Goal: Check status: Check status

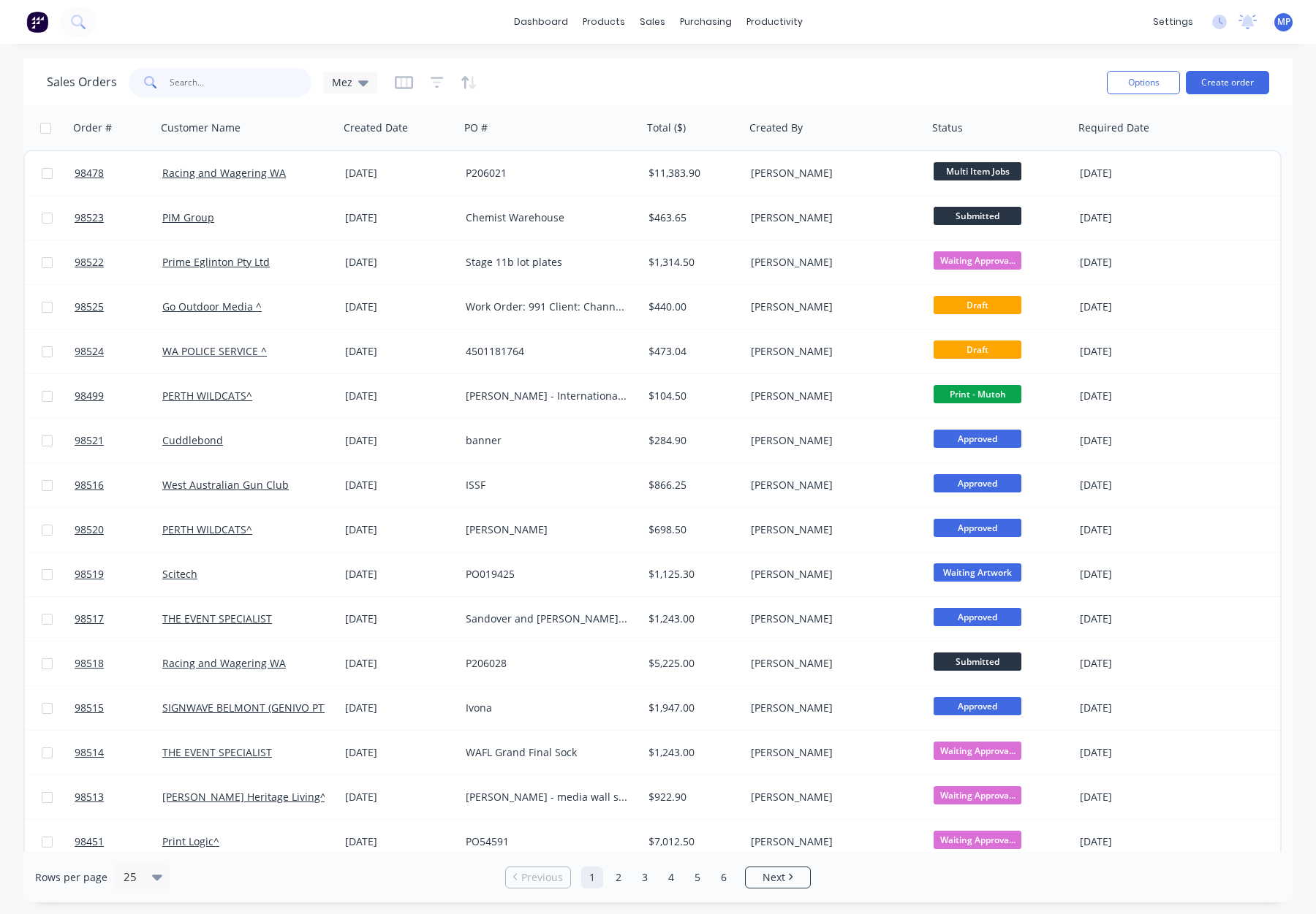
drag, startPoint x: 231, startPoint y: 85, endPoint x: 255, endPoint y: 87, distance: 24.1
click at [231, 85] on input "text" at bounding box center [240, 82] width 143 height 29
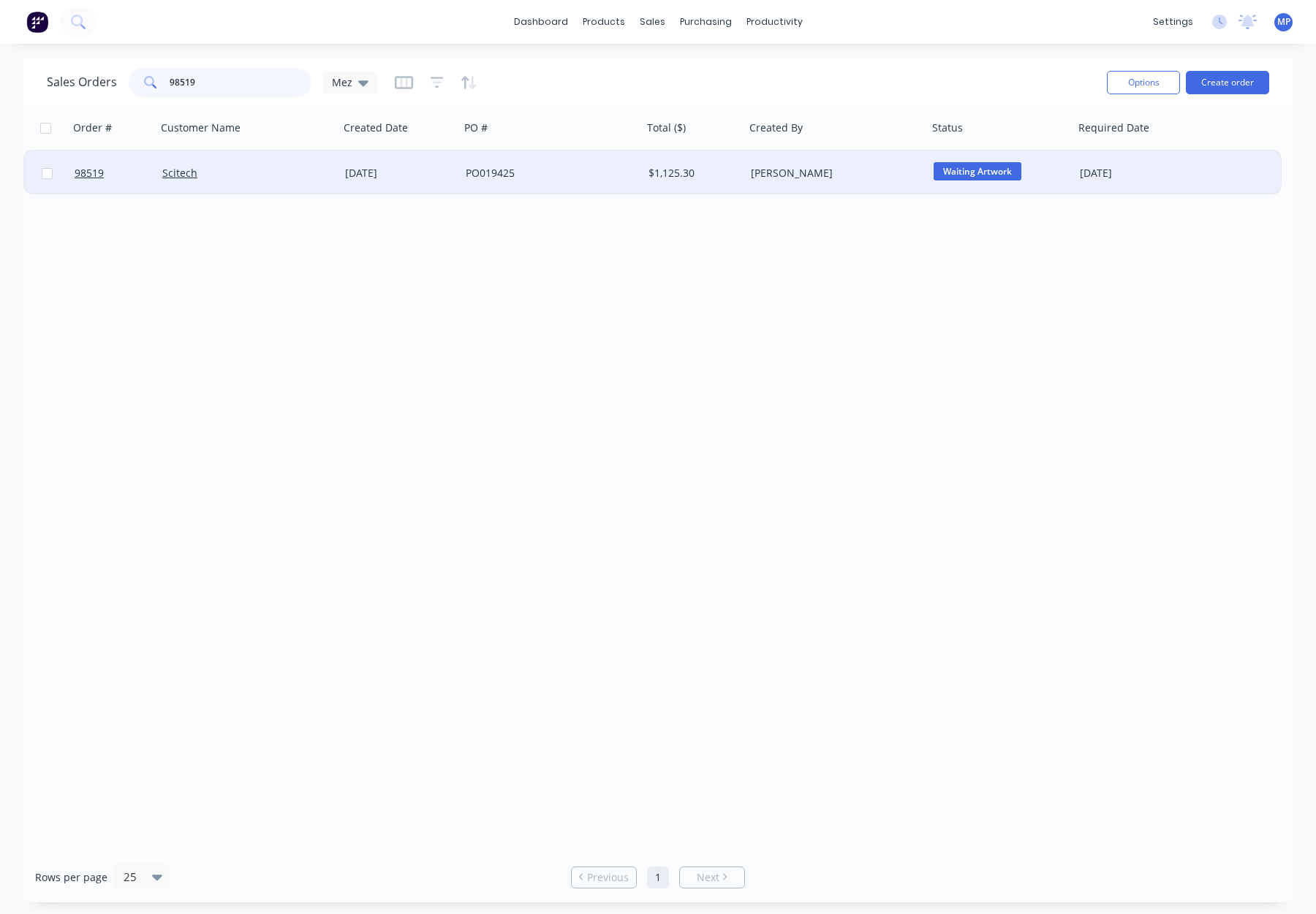
type input "98519"
click at [528, 166] on div "PO019425" at bounding box center [547, 173] width 162 height 15
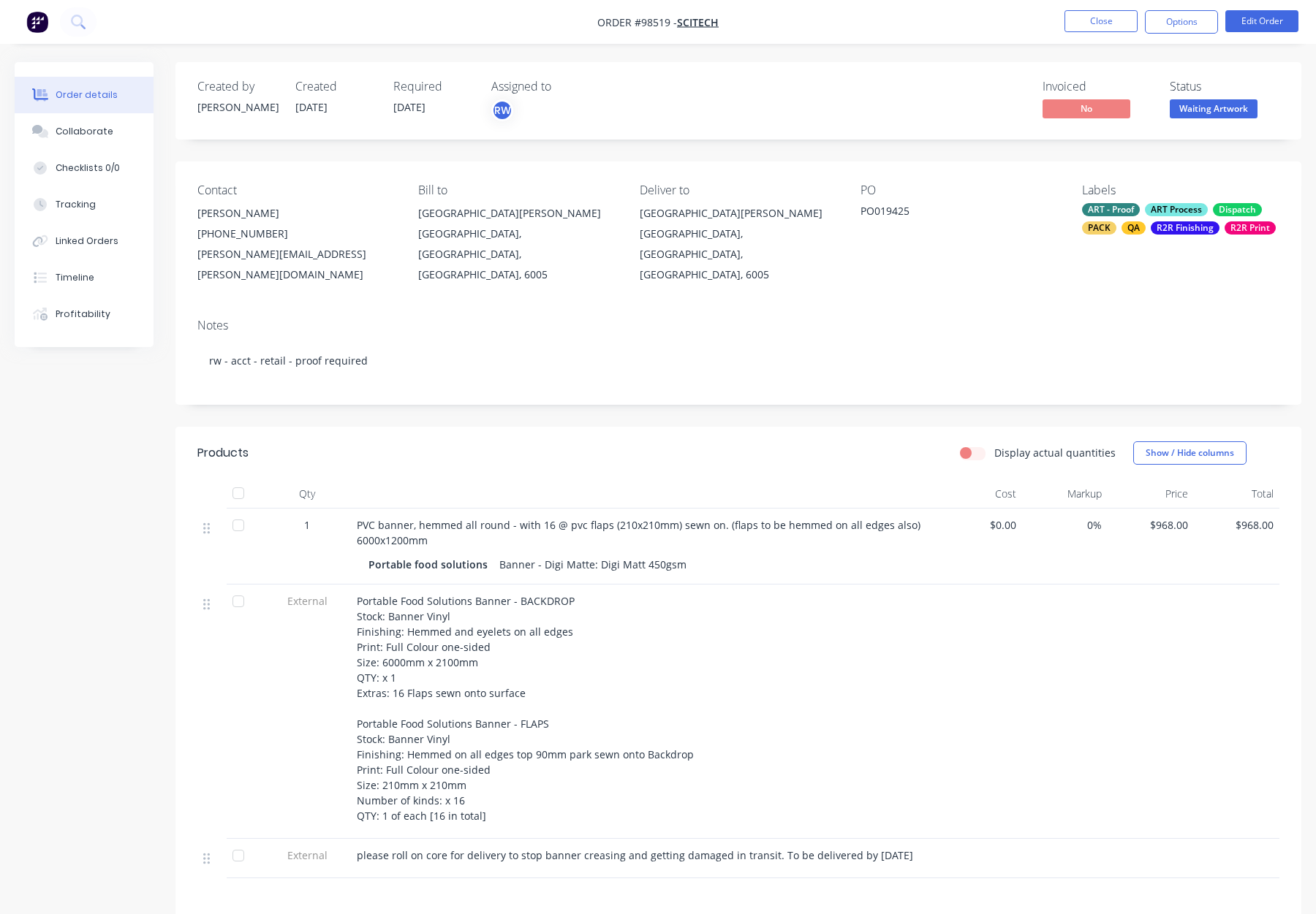
click at [1202, 112] on span "Waiting Artwork" at bounding box center [1214, 108] width 88 height 19
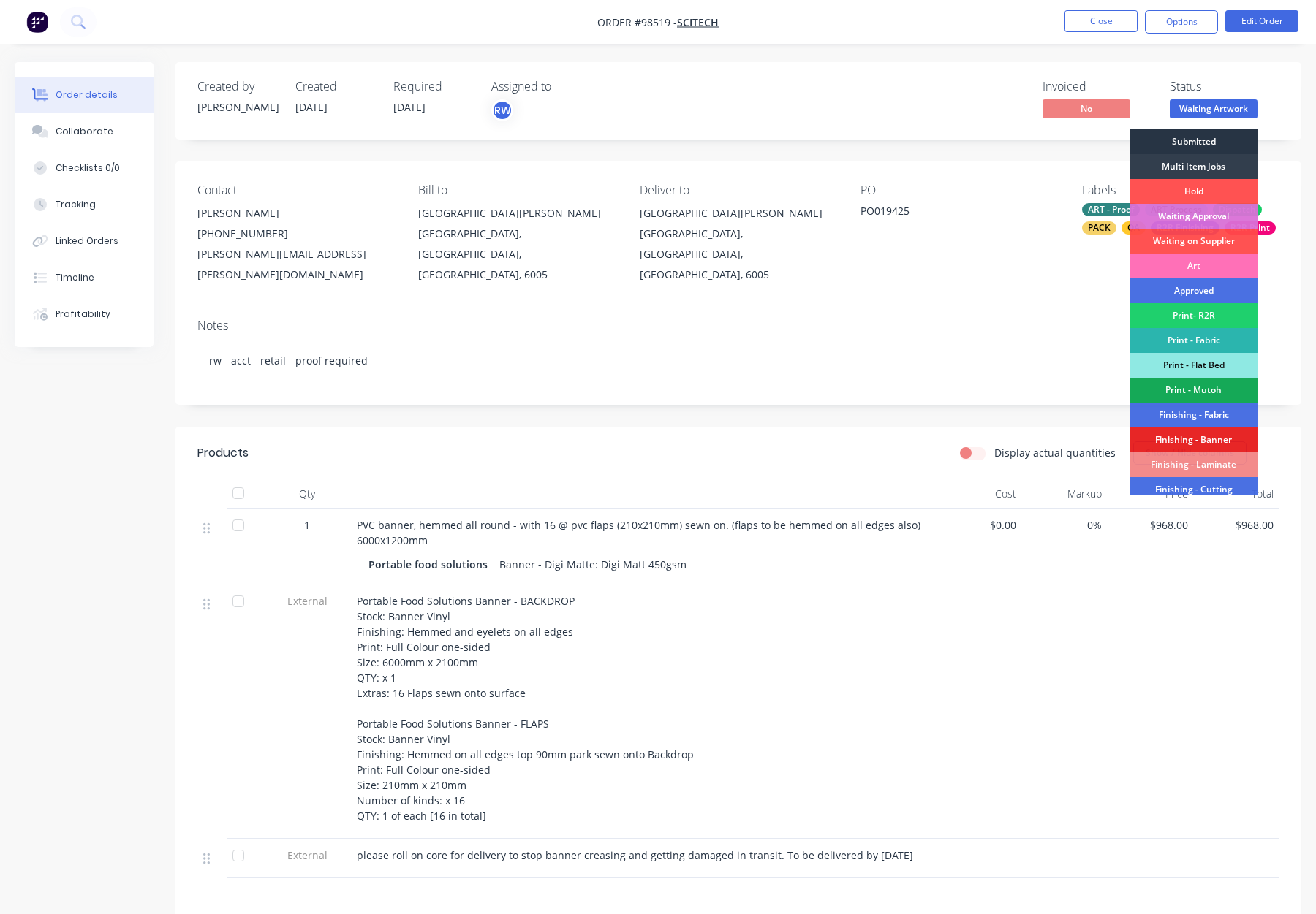
click at [1198, 141] on div "Submitted" at bounding box center [1193, 141] width 128 height 25
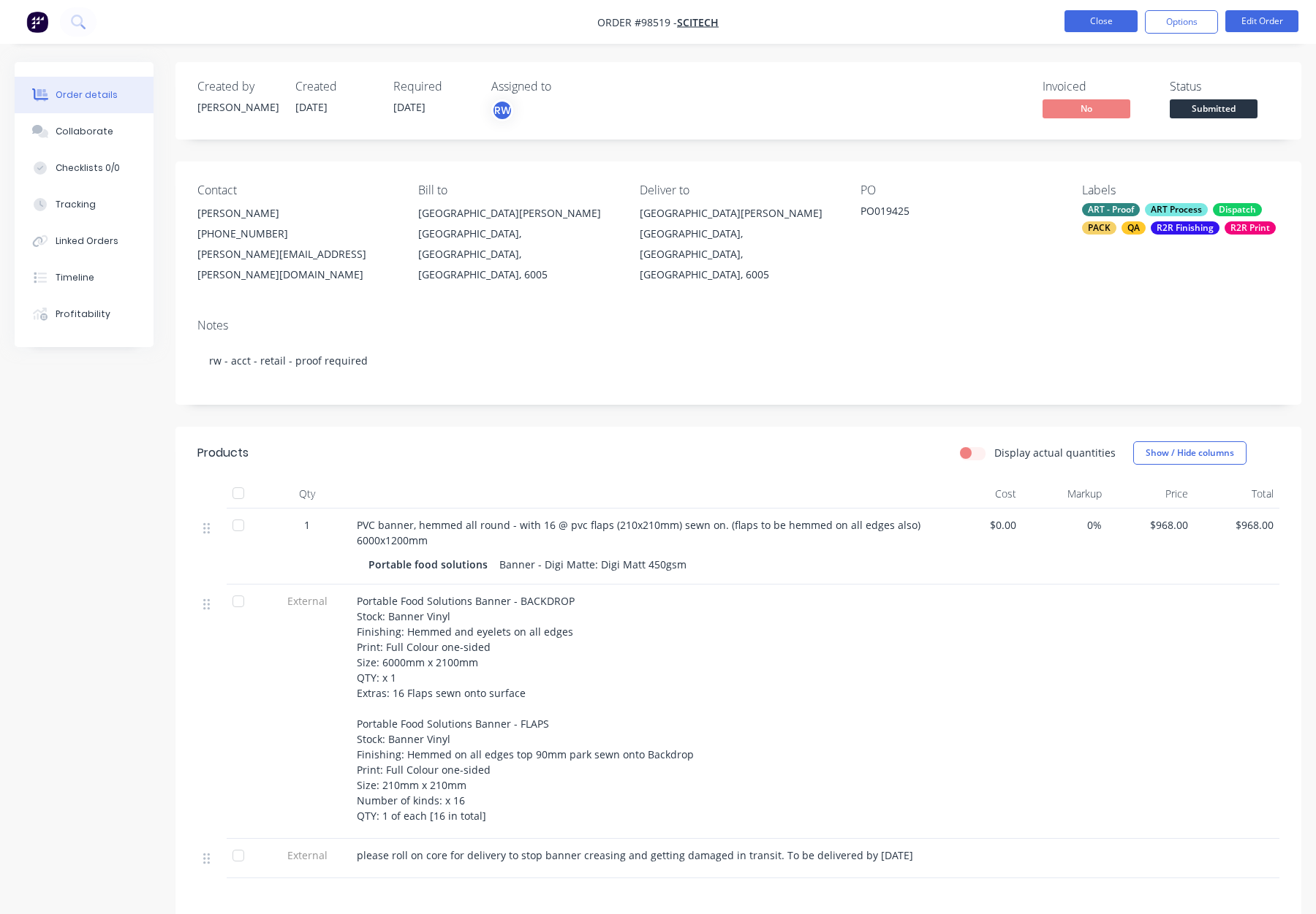
click at [1100, 11] on button "Close" at bounding box center [1101, 21] width 73 height 22
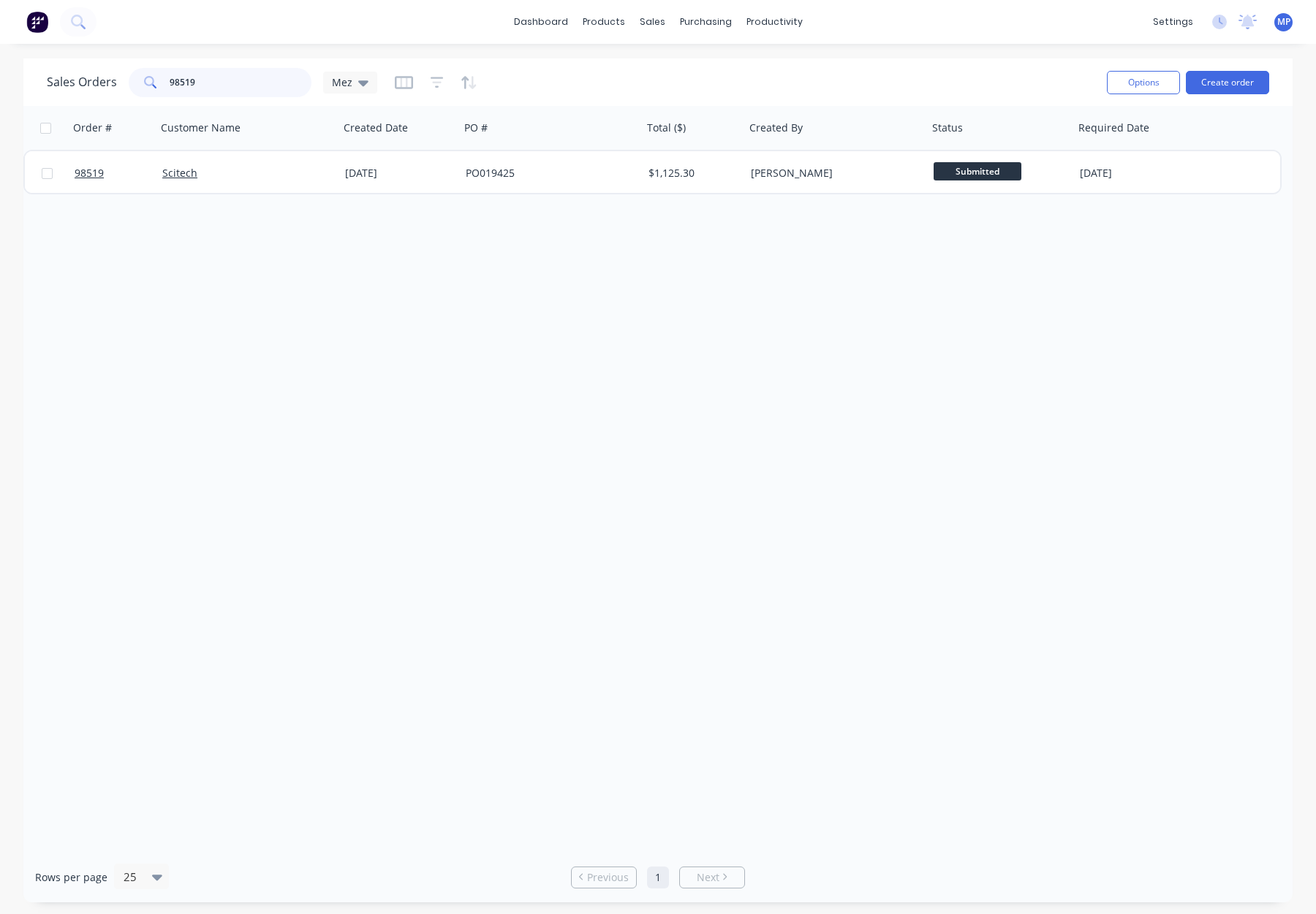
drag, startPoint x: 156, startPoint y: 82, endPoint x: 143, endPoint y: 81, distance: 13.0
click at [141, 82] on div "98519" at bounding box center [220, 82] width 183 height 29
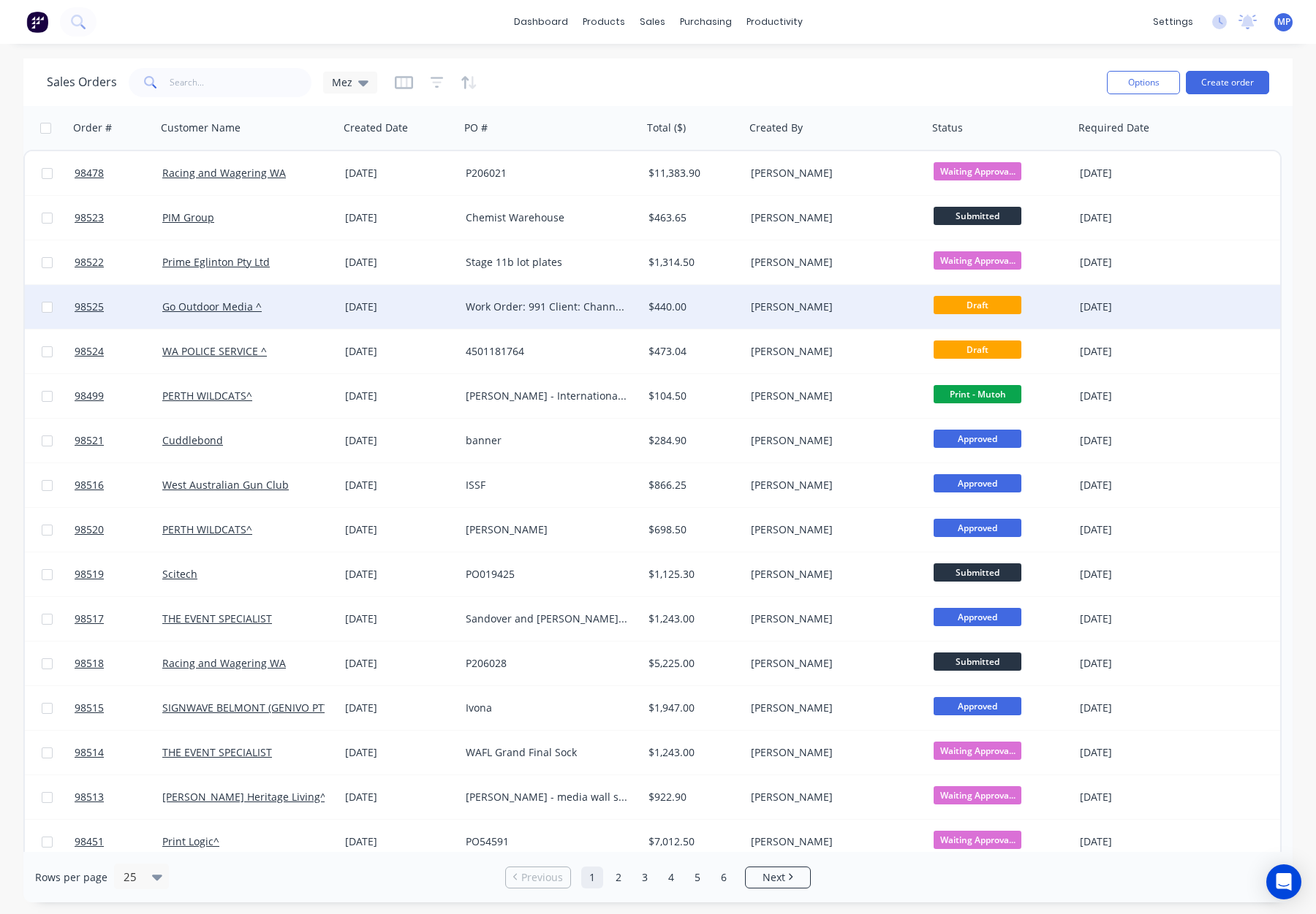
click at [695, 318] on div "$440.00" at bounding box center [693, 307] width 102 height 44
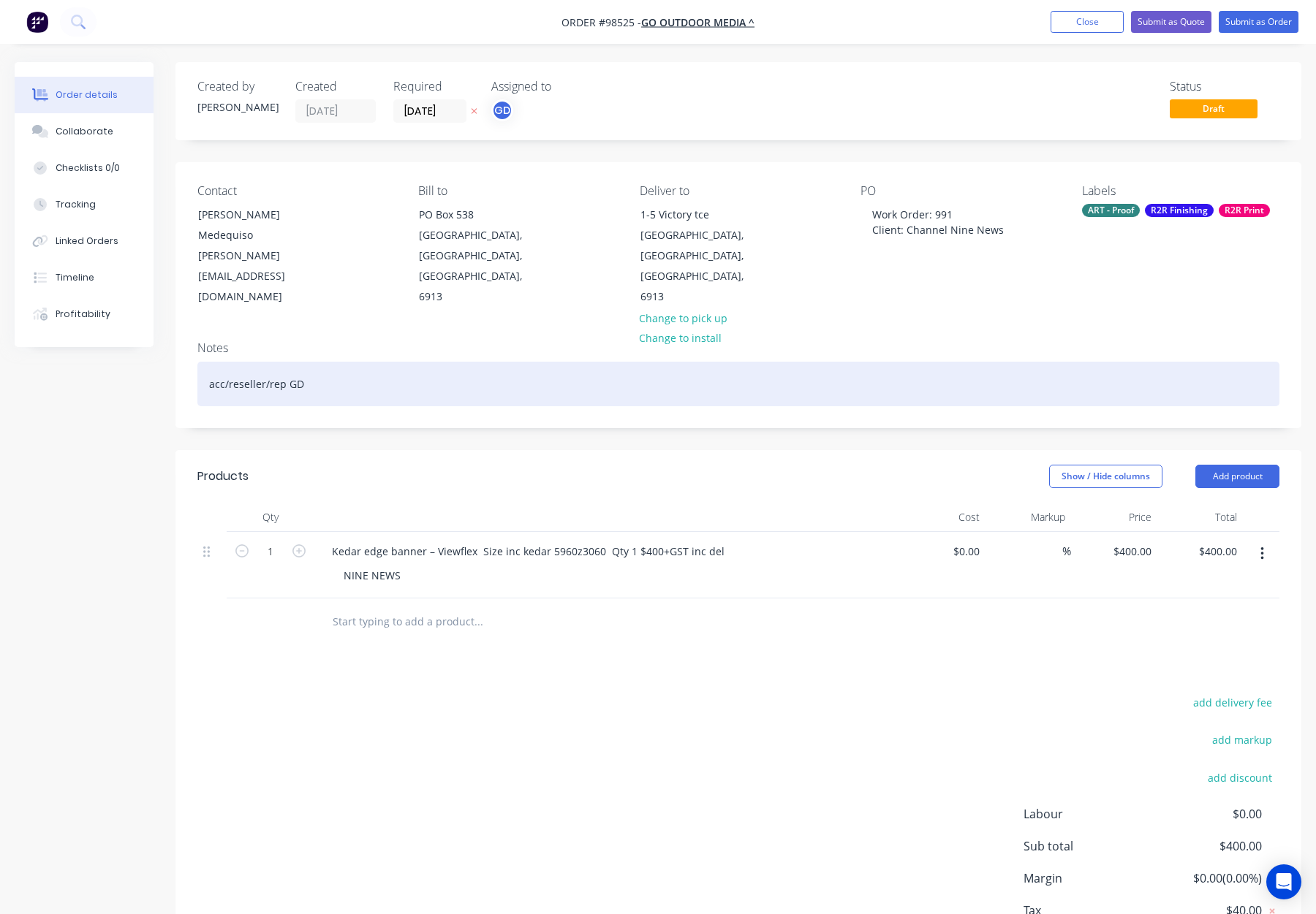
scroll to position [42, 0]
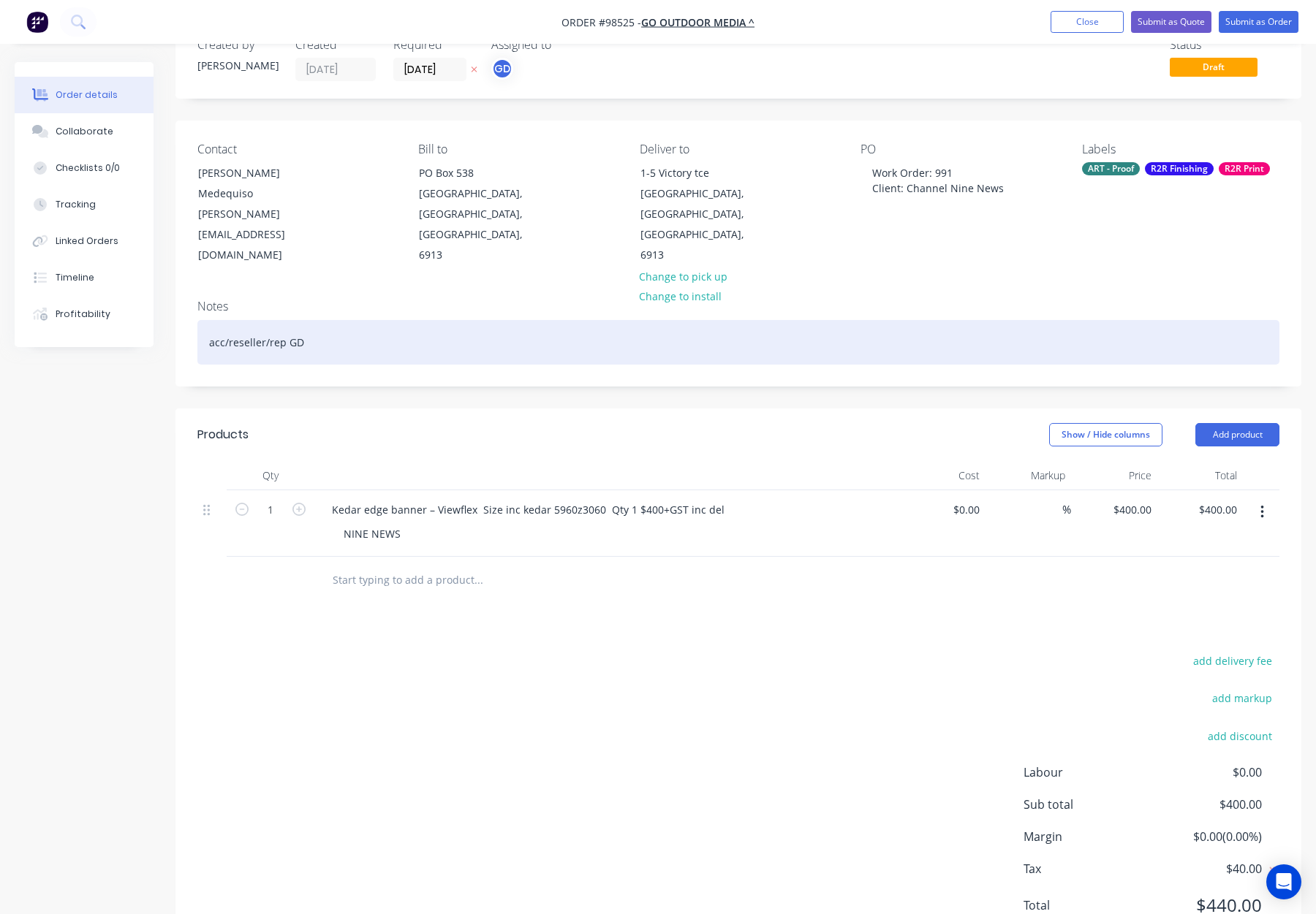
click at [410, 320] on div "acc/reseller/rep GD" at bounding box center [739, 342] width 1082 height 44
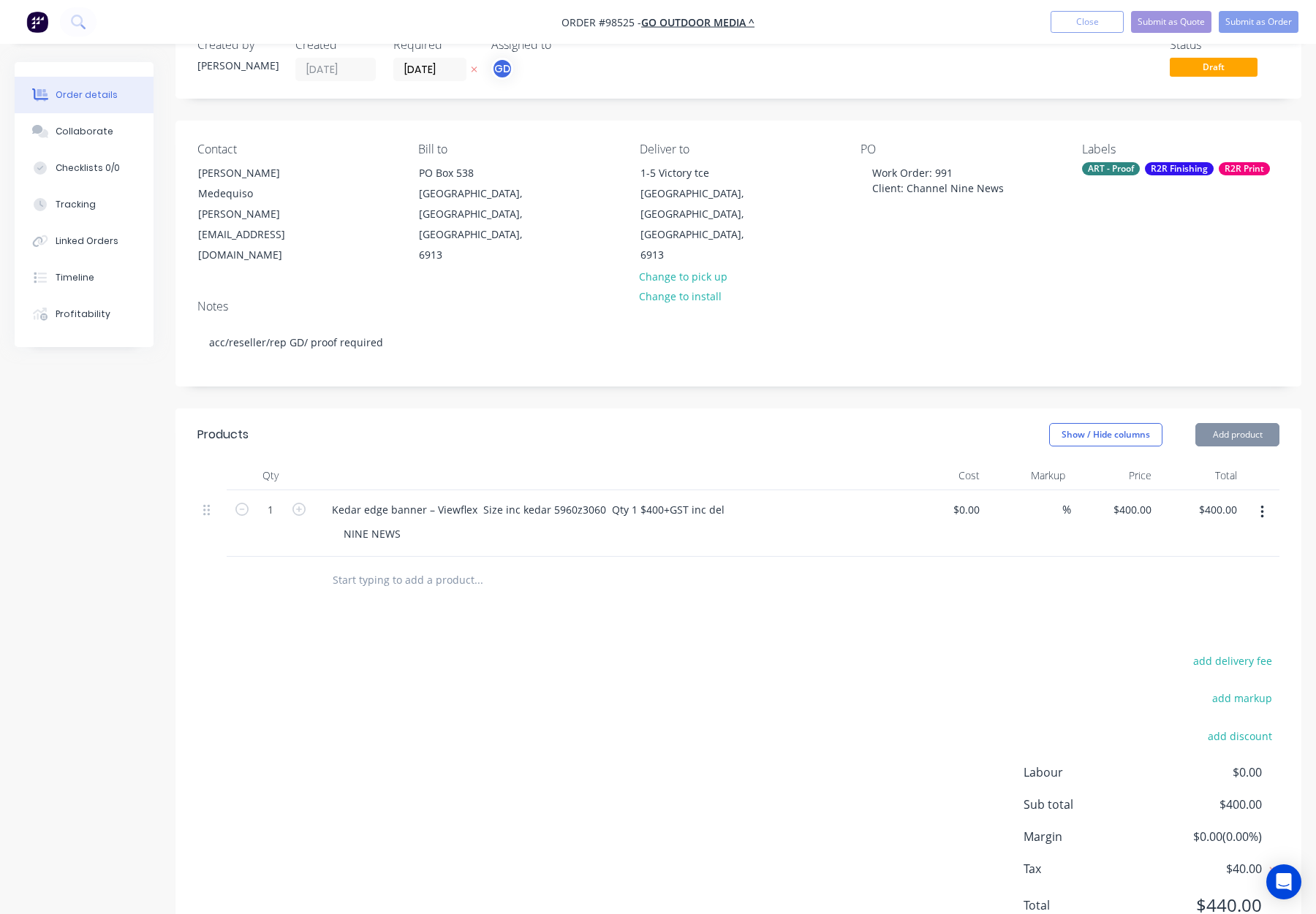
click at [591, 423] on div "Show / Hide columns Add product" at bounding box center [853, 434] width 852 height 23
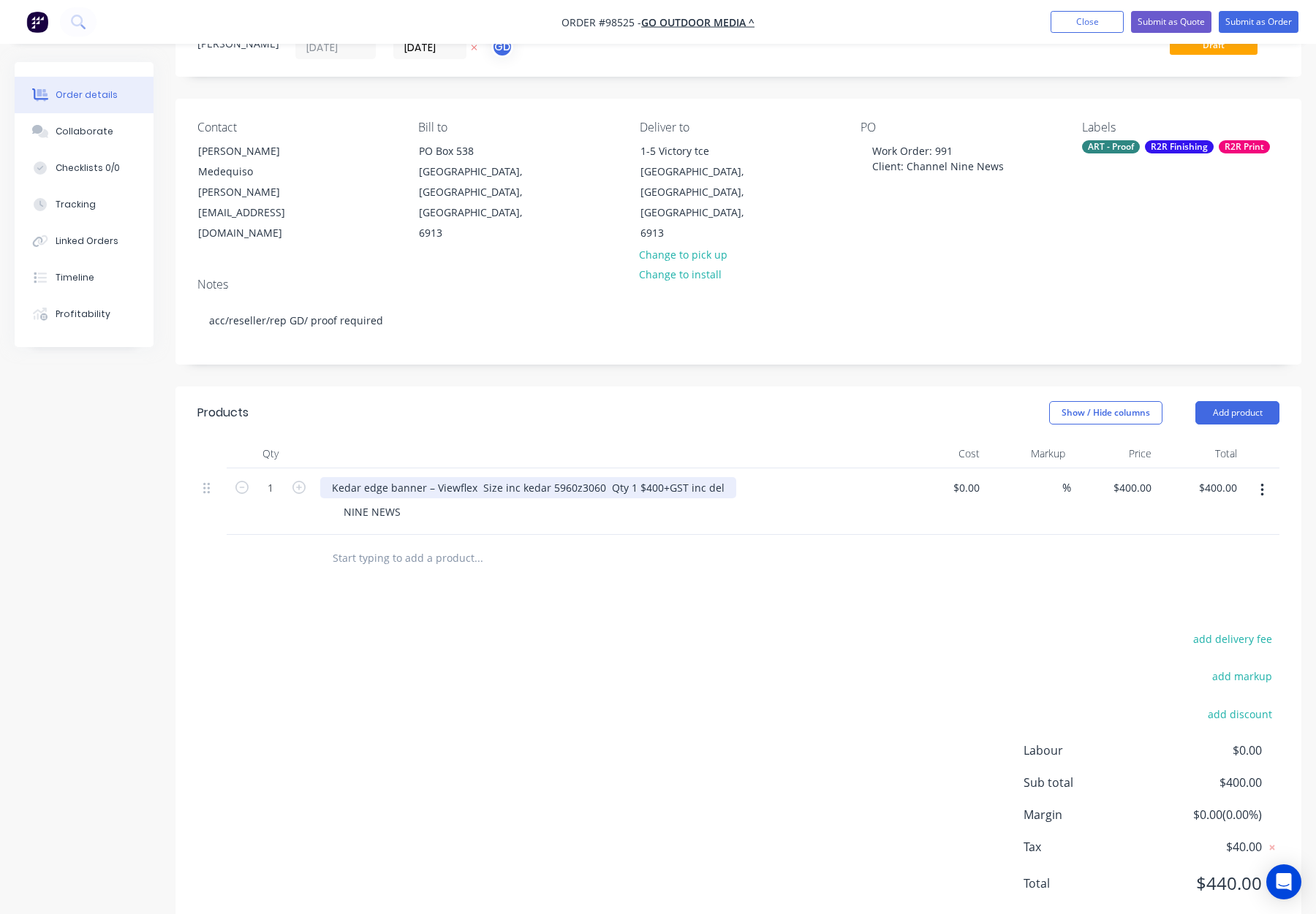
click at [330, 477] on div "Kedar edge banner – Viewflex Size inc kedar 5960z3060 Qty 1 $400+GST inc del" at bounding box center [528, 488] width 416 height 21
drag, startPoint x: 500, startPoint y: 447, endPoint x: 587, endPoint y: 449, distance: 87.0
click at [587, 477] on div "Viewflex Banner - with Kedar edge banner – Viewflex Size inc kedar 5960z3060 Qt…" at bounding box center [584, 488] width 528 height 21
click at [1250, 401] on button "Add product" at bounding box center [1237, 413] width 84 height 23
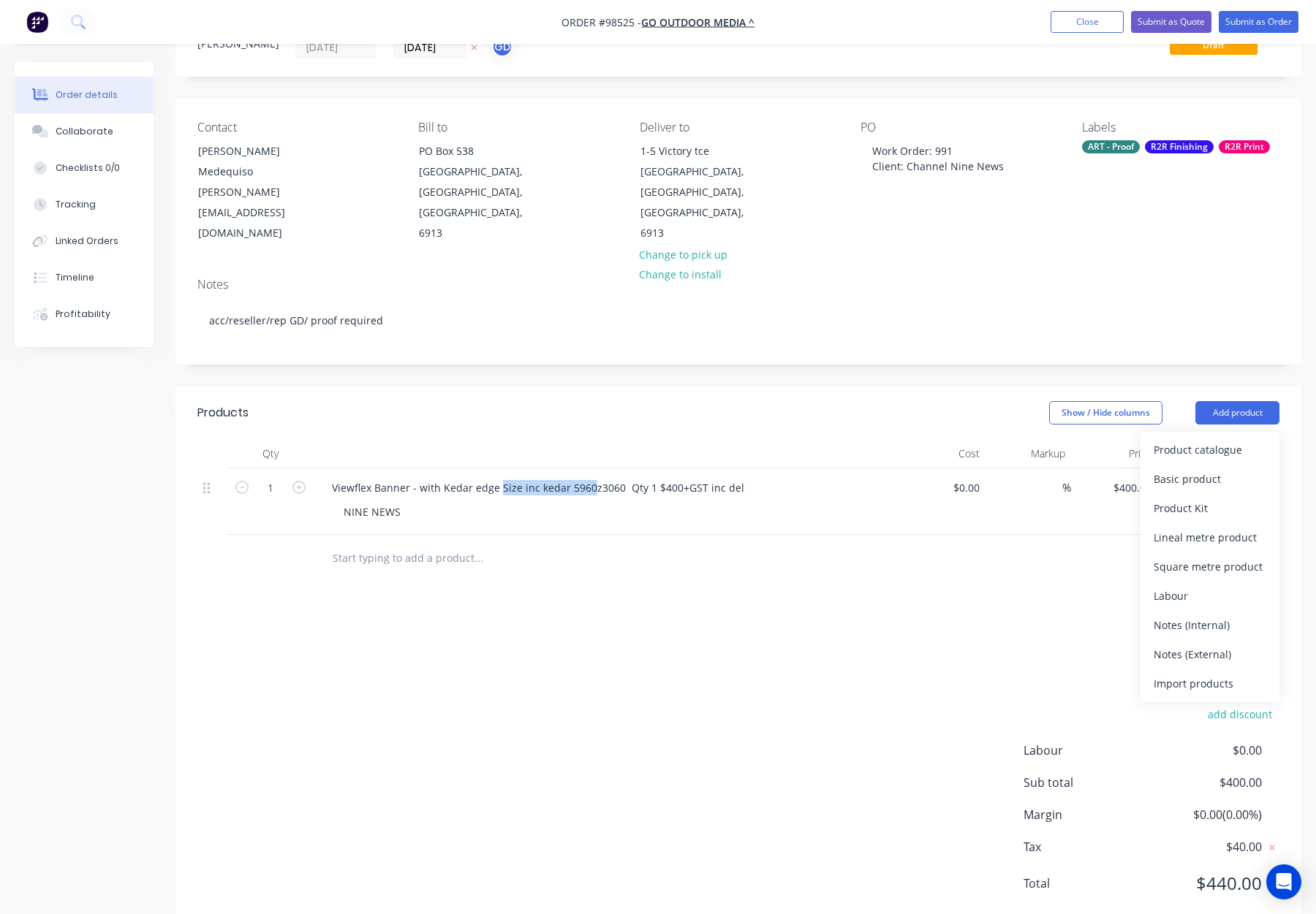
click at [1229, 644] on div "Notes (External)" at bounding box center [1210, 654] width 113 height 21
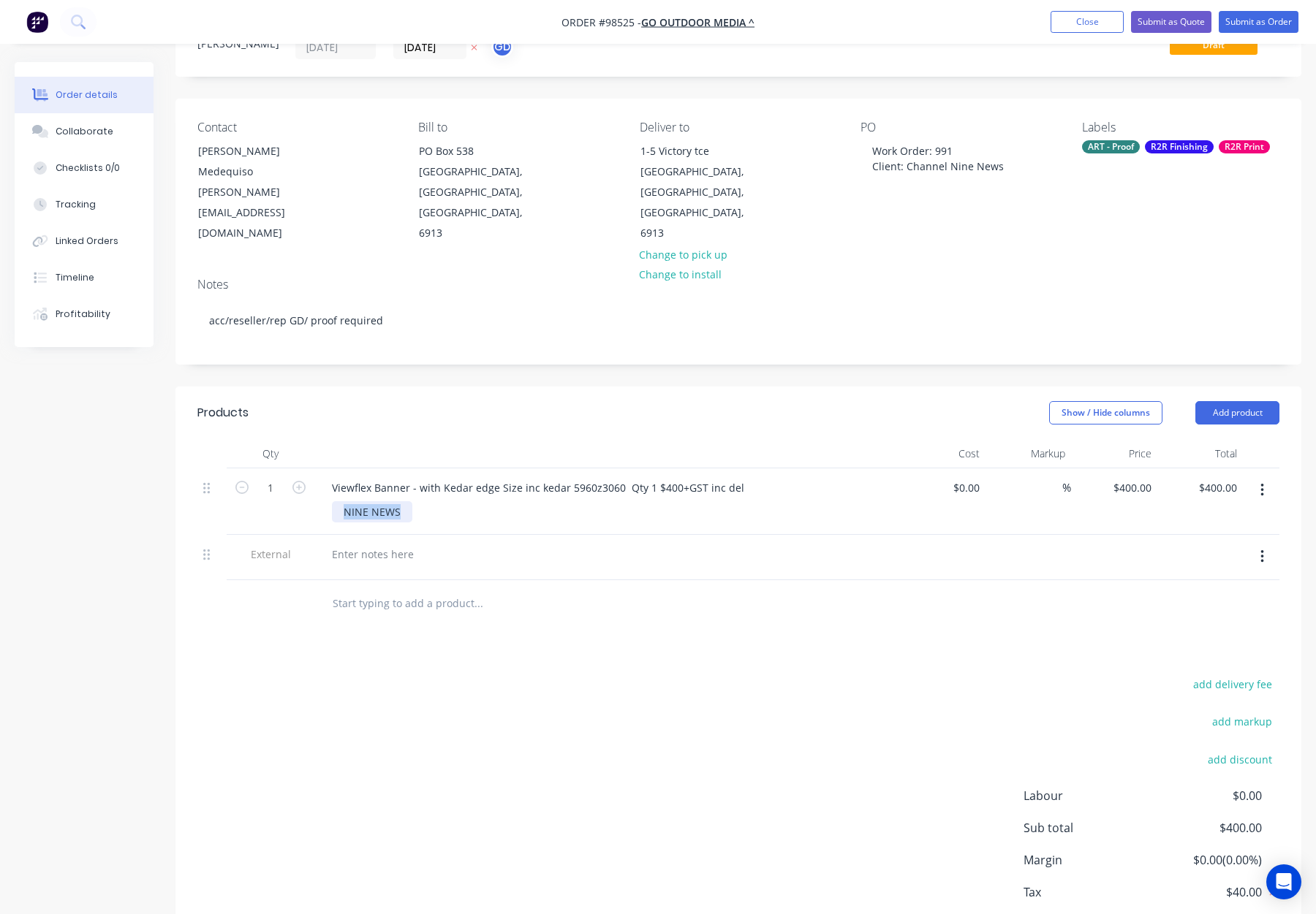
drag, startPoint x: 348, startPoint y: 472, endPoint x: 448, endPoint y: 473, distance: 100.0
click at [448, 501] on div "NINE NEWS" at bounding box center [613, 512] width 561 height 21
copy div "NINE NEWS"
drag, startPoint x: 332, startPoint y: 530, endPoint x: 341, endPoint y: 521, distance: 12.7
click at [333, 535] on div at bounding box center [606, 558] width 585 height 45
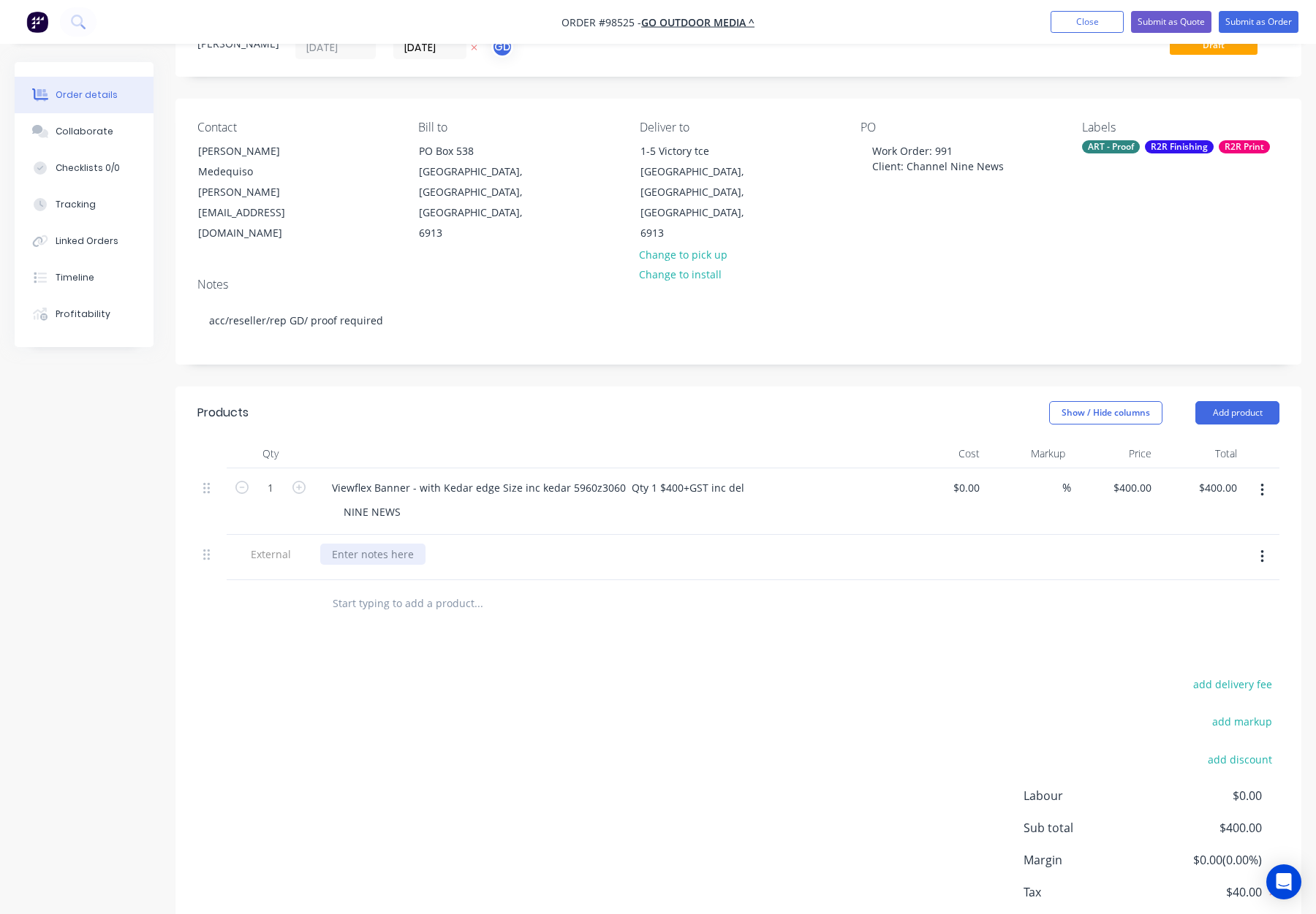
click at [342, 544] on div at bounding box center [373, 555] width 106 height 21
paste div
drag, startPoint x: 498, startPoint y: 445, endPoint x: 614, endPoint y: 447, distance: 116.0
click at [614, 477] on div "Viewflex Banner - with Kedar edge Size inc kedar 5960z3060 Qty 1 $400+GST inc d…" at bounding box center [538, 488] width 435 height 21
copy div "Size inc kedar 5960z3060"
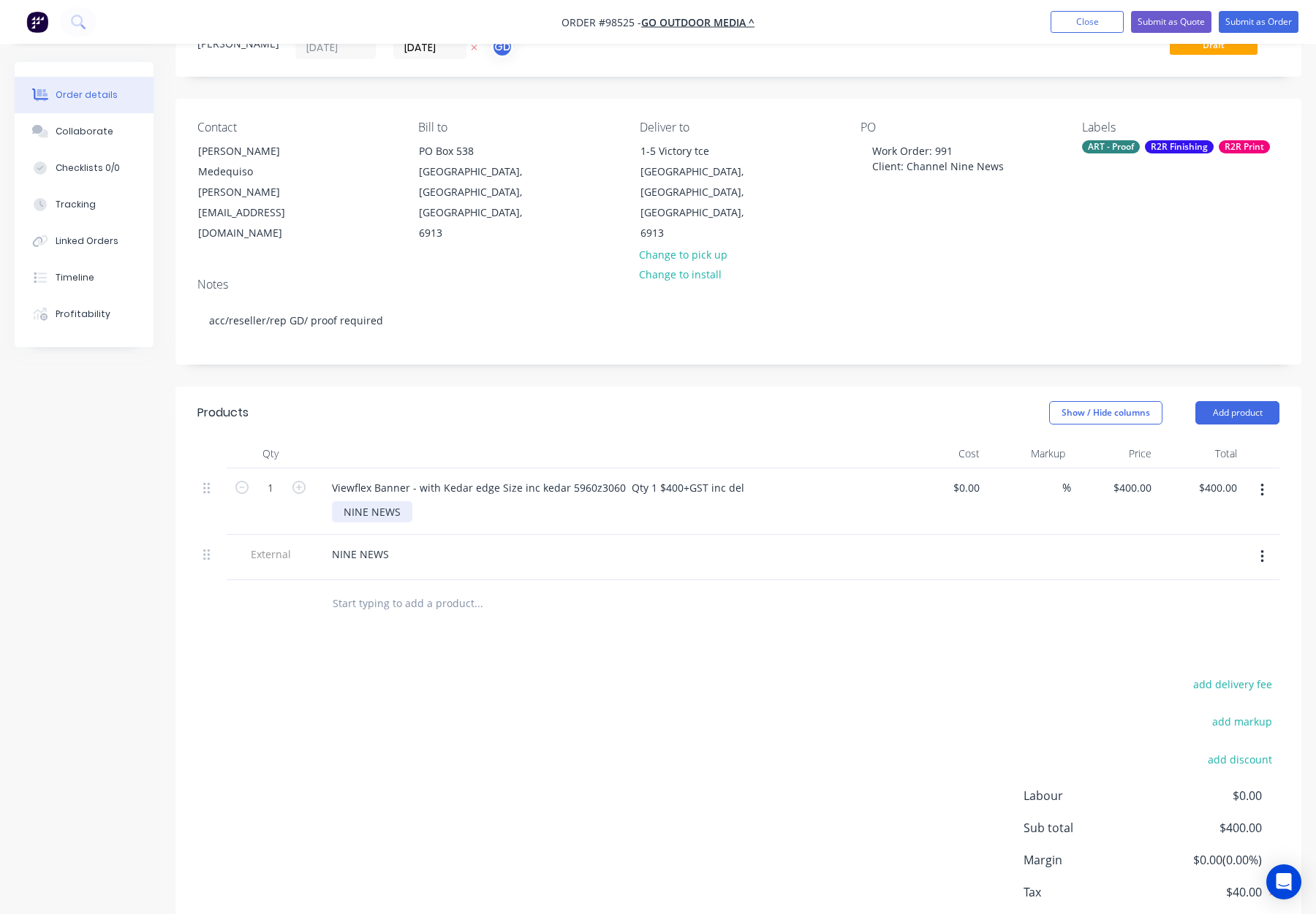
drag, startPoint x: 374, startPoint y: 472, endPoint x: 364, endPoint y: 472, distance: 10.0
click at [373, 501] on div "NINE NEWS" at bounding box center [373, 512] width 81 height 21
drag, startPoint x: 339, startPoint y: 472, endPoint x: 407, endPoint y: 474, distance: 68.0
click at [431, 501] on div "NINE NEWS" at bounding box center [613, 512] width 561 height 21
paste div
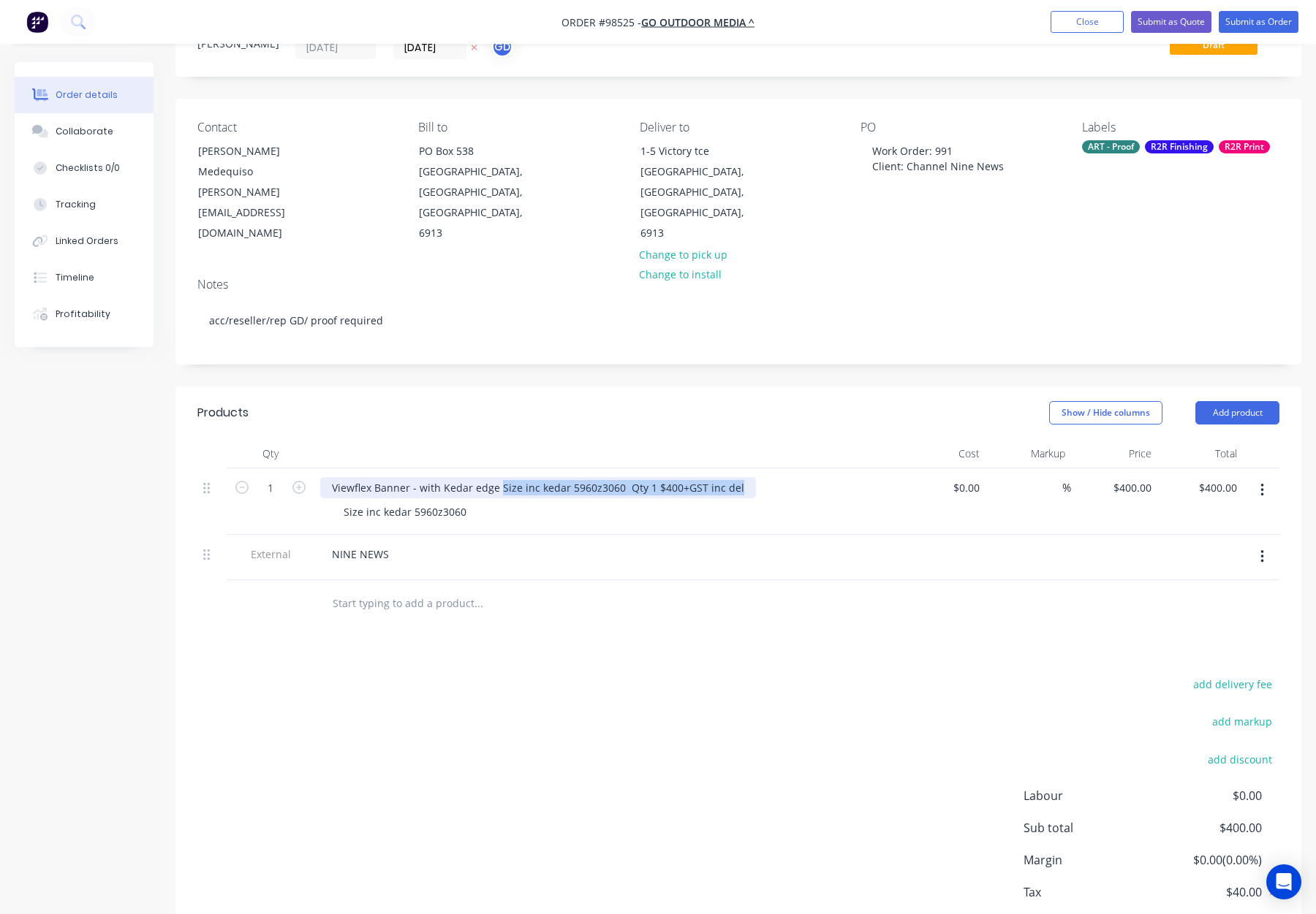
drag, startPoint x: 498, startPoint y: 447, endPoint x: 781, endPoint y: 444, distance: 283.0
click at [781, 477] on div "Viewflex Banner - with Kedar edge Size inc kedar 5960z3060 Qty 1 $400+GST inc d…" at bounding box center [606, 488] width 573 height 21
drag, startPoint x: 681, startPoint y: 389, endPoint x: 748, endPoint y: 392, distance: 67.1
click at [681, 389] on header "Products Show / Hide columns Add product" at bounding box center [739, 413] width 1126 height 52
click at [1222, 401] on button "Add product" at bounding box center [1237, 413] width 84 height 23
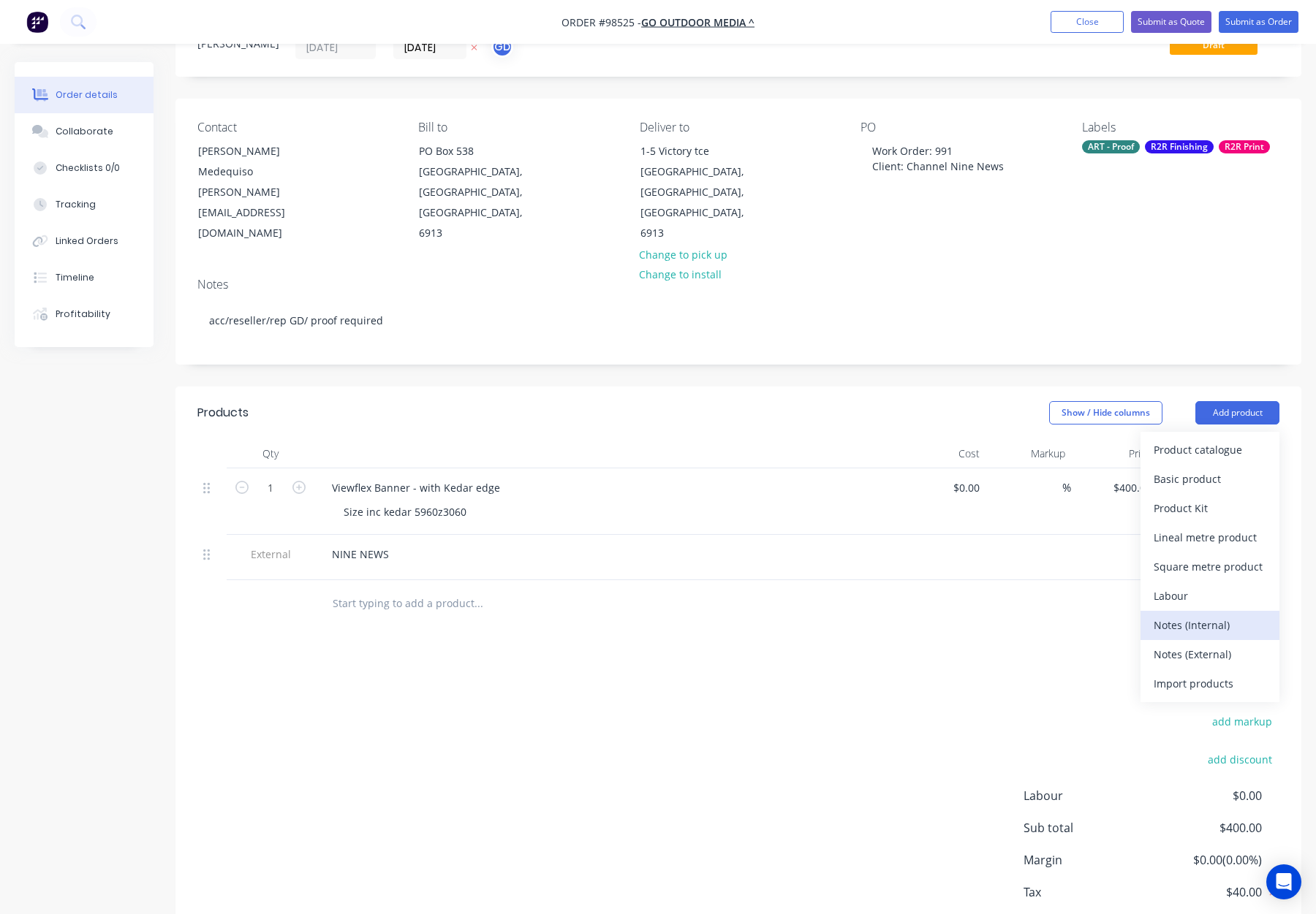
click at [1225, 614] on div "Notes (Internal)" at bounding box center [1210, 625] width 113 height 21
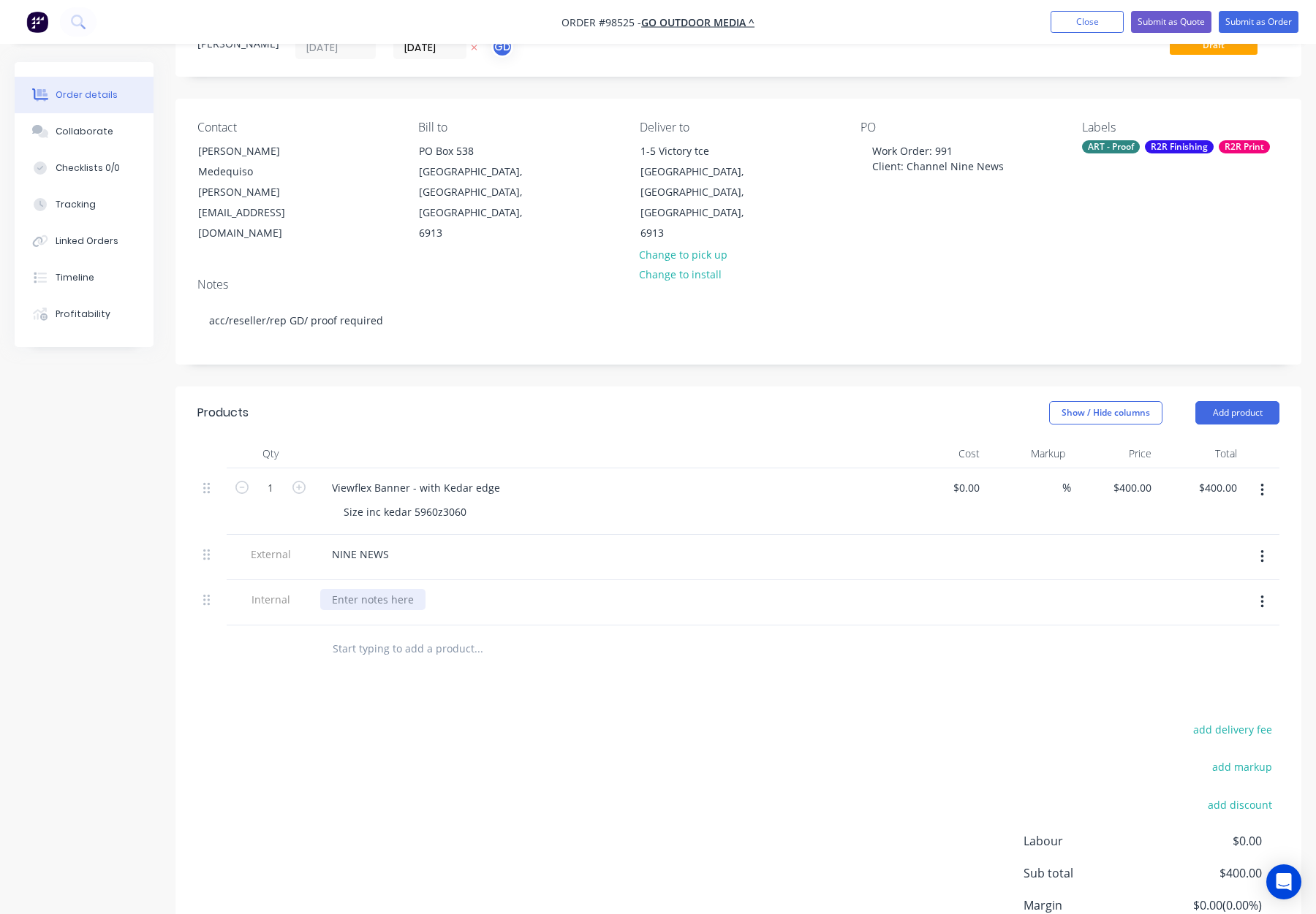
click at [348, 589] on div at bounding box center [373, 600] width 106 height 21
click at [367, 589] on div at bounding box center [373, 600] width 106 height 21
click at [388, 401] on div "Products" at bounding box center [313, 413] width 231 height 23
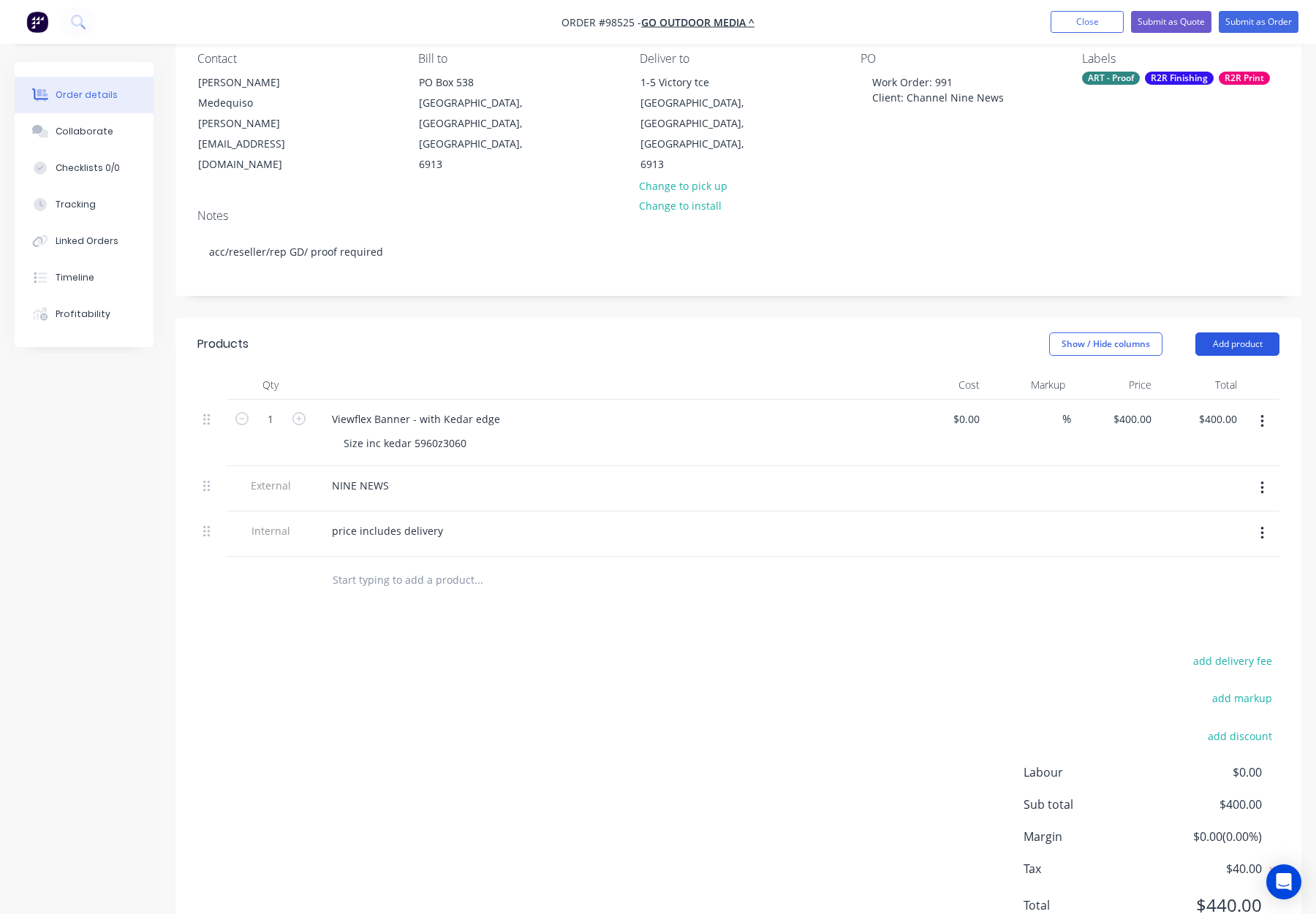
scroll to position [133, 0]
click at [1222, 332] on button "Add product" at bounding box center [1237, 343] width 84 height 23
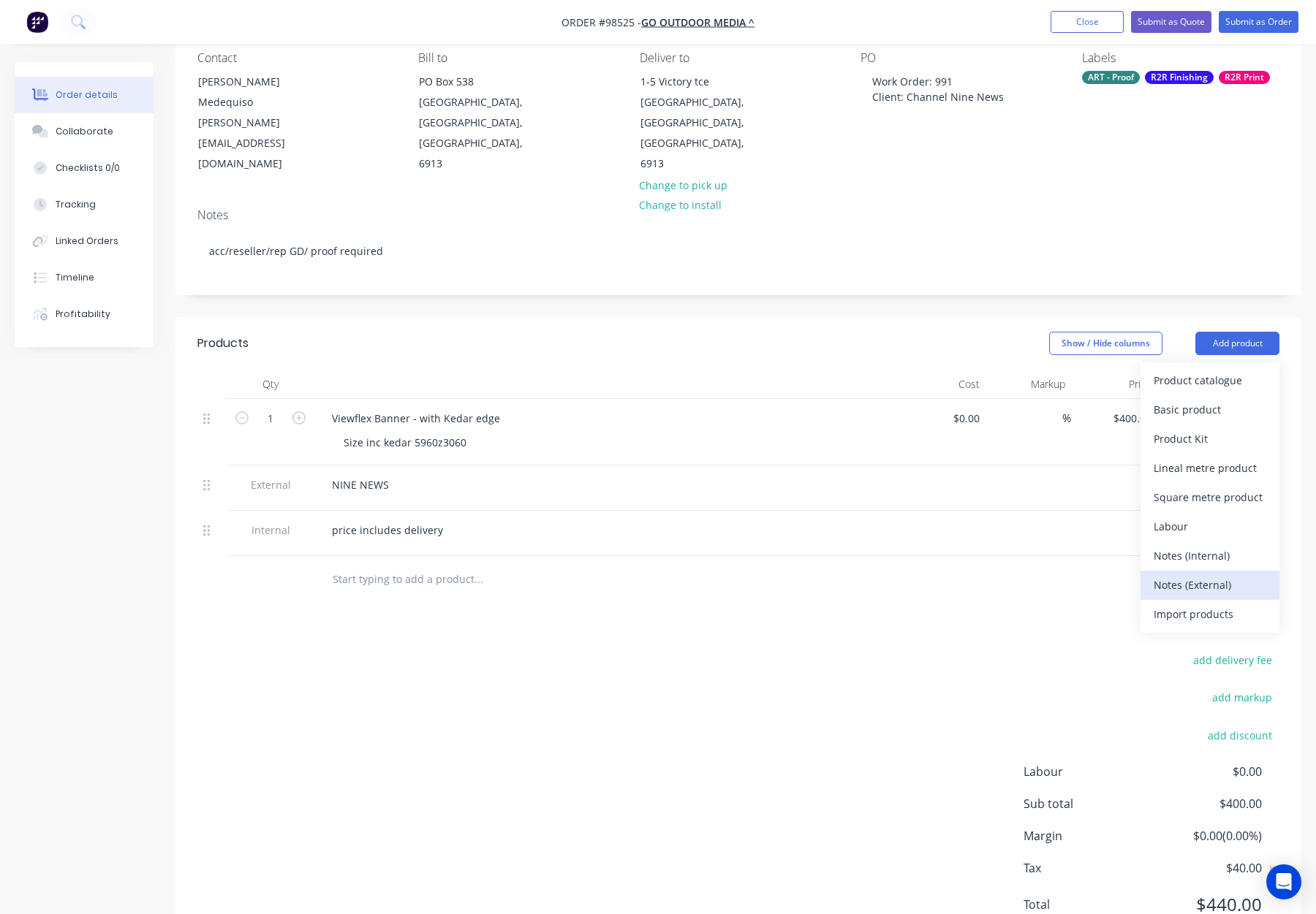
click at [1226, 575] on div "Notes (External)" at bounding box center [1210, 585] width 113 height 21
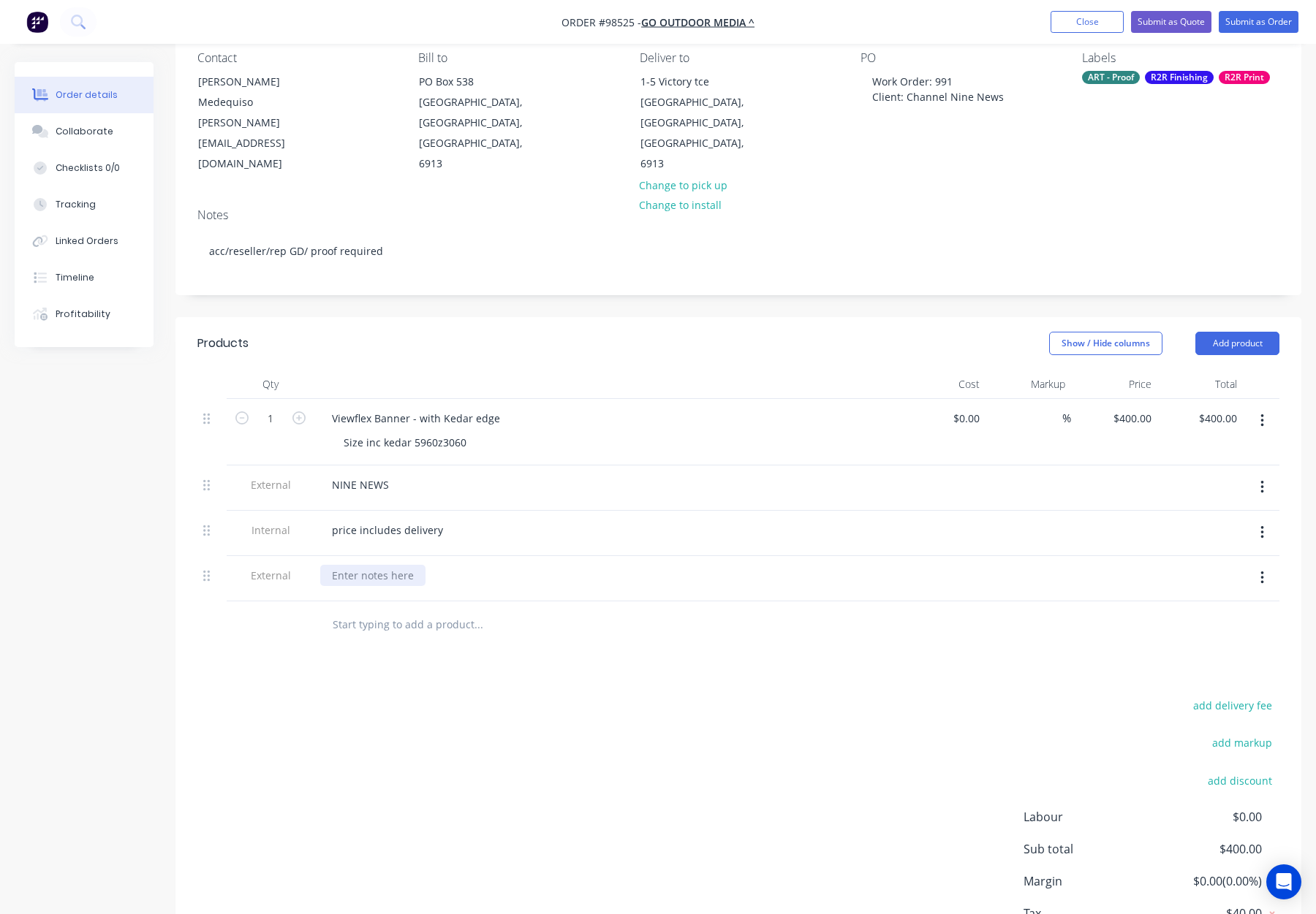
click at [349, 565] on div at bounding box center [373, 575] width 106 height 21
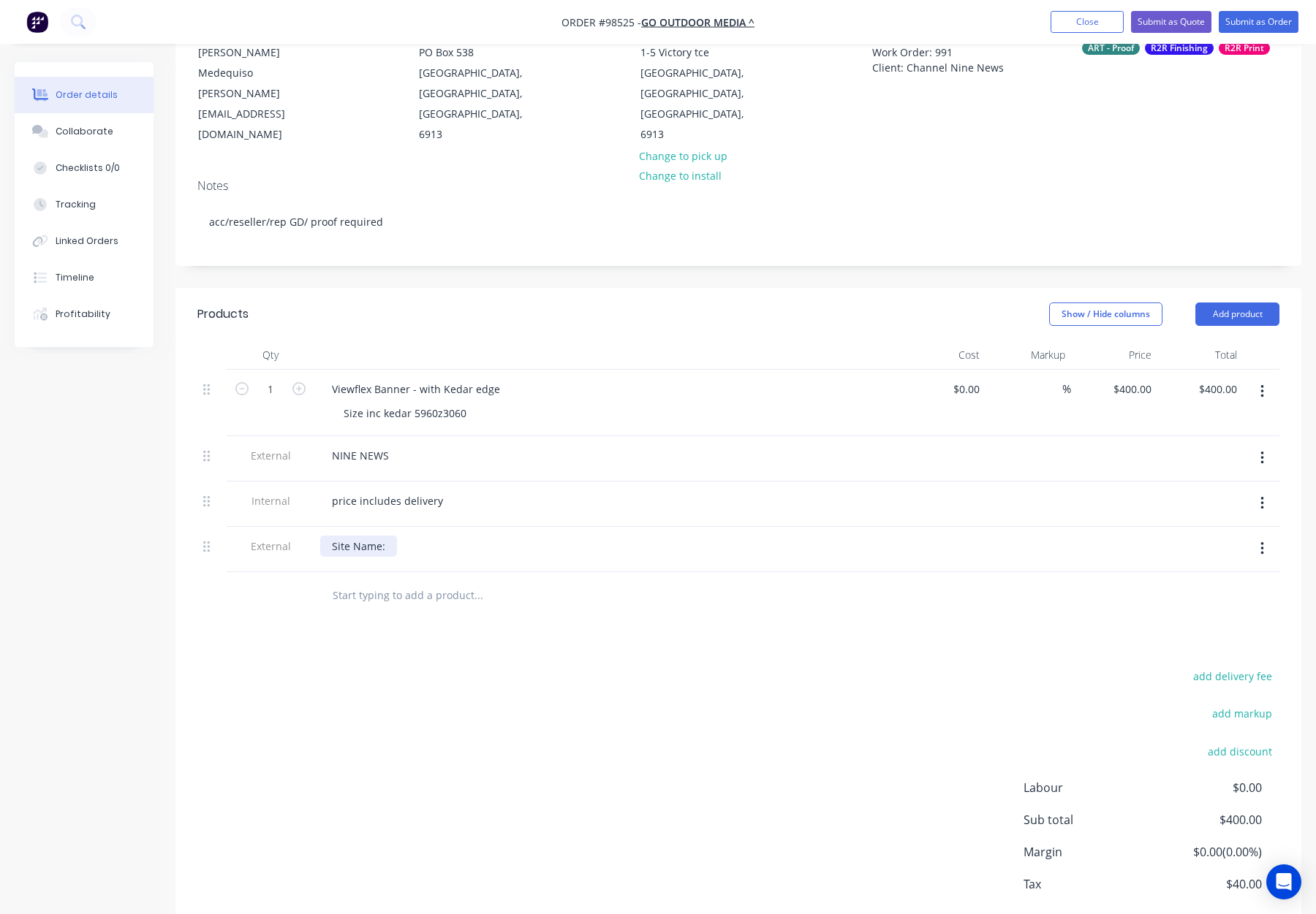
scroll to position [200, 0]
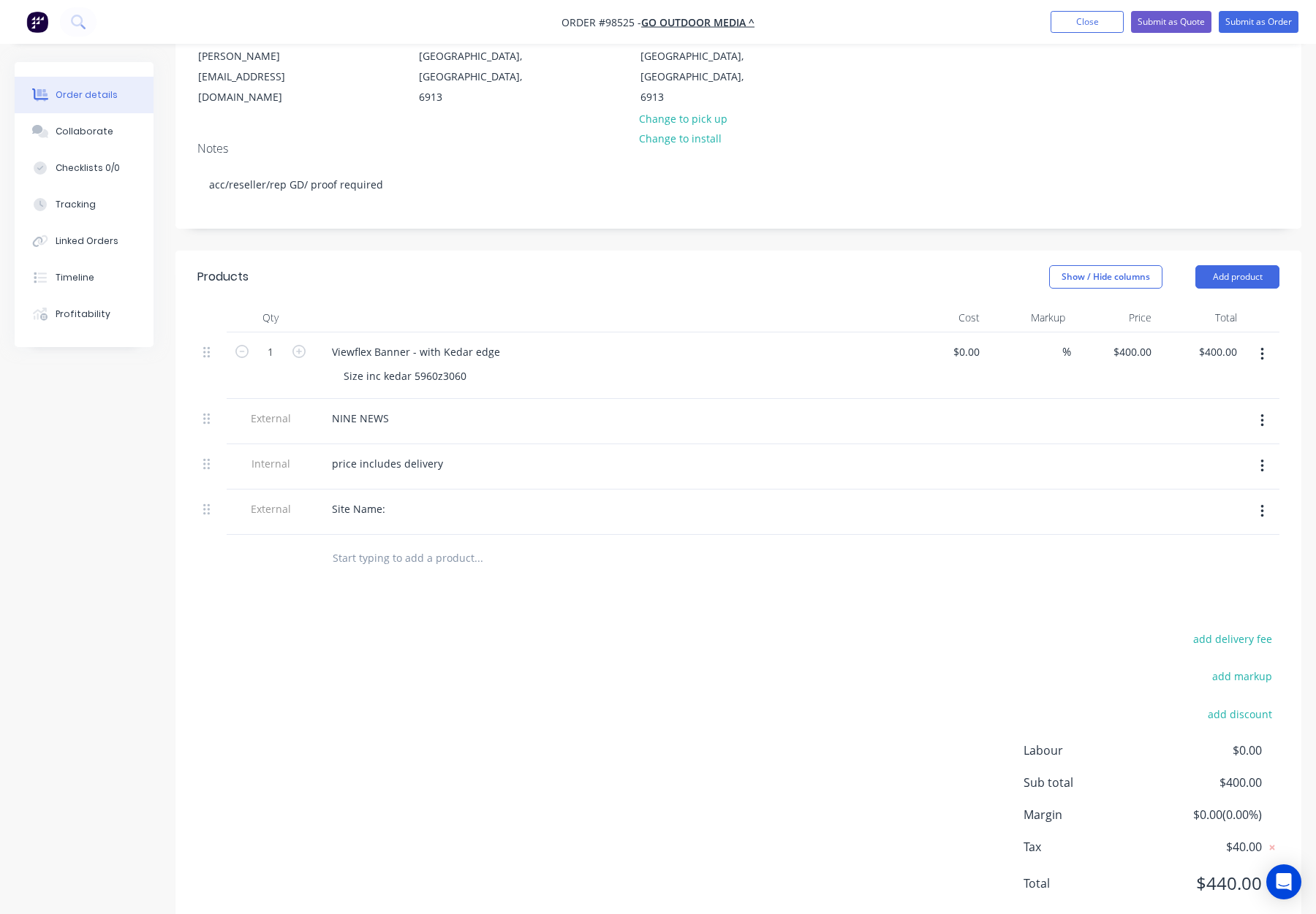
click at [398, 498] on div "Site Name:" at bounding box center [606, 509] width 573 height 21
click at [389, 498] on div "Site Name:" at bounding box center [358, 509] width 77 height 21
click at [614, 552] on div "Products Show / Hide columns Add product Qty Cost Markup Price Total 1 Viewflex…" at bounding box center [739, 592] width 1126 height 683
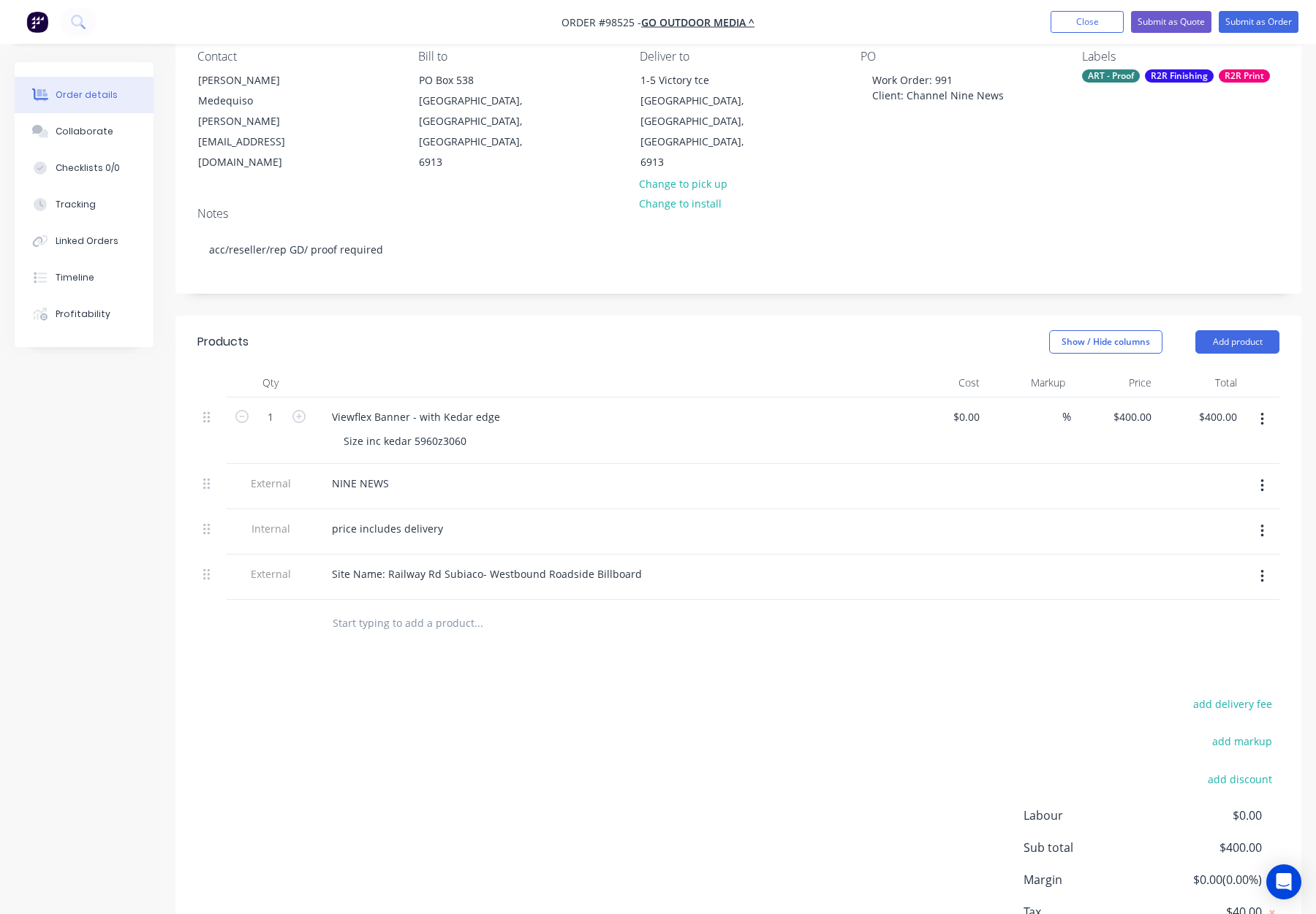
scroll to position [134, 0]
click at [1251, 331] on button "Add product" at bounding box center [1237, 343] width 84 height 23
click at [1202, 574] on div "Notes (External)" at bounding box center [1210, 584] width 113 height 21
click at [356, 600] on div at bounding box center [606, 623] width 585 height 45
click at [359, 609] on div at bounding box center [373, 620] width 106 height 21
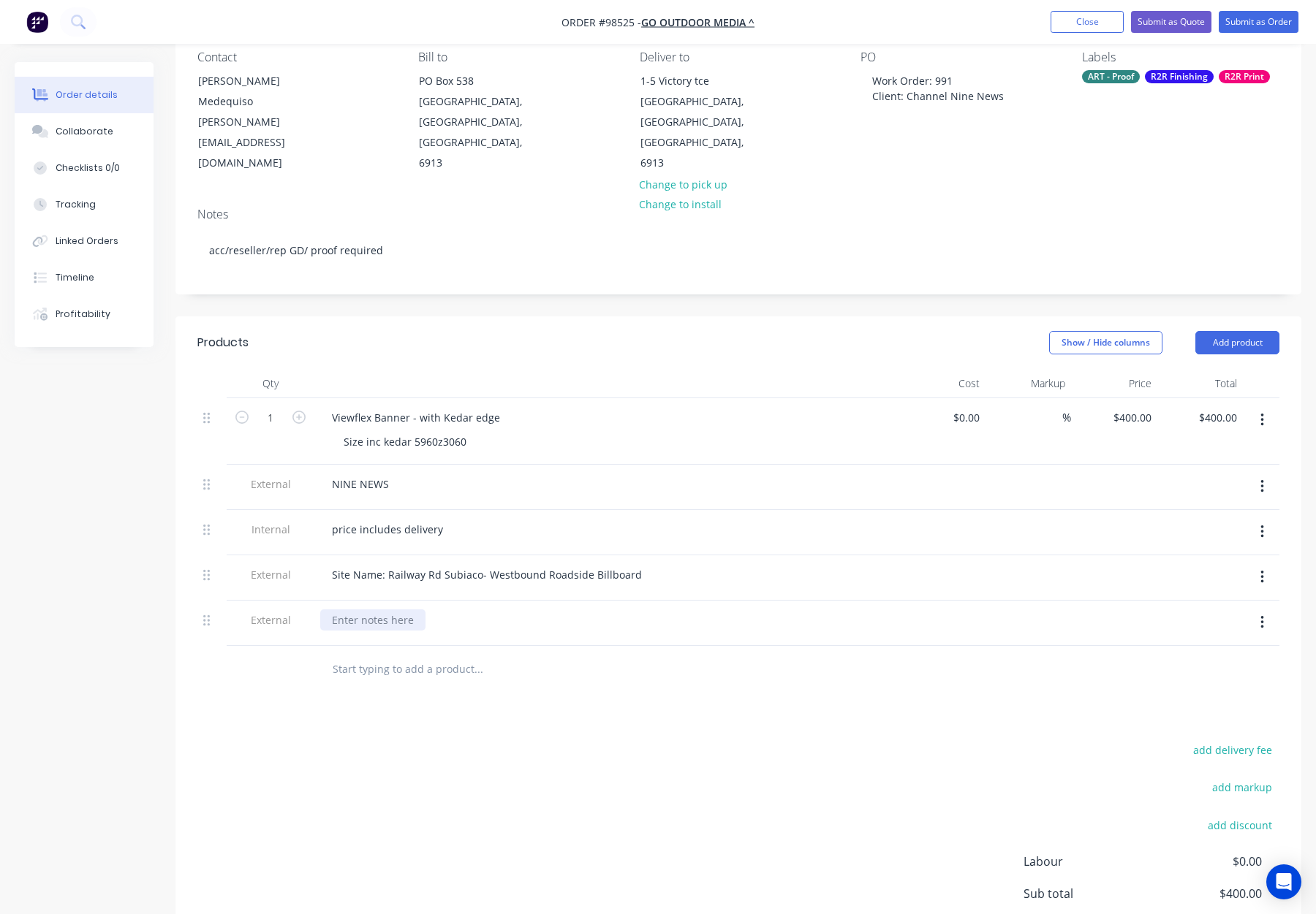
paste div
click at [563, 654] on input "text" at bounding box center [478, 669] width 293 height 29
drag, startPoint x: 331, startPoint y: 575, endPoint x: 425, endPoint y: 580, distance: 94.1
click at [333, 609] on div "RSUB02" at bounding box center [351, 620] width 61 height 21
click at [859, 656] on div "Products Show / Hide columns Add product Qty Cost Markup Price Total 1 Viewflex…" at bounding box center [739, 680] width 1126 height 728
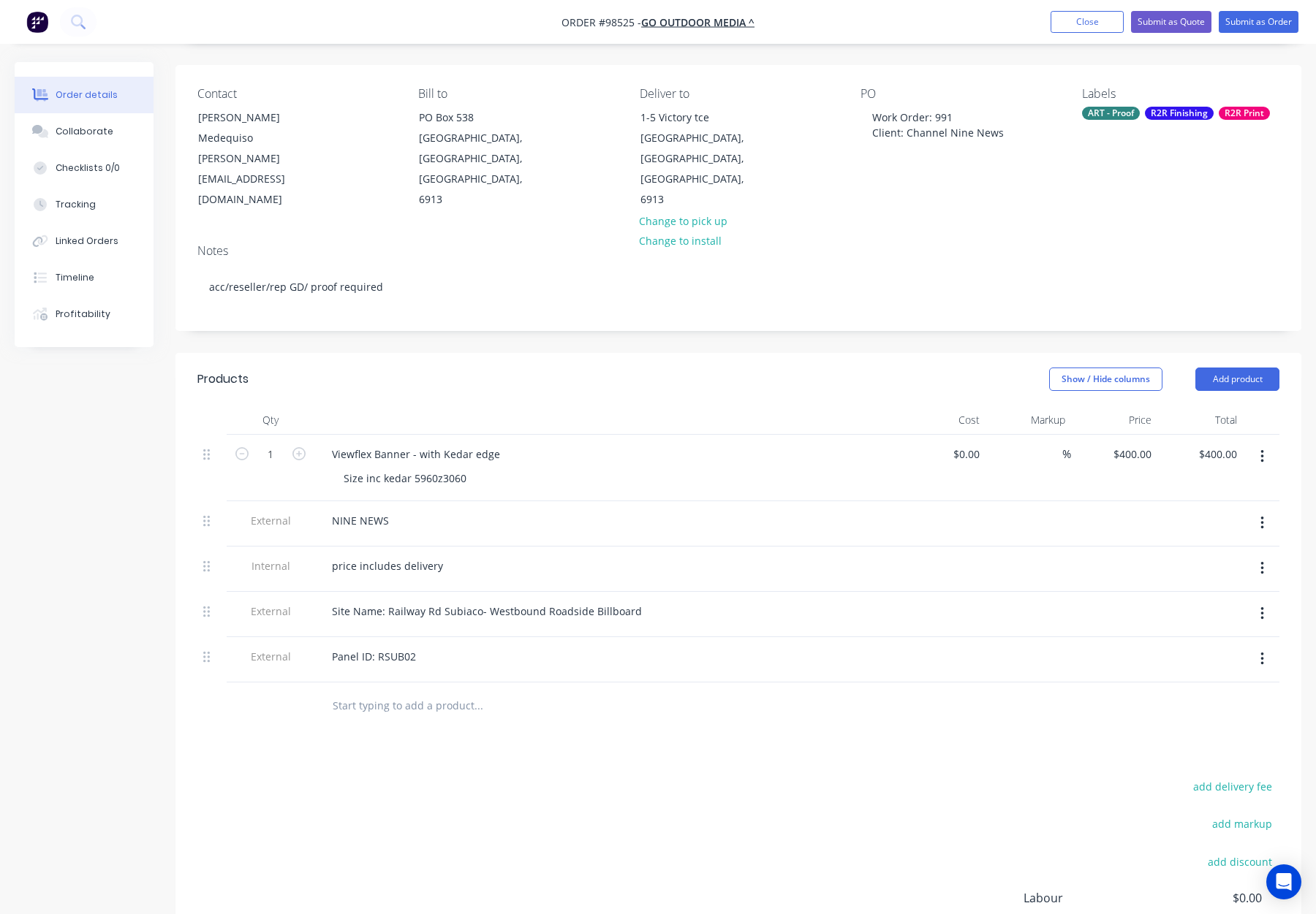
scroll to position [96, 0]
click at [1263, 517] on icon "button" at bounding box center [1262, 525] width 4 height 16
click at [1192, 582] on div "Delete" at bounding box center [1210, 592] width 113 height 21
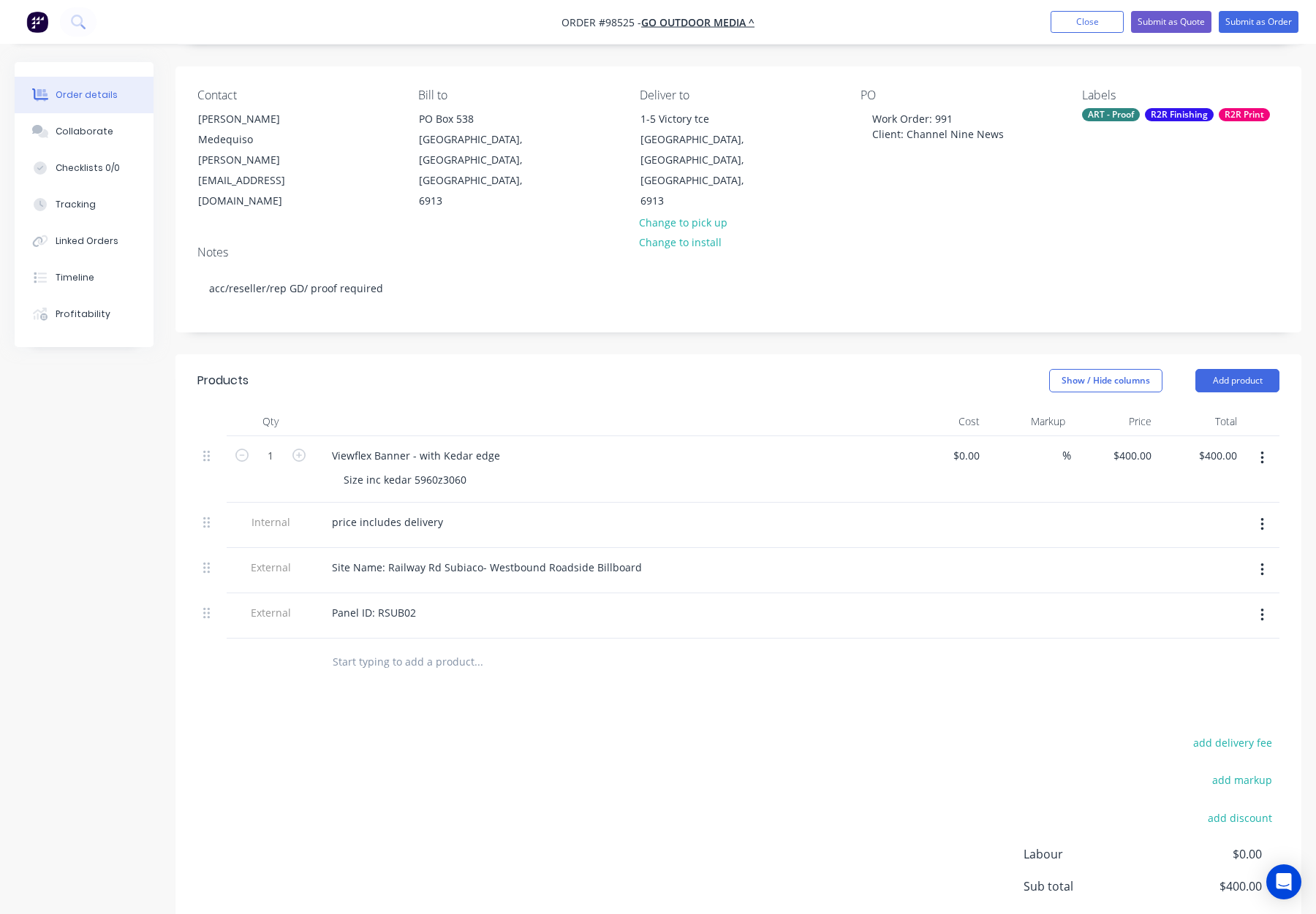
scroll to position [57, 0]
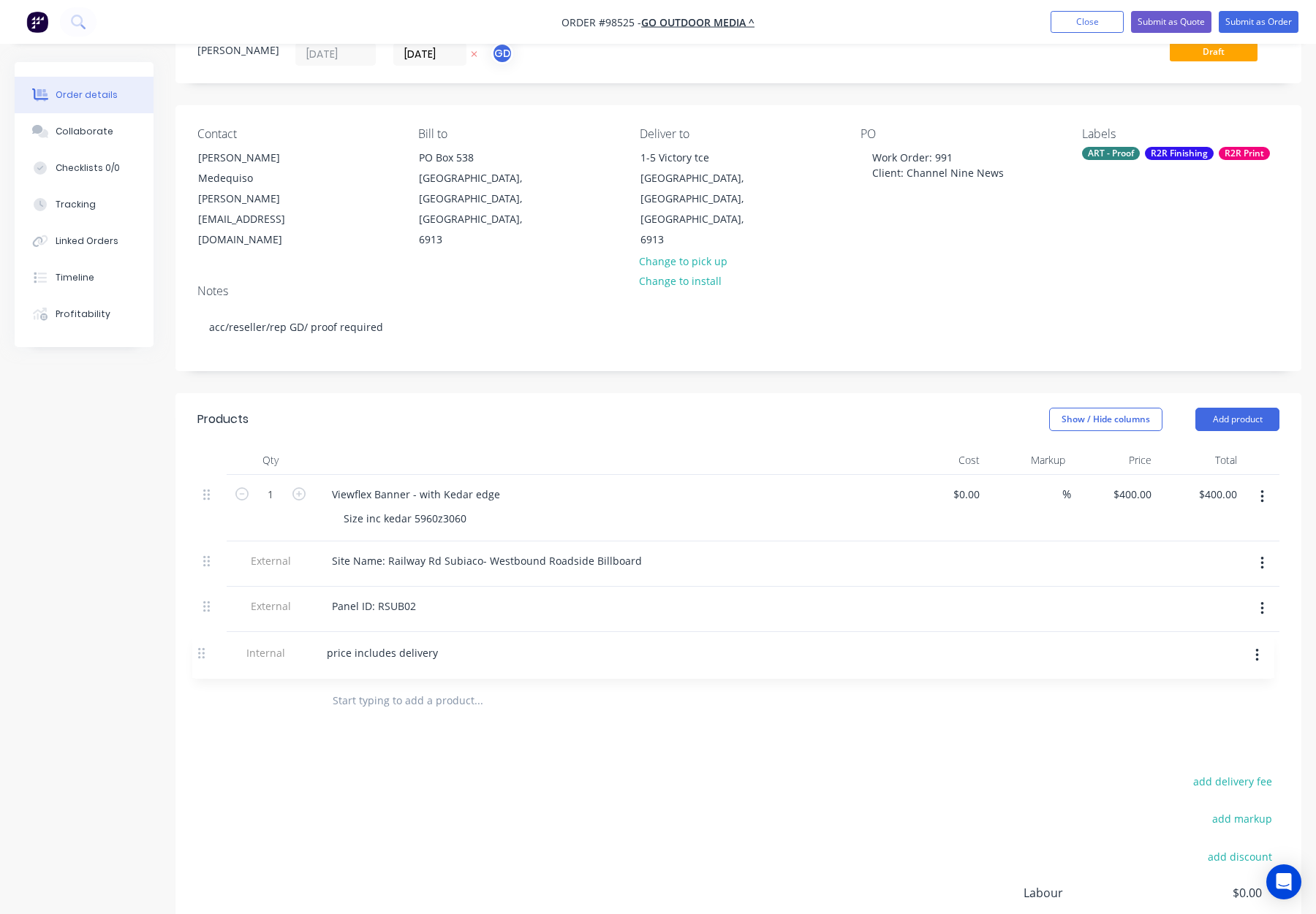
drag, startPoint x: 207, startPoint y: 521, endPoint x: 203, endPoint y: 661, distance: 140.1
click at [204, 662] on div "Qty Cost Markup Price Total 1 Viewflex Banner - with Kedar edge Size inc kedar …" at bounding box center [739, 585] width 1126 height 279
drag, startPoint x: 652, startPoint y: 711, endPoint x: 621, endPoint y: 712, distance: 31.0
click at [652, 711] on div "Products Show / Hide columns Add product Qty Cost Markup Price Total 1 Viewflex…" at bounding box center [739, 734] width 1126 height 683
click at [437, 508] on div "Size inc kedar 5960z3060" at bounding box center [405, 518] width 146 height 21
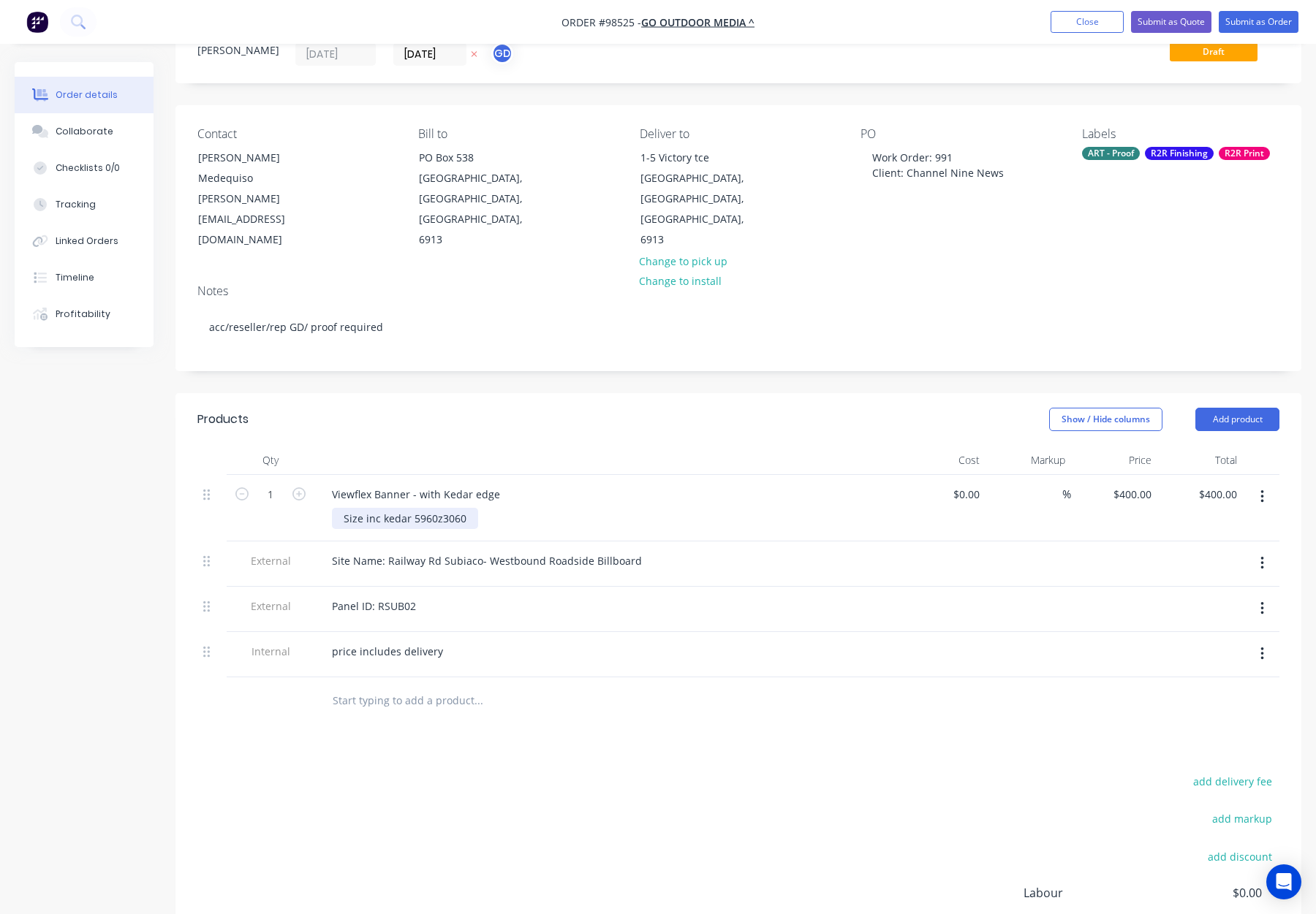
drag, startPoint x: 410, startPoint y: 476, endPoint x: 428, endPoint y: 481, distance: 18.7
click at [410, 508] on div "Size inc kedar 5960z3060" at bounding box center [405, 518] width 146 height 21
drag, startPoint x: 446, startPoint y: 477, endPoint x: 458, endPoint y: 490, distance: 17.7
click at [446, 508] on div "Size inc kedar - 5960z3060" at bounding box center [408, 518] width 152 height 21
click at [483, 508] on div "Size inc kedar - 5960 x 3060" at bounding box center [411, 518] width 159 height 21
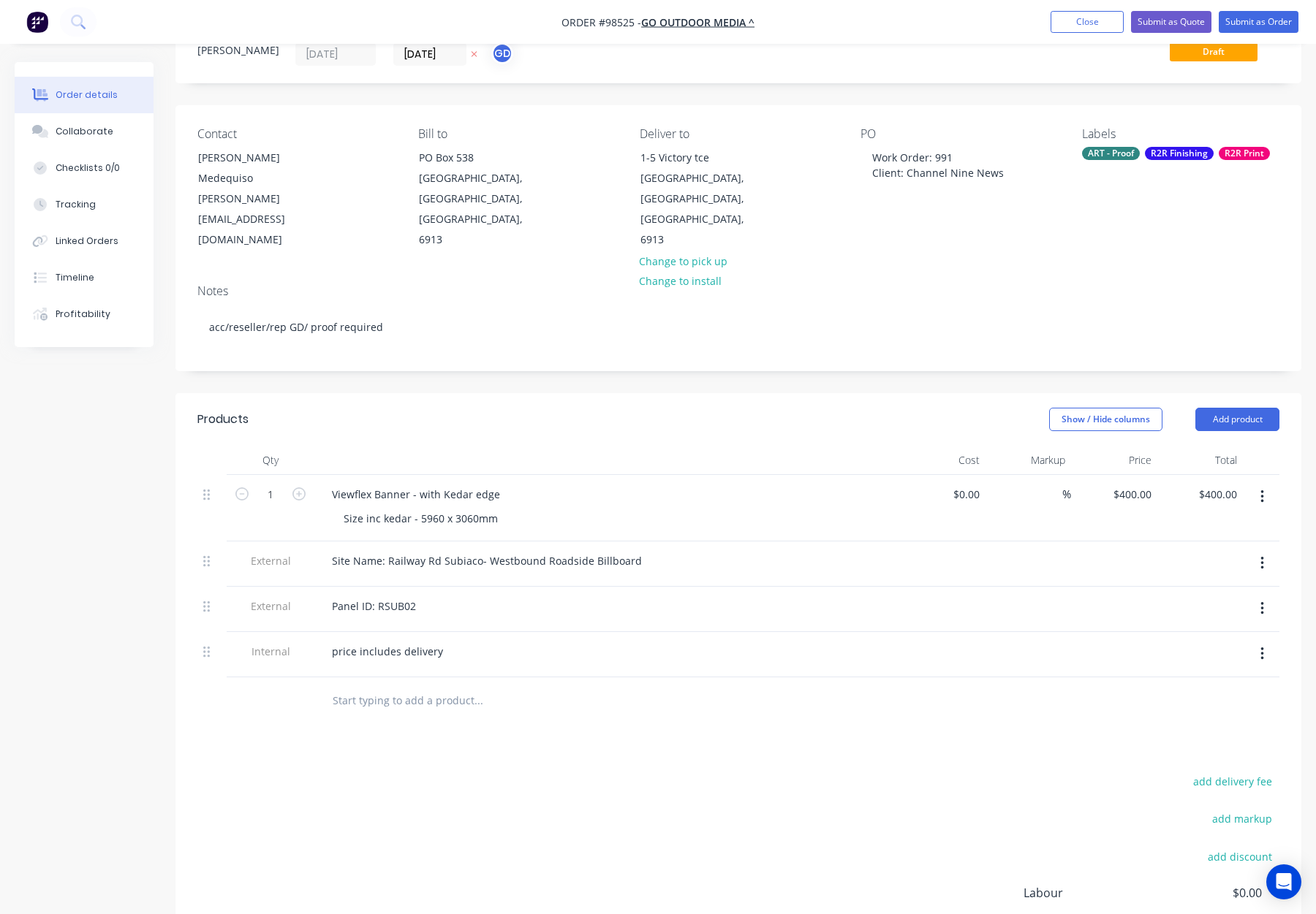
click at [485, 399] on header "Products Show / Hide columns Add product" at bounding box center [739, 419] width 1126 height 52
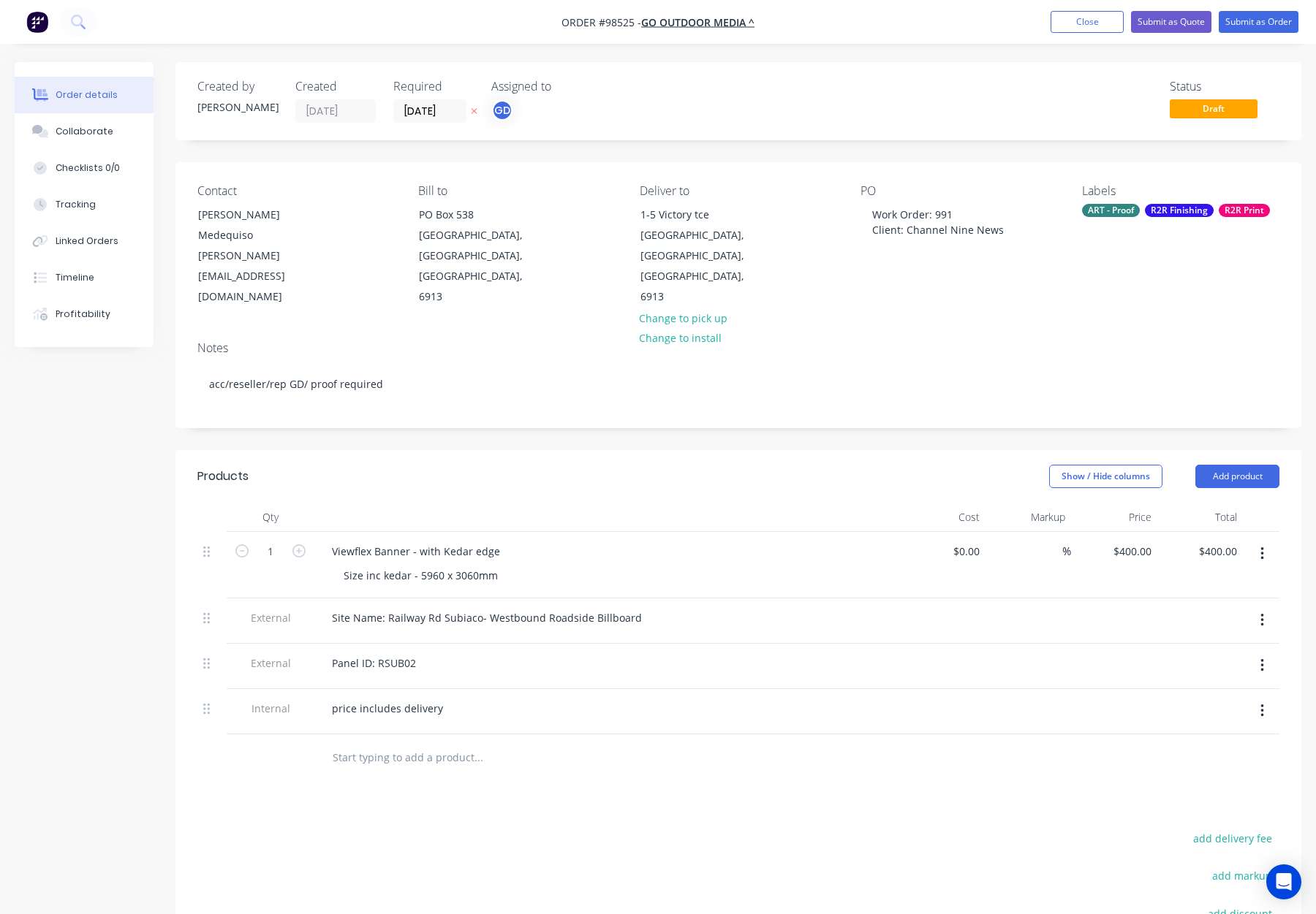
click at [1202, 212] on div "R2R Finishing" at bounding box center [1179, 210] width 69 height 13
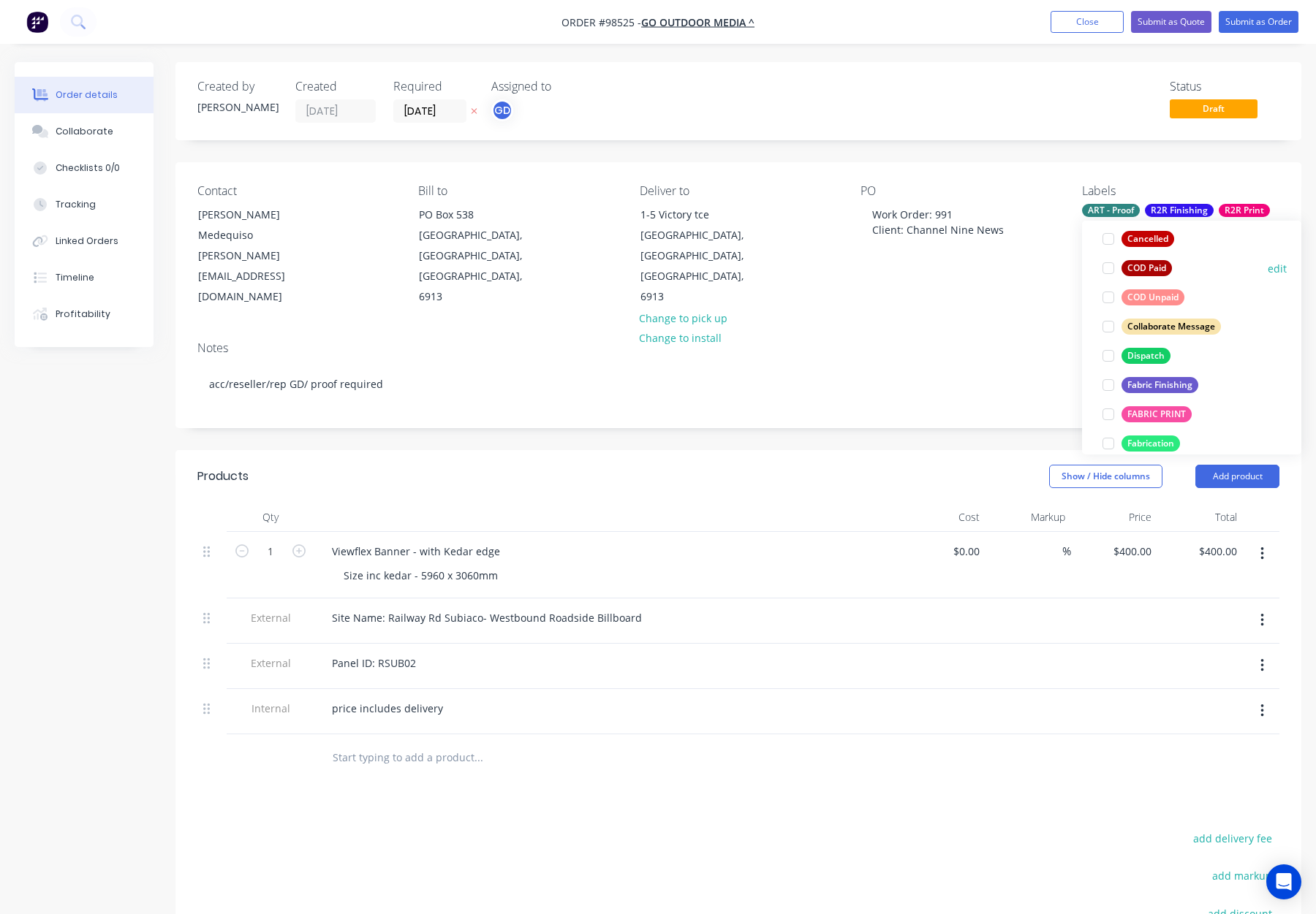
click at [1148, 357] on div "Dispatch" at bounding box center [1146, 356] width 49 height 16
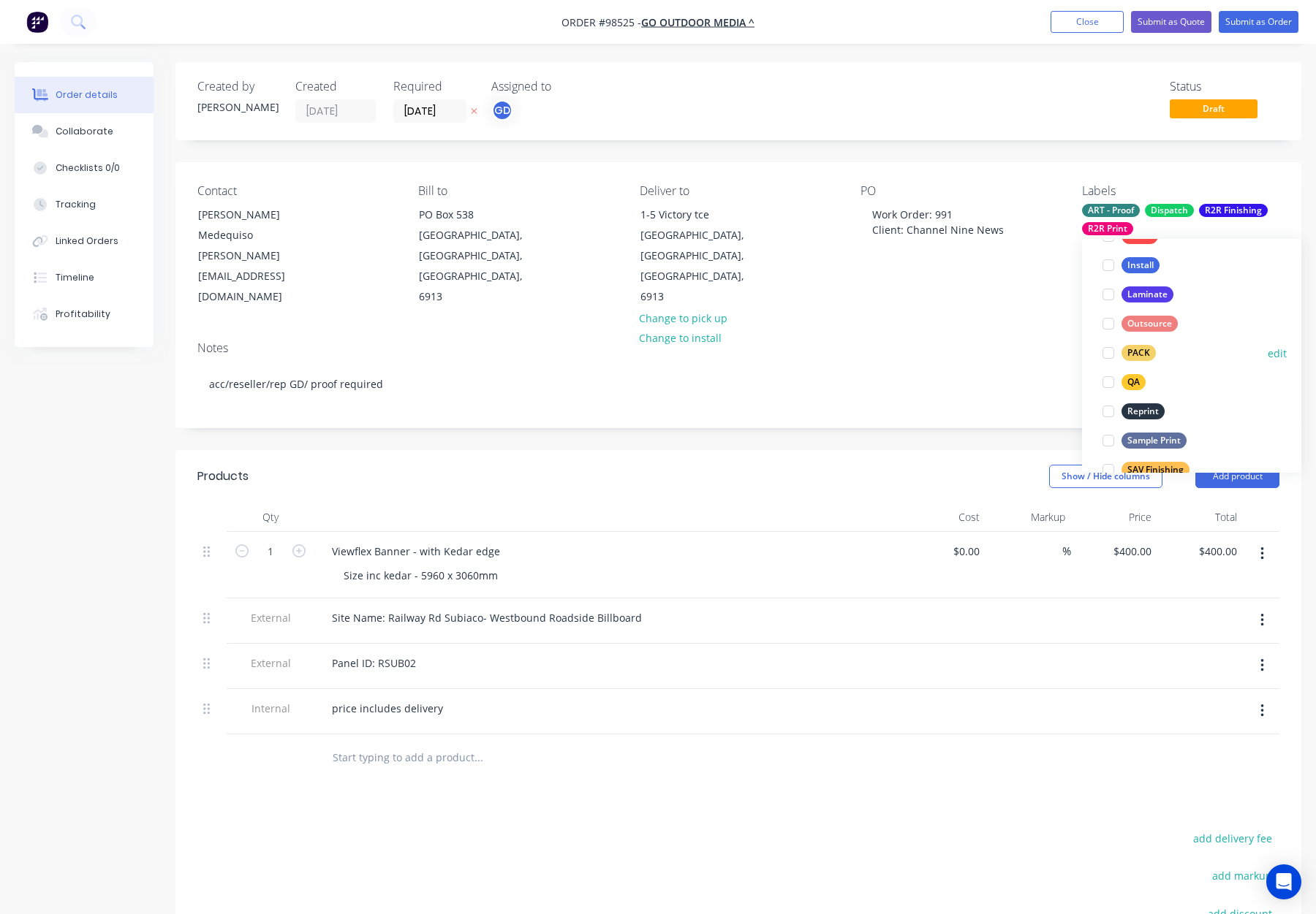
drag, startPoint x: 1147, startPoint y: 354, endPoint x: 1163, endPoint y: 347, distance: 17.5
click at [1147, 354] on div "PACK" at bounding box center [1139, 353] width 35 height 16
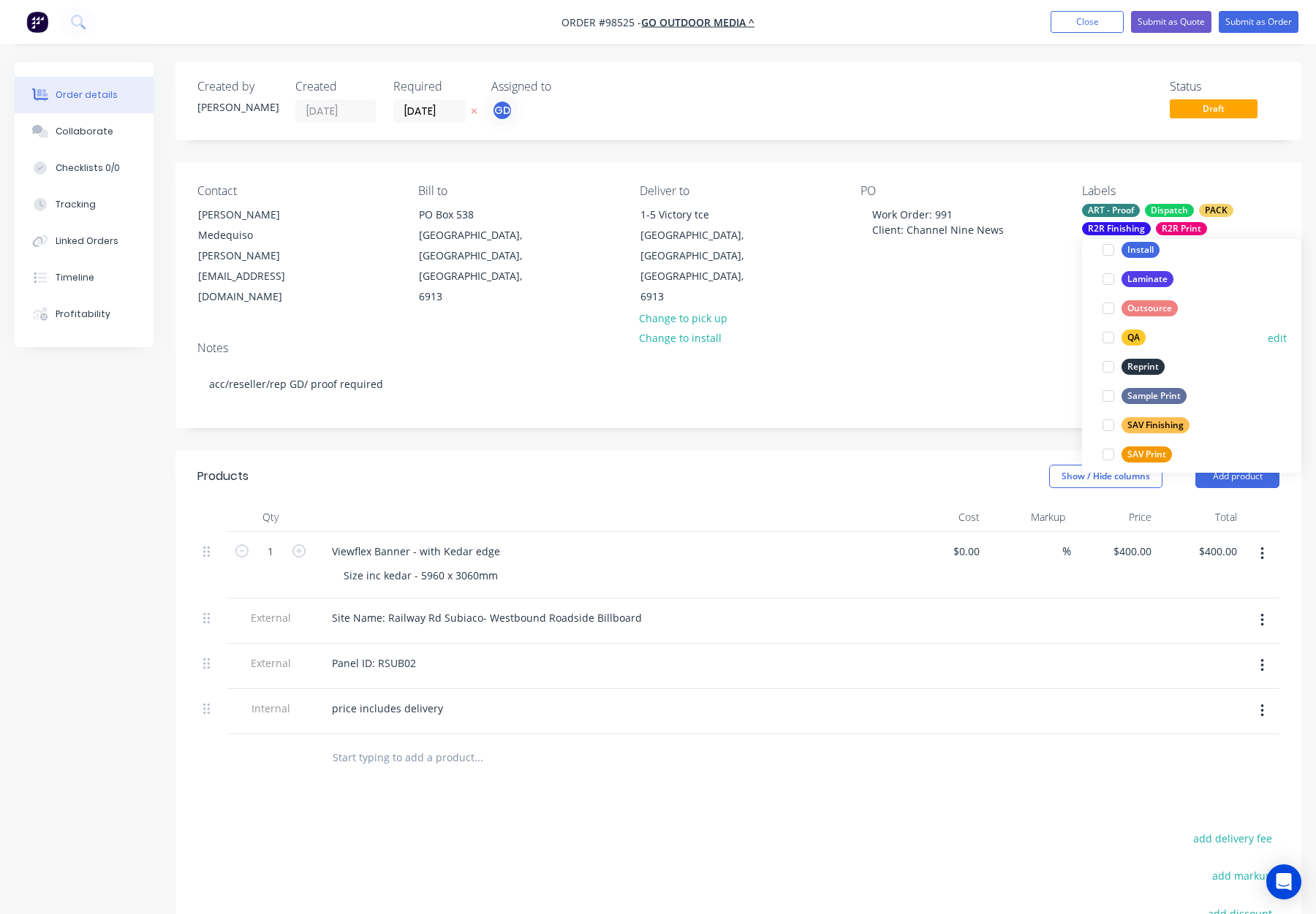
click at [1137, 338] on div "QA" at bounding box center [1134, 338] width 24 height 16
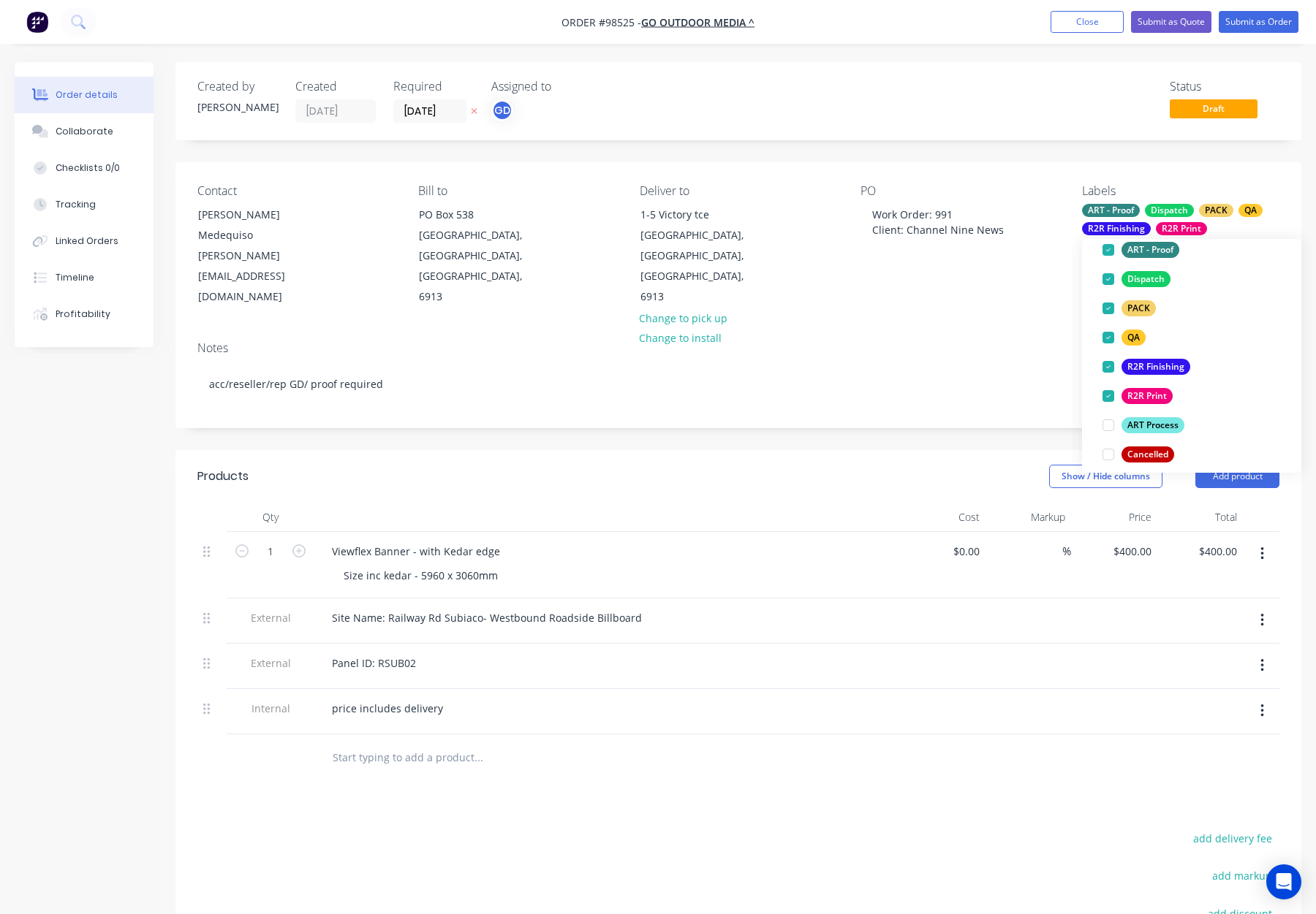
click at [990, 330] on div "Notes acc/reseller/rep GD/ proof required" at bounding box center [739, 378] width 1126 height 98
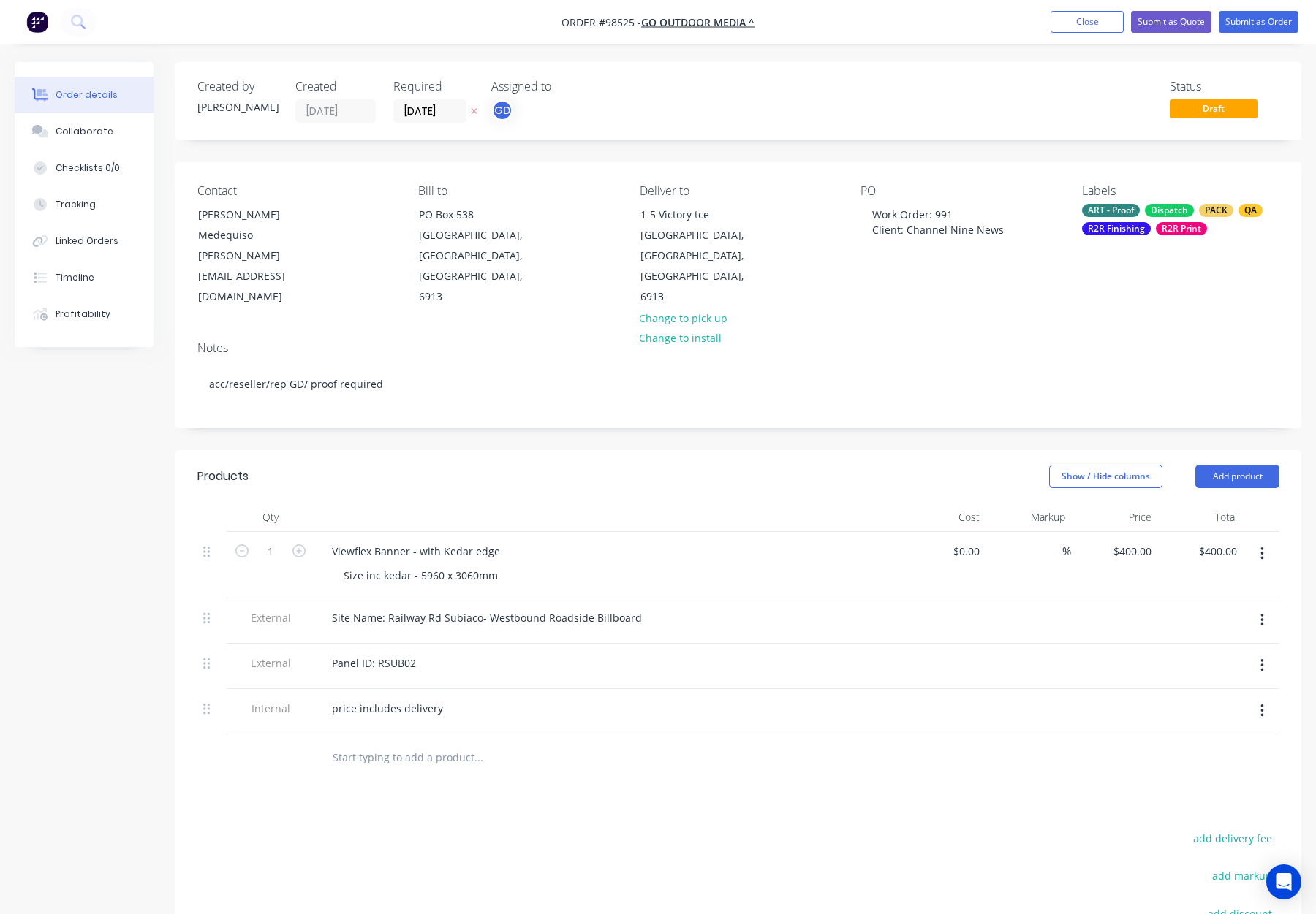
click at [1143, 227] on div "R2R Finishing" at bounding box center [1116, 229] width 69 height 13
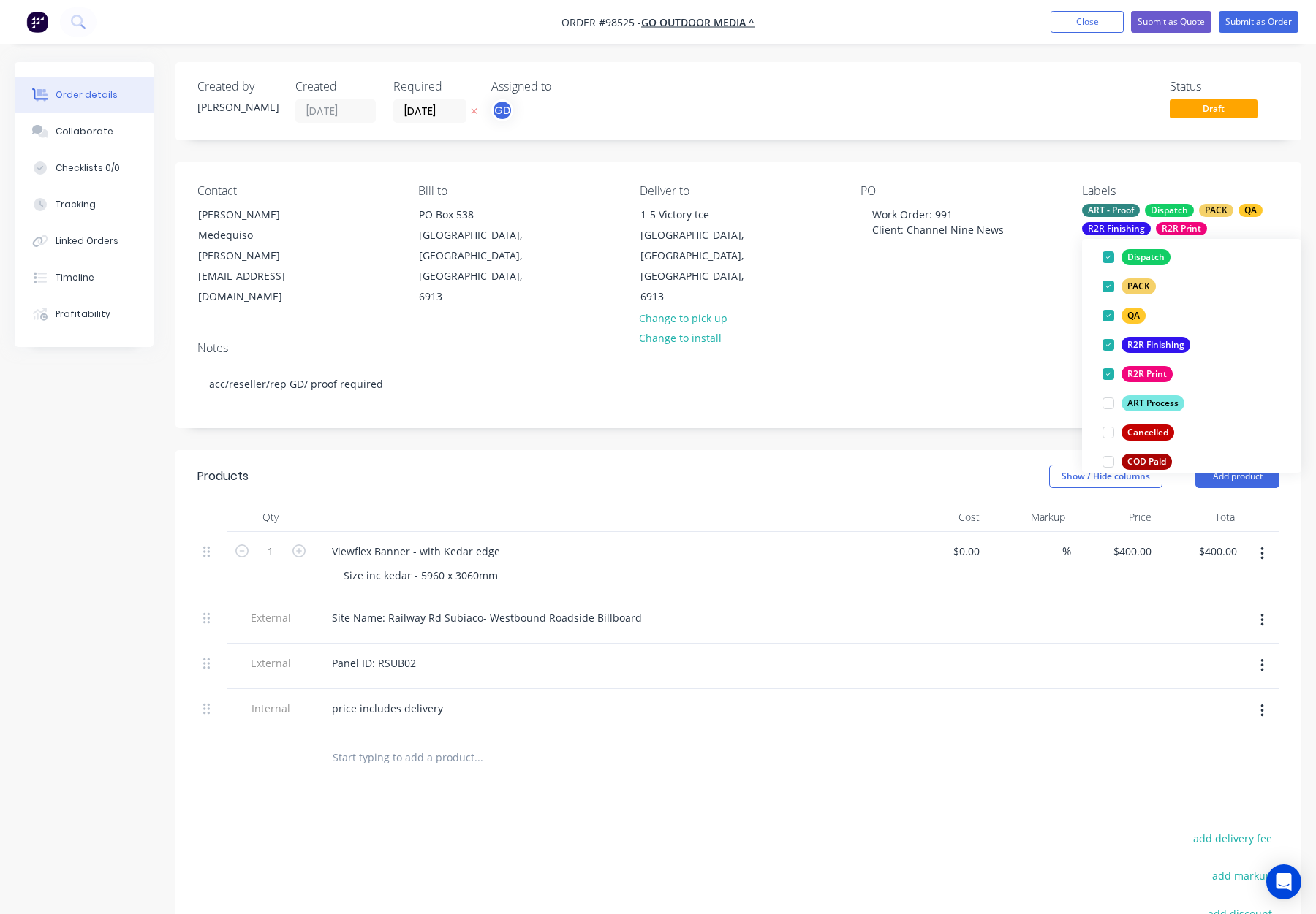
scroll to position [126, 0]
click at [1027, 330] on div "Notes acc/reseller/rep GD/ proof required" at bounding box center [739, 378] width 1126 height 98
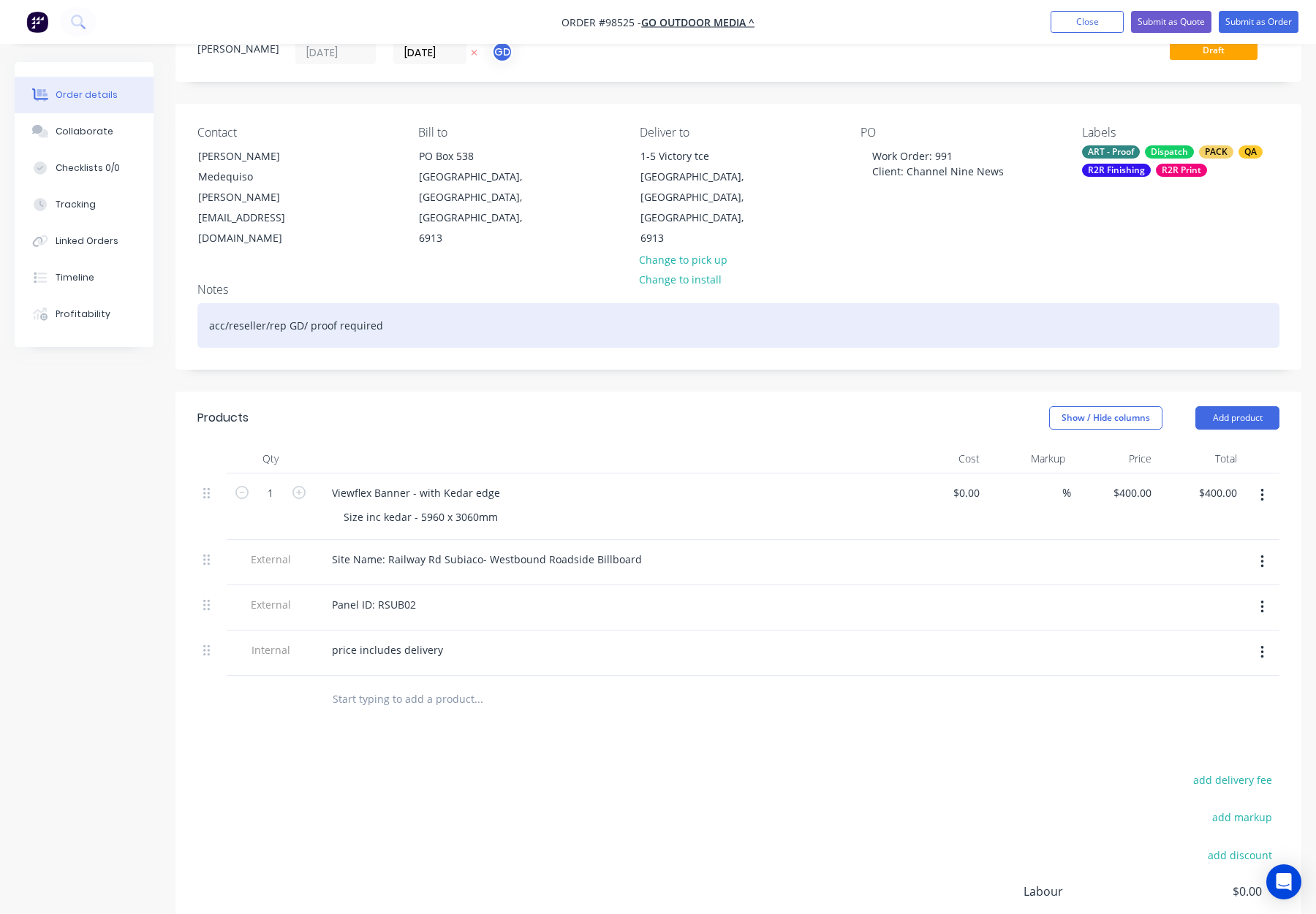
scroll to position [77, 0]
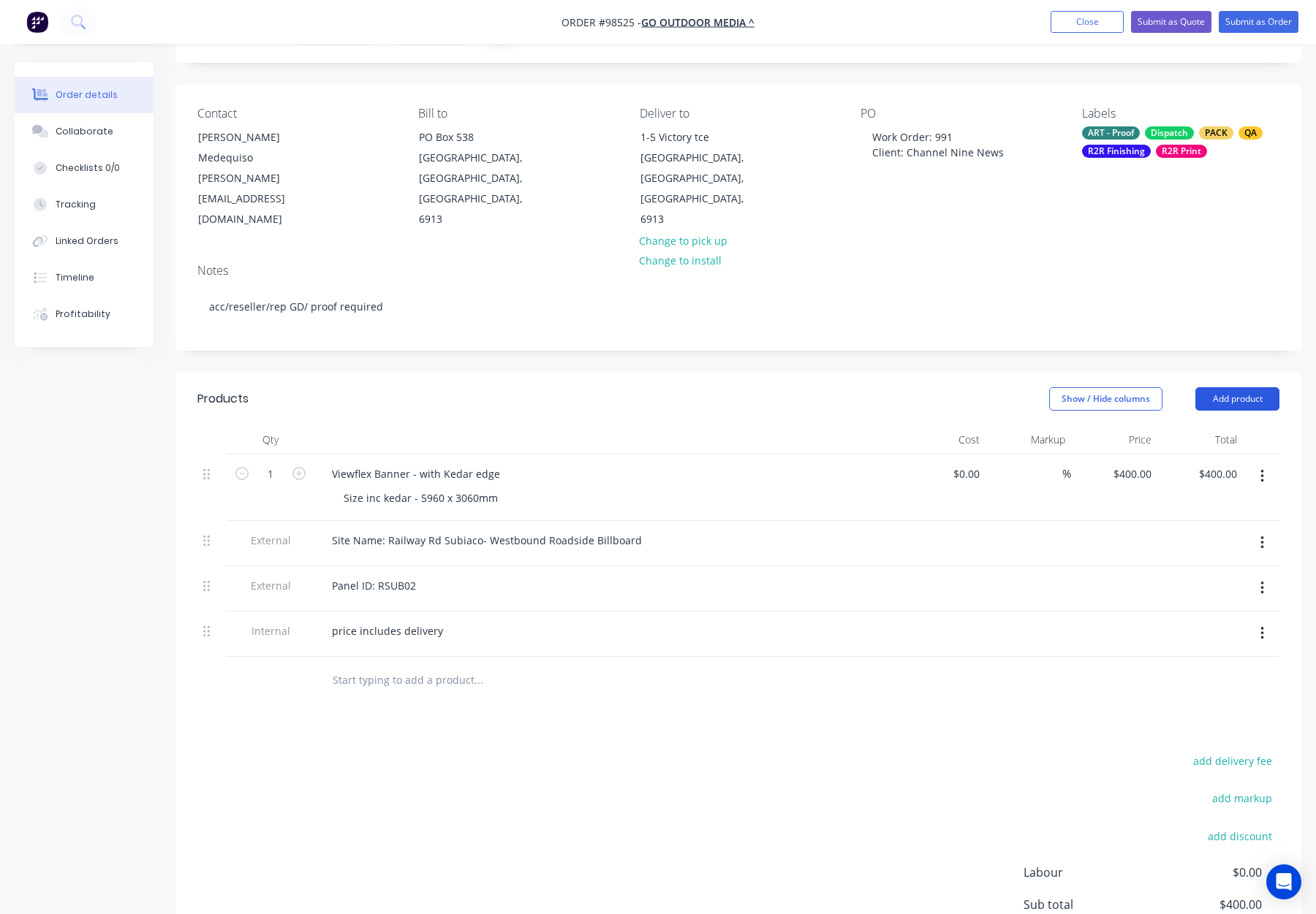
click at [1222, 388] on button "Add product" at bounding box center [1237, 399] width 84 height 23
click at [1200, 600] on div "Notes (Internal)" at bounding box center [1210, 611] width 113 height 21
drag, startPoint x: 389, startPoint y: 642, endPoint x: 400, endPoint y: 643, distance: 11.0
click at [391, 666] on div at bounding box center [373, 676] width 106 height 21
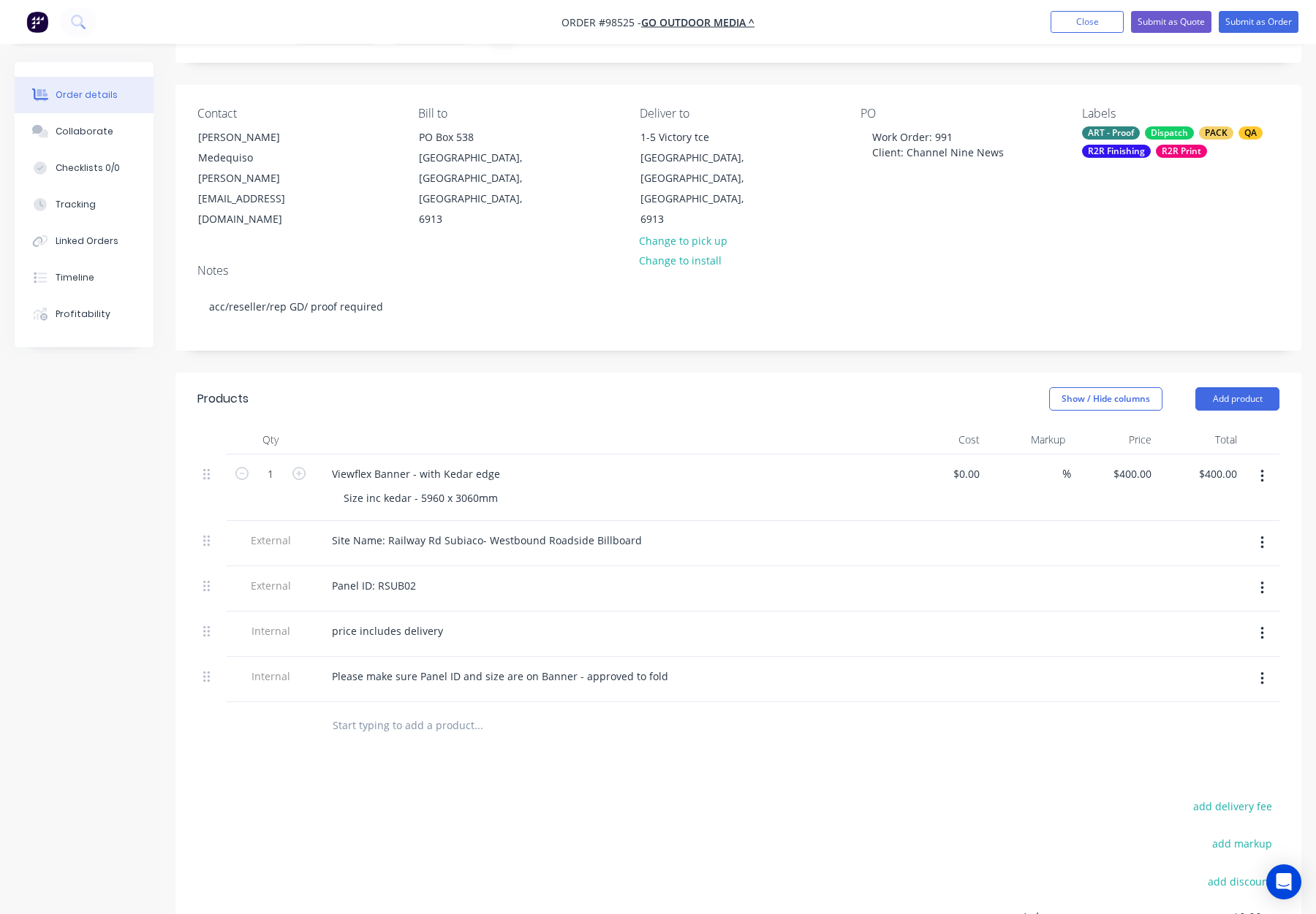
click at [662, 730] on div "Products Show / Hide columns Add product Qty Cost Markup Price Total 1 Viewflex…" at bounding box center [739, 736] width 1126 height 728
click at [664, 666] on div "Please make sure Panel ID and size are on Banner - approved to fold" at bounding box center [500, 676] width 360 height 21
click at [733, 711] on div at bounding box center [539, 725] width 439 height 29
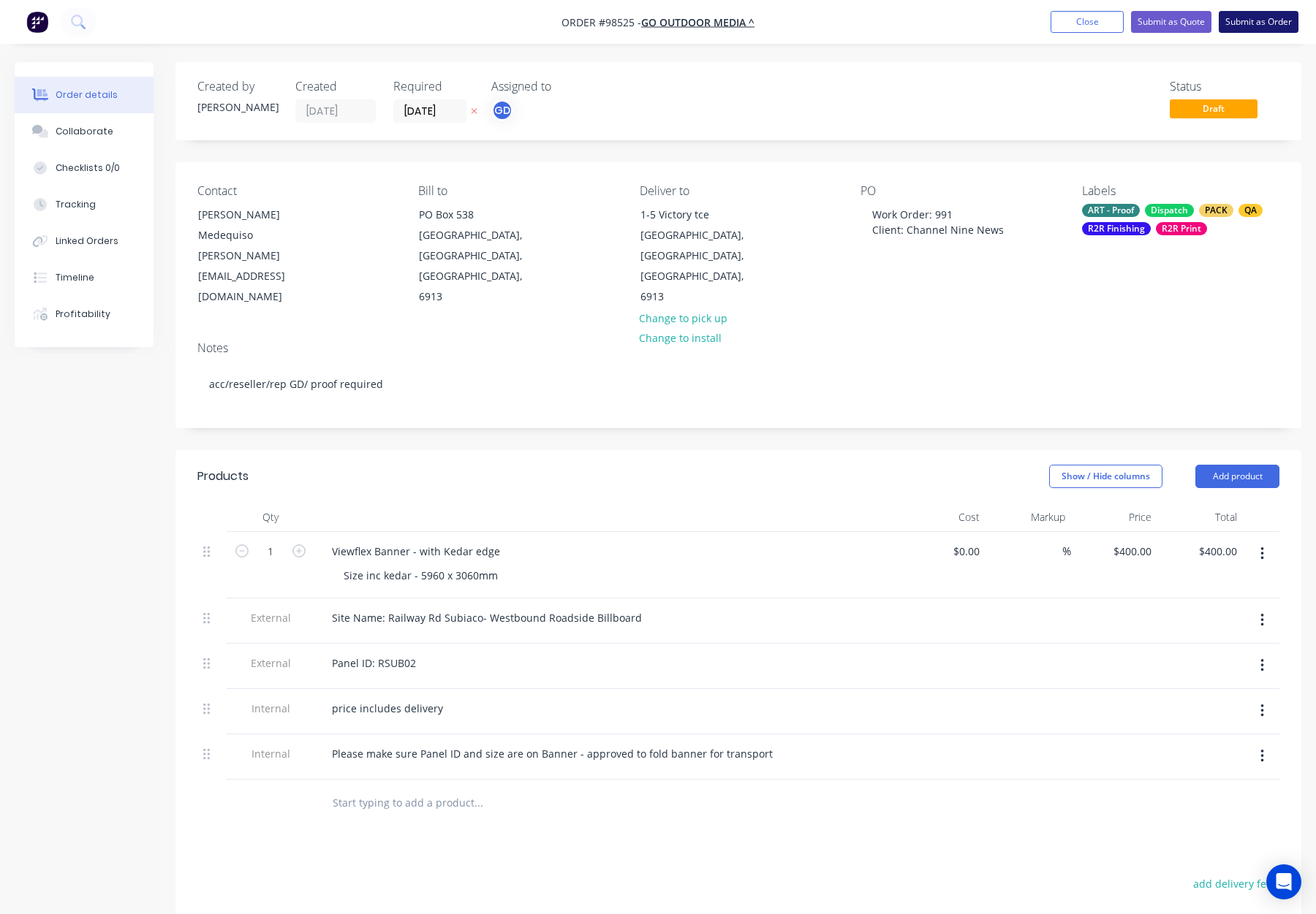
click at [1235, 27] on button "Submit as Order" at bounding box center [1258, 22] width 80 height 22
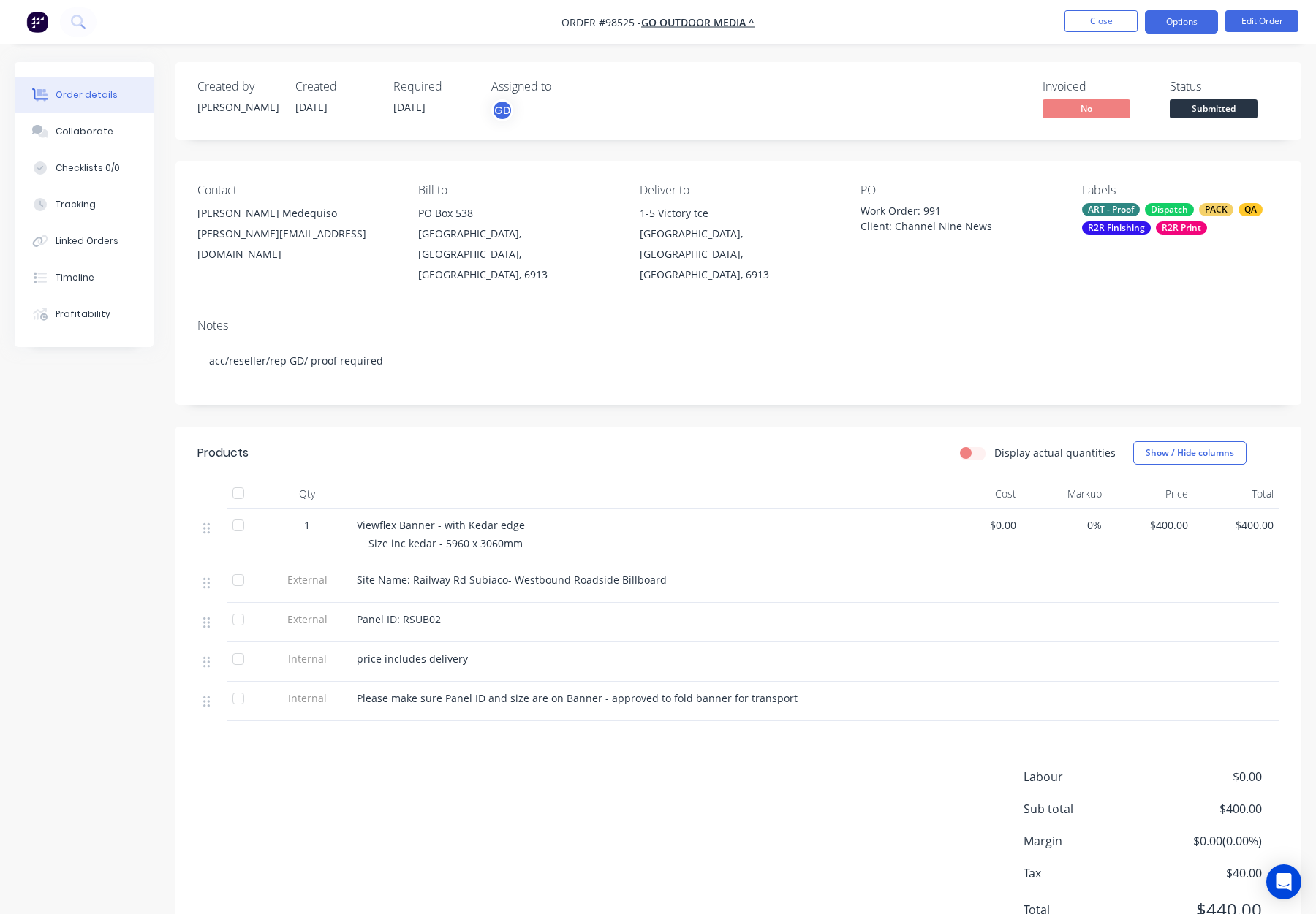
click at [1163, 23] on button "Options" at bounding box center [1181, 22] width 73 height 23
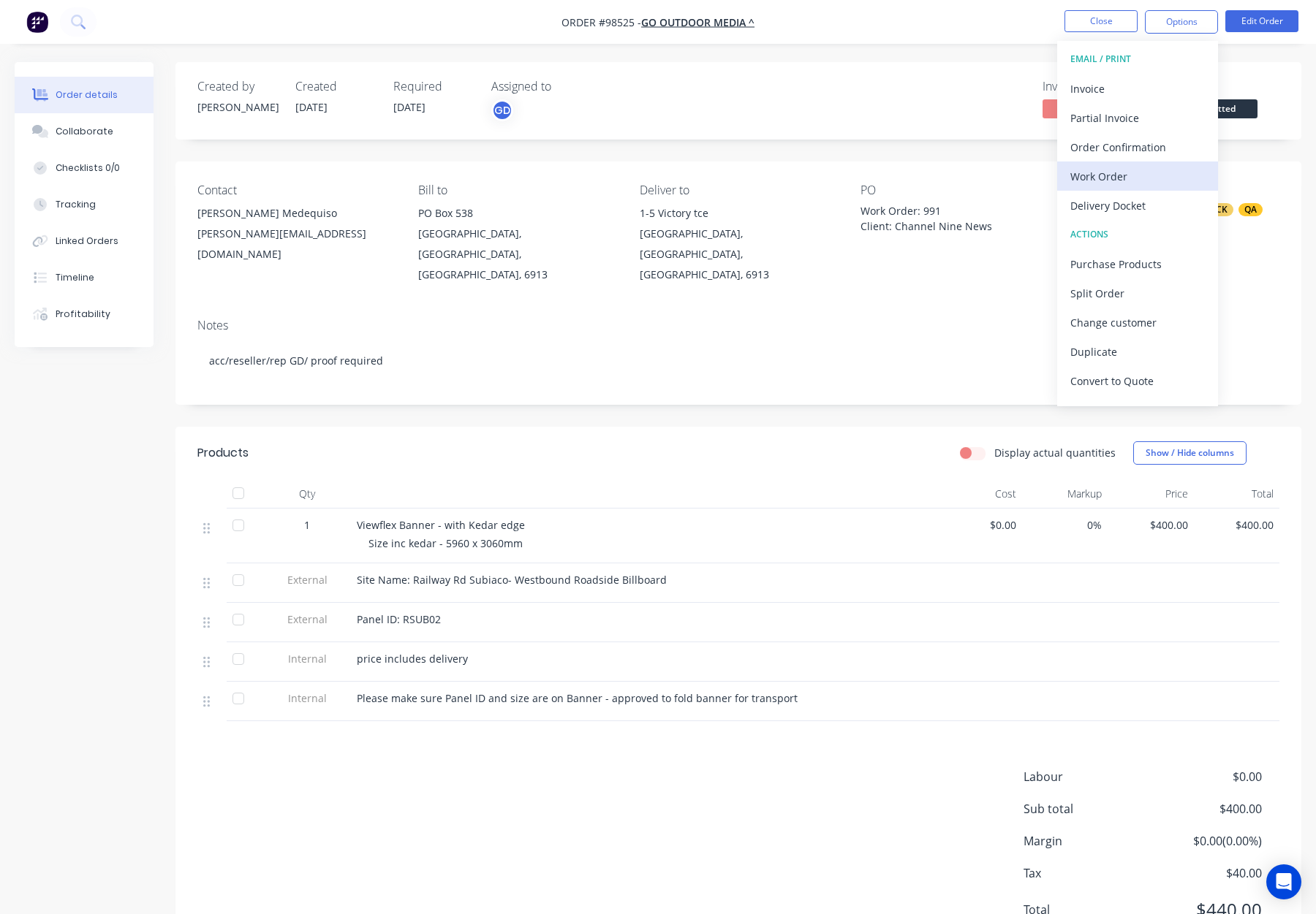
click at [1132, 177] on div "Work Order" at bounding box center [1137, 177] width 135 height 21
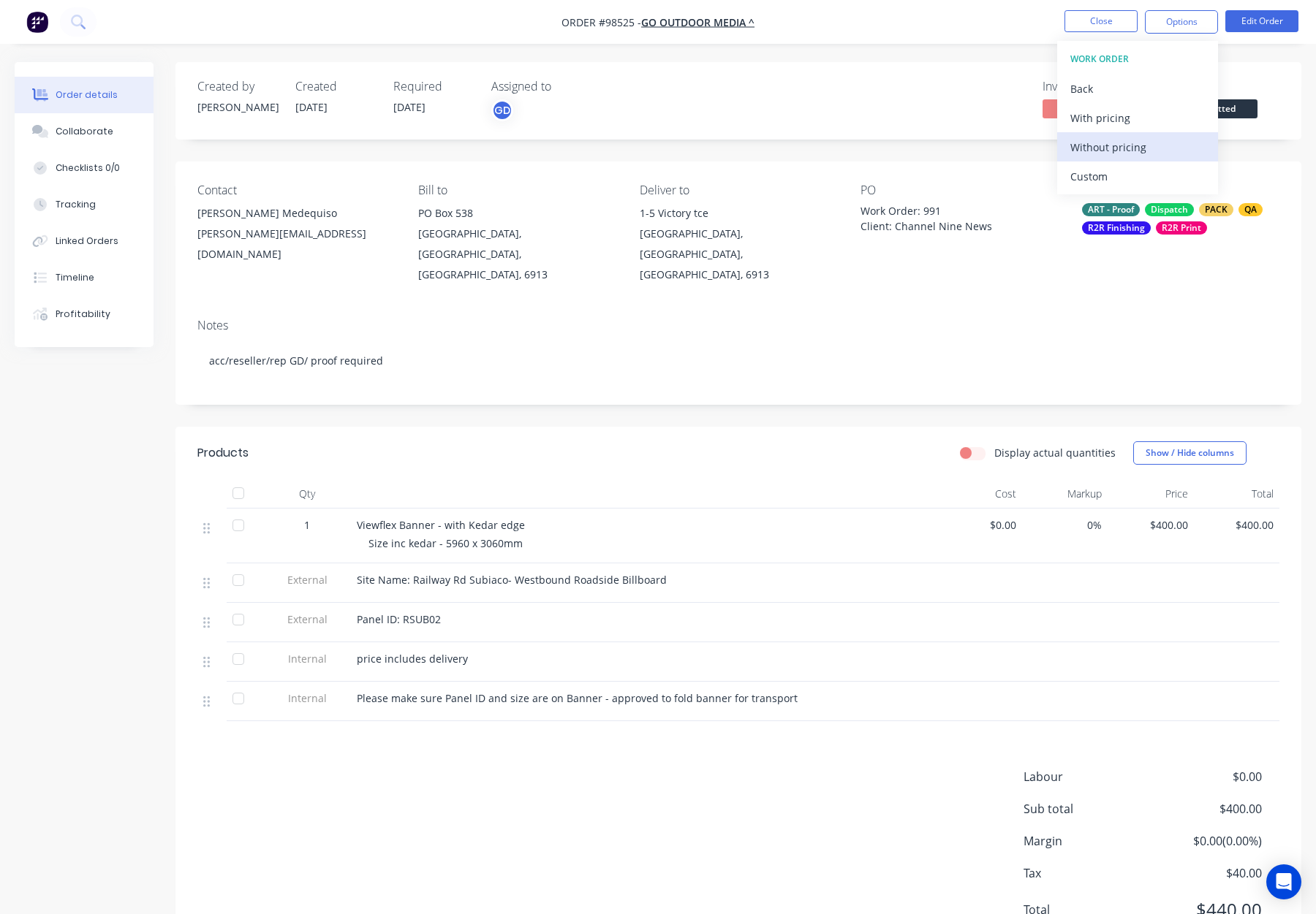
click at [1131, 145] on div "Without pricing" at bounding box center [1137, 147] width 135 height 21
click at [1094, 25] on button "Close" at bounding box center [1101, 21] width 73 height 22
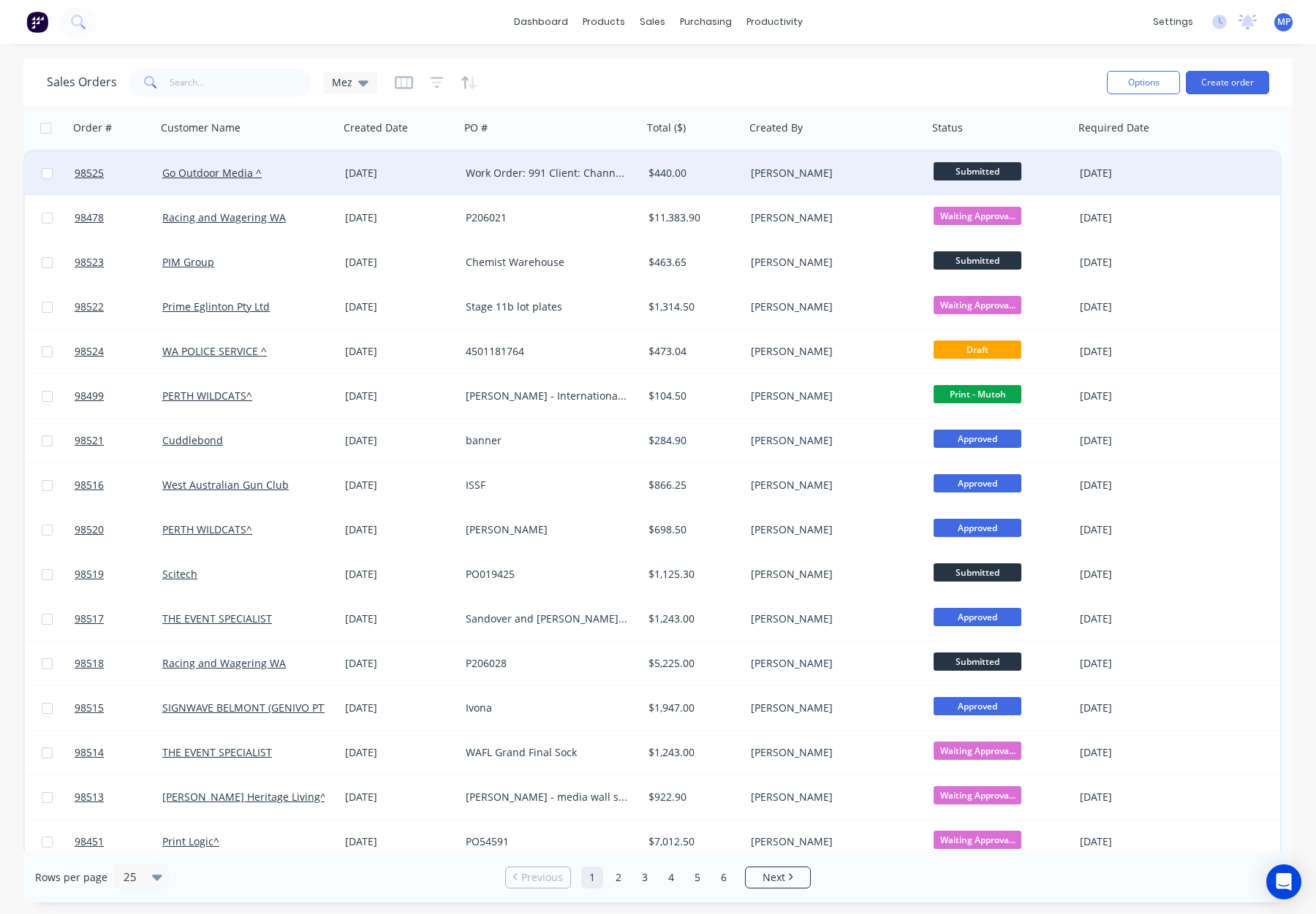
click at [853, 176] on div "[PERSON_NAME]" at bounding box center [831, 173] width 162 height 15
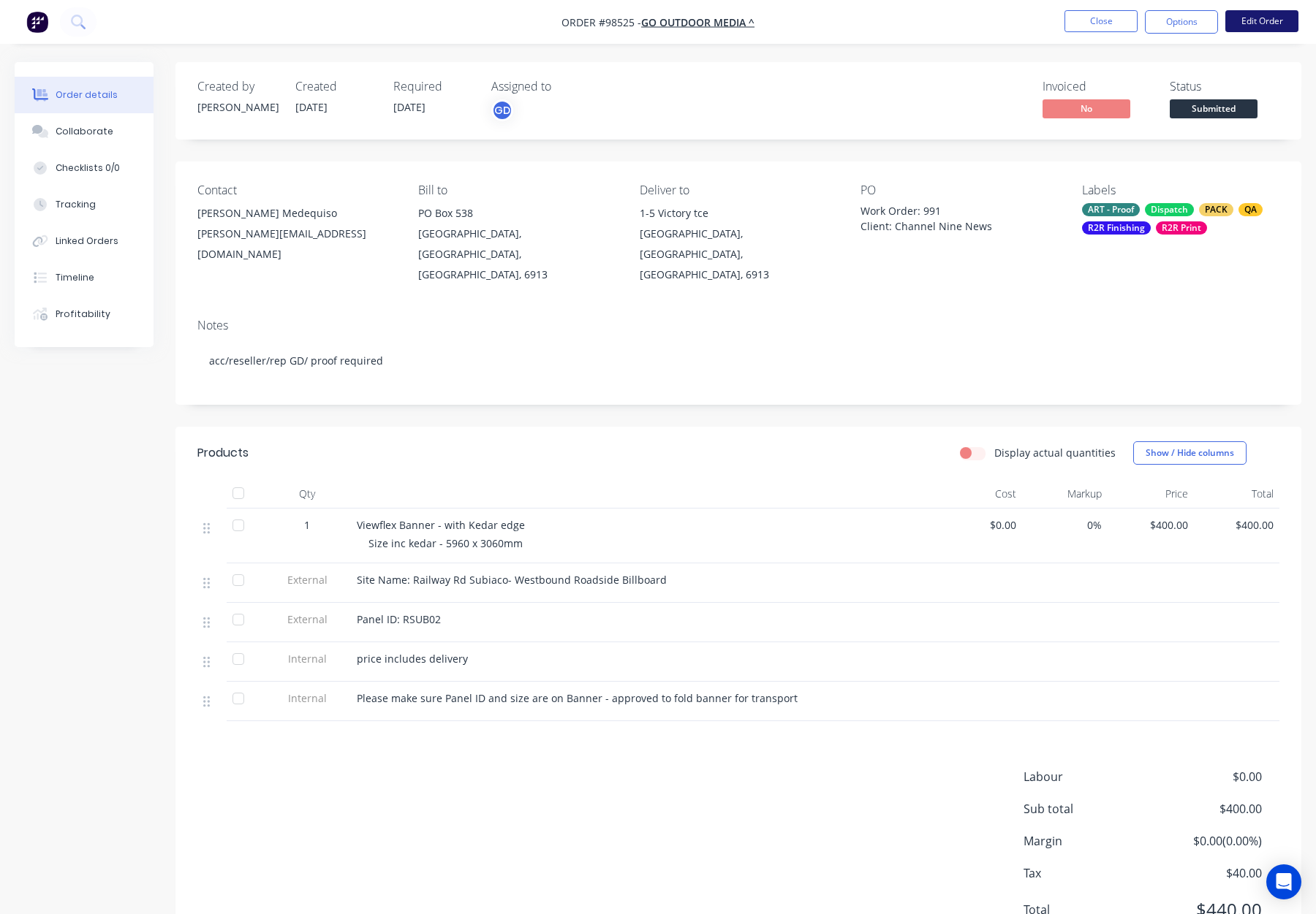
click at [1254, 25] on button "Edit Order" at bounding box center [1262, 21] width 73 height 22
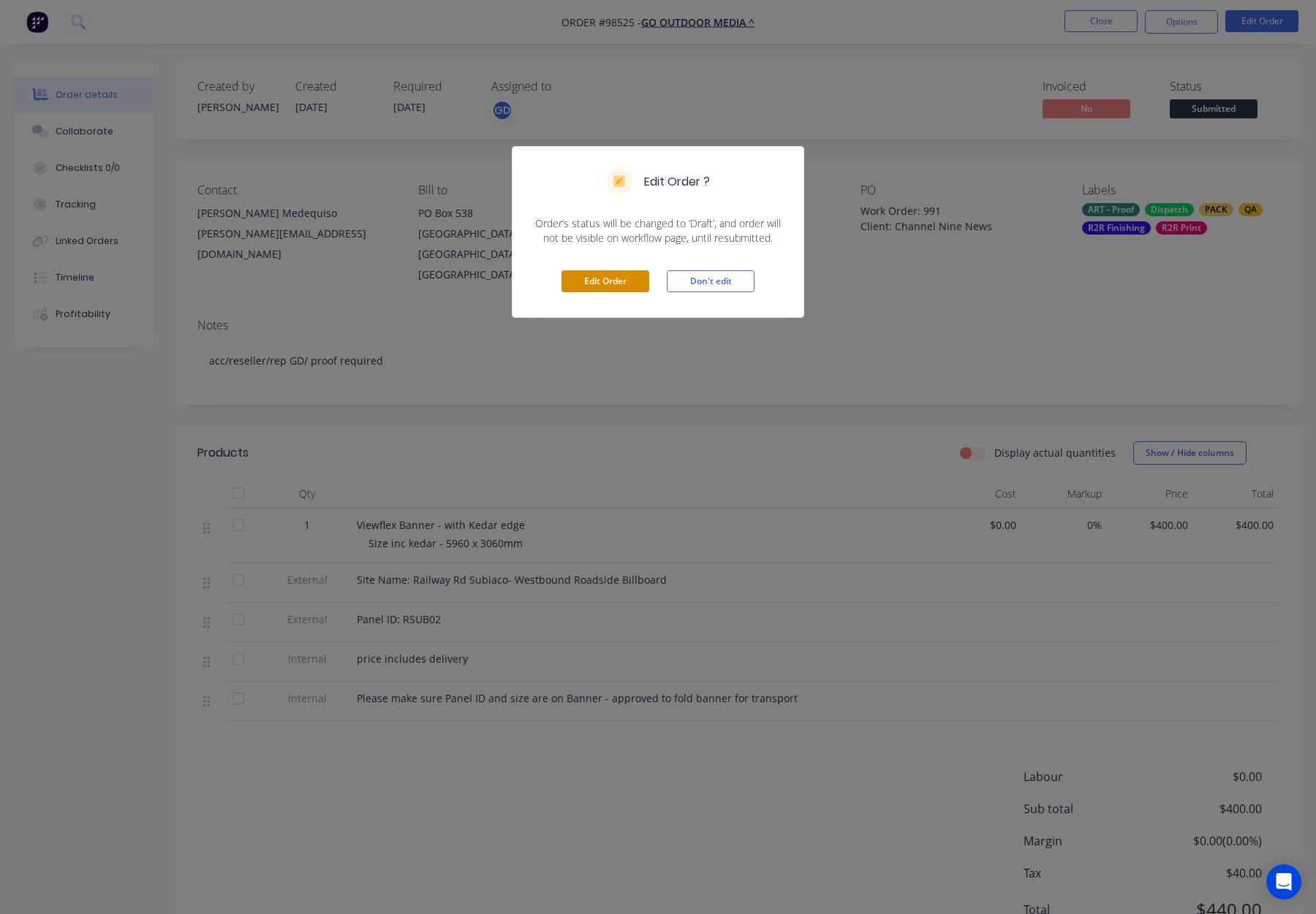
click at [606, 286] on button "Edit Order" at bounding box center [605, 280] width 88 height 22
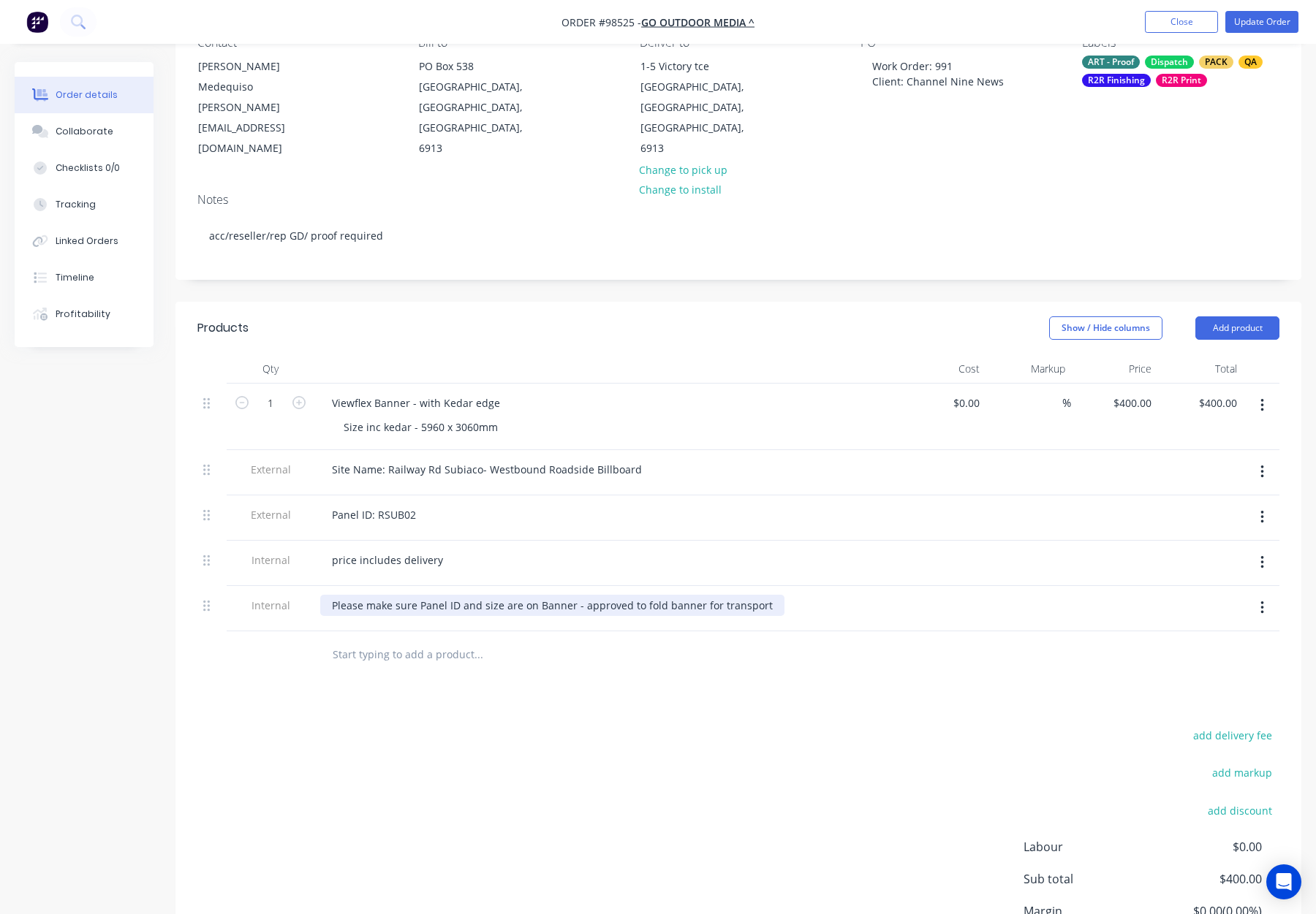
scroll to position [149, 0]
click at [457, 594] on div "Please make sure Panel ID and size are on Banner - approved to fold banner for …" at bounding box center [552, 604] width 464 height 21
click at [606, 630] on div at bounding box center [577, 654] width 527 height 48
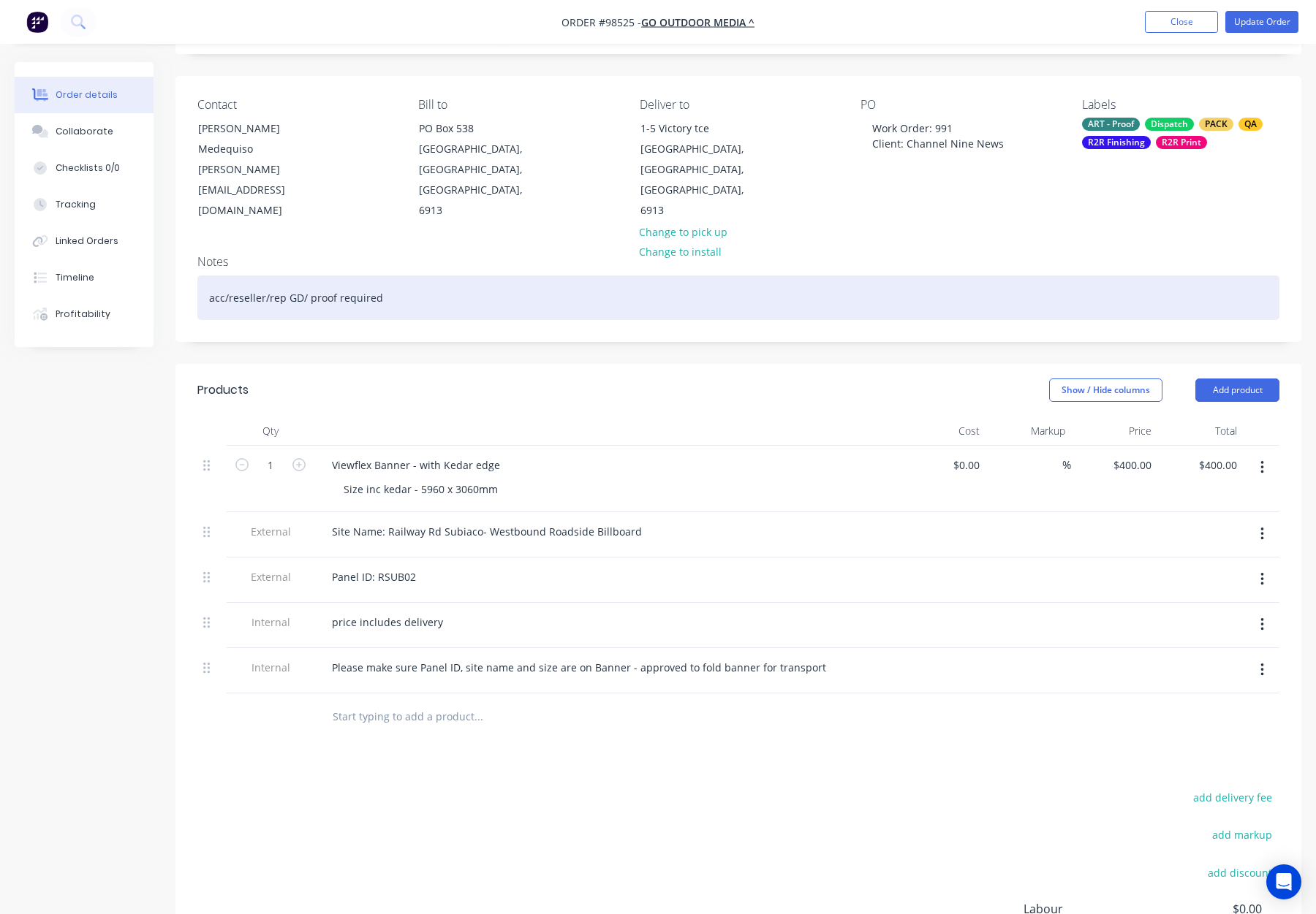
scroll to position [0, 0]
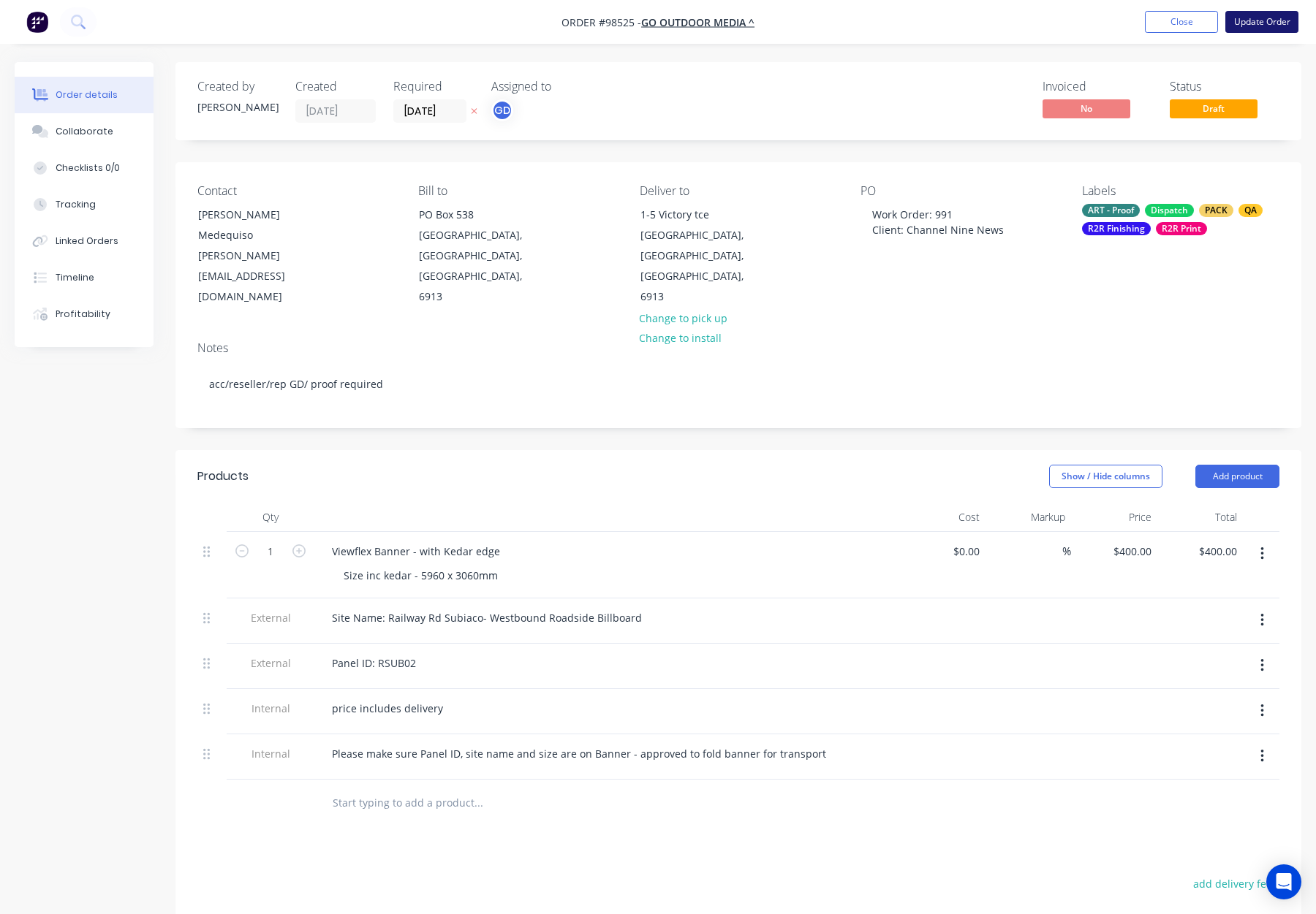
click at [1236, 21] on button "Update Order" at bounding box center [1262, 22] width 73 height 22
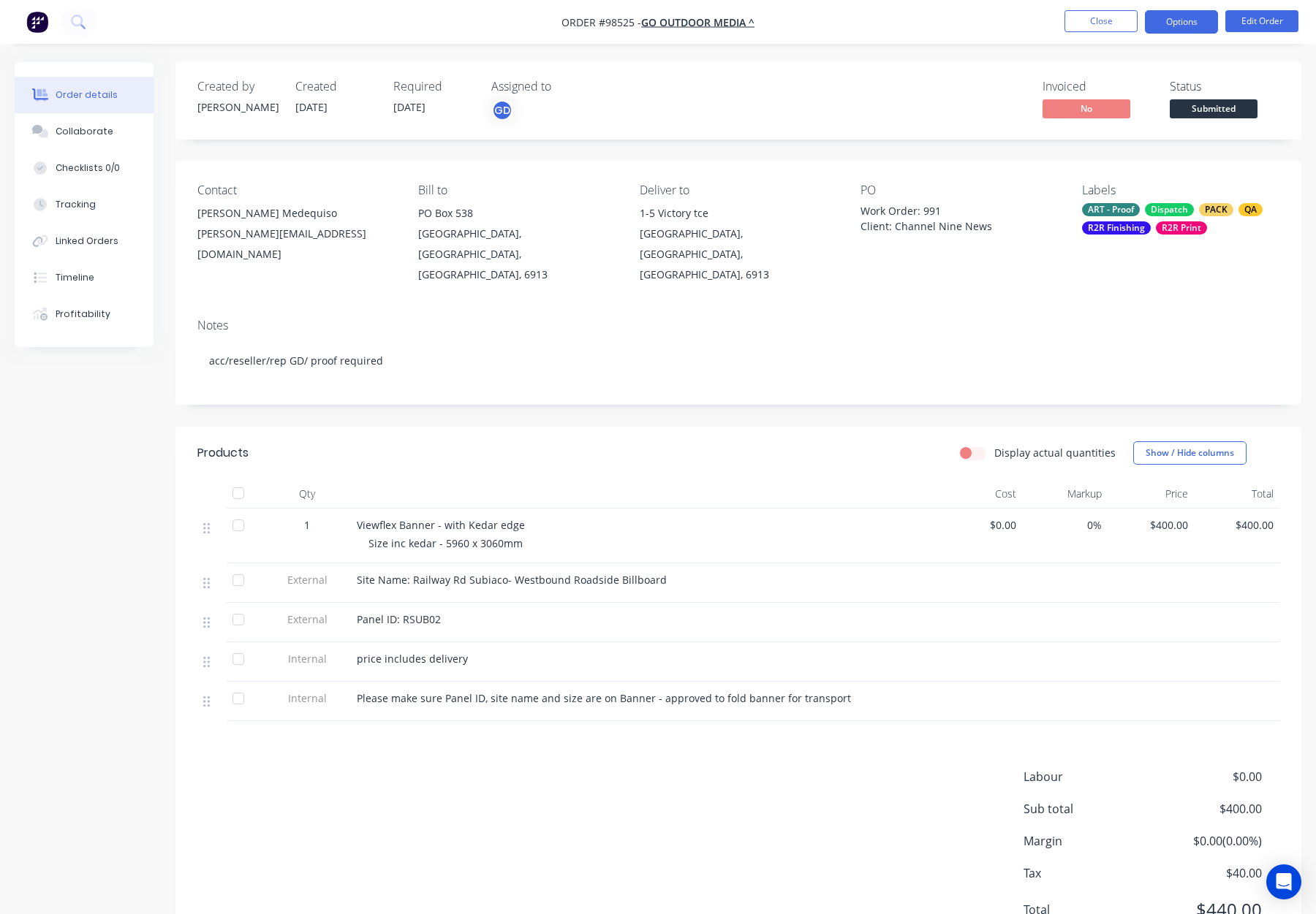
click at [1189, 20] on button "Options" at bounding box center [1181, 22] width 73 height 23
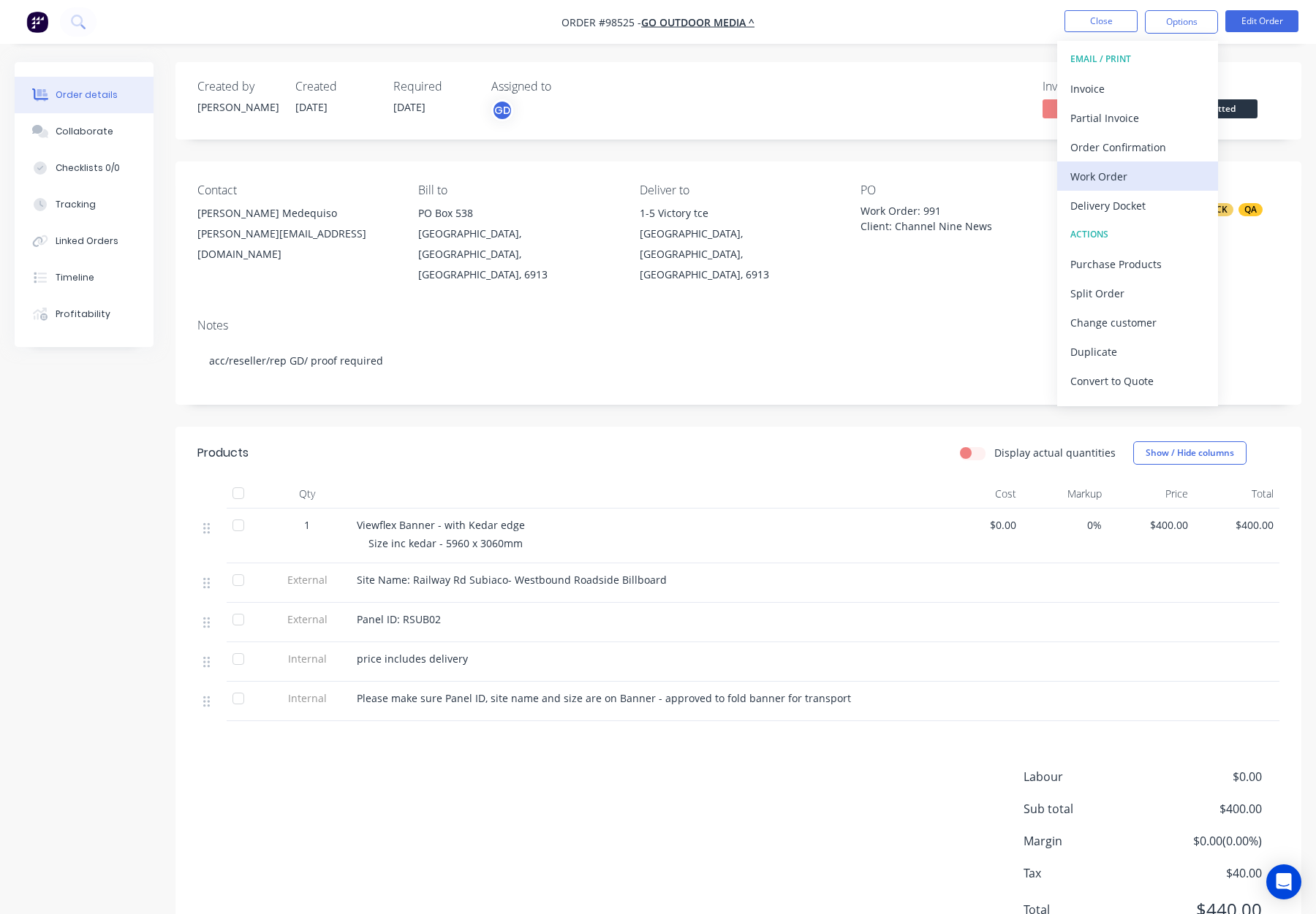
click at [1127, 167] on div "Work Order" at bounding box center [1137, 177] width 135 height 21
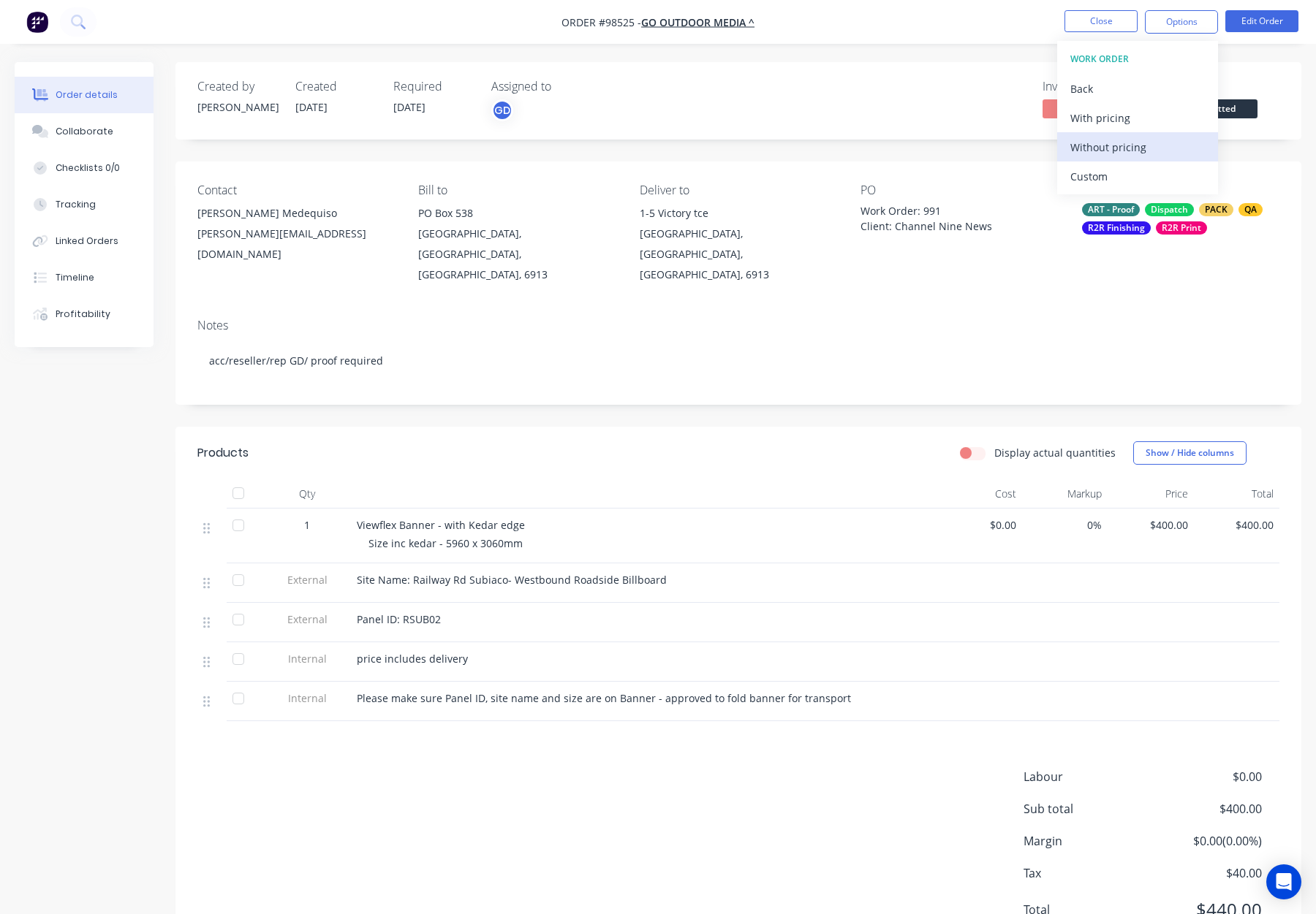
click at [1125, 152] on div "Without pricing" at bounding box center [1137, 147] width 135 height 21
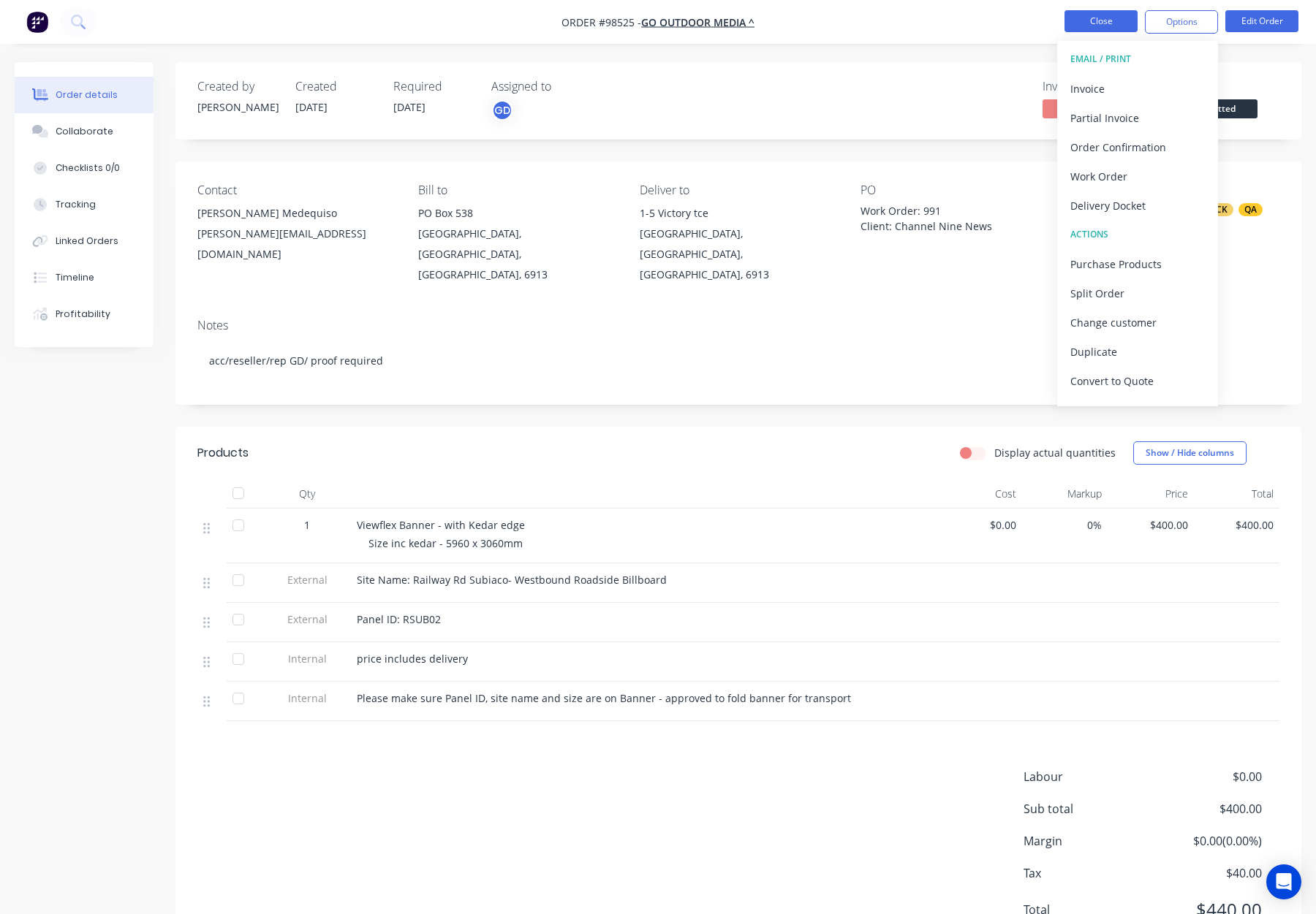
click at [1110, 19] on button "Close" at bounding box center [1101, 21] width 73 height 22
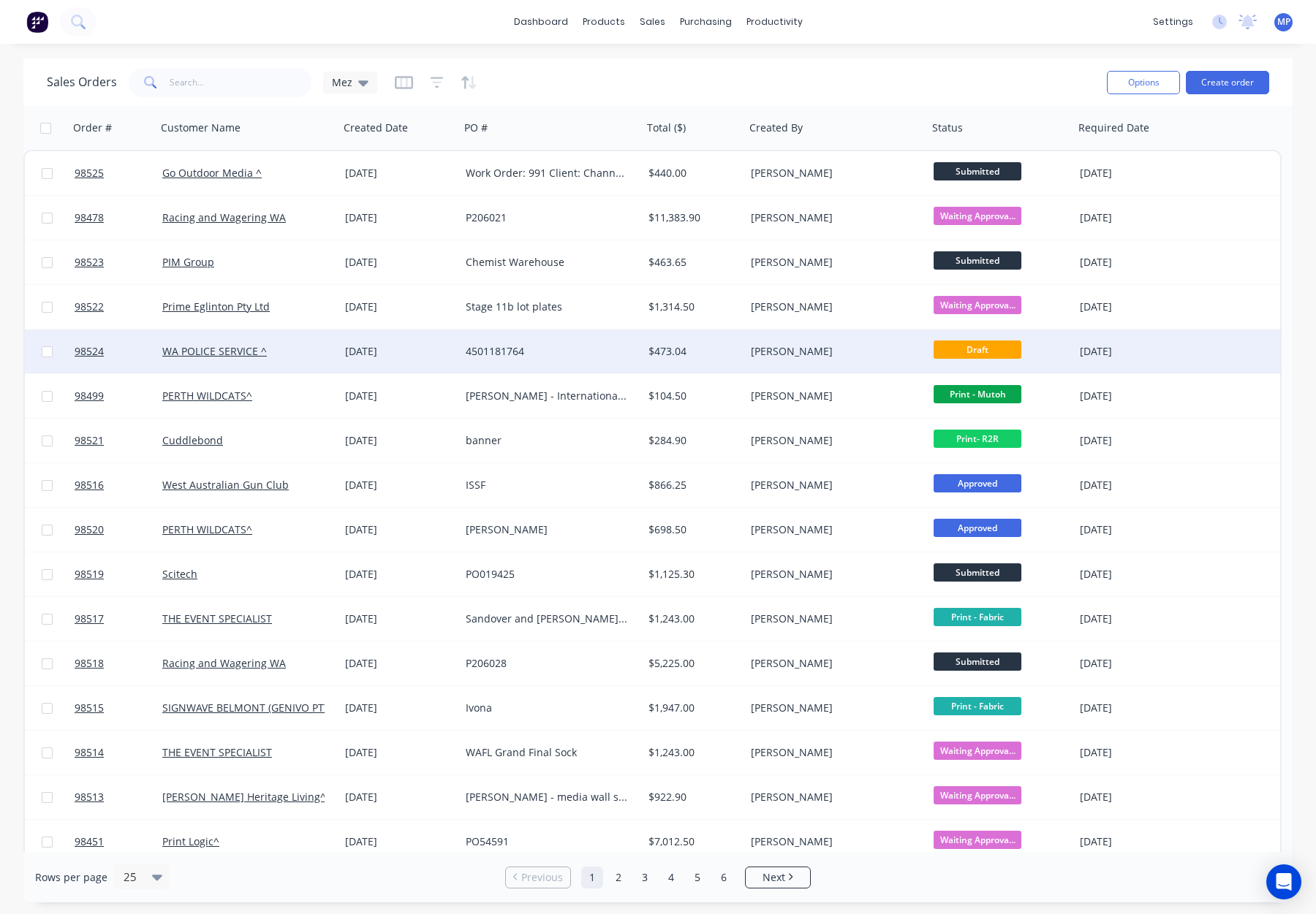
click at [849, 347] on div "[PERSON_NAME]" at bounding box center [831, 351] width 162 height 15
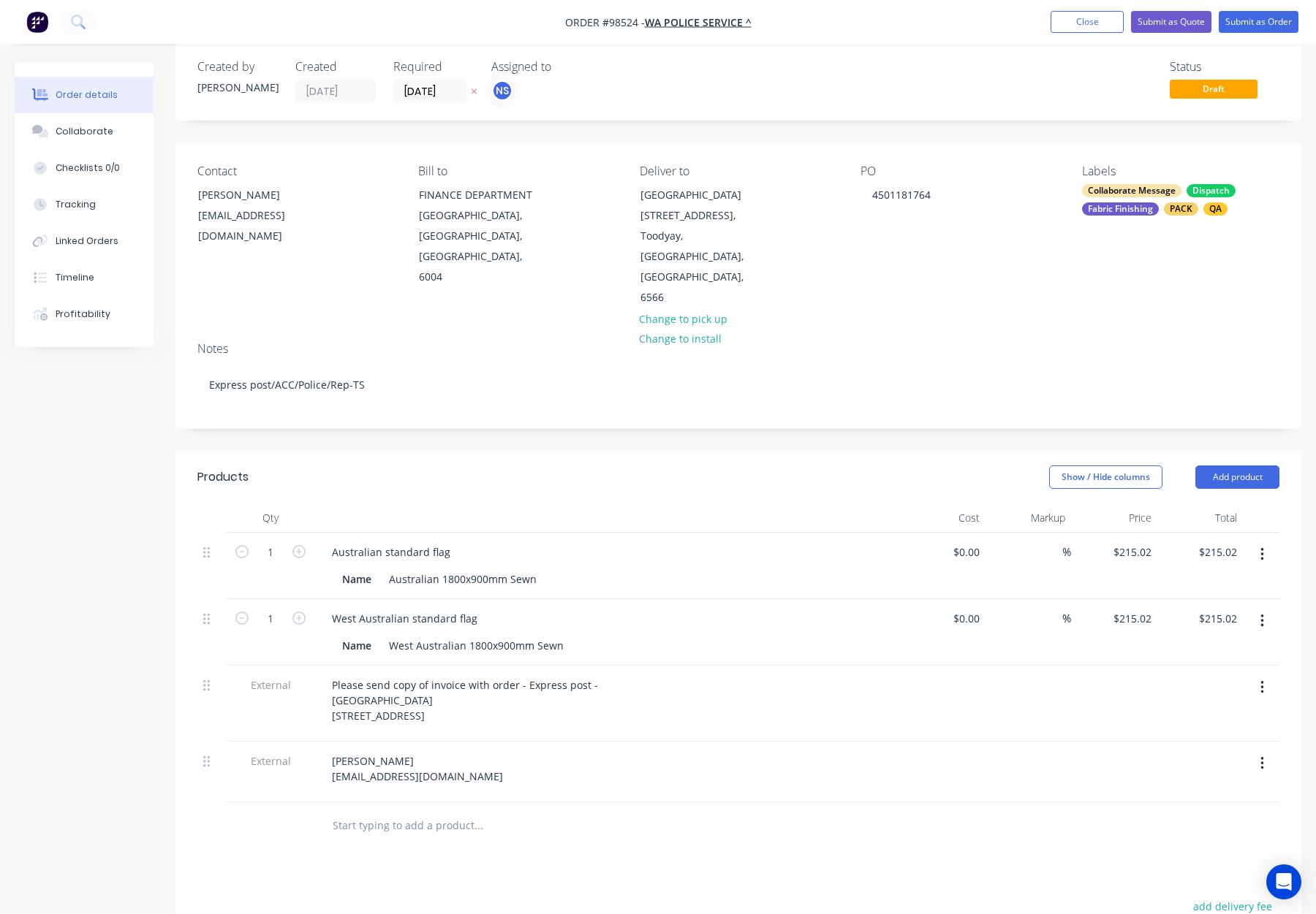
scroll to position [31, 0]
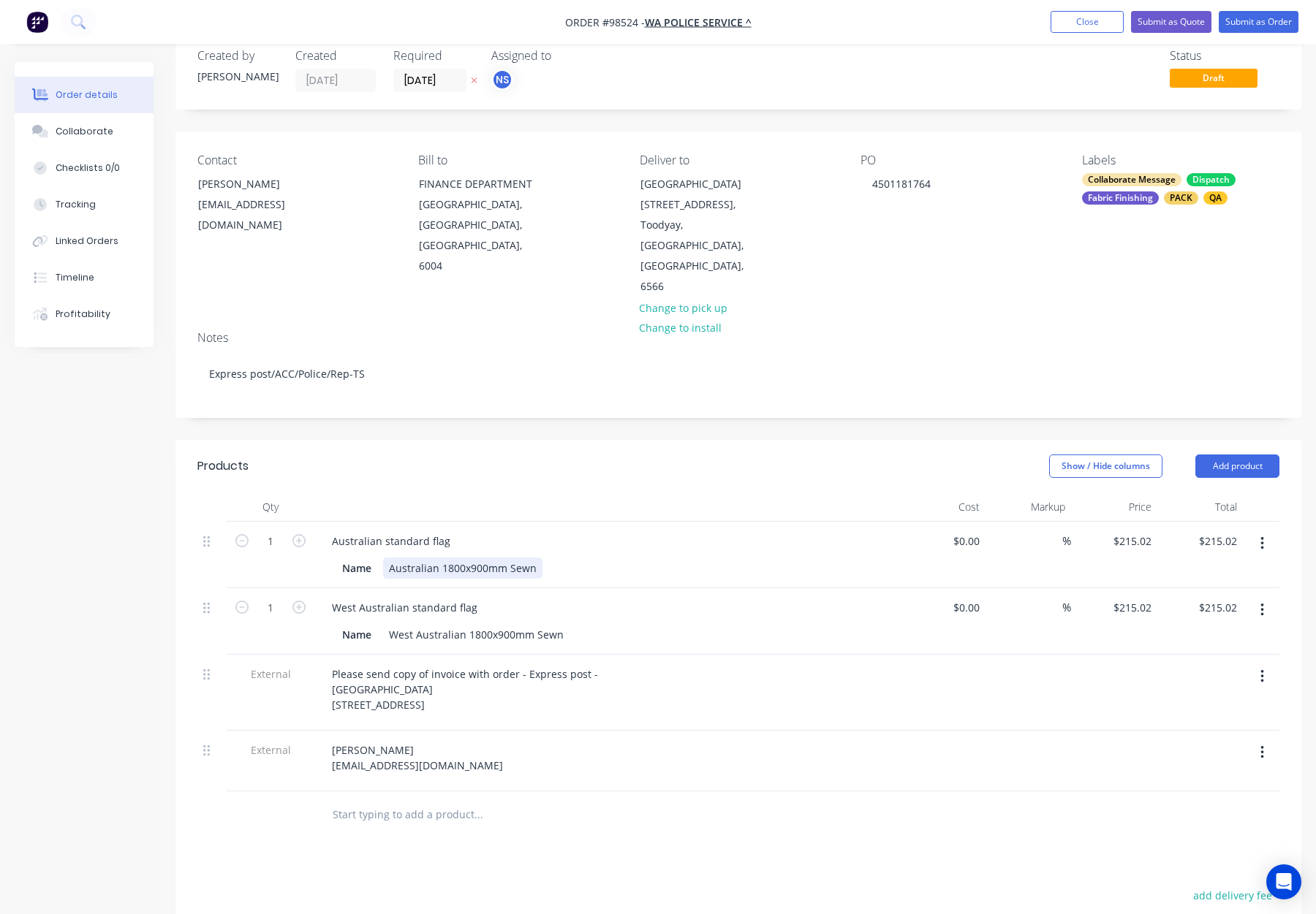
click at [507, 558] on div "Australian 1800x900mm Sewn" at bounding box center [463, 568] width 160 height 21
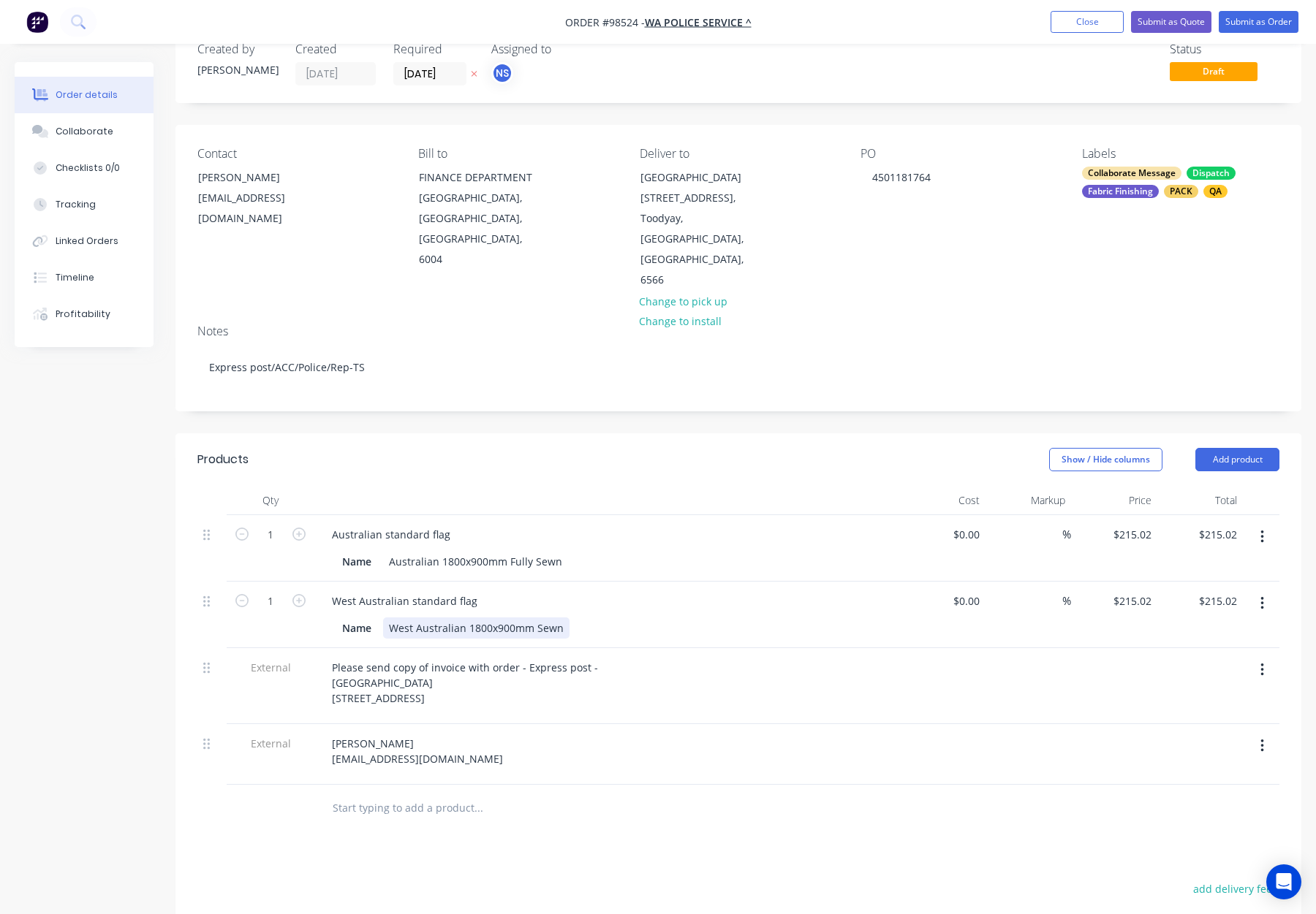
drag, startPoint x: 538, startPoint y: 587, endPoint x: 560, endPoint y: 591, distance: 22.4
click at [539, 617] on div "West Australian 1800x900mm Sewn" at bounding box center [476, 628] width 186 height 21
click at [559, 439] on header "Products Show / Hide columns Add product" at bounding box center [739, 459] width 1126 height 52
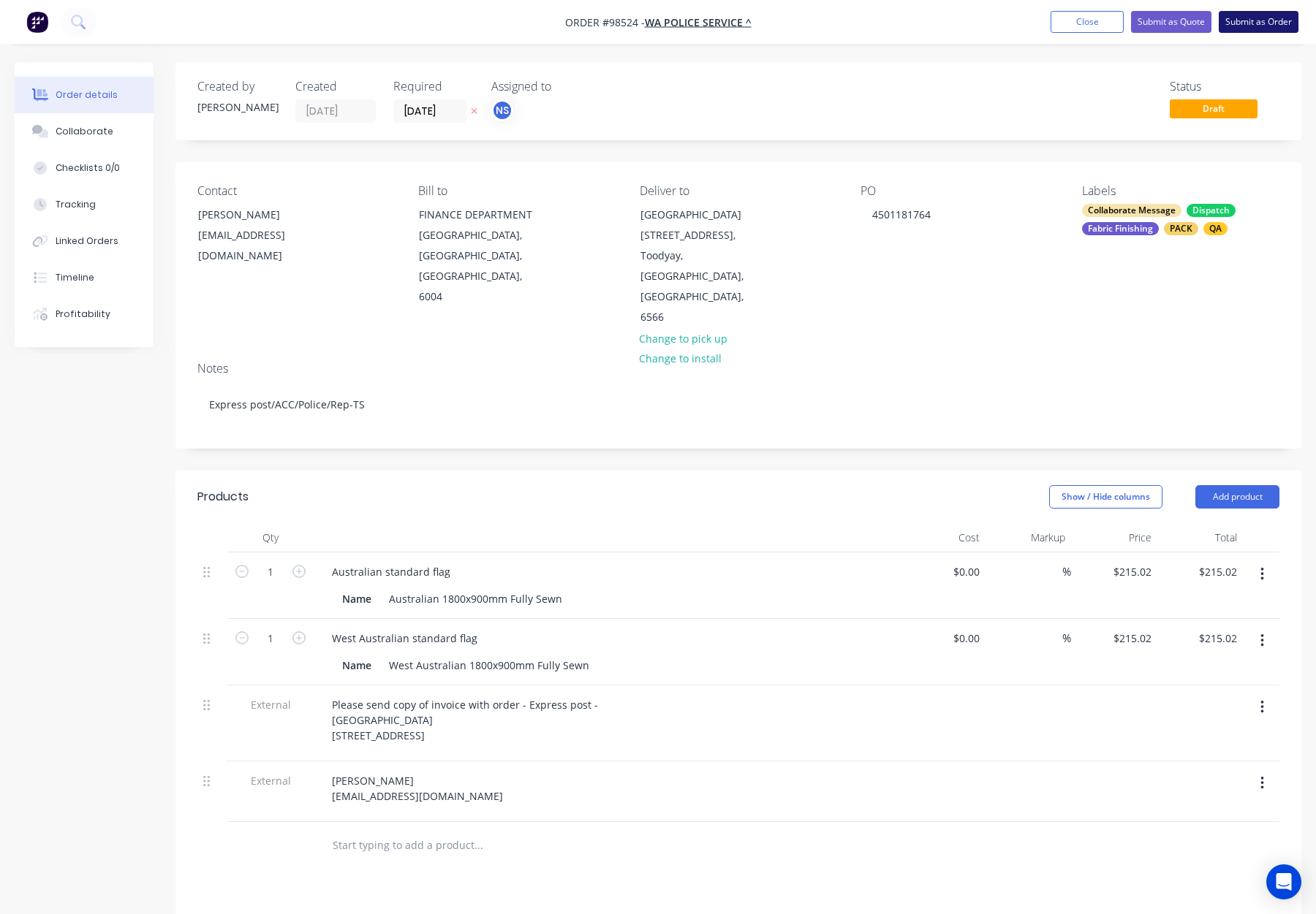
click at [1244, 19] on button "Submit as Order" at bounding box center [1258, 22] width 80 height 22
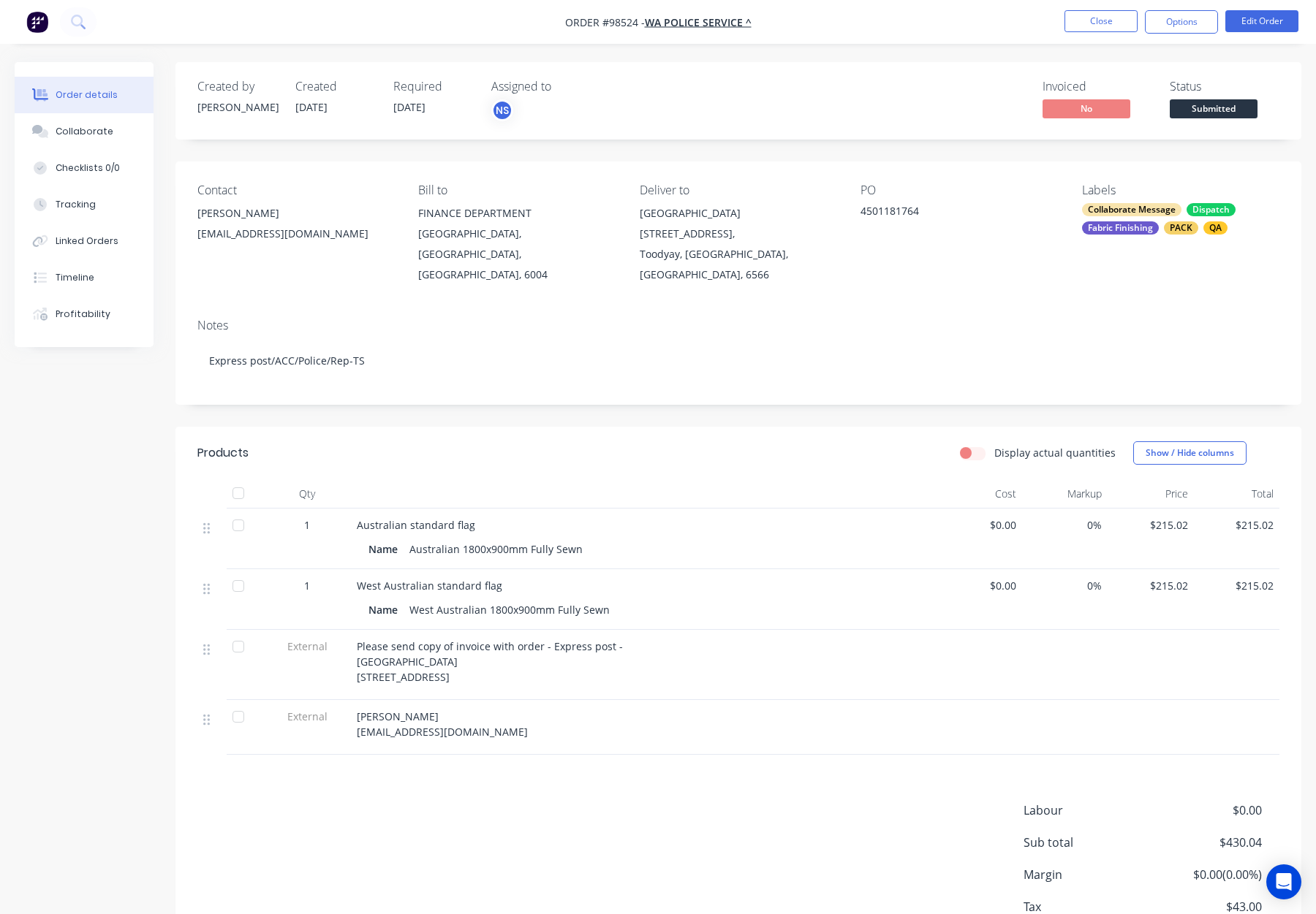
click at [1171, 27] on button "Options" at bounding box center [1181, 22] width 73 height 23
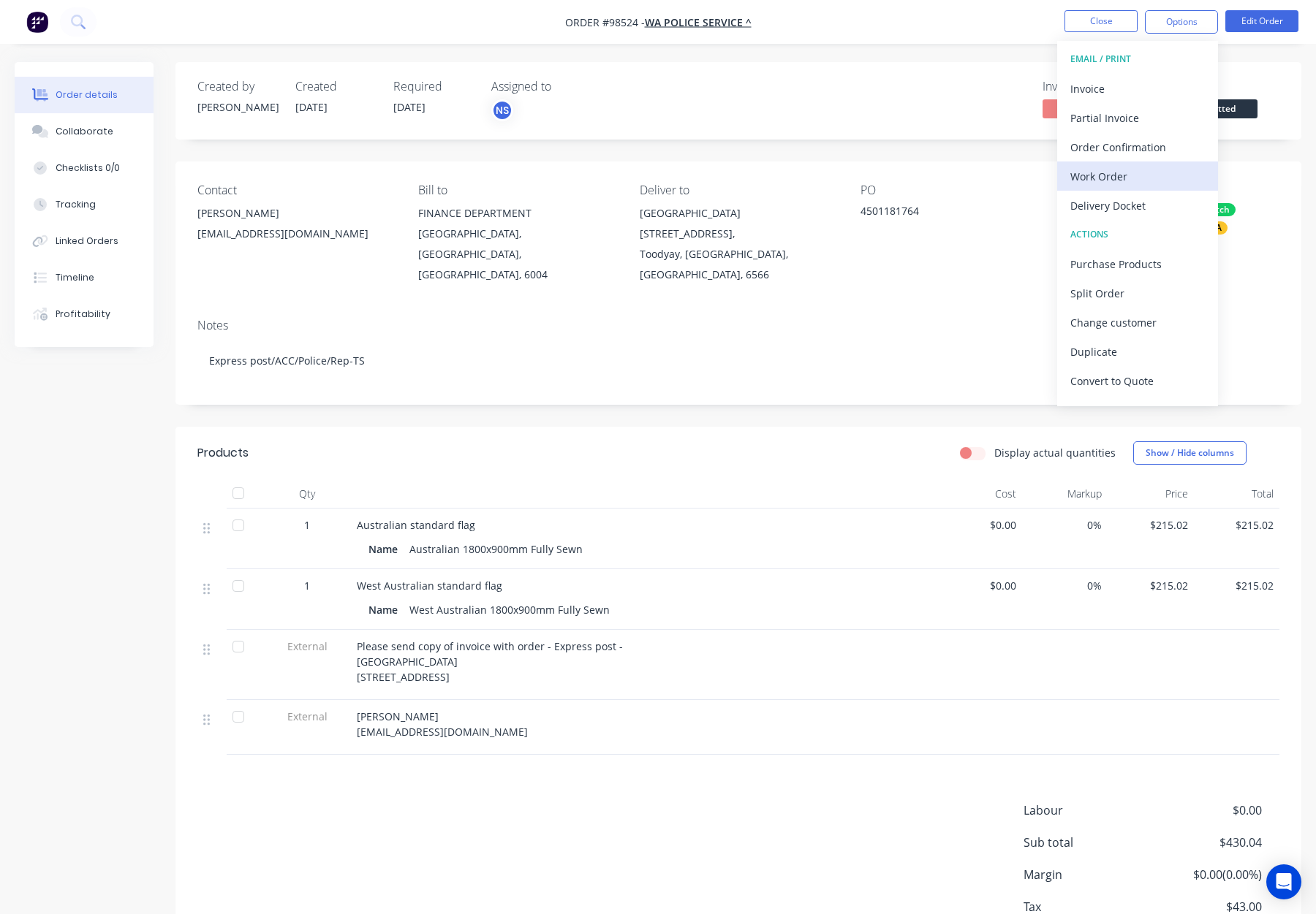
click at [1126, 173] on div "Work Order" at bounding box center [1137, 177] width 135 height 21
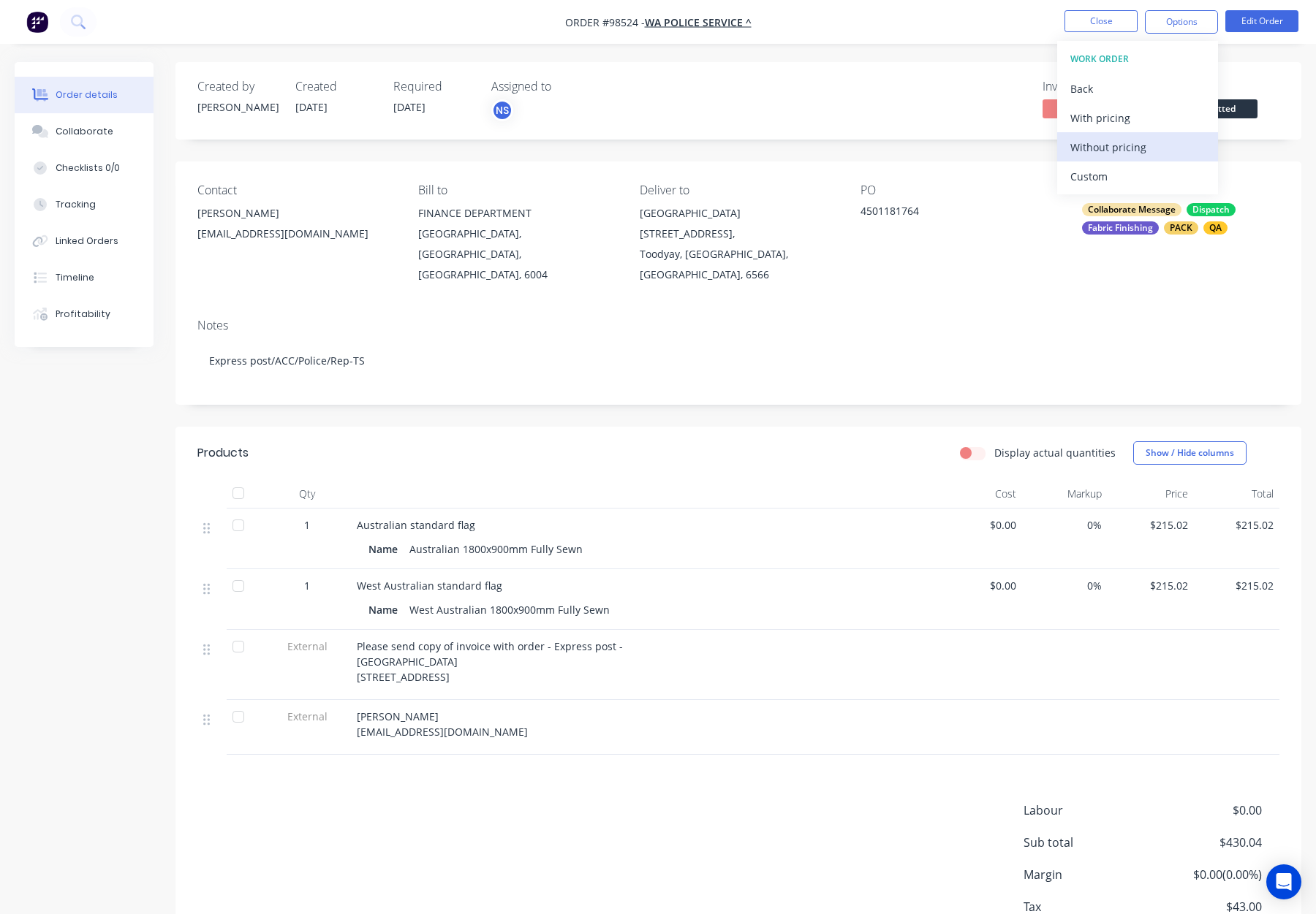
click at [1130, 143] on div "Without pricing" at bounding box center [1137, 147] width 135 height 21
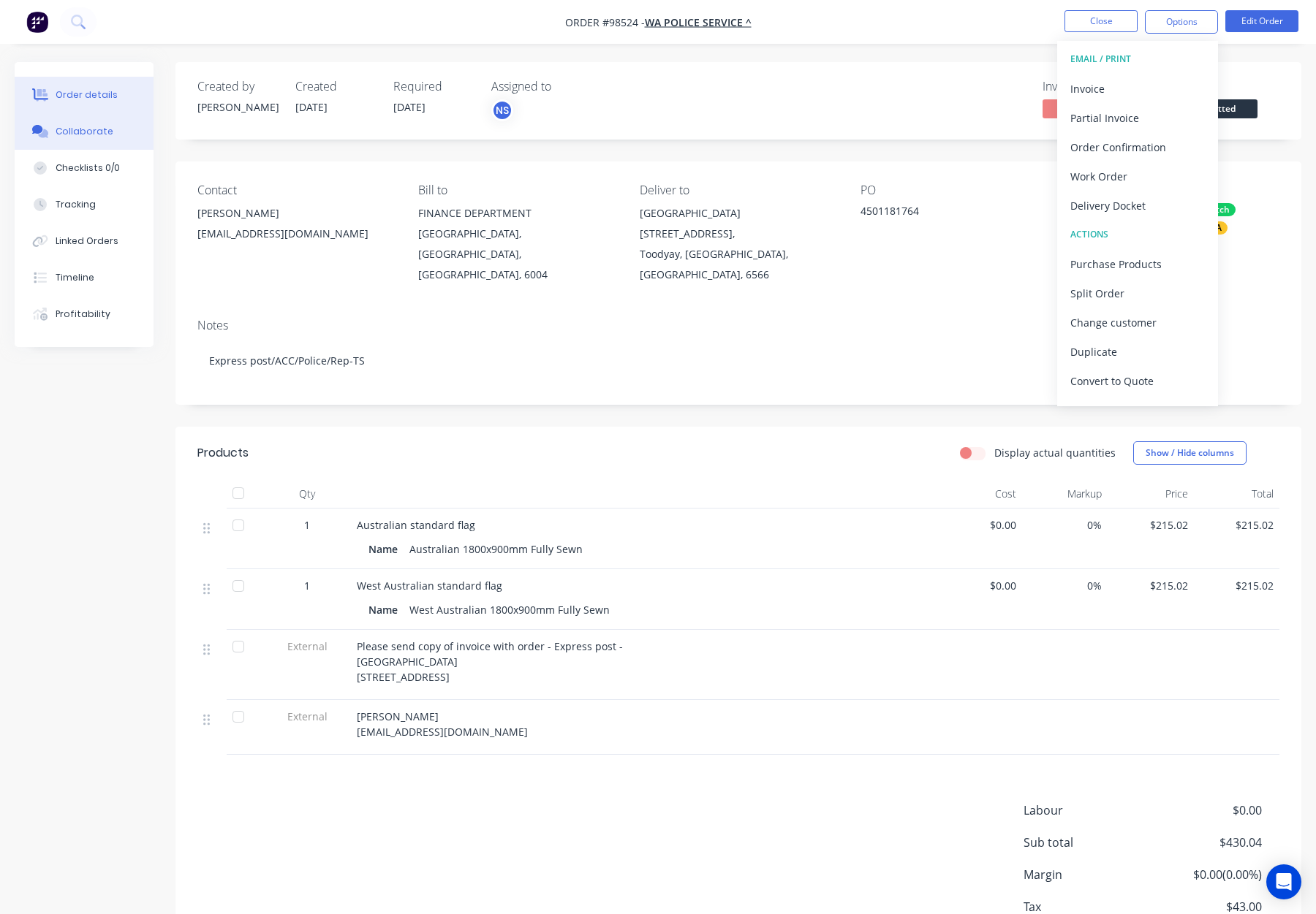
click at [114, 132] on button "Collaborate" at bounding box center [84, 131] width 139 height 36
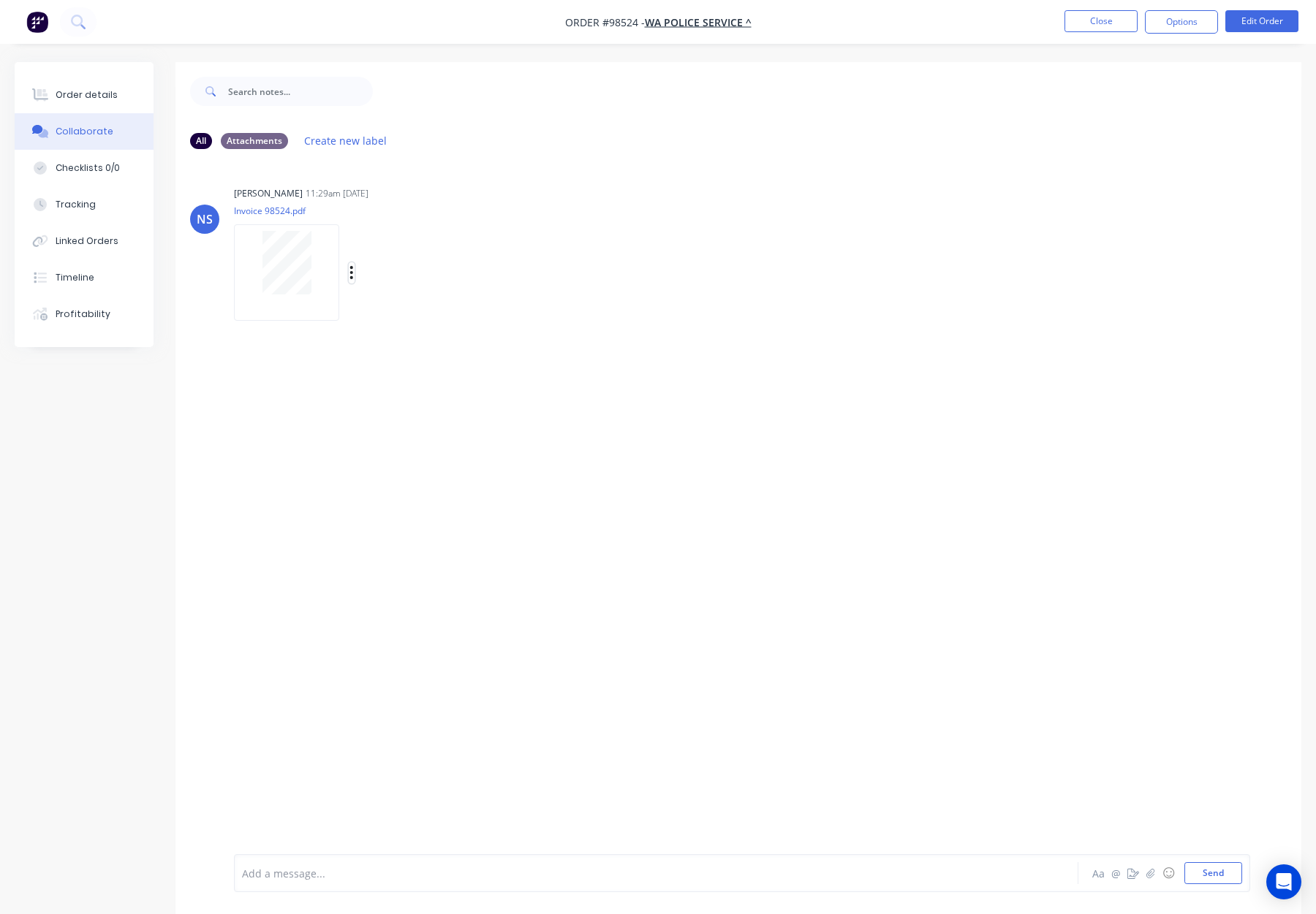
click at [351, 270] on icon "button" at bounding box center [351, 272] width 4 height 17
click at [443, 315] on button "Download" at bounding box center [448, 311] width 164 height 33
click at [85, 89] on div "Order details" at bounding box center [86, 95] width 62 height 13
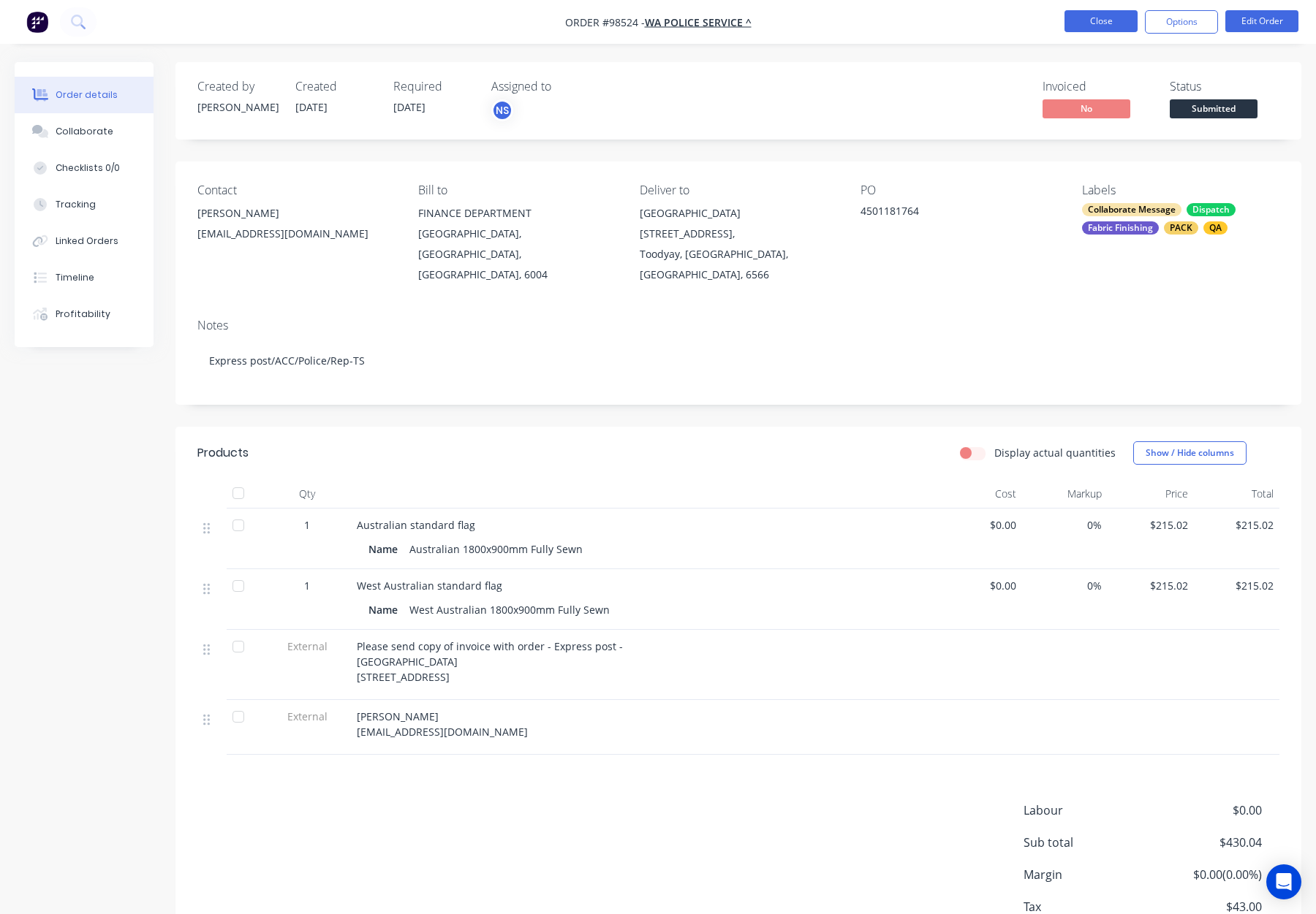
click at [1091, 22] on button "Close" at bounding box center [1101, 21] width 73 height 22
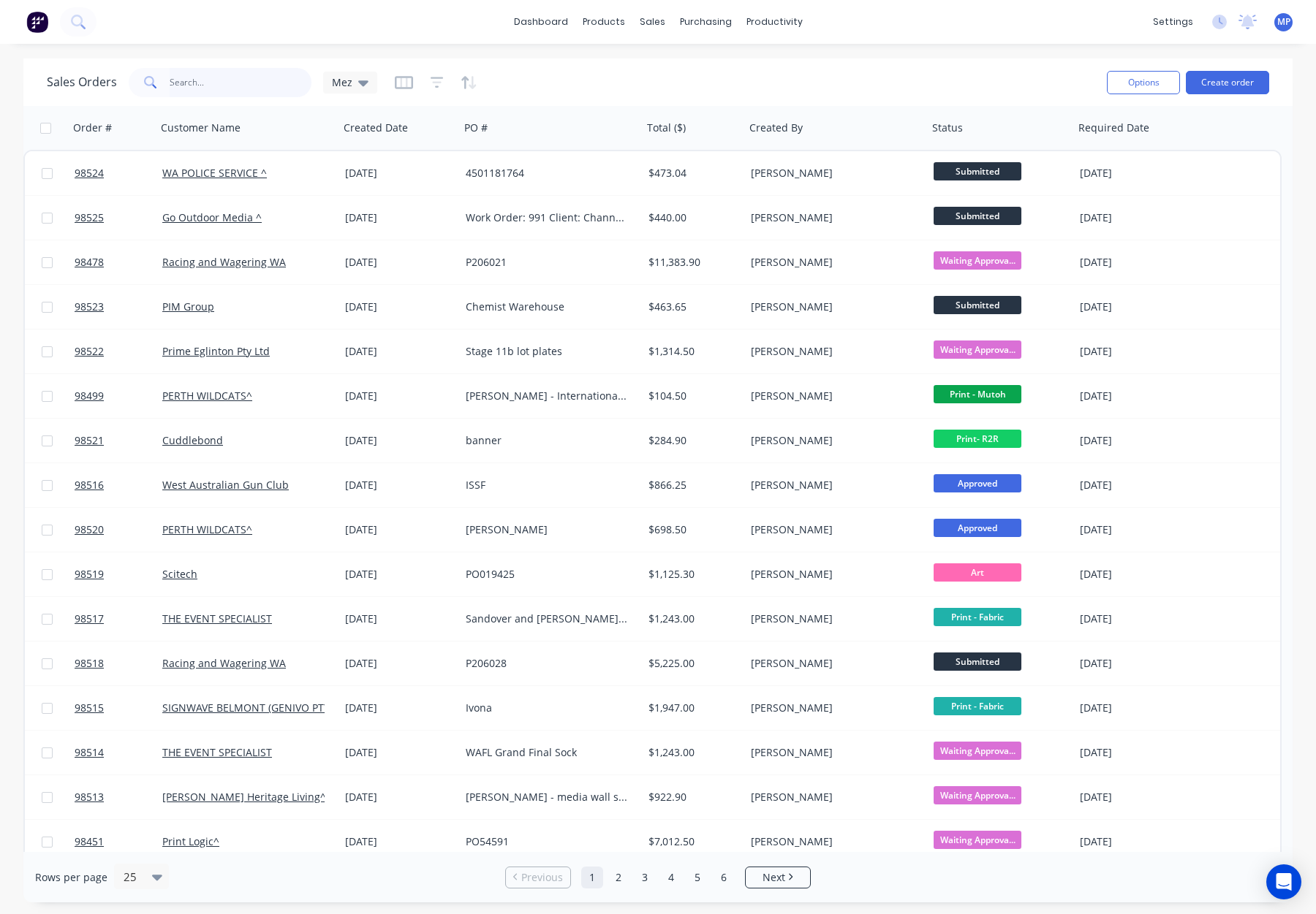
click at [207, 95] on input "text" at bounding box center [240, 82] width 143 height 29
click at [185, 86] on input "text" at bounding box center [240, 82] width 143 height 29
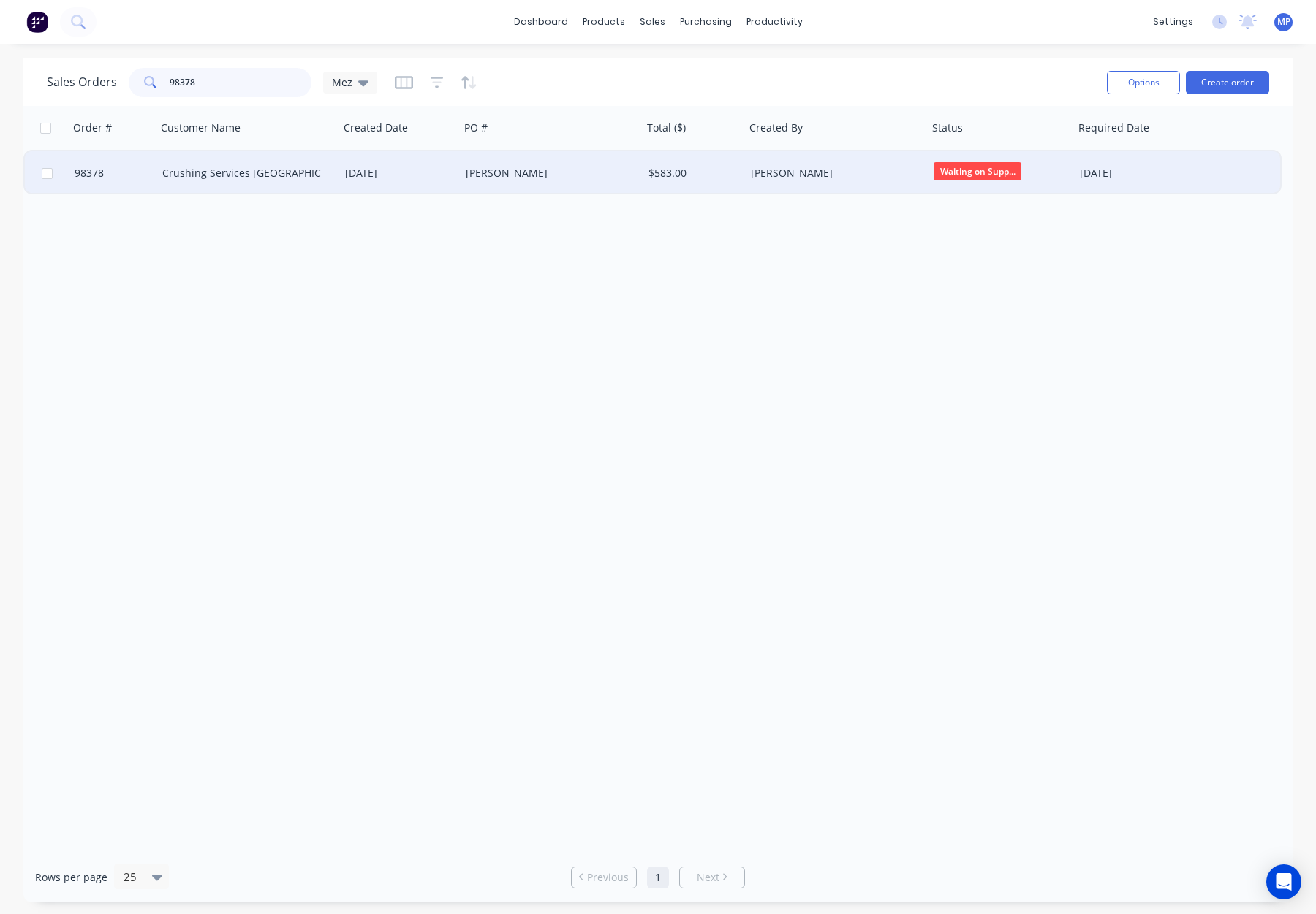
type input "98378"
click at [845, 169] on div "[PERSON_NAME]" at bounding box center [831, 173] width 162 height 15
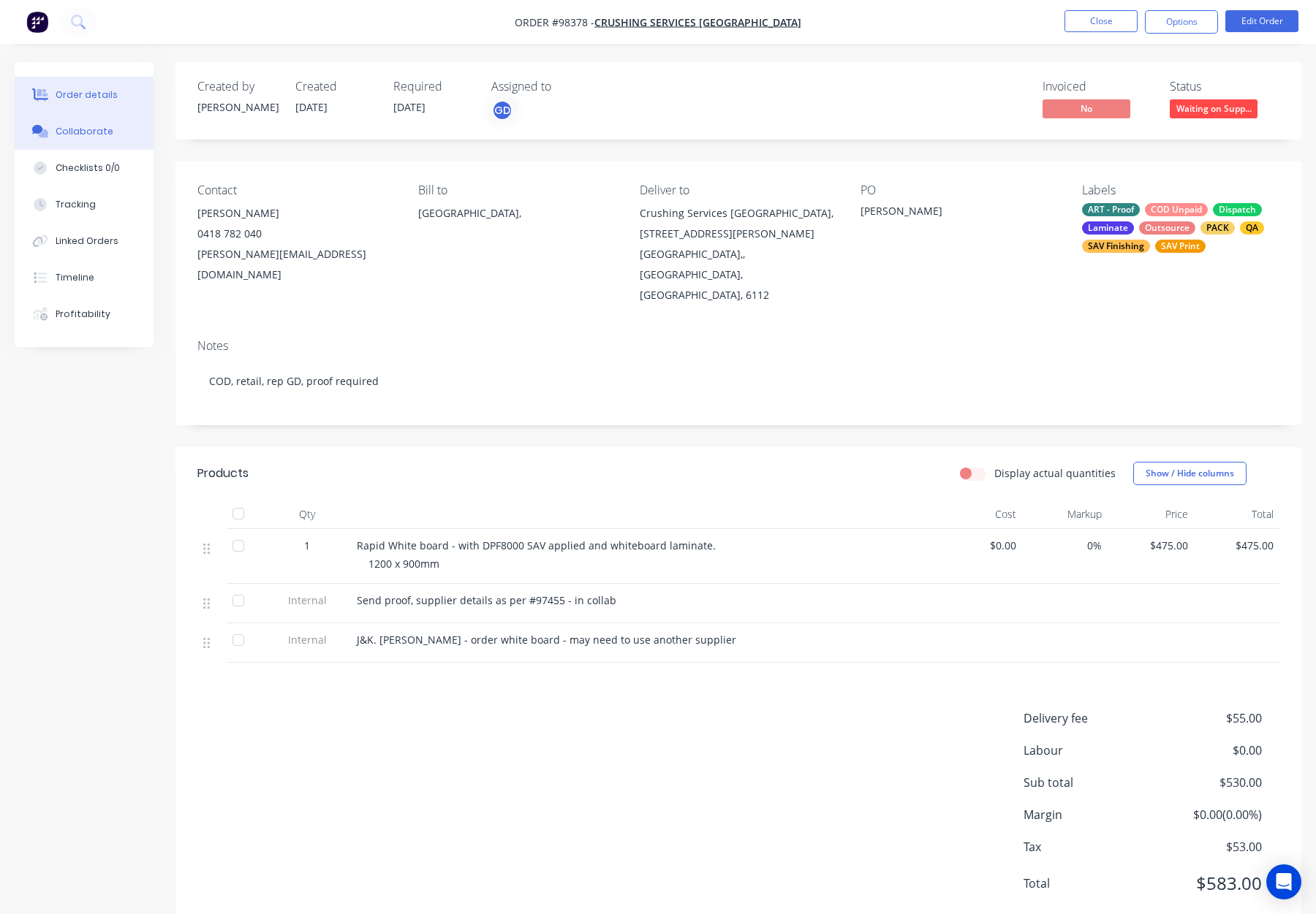
click at [100, 125] on div "Collaborate" at bounding box center [85, 131] width 58 height 13
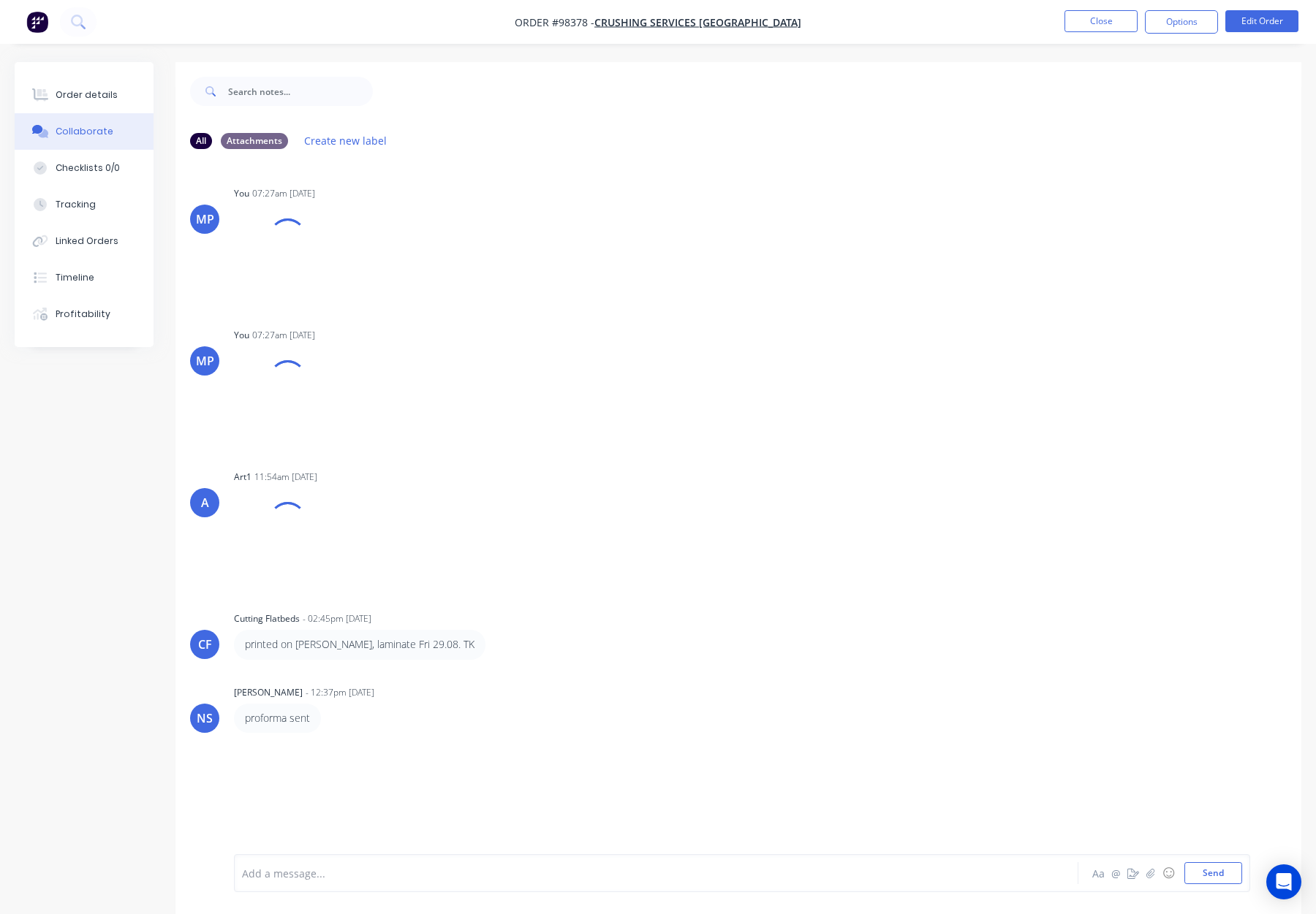
scroll to position [22, 0]
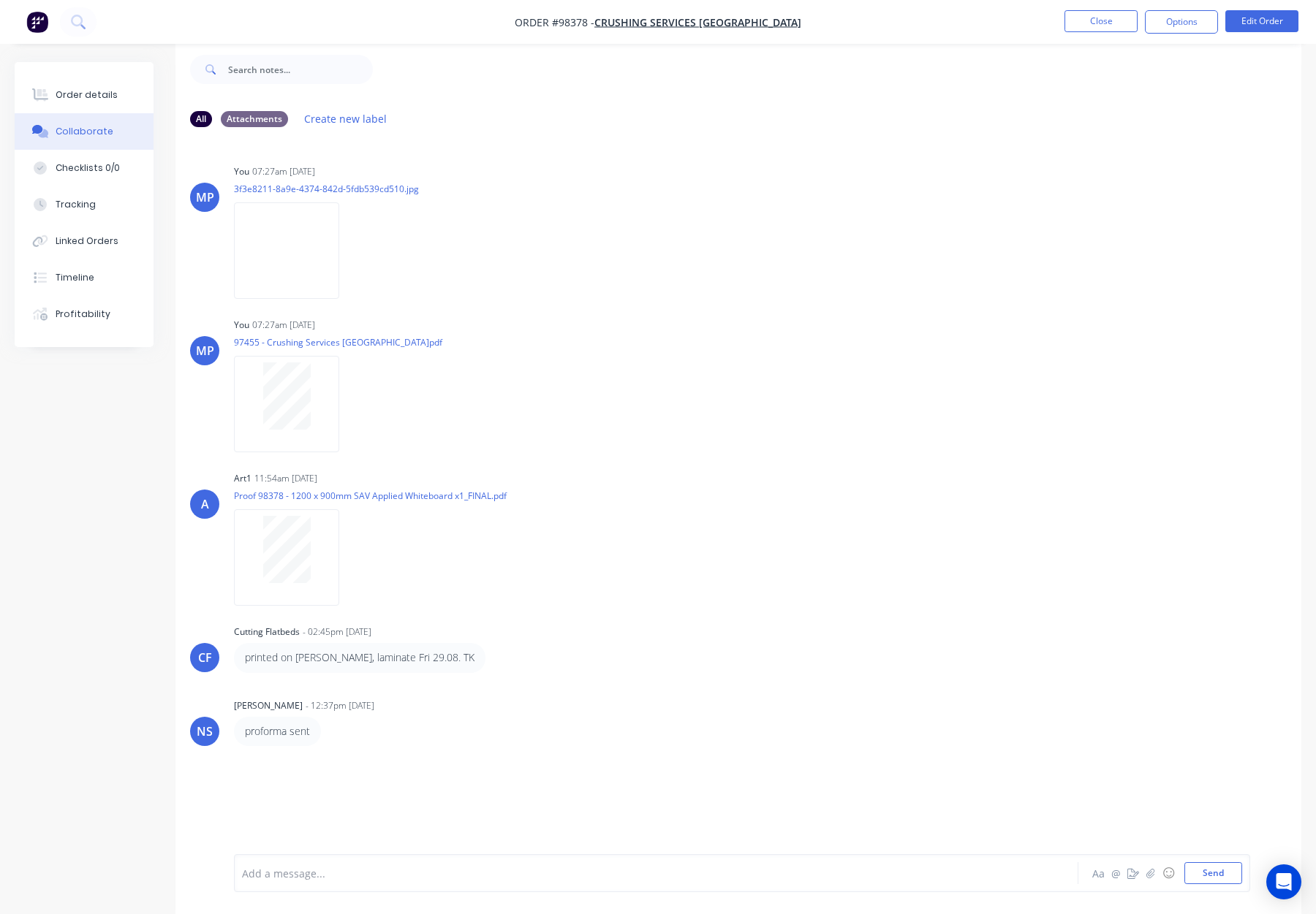
click at [333, 874] on div at bounding box center [617, 873] width 749 height 15
click at [67, 98] on div "Order details" at bounding box center [86, 95] width 62 height 13
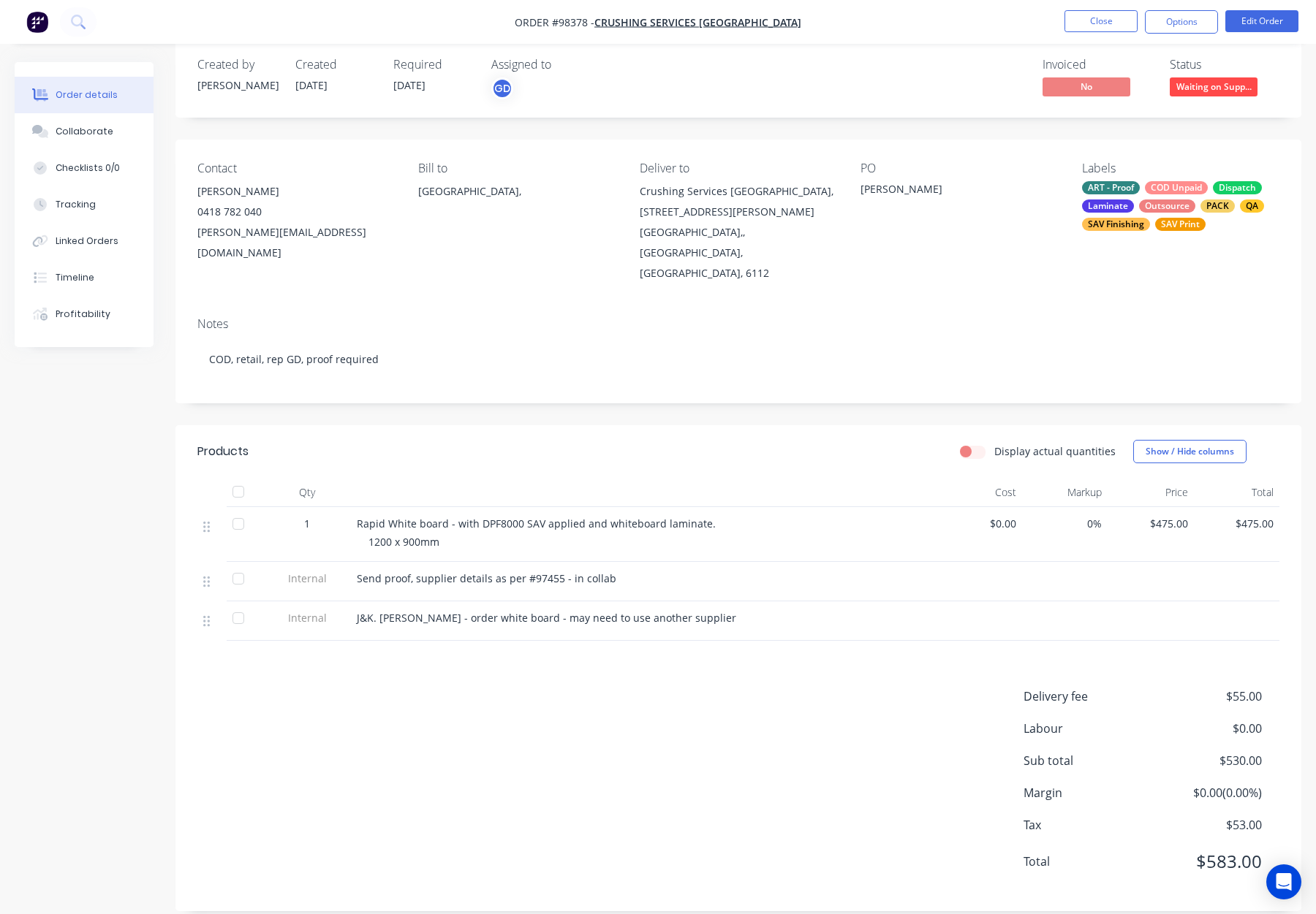
scroll to position [20, 0]
click at [1102, 25] on button "Close" at bounding box center [1101, 21] width 73 height 22
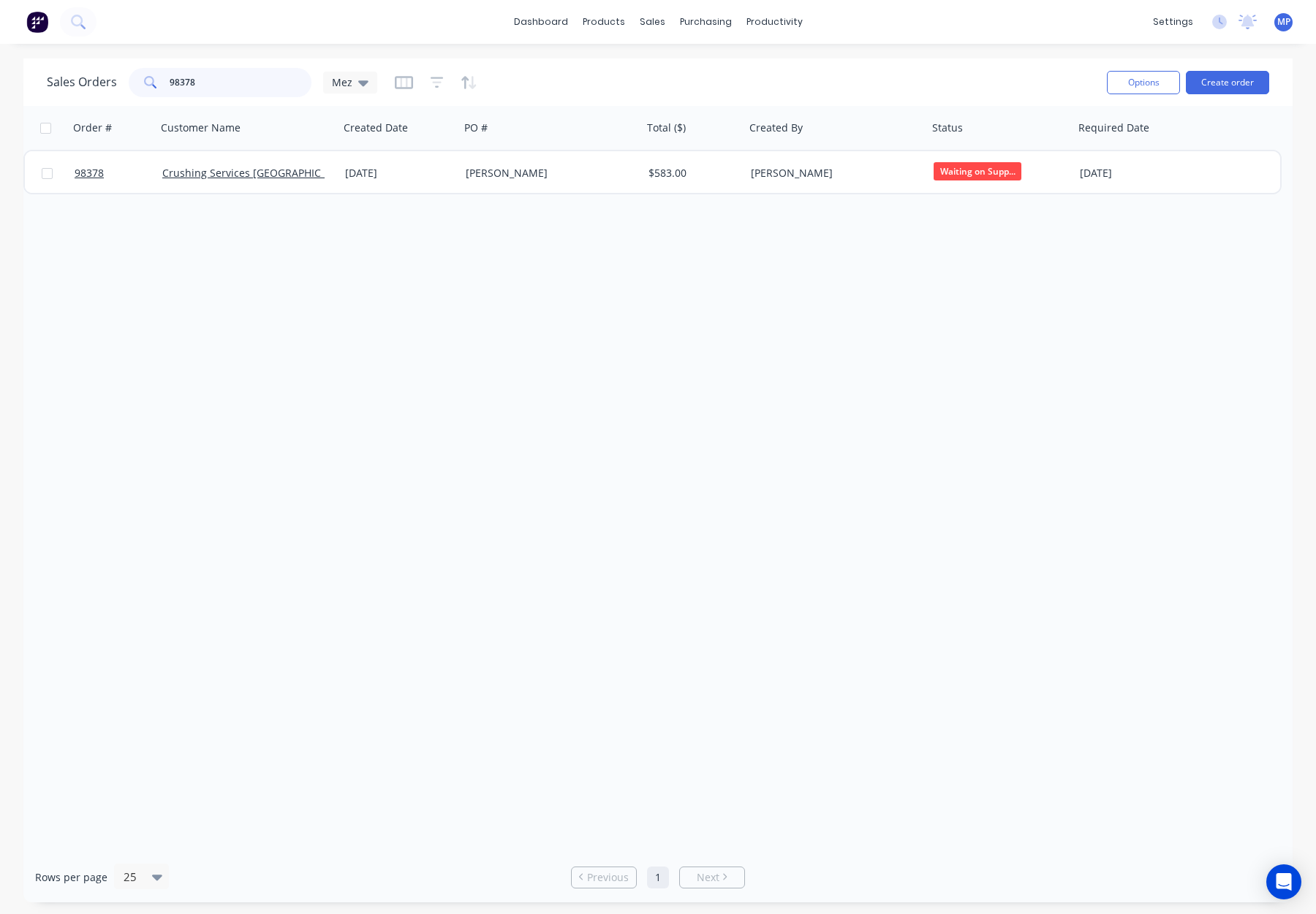
click at [198, 81] on input "98378" at bounding box center [240, 82] width 143 height 29
drag, startPoint x: 231, startPoint y: 82, endPoint x: 152, endPoint y: 82, distance: 79.0
click at [152, 82] on div "98378" at bounding box center [220, 82] width 183 height 29
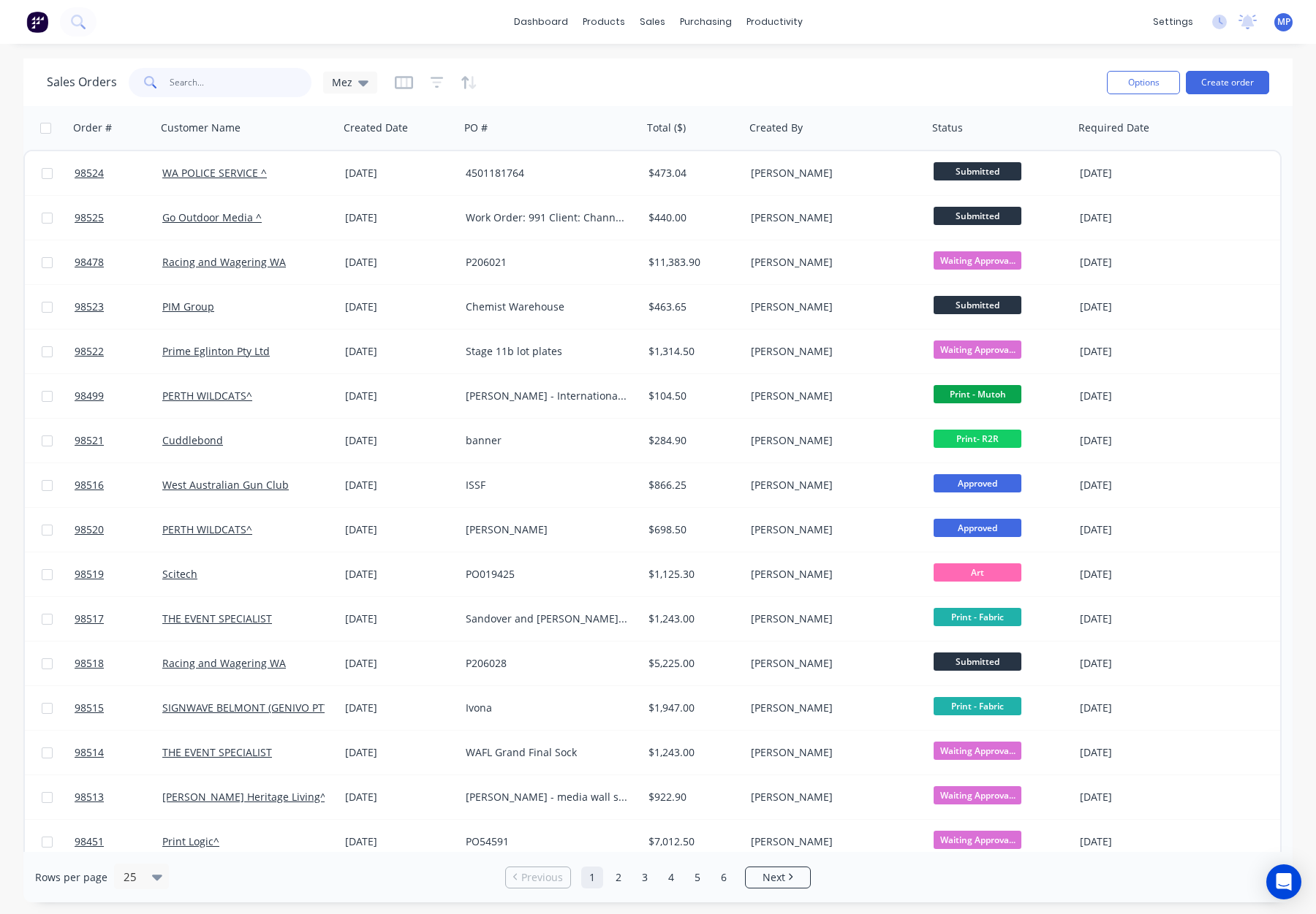
drag, startPoint x: 212, startPoint y: 79, endPoint x: 227, endPoint y: 82, distance: 15.3
click at [212, 79] on input "text" at bounding box center [240, 82] width 143 height 29
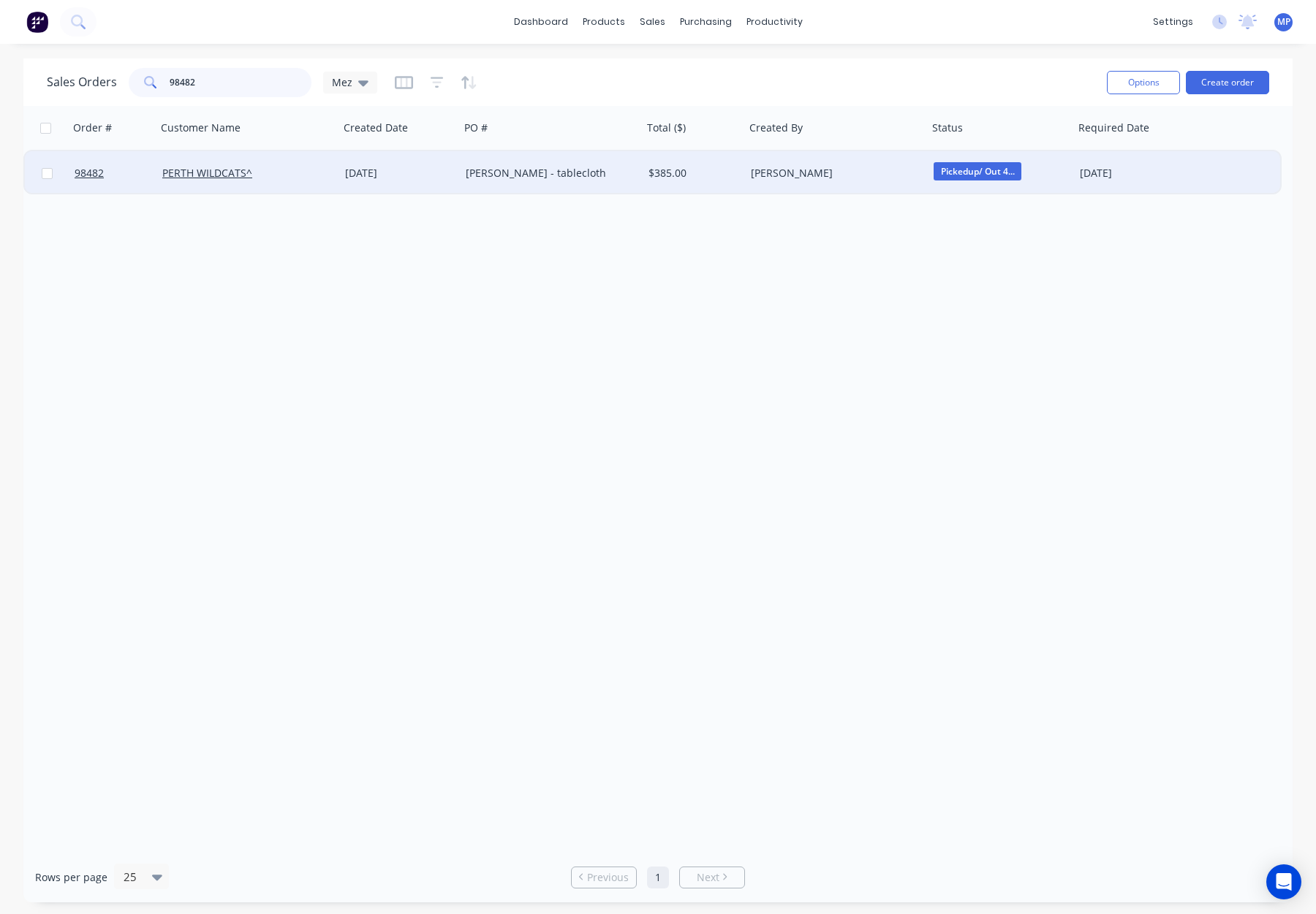
type input "98482"
click at [597, 181] on div "sam - tablecloth" at bounding box center [551, 173] width 183 height 44
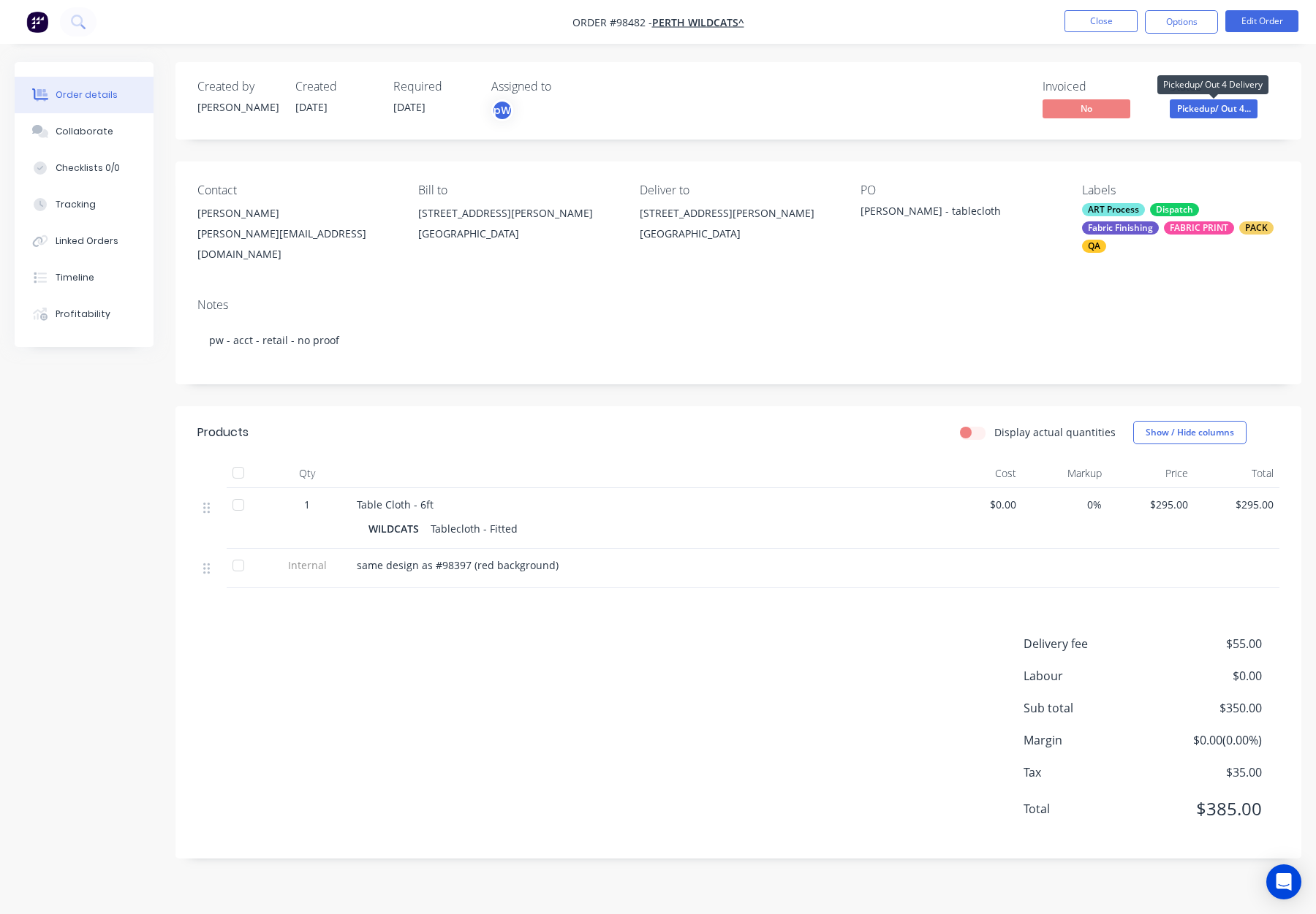
click at [1203, 114] on span "Pickedup/ Out 4..." at bounding box center [1214, 108] width 88 height 19
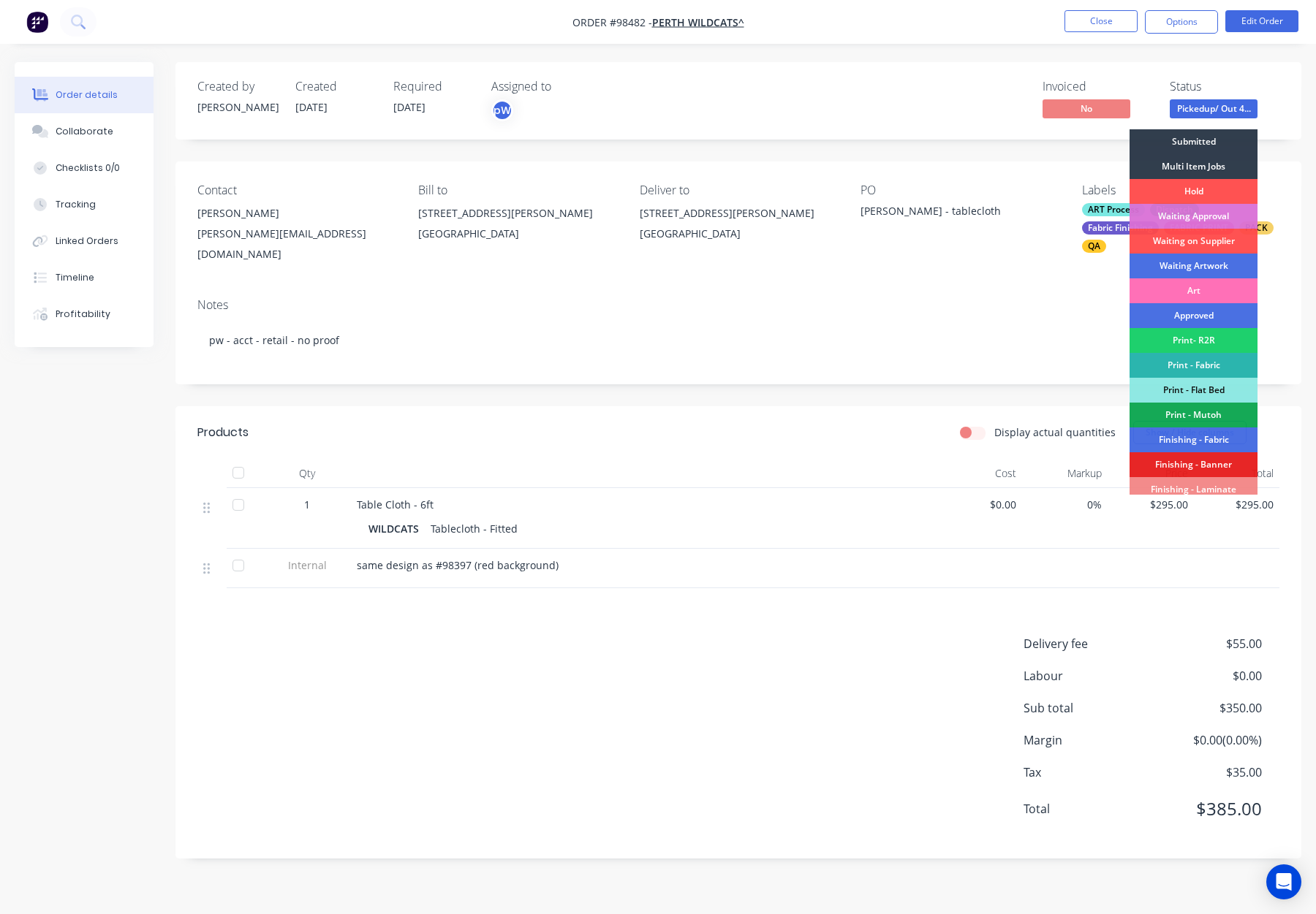
click at [1196, 139] on div "Submitted" at bounding box center [1193, 141] width 128 height 25
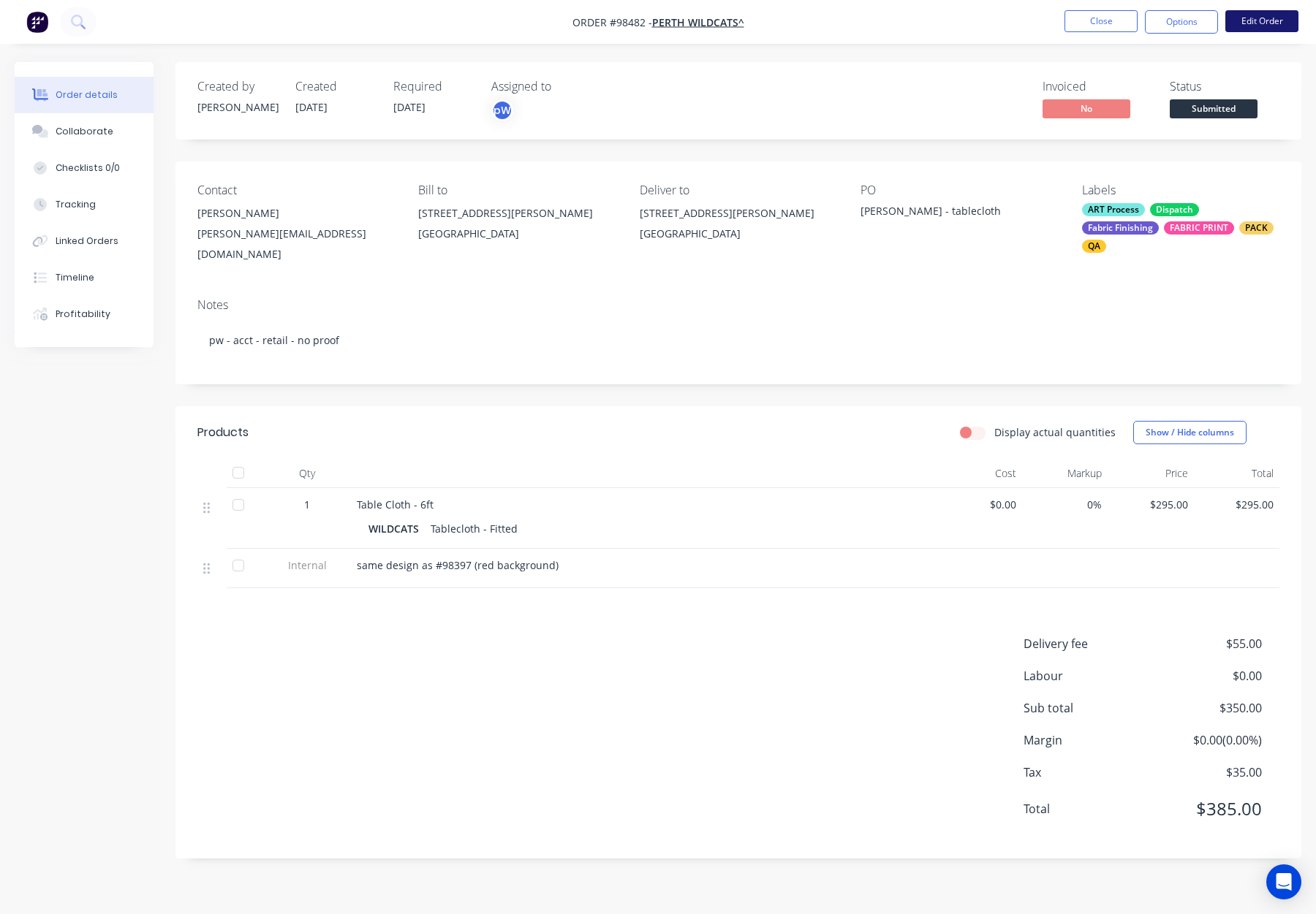
click at [1249, 23] on button "Edit Order" at bounding box center [1262, 21] width 73 height 22
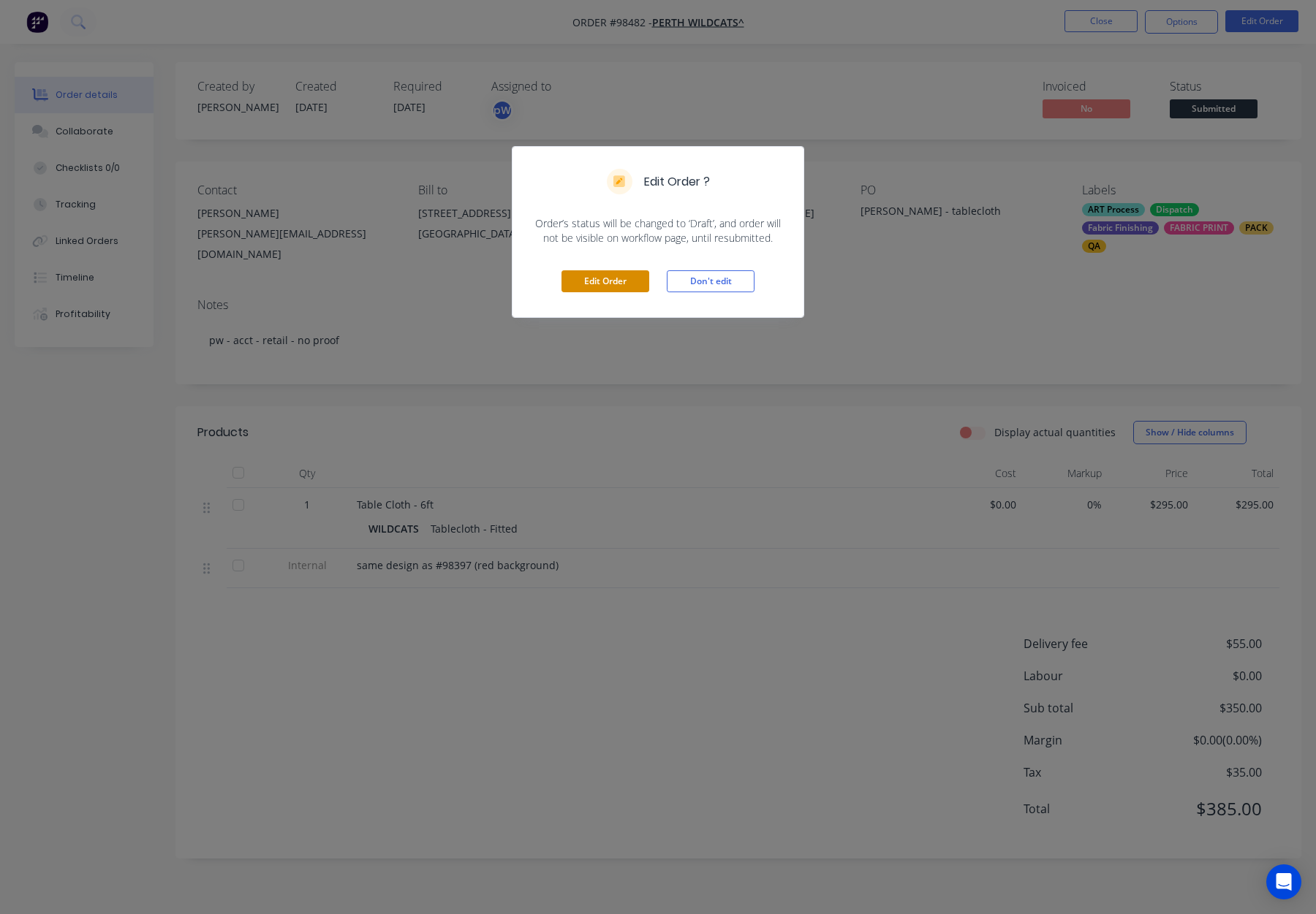
click at [590, 279] on button "Edit Order" at bounding box center [605, 280] width 88 height 22
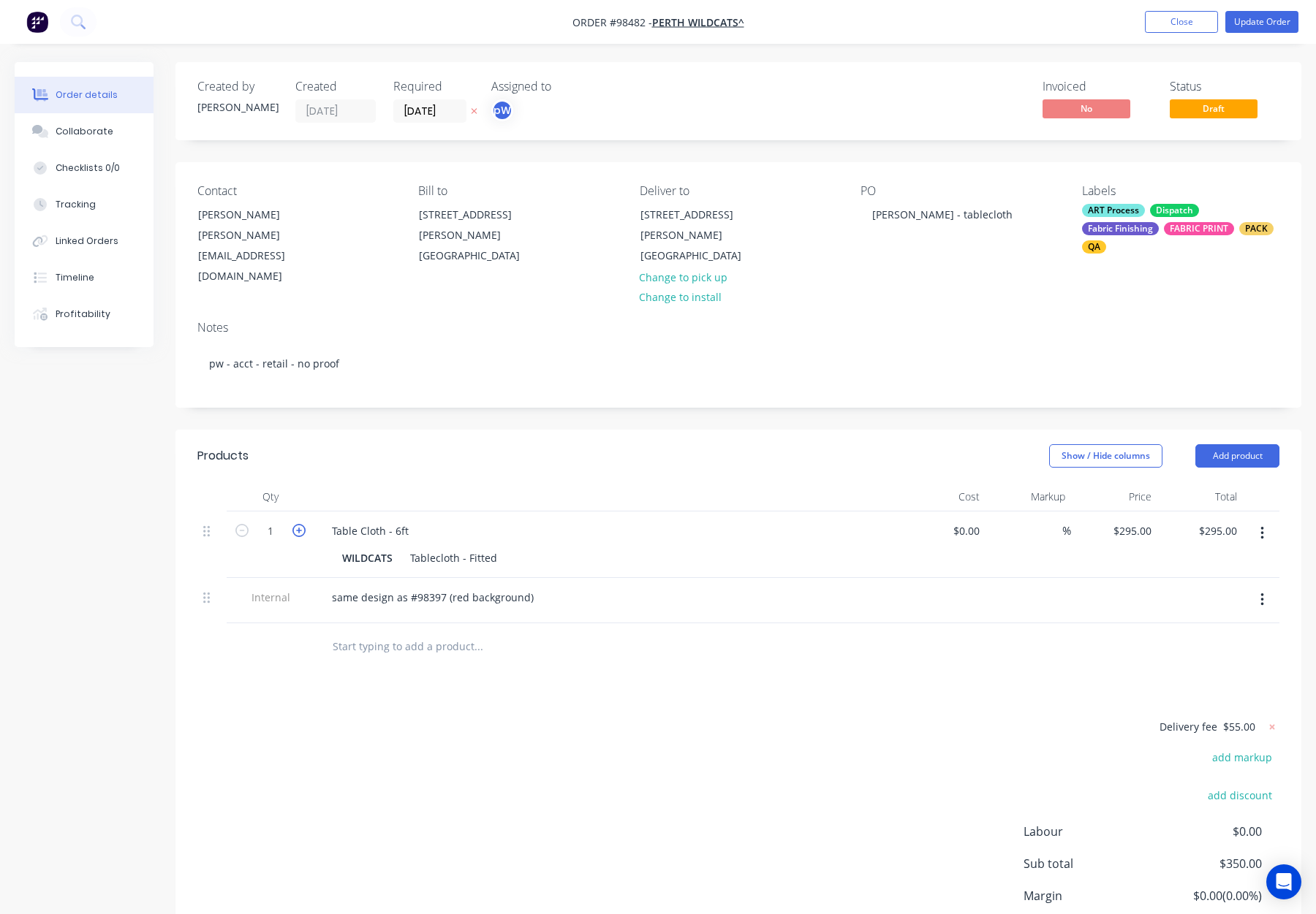
click at [294, 524] on icon "button" at bounding box center [299, 530] width 13 height 13
type input "2"
type input "$590.00"
click at [1285, 19] on button "Update Order" at bounding box center [1262, 22] width 73 height 22
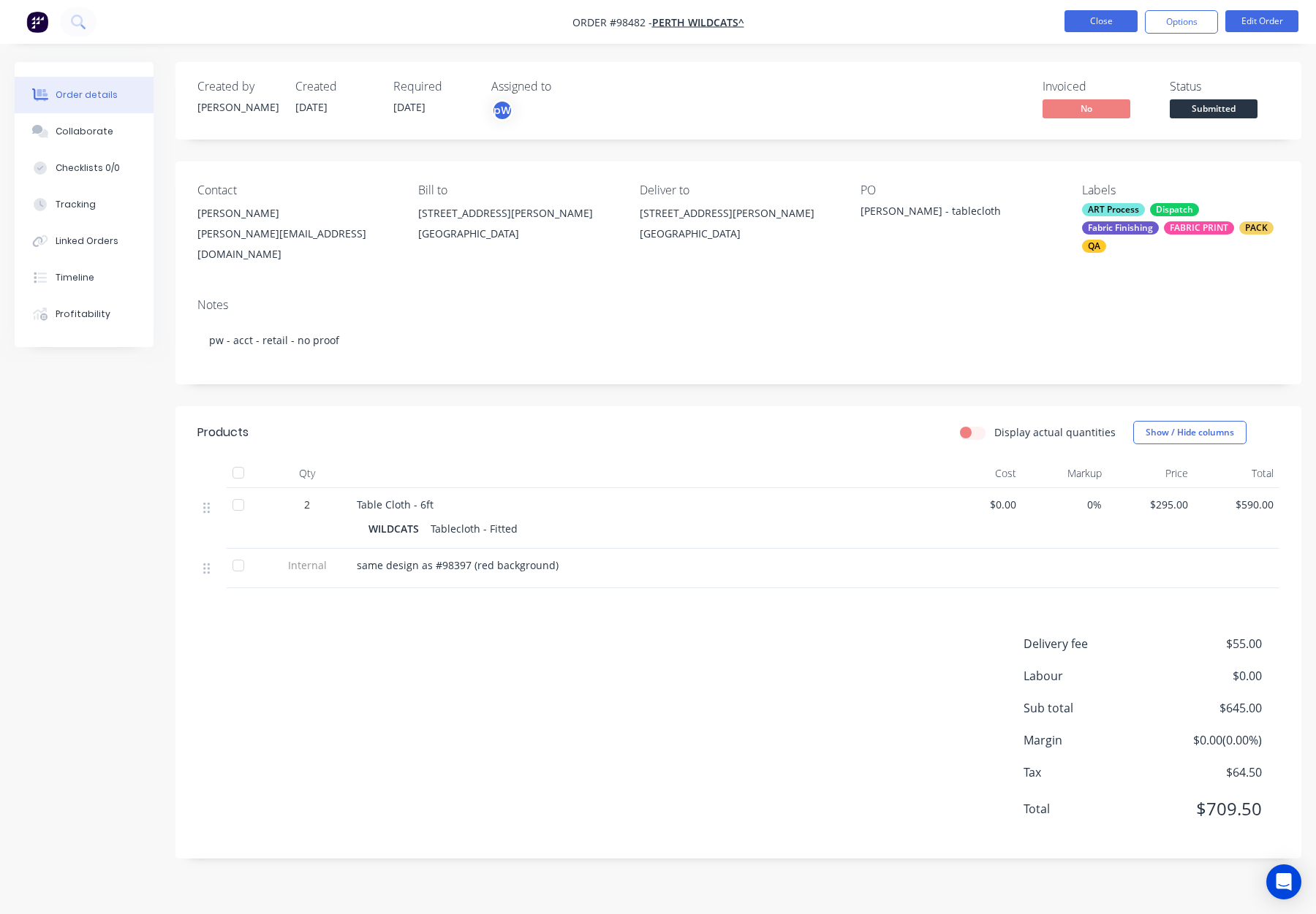
click at [1111, 19] on button "Close" at bounding box center [1101, 21] width 73 height 22
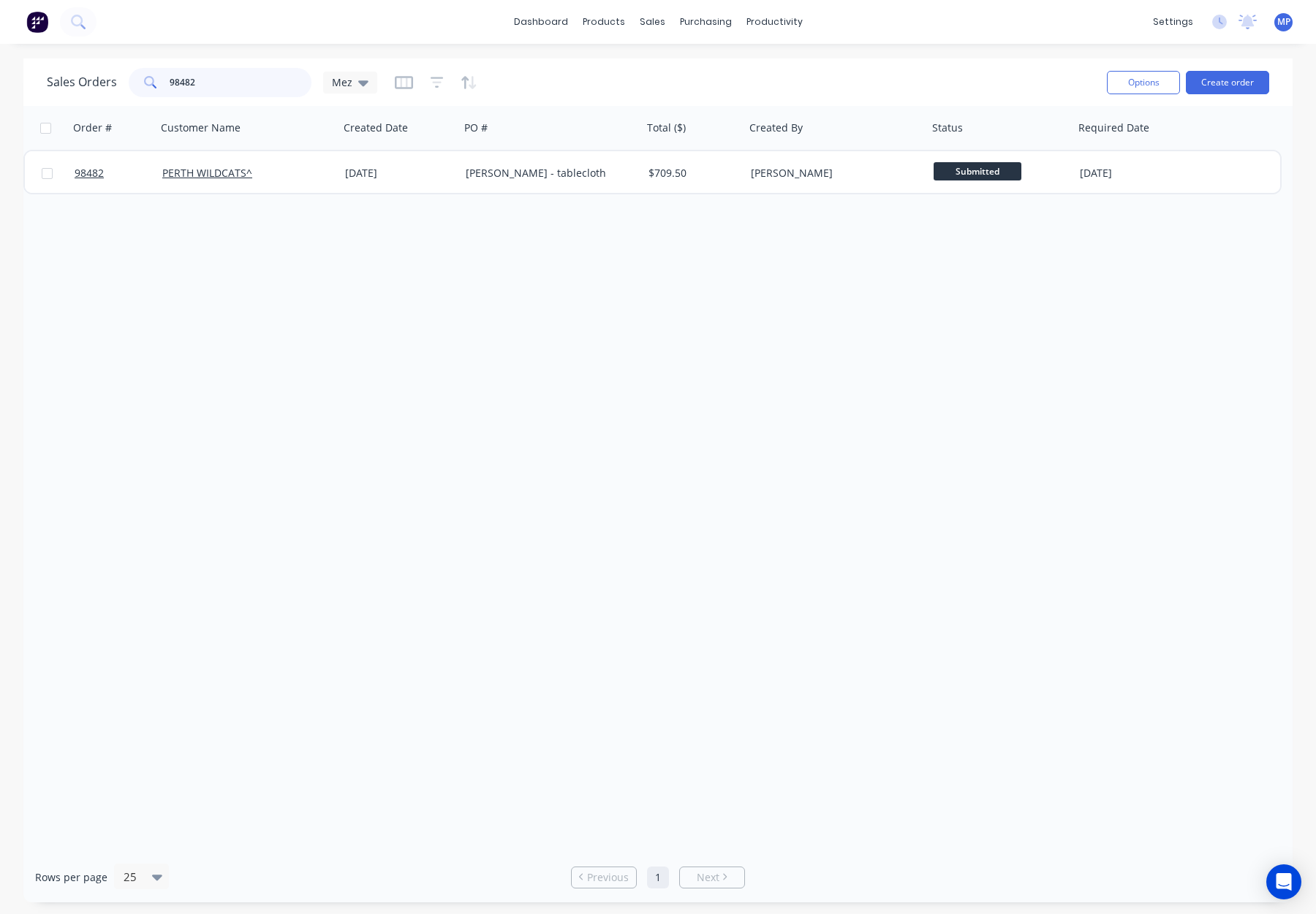
drag, startPoint x: 200, startPoint y: 69, endPoint x: 225, endPoint y: 81, distance: 27.7
click at [200, 69] on input "98482" at bounding box center [240, 82] width 143 height 29
drag, startPoint x: 215, startPoint y: 85, endPoint x: 145, endPoint y: 84, distance: 70.0
click at [142, 84] on div "98482" at bounding box center [220, 82] width 183 height 29
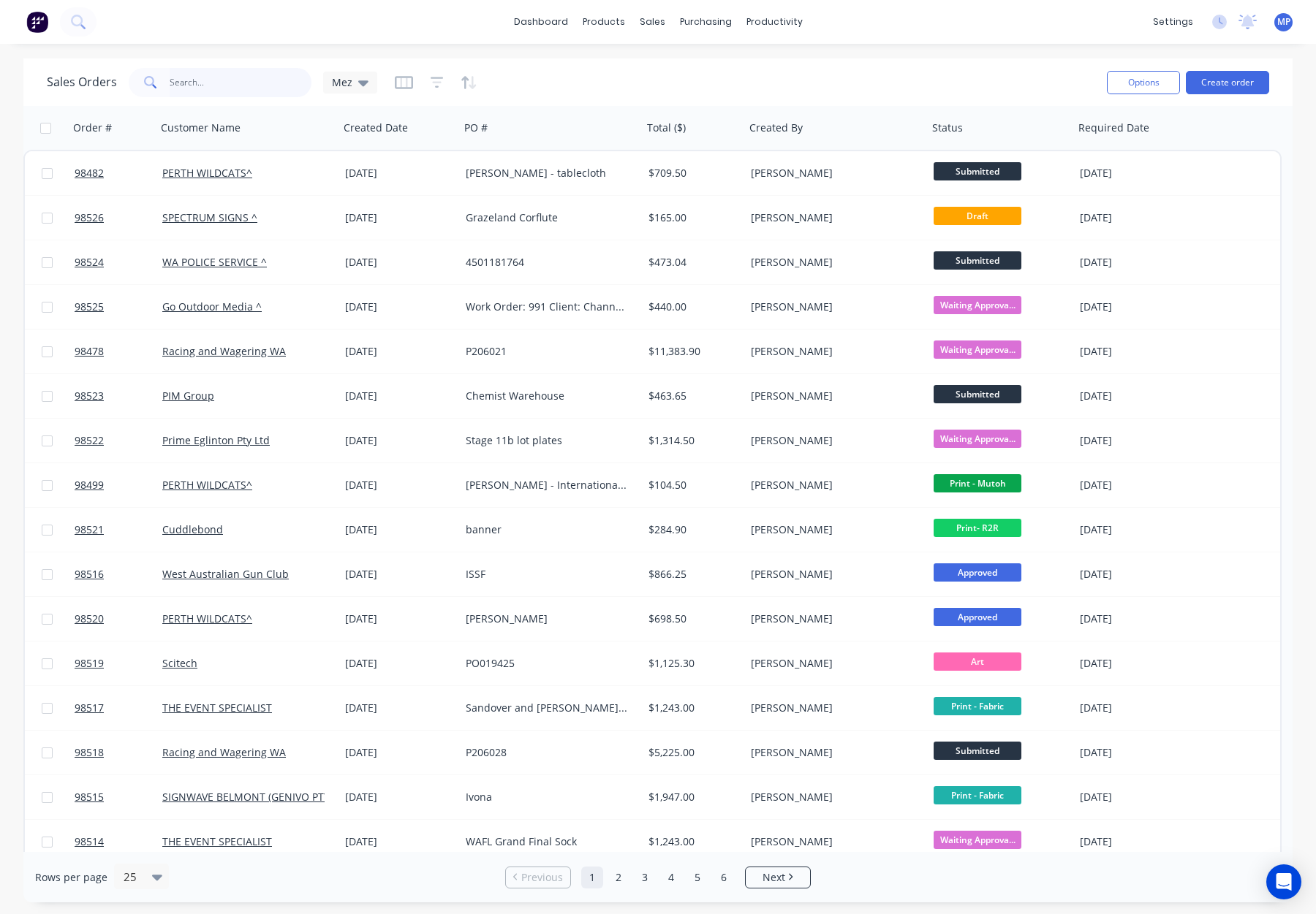
click at [204, 79] on input "text" at bounding box center [240, 82] width 143 height 29
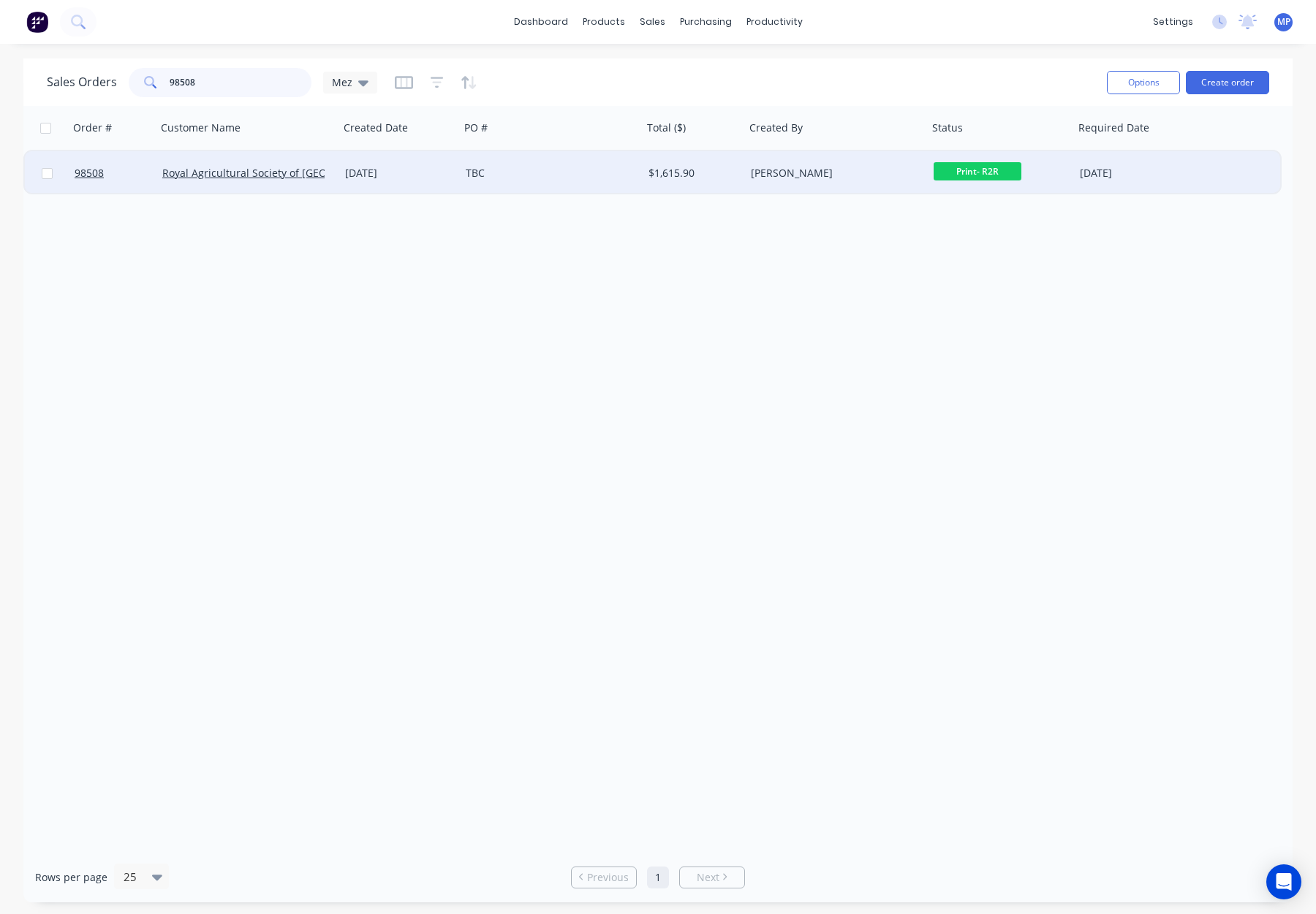
type input "98508"
click at [865, 180] on div "[PERSON_NAME]" at bounding box center [831, 173] width 162 height 15
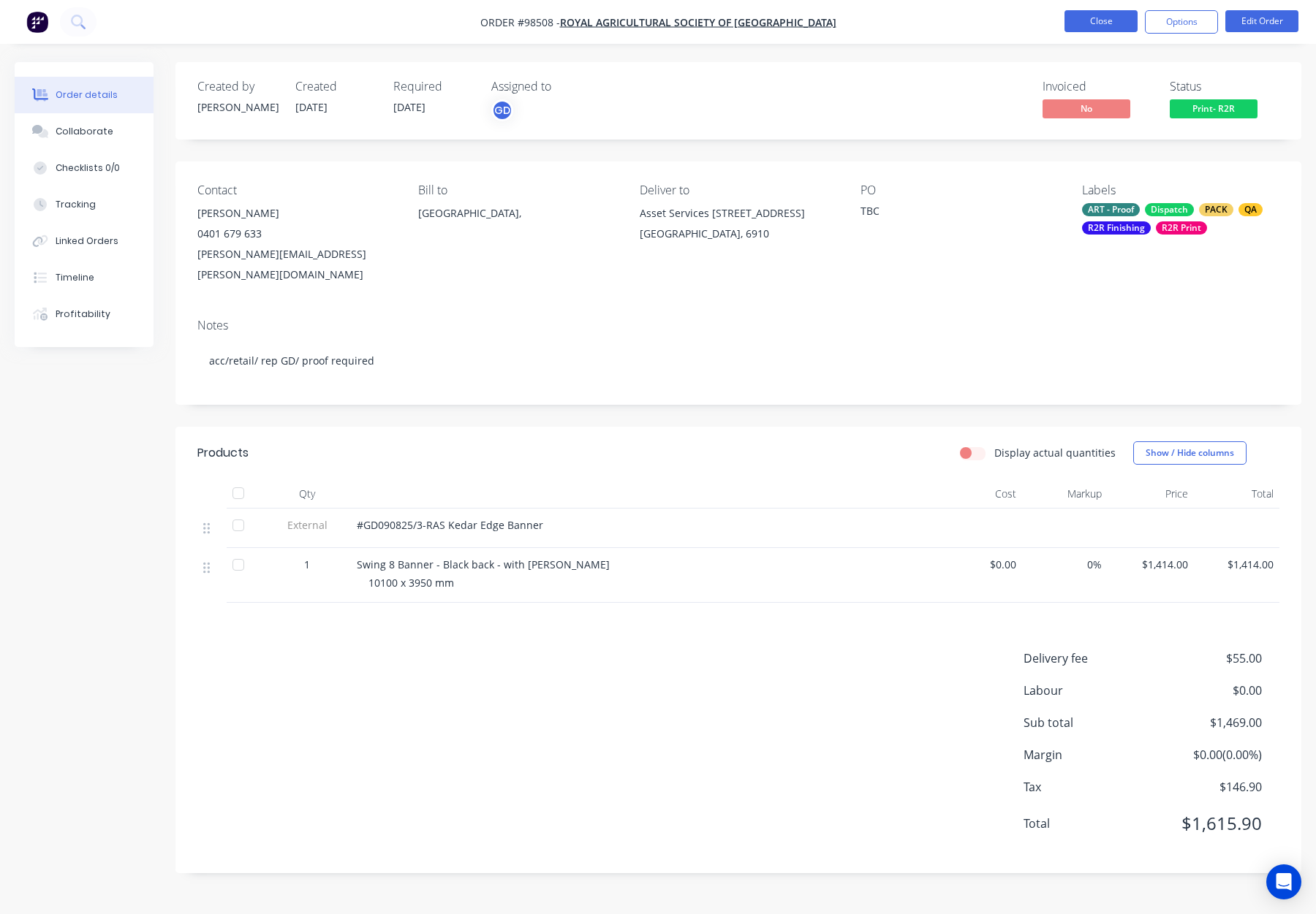
click at [1099, 23] on button "Close" at bounding box center [1101, 21] width 73 height 22
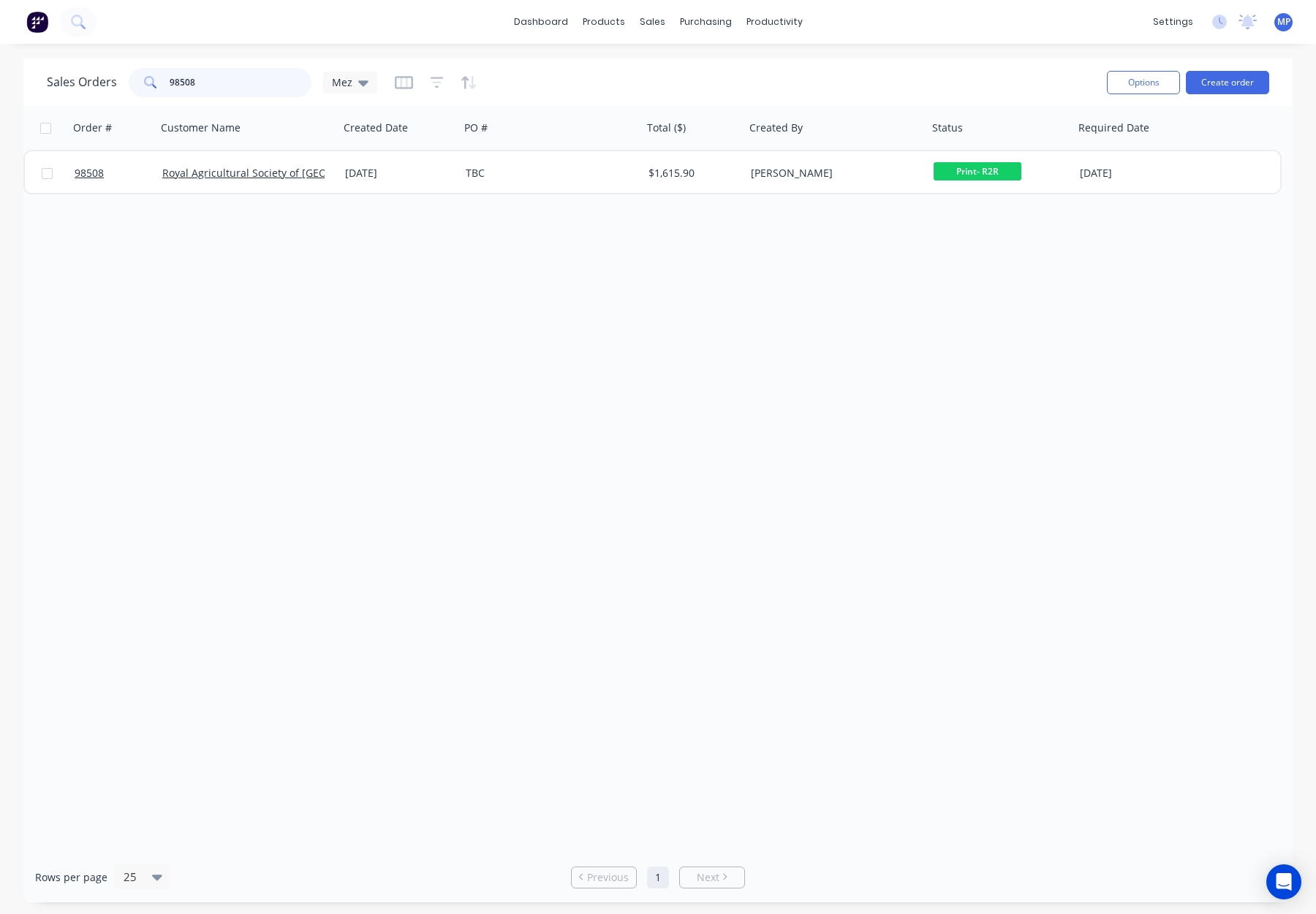
click at [220, 88] on input "98508" at bounding box center [240, 82] width 143 height 29
drag, startPoint x: 223, startPoint y: 82, endPoint x: 169, endPoint y: 75, distance: 54.5
click at [120, 76] on div "Sales Orders 98508 Mez" at bounding box center [212, 82] width 331 height 29
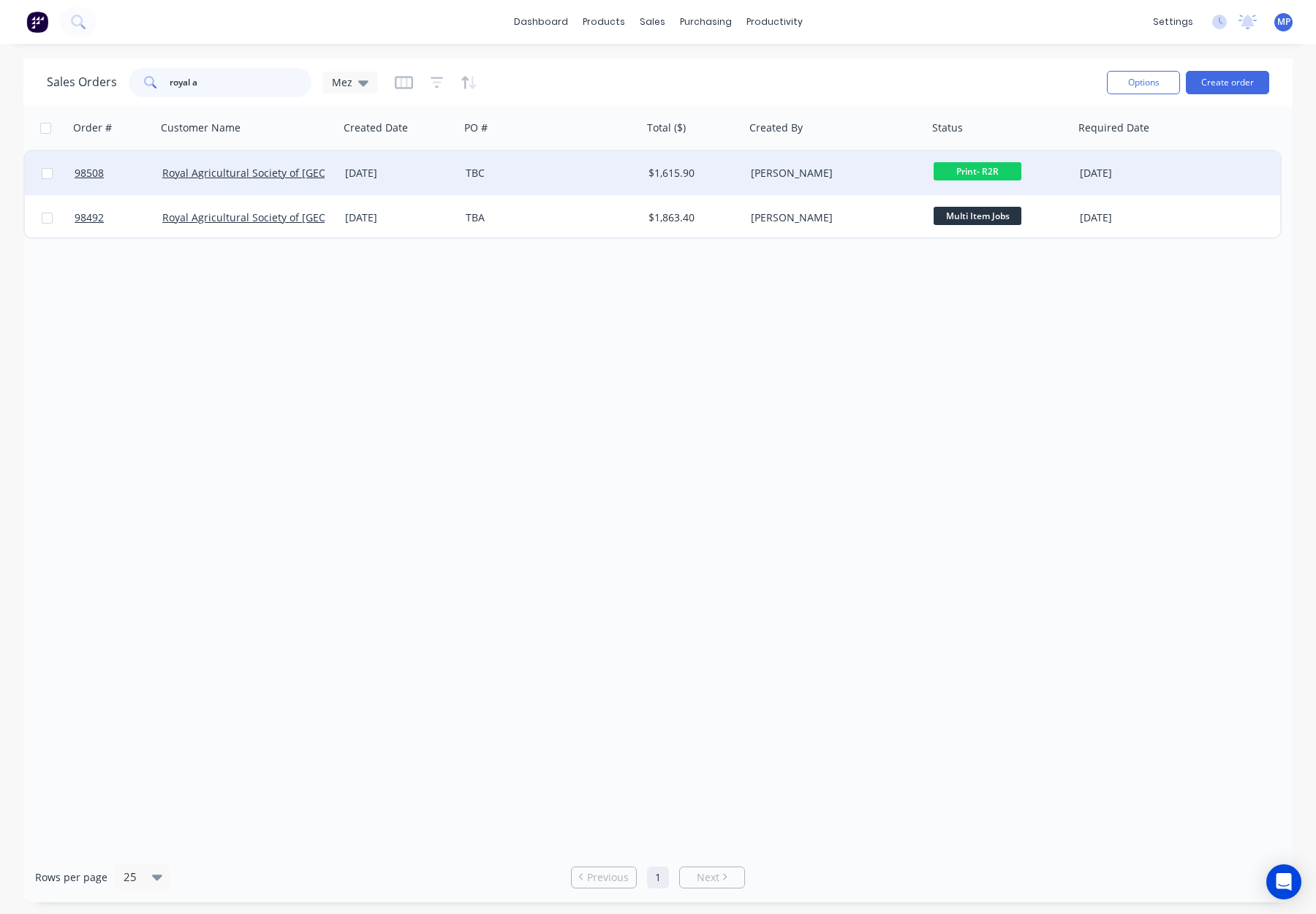
type input "royal a"
click at [718, 170] on div "$1,615.90" at bounding box center [691, 173] width 86 height 15
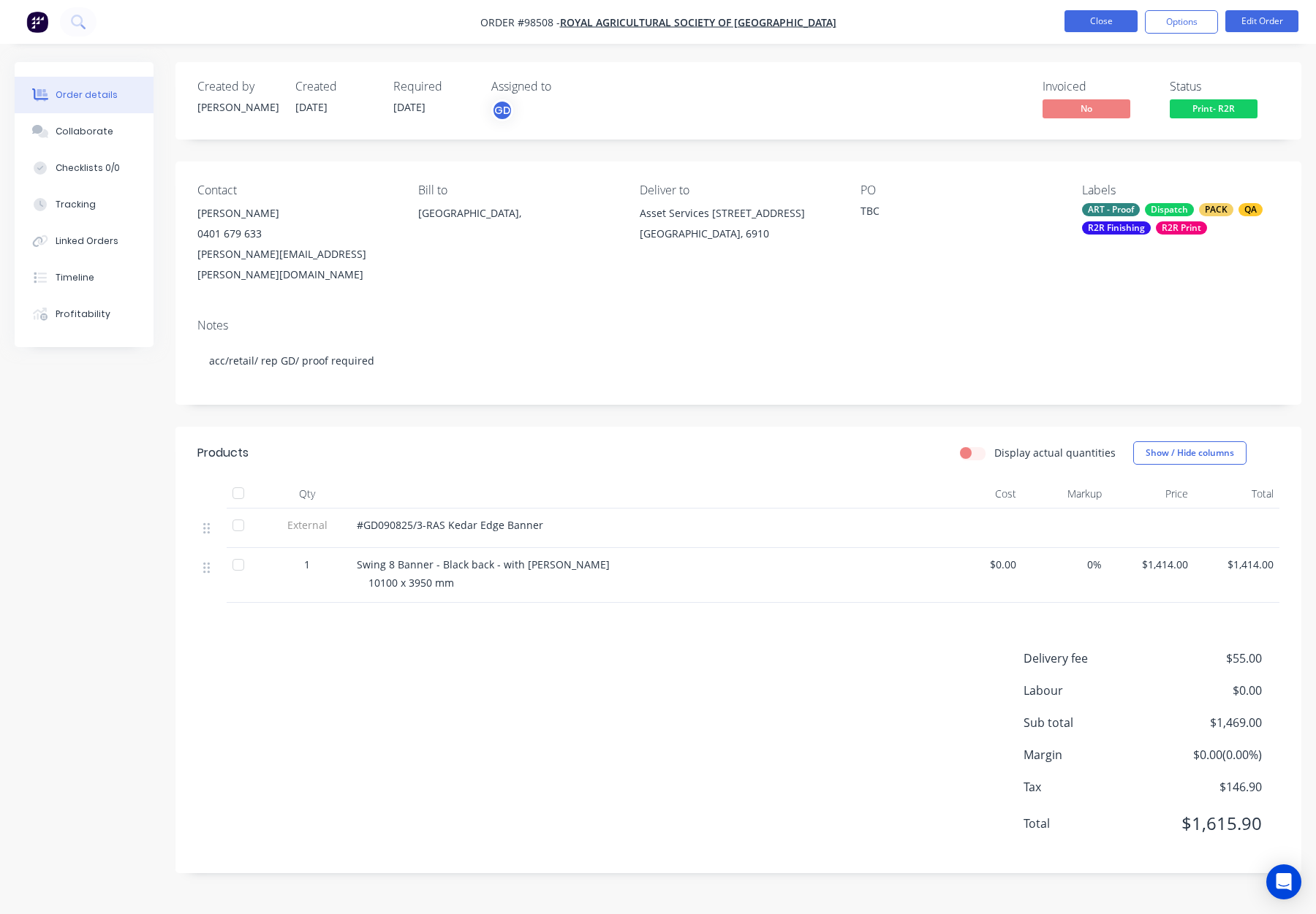
click at [1069, 12] on button "Close" at bounding box center [1101, 21] width 73 height 22
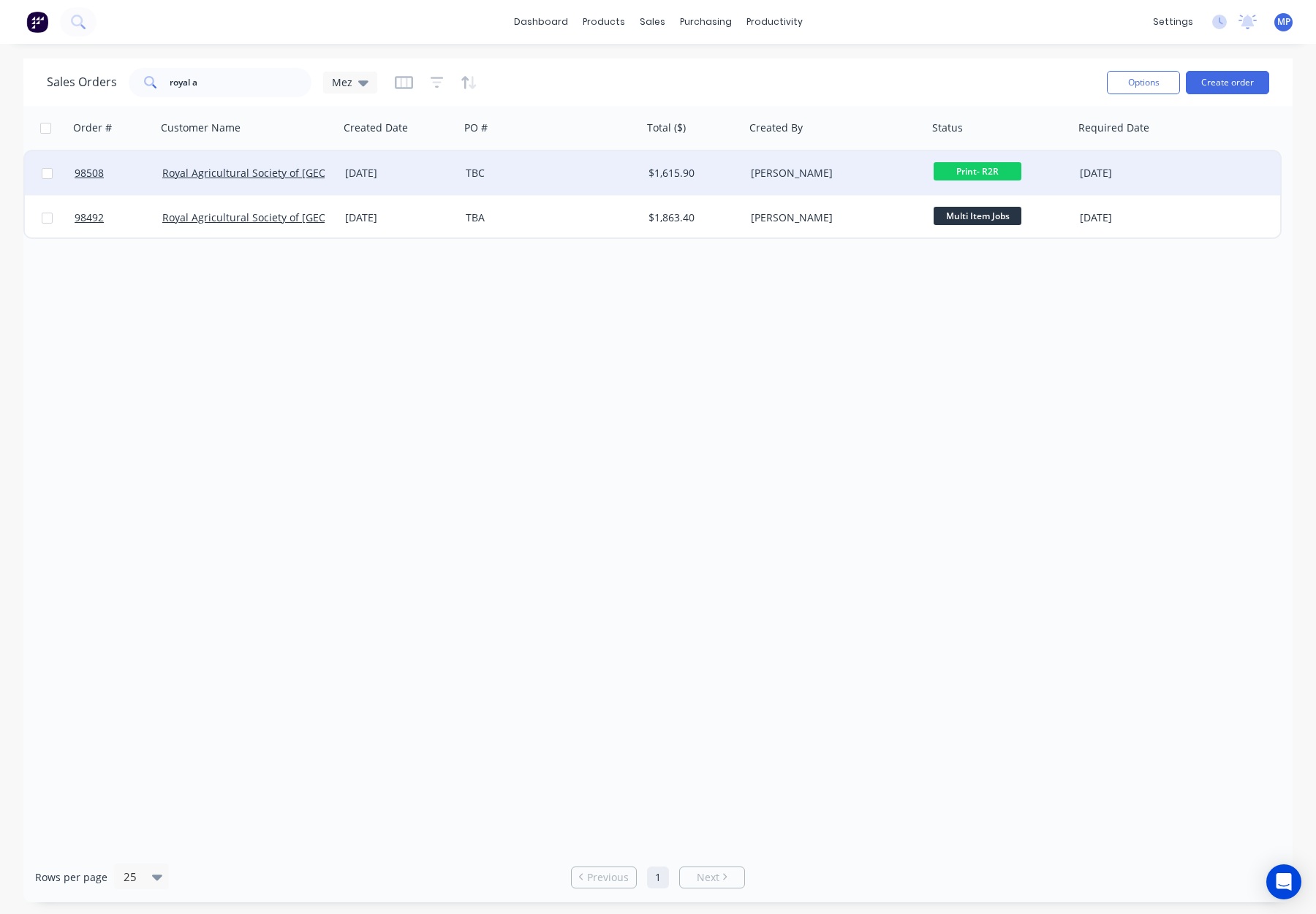
click at [868, 164] on div "[PERSON_NAME]" at bounding box center [836, 173] width 183 height 44
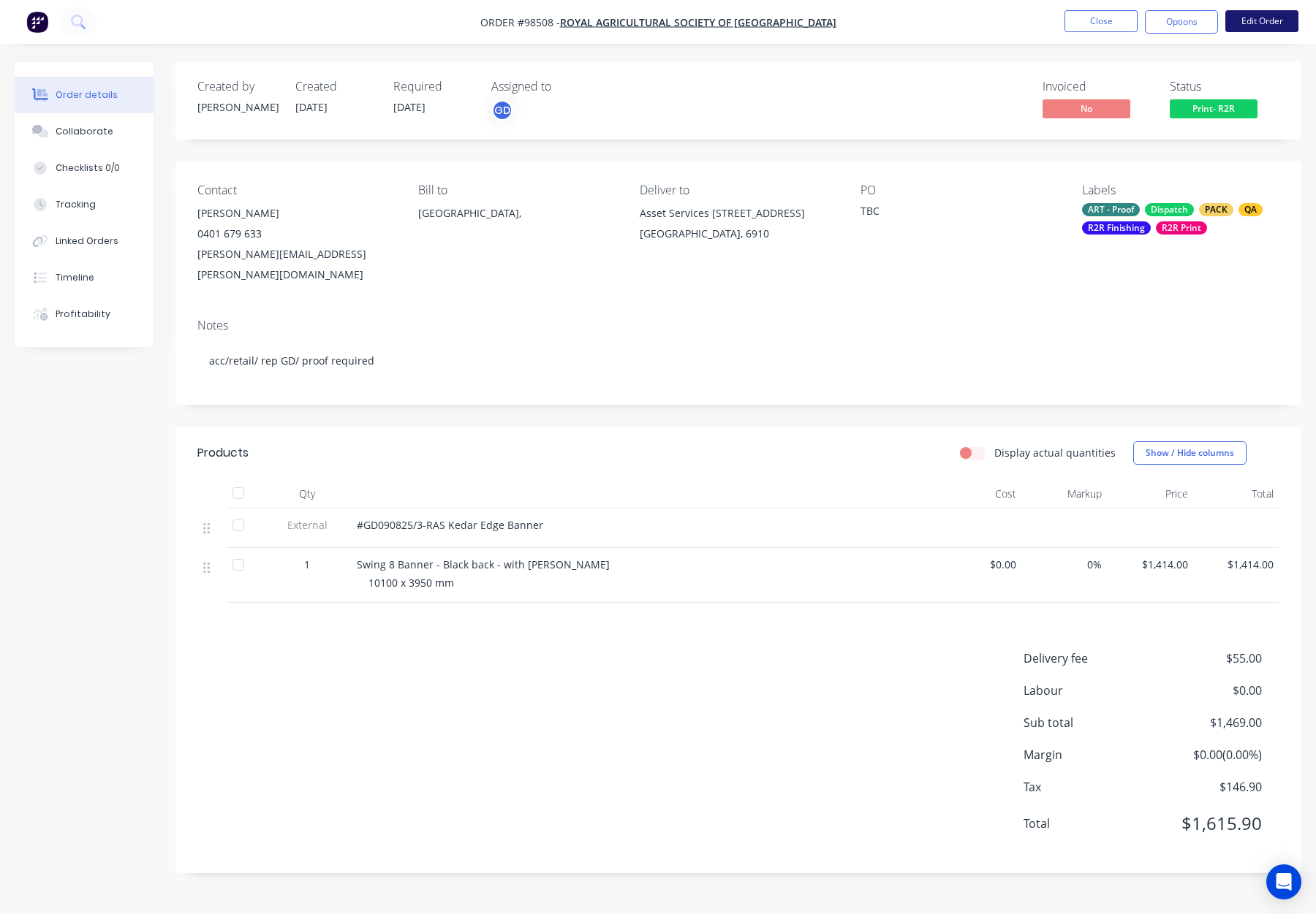
click at [1255, 22] on button "Edit Order" at bounding box center [1262, 21] width 73 height 22
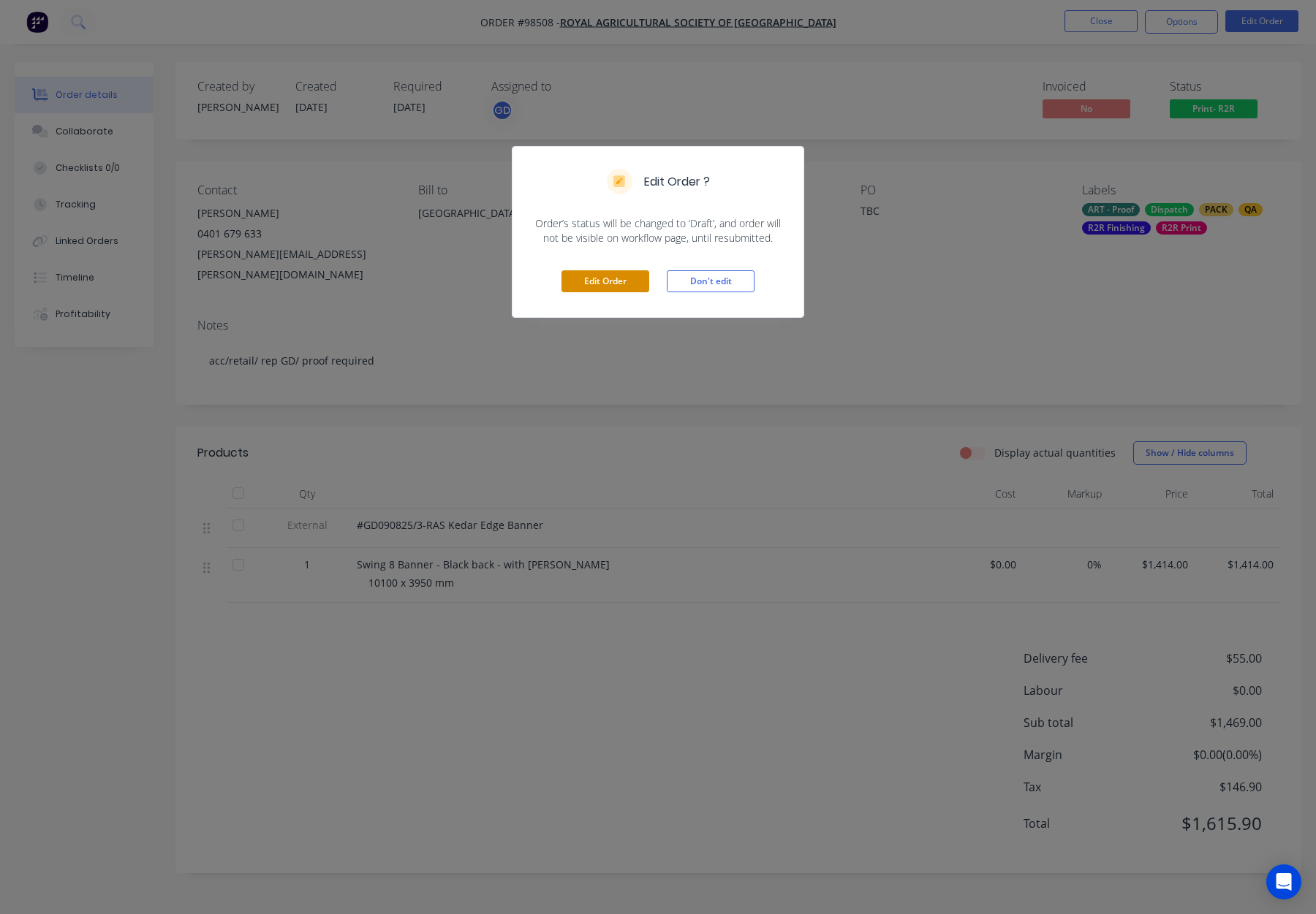
click at [597, 281] on button "Edit Order" at bounding box center [605, 280] width 88 height 22
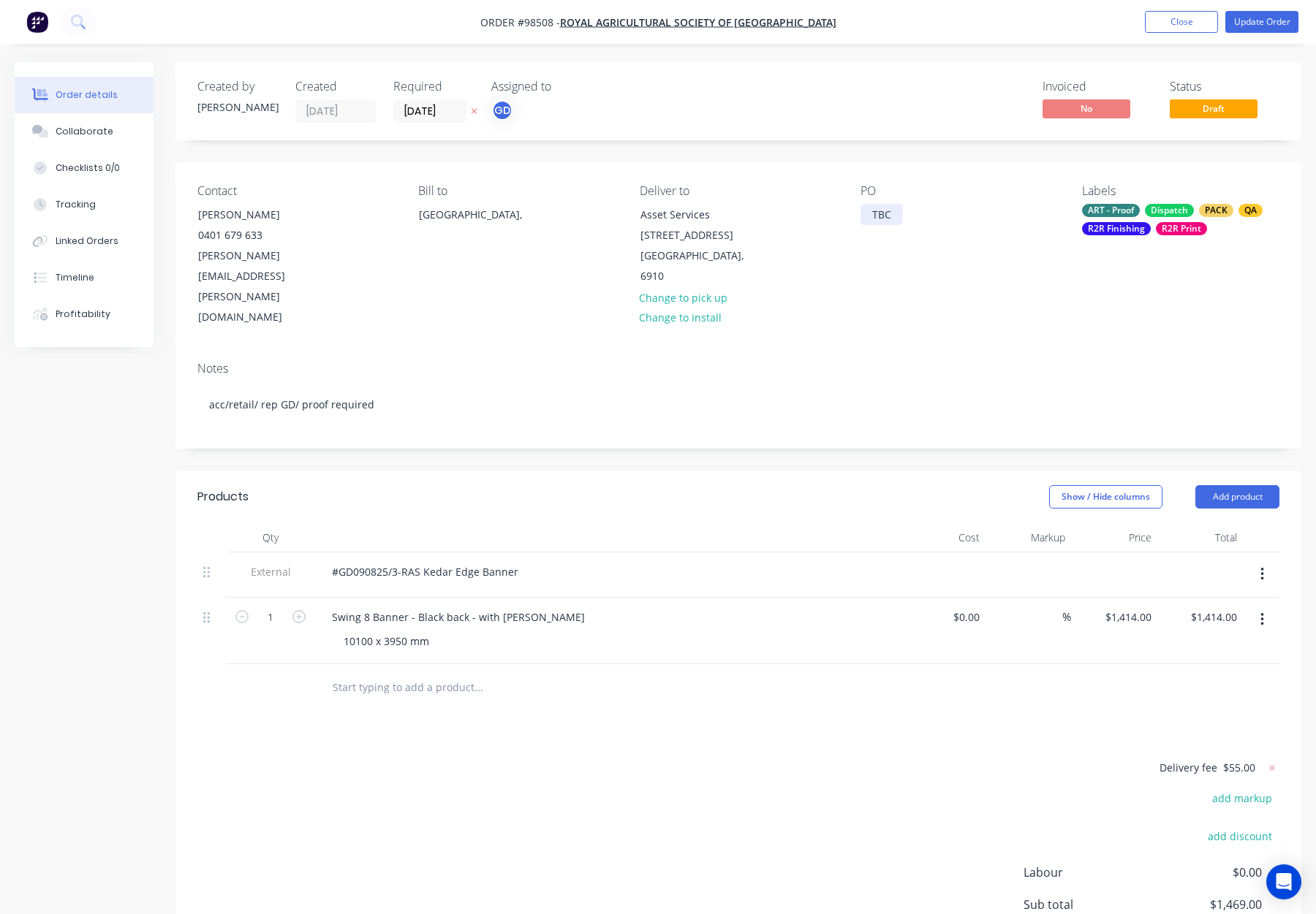
click at [859, 221] on div "Contact [PERSON_NAME] [PHONE_NUMBER] [PERSON_NAME][EMAIL_ADDRESS][PERSON_NAME][…" at bounding box center [739, 256] width 1126 height 188
click at [872, 215] on div "TBC" at bounding box center [881, 214] width 43 height 21
drag, startPoint x: 868, startPoint y: 215, endPoint x: 923, endPoint y: 215, distance: 55.0
click at [924, 215] on div "PO TBC" at bounding box center [959, 256] width 198 height 144
click at [920, 263] on div "PO 3125" at bounding box center [959, 256] width 198 height 144
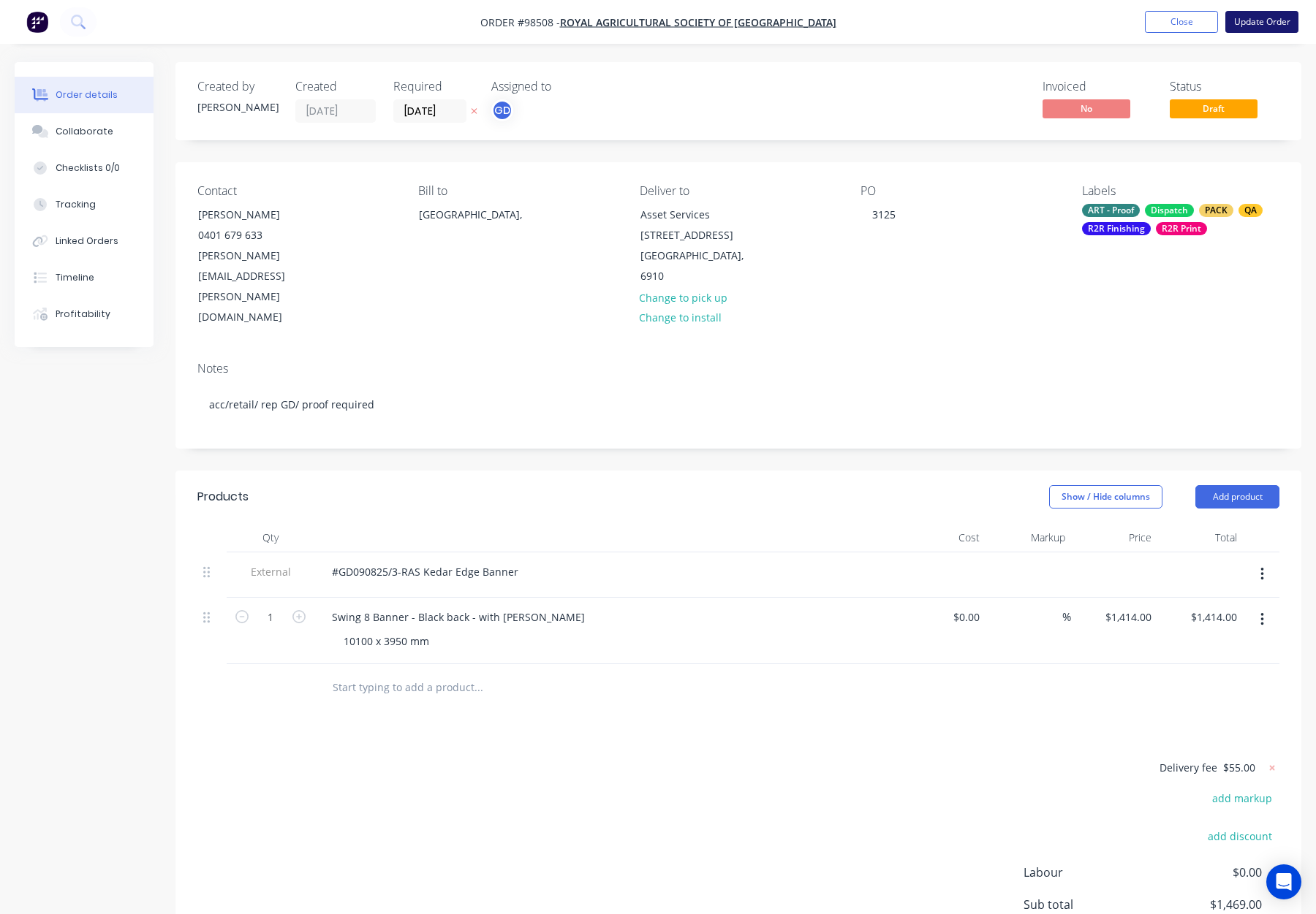
click at [1262, 35] on nav "Order #98508 - Royal Agricultural Society of [GEOGRAPHIC_DATA] Add product Clos…" at bounding box center [658, 22] width 1316 height 44
click at [1257, 25] on button "Update Order" at bounding box center [1262, 22] width 73 height 22
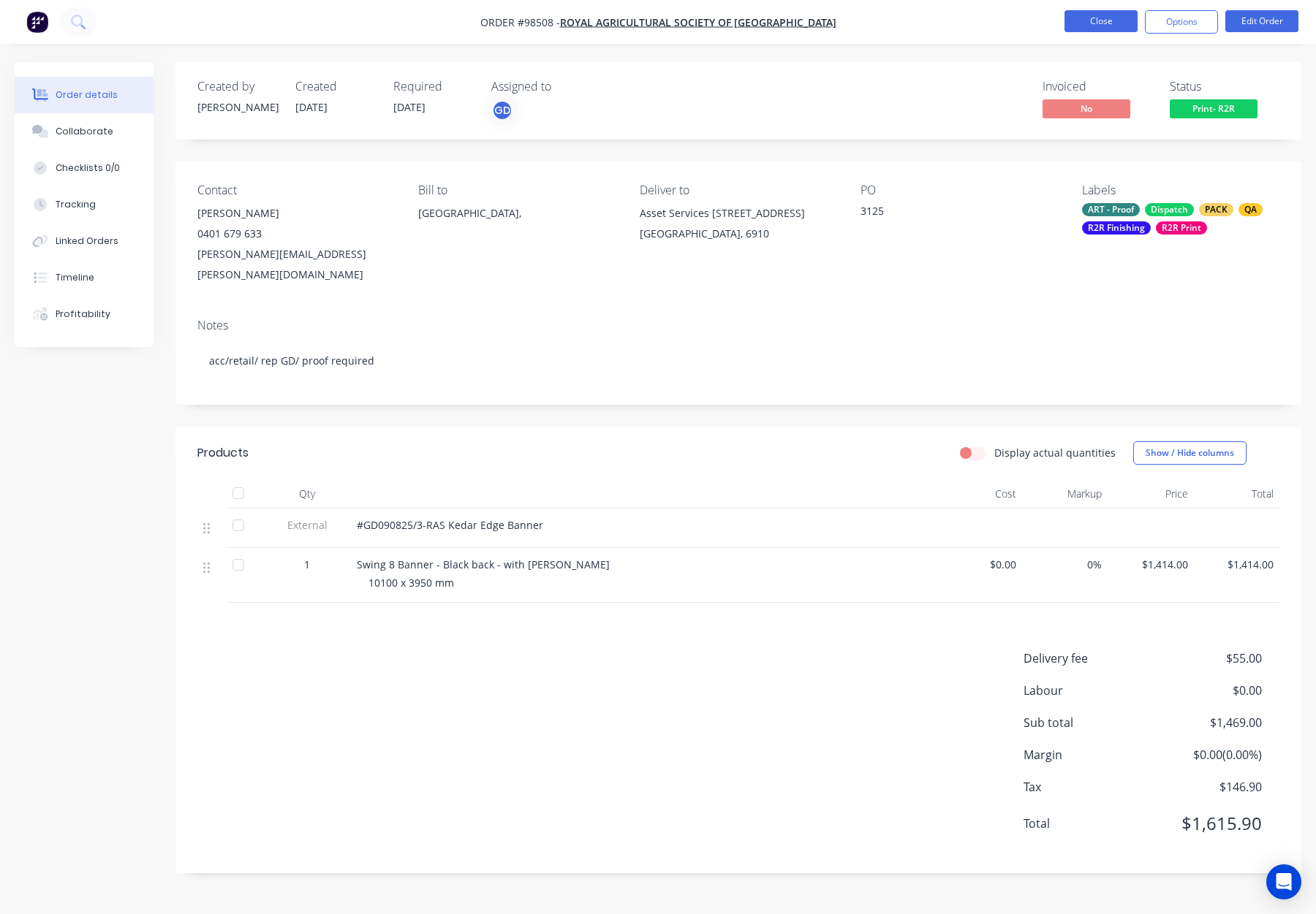
click at [1118, 23] on button "Close" at bounding box center [1101, 21] width 73 height 22
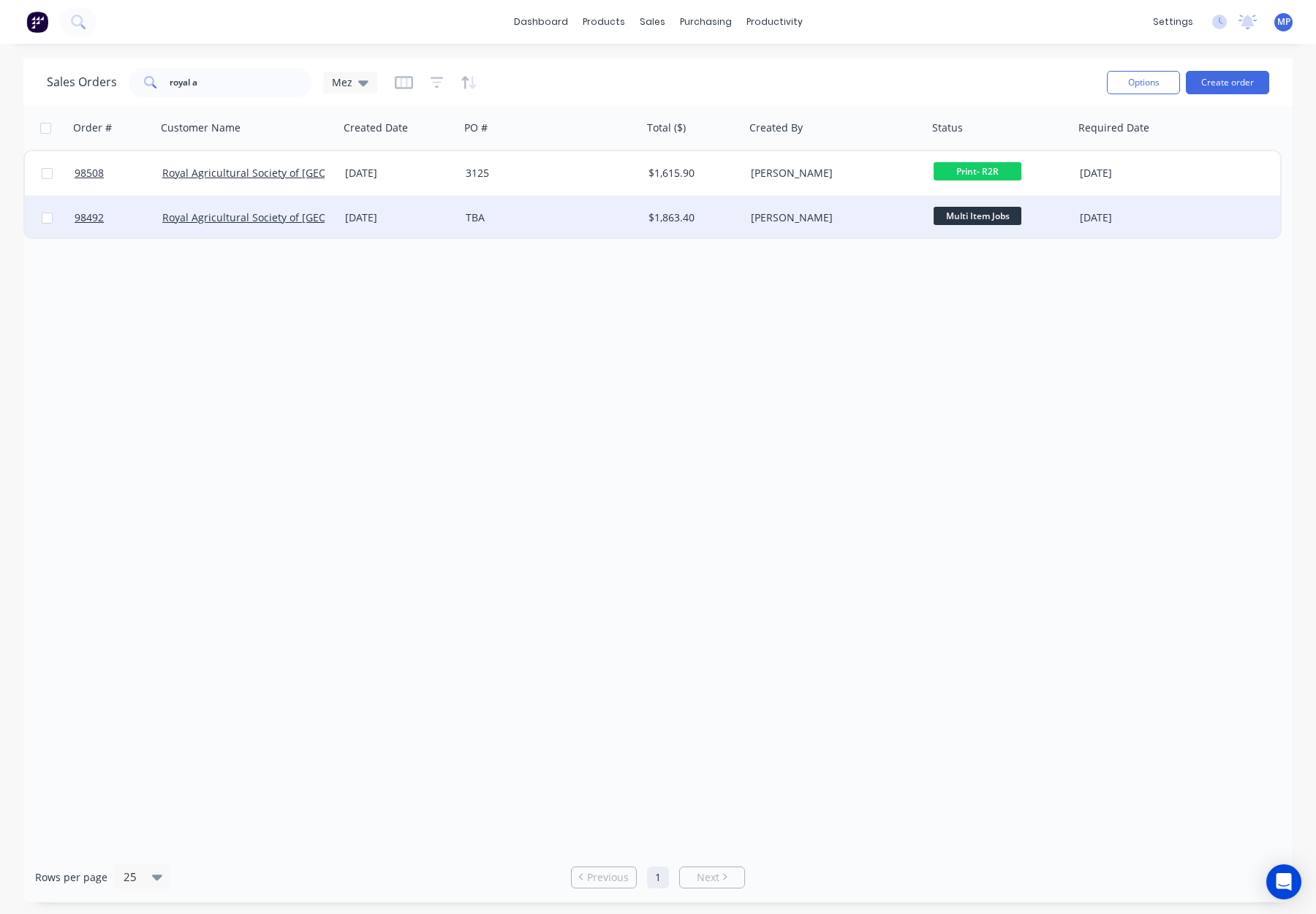
click at [592, 208] on div "TBA" at bounding box center [551, 218] width 183 height 44
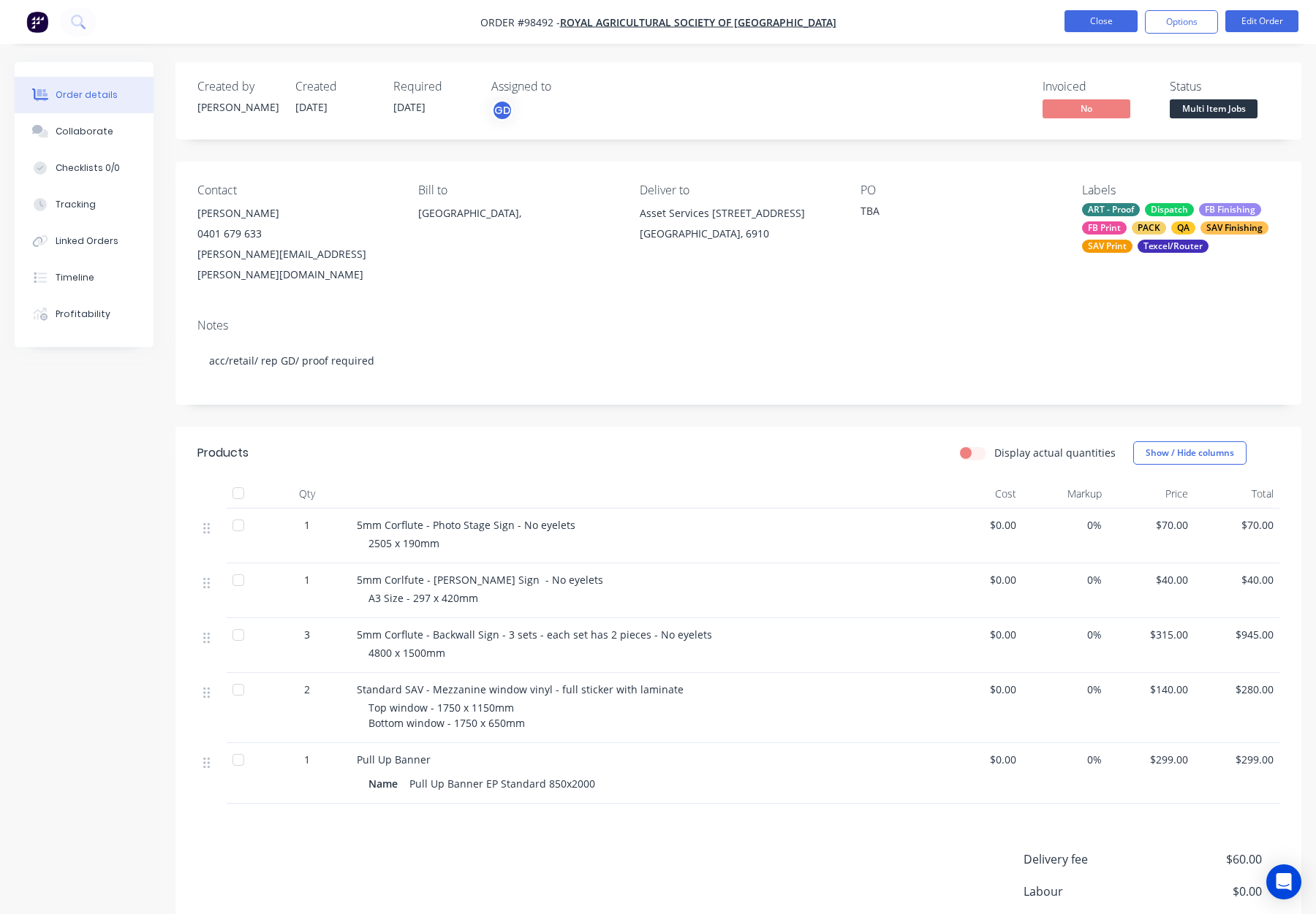
click at [1091, 23] on button "Close" at bounding box center [1101, 21] width 73 height 22
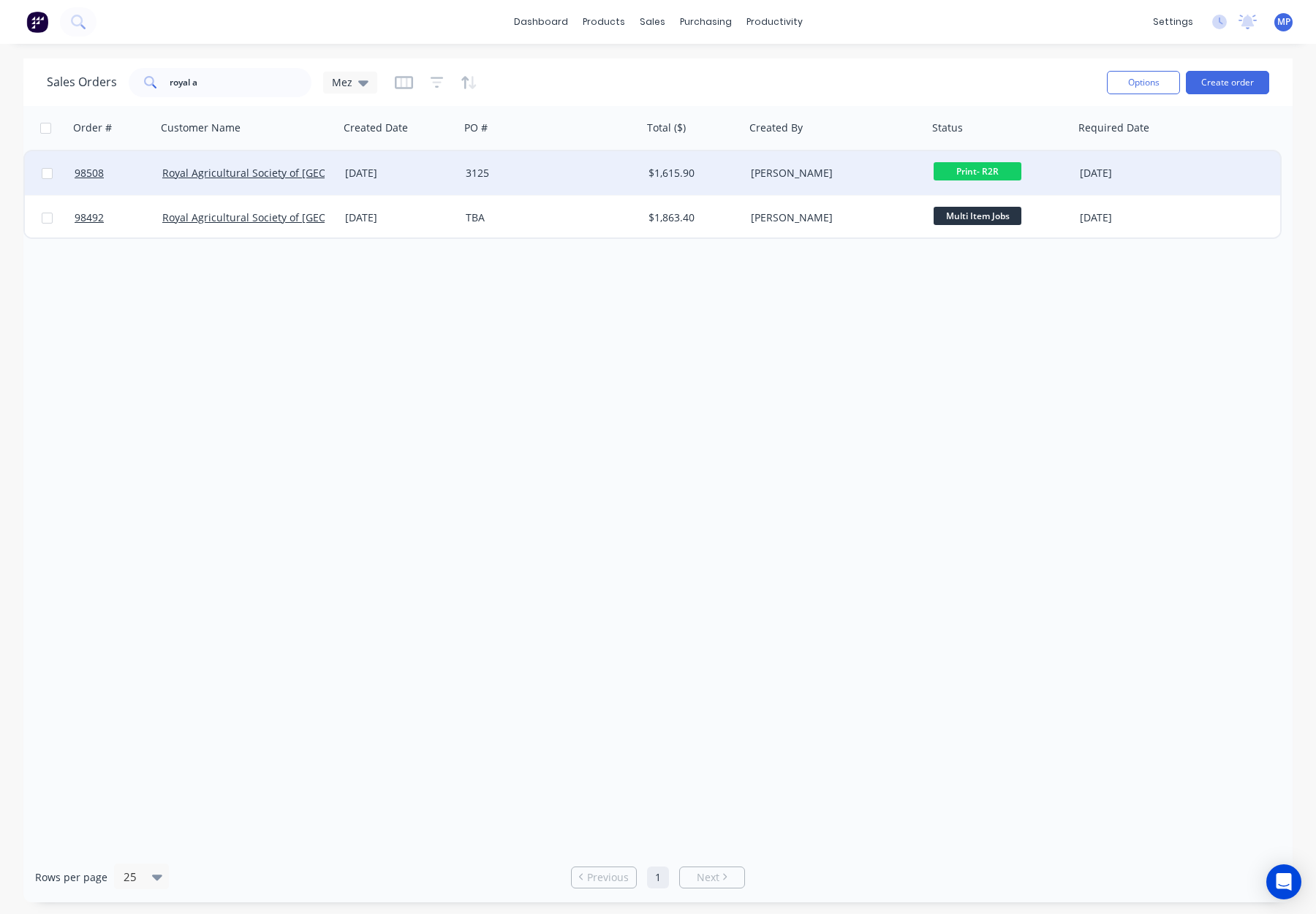
click at [547, 172] on div "3125" at bounding box center [547, 173] width 162 height 15
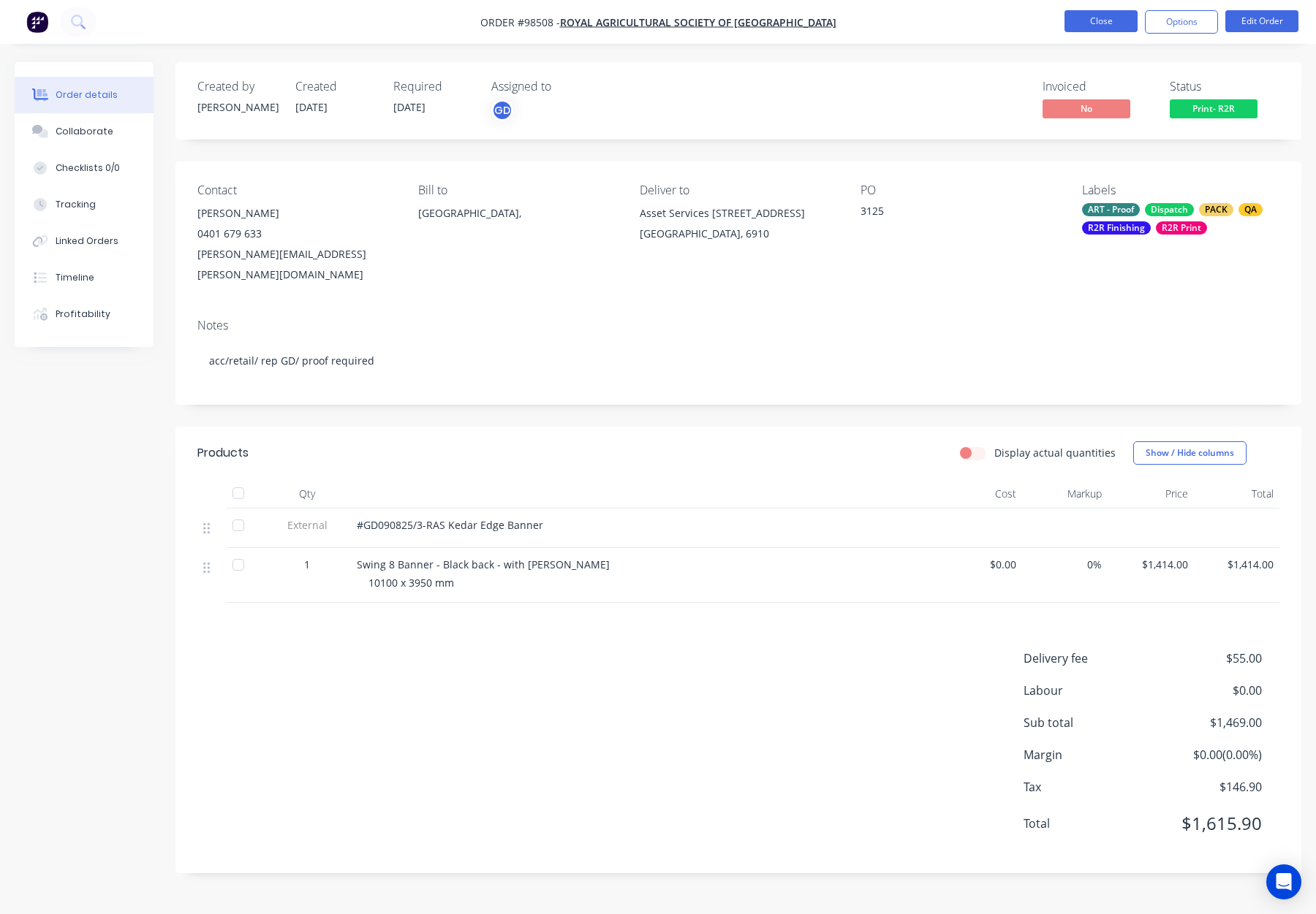
click at [1097, 17] on button "Close" at bounding box center [1101, 21] width 73 height 22
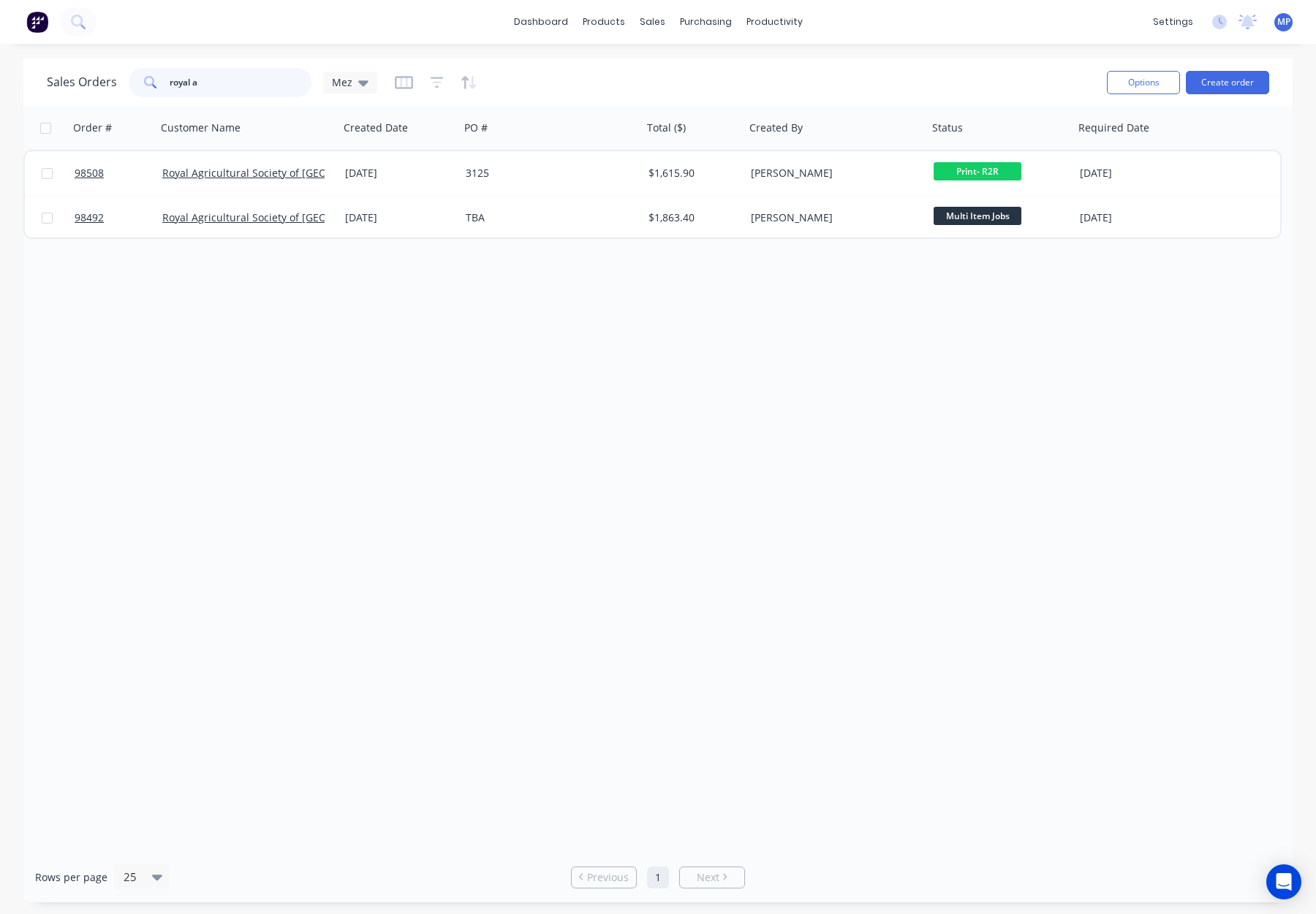
drag, startPoint x: 210, startPoint y: 84, endPoint x: 177, endPoint y: 81, distance: 33.1
click at [151, 82] on div "royal a" at bounding box center [220, 82] width 183 height 29
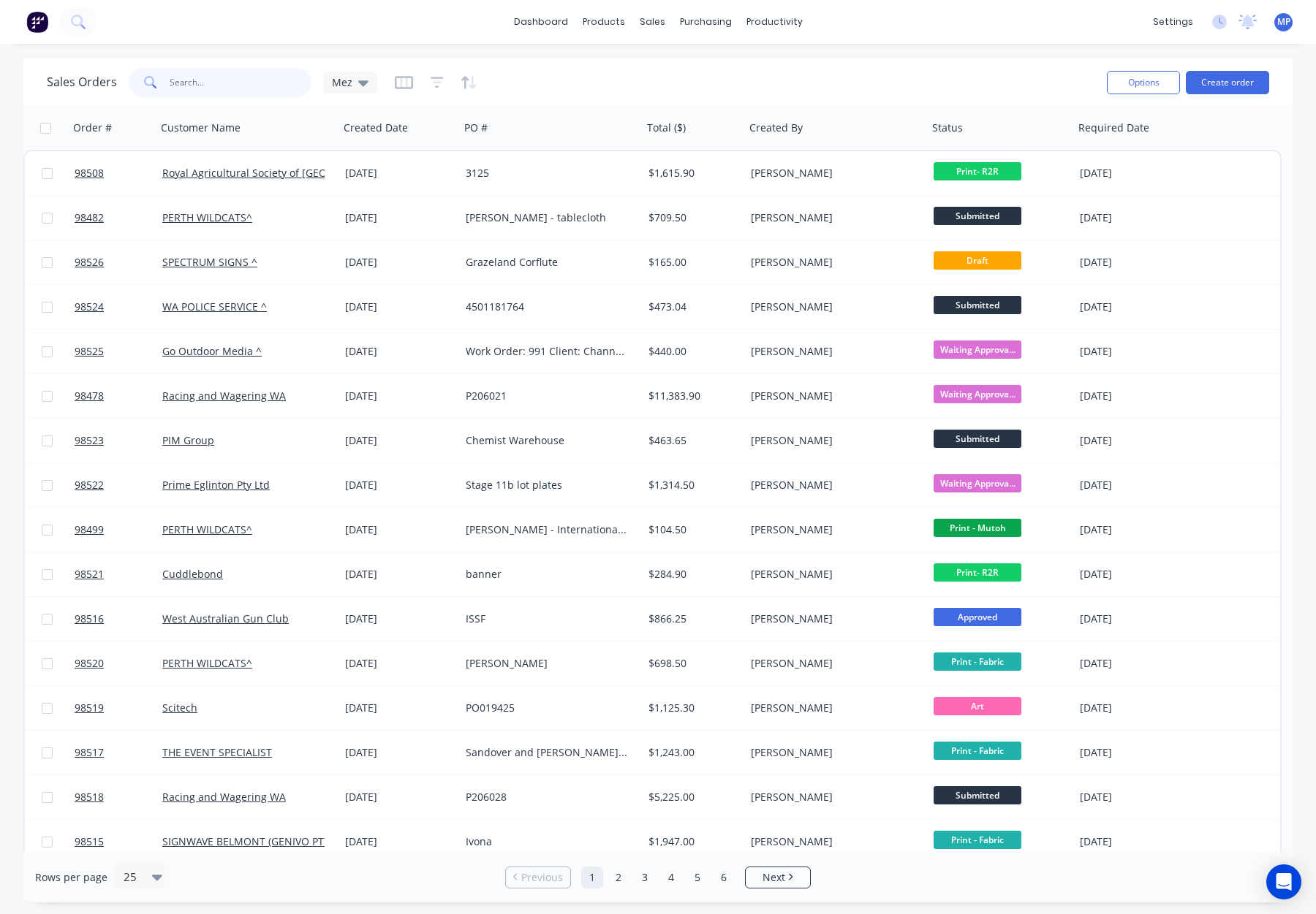
click at [191, 82] on input "text" at bounding box center [240, 82] width 143 height 29
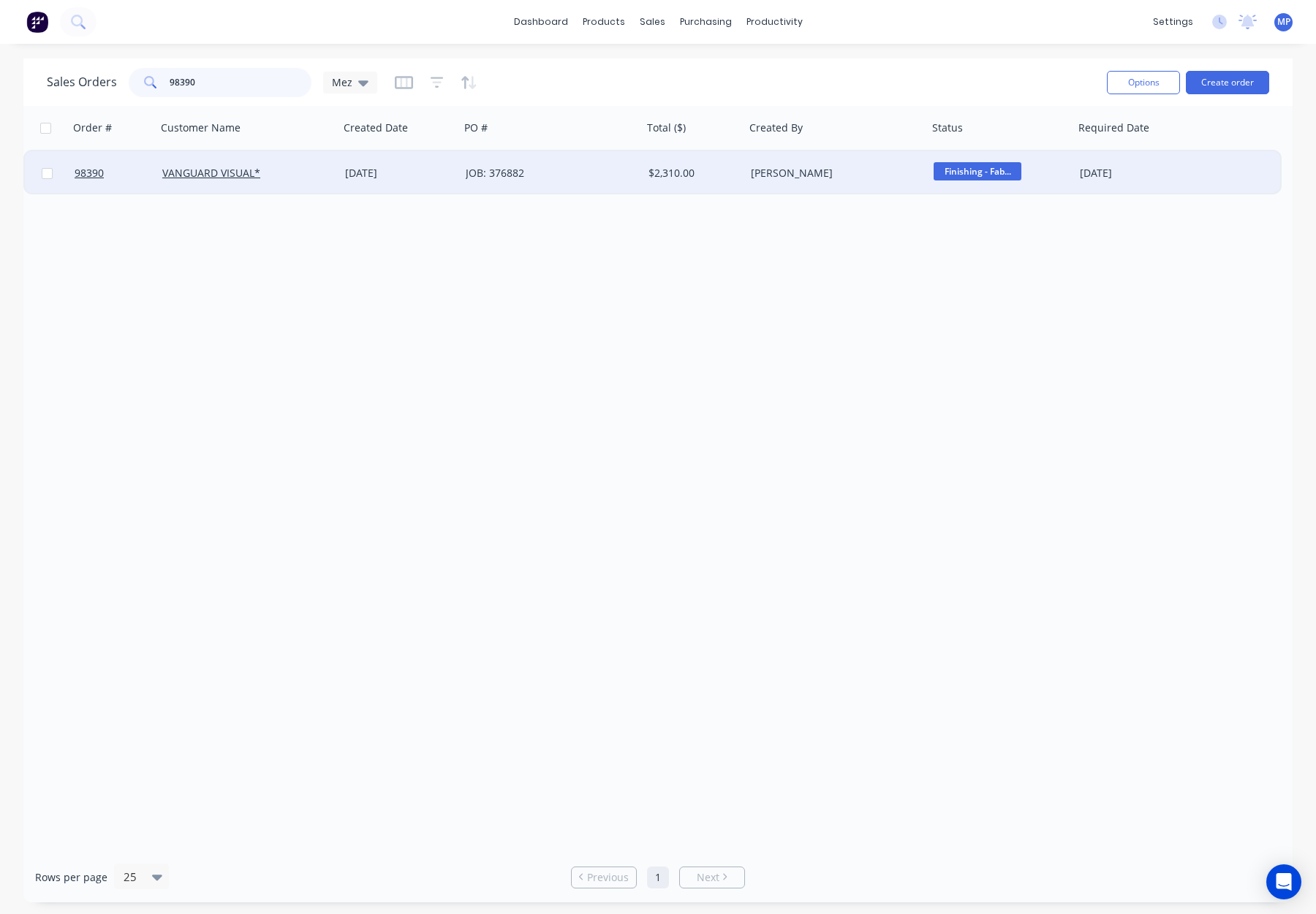
type input "98390"
click at [583, 190] on div "JOB: 376882" at bounding box center [551, 173] width 183 height 44
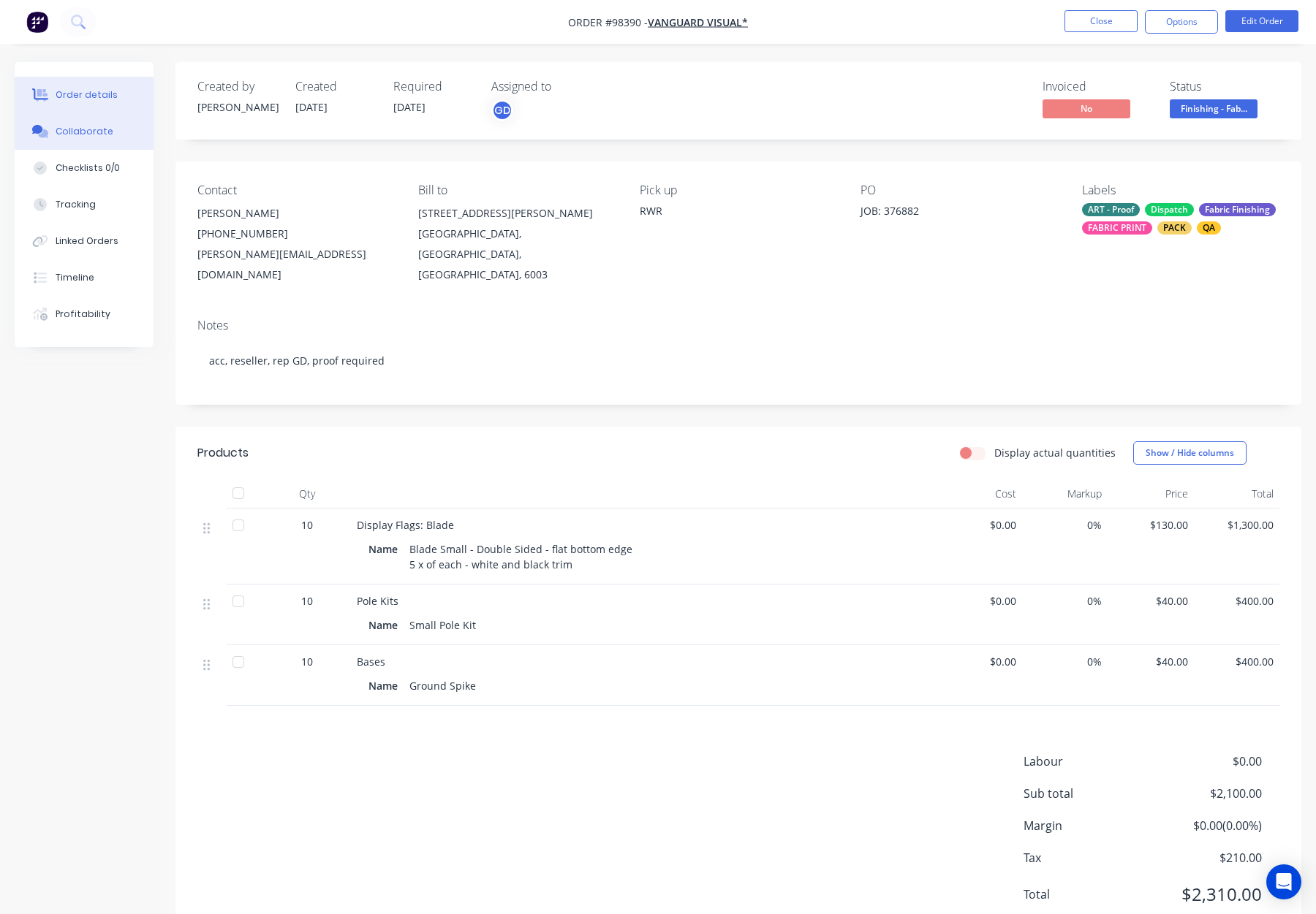
click at [35, 118] on button "Collaborate" at bounding box center [84, 131] width 139 height 36
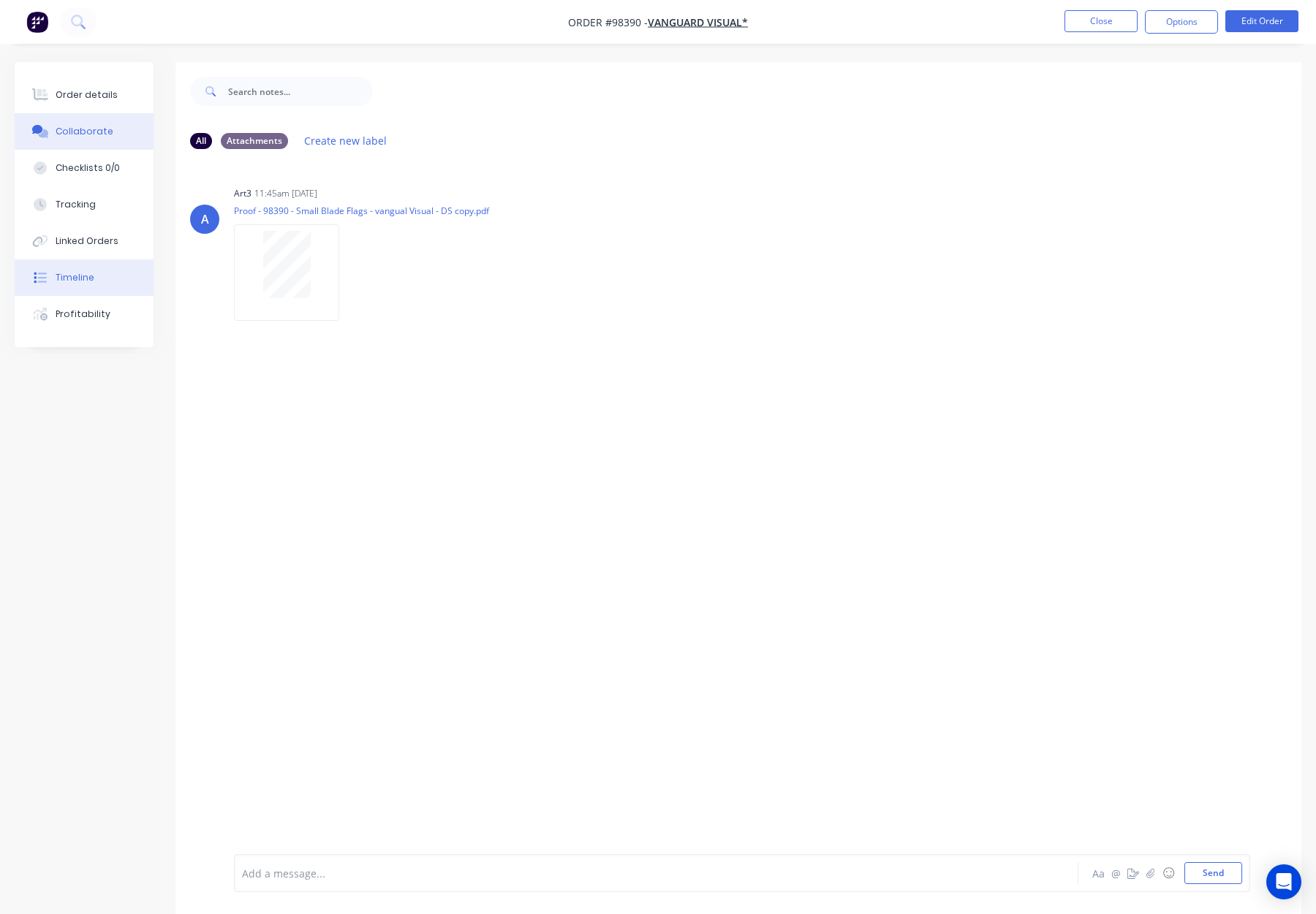
click at [67, 264] on button "Timeline" at bounding box center [84, 277] width 139 height 36
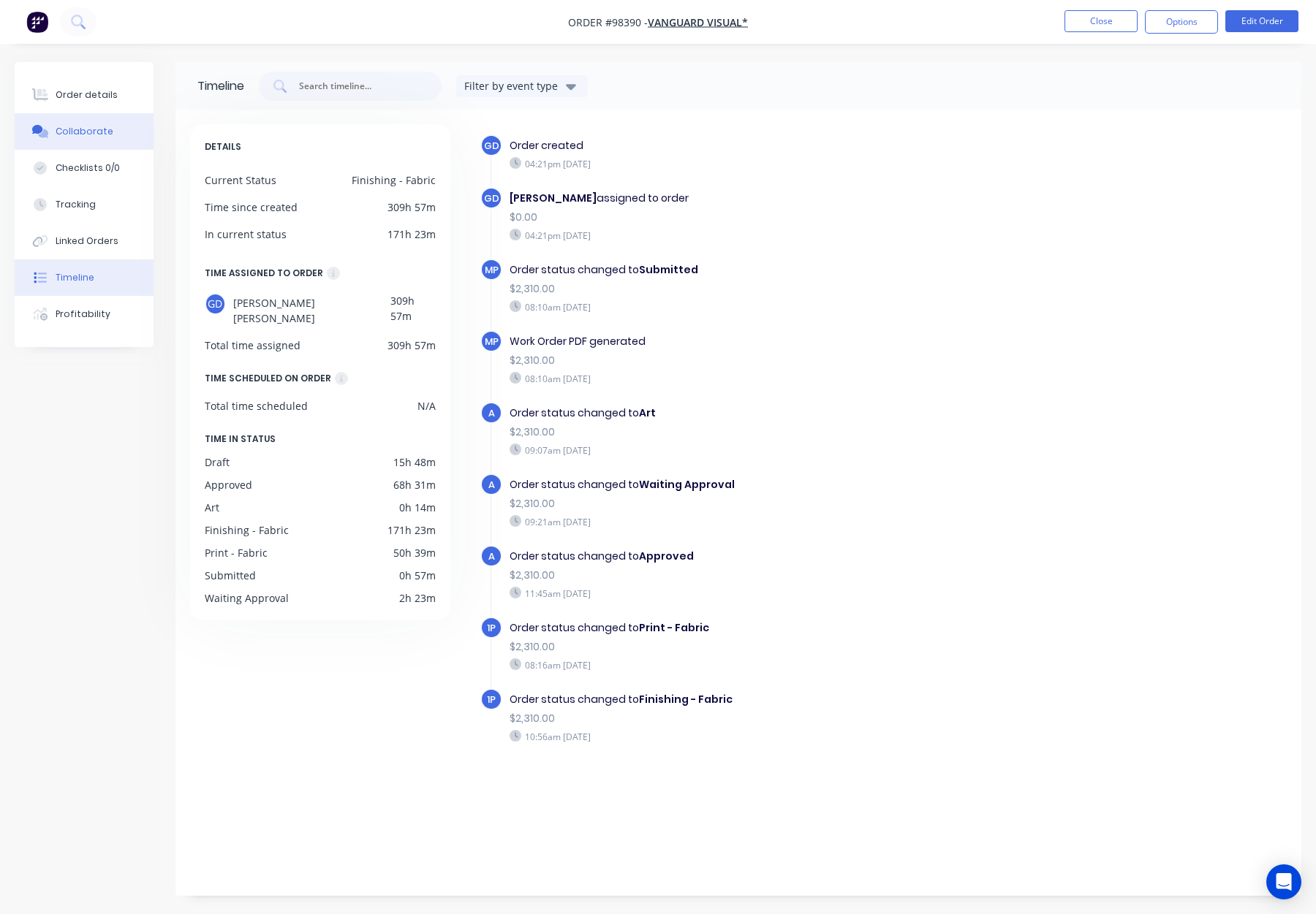
click at [97, 127] on div "Collaborate" at bounding box center [85, 131] width 58 height 13
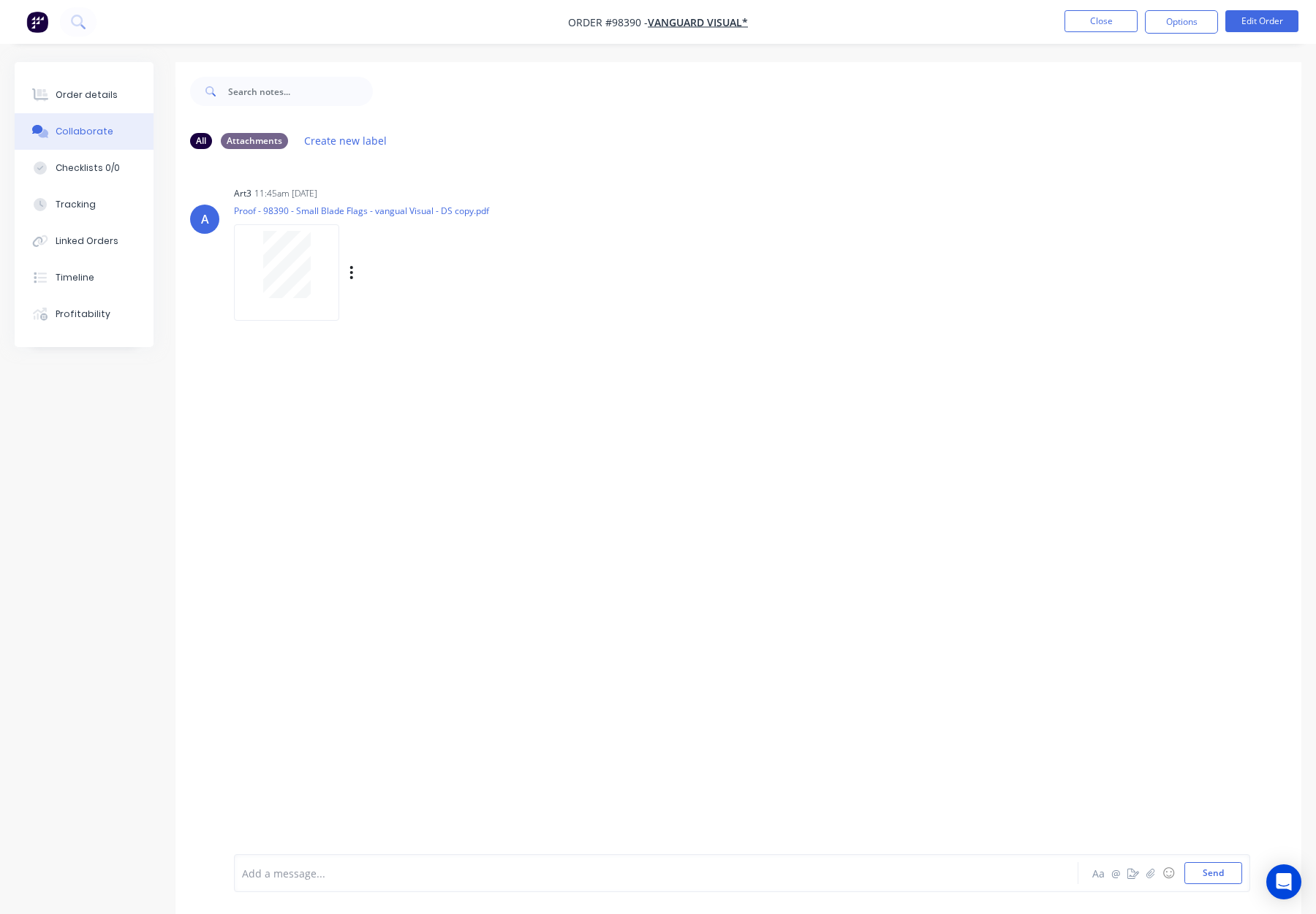
click at [260, 270] on div at bounding box center [286, 264] width 92 height 67
click at [1089, 21] on button "Close" at bounding box center [1101, 21] width 73 height 22
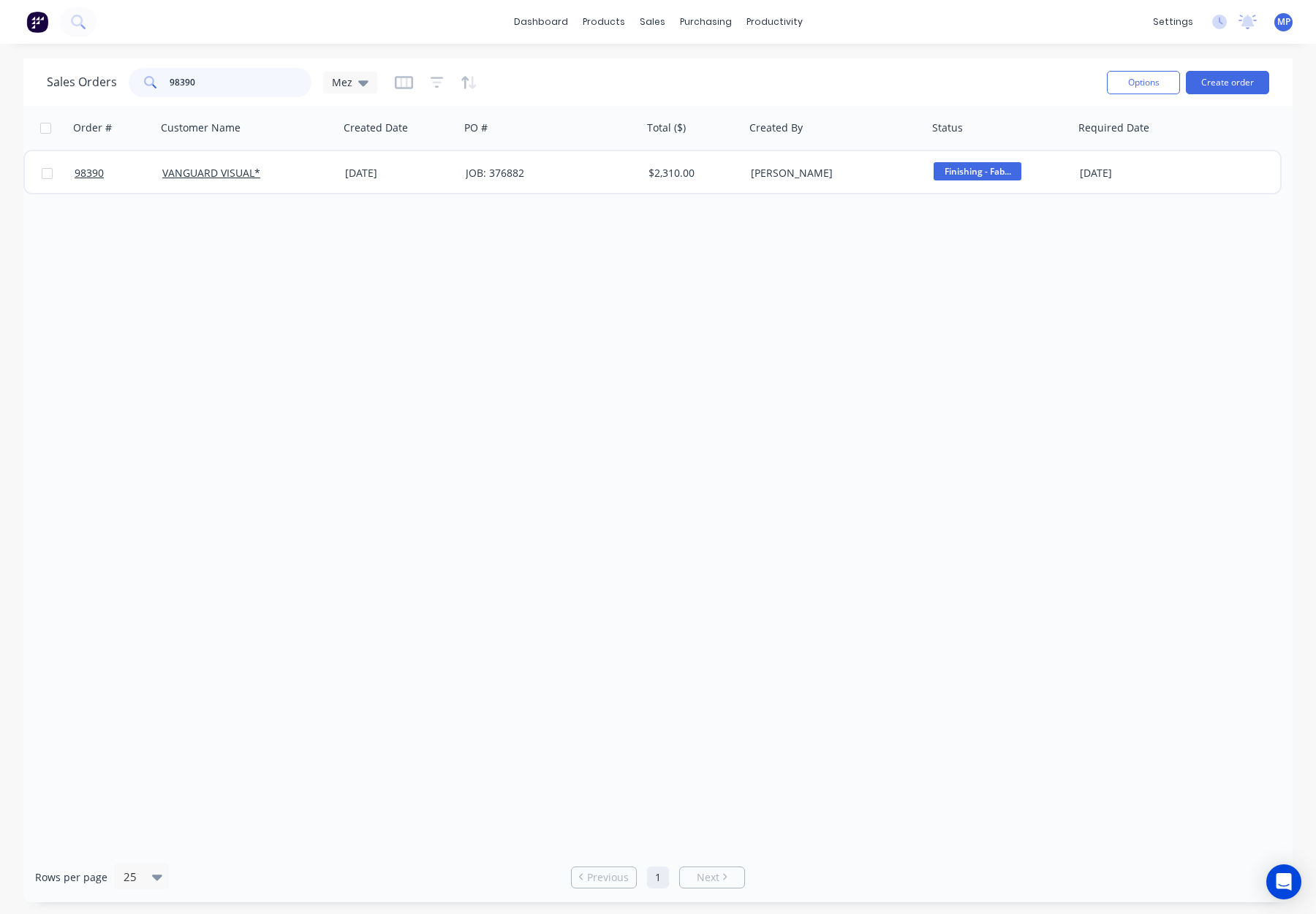
drag, startPoint x: 169, startPoint y: 78, endPoint x: 160, endPoint y: 77, distance: 9.1
click at [156, 77] on div "98390" at bounding box center [220, 82] width 183 height 29
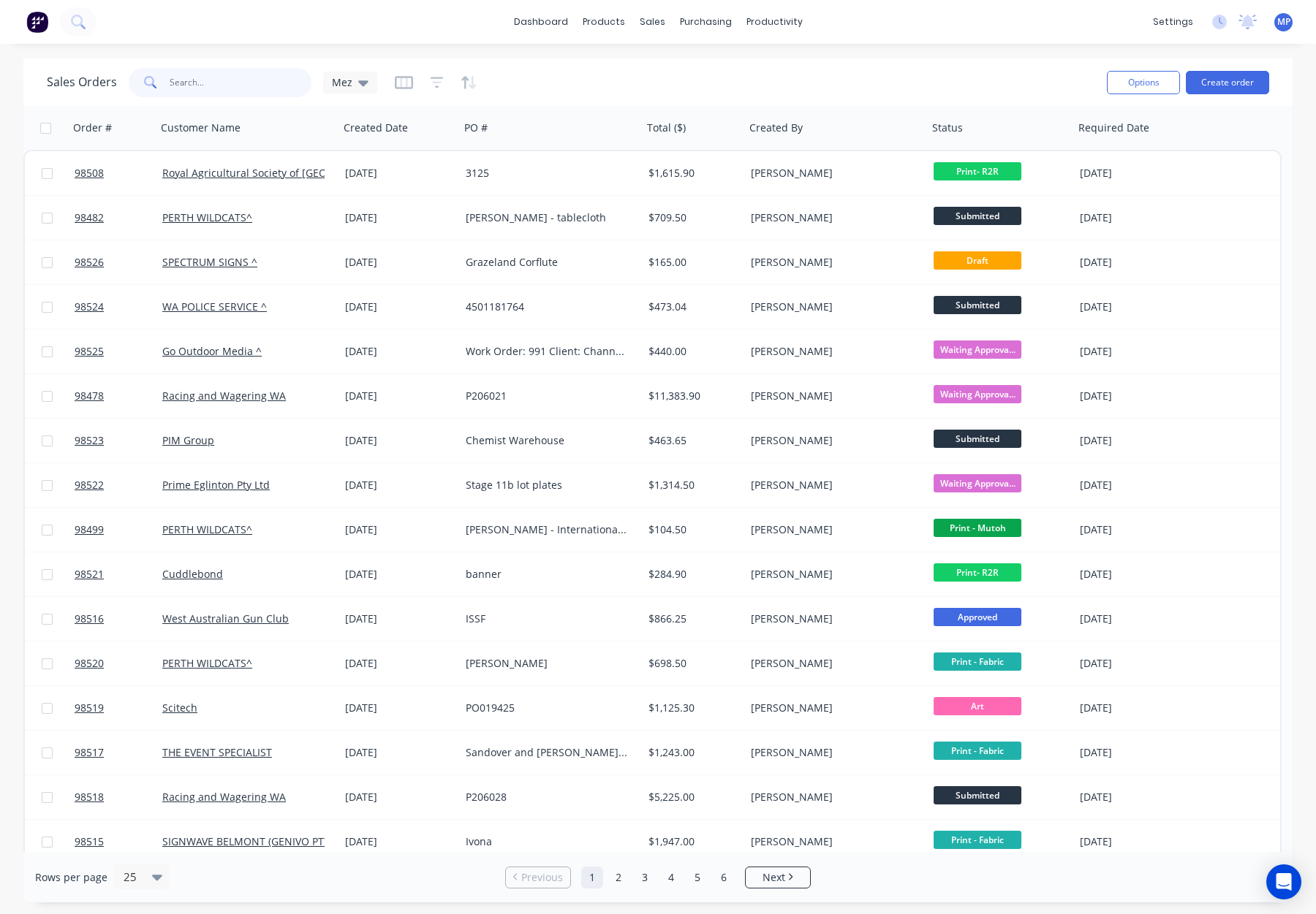
click at [199, 81] on input "text" at bounding box center [240, 82] width 143 height 29
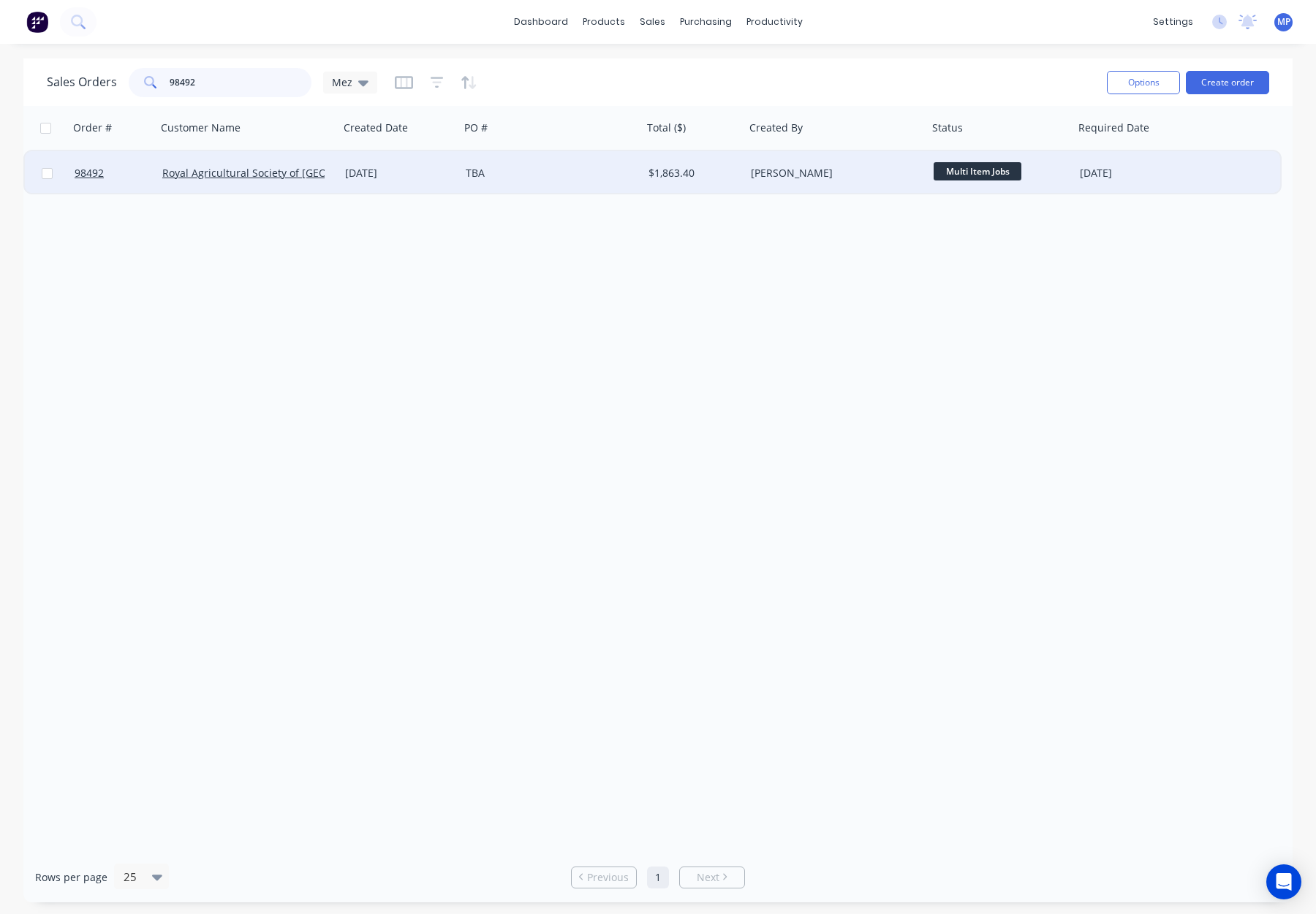
type input "98492"
click at [564, 184] on div "TBA" at bounding box center [551, 173] width 183 height 44
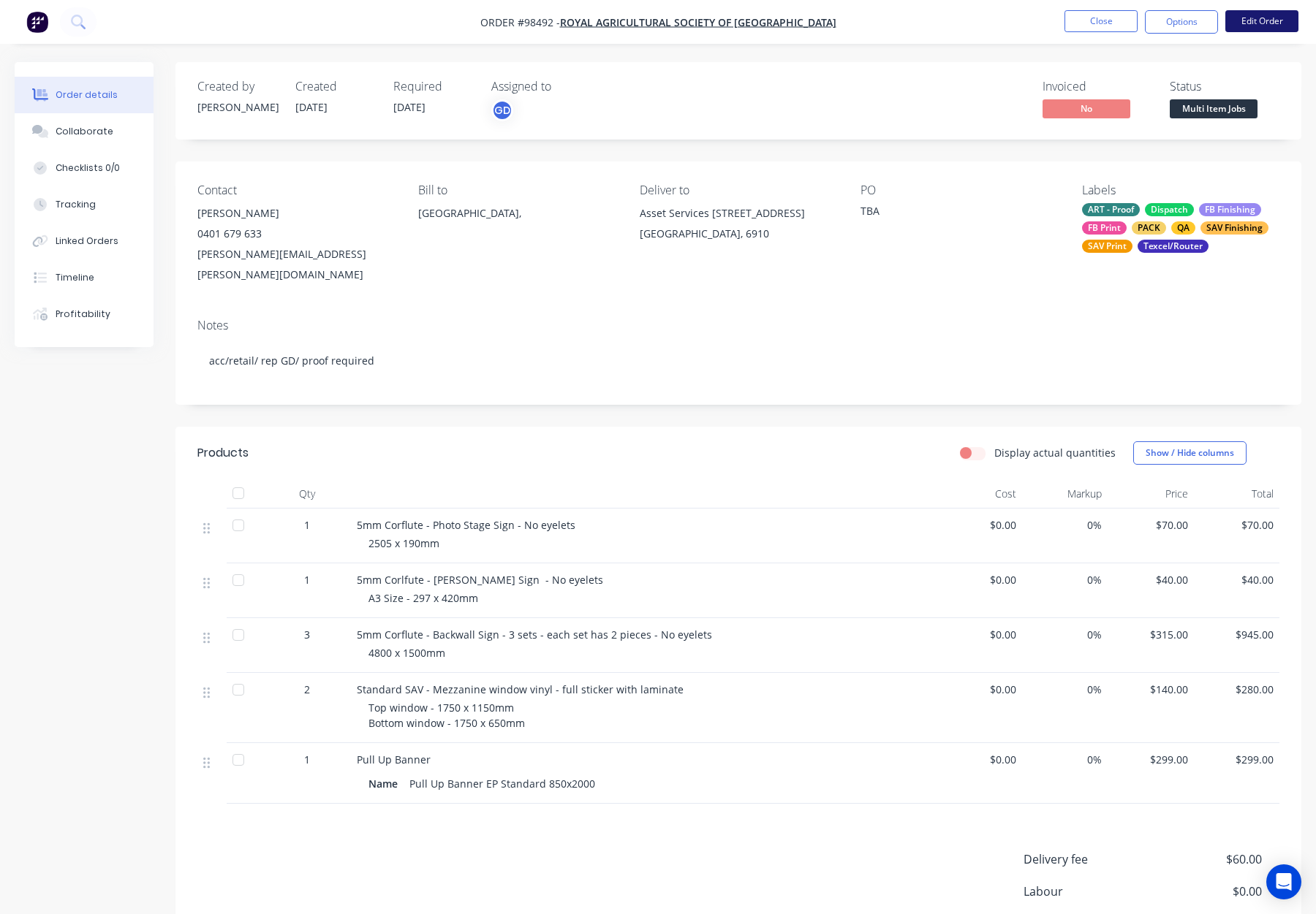
click at [1254, 24] on button "Edit Order" at bounding box center [1262, 21] width 73 height 22
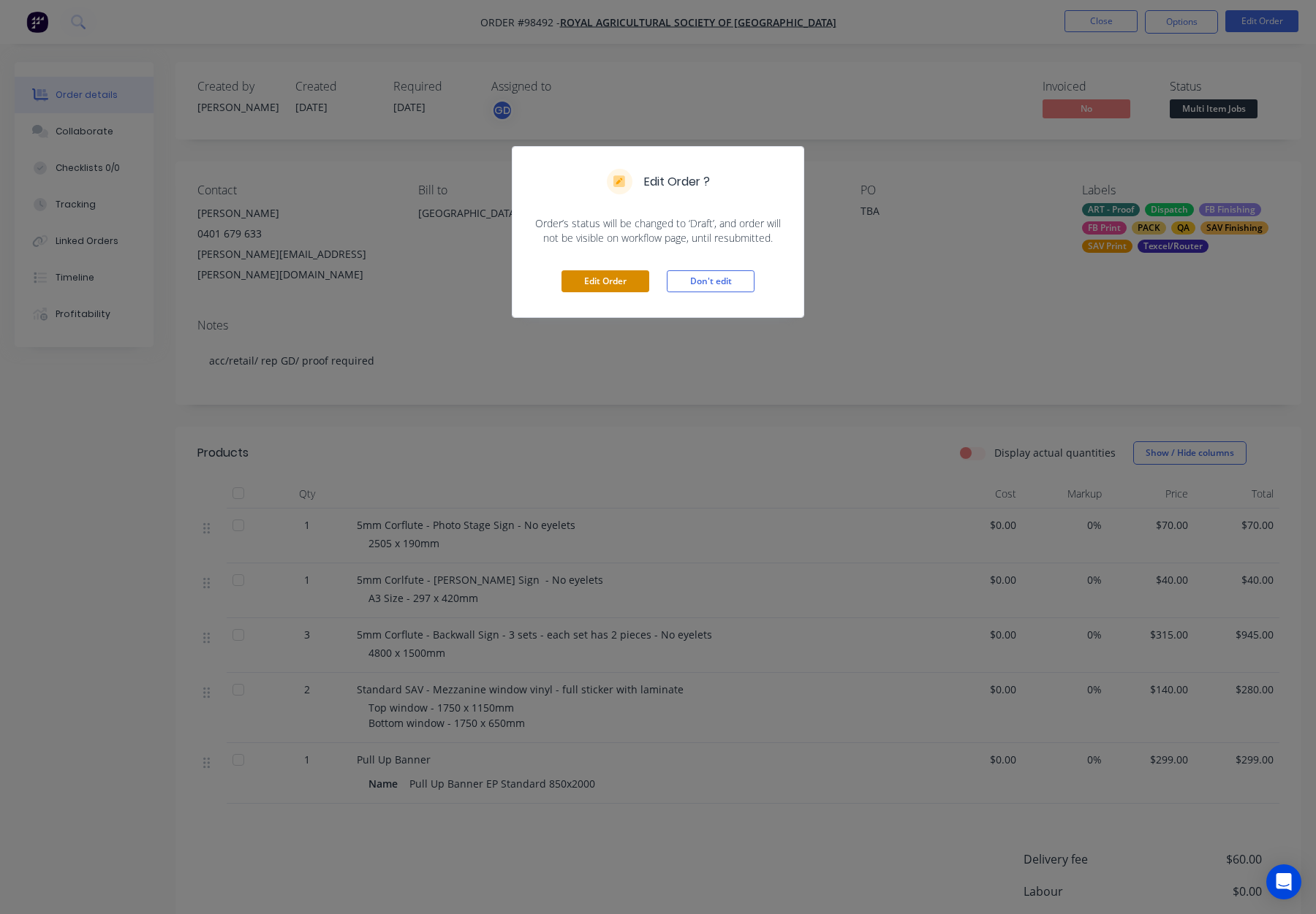
click at [597, 286] on button "Edit Order" at bounding box center [605, 280] width 88 height 22
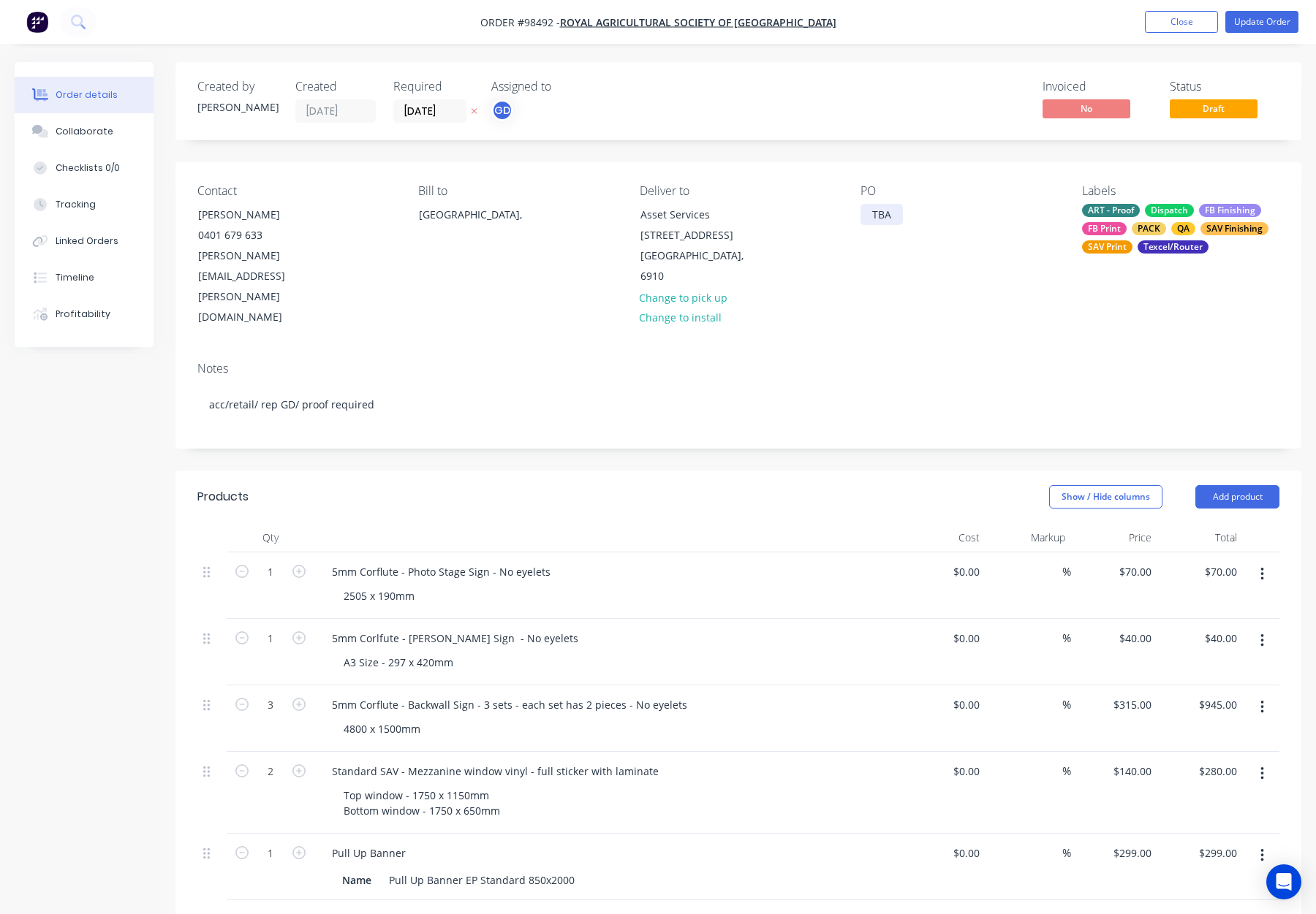
click at [893, 216] on div "TBA" at bounding box center [881, 214] width 43 height 21
drag, startPoint x: 898, startPoint y: 215, endPoint x: 840, endPoint y: 215, distance: 58.0
click at [840, 215] on div "Contact Ryan Holmes 0401 679 633 Ryan.Holmes@raswa.org.au Bill to Australia, De…" at bounding box center [739, 256] width 1126 height 188
click at [930, 243] on div "PO 3119" at bounding box center [959, 256] width 198 height 144
click at [1266, 17] on button "Update Order" at bounding box center [1262, 22] width 73 height 22
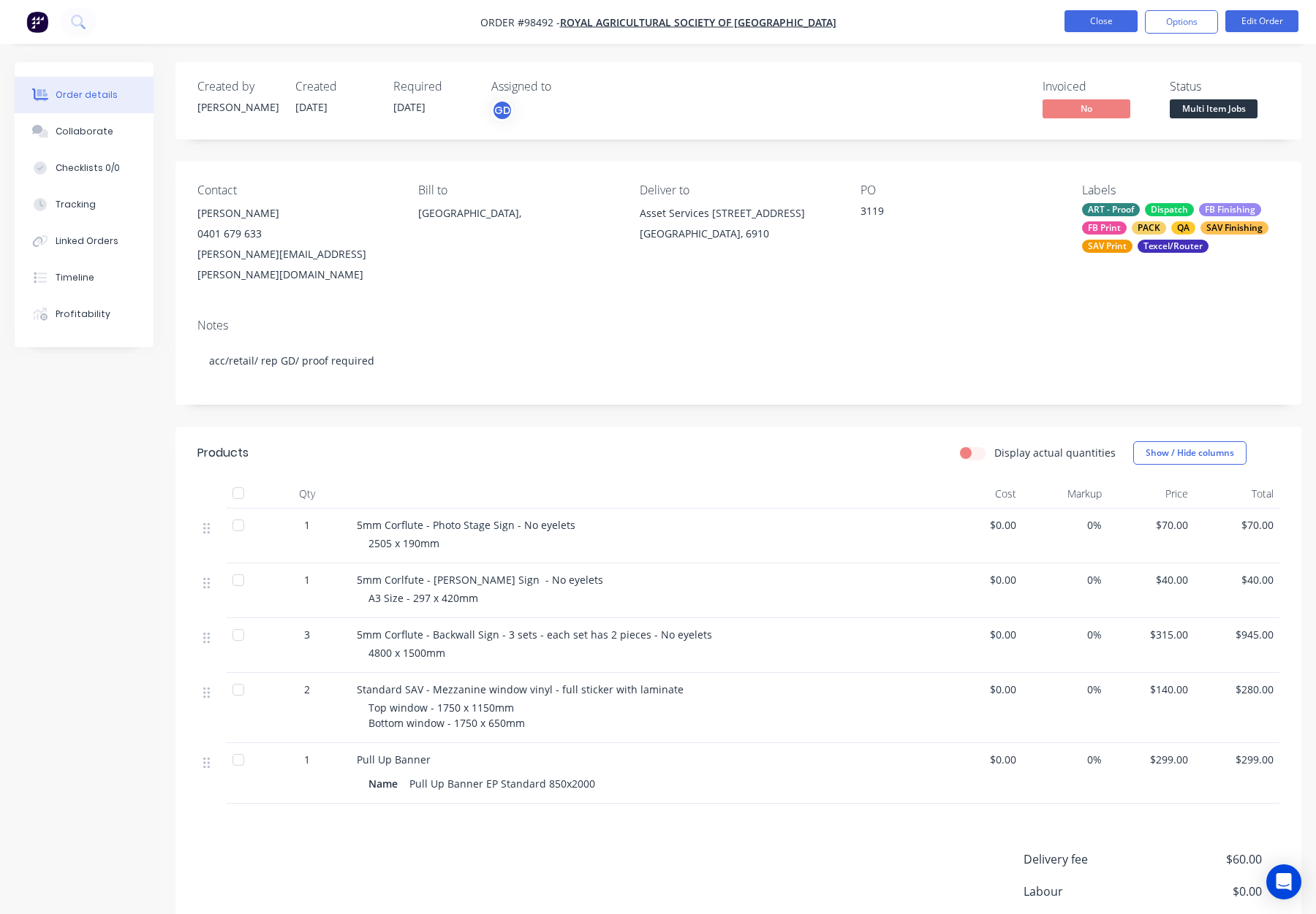
click at [1090, 19] on button "Close" at bounding box center [1101, 21] width 73 height 22
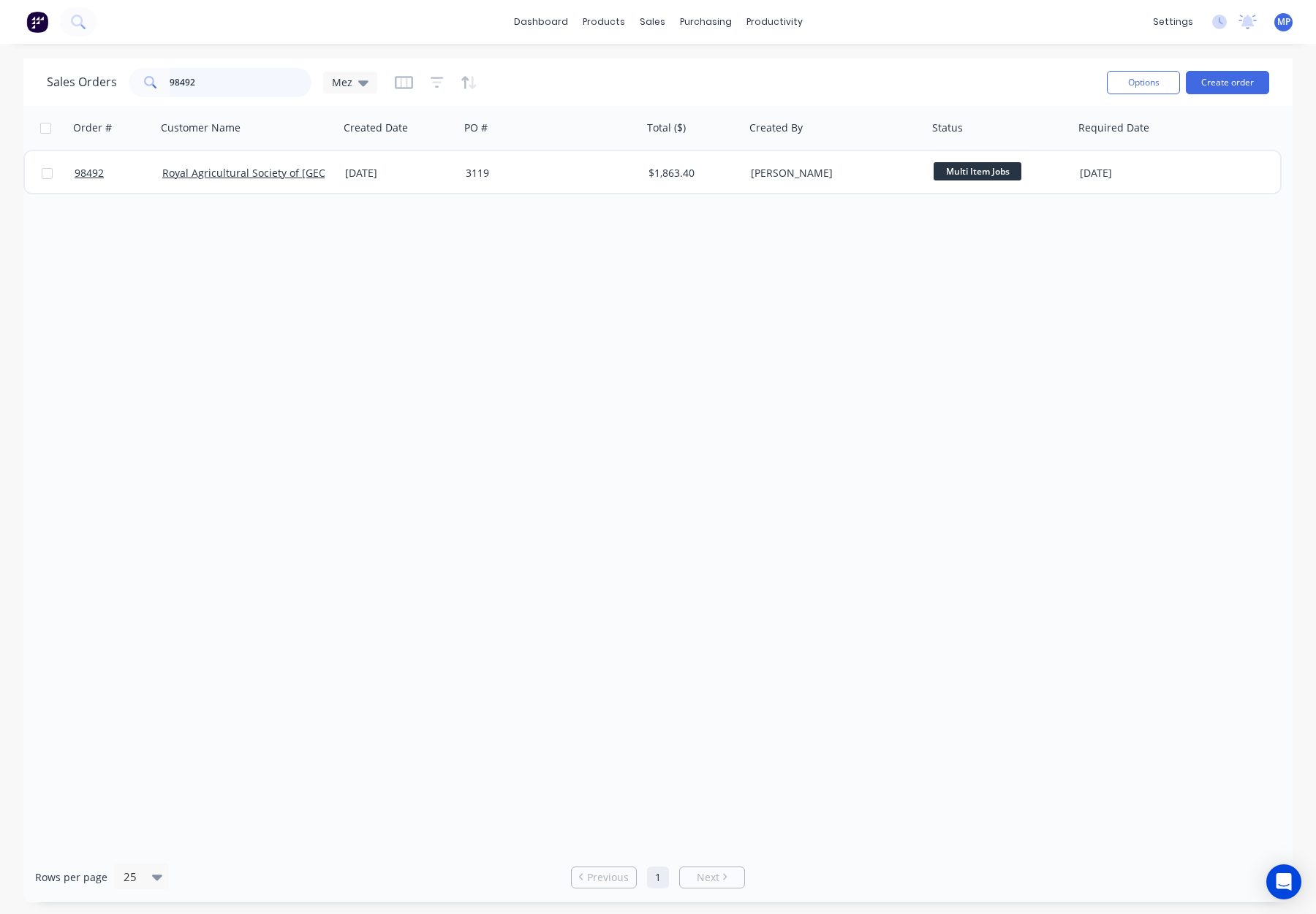
drag, startPoint x: 206, startPoint y: 83, endPoint x: 115, endPoint y: 82, distance: 91.0
click at [115, 82] on div "Sales Orders 98492 Mez" at bounding box center [212, 82] width 331 height 29
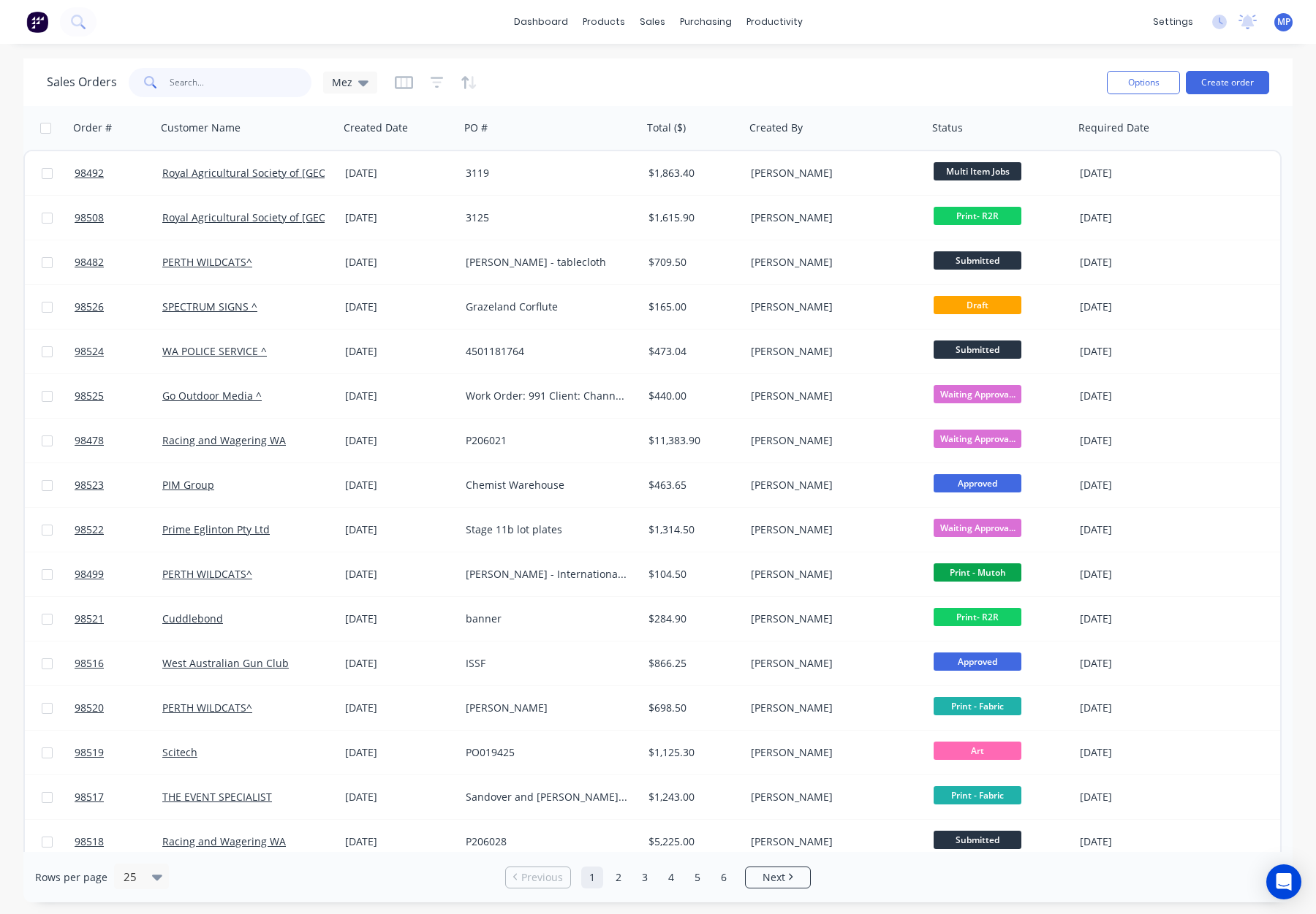
click at [173, 85] on input "text" at bounding box center [240, 82] width 143 height 29
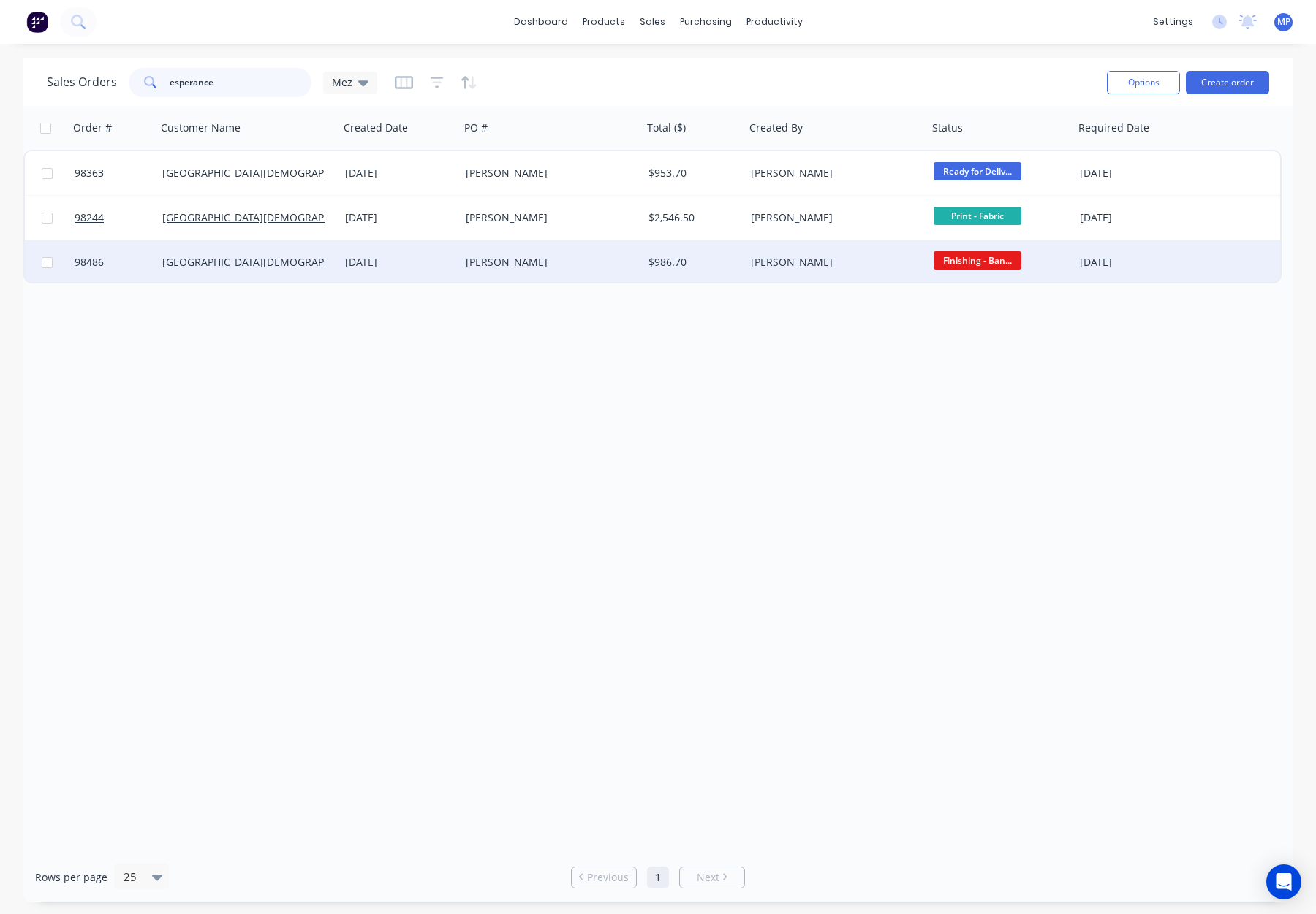
type input "esperance"
click at [590, 260] on div "Renae" at bounding box center [547, 262] width 162 height 15
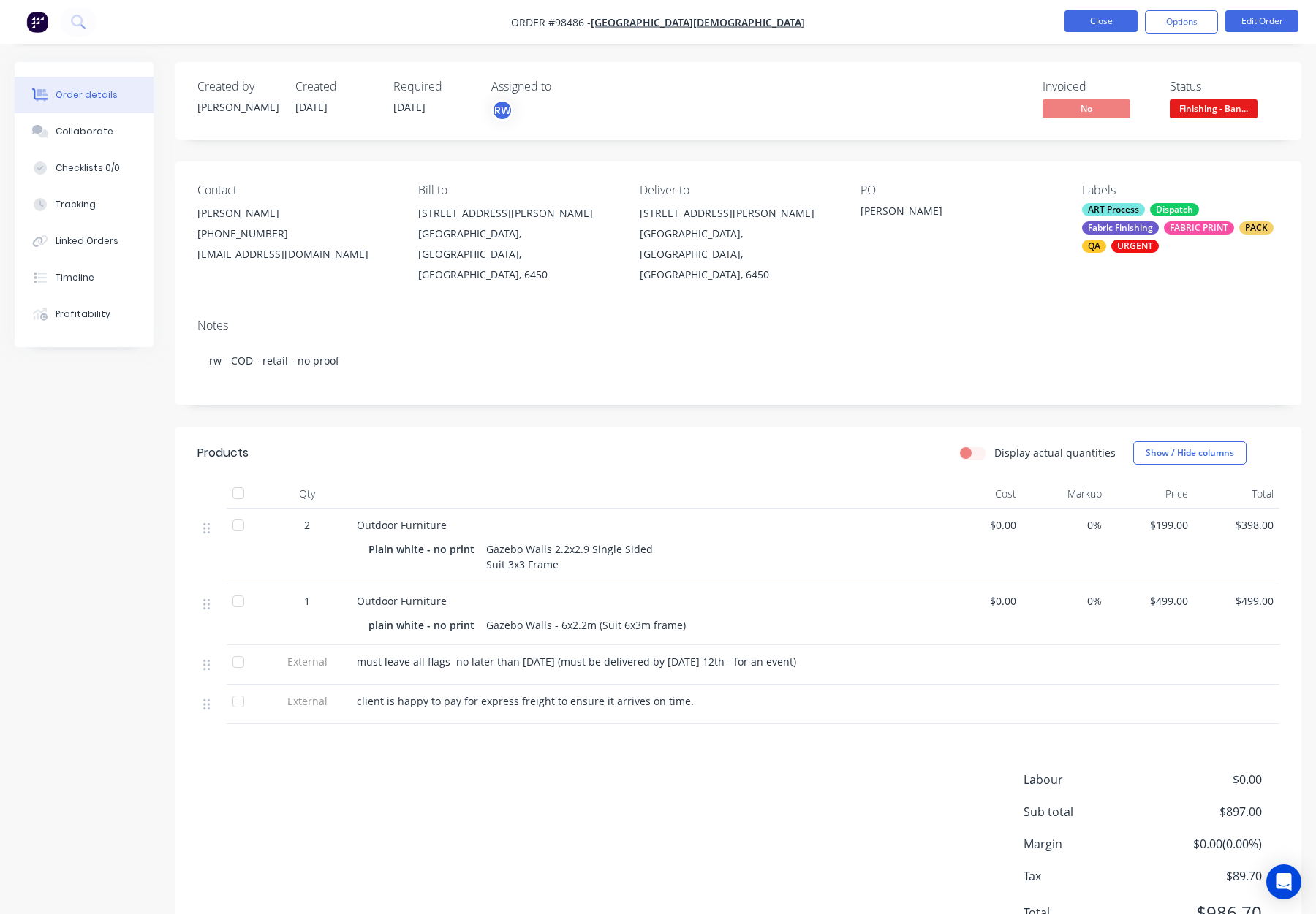
click at [1110, 15] on button "Close" at bounding box center [1101, 21] width 73 height 22
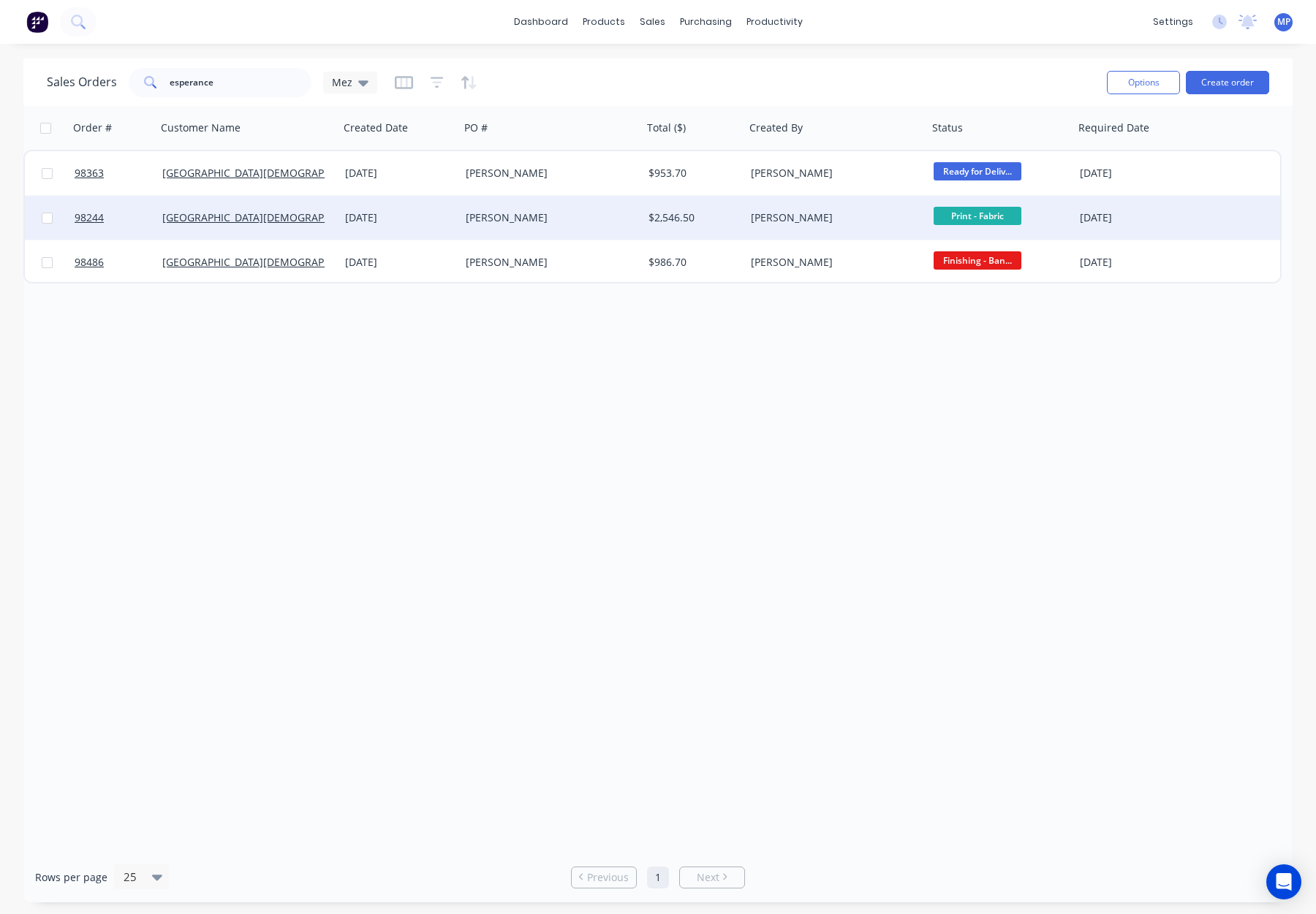
click at [585, 198] on div "Heather Pitman" at bounding box center [551, 218] width 183 height 44
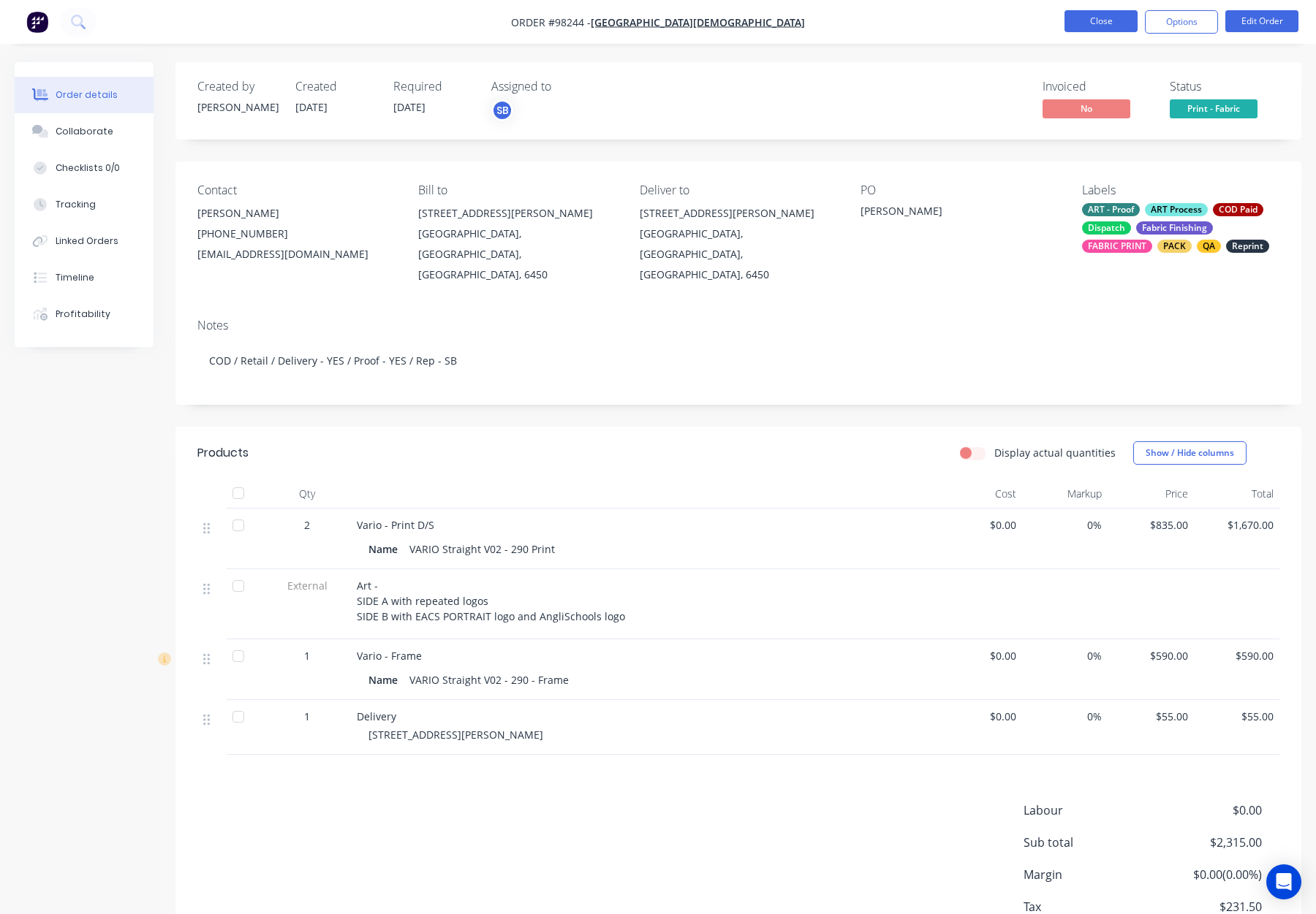
click at [1085, 17] on button "Close" at bounding box center [1101, 21] width 73 height 22
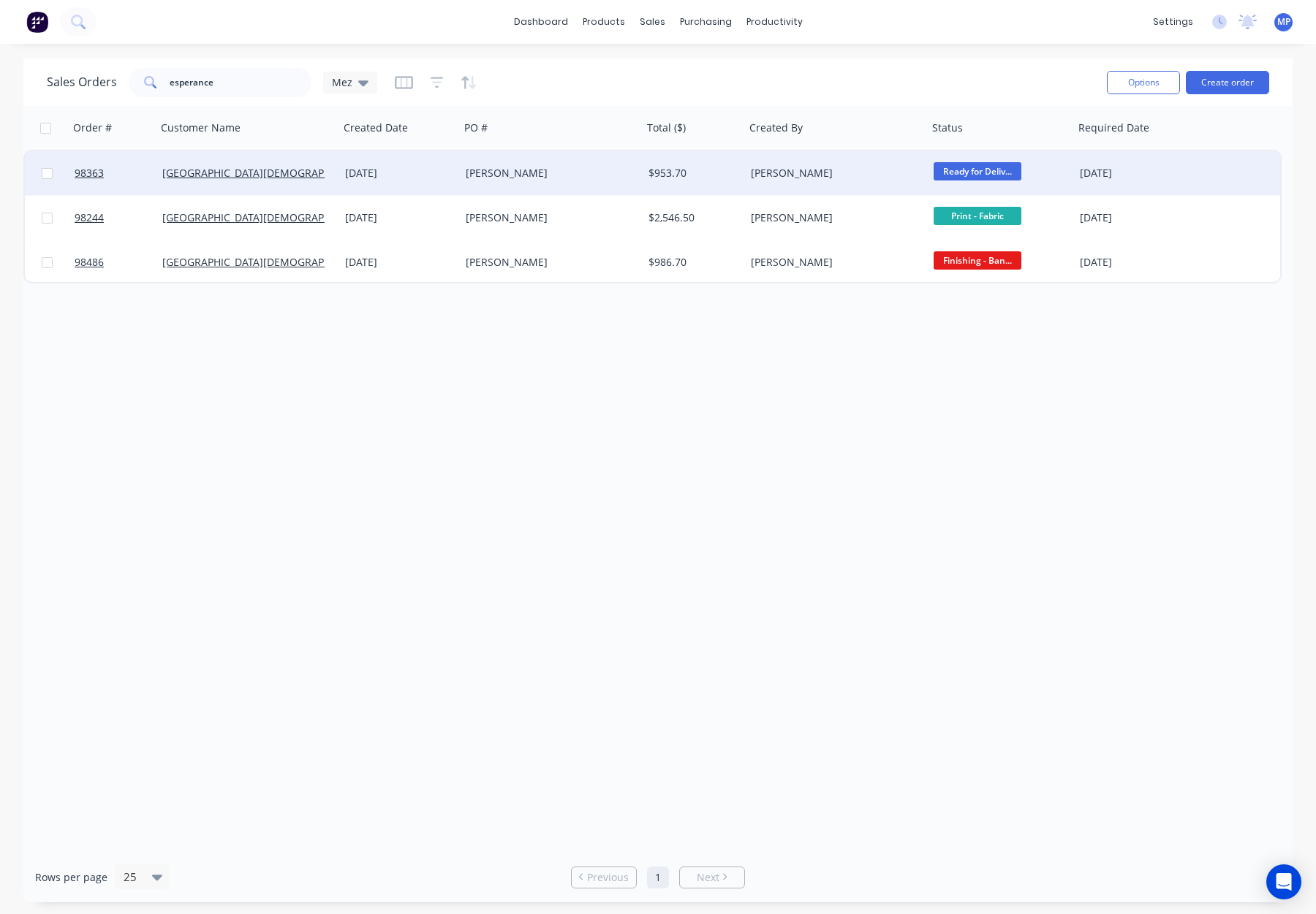
click at [628, 177] on div "[PERSON_NAME]" at bounding box center [552, 173] width 171 height 15
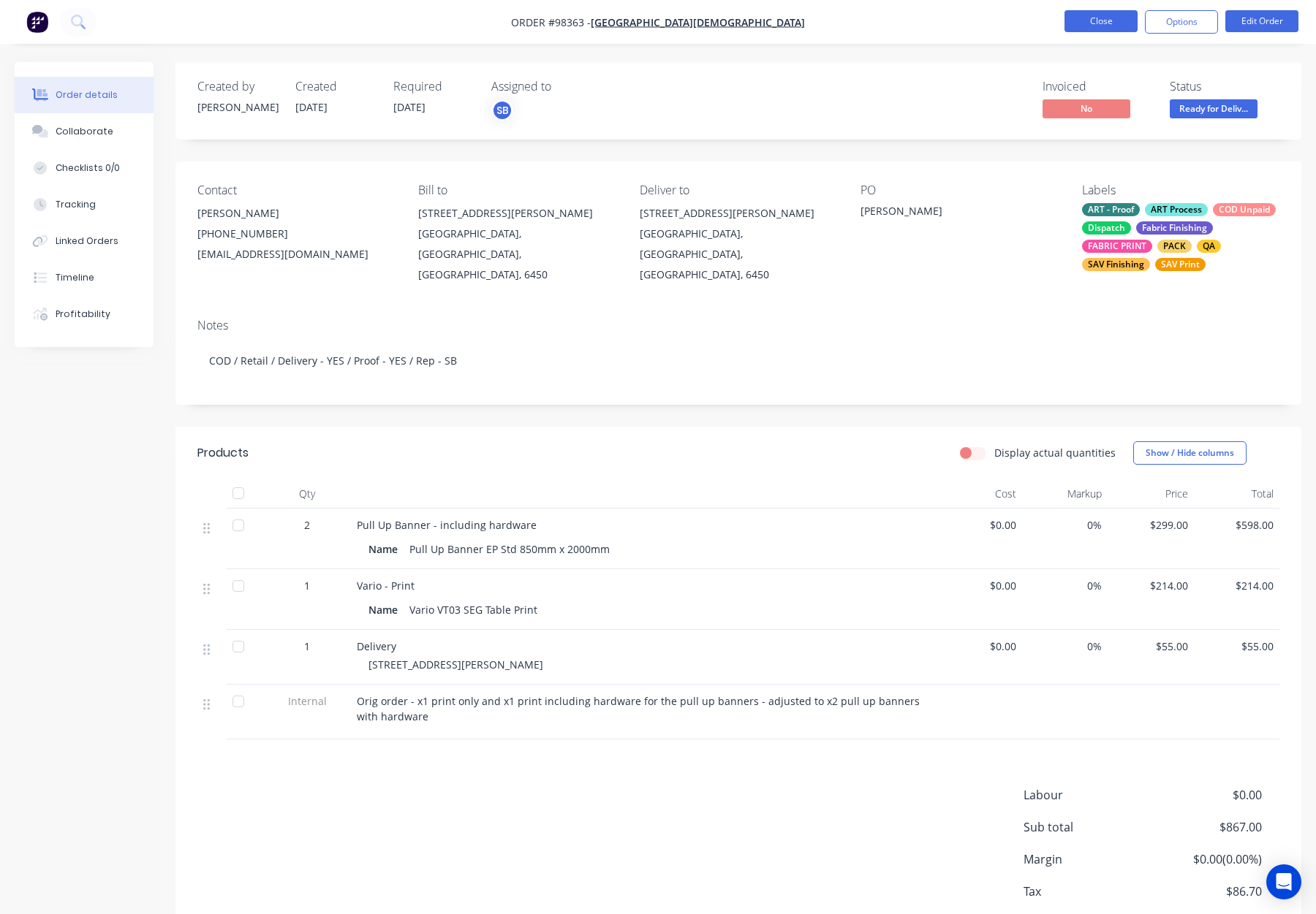
click at [1108, 18] on button "Close" at bounding box center [1101, 21] width 73 height 22
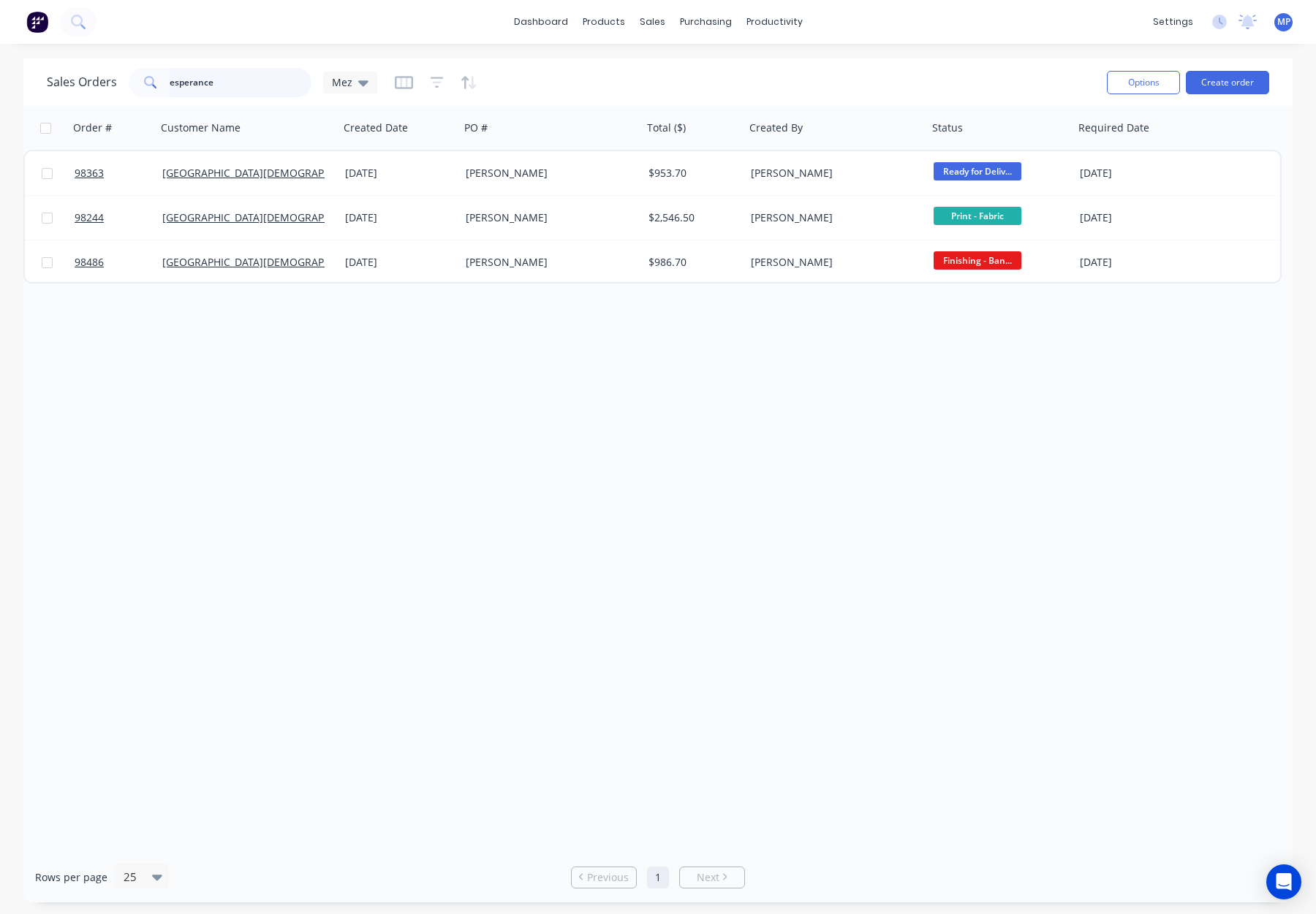
click at [152, 82] on div "esperance" at bounding box center [220, 82] width 183 height 29
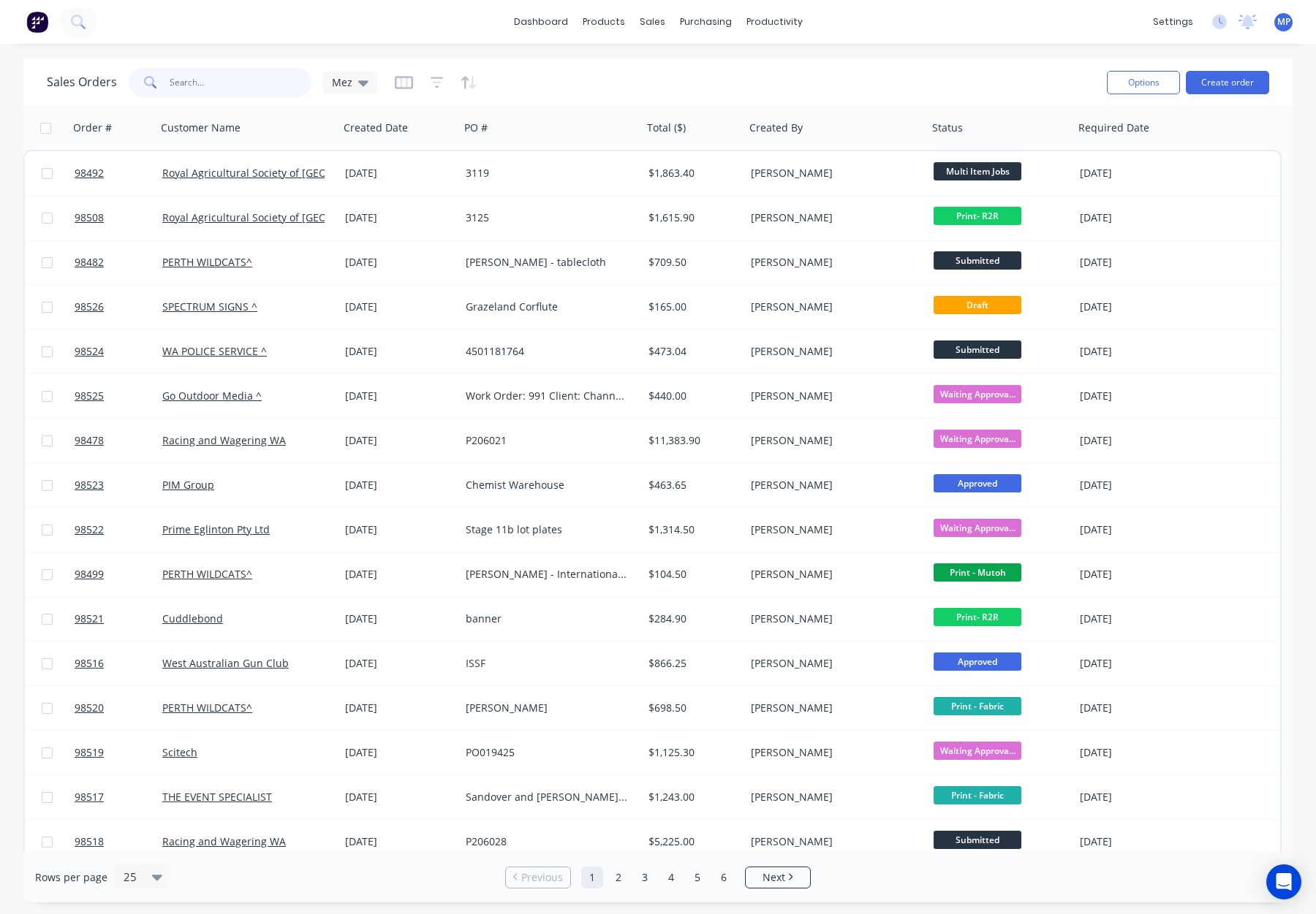
click at [194, 79] on input "text" at bounding box center [240, 82] width 143 height 29
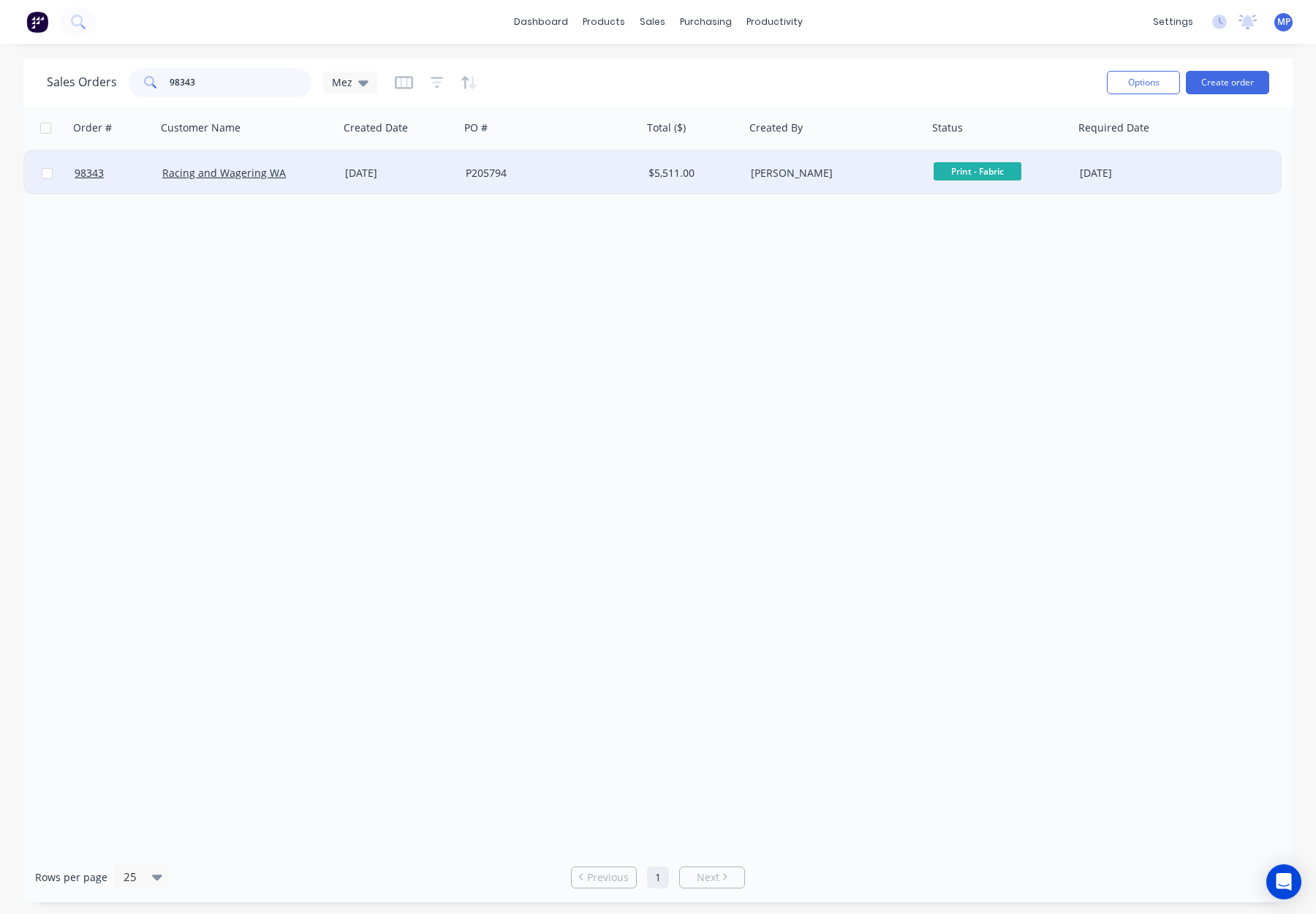
type input "98343"
click at [453, 171] on div "25 Aug 2025" at bounding box center [399, 173] width 109 height 15
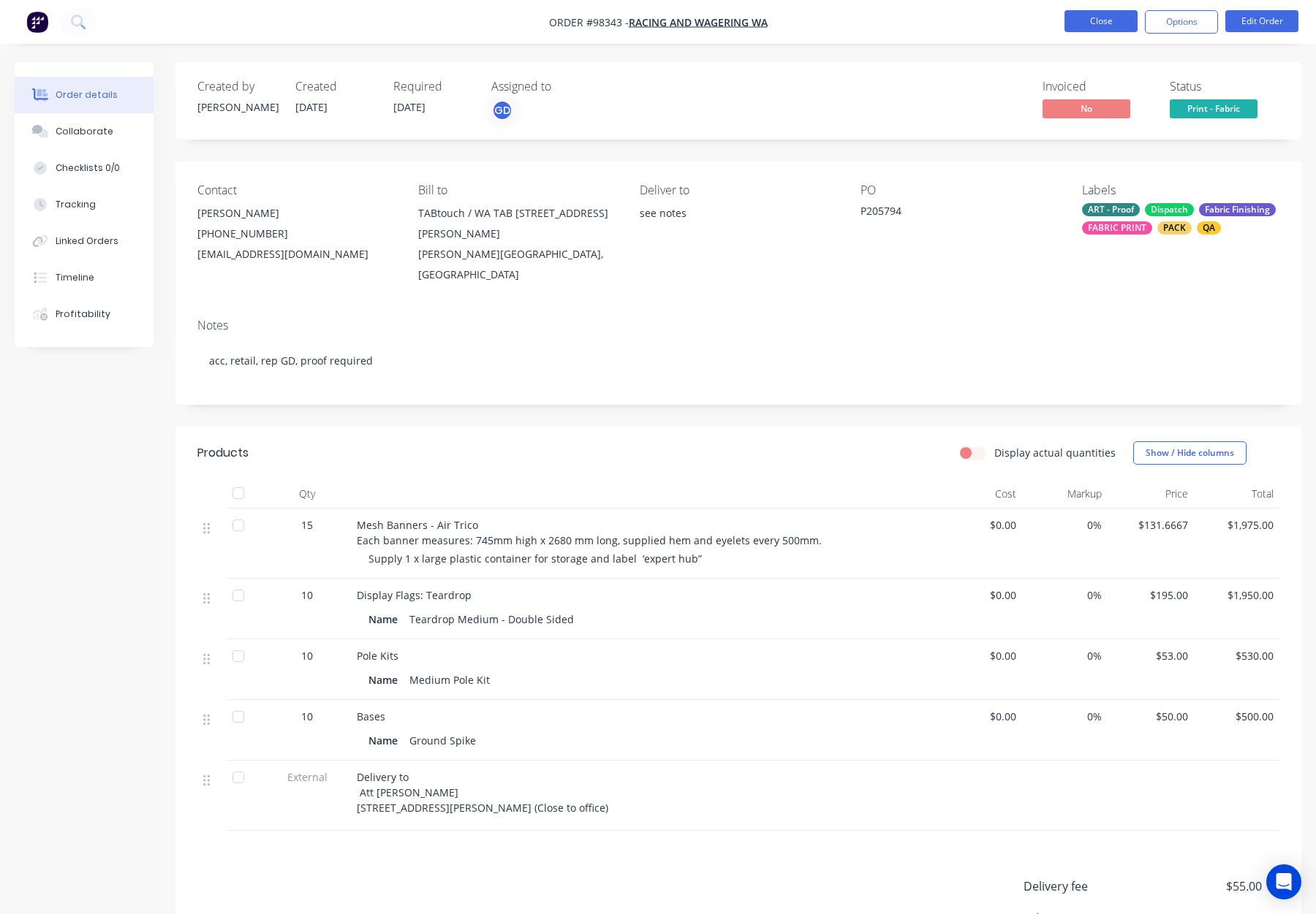
click at [1089, 22] on button "Close" at bounding box center [1101, 21] width 73 height 22
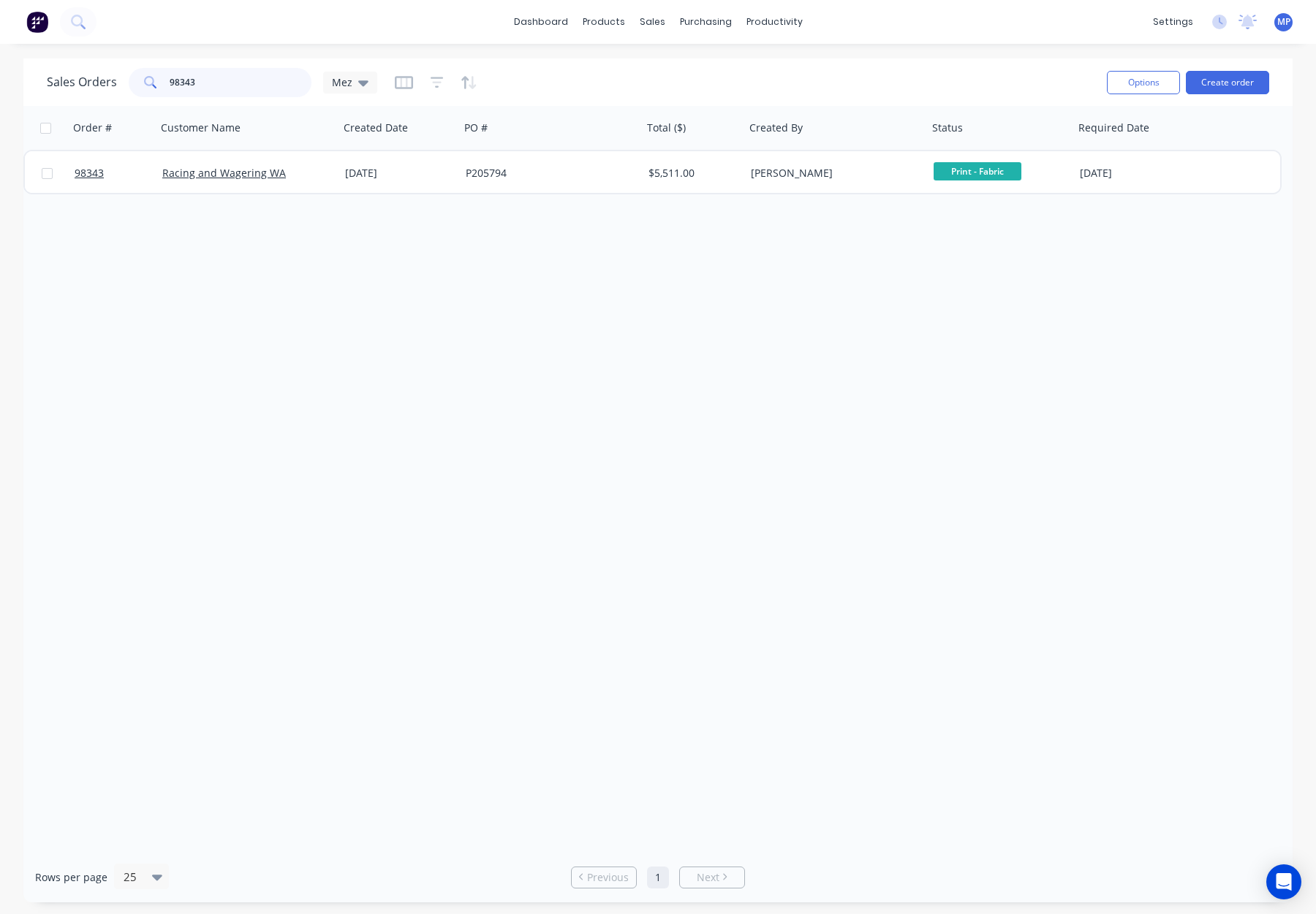
drag, startPoint x: 214, startPoint y: 81, endPoint x: 129, endPoint y: 77, distance: 85.1
click at [129, 77] on div "98343" at bounding box center [220, 82] width 183 height 29
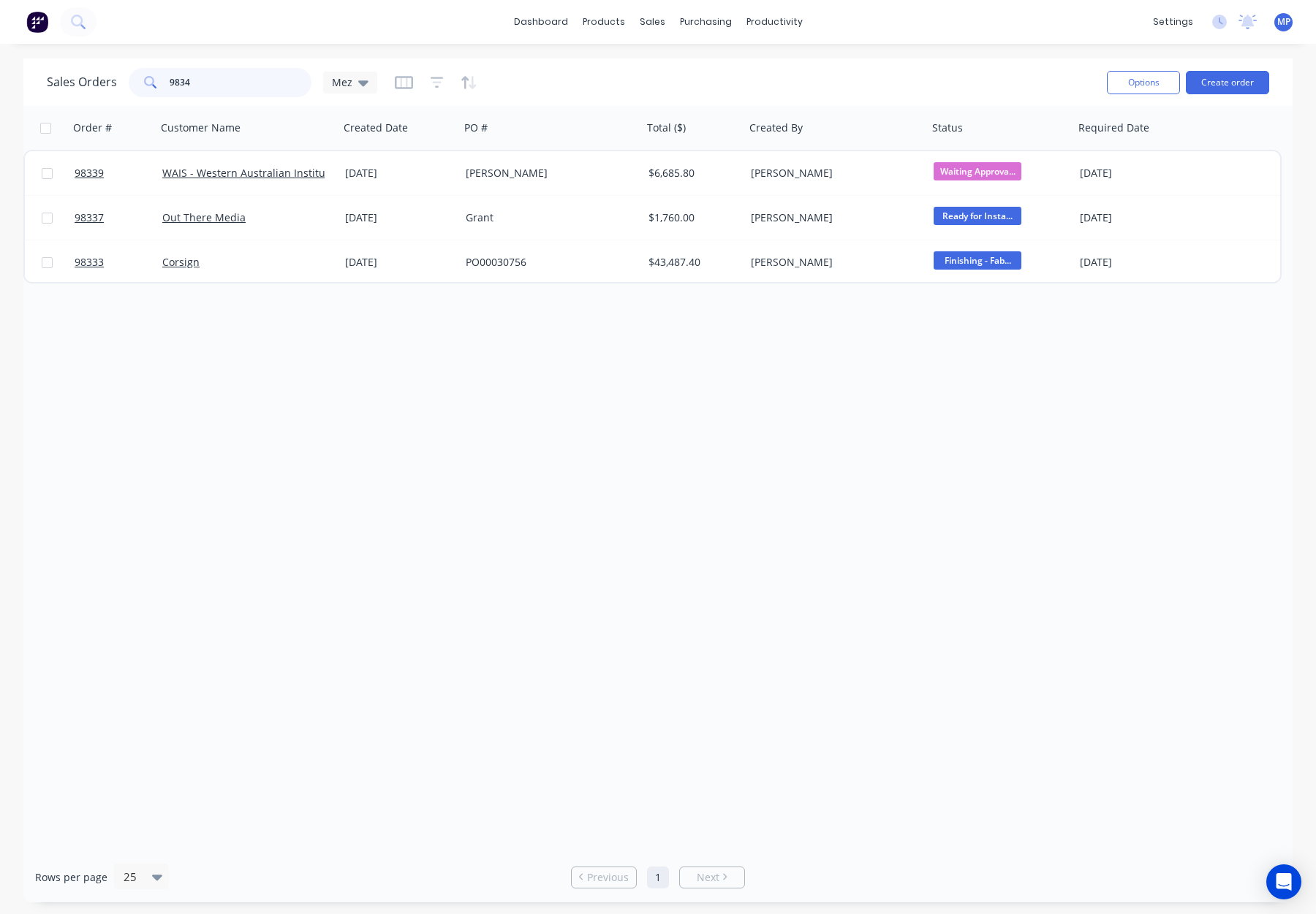
type input "98343"
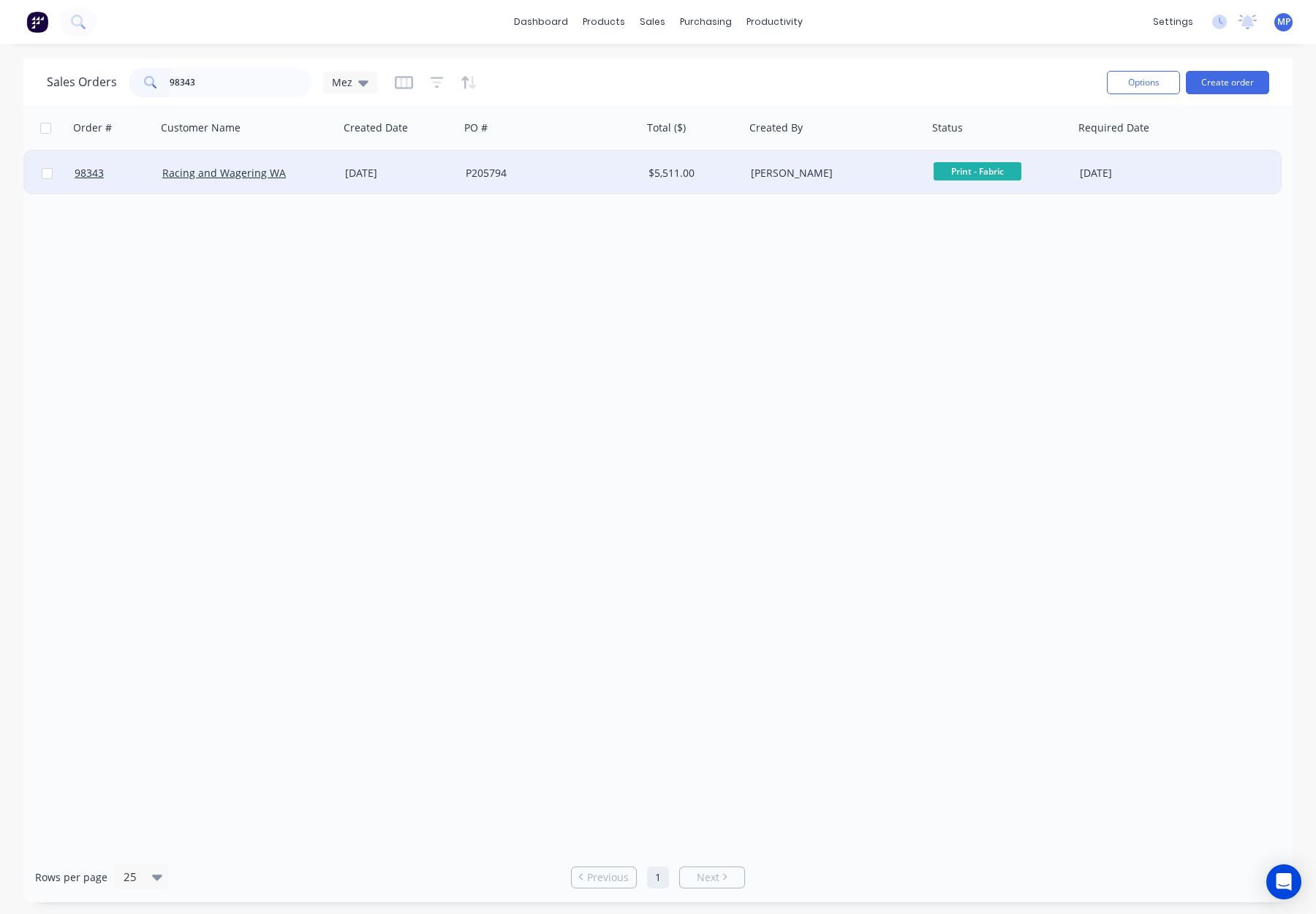
click at [631, 170] on div "P205794" at bounding box center [552, 173] width 171 height 15
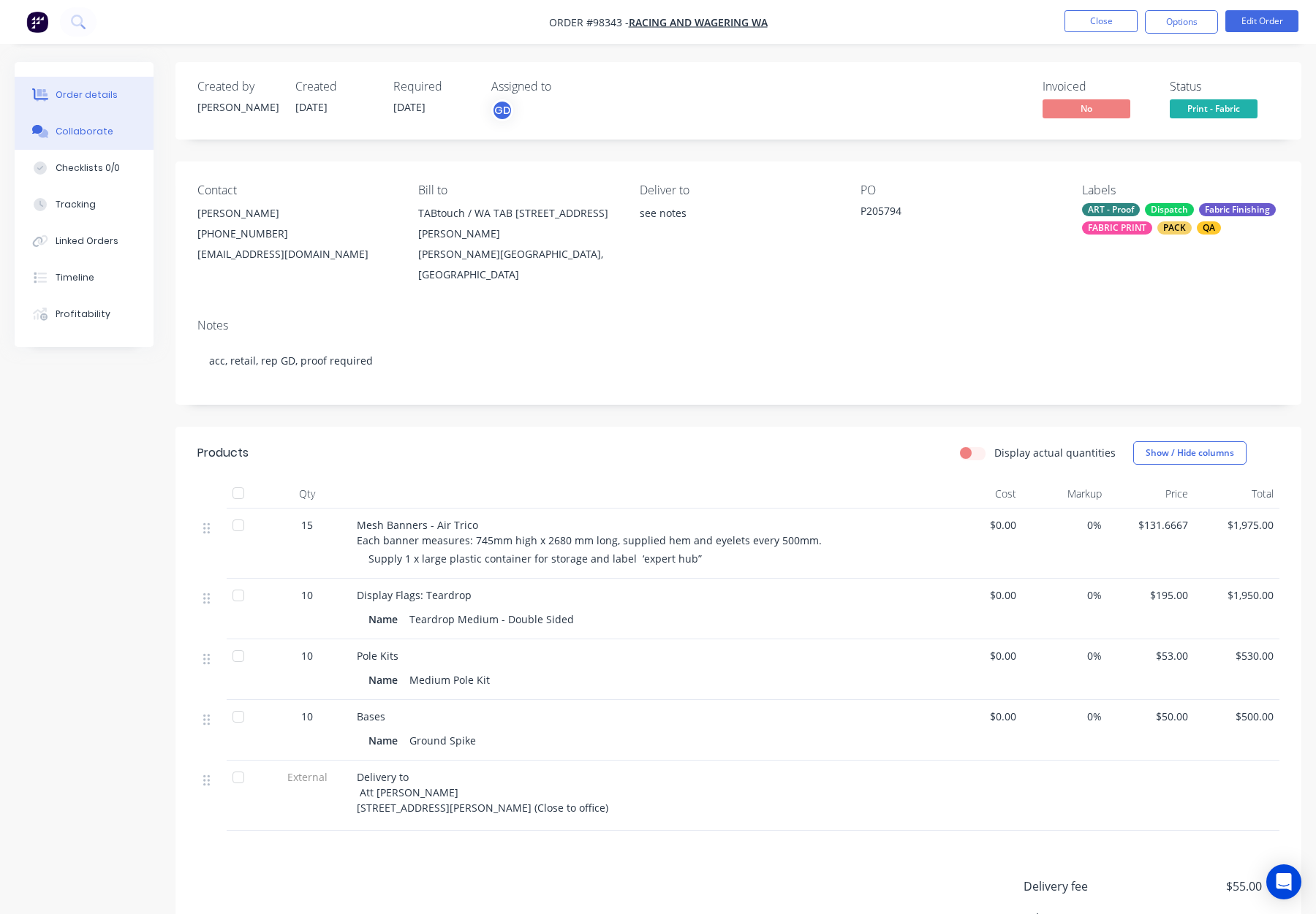
click at [96, 127] on div "Collaborate" at bounding box center [85, 131] width 58 height 13
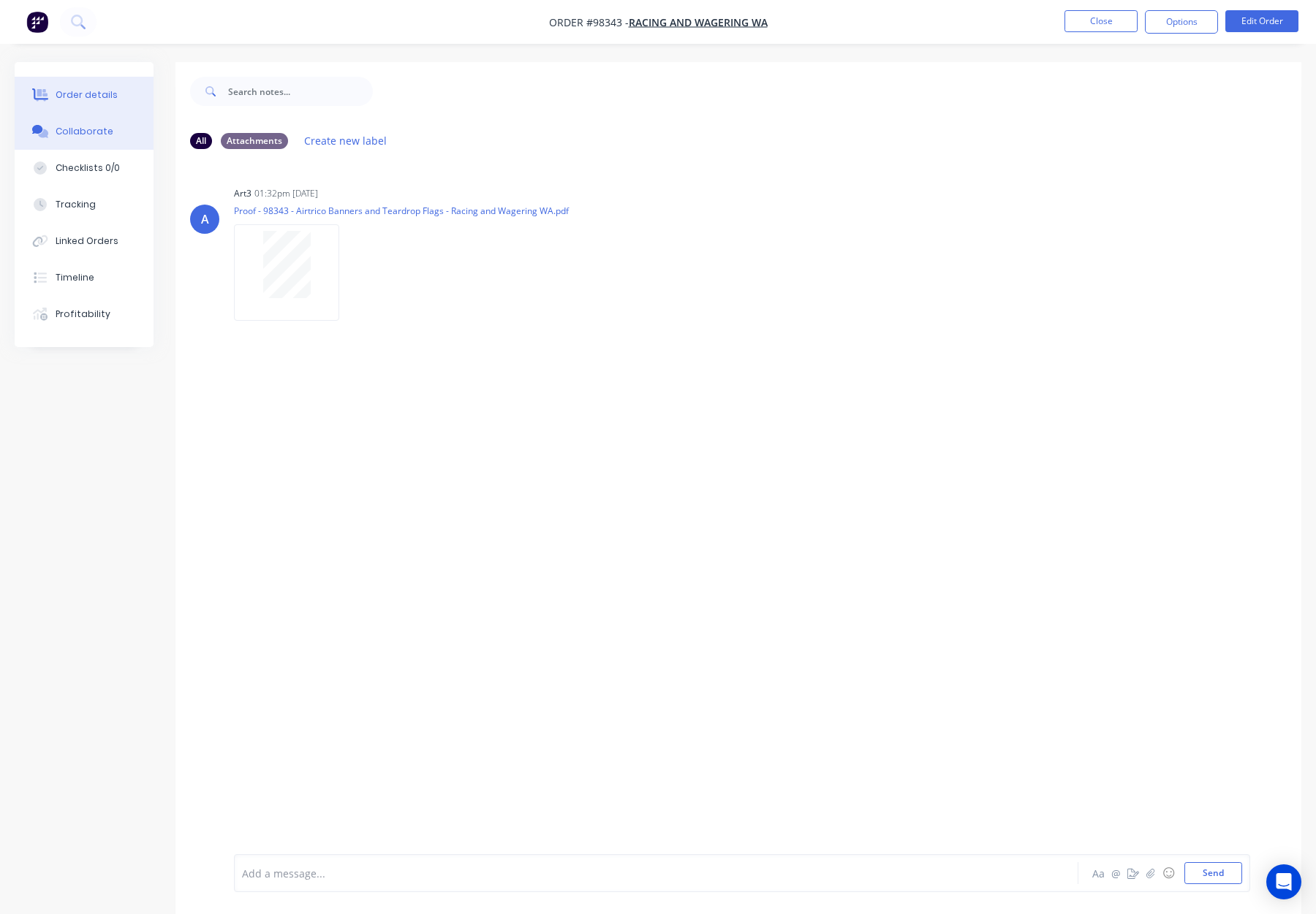
click at [81, 92] on div "Order details" at bounding box center [86, 95] width 62 height 13
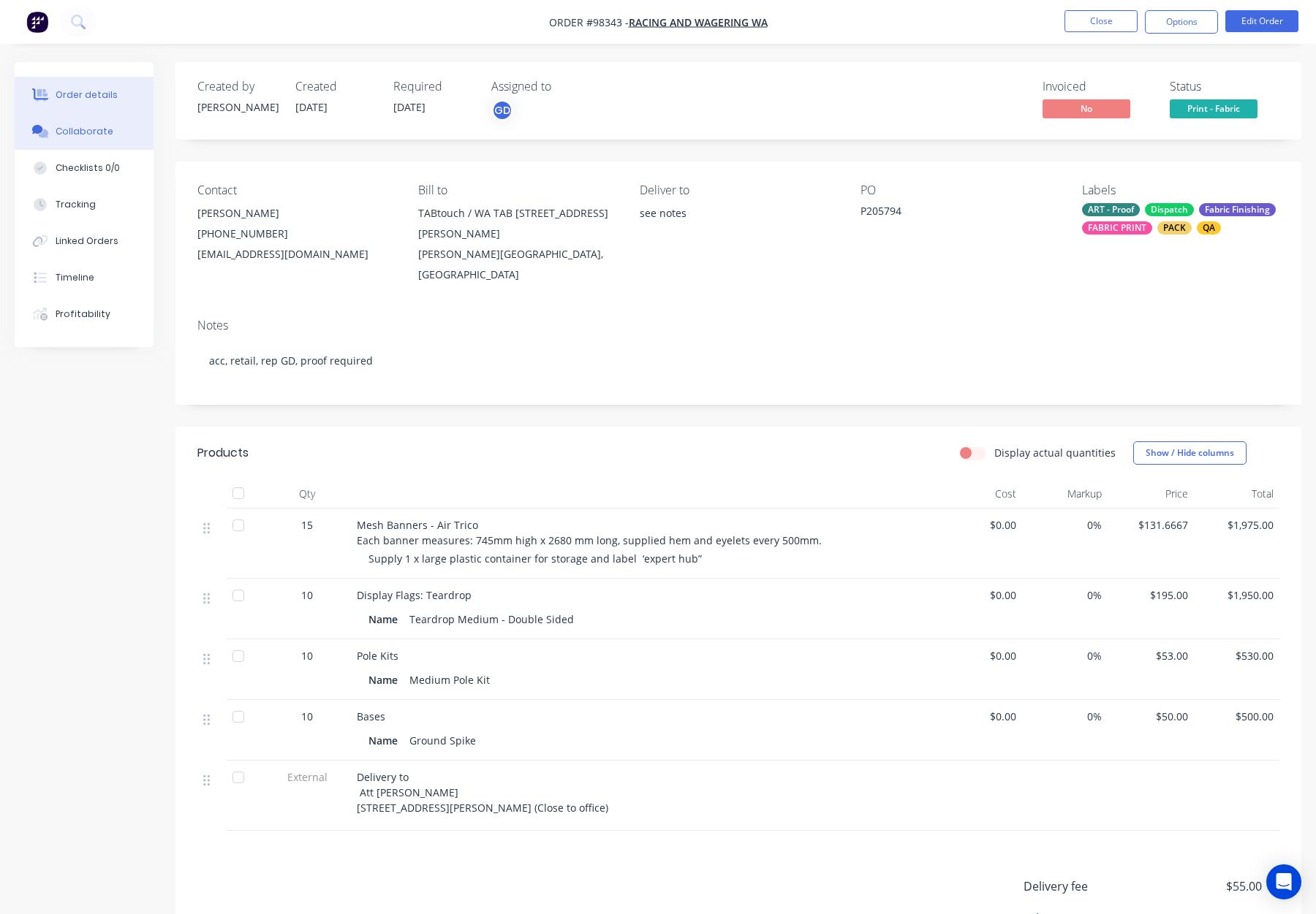
click at [65, 129] on div "Collaborate" at bounding box center [85, 131] width 58 height 13
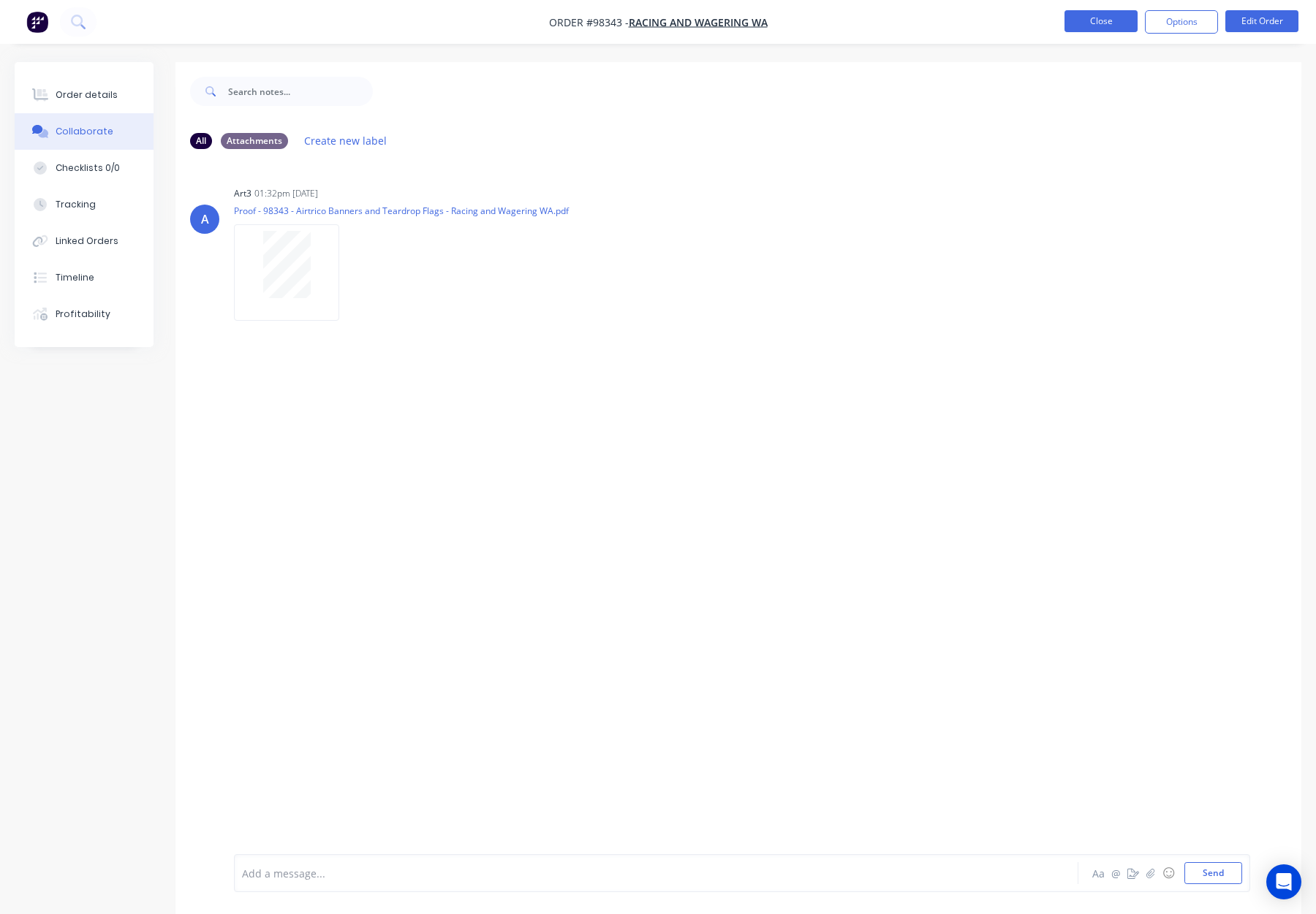
click at [1085, 27] on button "Close" at bounding box center [1101, 21] width 73 height 22
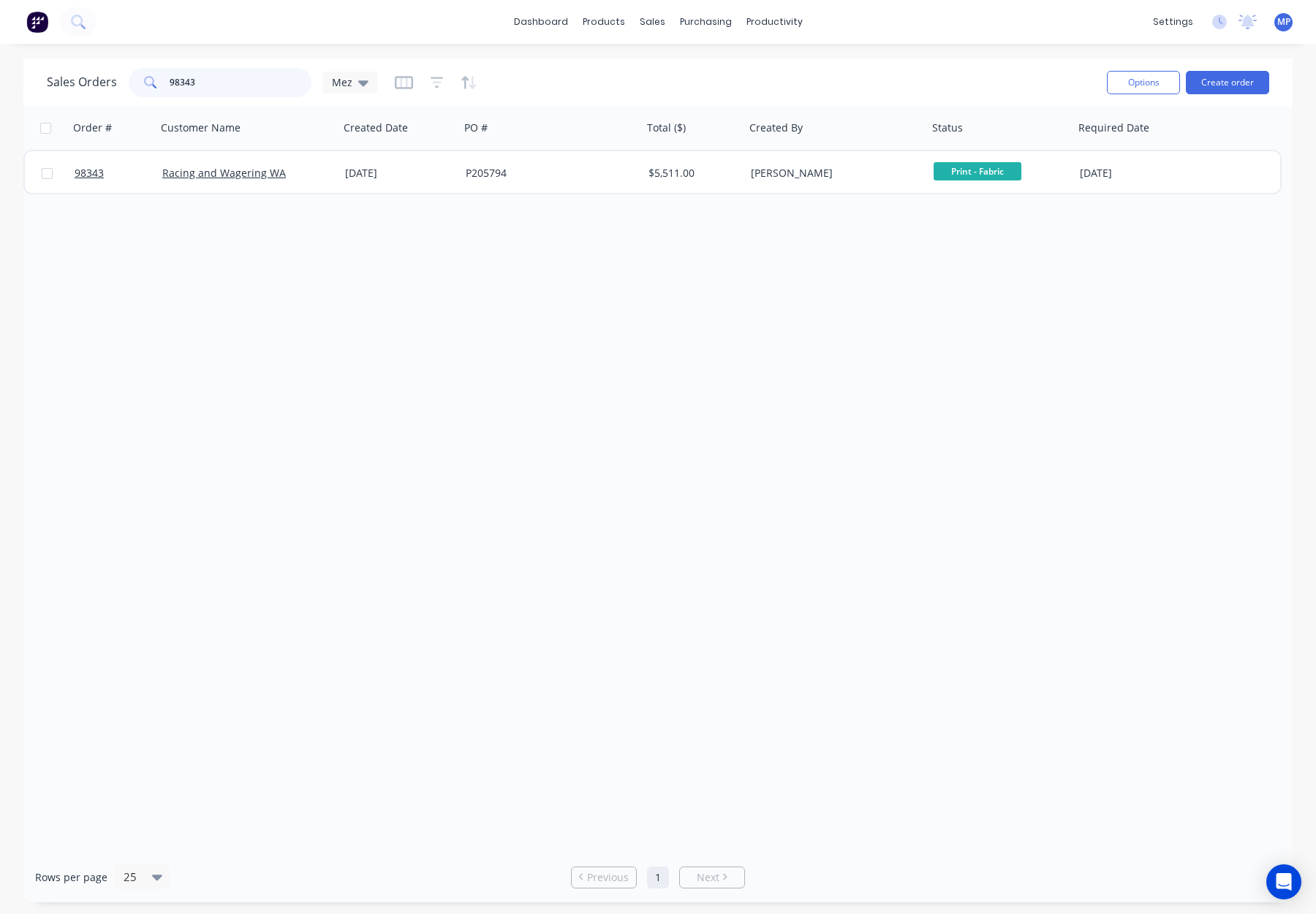
drag, startPoint x: 222, startPoint y: 82, endPoint x: 152, endPoint y: 77, distance: 70.2
click at [114, 73] on div "Sales Orders 98343 Mez" at bounding box center [212, 82] width 331 height 29
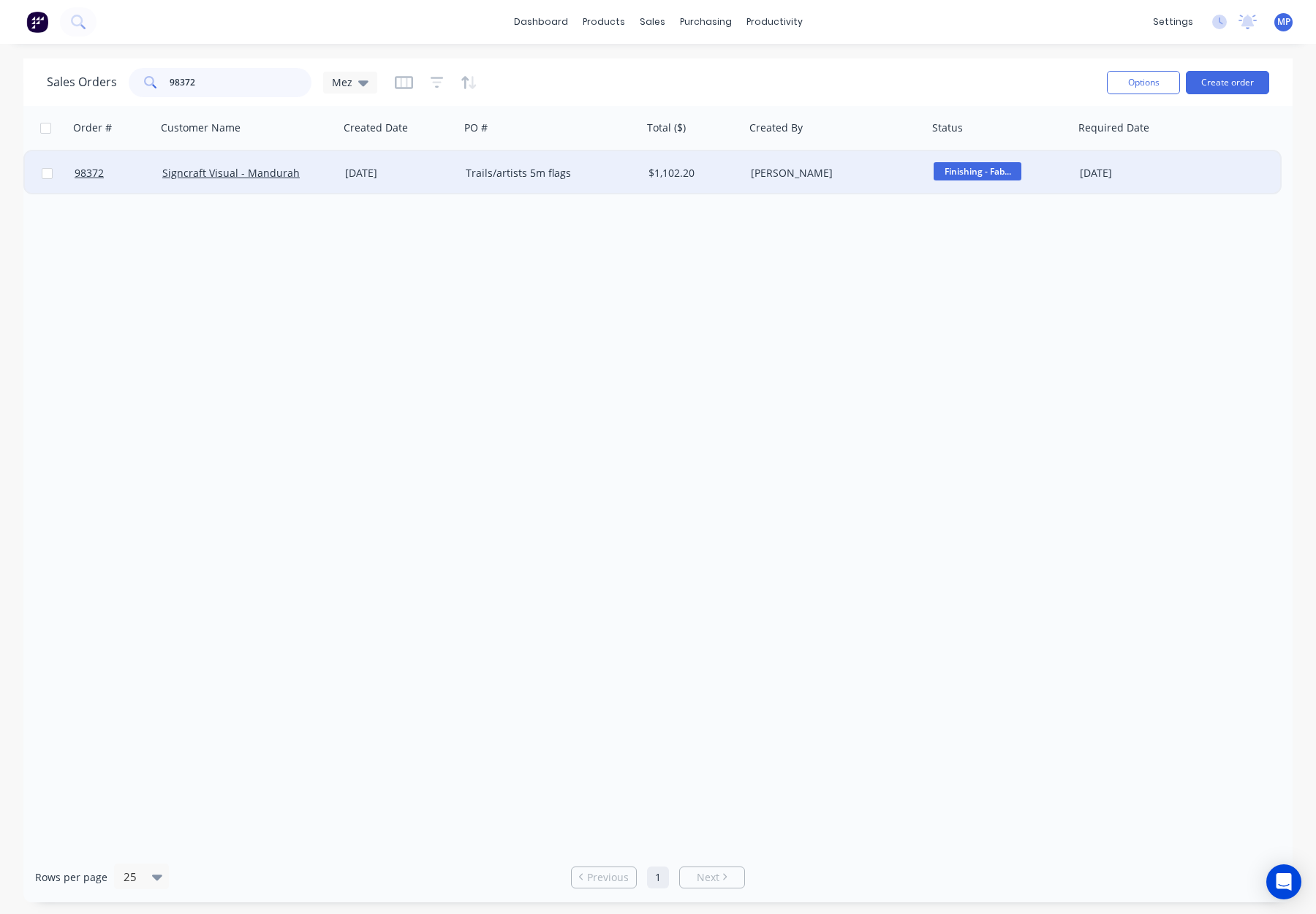
type input "98372"
click at [427, 176] on div "27 Aug 2025" at bounding box center [399, 173] width 109 height 15
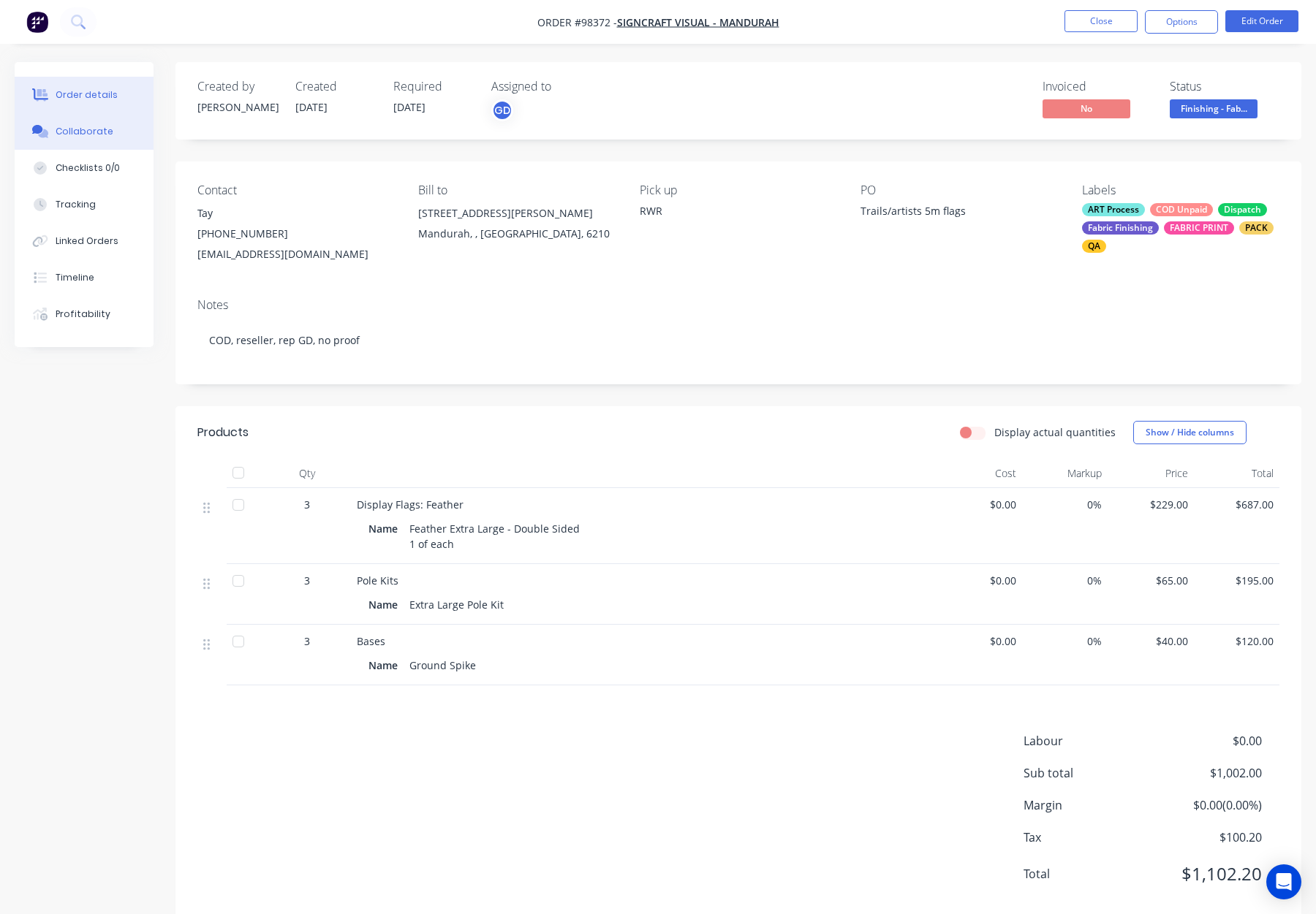
click at [74, 123] on button "Collaborate" at bounding box center [84, 131] width 139 height 36
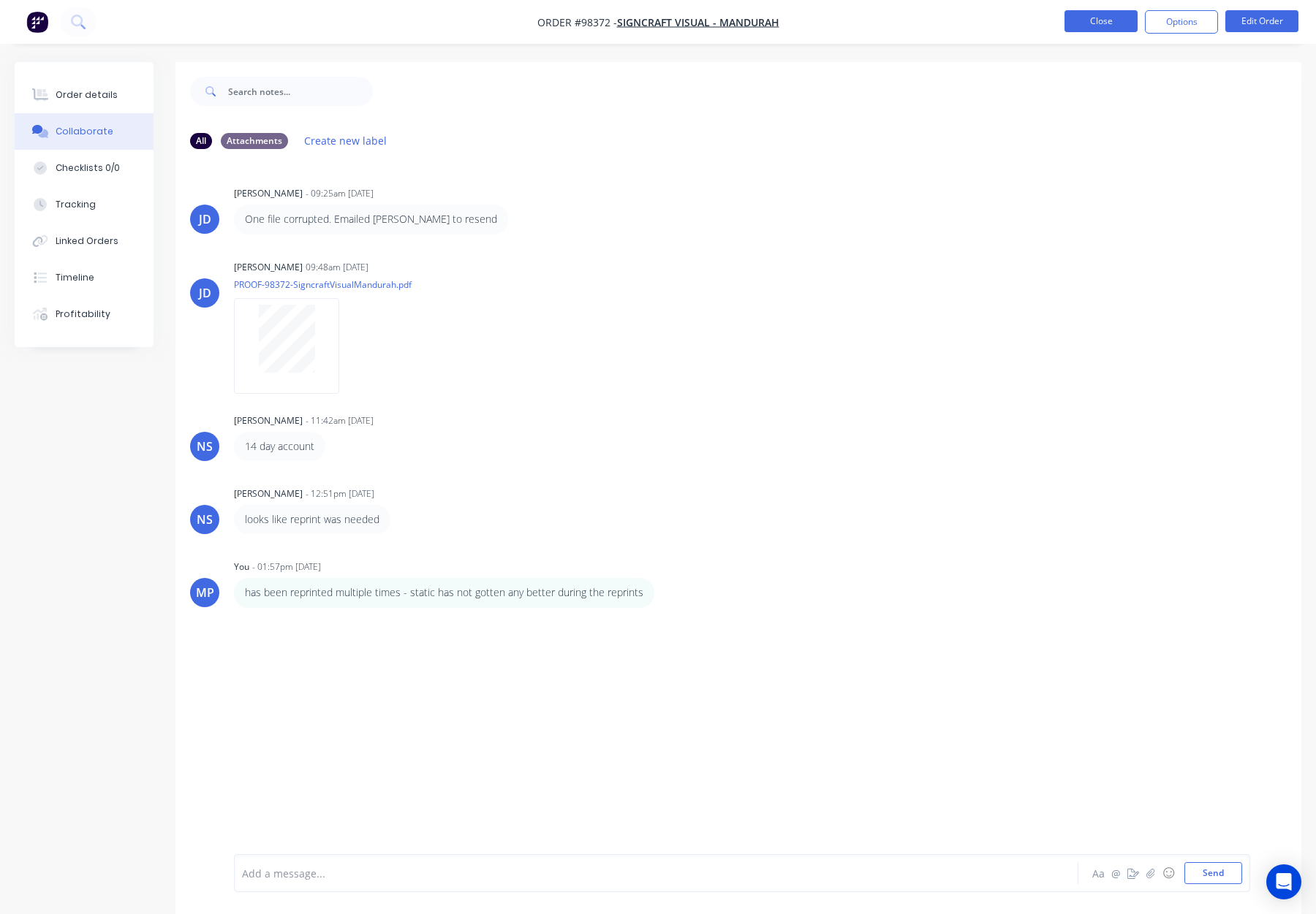
click at [1110, 22] on button "Close" at bounding box center [1101, 21] width 73 height 22
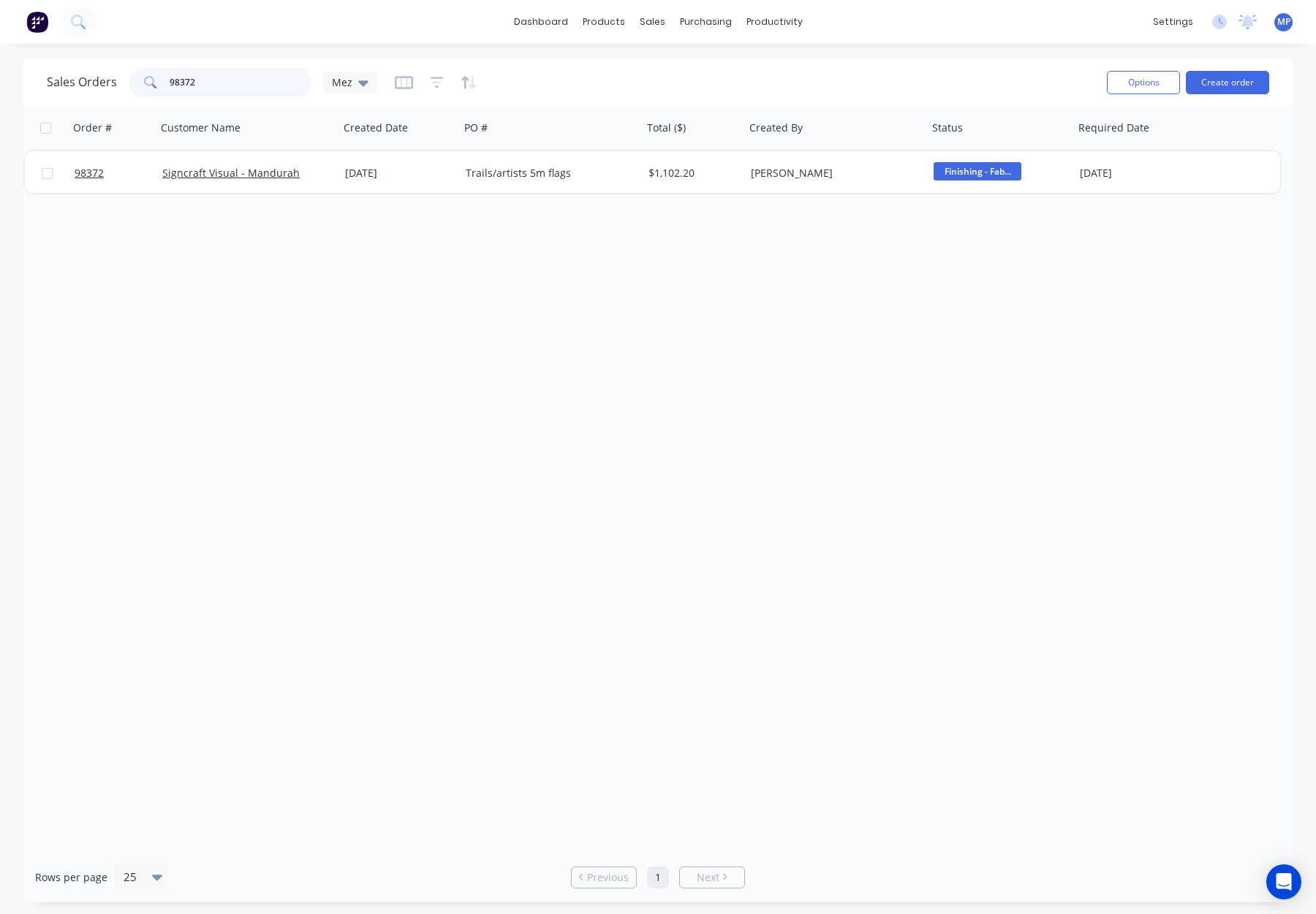
click at [235, 86] on input "98372" at bounding box center [240, 82] width 143 height 29
drag, startPoint x: 217, startPoint y: 84, endPoint x: 132, endPoint y: 77, distance: 85.3
click at [118, 77] on div "Sales Orders 98372 Mez" at bounding box center [212, 82] width 331 height 29
click at [646, 68] on div "Sales Orders Mez" at bounding box center [571, 82] width 1048 height 35
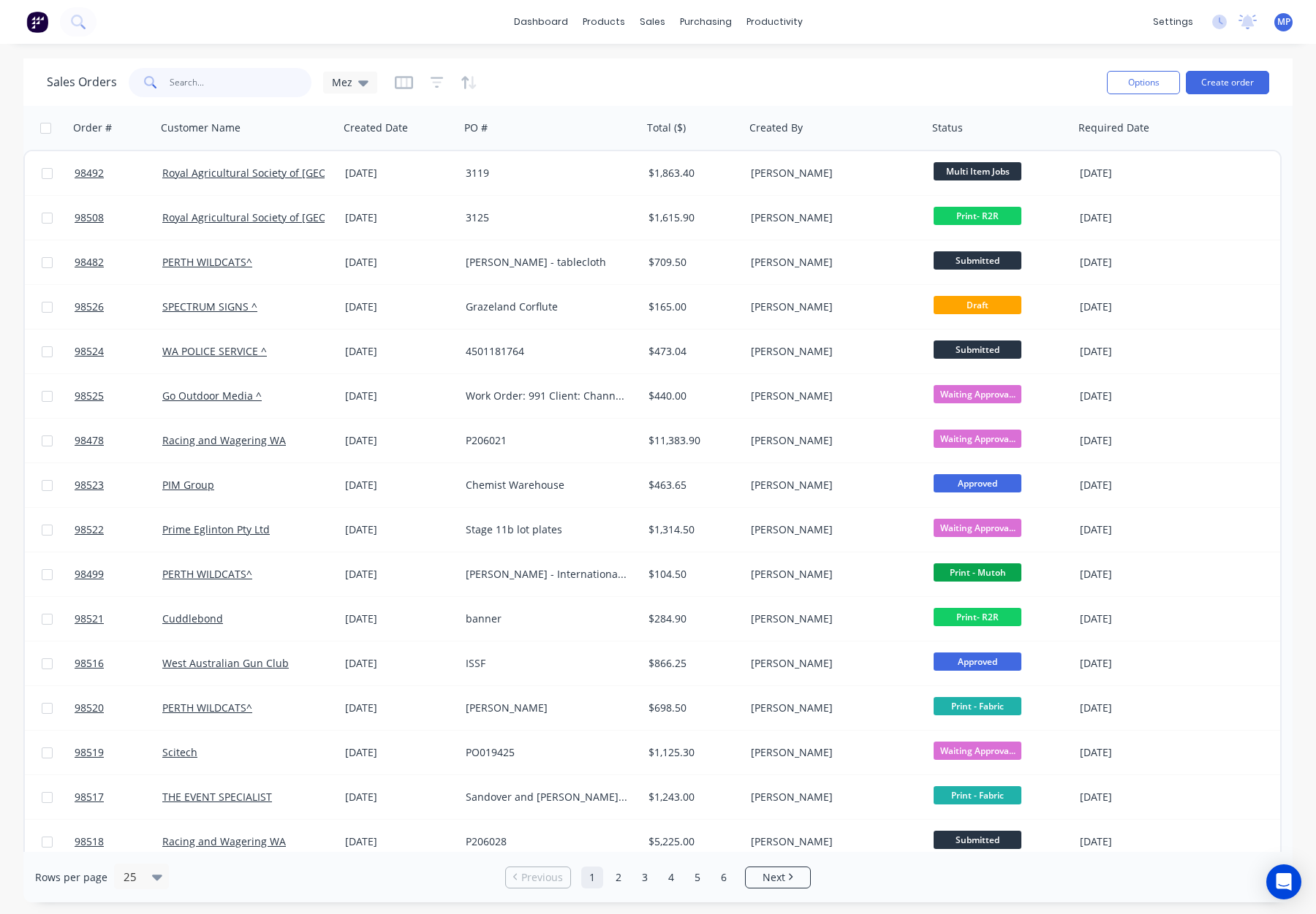
click at [202, 73] on input "text" at bounding box center [240, 82] width 143 height 29
type input "98372"
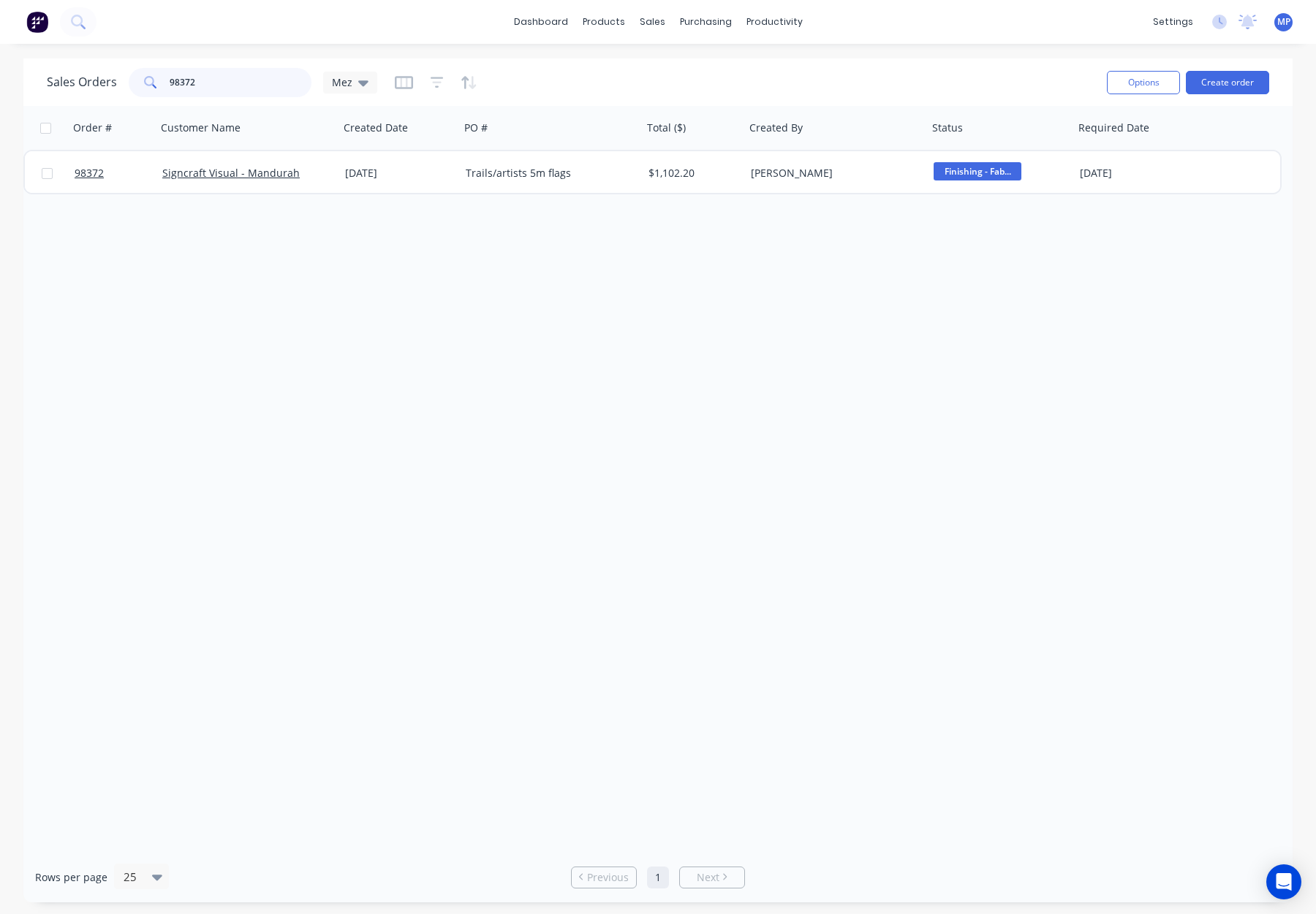
drag, startPoint x: 215, startPoint y: 81, endPoint x: 148, endPoint y: 81, distance: 67.0
click at [148, 81] on div "98372" at bounding box center [220, 82] width 183 height 29
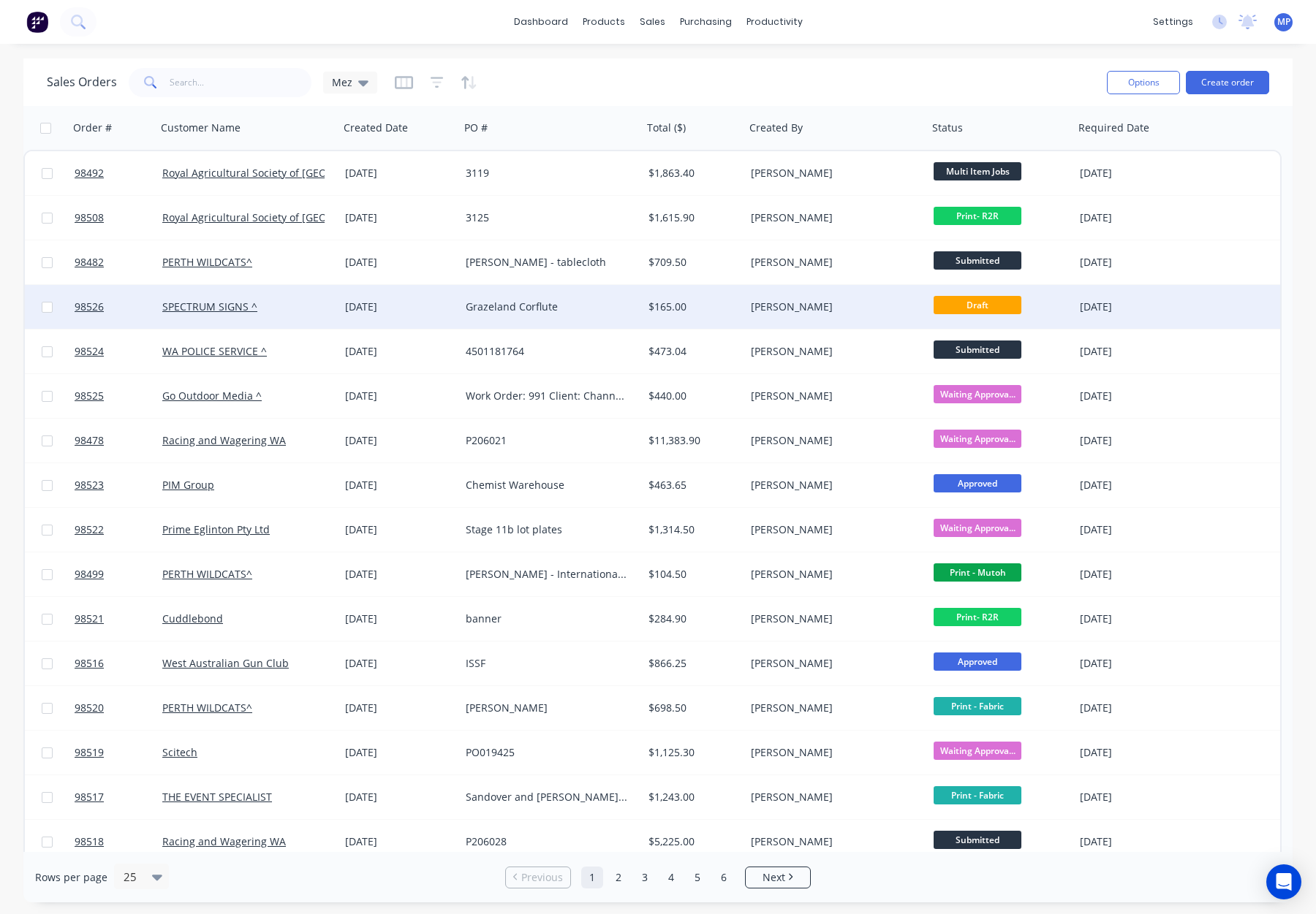
click at [812, 311] on div "[PERSON_NAME]" at bounding box center [831, 307] width 162 height 15
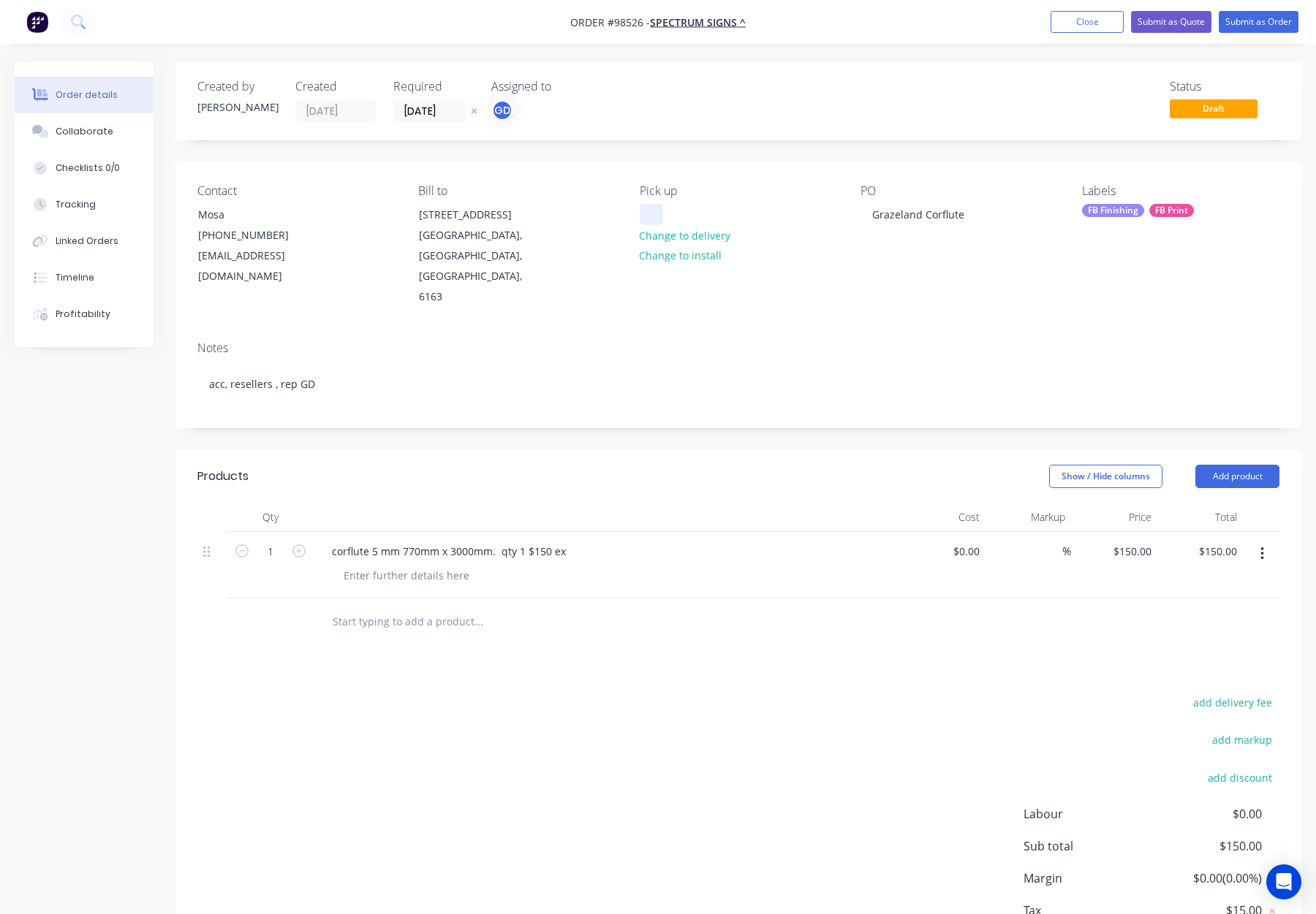
click at [652, 215] on div at bounding box center [651, 214] width 23 height 21
click at [1093, 18] on button "Close" at bounding box center [1087, 22] width 73 height 22
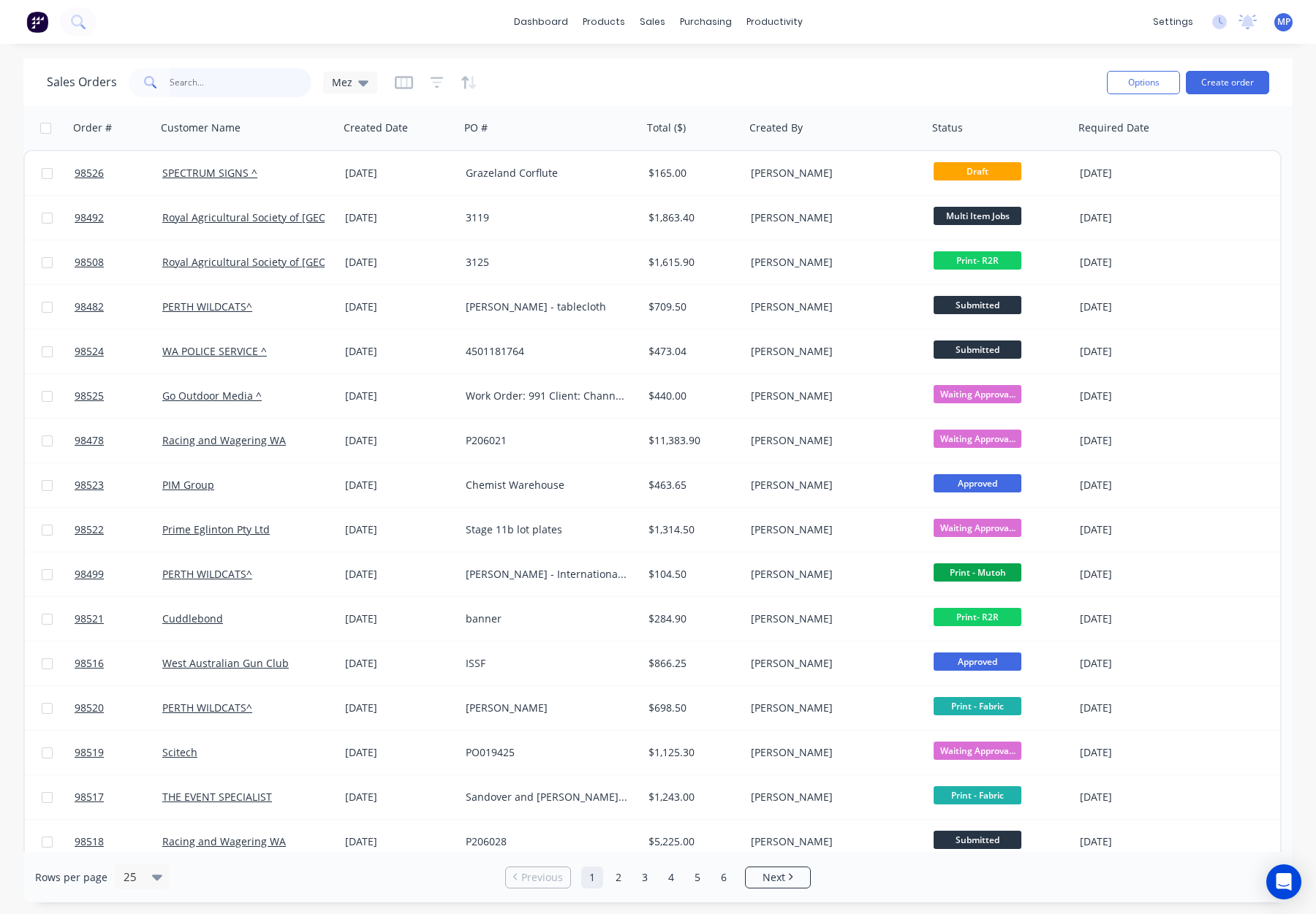
click at [200, 75] on input "text" at bounding box center [240, 82] width 143 height 29
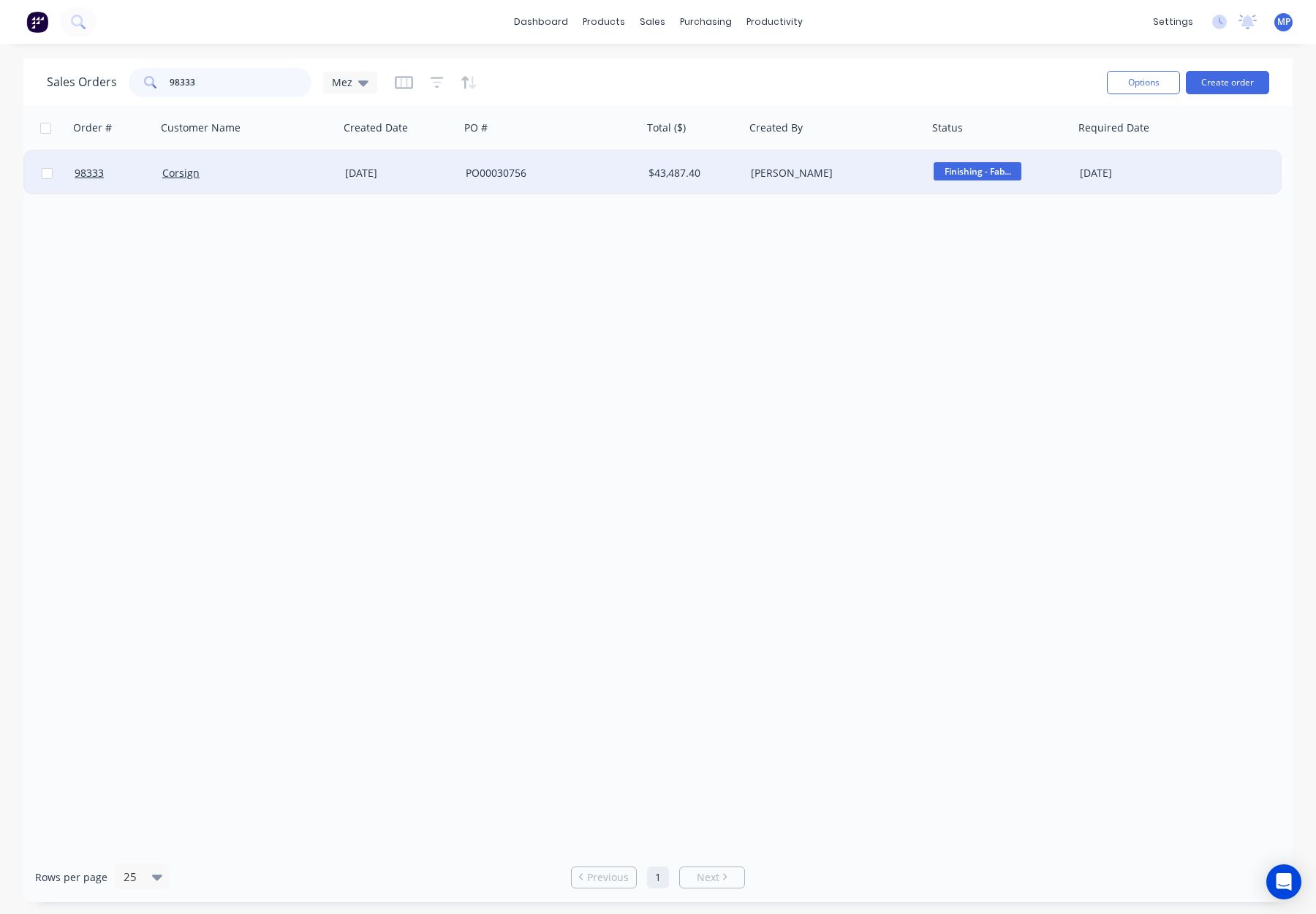
type input "98333"
click at [608, 169] on div "PO00030756" at bounding box center [547, 173] width 162 height 15
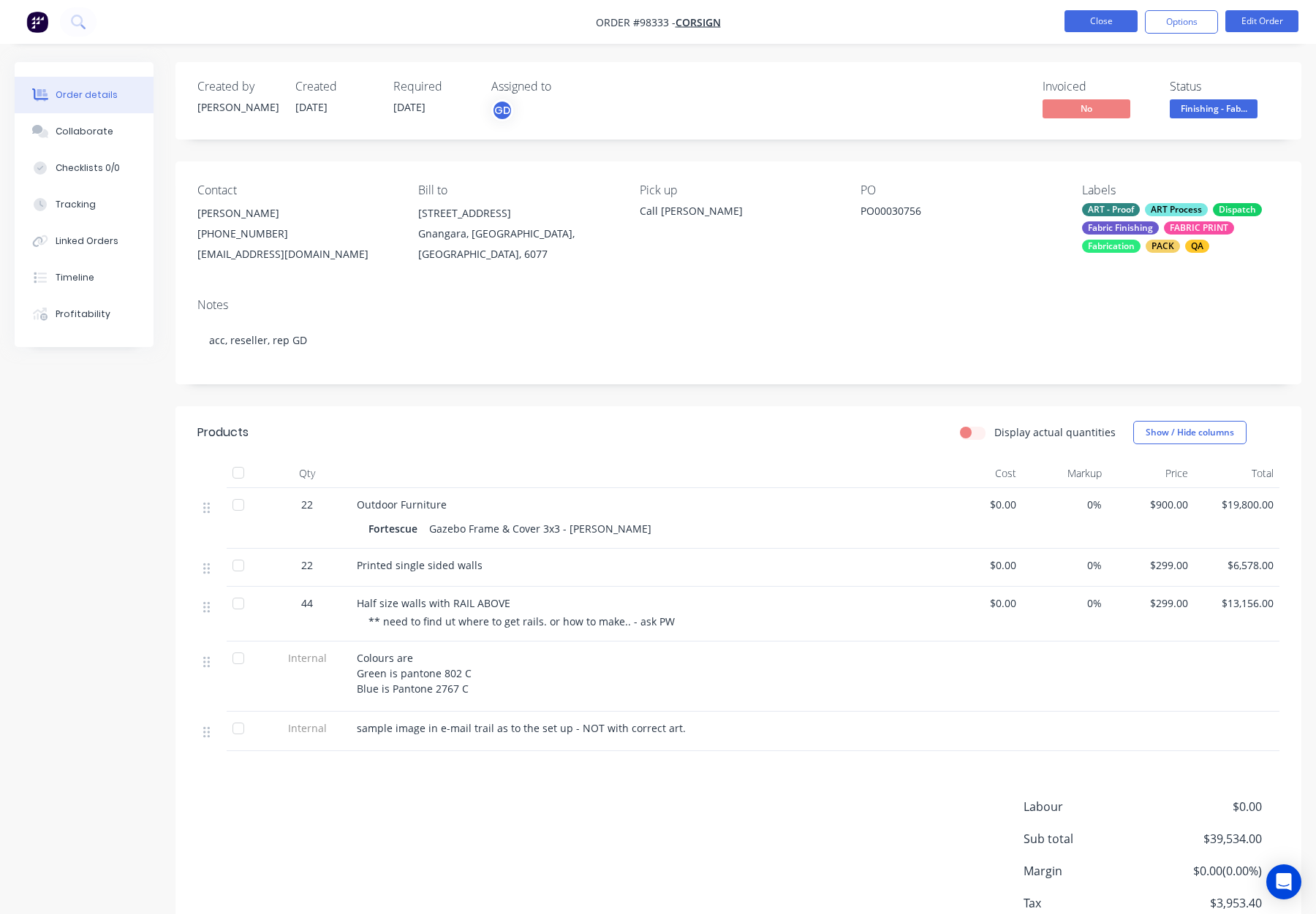
click at [1089, 19] on button "Close" at bounding box center [1101, 21] width 73 height 22
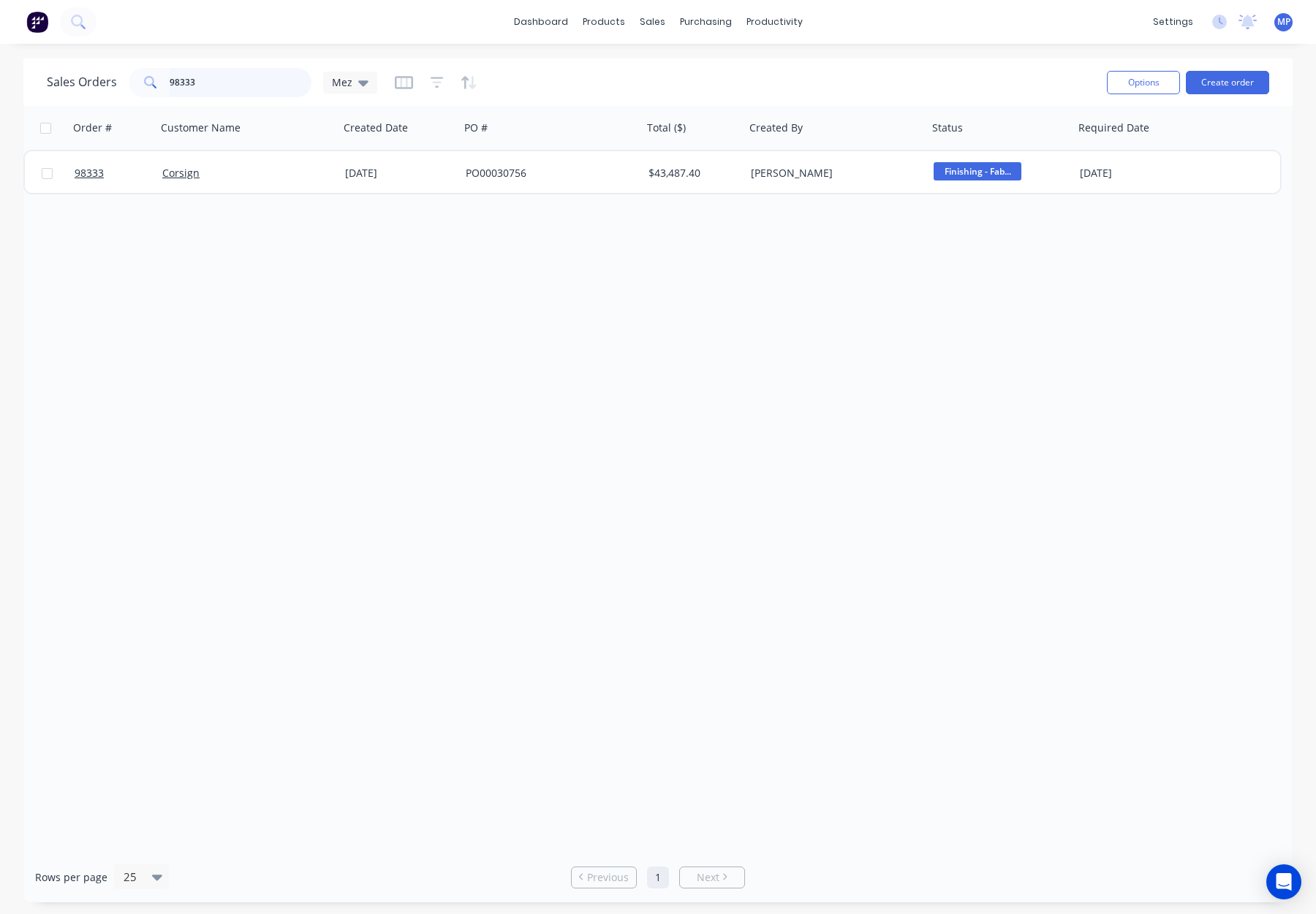
click at [123, 81] on div "Sales Orders 98333 Mez" at bounding box center [212, 82] width 331 height 29
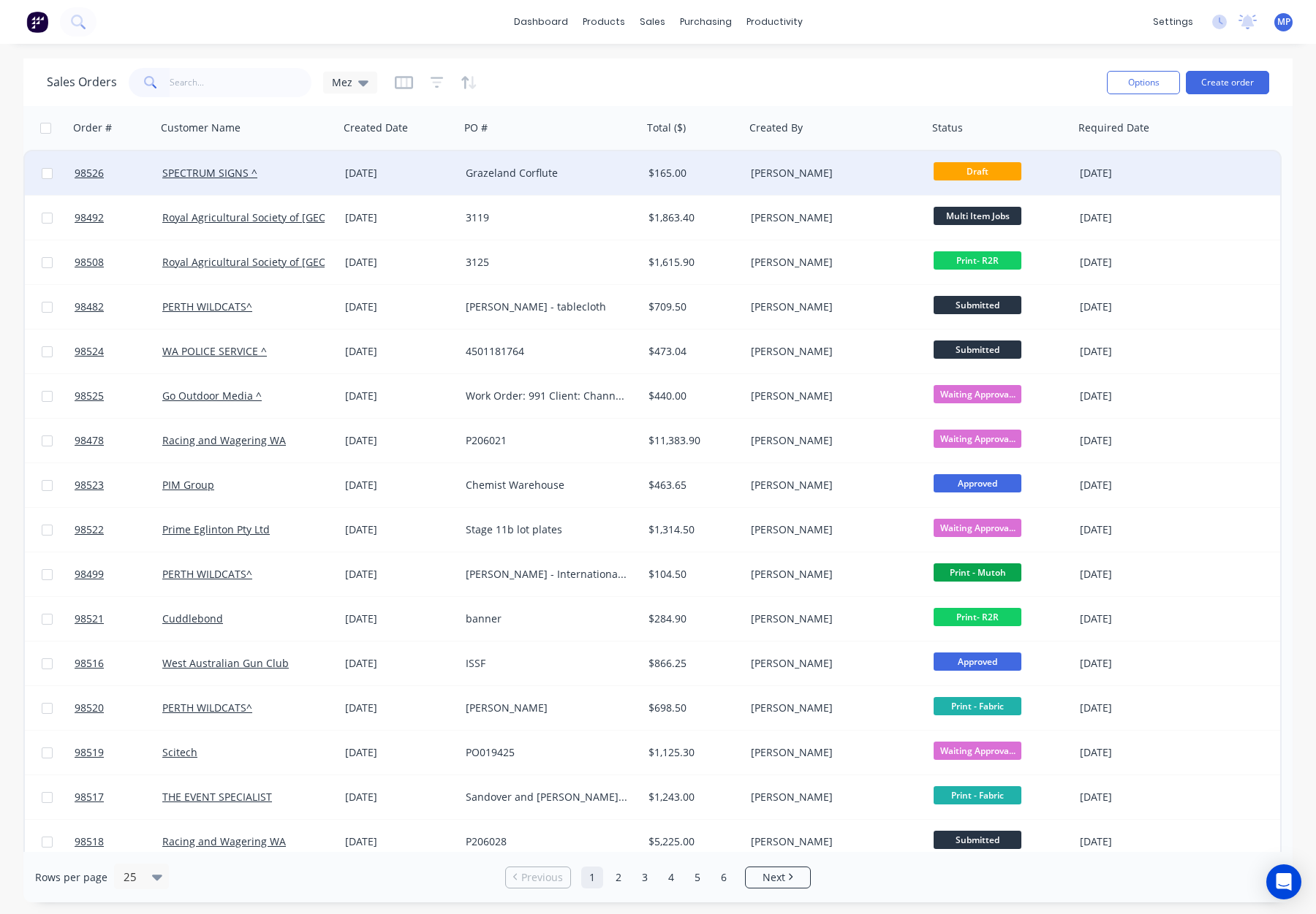
click at [658, 181] on div "$165.00" at bounding box center [693, 173] width 102 height 44
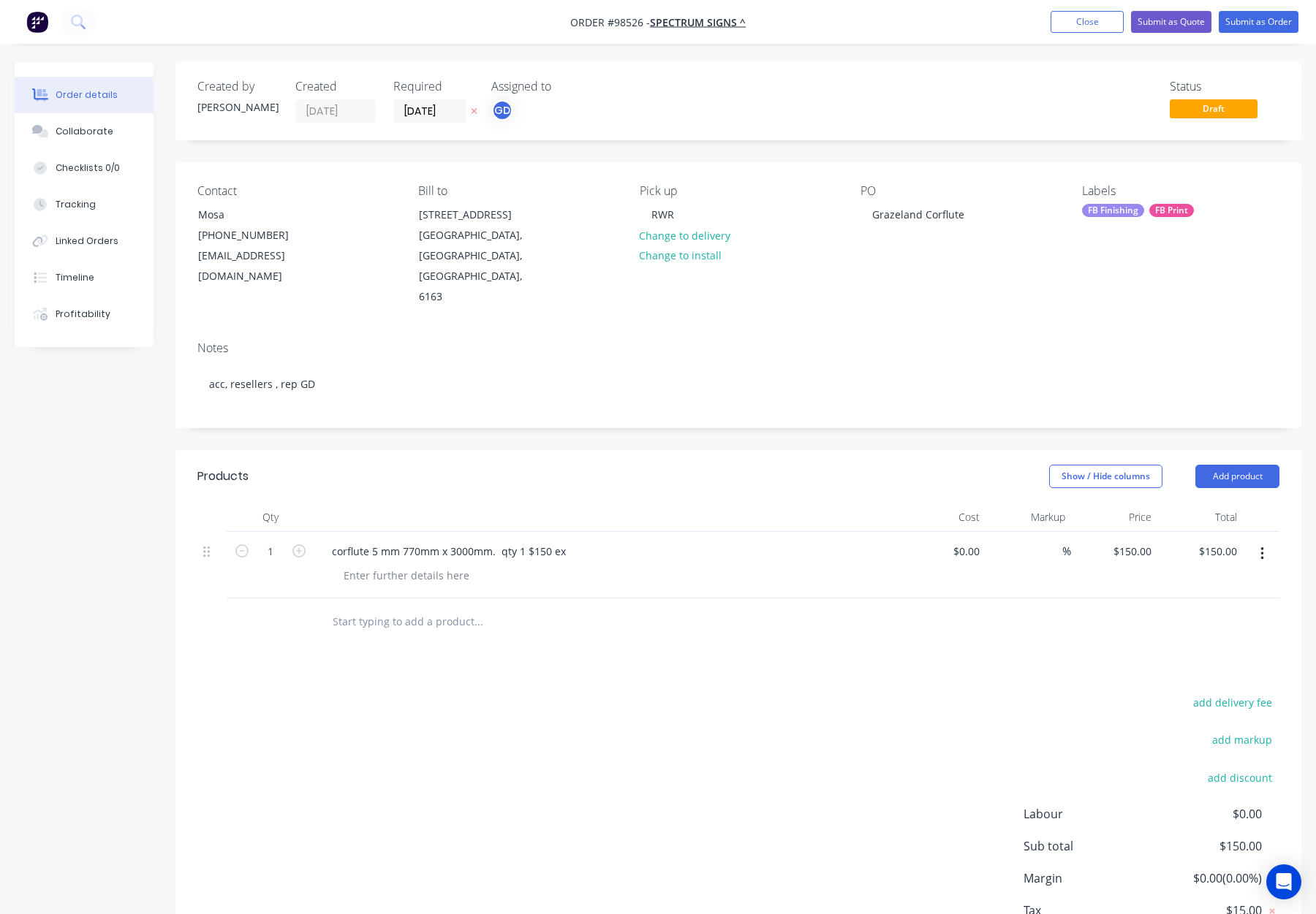
scroll to position [22, 0]
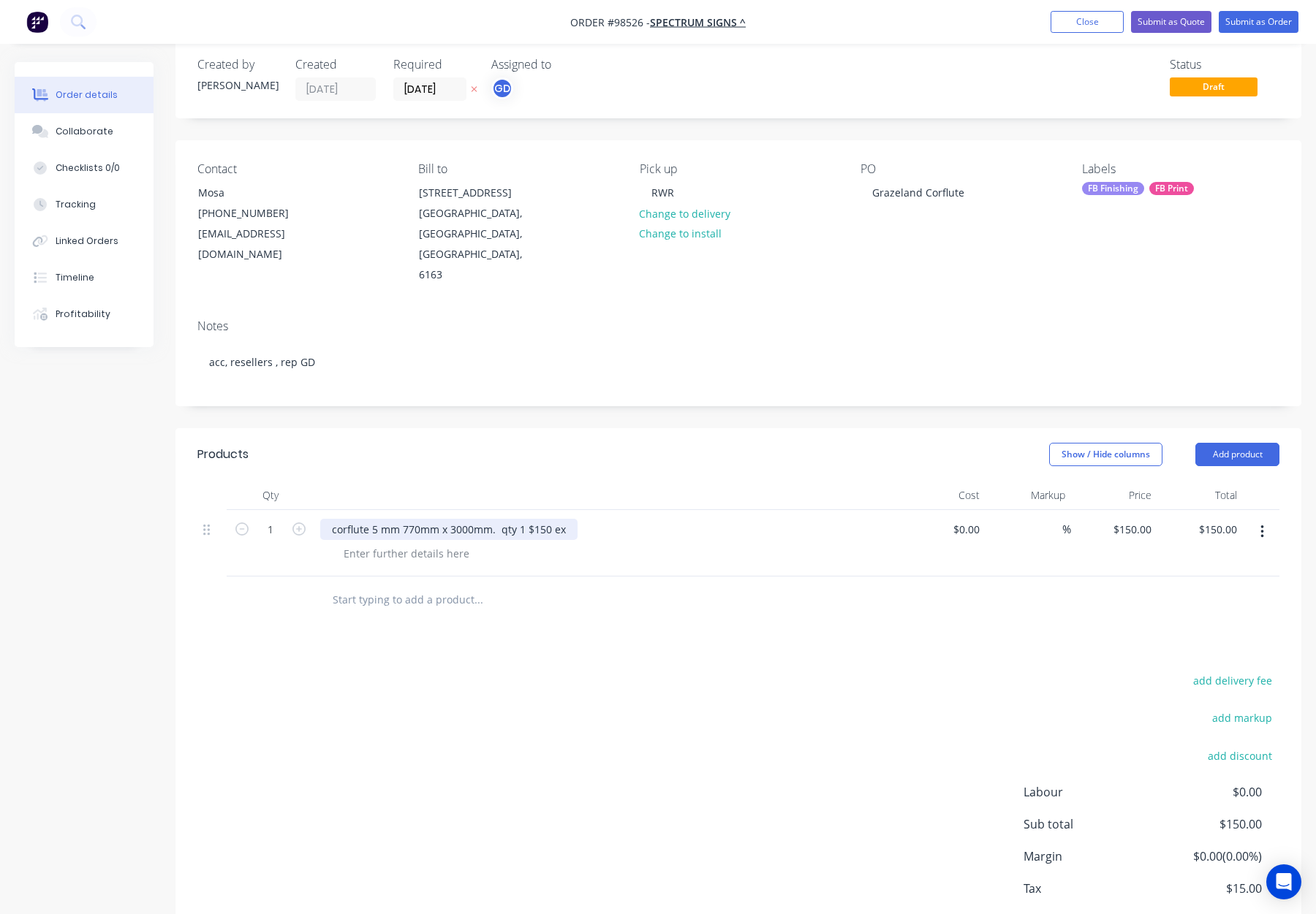
click at [323, 519] on div "corflute 5 mm 770mm x 3000mm. qty 1 $150 ex" at bounding box center [448, 530] width 257 height 21
drag, startPoint x: 439, startPoint y: 488, endPoint x: 514, endPoint y: 492, distance: 75.1
click at [516, 519] on div "5mm corflute 5 mm 770mm x 3000mm. qty 1 $150 ex" at bounding box center [463, 530] width 285 height 21
copy div "770mm x 3000mm"
click at [402, 543] on div at bounding box center [406, 554] width 149 height 21
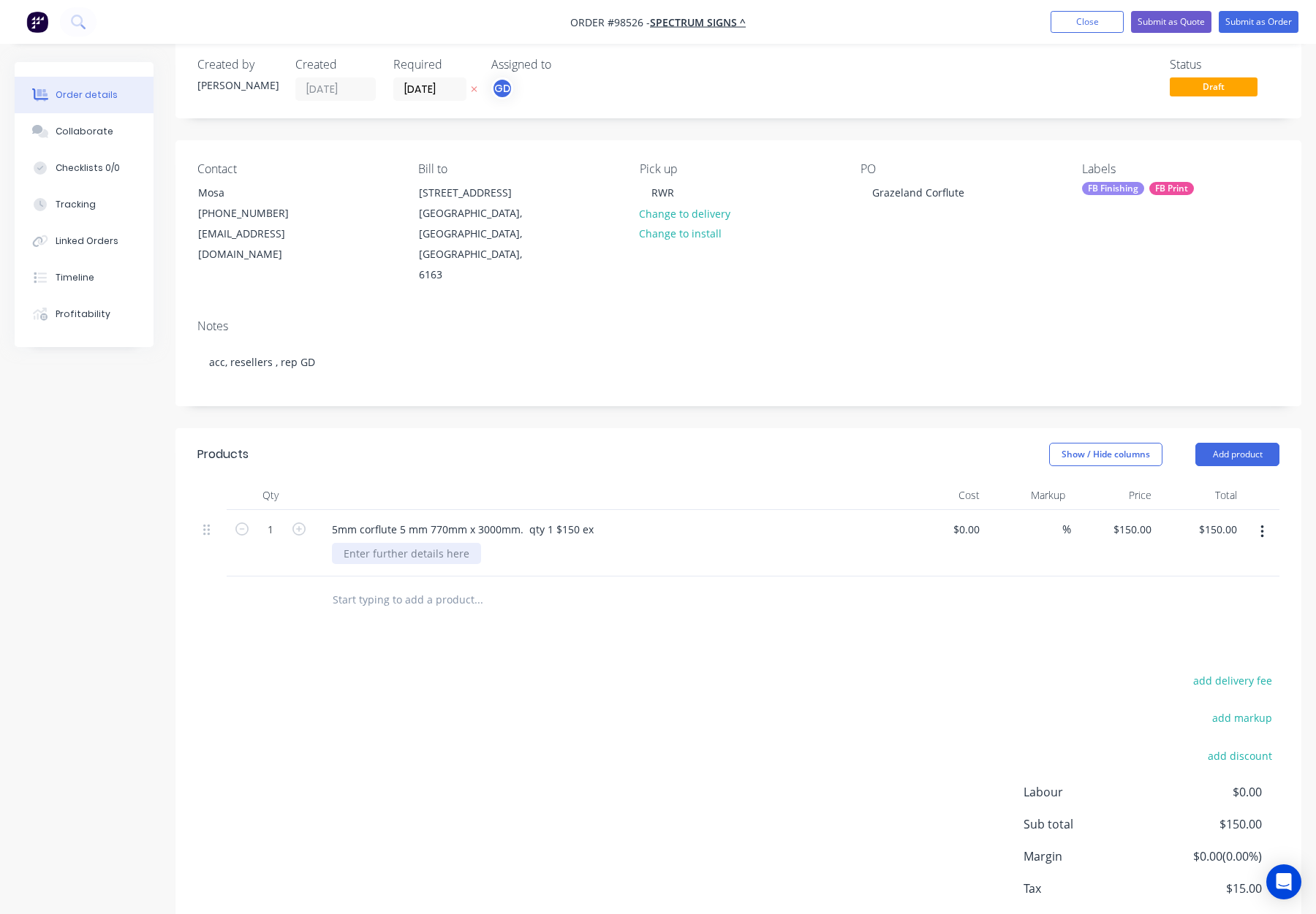
click at [389, 543] on div at bounding box center [406, 554] width 149 height 21
paste div
drag, startPoint x: 598, startPoint y: 489, endPoint x: 431, endPoint y: 490, distance: 167.0
click at [397, 519] on div "5mm corflute 5 mm 770mm x 3000mm. qty 1 $150 ex" at bounding box center [463, 530] width 285 height 21
click at [366, 519] on div "5mm corflute" at bounding box center [364, 530] width 89 height 21
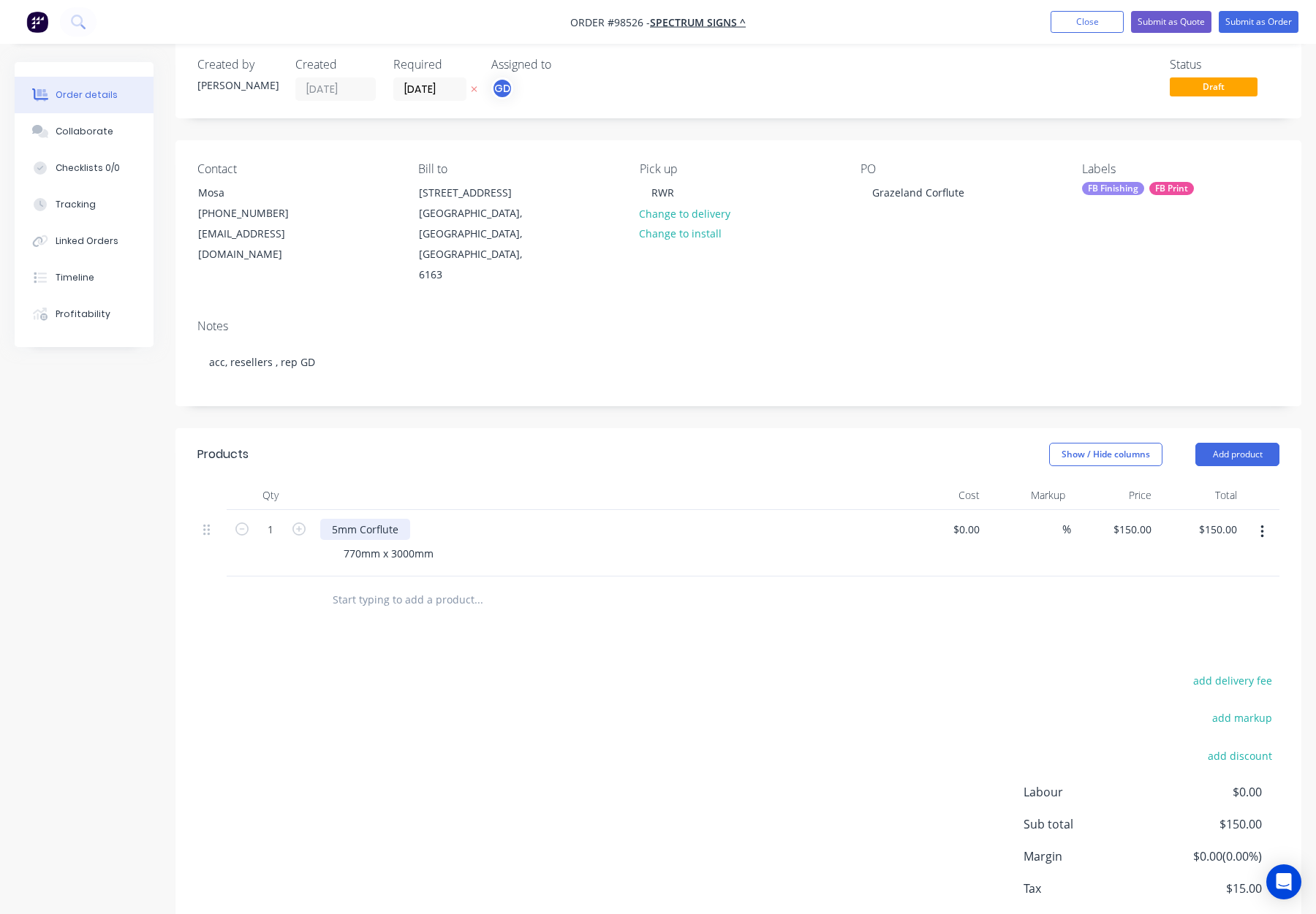
click at [403, 519] on div "5mm Corflute" at bounding box center [365, 530] width 90 height 21
drag, startPoint x: 410, startPoint y: 425, endPoint x: 410, endPoint y: 389, distance: 36.0
click at [410, 442] on div "Products" at bounding box center [313, 454] width 231 height 23
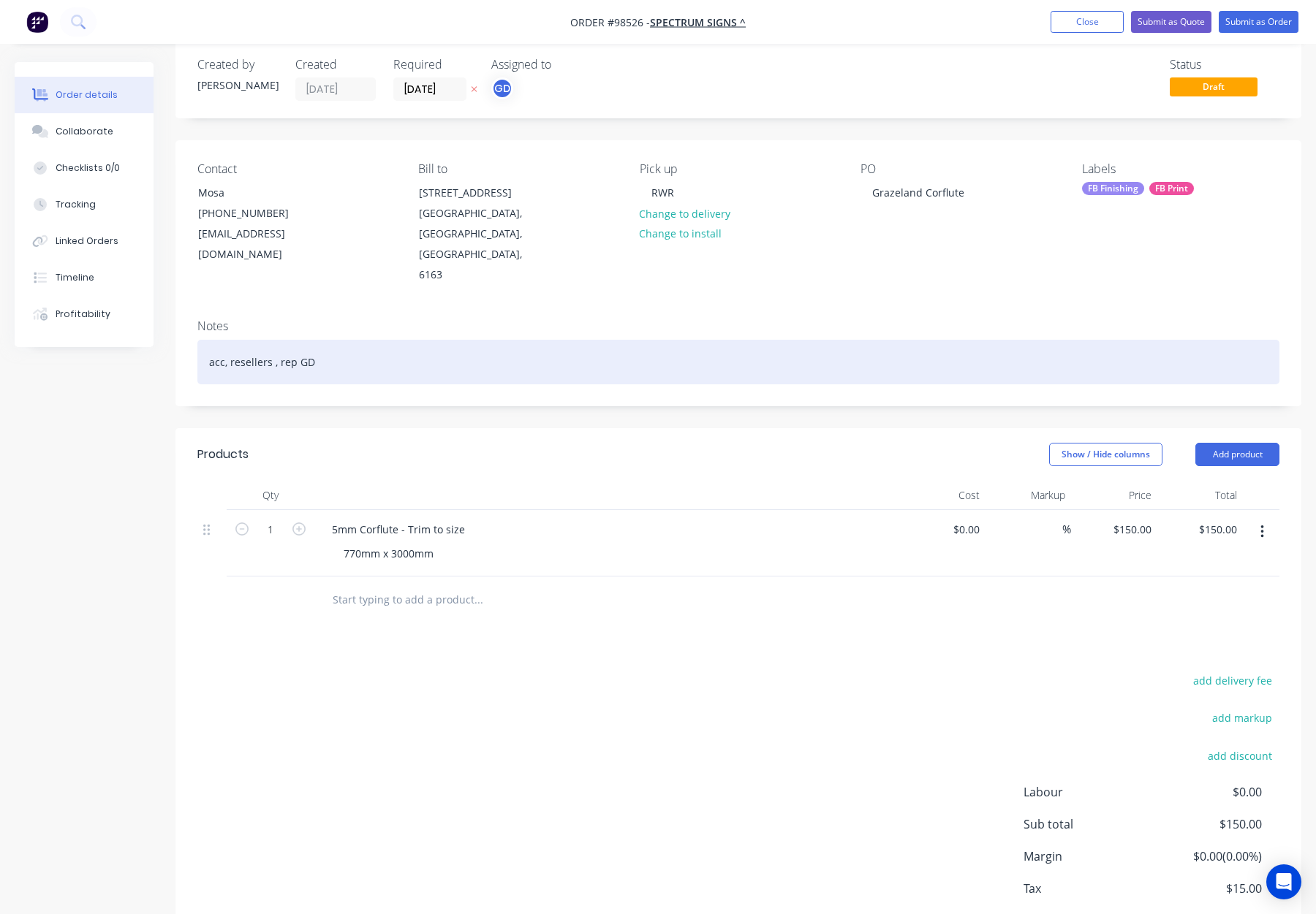
click at [377, 340] on div "acc, resellers , rep GD" at bounding box center [739, 362] width 1082 height 44
click at [390, 340] on div "acc, resellers , rep GD" at bounding box center [739, 362] width 1082 height 44
click at [424, 340] on div "acc, resellers , rep GD" at bounding box center [739, 362] width 1082 height 44
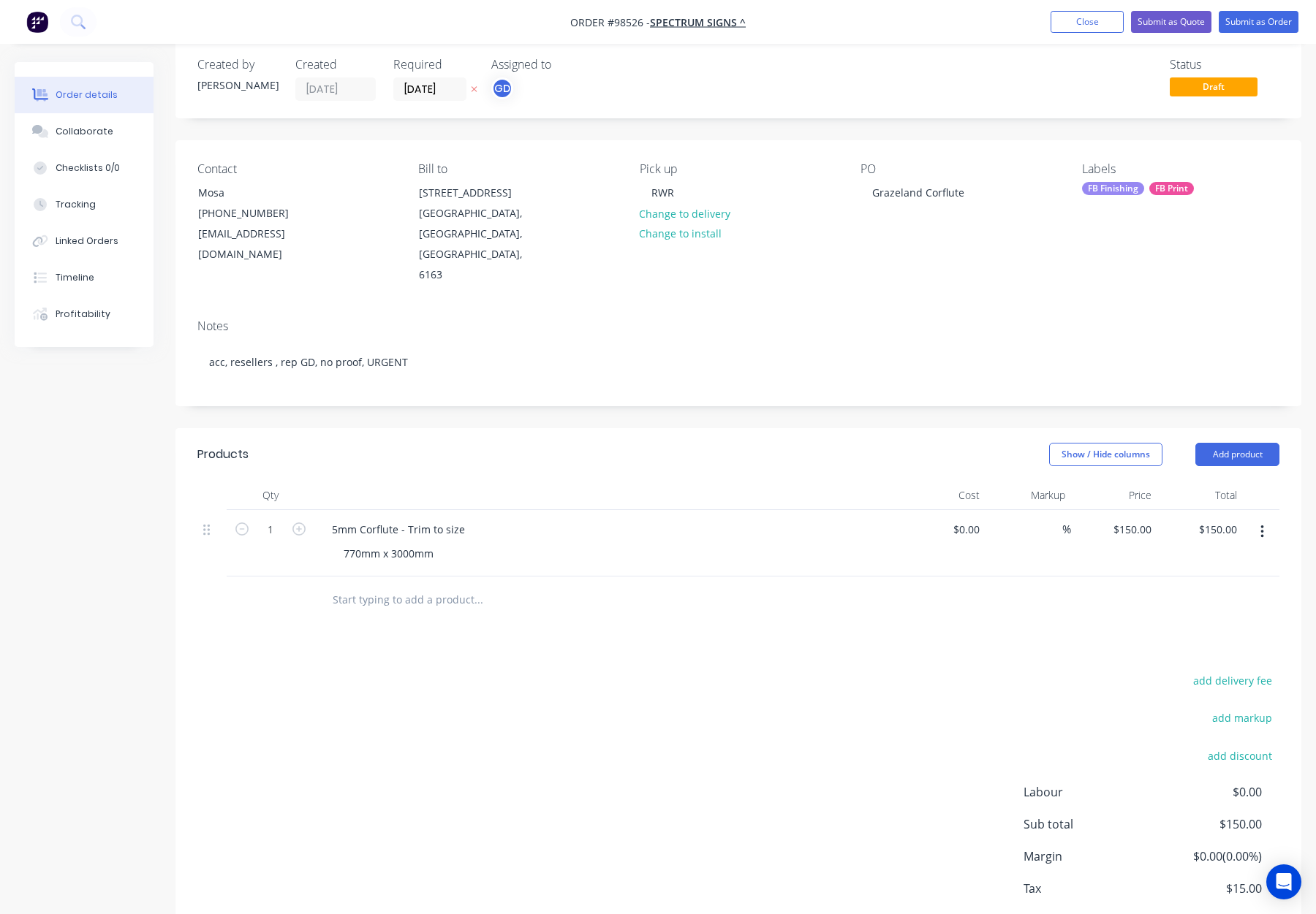
click at [489, 442] on div "Show / Hide columns Add product" at bounding box center [853, 454] width 852 height 23
click at [1143, 189] on div "FB Finishing FB Print" at bounding box center [1181, 189] width 198 height 13
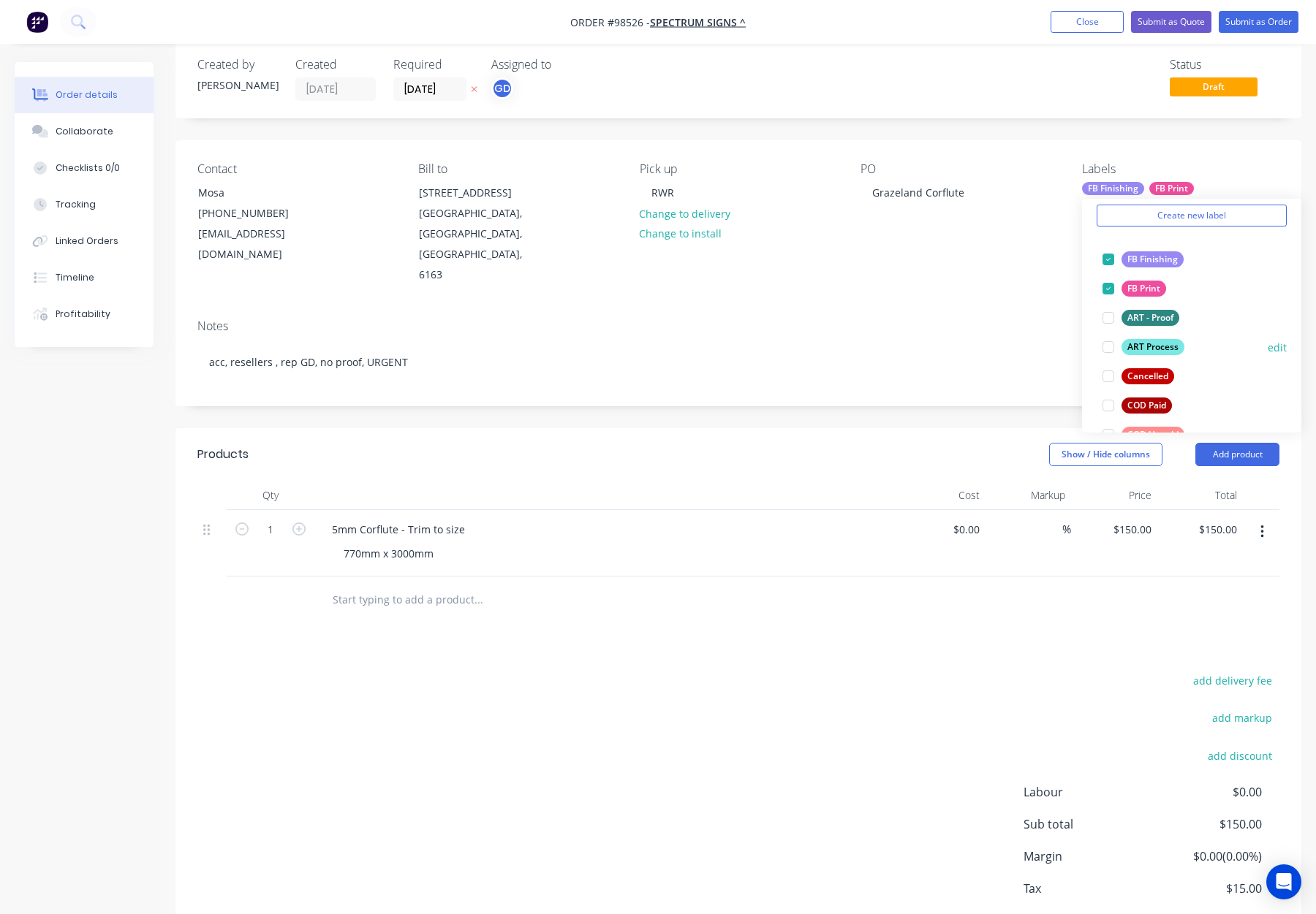
click at [1163, 349] on div "ART Process" at bounding box center [1153, 347] width 63 height 16
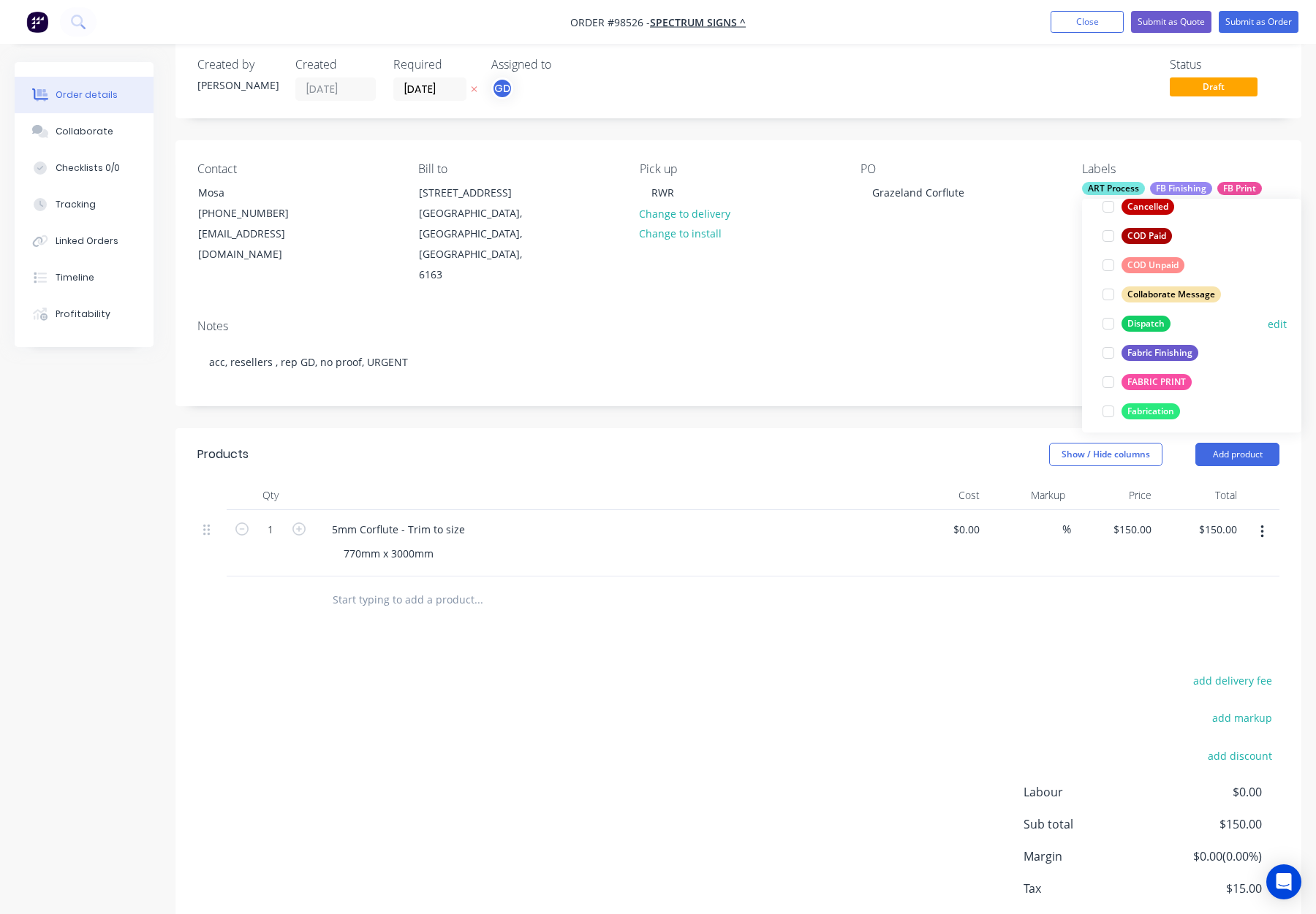
click at [1139, 316] on div "Dispatch" at bounding box center [1146, 324] width 49 height 16
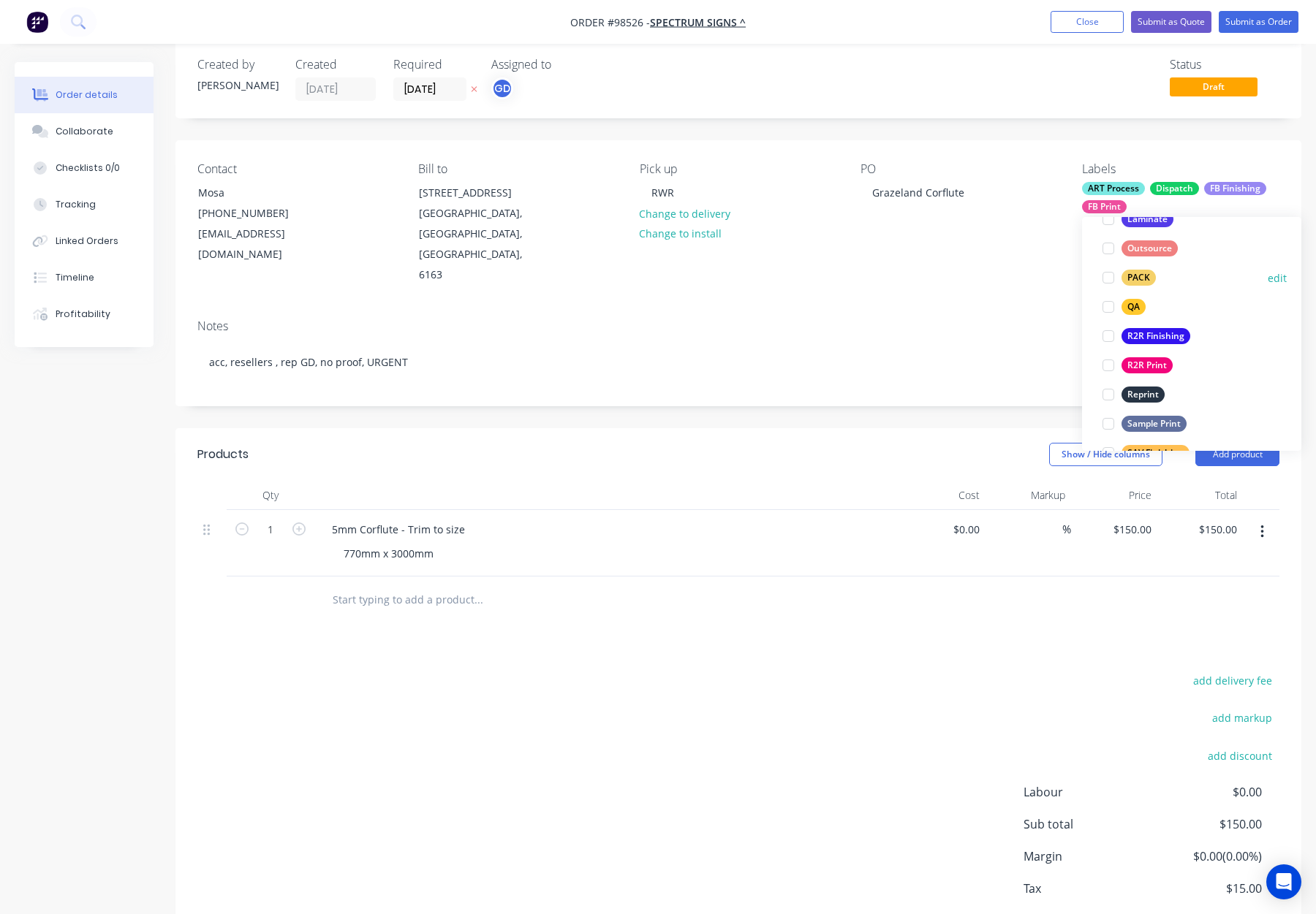
drag, startPoint x: 1143, startPoint y: 283, endPoint x: 1170, endPoint y: 280, distance: 27.2
click at [1143, 283] on div "PACK" at bounding box center [1139, 278] width 35 height 16
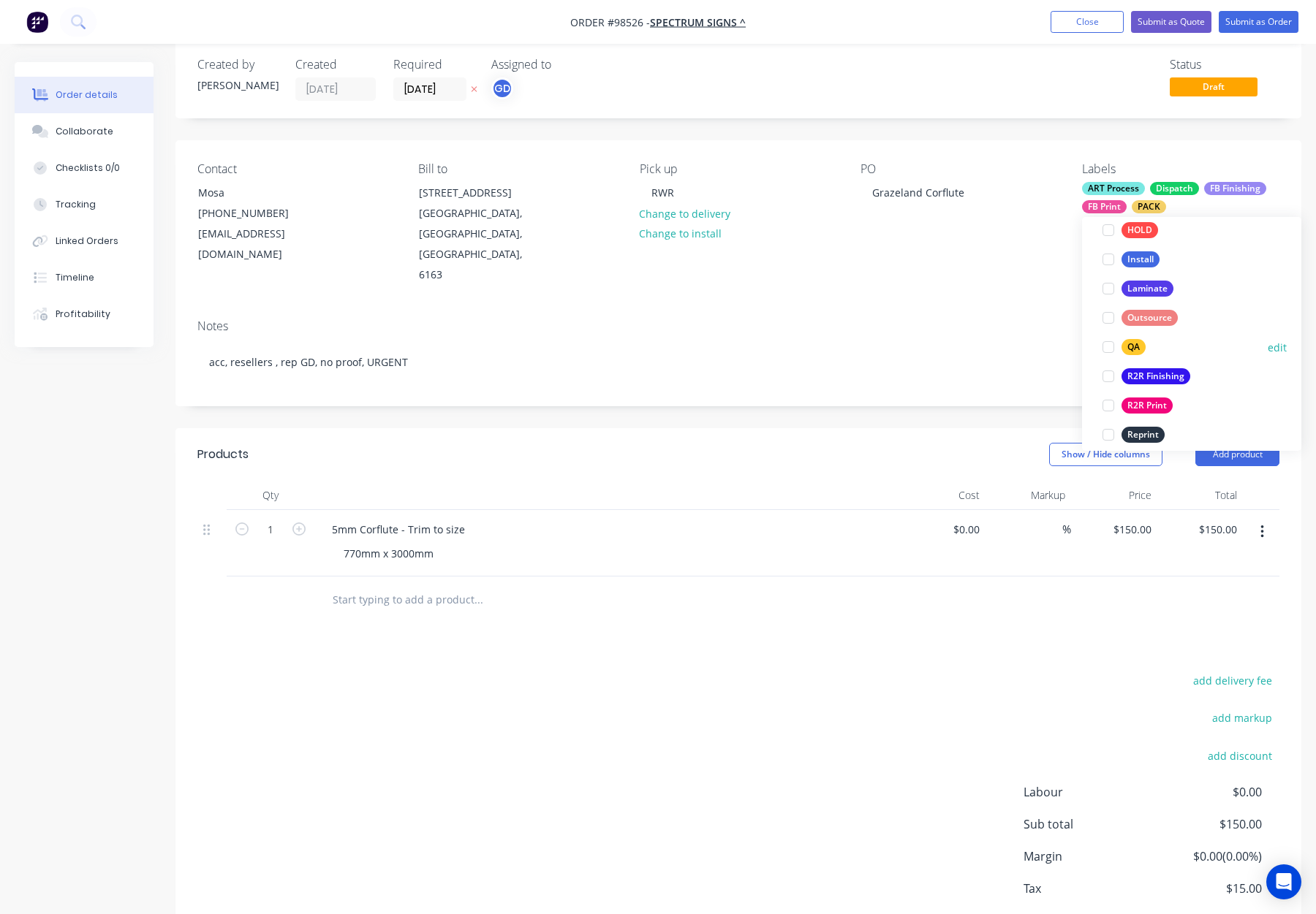
click at [1140, 349] on div "QA" at bounding box center [1134, 347] width 24 height 16
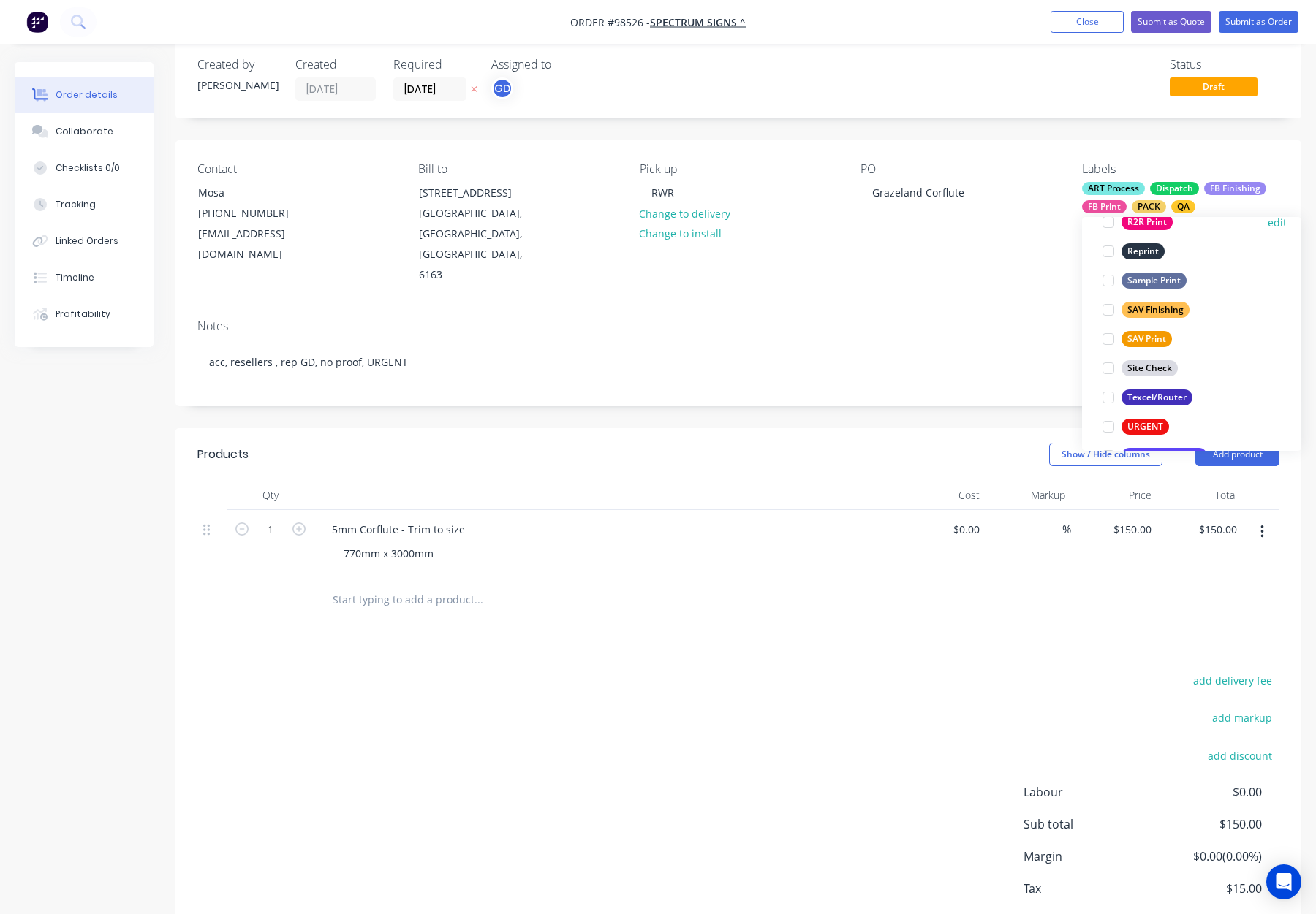
scroll to position [701, 0]
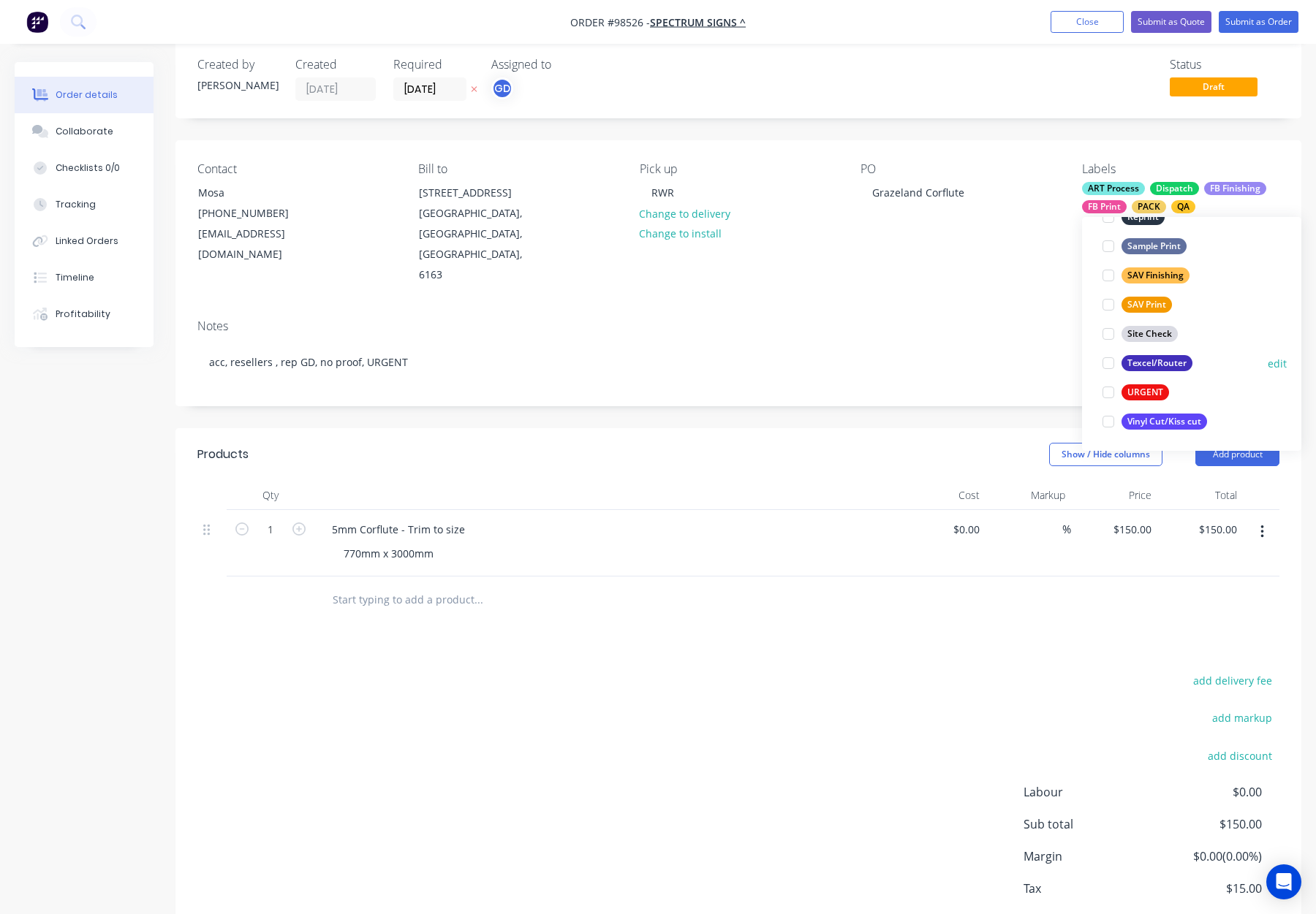
click at [1164, 363] on div "Texcel/Router" at bounding box center [1157, 364] width 71 height 16
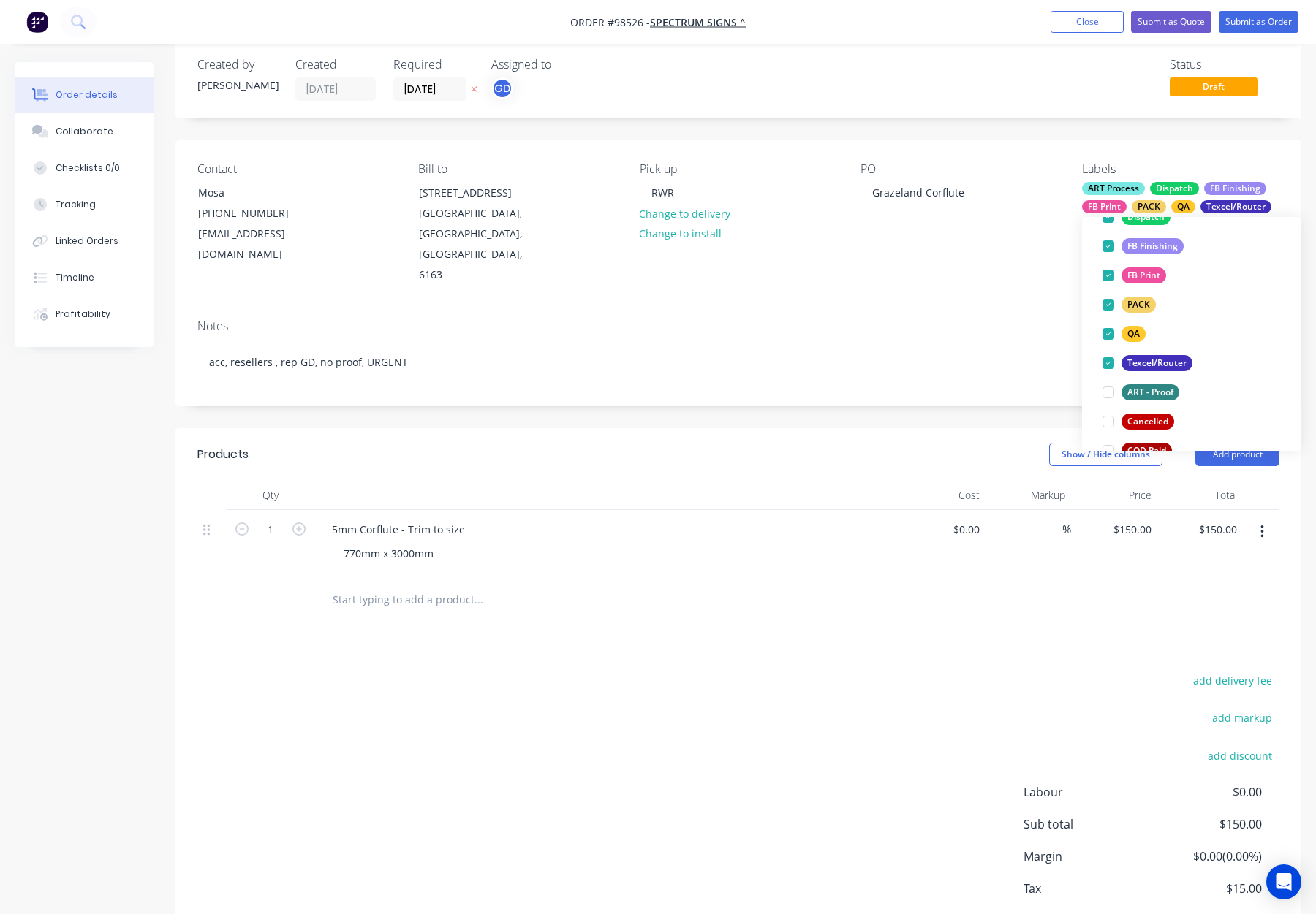
scroll to position [0, 0]
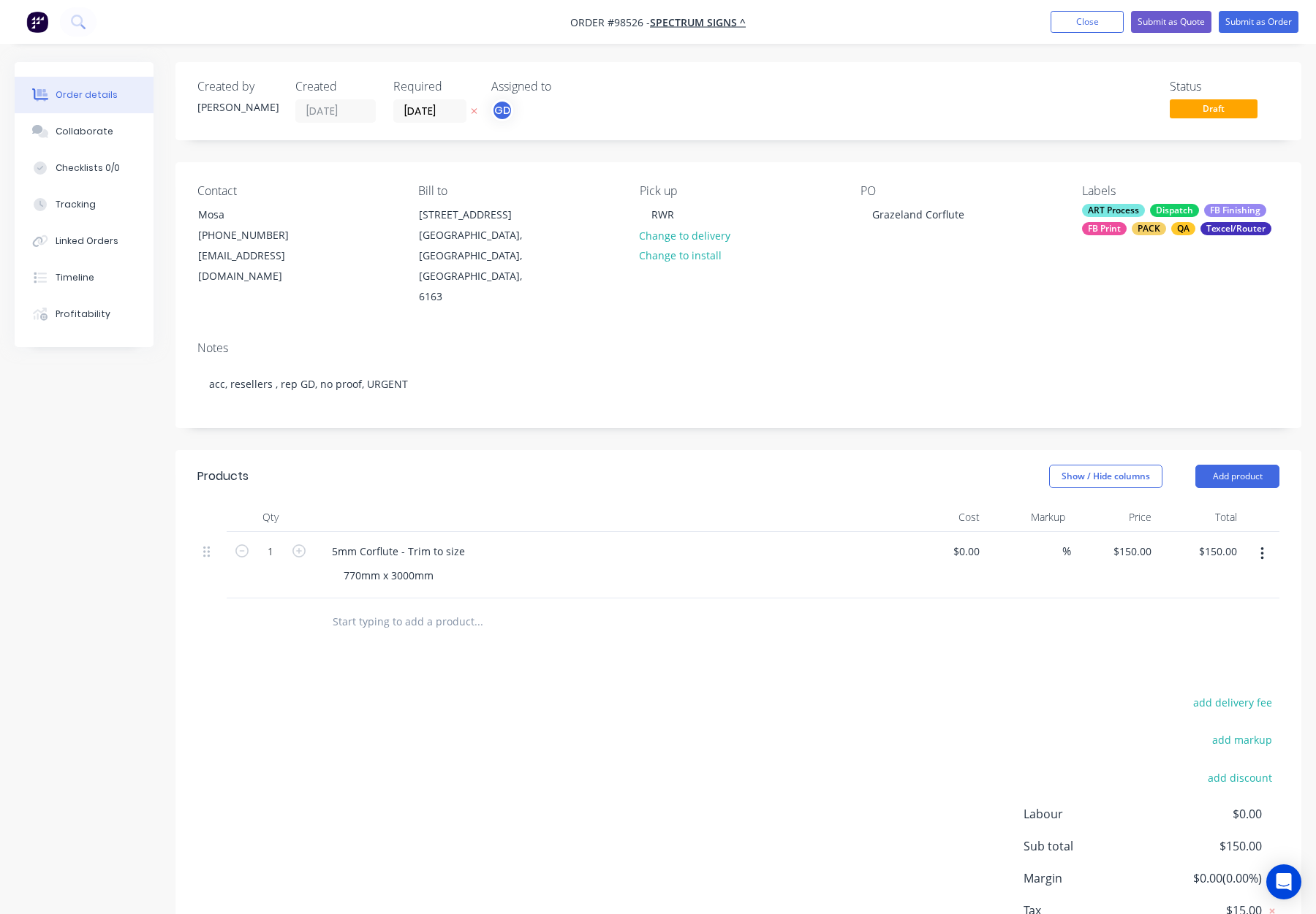
drag, startPoint x: 789, startPoint y: 428, endPoint x: 888, endPoint y: 394, distance: 104.7
click at [789, 465] on div "Show / Hide columns Add product" at bounding box center [853, 476] width 852 height 23
click at [1231, 465] on button "Add product" at bounding box center [1237, 476] width 84 height 23
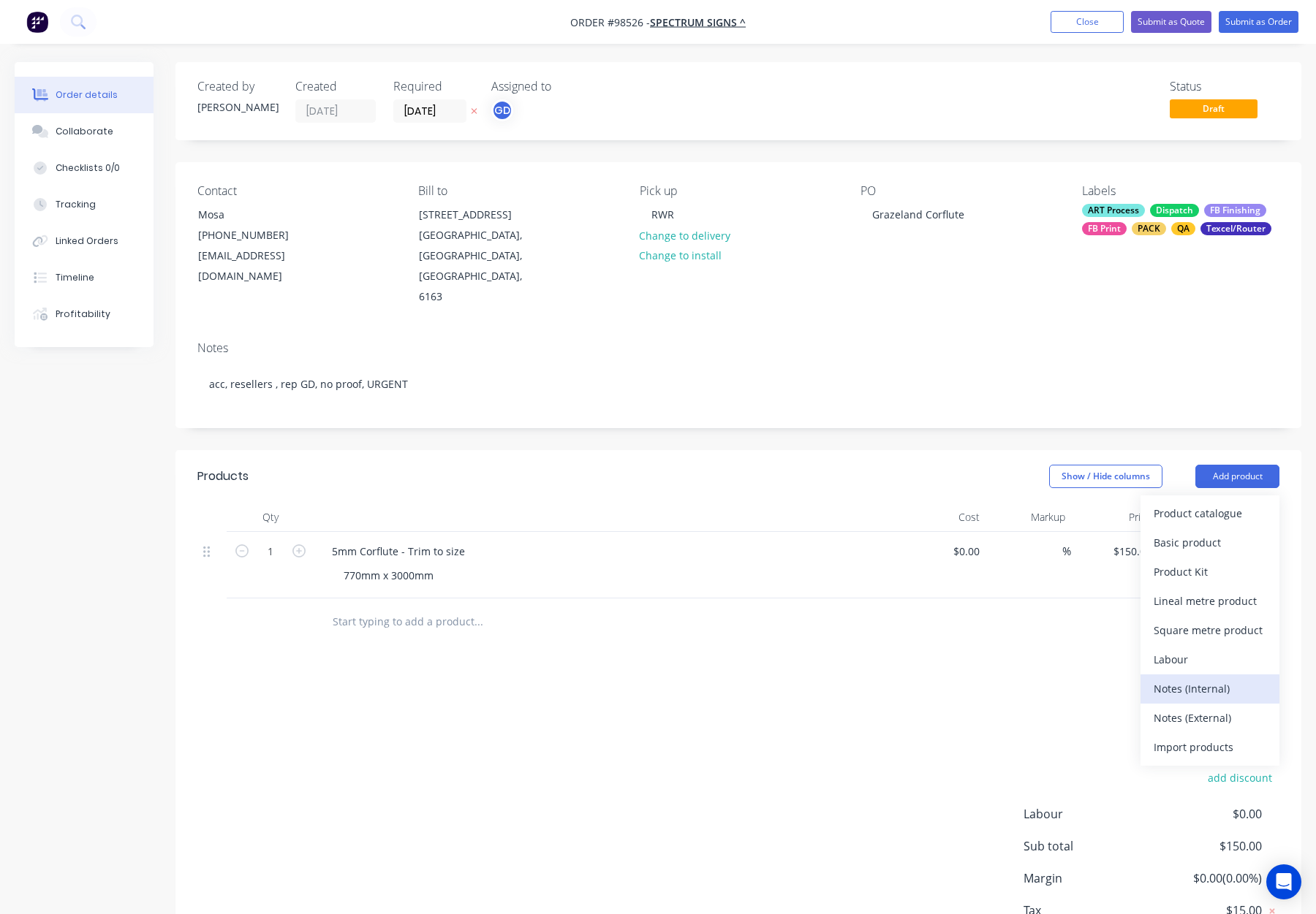
click at [1219, 678] on div "Notes (Internal)" at bounding box center [1210, 688] width 113 height 21
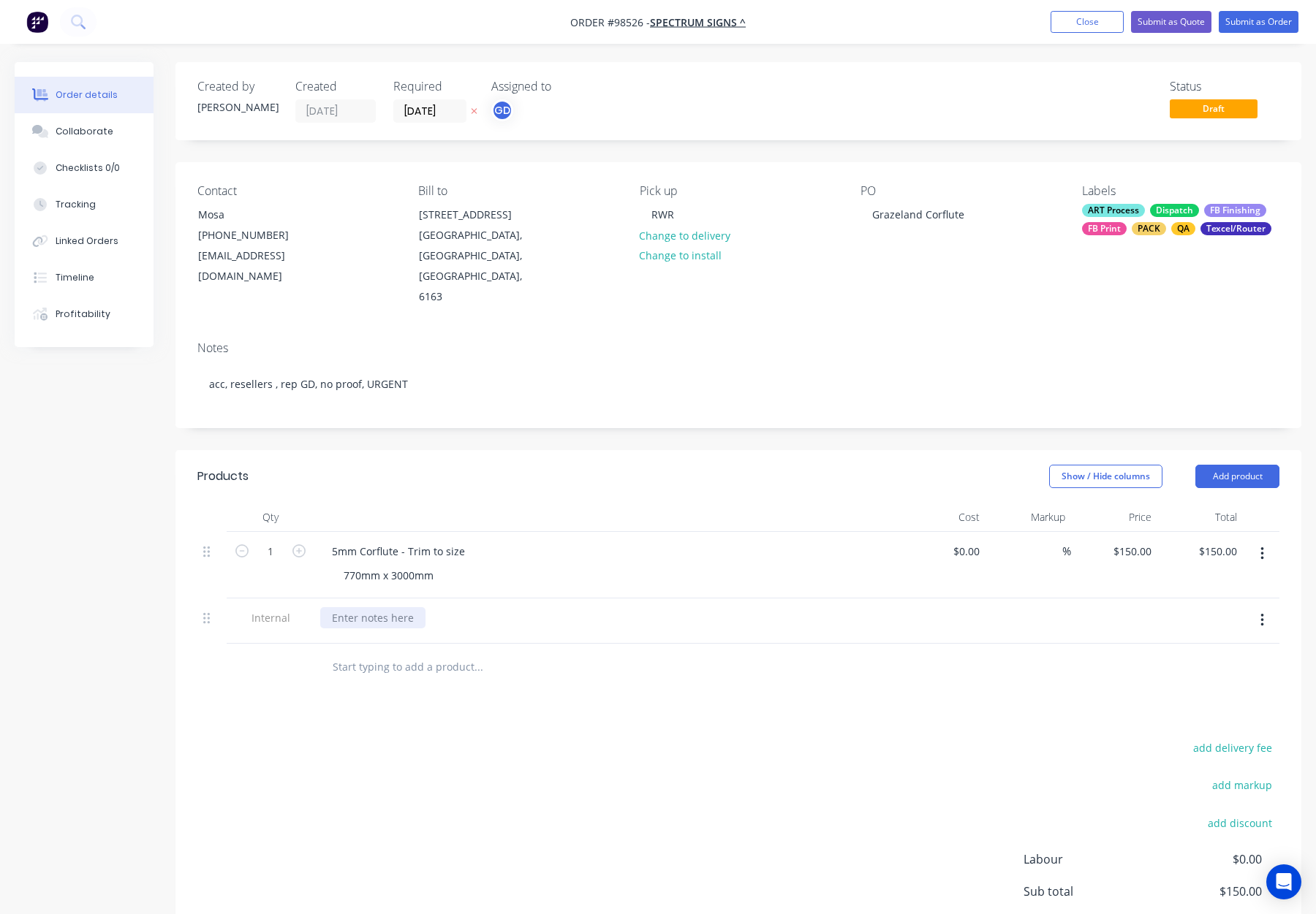
drag, startPoint x: 347, startPoint y: 584, endPoint x: 359, endPoint y: 586, distance: 12.2
click at [348, 607] on div at bounding box center [373, 617] width 106 height 21
click at [385, 677] on div "Products Show / Hide columns Add product Qty Cost Markup Price Total 1 5mm Corf…" at bounding box center [739, 746] width 1126 height 592
click at [817, 330] on div "Notes acc, resellers , rep GD, no proof, URGENT" at bounding box center [739, 378] width 1126 height 98
click at [1245, 25] on button "Submit as Order" at bounding box center [1258, 22] width 80 height 22
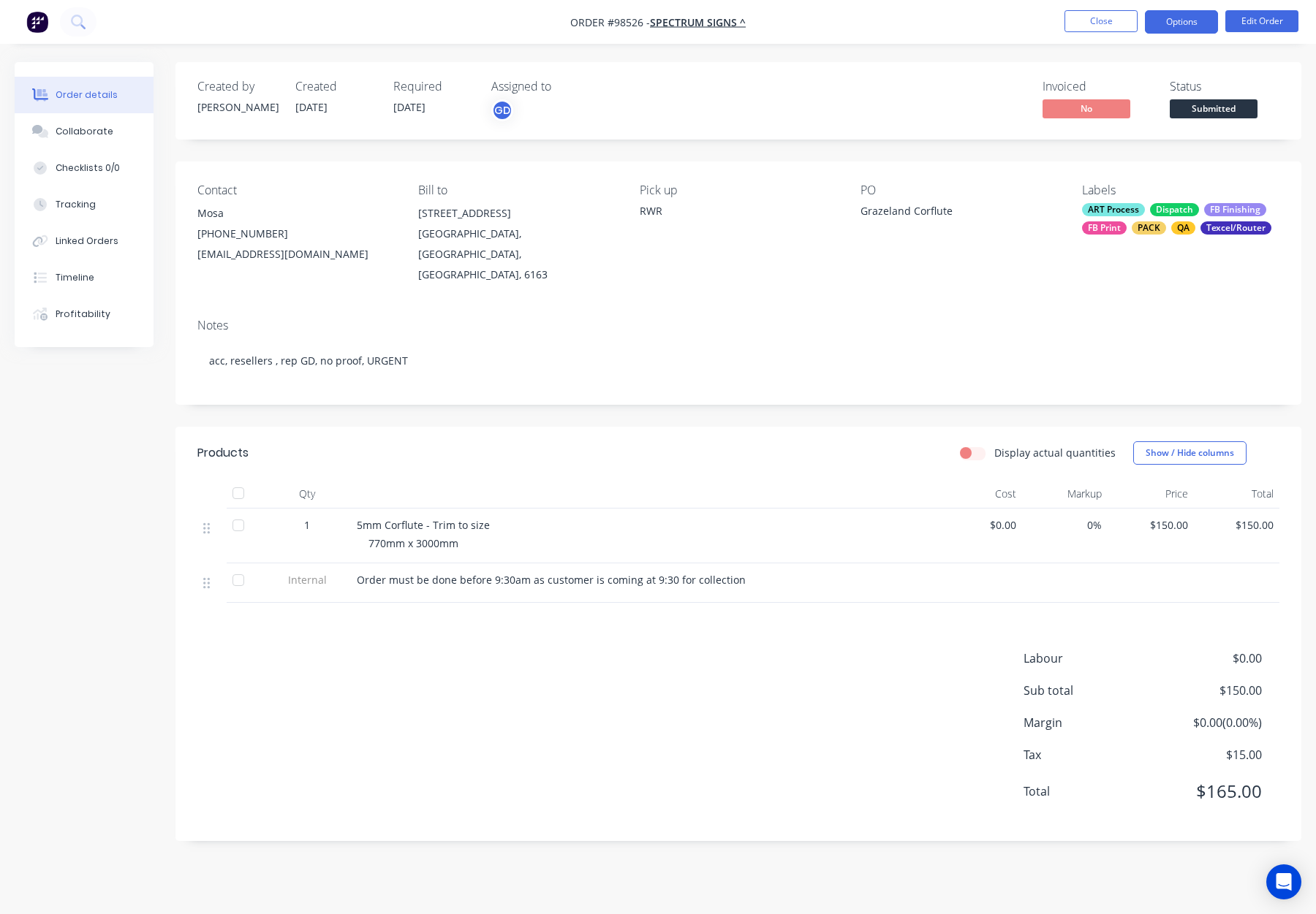
click at [1185, 22] on button "Options" at bounding box center [1181, 22] width 73 height 23
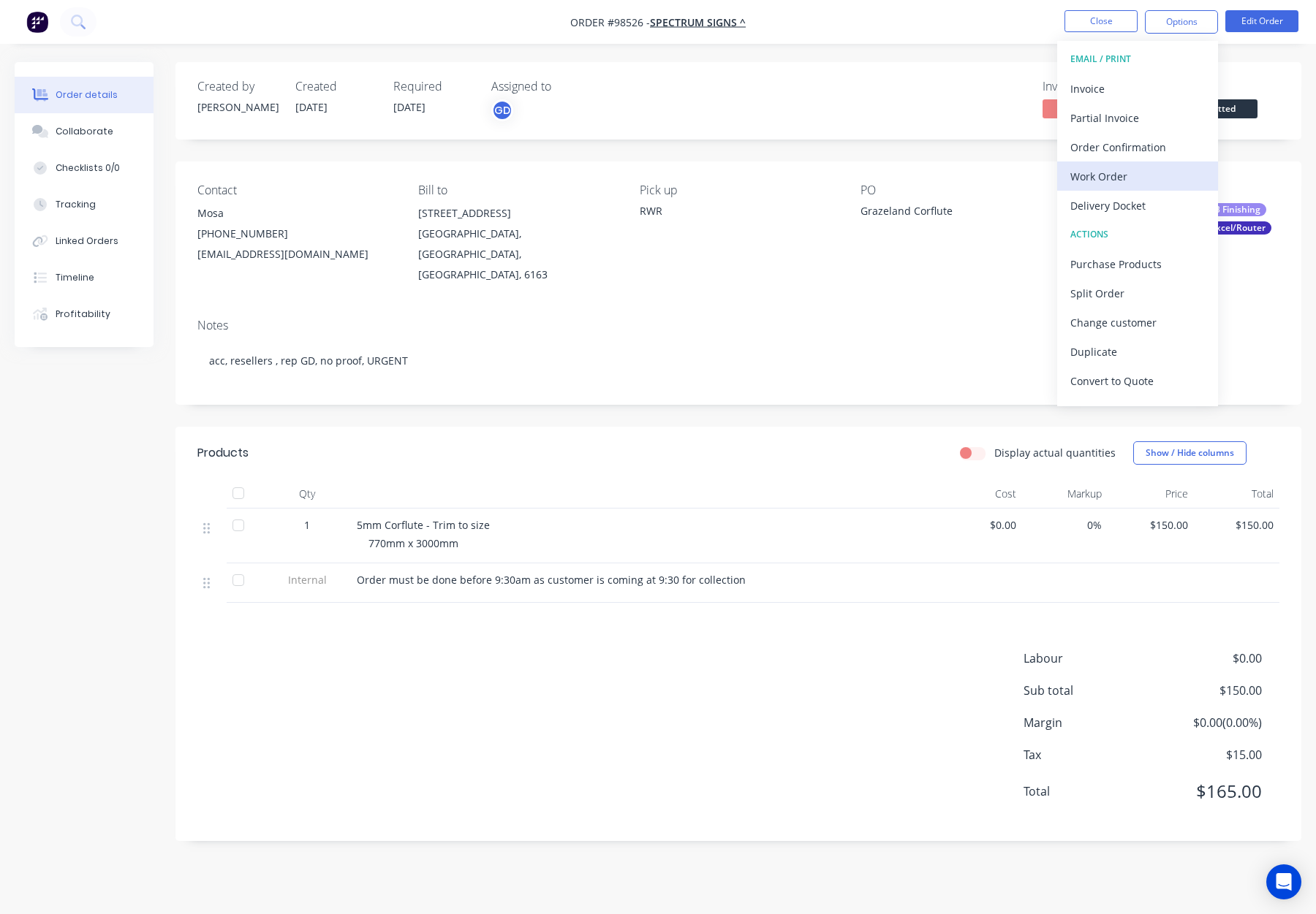
click at [1126, 184] on div "Work Order" at bounding box center [1137, 177] width 135 height 21
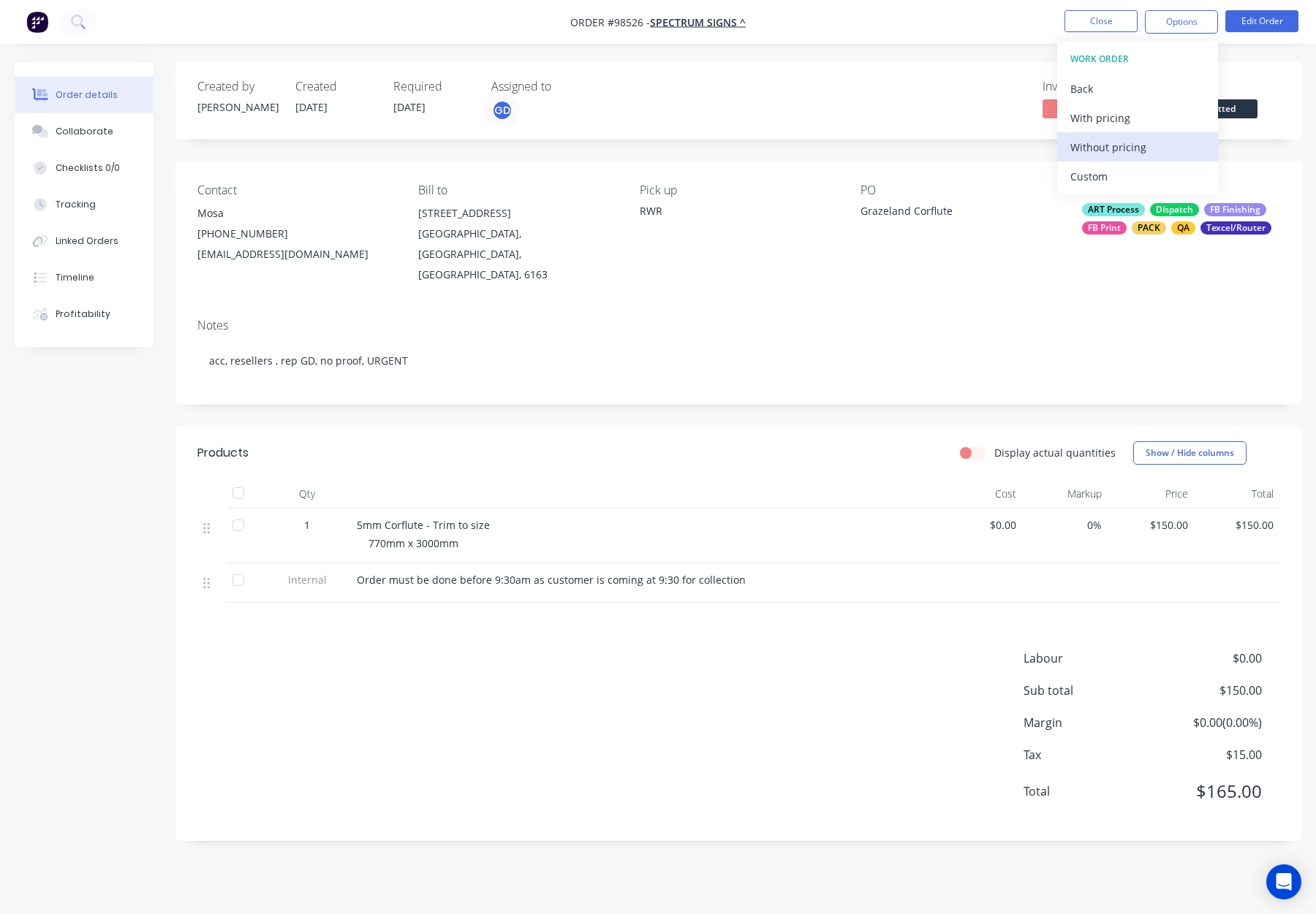
click at [1137, 148] on div "Without pricing" at bounding box center [1137, 147] width 135 height 21
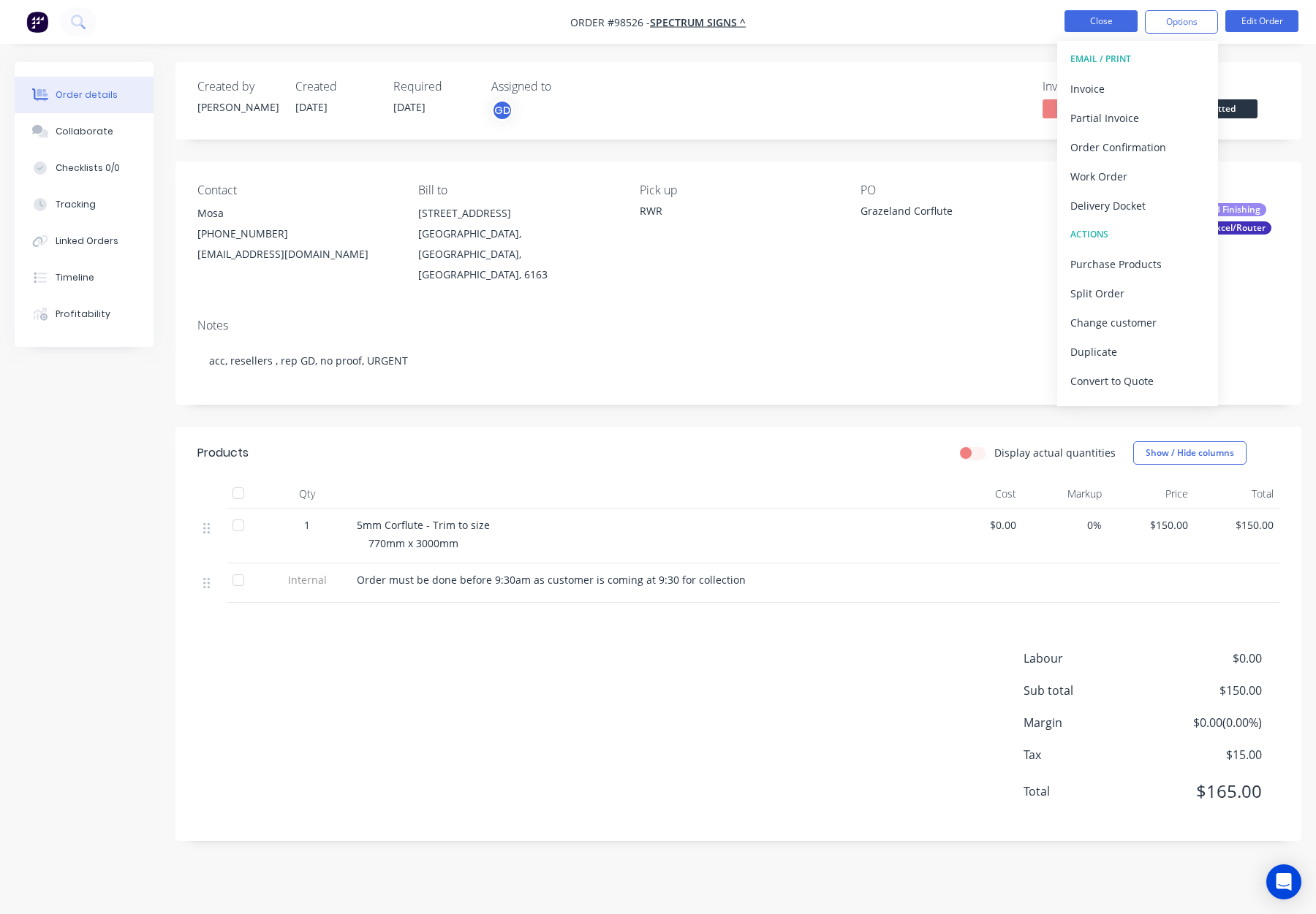
click at [1102, 25] on button "Close" at bounding box center [1101, 21] width 73 height 22
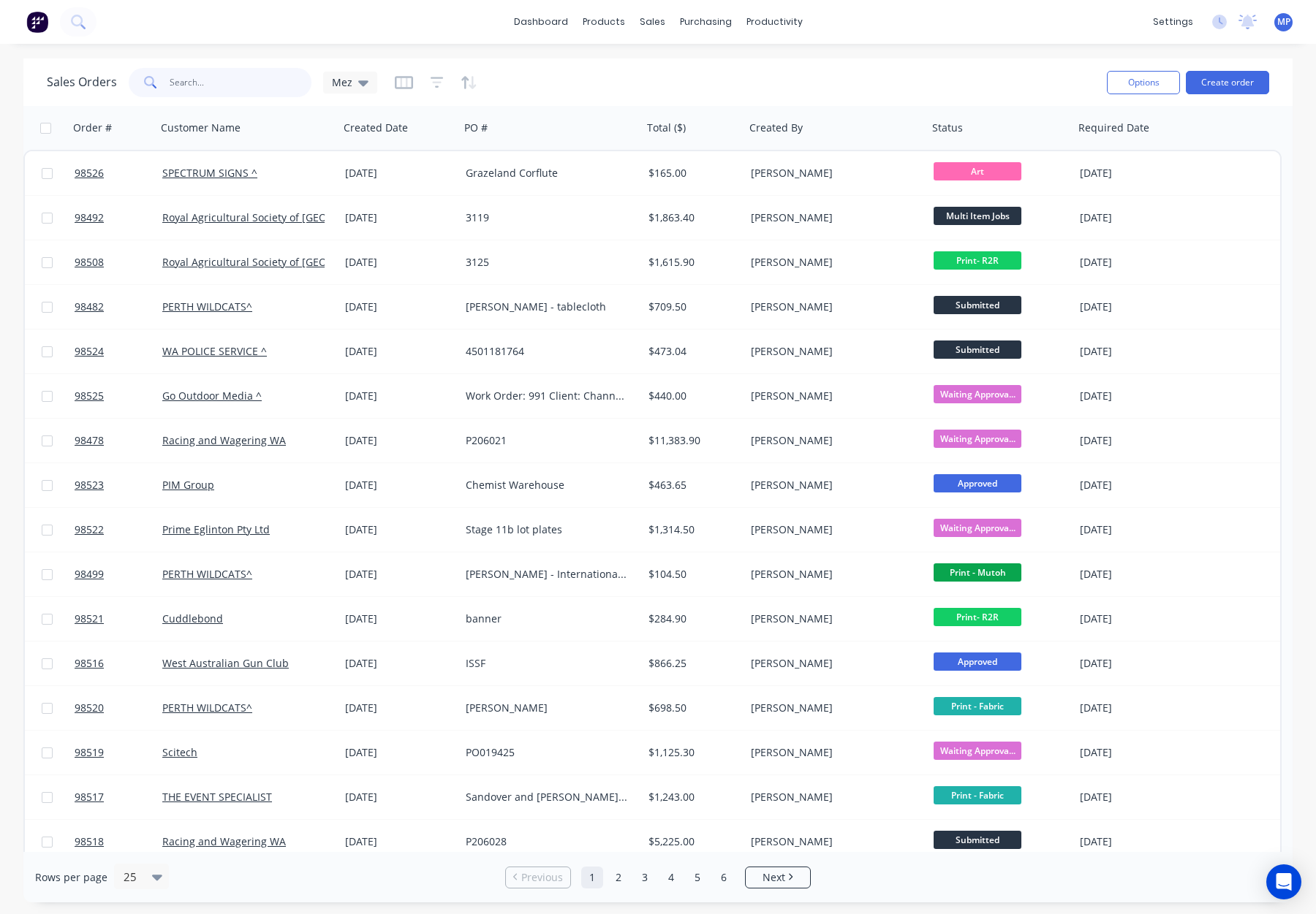
click at [197, 89] on input "text" at bounding box center [240, 82] width 143 height 29
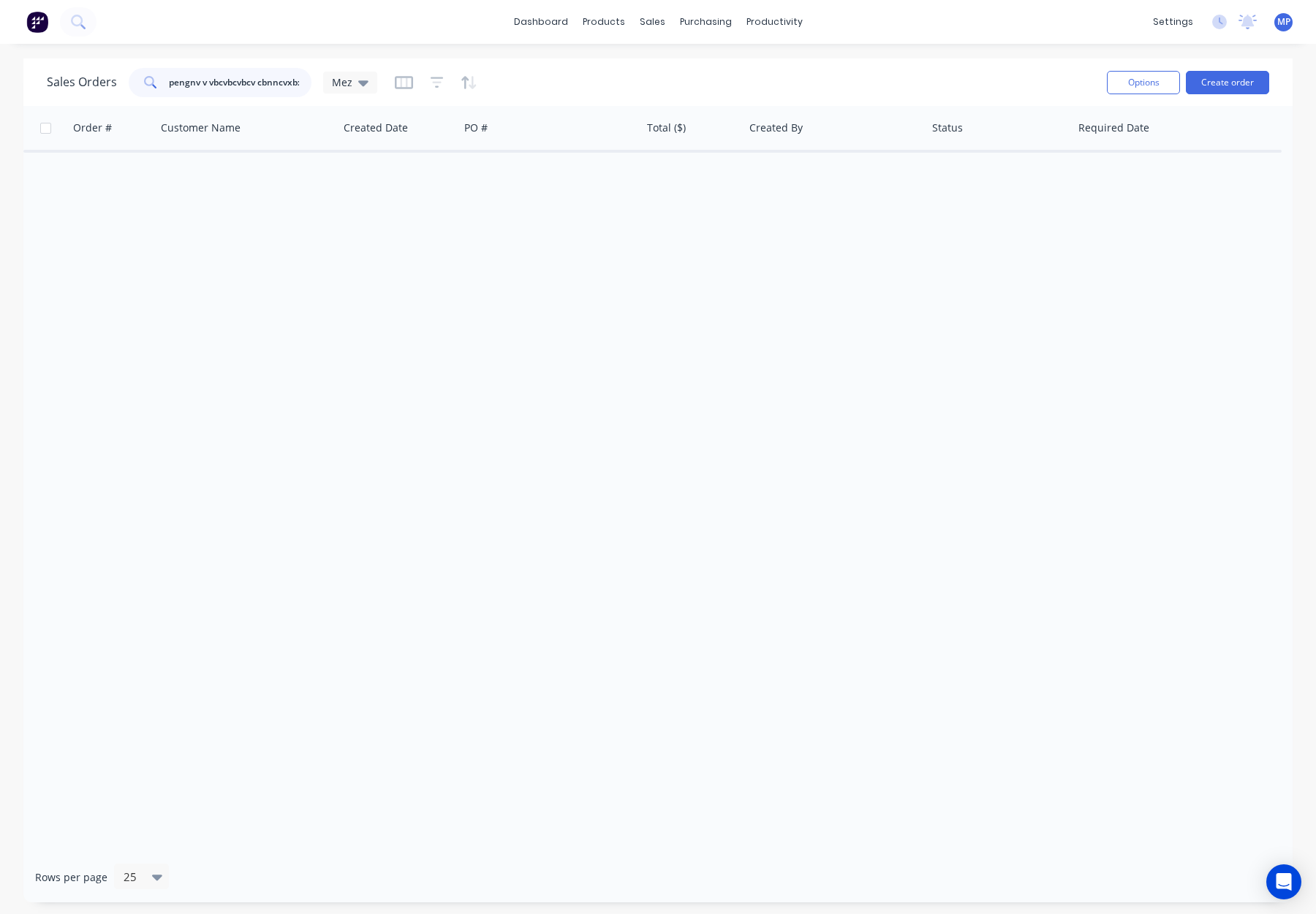
scroll to position [0, 19]
click at [270, 79] on input "espengnv v vbcvbcvbcv cbnncvxbxv" at bounding box center [240, 82] width 143 height 29
drag, startPoint x: 289, startPoint y: 81, endPoint x: 102, endPoint y: 80, distance: 187.0
click at [96, 81] on div "Sales Orders espengnv v vbcvbcvbcv cbnnvvvxbsfbbcvxbxv Mez" at bounding box center [212, 82] width 331 height 29
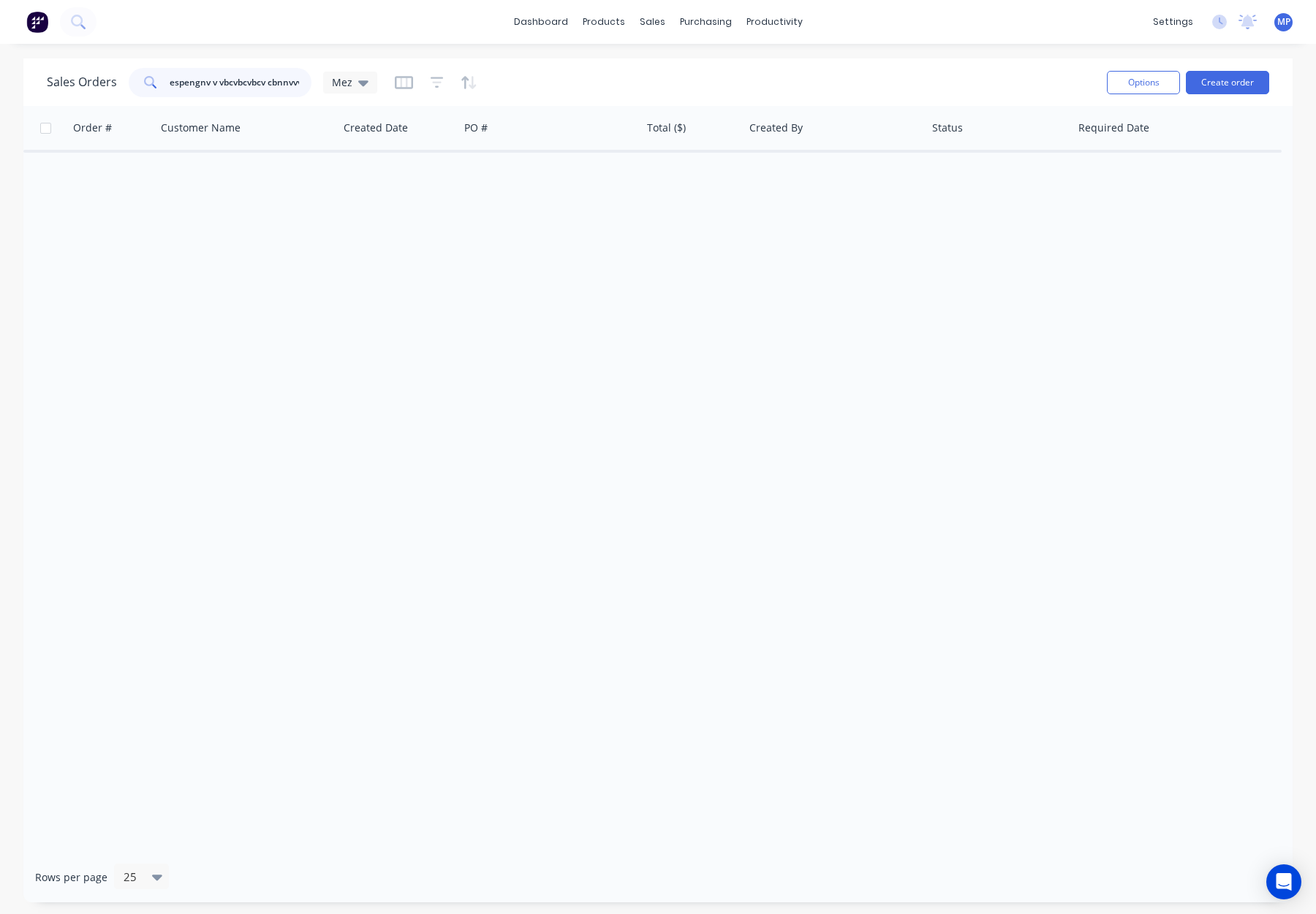
click at [263, 85] on input "espengnv v vbcvbcvbcv cbnnvvvxbsfbbcvxbxv" at bounding box center [240, 82] width 143 height 29
paste input "770mm x 3000mm"
click at [223, 88] on input "bdxtdhtdhrtuestyesthtv cbnnvvvxbsfbbcvxbxv770mm x 3000mm" at bounding box center [240, 82] width 143 height 29
drag, startPoint x: 198, startPoint y: 85, endPoint x: 290, endPoint y: 85, distance: 92.0
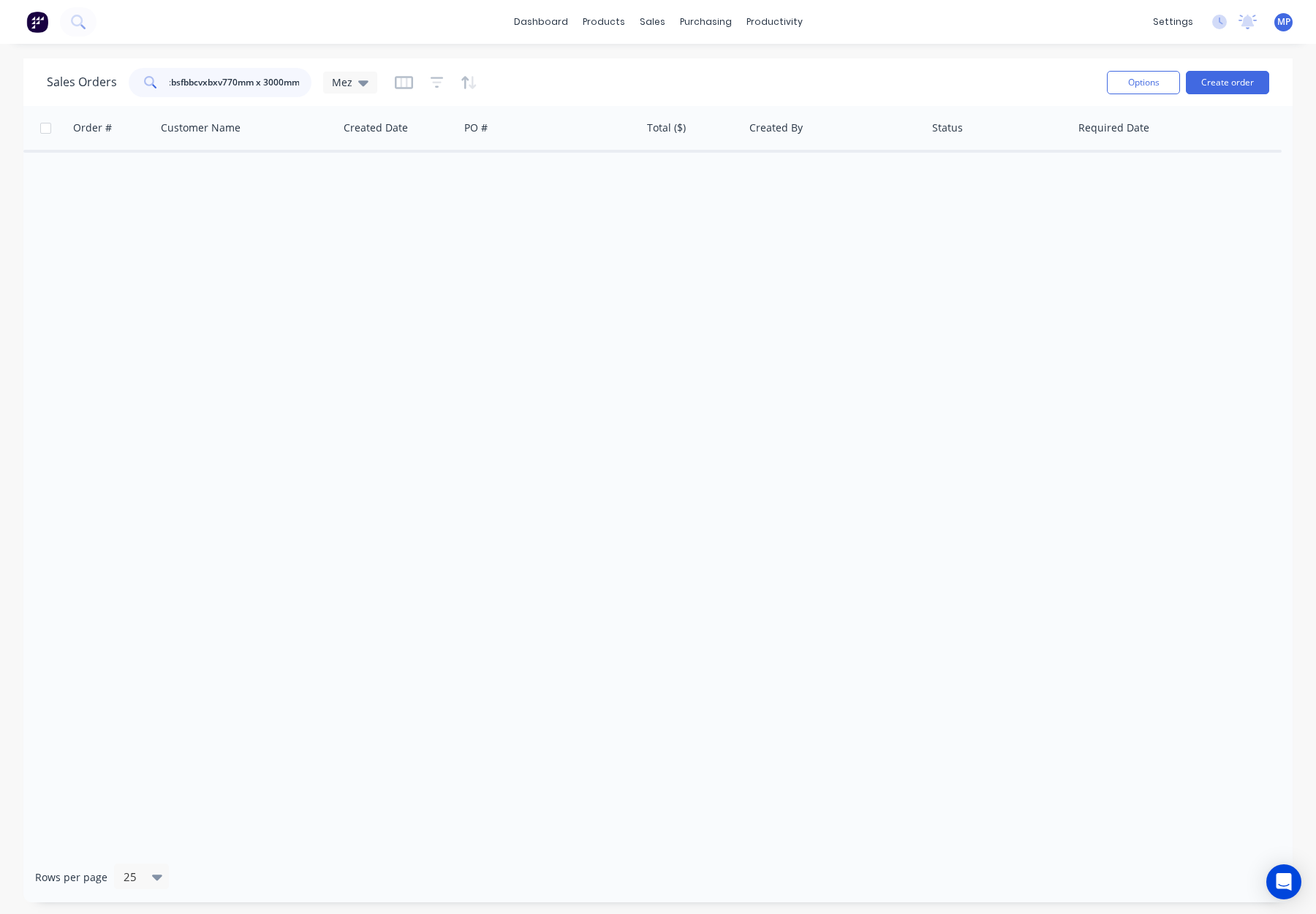
click at [290, 85] on input "bdxtdhtdhrtuestyesthtv cbnnvvvxbsfbbcvxbxv770mm x 3000mm" at bounding box center [240, 82] width 143 height 29
drag, startPoint x: 210, startPoint y: 79, endPoint x: 192, endPoint y: 77, distance: 18.1
click at [180, 77] on input "bdxtdhtdhrtuestyesthtv cbnnvvvm" at bounding box center [240, 82] width 143 height 29
type input "bdxtdvm"
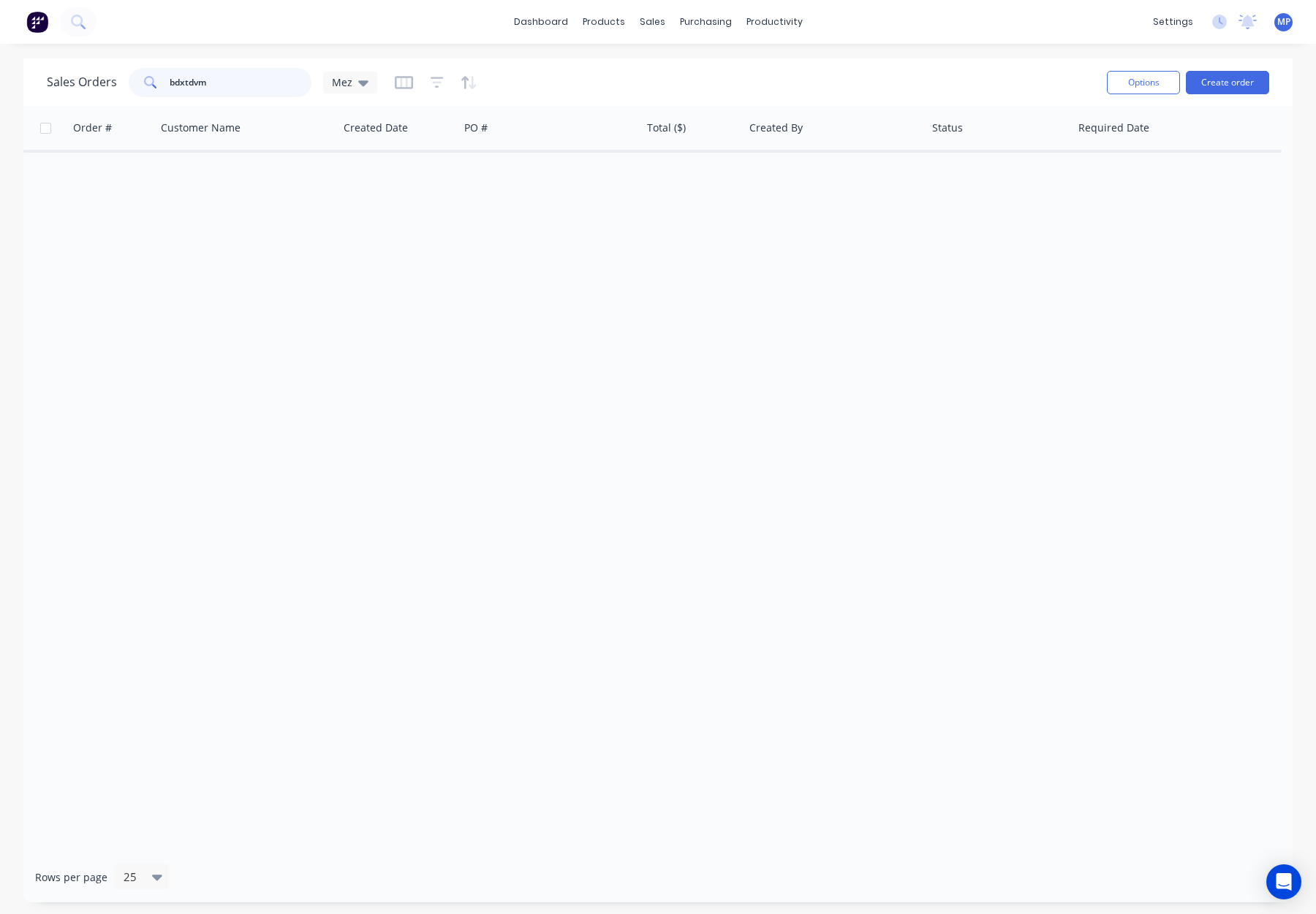
scroll to position [0, 0]
drag, startPoint x: 127, startPoint y: 75, endPoint x: 106, endPoint y: 74, distance: 21.0
click at [102, 75] on div "Sales Orders bdxtdvm Mez" at bounding box center [212, 82] width 331 height 29
type input "ldsllldfbdfhdfhdxfhddfgdghxgszdgfs\ dvcvcvvv"
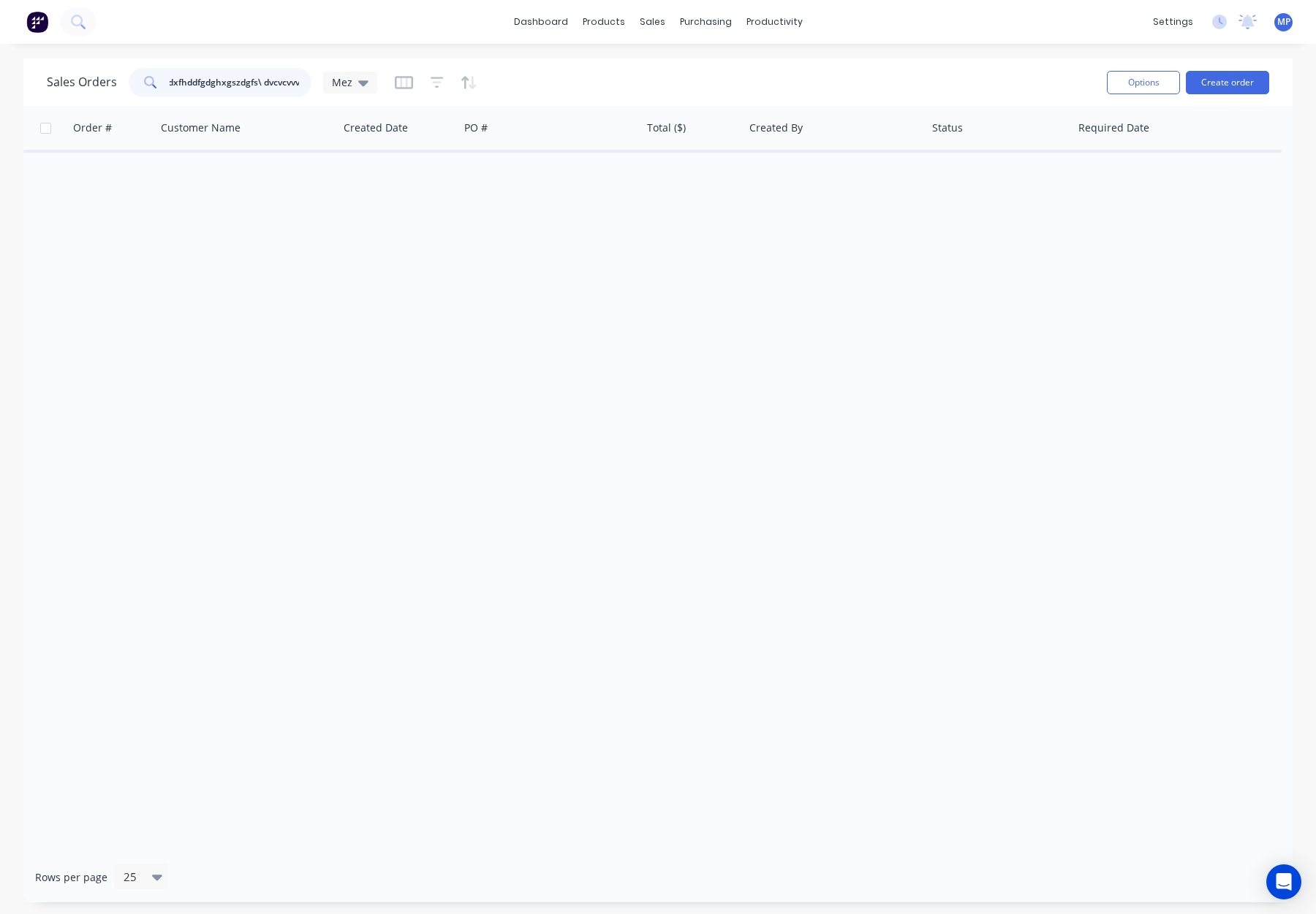
scroll to position [0, 0]
drag, startPoint x: 302, startPoint y: 90, endPoint x: 146, endPoint y: 73, distance: 156.9
click at [140, 74] on div "ldsllldfbdfhdfhdxfhddfgdghxgszdgfs\ dvcvcvvv" at bounding box center [220, 82] width 183 height 29
click at [238, 84] on input "text" at bounding box center [240, 82] width 143 height 29
drag, startPoint x: 238, startPoint y: 84, endPoint x: 274, endPoint y: 56, distance: 45.6
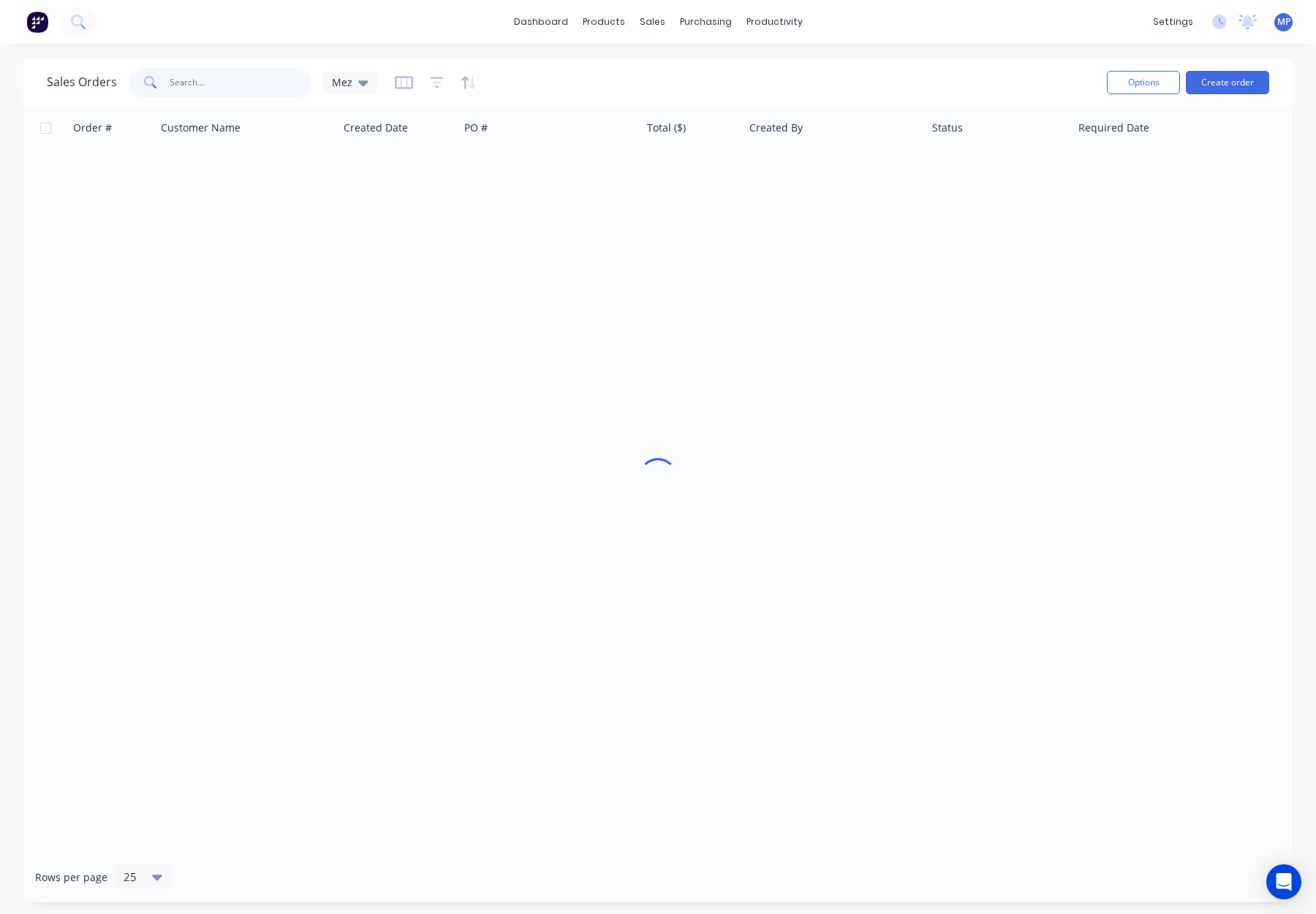
click at [238, 84] on input "text" at bounding box center [240, 82] width 143 height 29
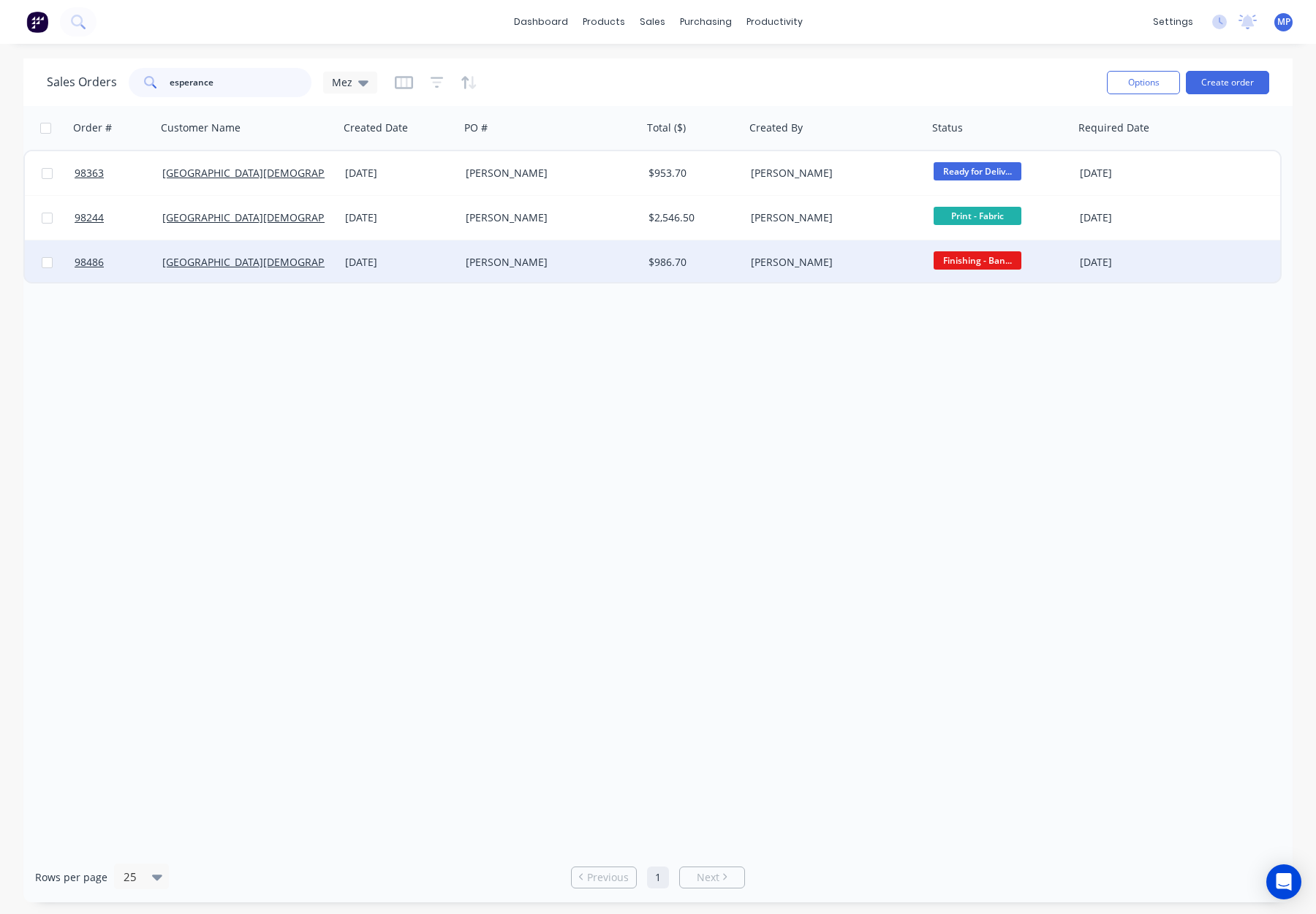
type input "esperance"
click at [599, 262] on div "[PERSON_NAME]" at bounding box center [547, 262] width 162 height 15
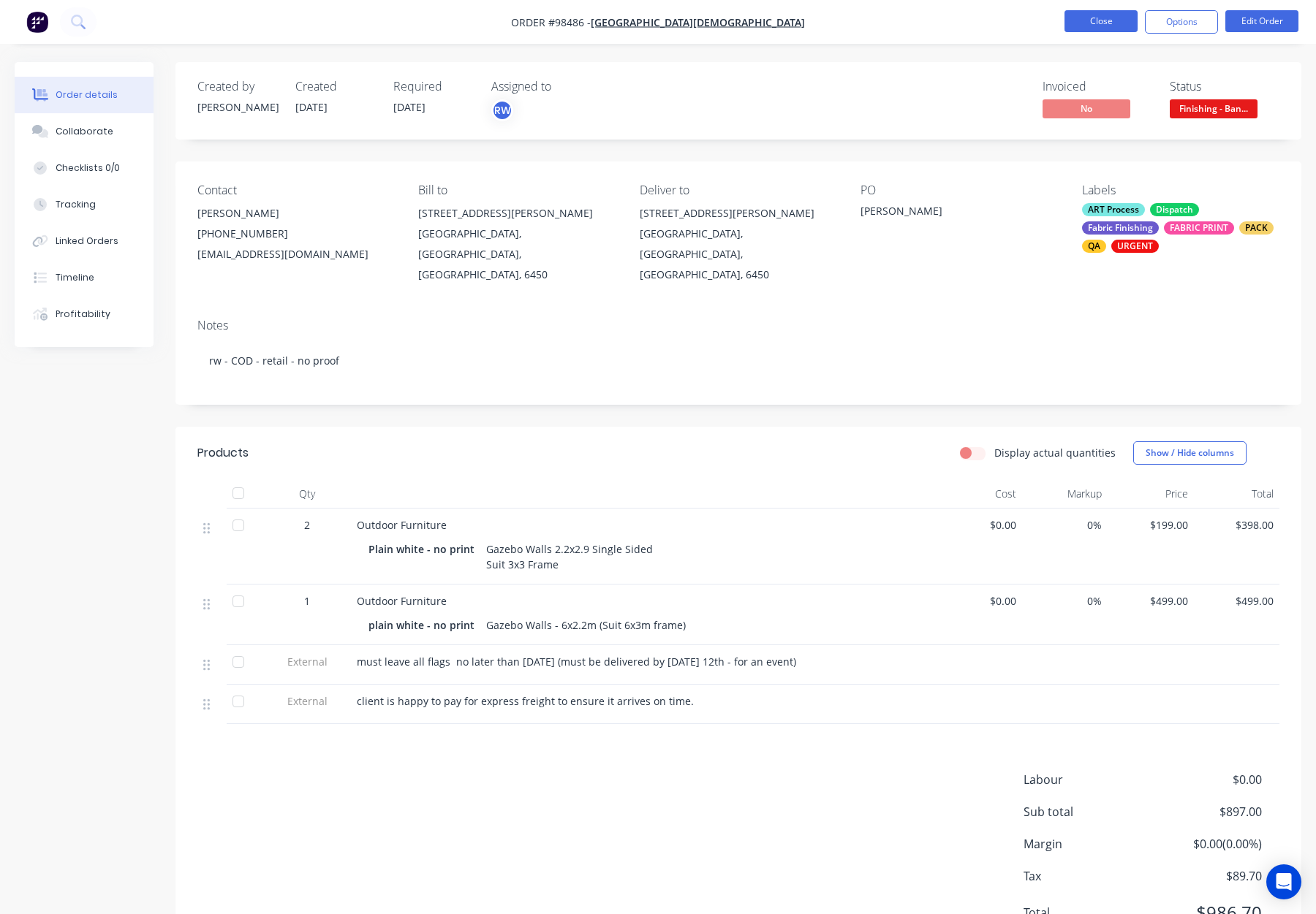
click at [1114, 18] on button "Close" at bounding box center [1101, 21] width 73 height 22
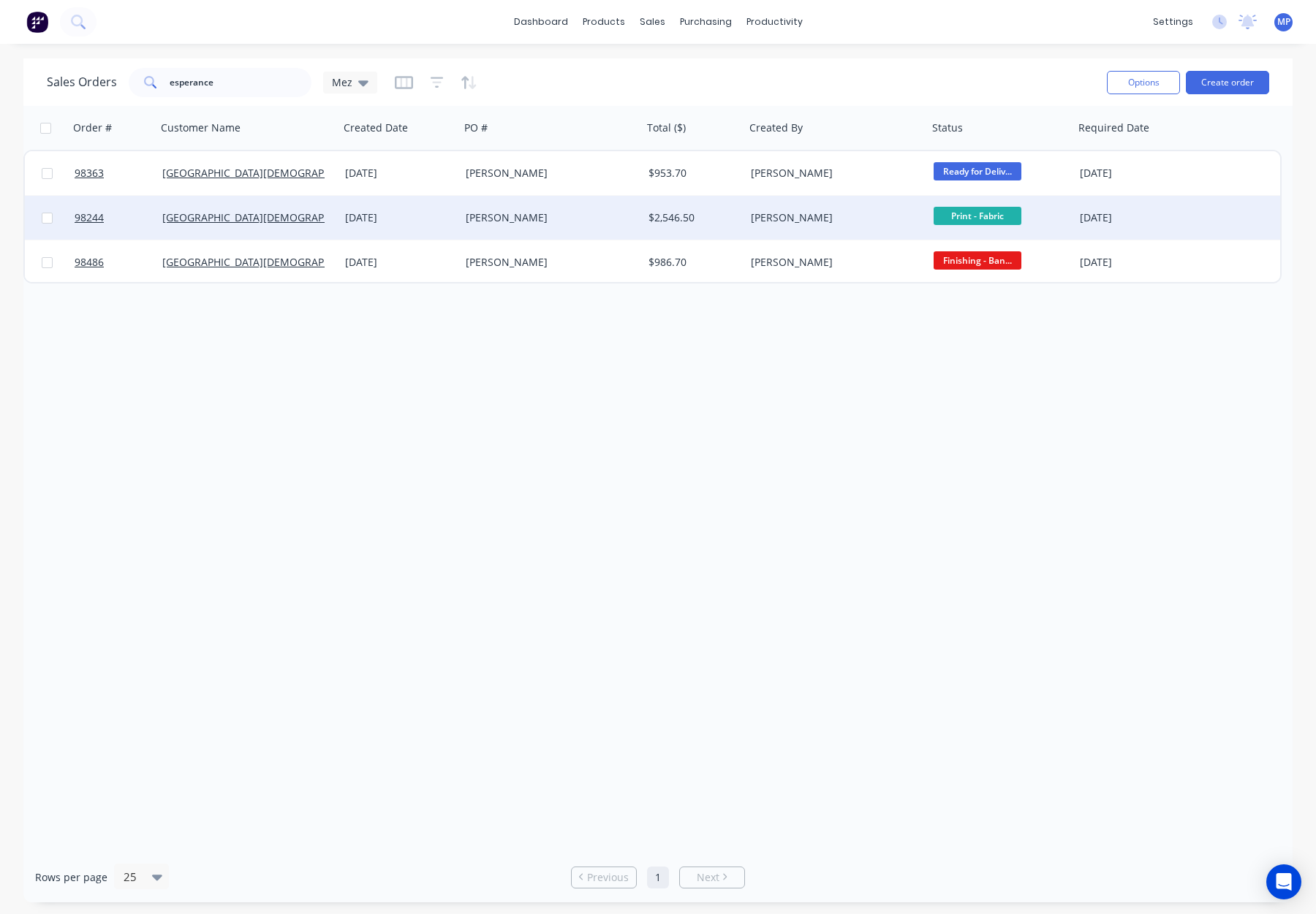
click at [602, 228] on div "[PERSON_NAME]" at bounding box center [551, 218] width 183 height 44
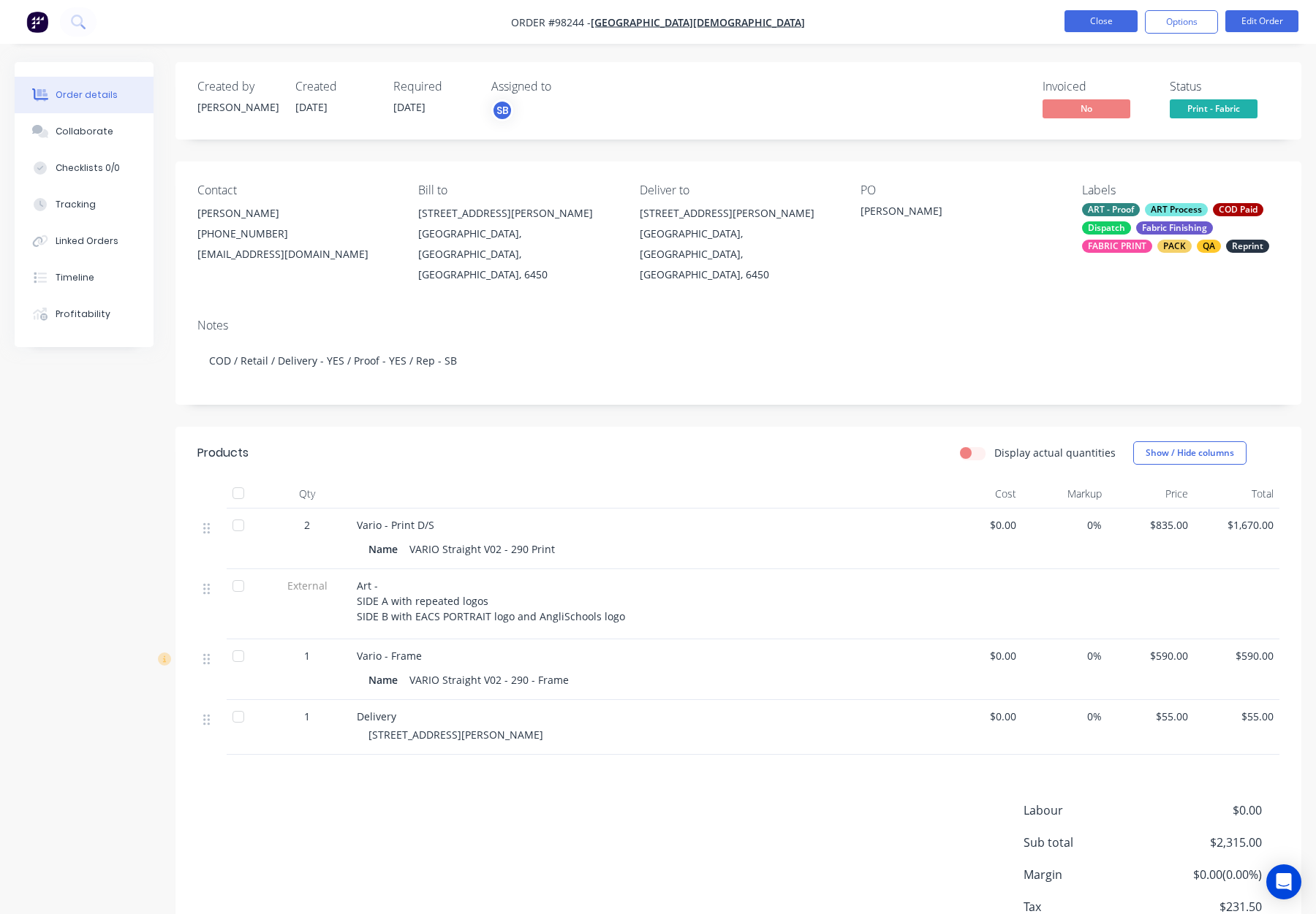
click at [1108, 19] on button "Close" at bounding box center [1101, 21] width 73 height 22
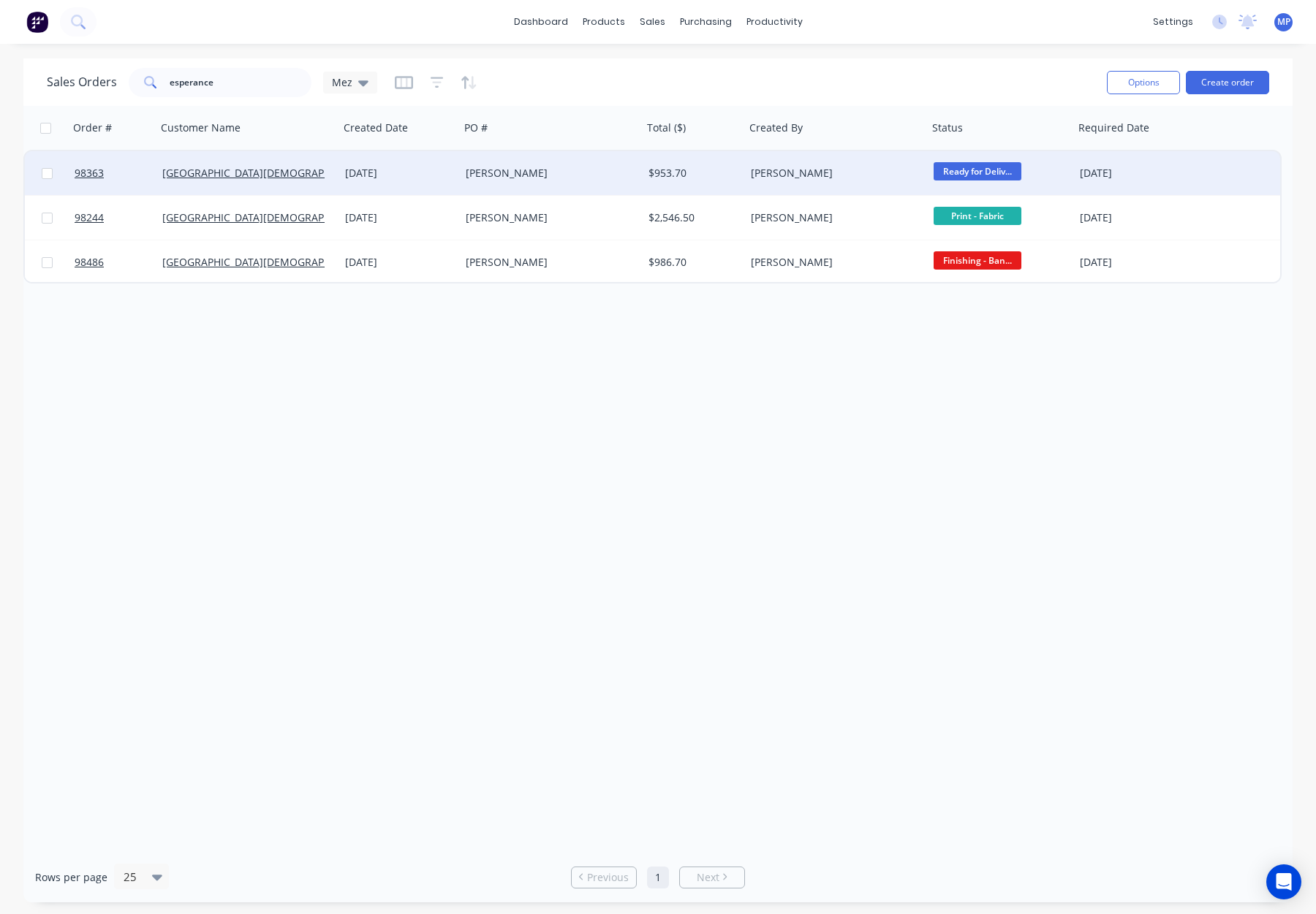
click at [449, 178] on div "[DATE]" at bounding box center [399, 173] width 109 height 15
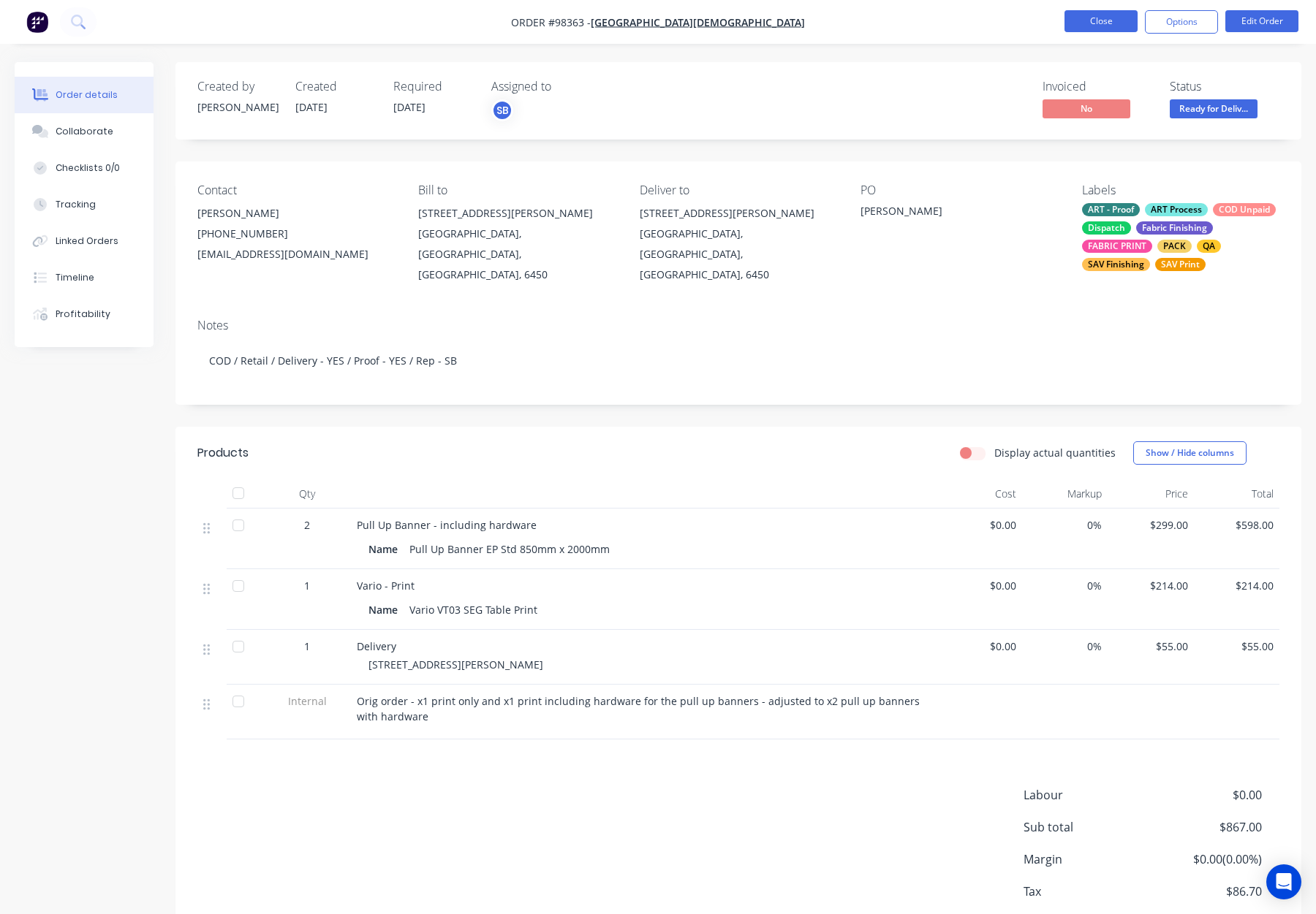
click at [1089, 27] on button "Close" at bounding box center [1101, 21] width 73 height 22
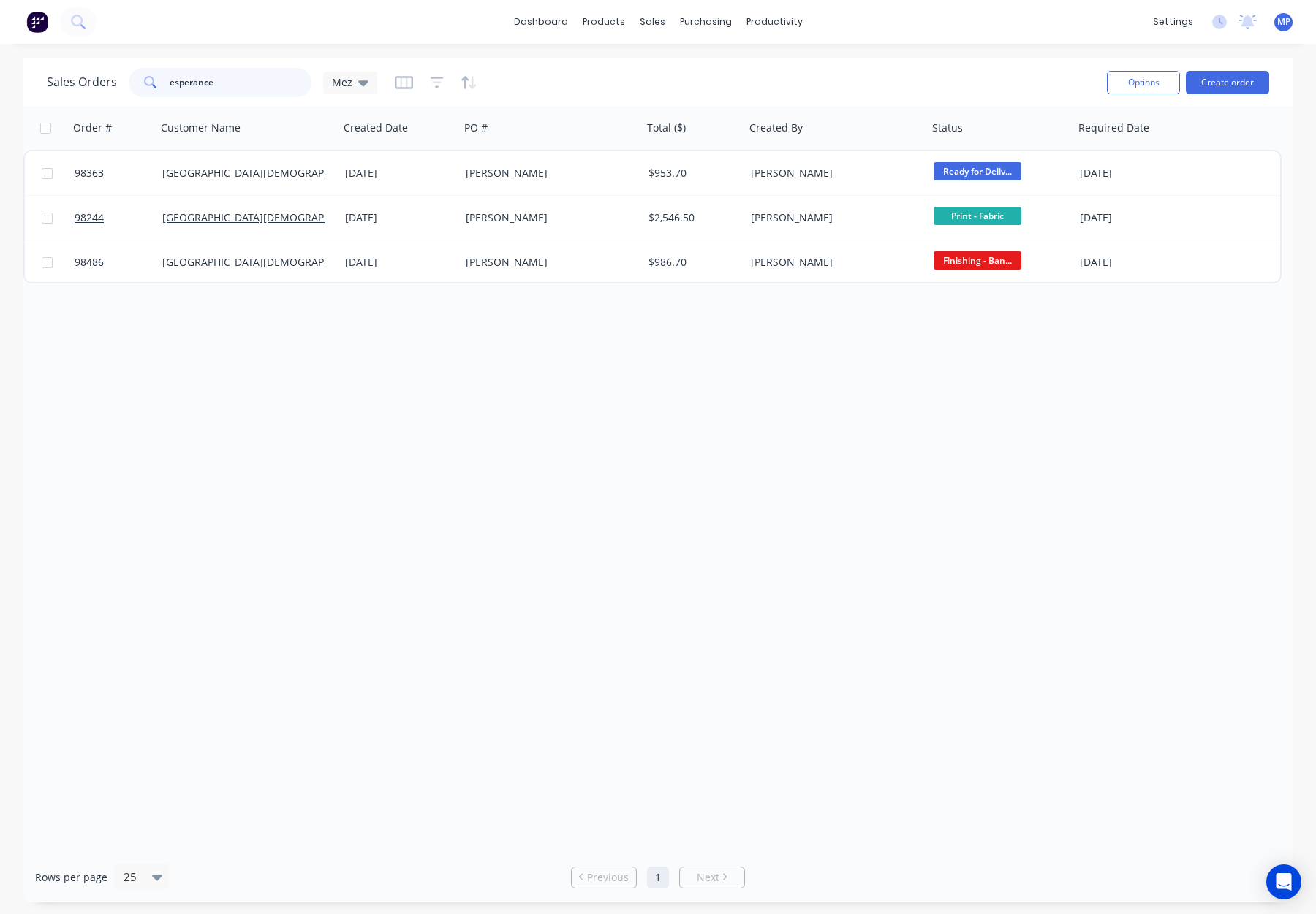
drag, startPoint x: 222, startPoint y: 78, endPoint x: 183, endPoint y: 77, distance: 39.0
click at [149, 77] on div "esperance" at bounding box center [220, 82] width 183 height 29
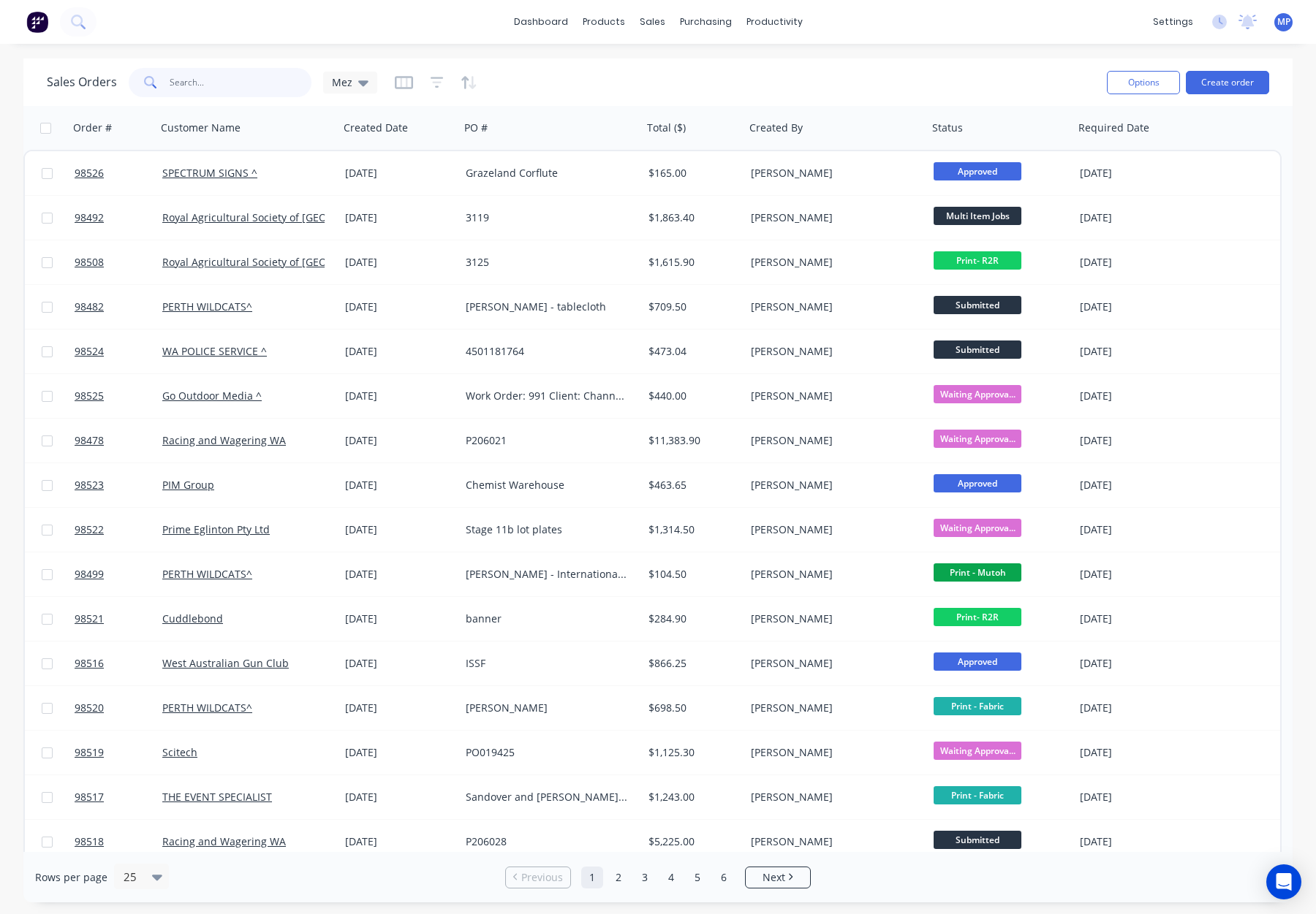
click at [229, 74] on input "text" at bounding box center [240, 82] width 143 height 29
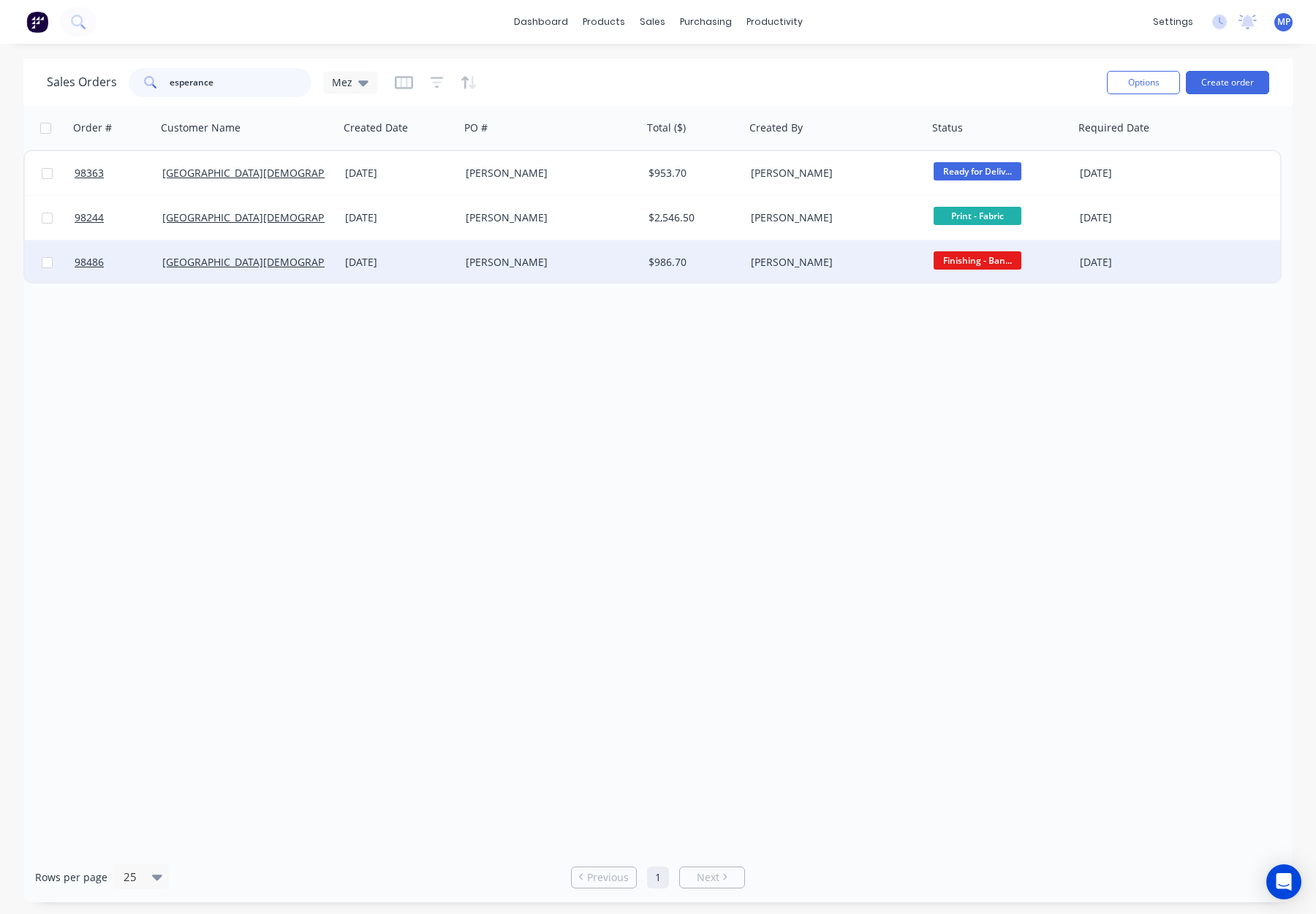
type input "esperance"
click at [552, 263] on div "[PERSON_NAME]" at bounding box center [547, 262] width 162 height 15
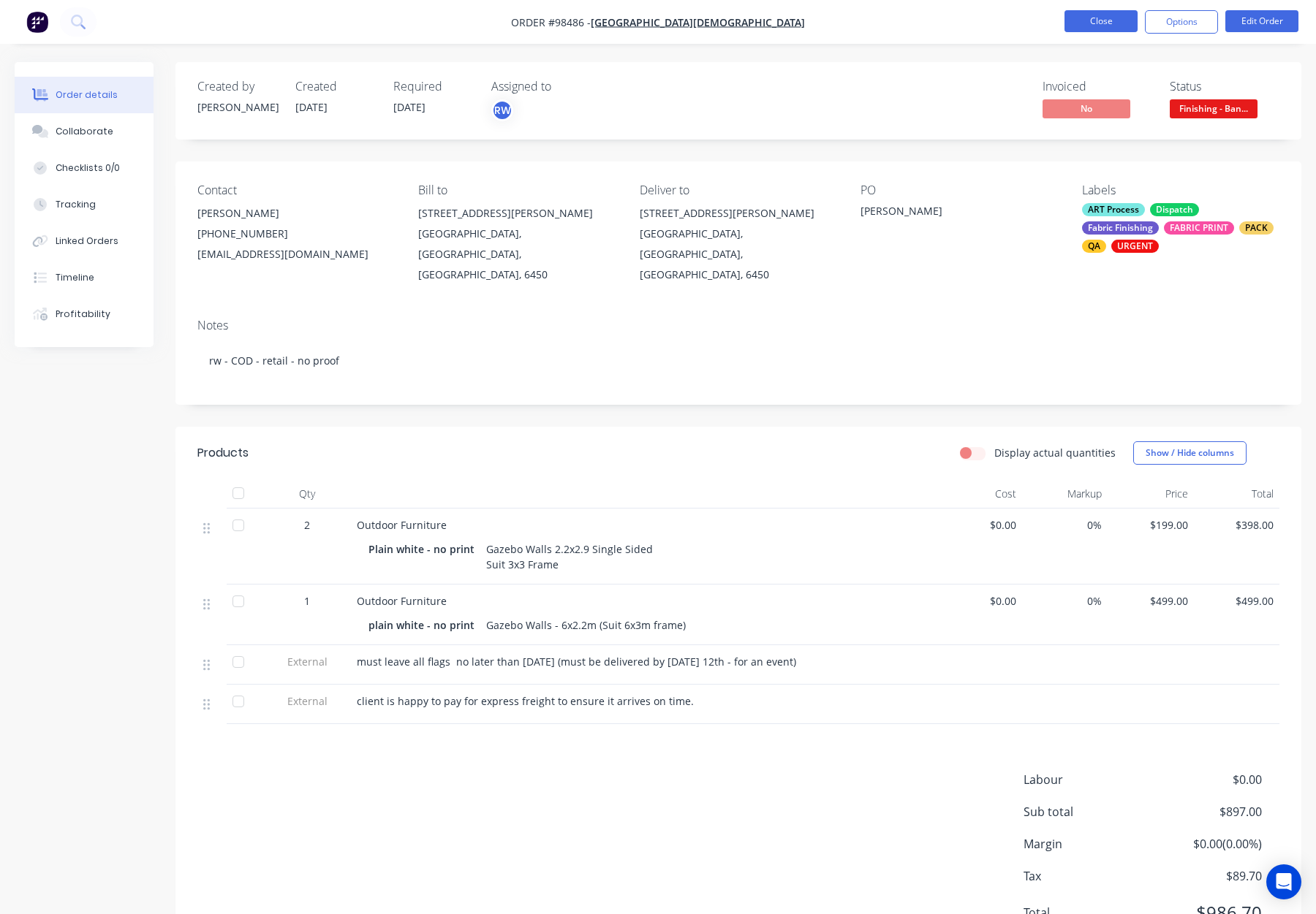
click at [1103, 15] on button "Close" at bounding box center [1101, 21] width 73 height 22
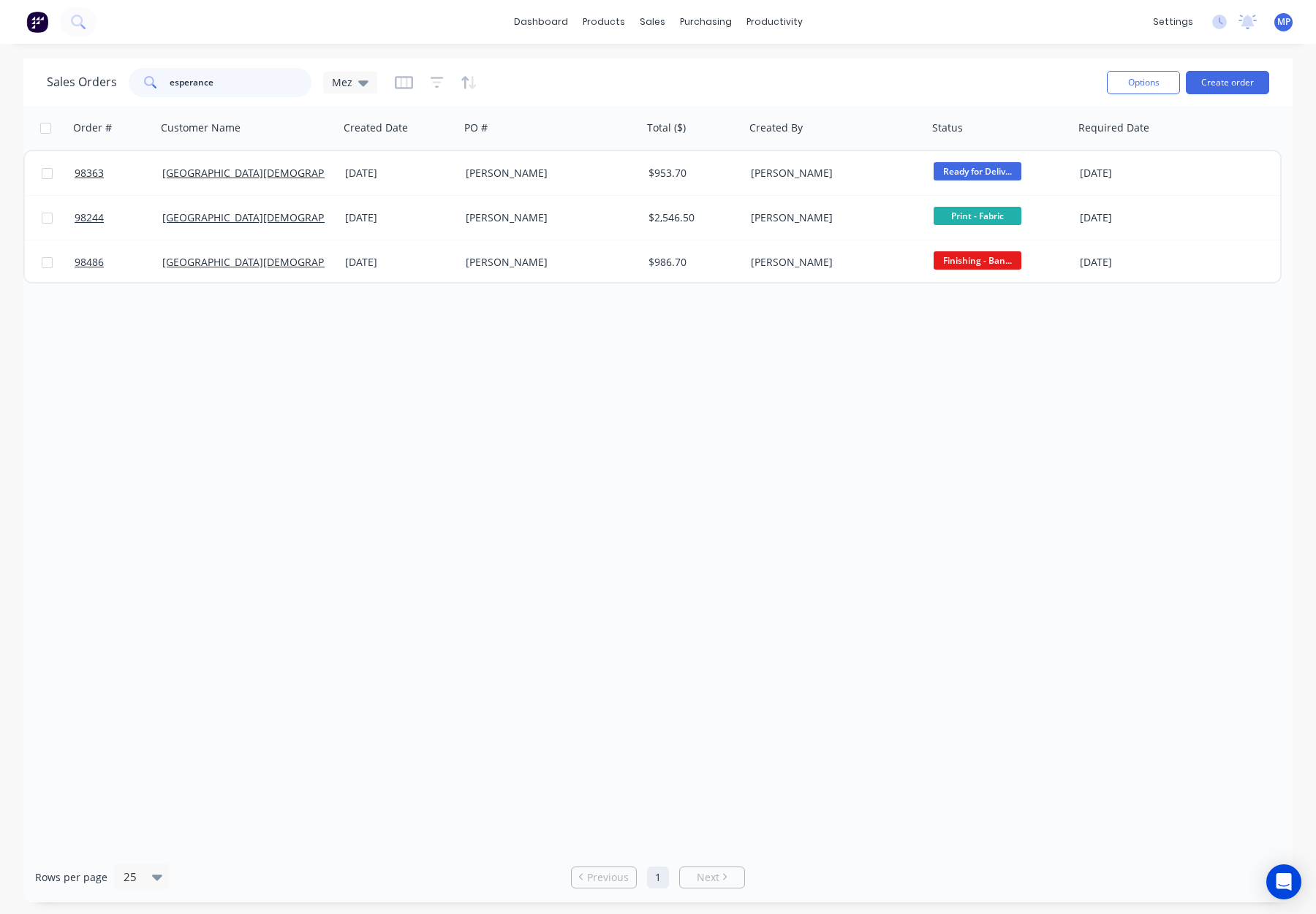
click at [207, 80] on input "esperance" at bounding box center [240, 82] width 143 height 29
drag, startPoint x: 246, startPoint y: 77, endPoint x: 106, endPoint y: 90, distance: 140.6
click at [106, 90] on div "Sales Orders esperance Mez" at bounding box center [212, 82] width 331 height 29
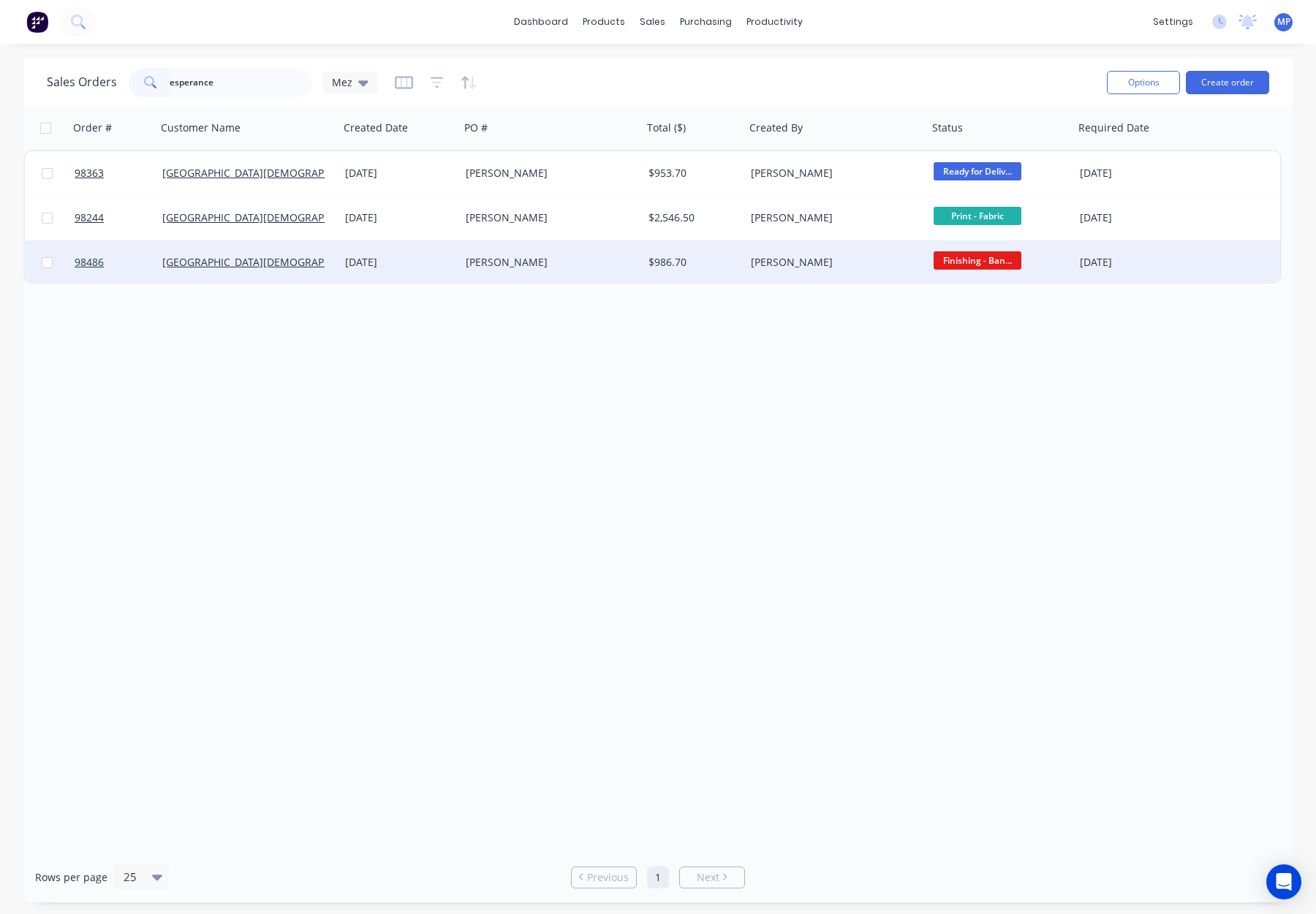
click at [539, 259] on div "[PERSON_NAME]" at bounding box center [547, 262] width 162 height 15
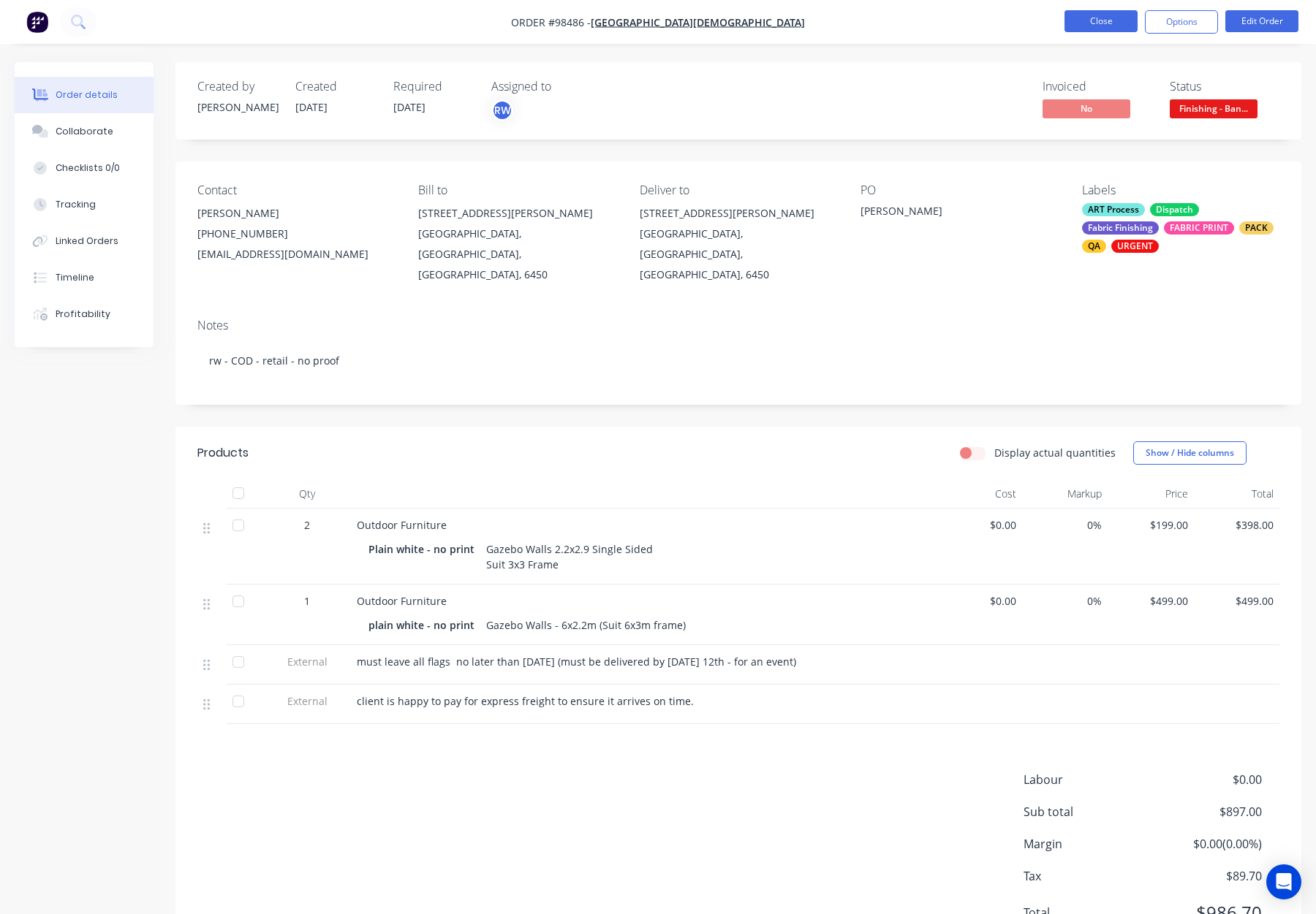
click at [1086, 19] on button "Close" at bounding box center [1101, 21] width 73 height 22
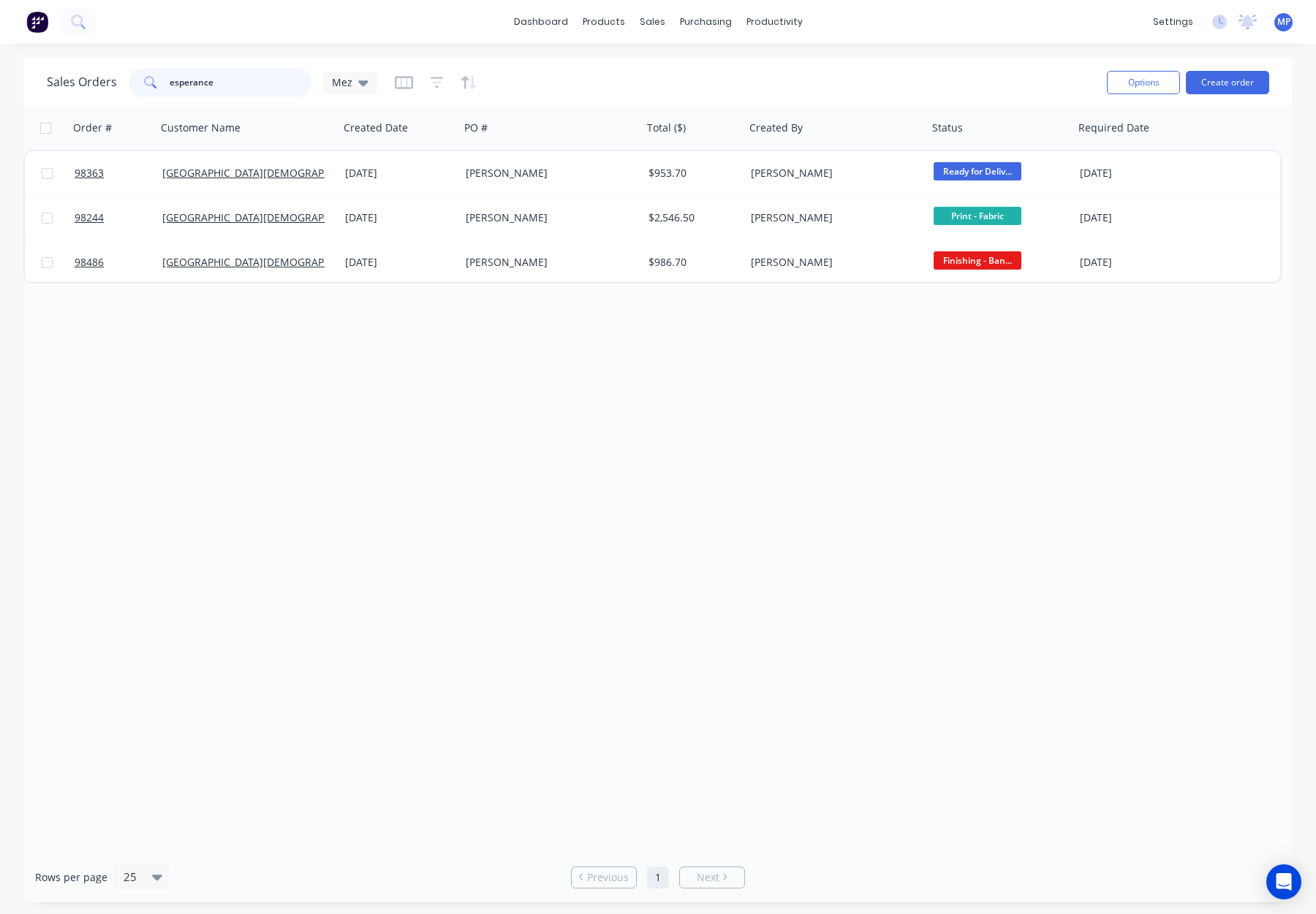
drag, startPoint x: 245, startPoint y: 75, endPoint x: 170, endPoint y: 81, distance: 75.2
click at [154, 79] on div "esperance" at bounding box center [220, 82] width 183 height 29
click at [268, 84] on input "esperance" at bounding box center [240, 82] width 143 height 29
click at [268, 83] on input "esperance" at bounding box center [240, 82] width 143 height 29
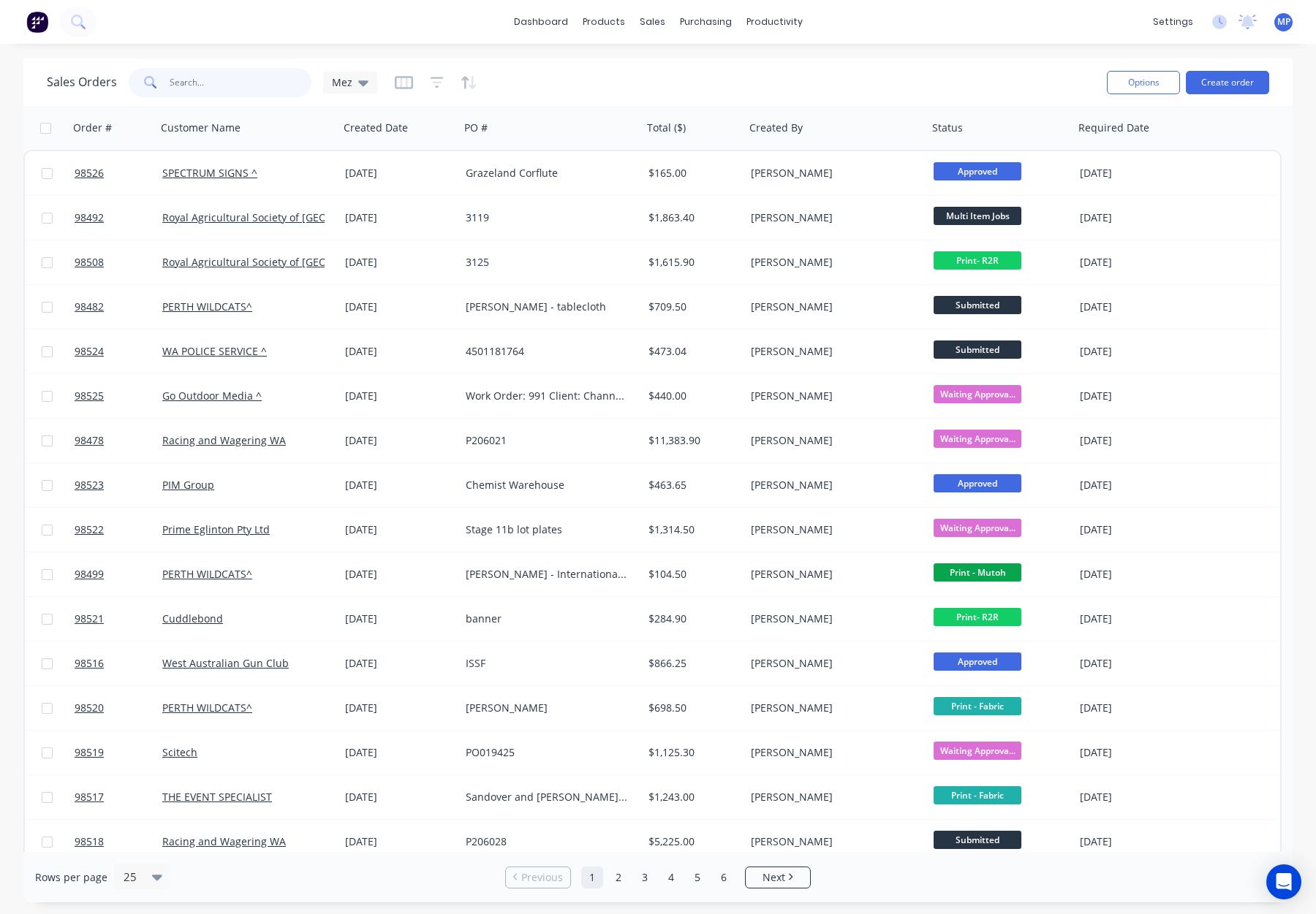
click at [184, 80] on input "text" at bounding box center [240, 82] width 143 height 29
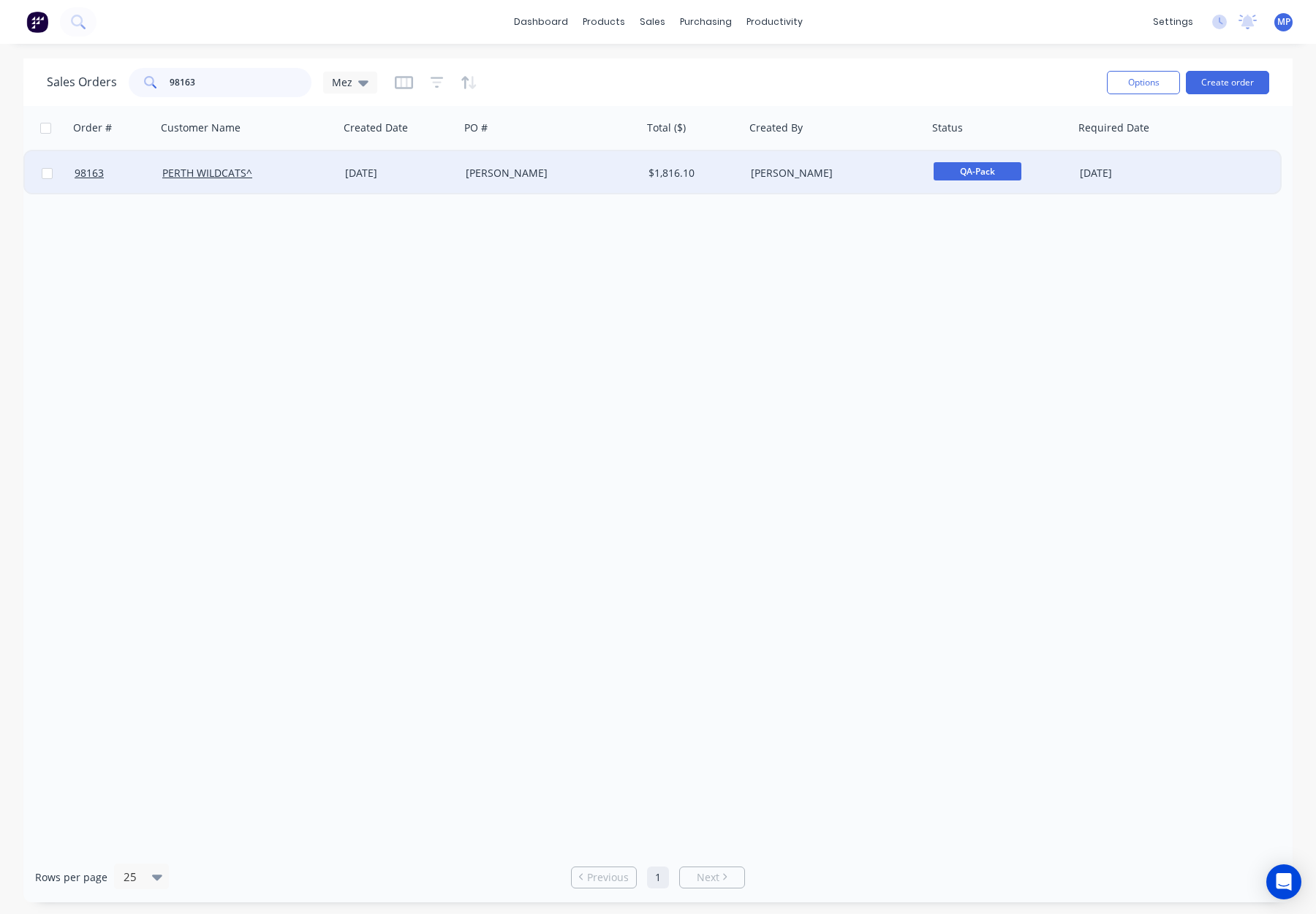
type input "98163"
click at [298, 164] on div "PERTH WILDCATS^" at bounding box center [248, 173] width 183 height 44
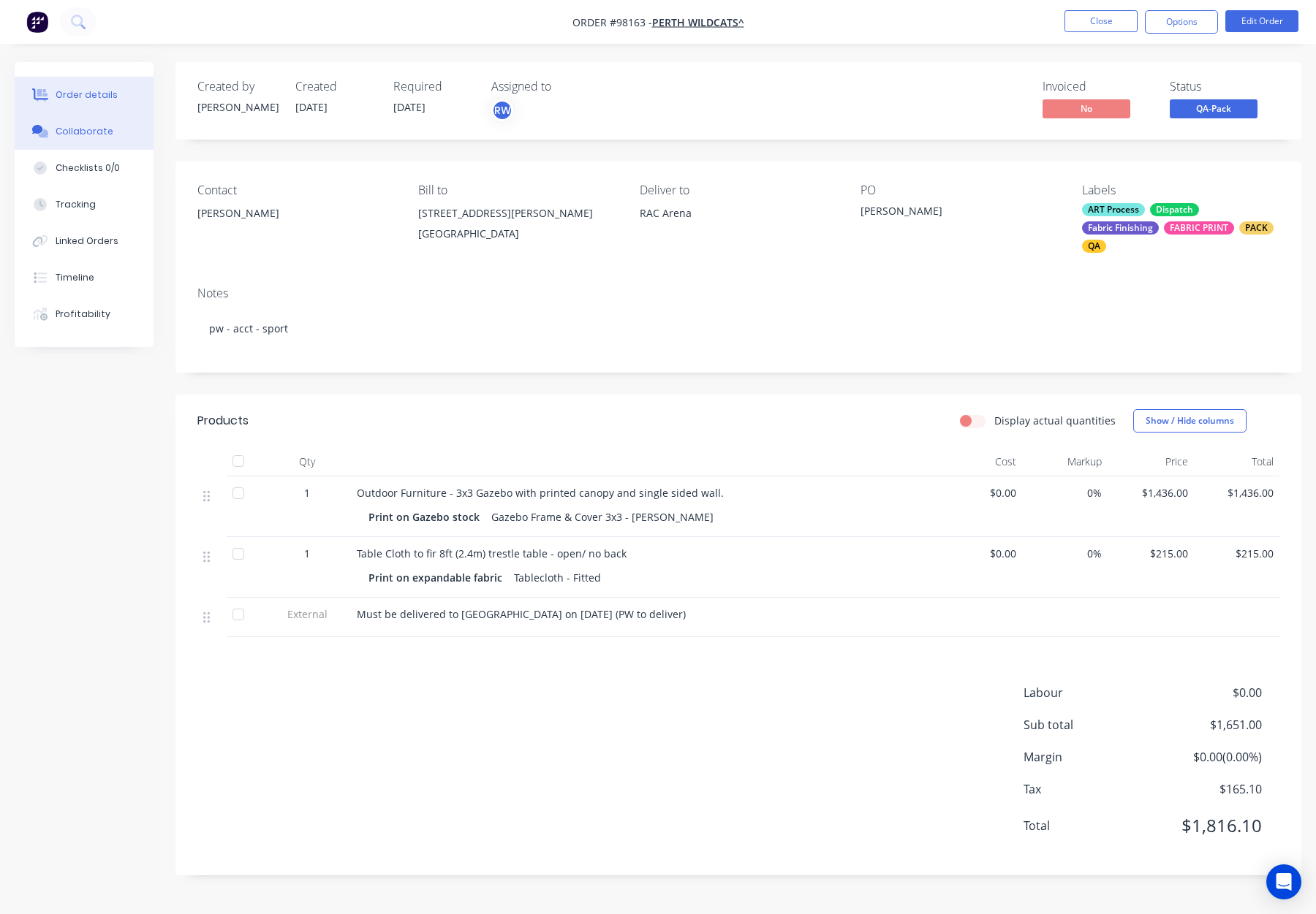
click at [99, 137] on div "Collaborate" at bounding box center [85, 131] width 58 height 13
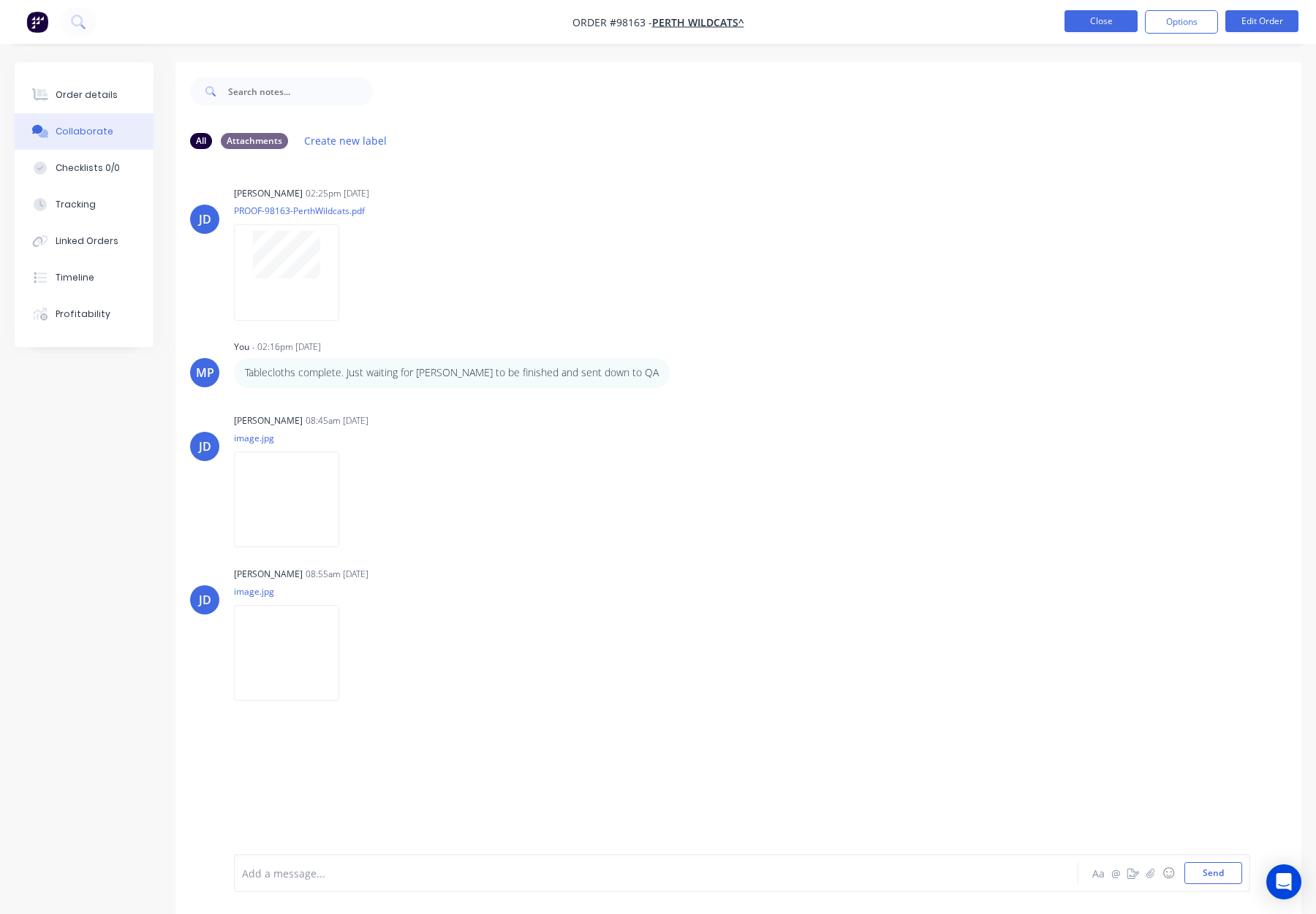
click at [1096, 16] on button "Close" at bounding box center [1101, 21] width 73 height 22
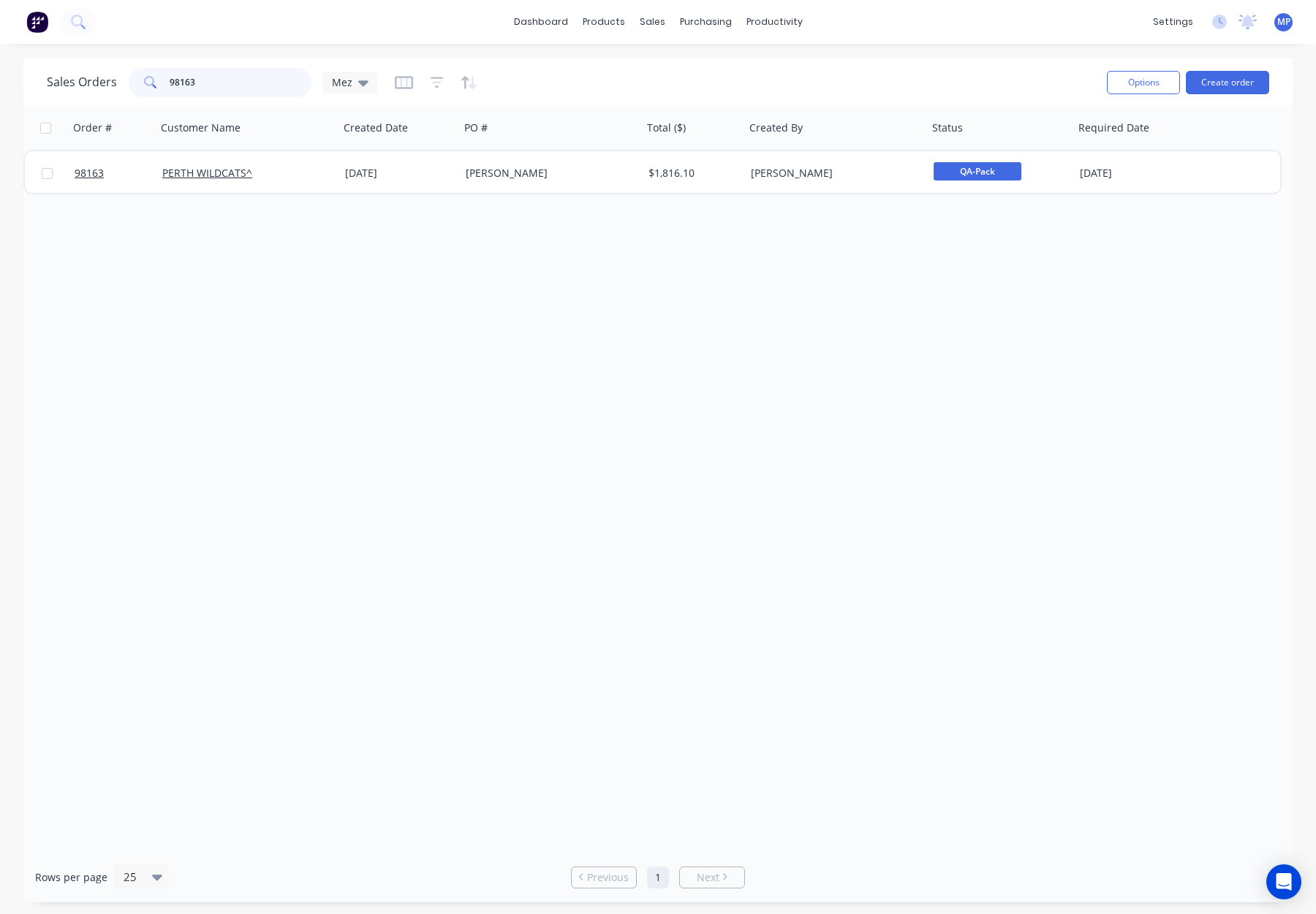
click at [227, 86] on input "98163" at bounding box center [240, 82] width 143 height 29
drag, startPoint x: 232, startPoint y: 83, endPoint x: 163, endPoint y: 82, distance: 69.0
click at [163, 82] on div "98163" at bounding box center [220, 82] width 183 height 29
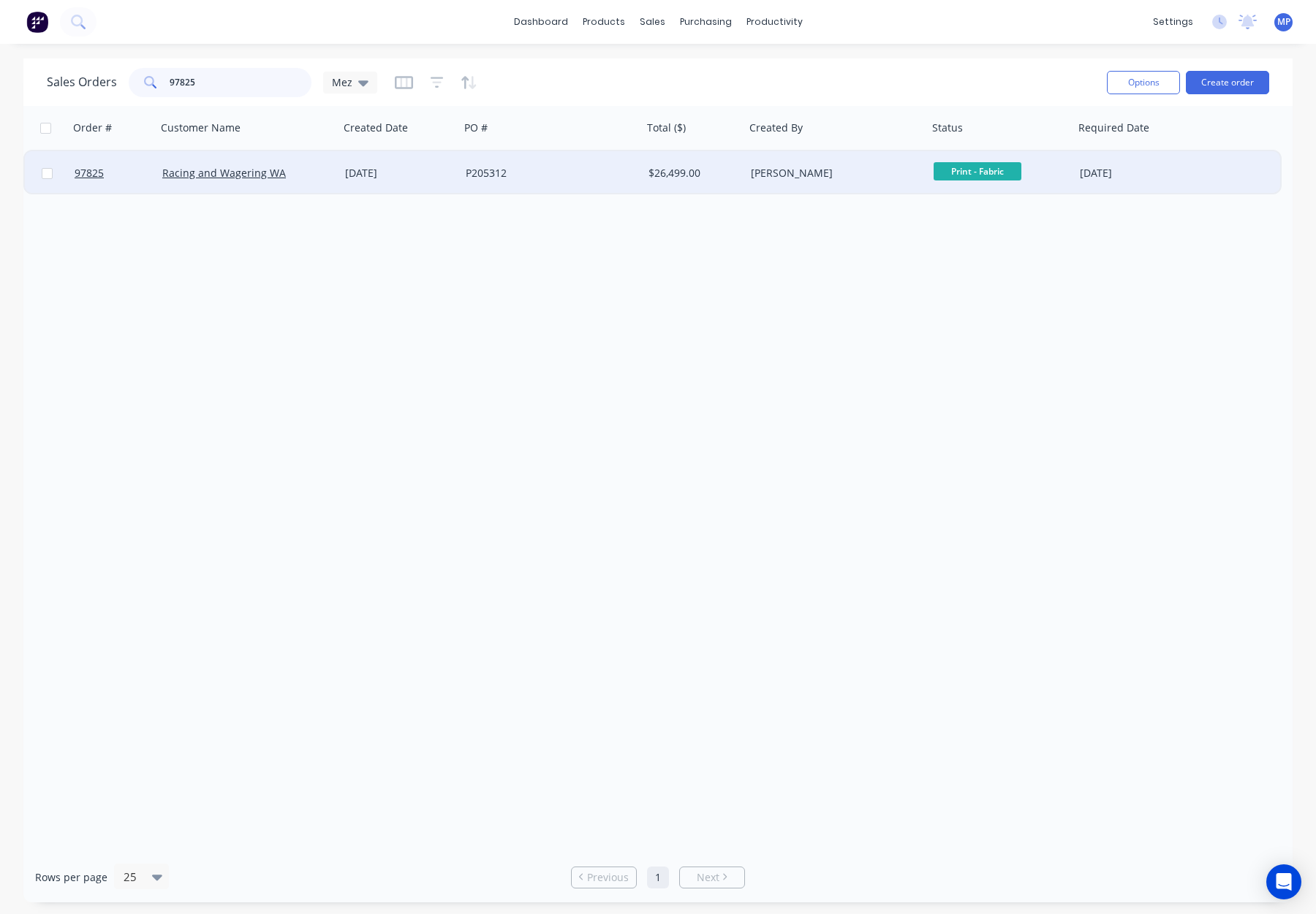
type input "97825"
click at [492, 171] on div "P205312" at bounding box center [547, 173] width 162 height 15
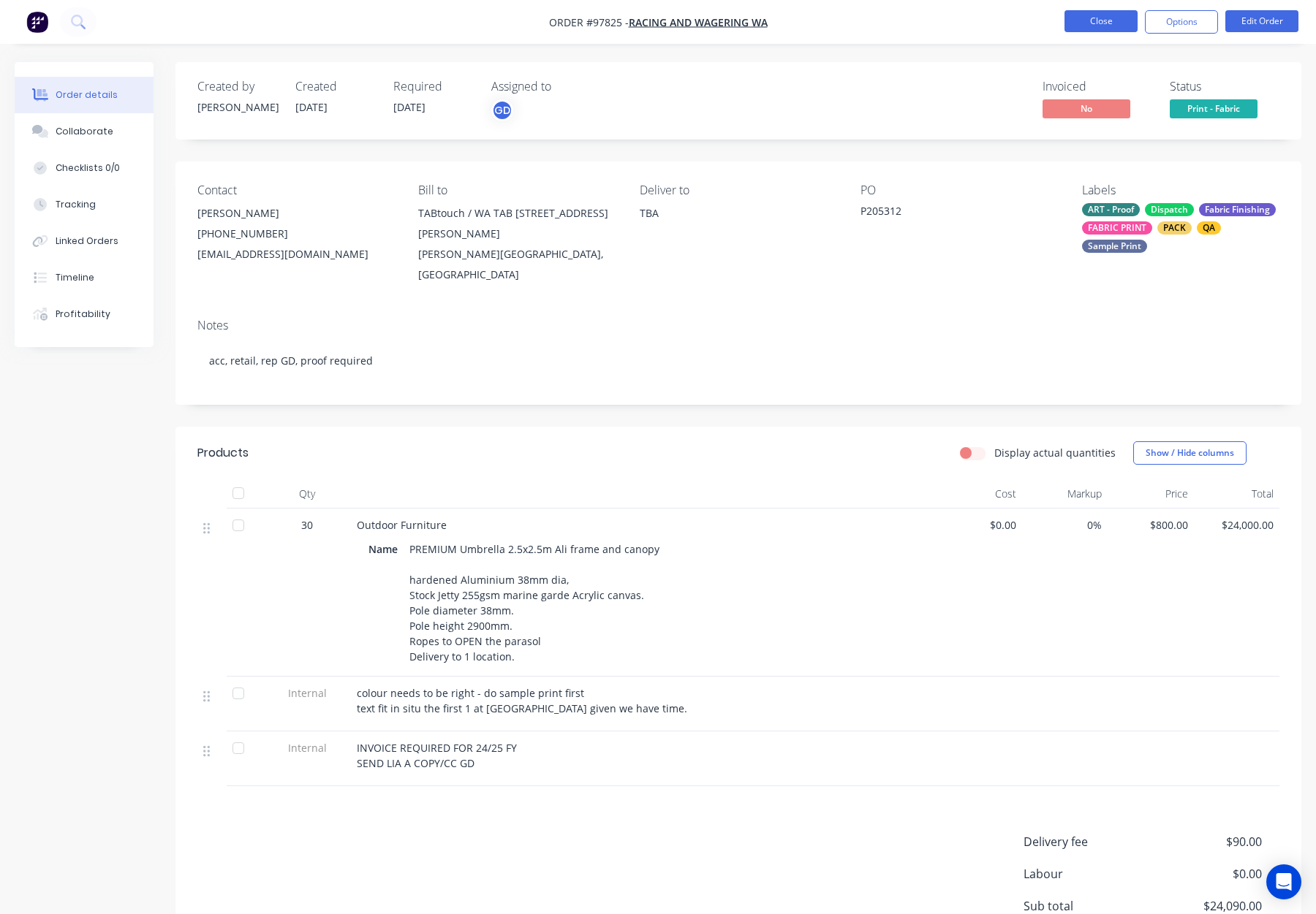
click at [1077, 23] on button "Close" at bounding box center [1101, 21] width 73 height 22
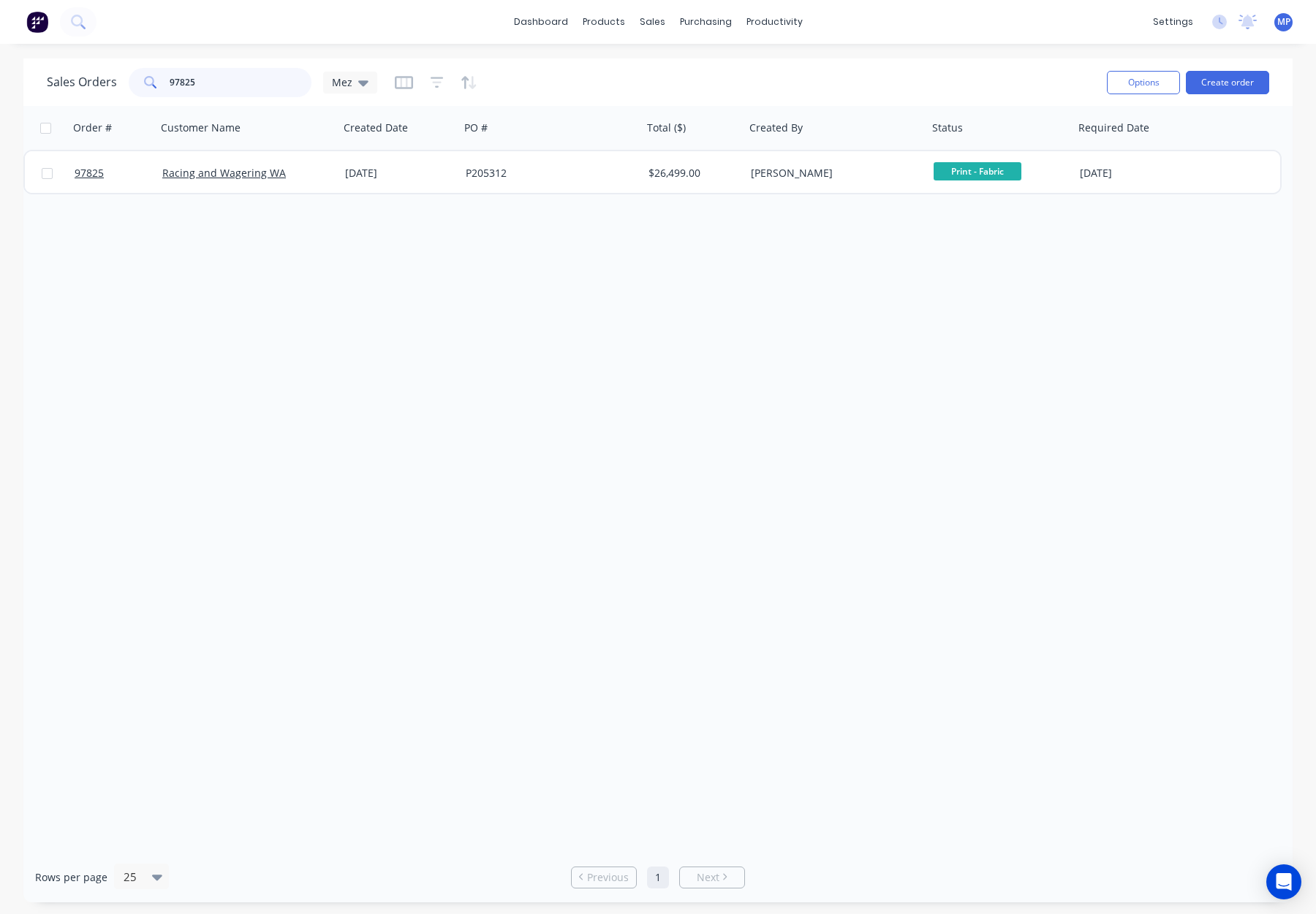
drag, startPoint x: 231, startPoint y: 85, endPoint x: 125, endPoint y: 80, distance: 106.1
click at [125, 80] on div "Sales Orders 97825 Mez" at bounding box center [212, 82] width 331 height 29
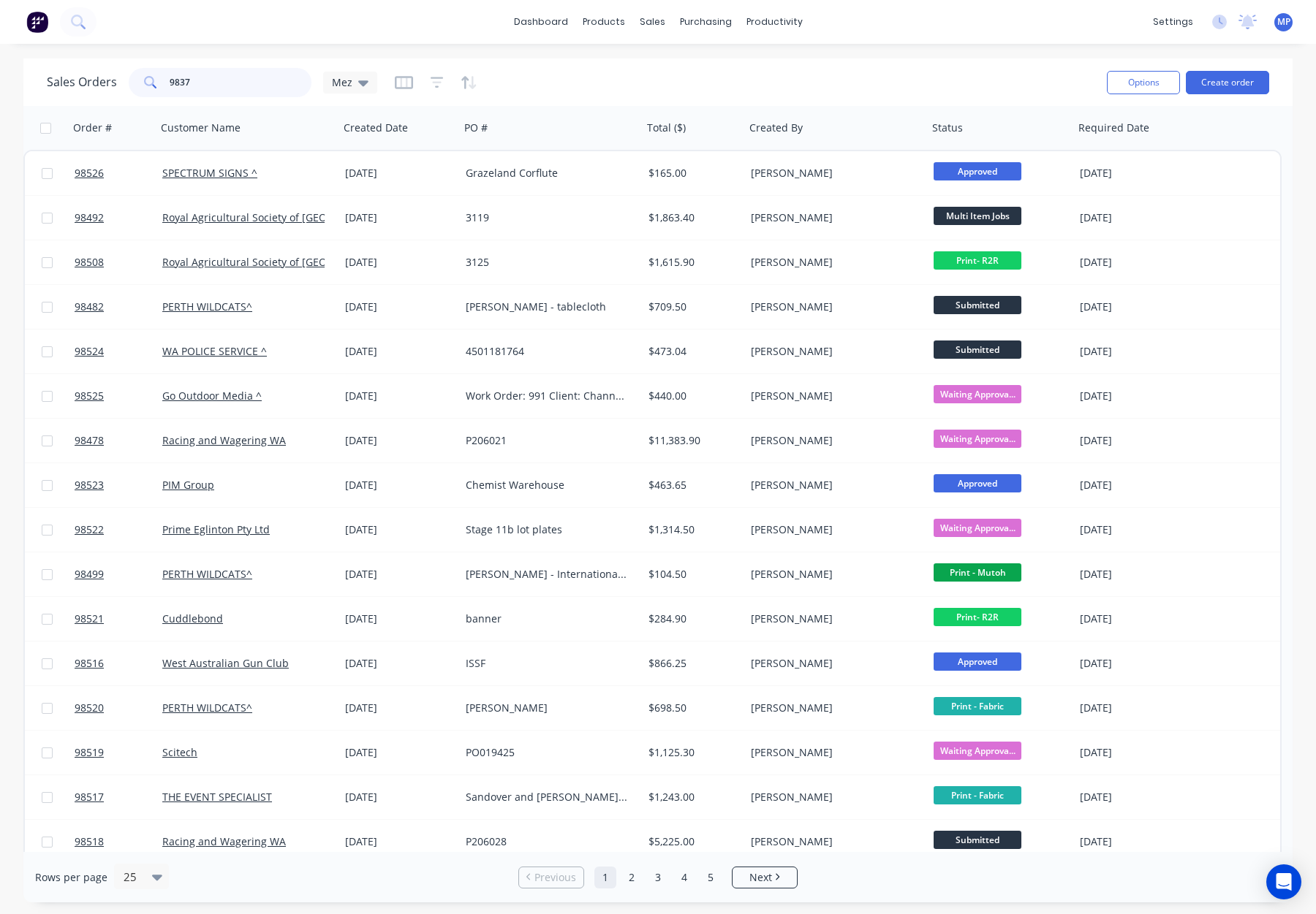
type input "98372"
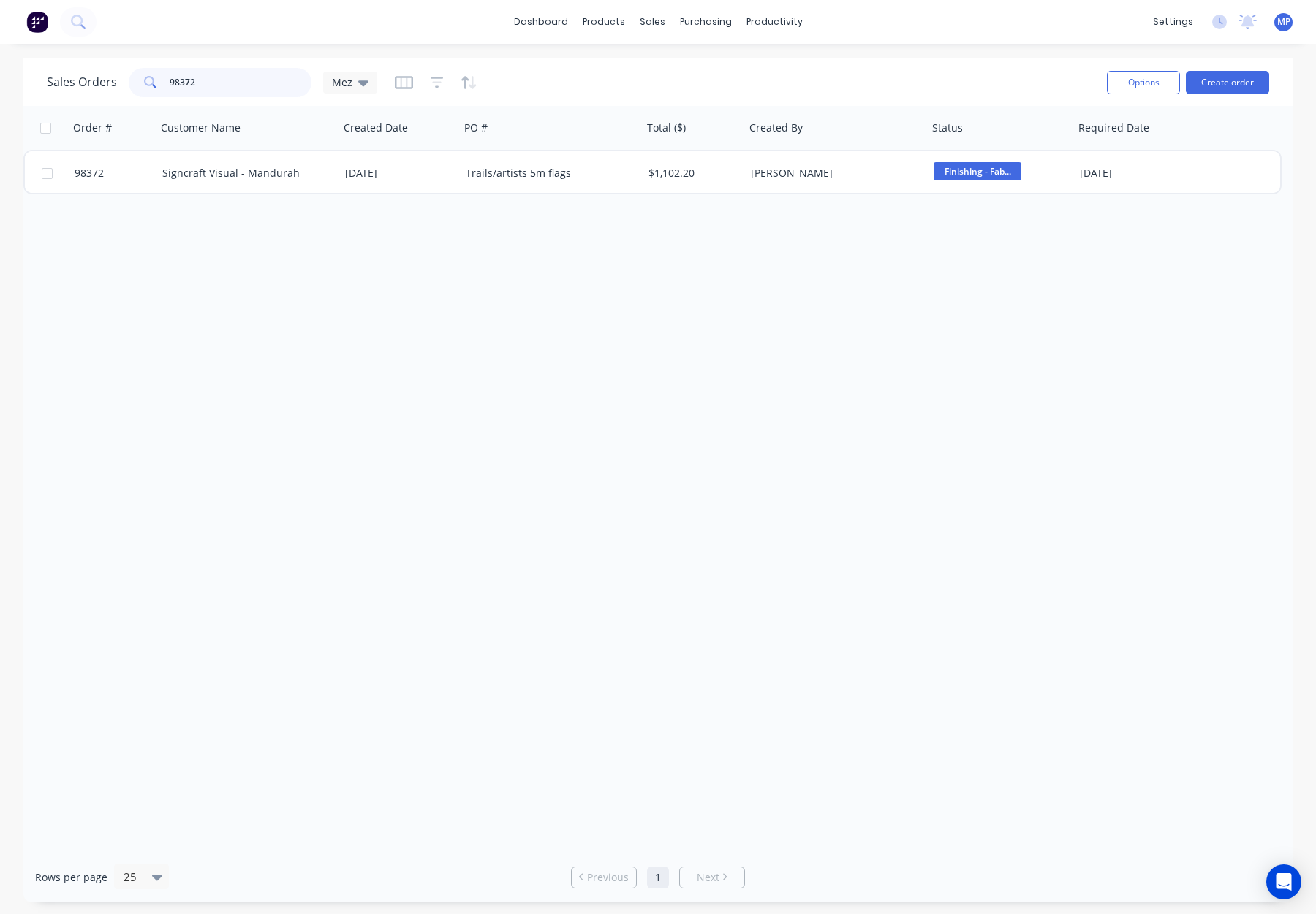
drag, startPoint x: 204, startPoint y: 82, endPoint x: 139, endPoint y: 77, distance: 65.2
click at [139, 77] on div "98372" at bounding box center [220, 82] width 183 height 29
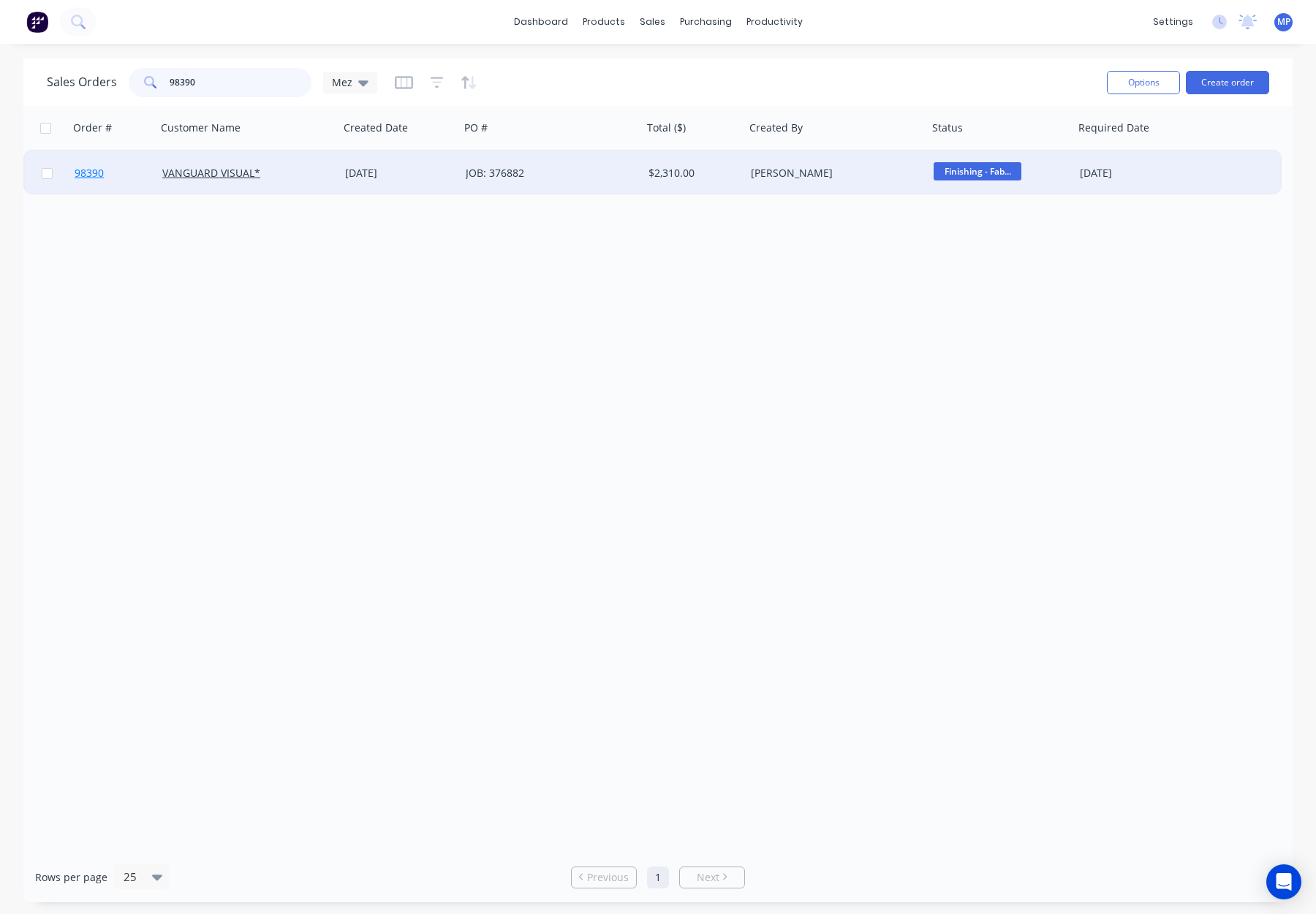
type input "98390"
click at [121, 168] on link "98390" at bounding box center [118, 173] width 88 height 44
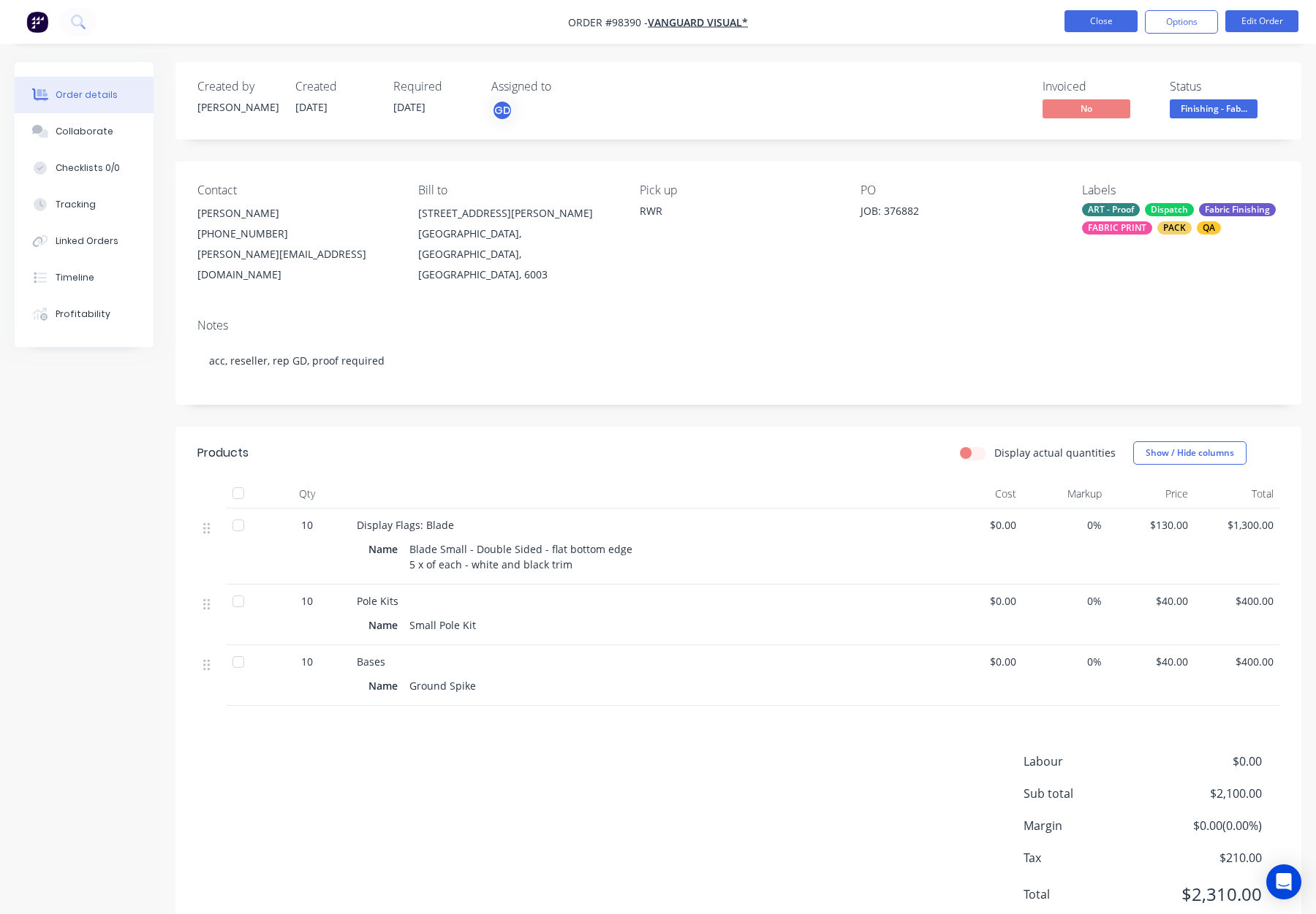
click at [1093, 12] on button "Close" at bounding box center [1101, 21] width 73 height 22
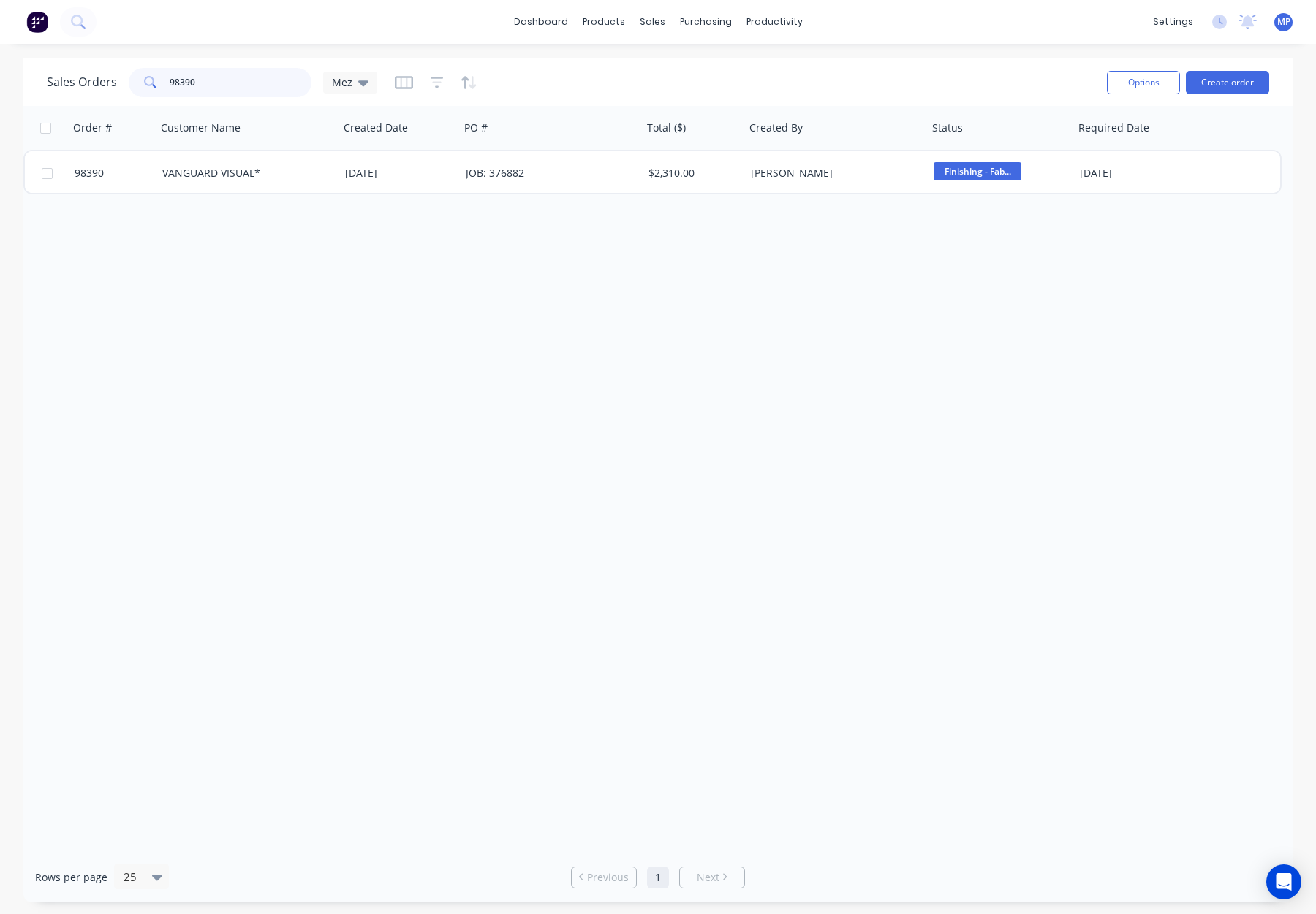
drag, startPoint x: 277, startPoint y: 87, endPoint x: 158, endPoint y: 82, distance: 119.1
click at [161, 82] on div "98390" at bounding box center [220, 82] width 183 height 29
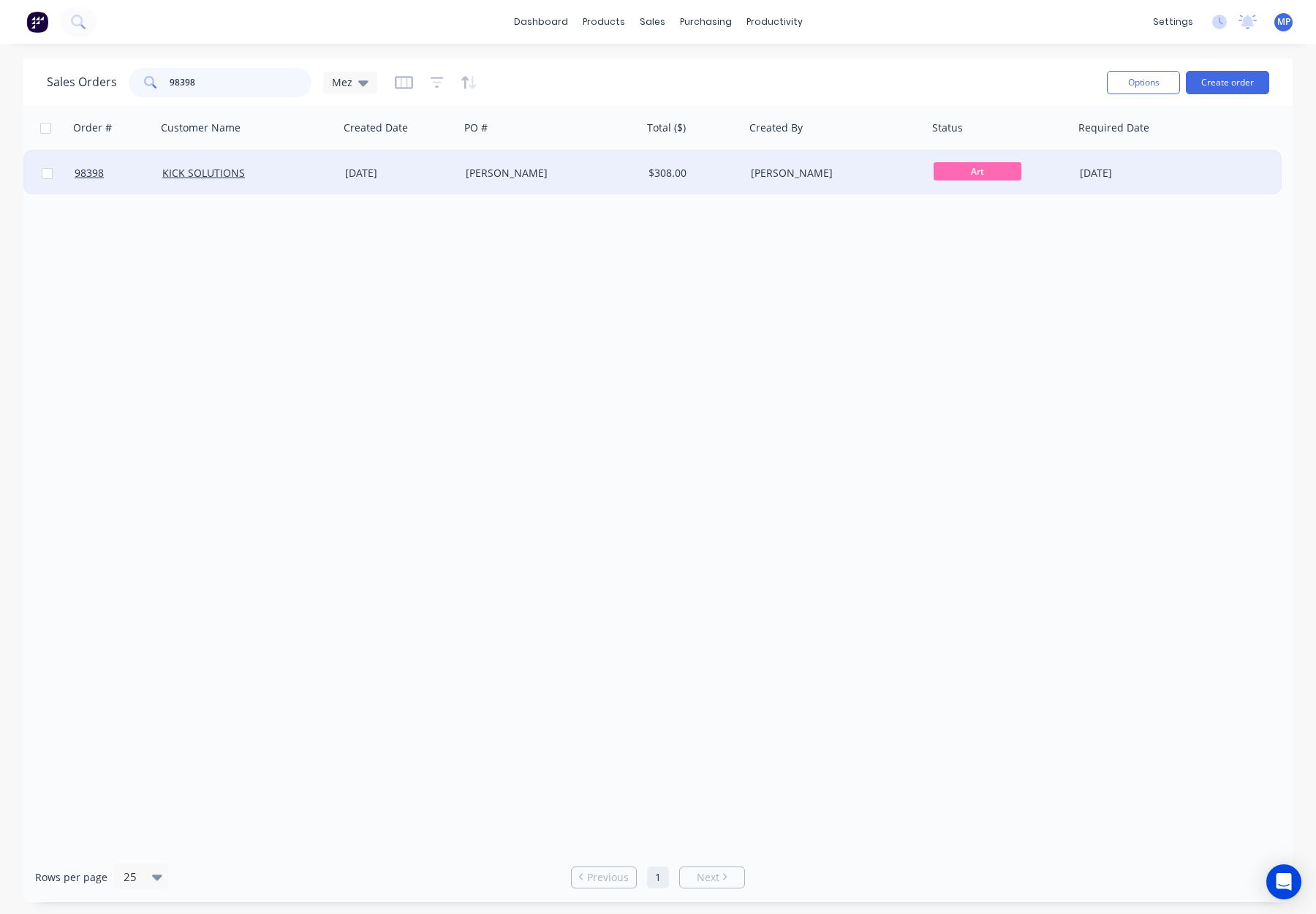
type input "98398"
click at [277, 161] on div "KICK SOLUTIONS" at bounding box center [248, 173] width 183 height 44
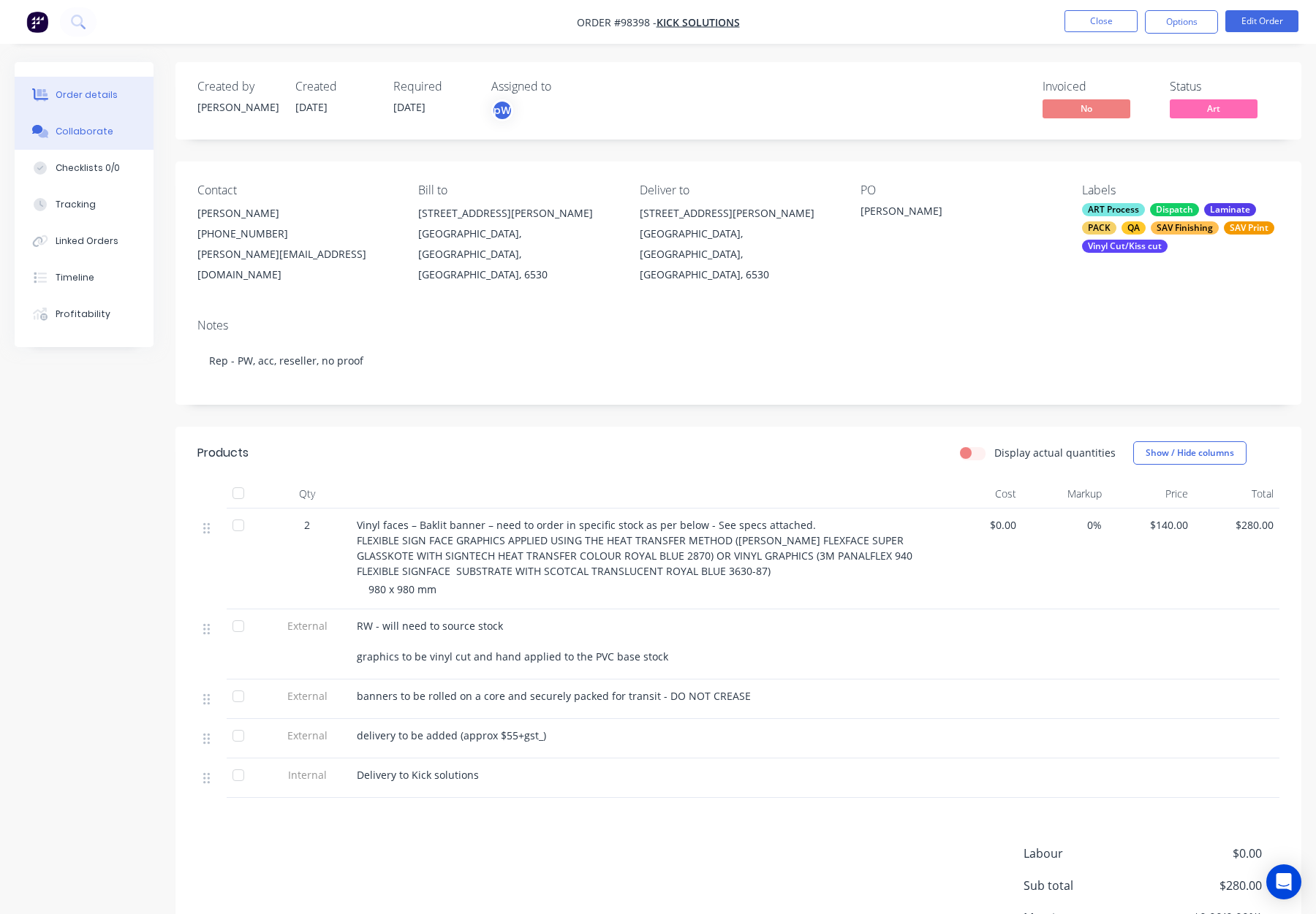
click at [98, 132] on div "Collaborate" at bounding box center [85, 131] width 58 height 13
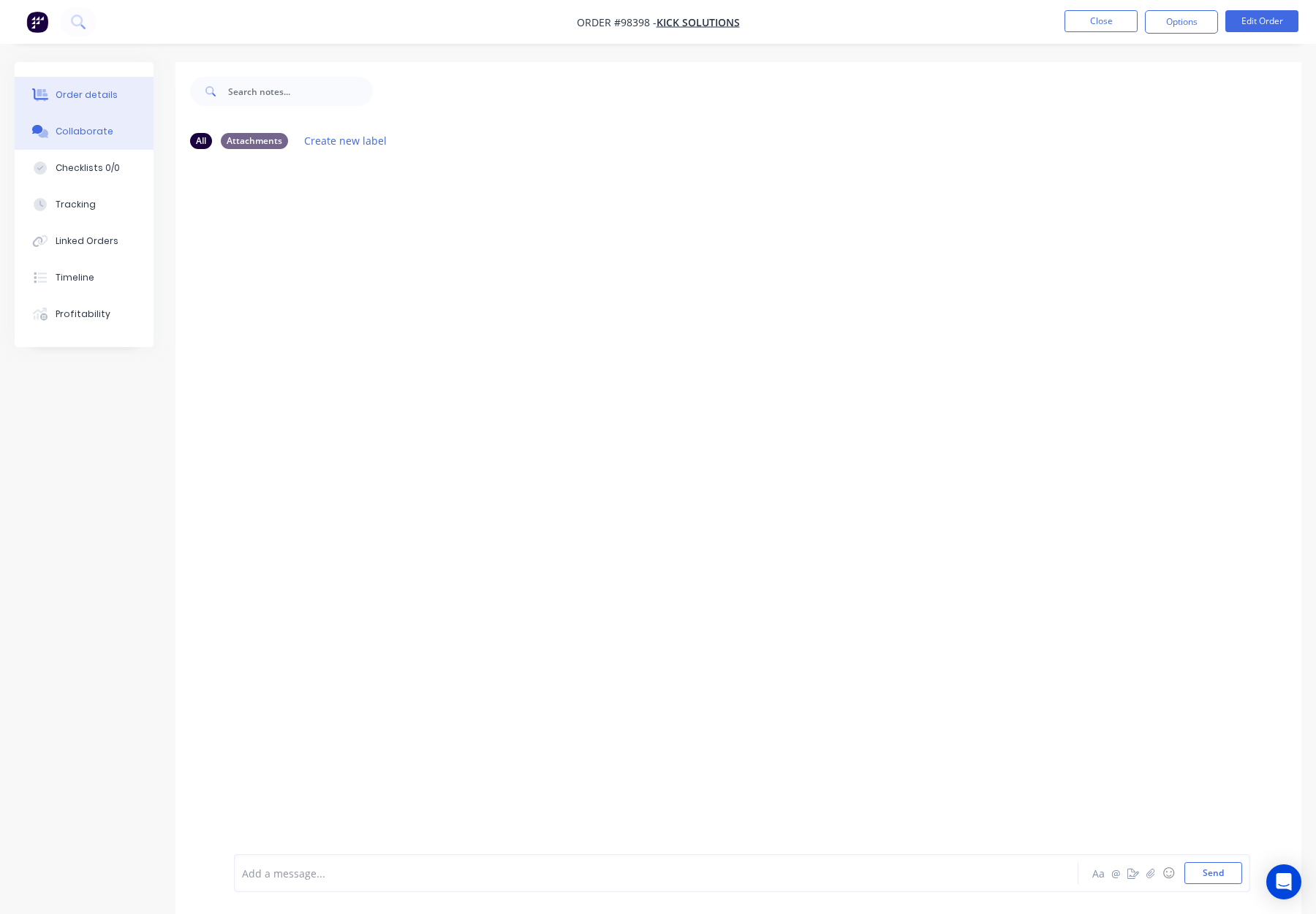
click at [95, 94] on div "Order details" at bounding box center [86, 95] width 62 height 13
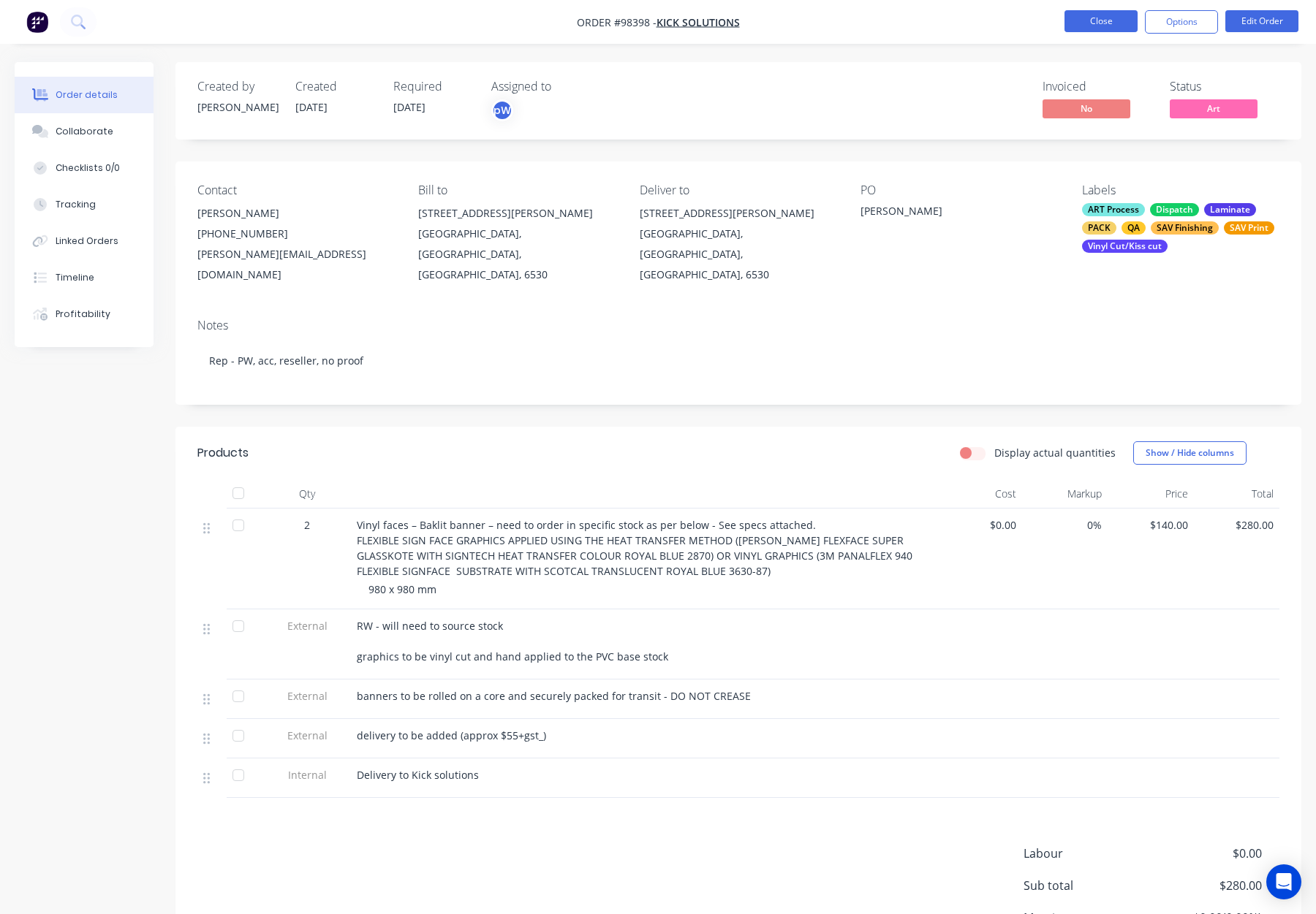
click at [1079, 17] on button "Close" at bounding box center [1101, 21] width 73 height 22
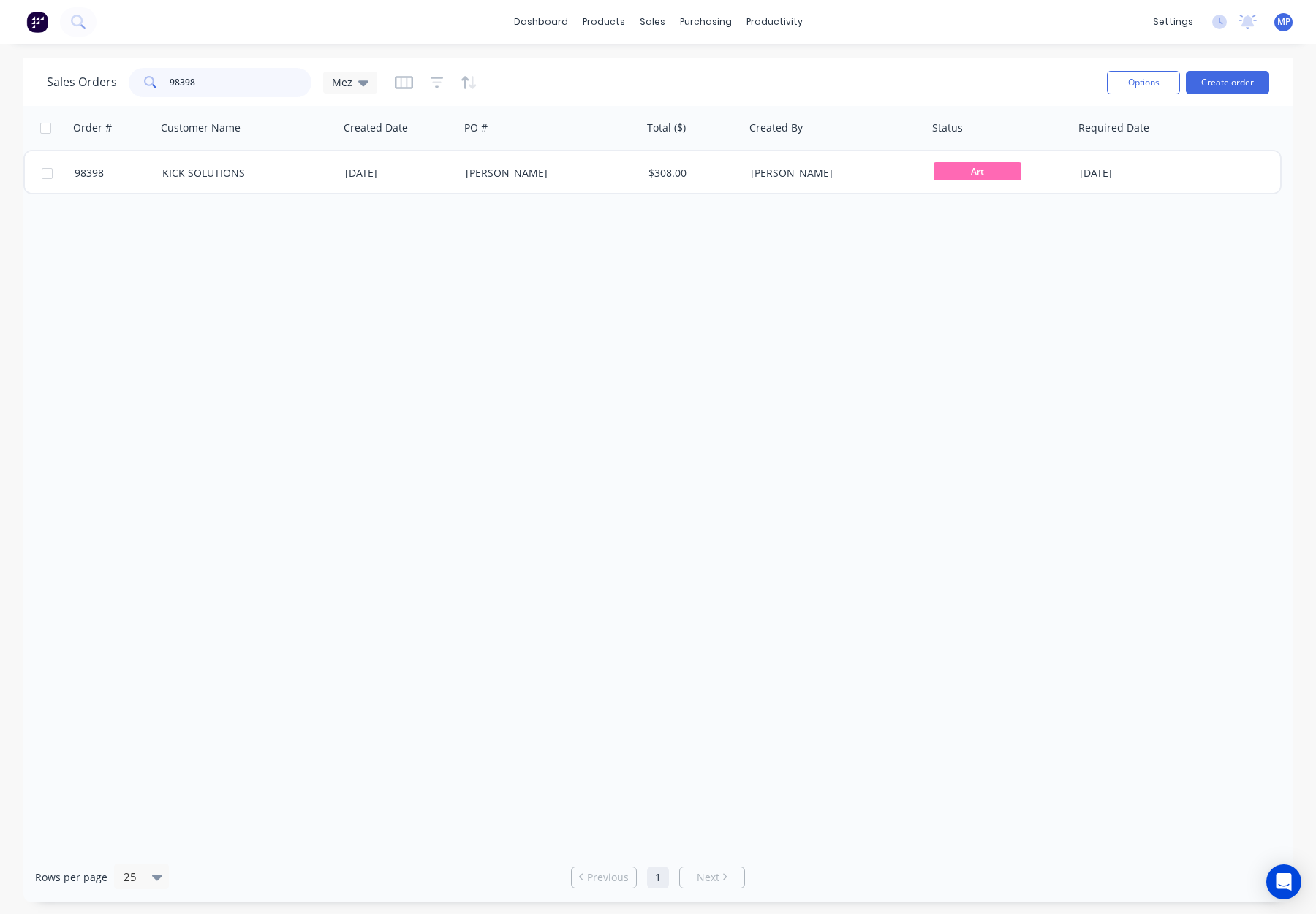
drag, startPoint x: 218, startPoint y: 87, endPoint x: 113, endPoint y: 79, distance: 105.3
click at [113, 79] on div "Sales Orders 98398 Mez" at bounding box center [212, 82] width 331 height 29
type input "9"
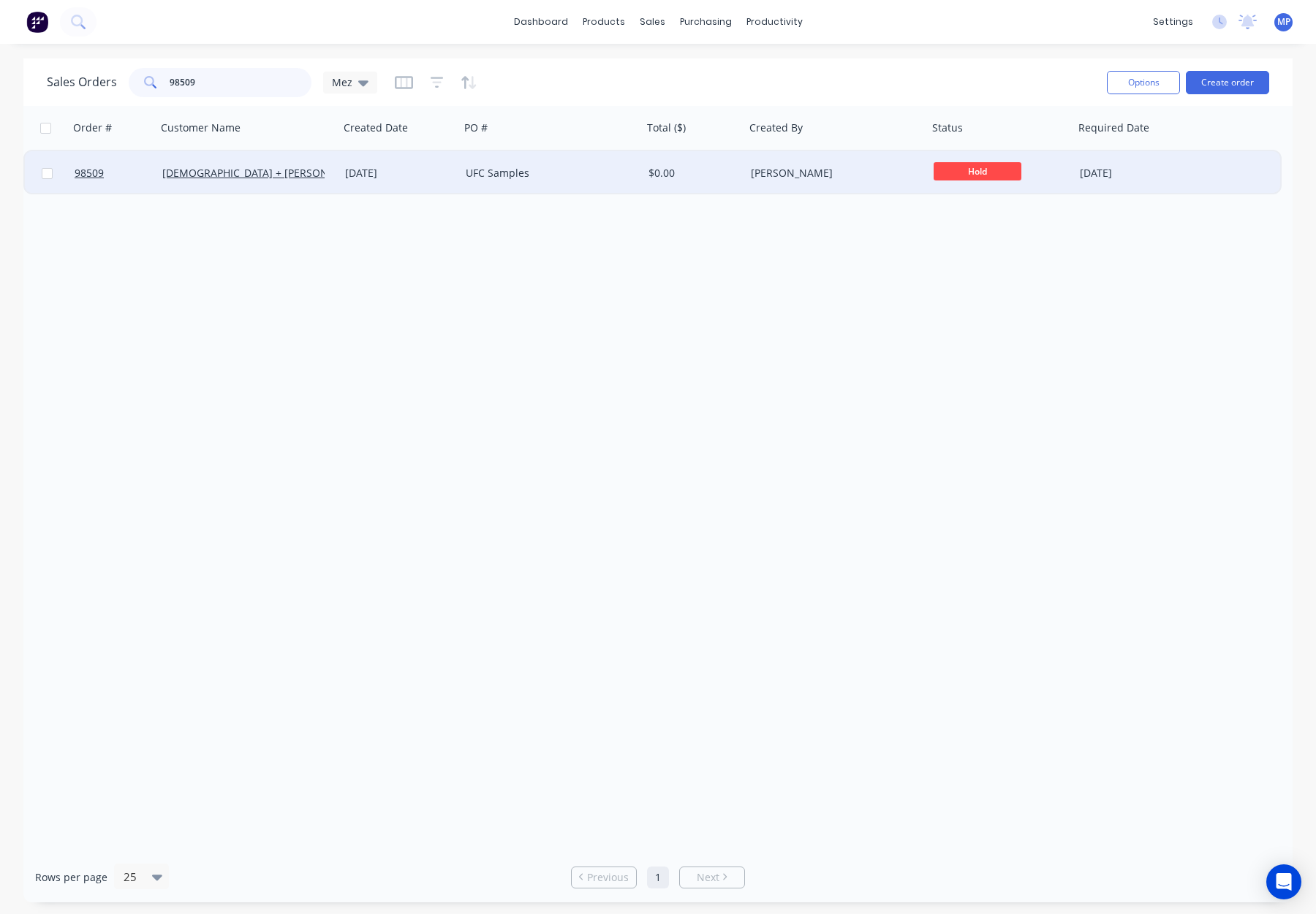
type input "98509"
click at [309, 168] on div "[DEMOGRAPHIC_DATA] + [PERSON_NAME] ^" at bounding box center [243, 173] width 162 height 15
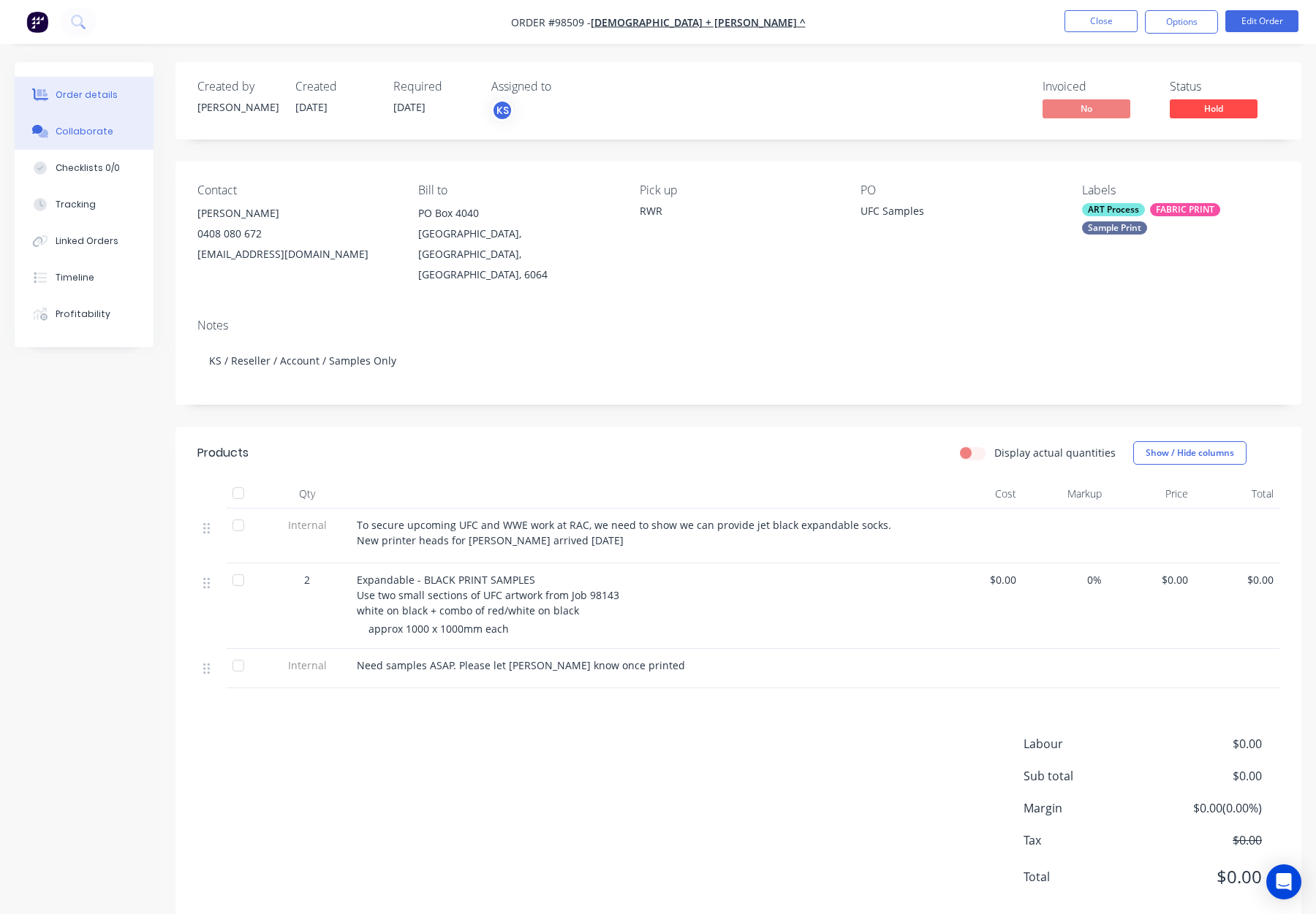
click at [93, 137] on div "Collaborate" at bounding box center [85, 131] width 58 height 13
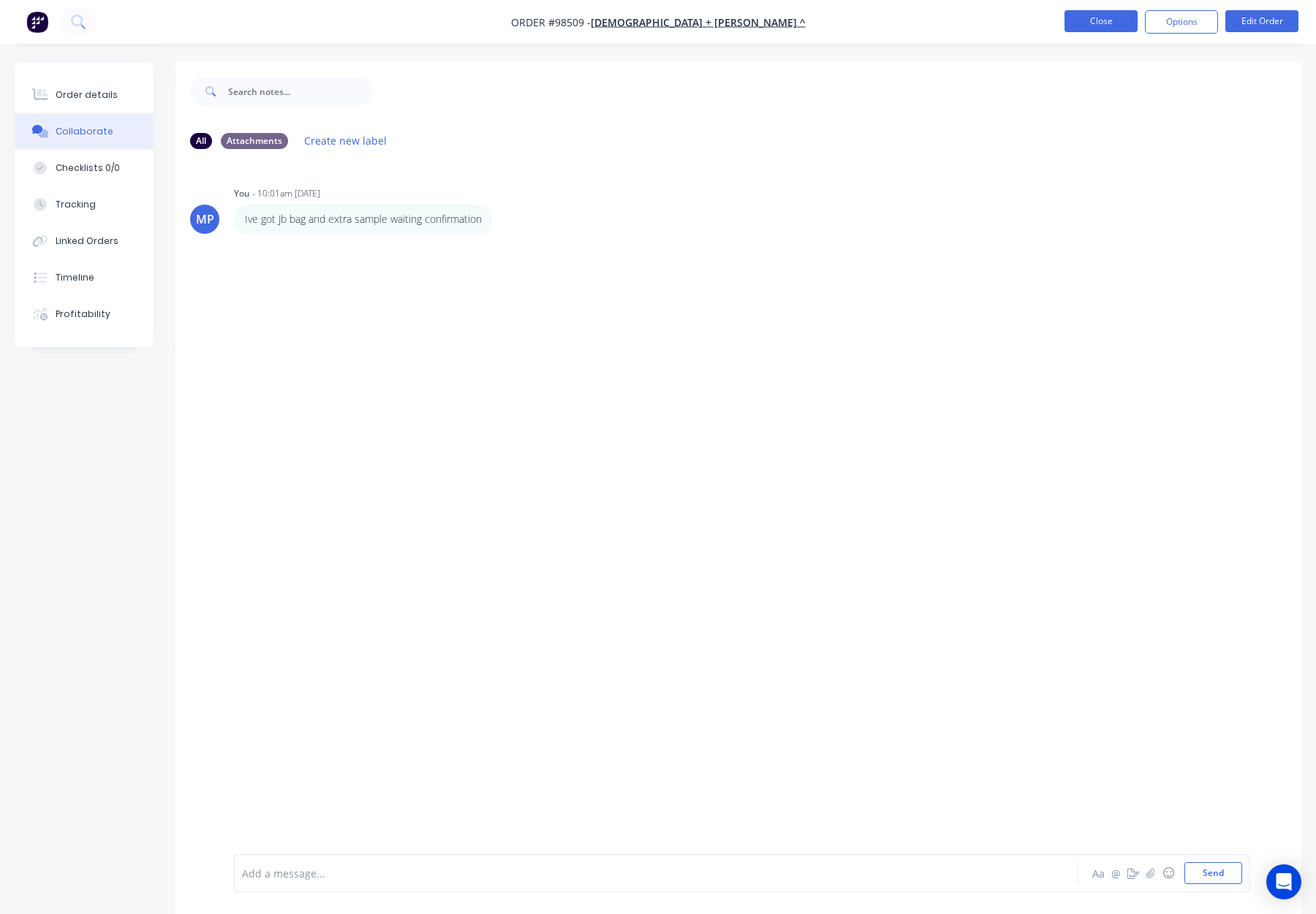
click at [1081, 15] on button "Close" at bounding box center [1101, 21] width 73 height 22
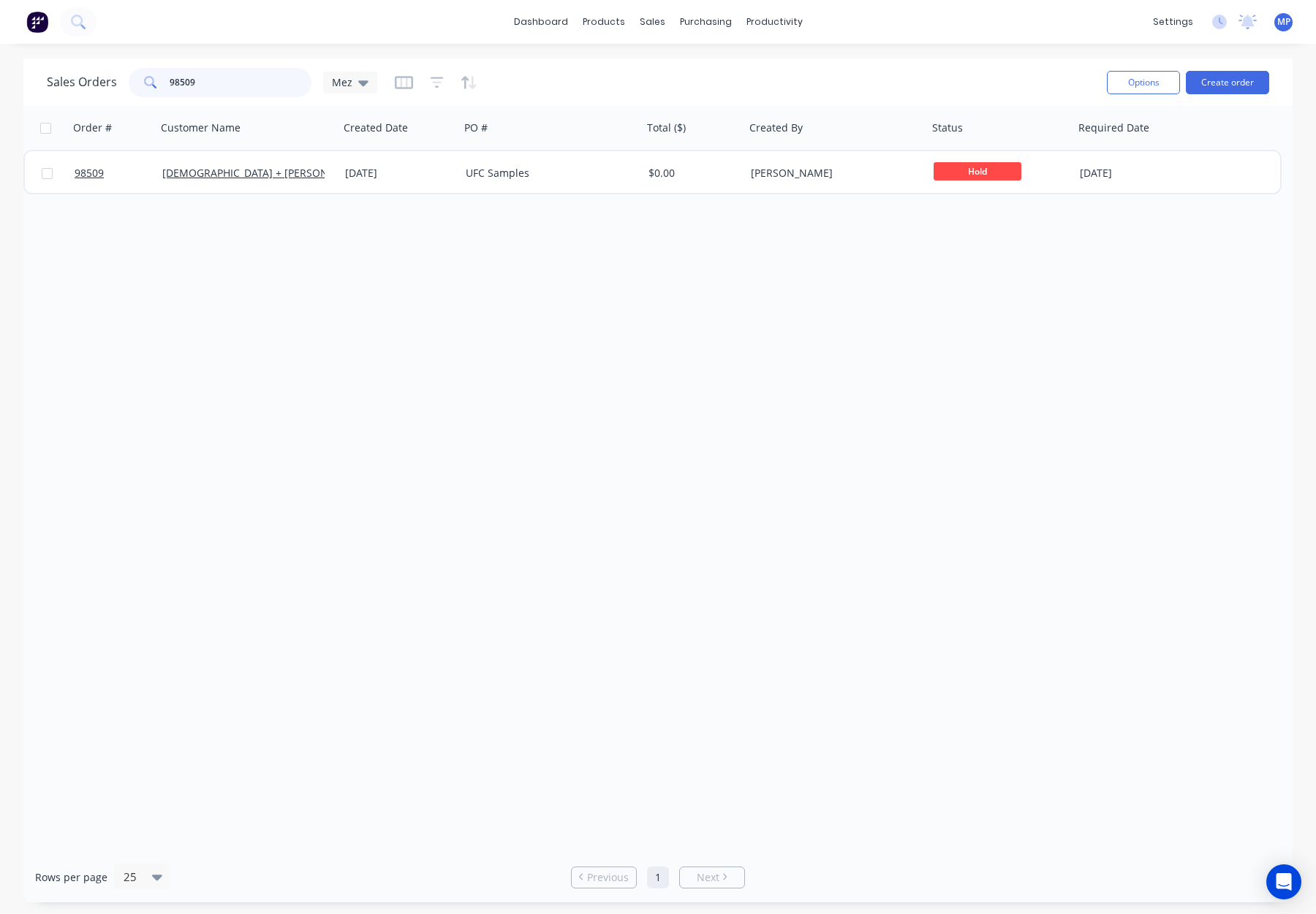
drag, startPoint x: 206, startPoint y: 88, endPoint x: 136, endPoint y: 86, distance: 70.0
click at [136, 86] on div "98509" at bounding box center [220, 82] width 183 height 29
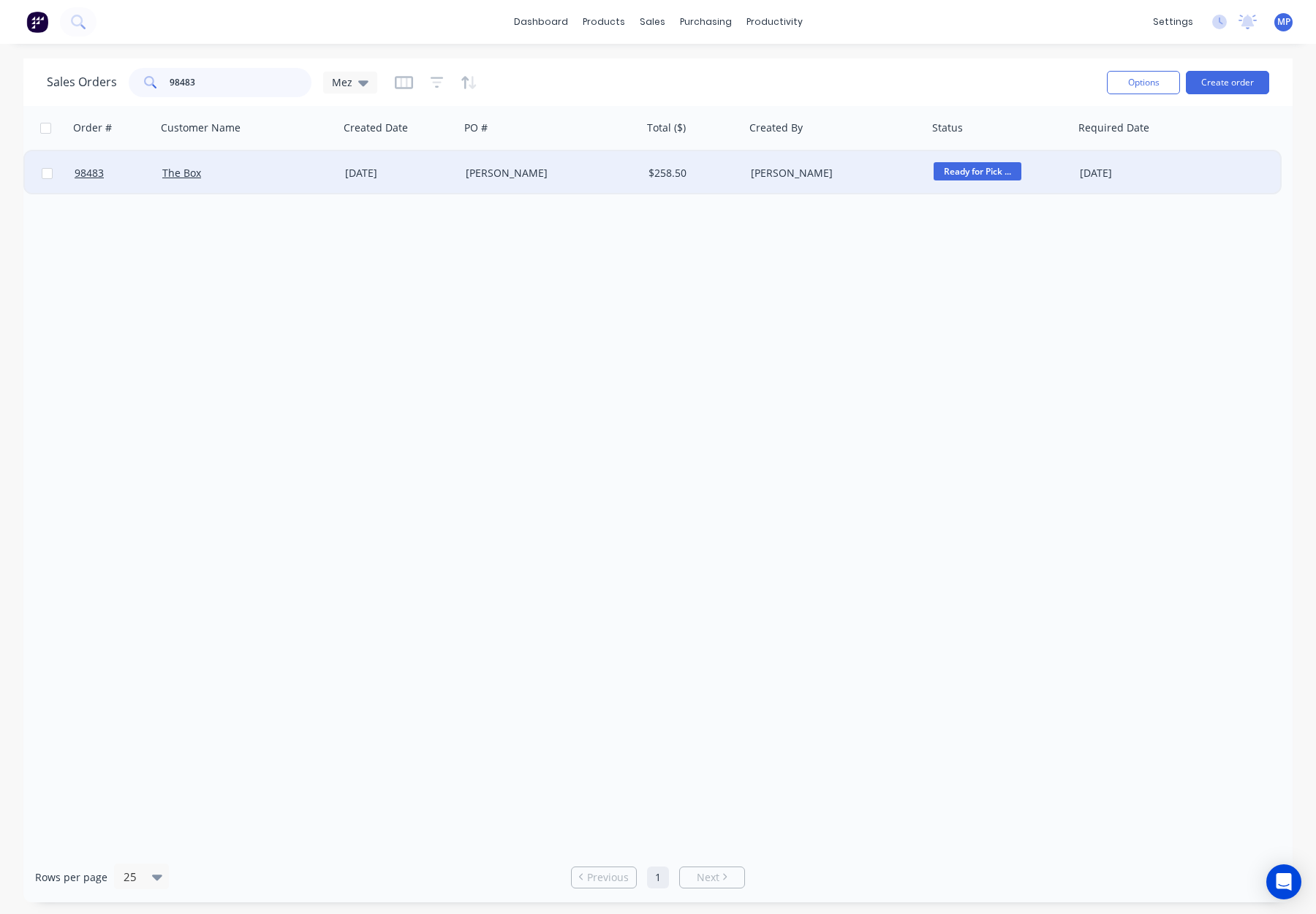
type input "98483"
click at [546, 183] on div "[PERSON_NAME]" at bounding box center [551, 173] width 183 height 44
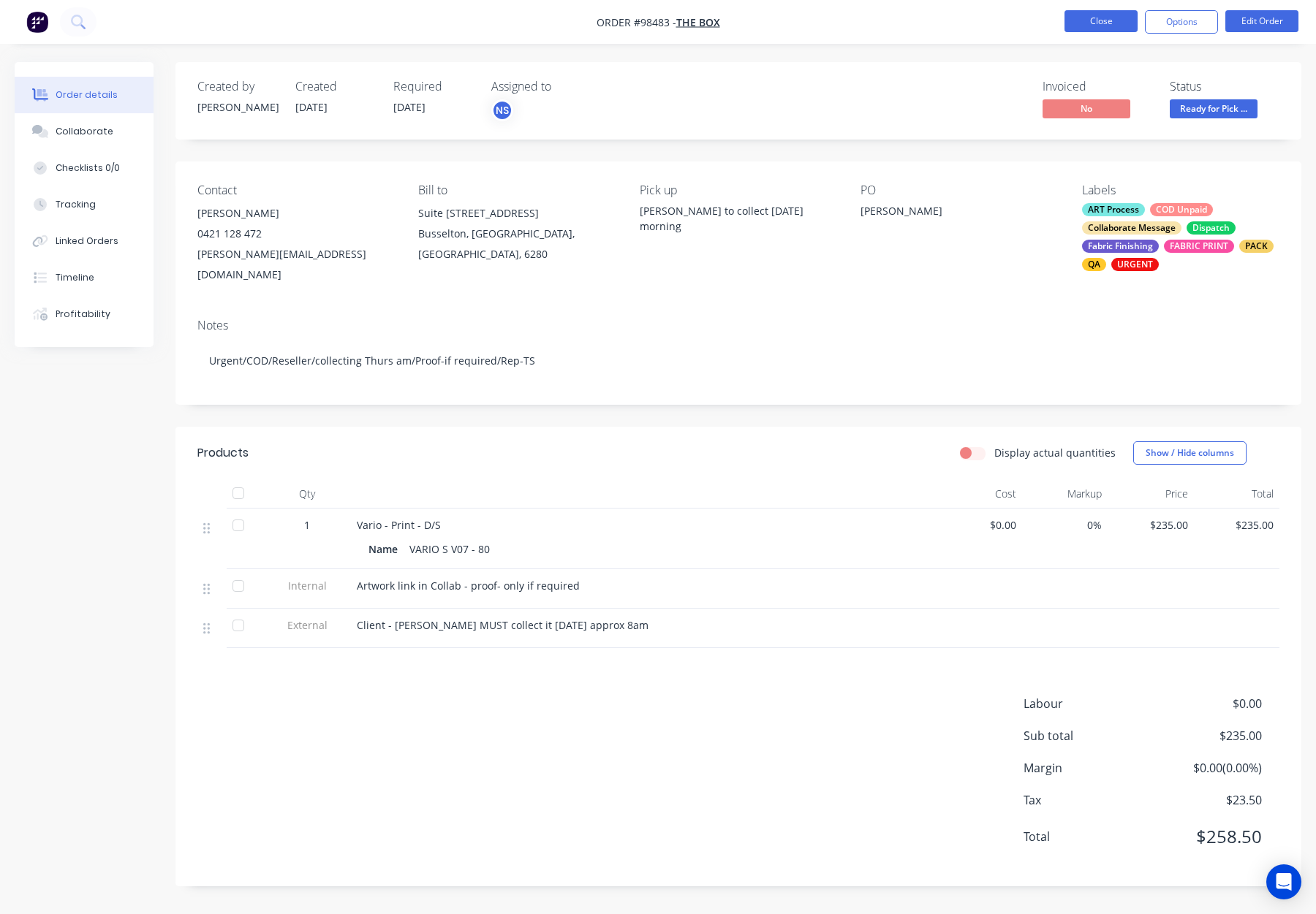
click at [1122, 25] on button "Close" at bounding box center [1101, 21] width 73 height 22
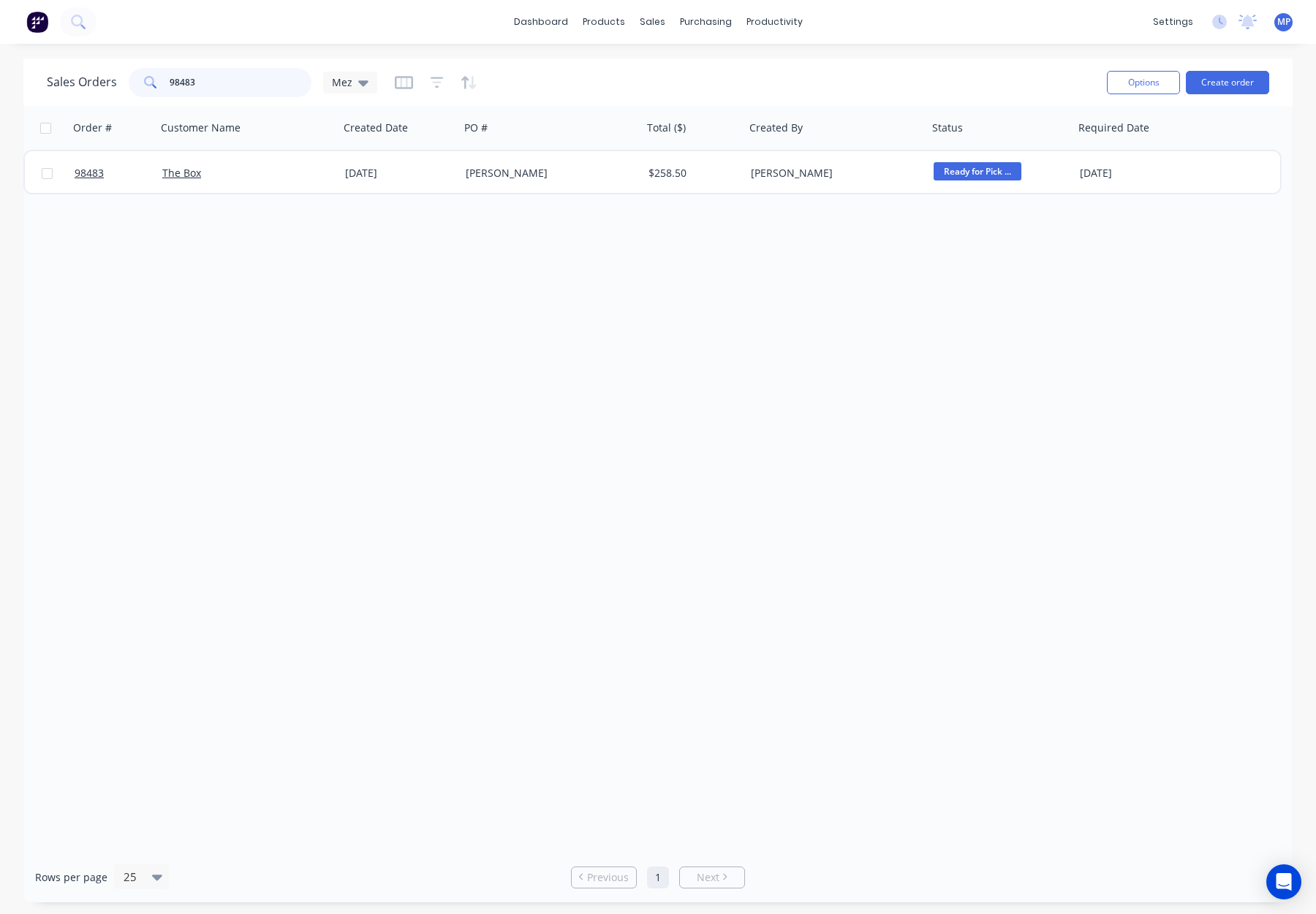
click at [140, 74] on div "98483" at bounding box center [220, 82] width 183 height 29
drag, startPoint x: 225, startPoint y: 78, endPoint x: 139, endPoint y: 81, distance: 86.1
click at [140, 81] on div "98444" at bounding box center [220, 82] width 183 height 29
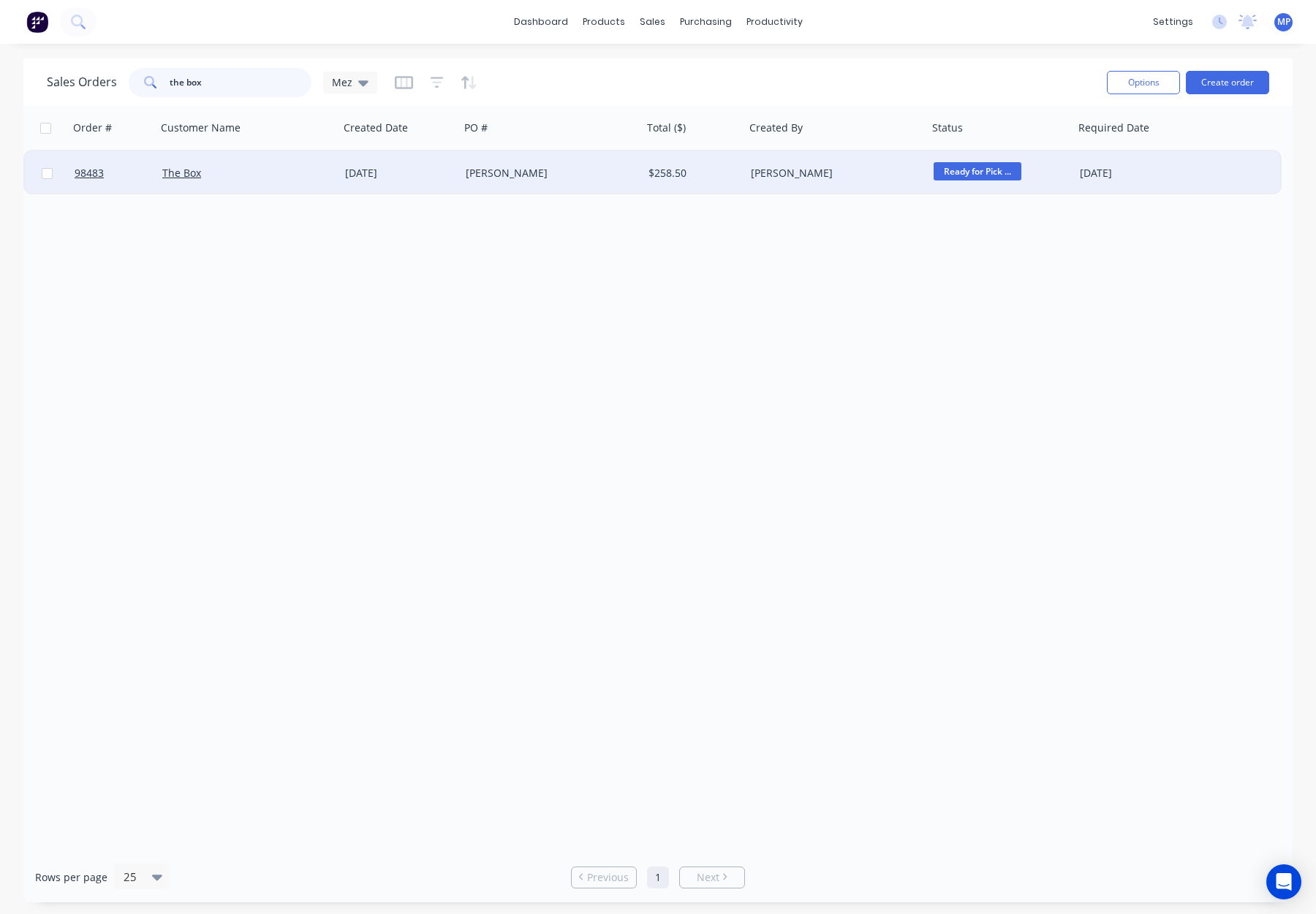
type input "the box"
click at [731, 173] on div "$258.50" at bounding box center [691, 173] width 86 height 15
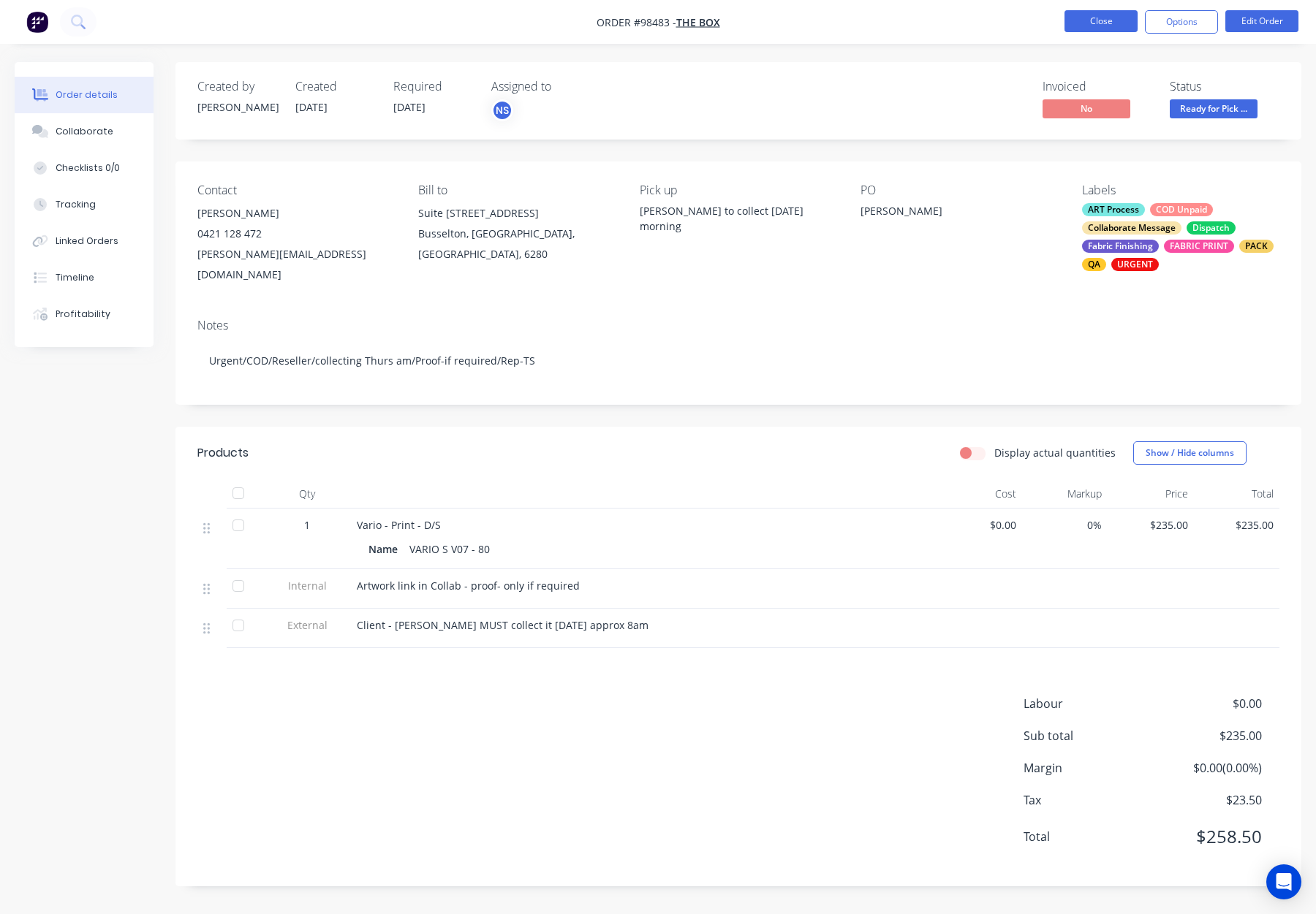
click at [1108, 20] on button "Close" at bounding box center [1101, 21] width 73 height 22
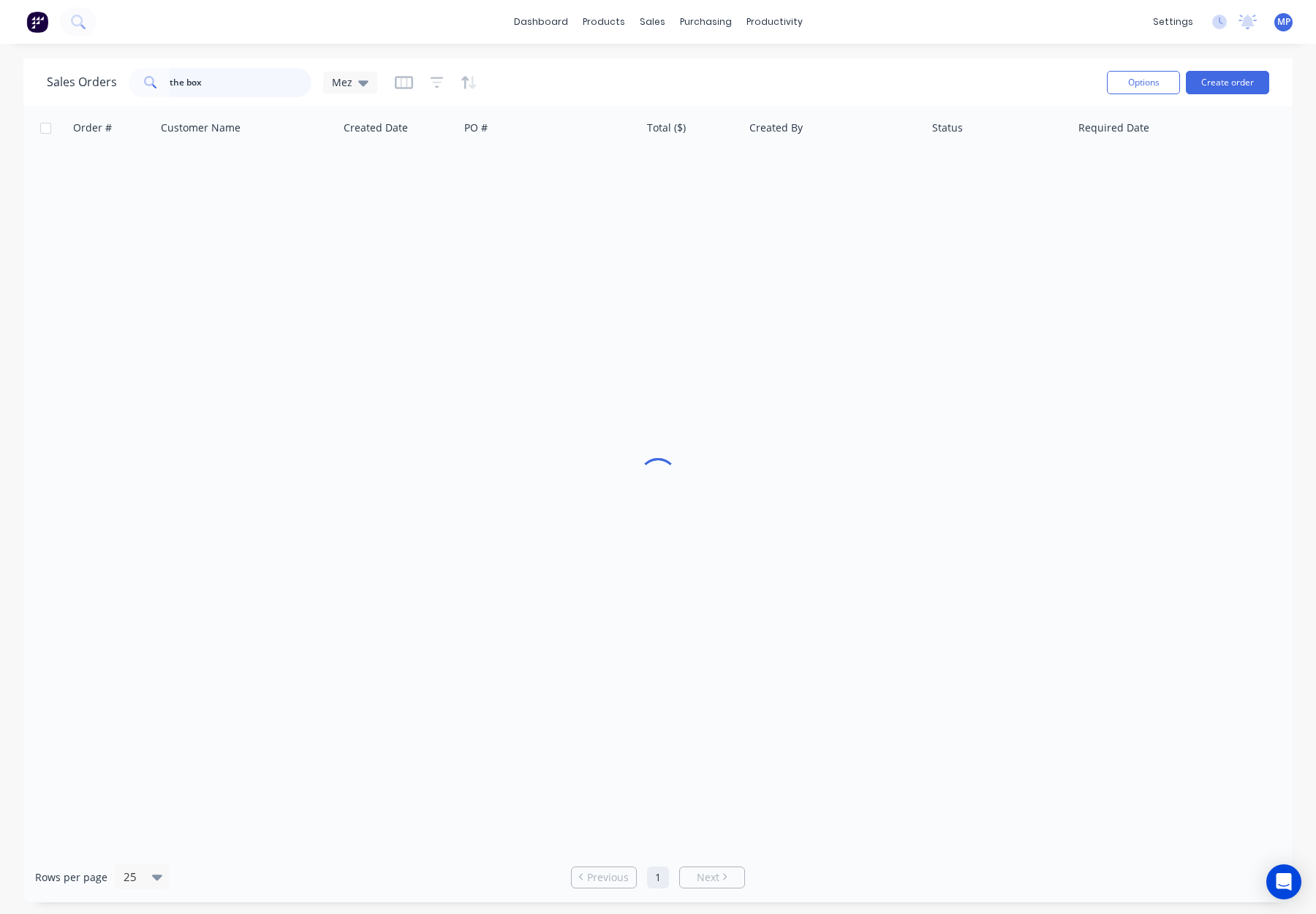
click at [222, 81] on input "the box" at bounding box center [240, 82] width 143 height 29
drag, startPoint x: 231, startPoint y: 81, endPoint x: 199, endPoint y: 82, distance: 32.0
click at [135, 83] on div "the box" at bounding box center [220, 82] width 183 height 29
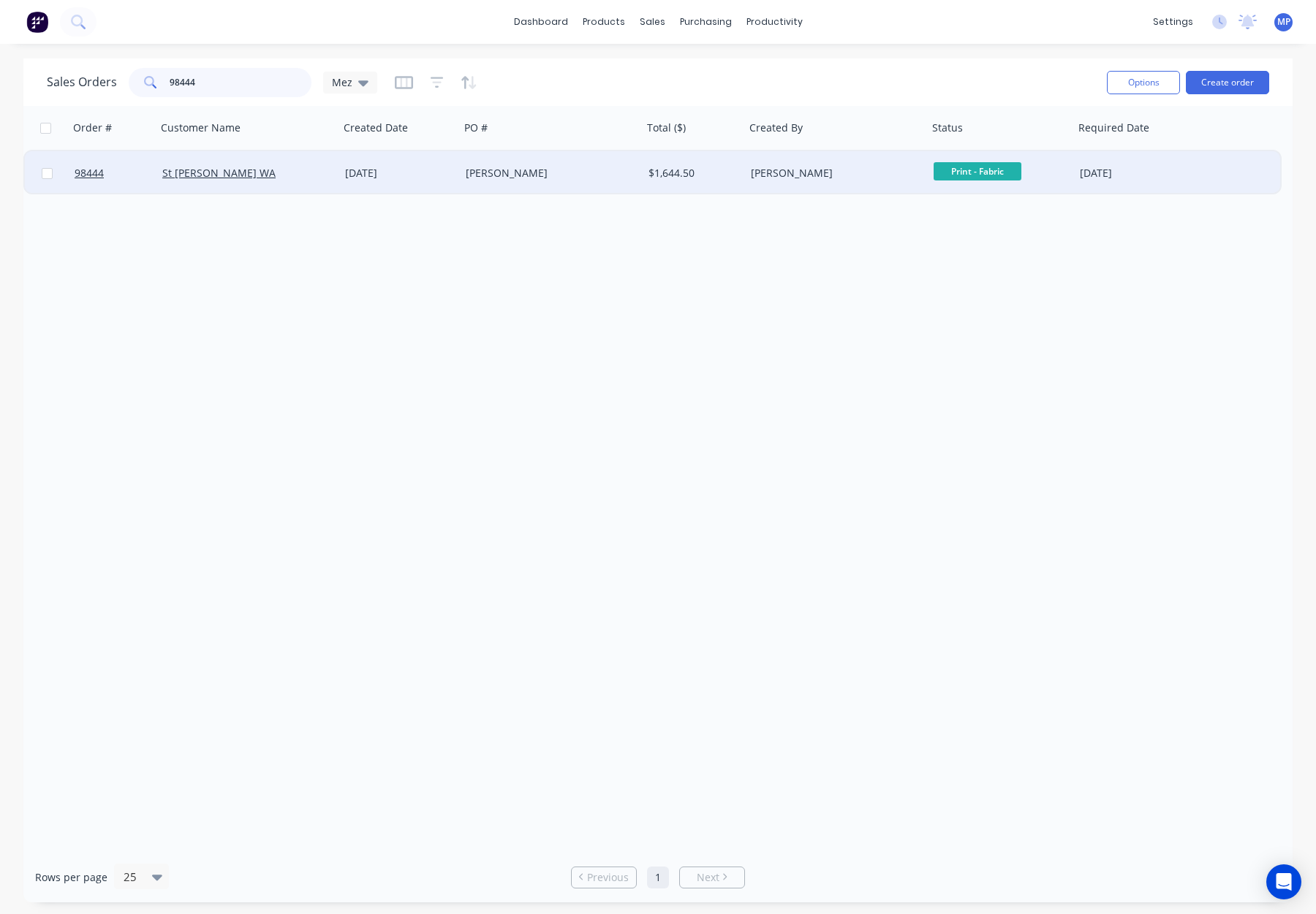
type input "98444"
click at [285, 182] on div "St [PERSON_NAME] WA" at bounding box center [248, 173] width 183 height 44
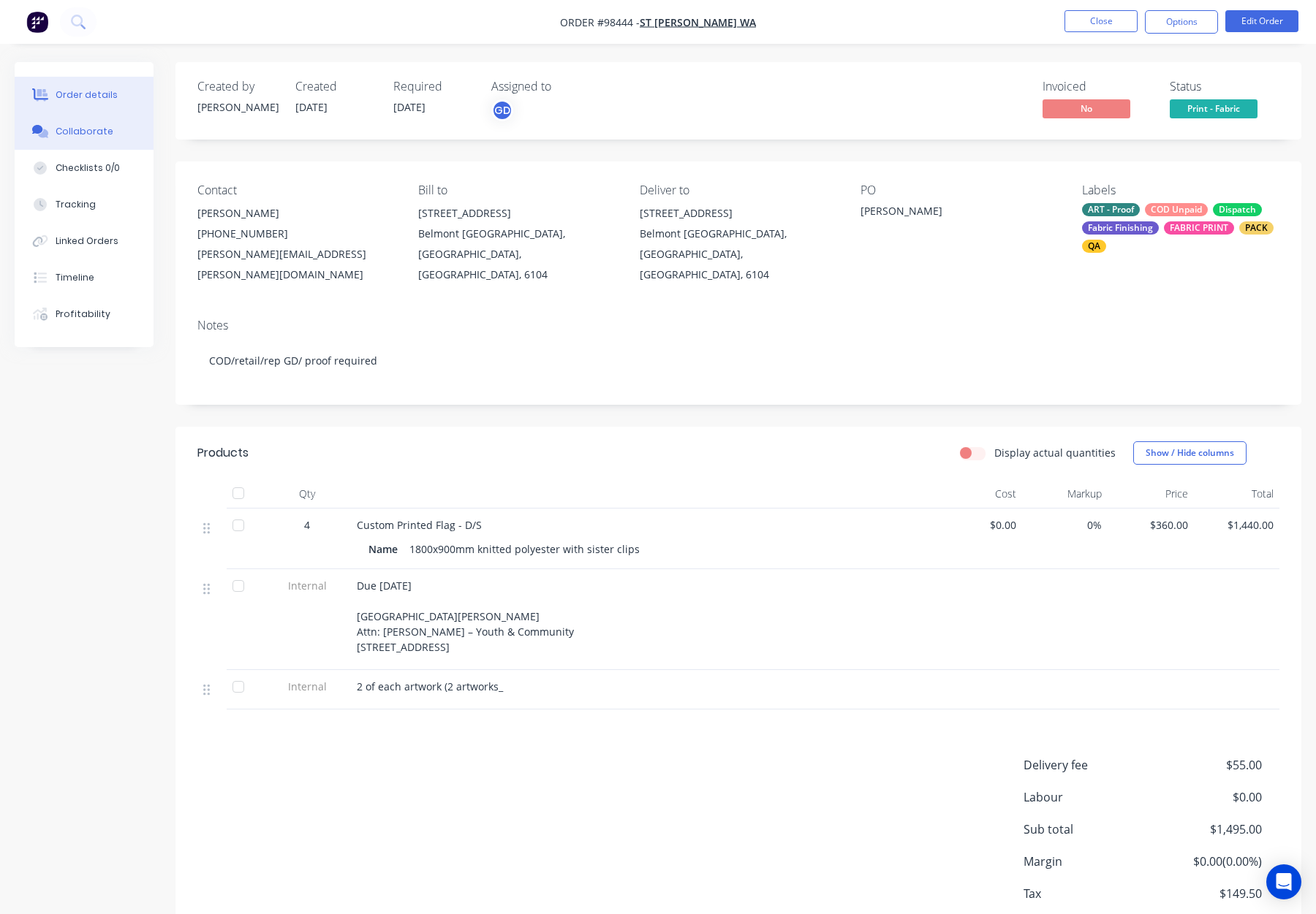
click at [79, 136] on div "Collaborate" at bounding box center [85, 131] width 58 height 13
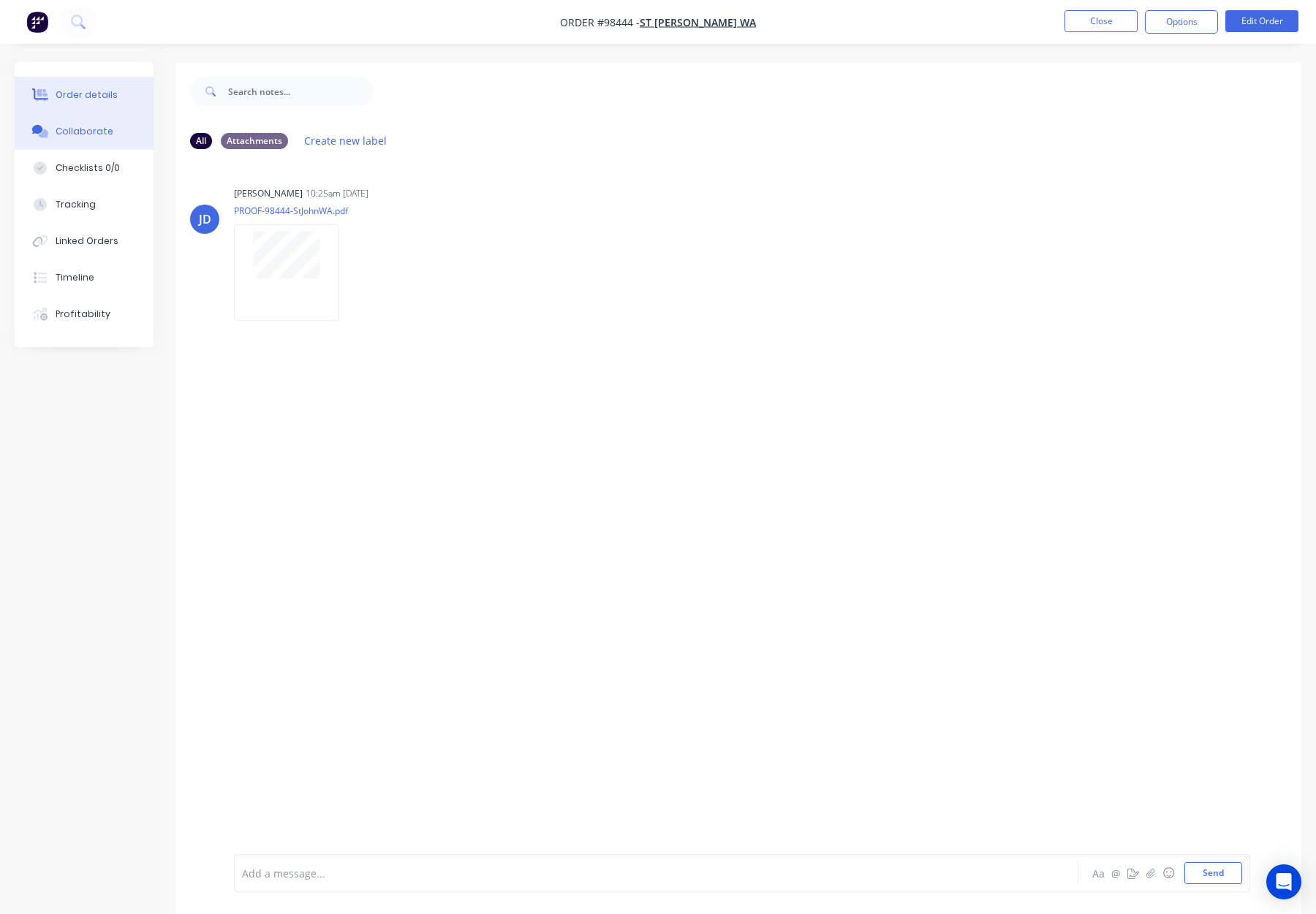
click at [87, 96] on div "Order details" at bounding box center [86, 95] width 62 height 13
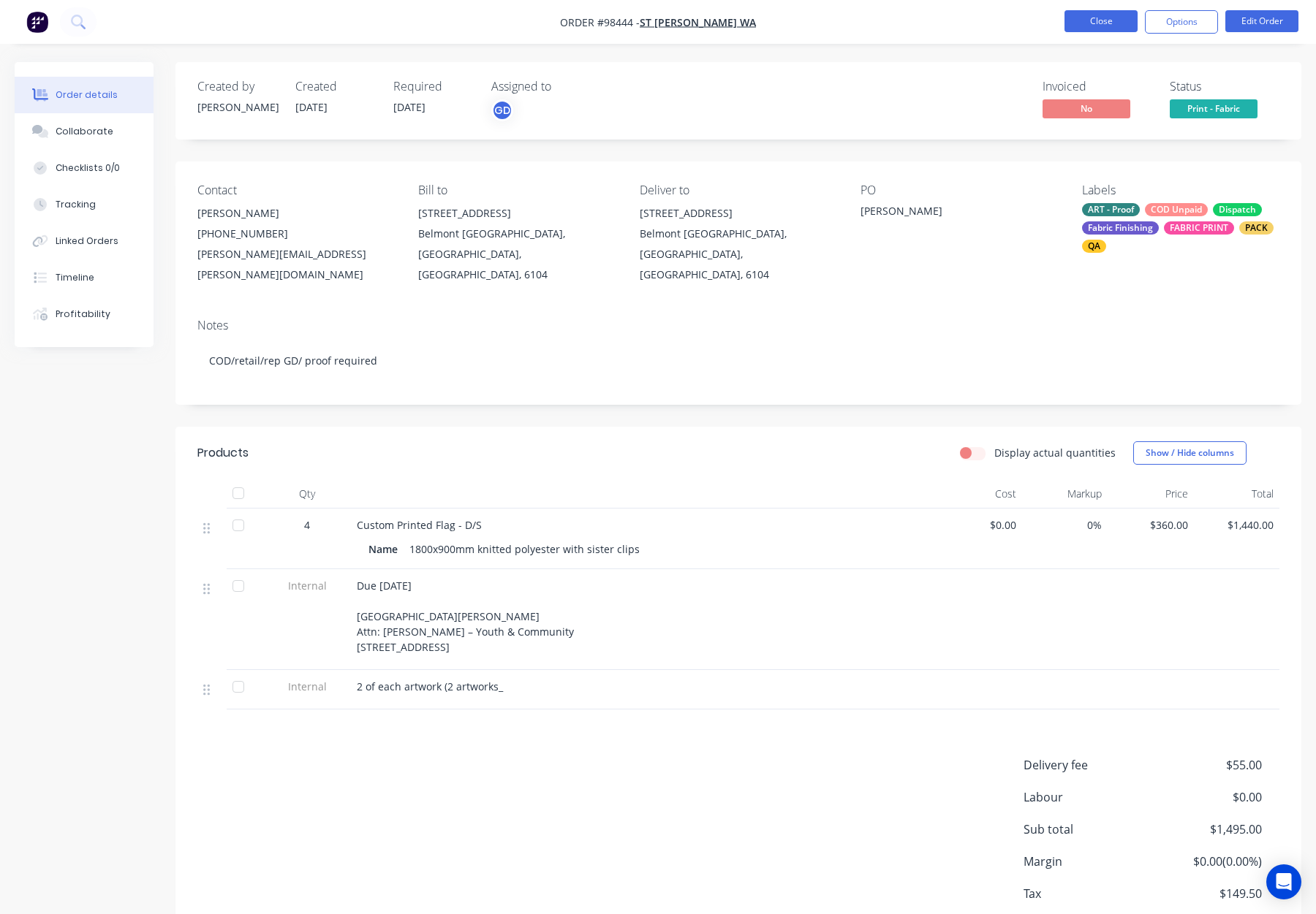
click at [1089, 16] on button "Close" at bounding box center [1101, 21] width 73 height 22
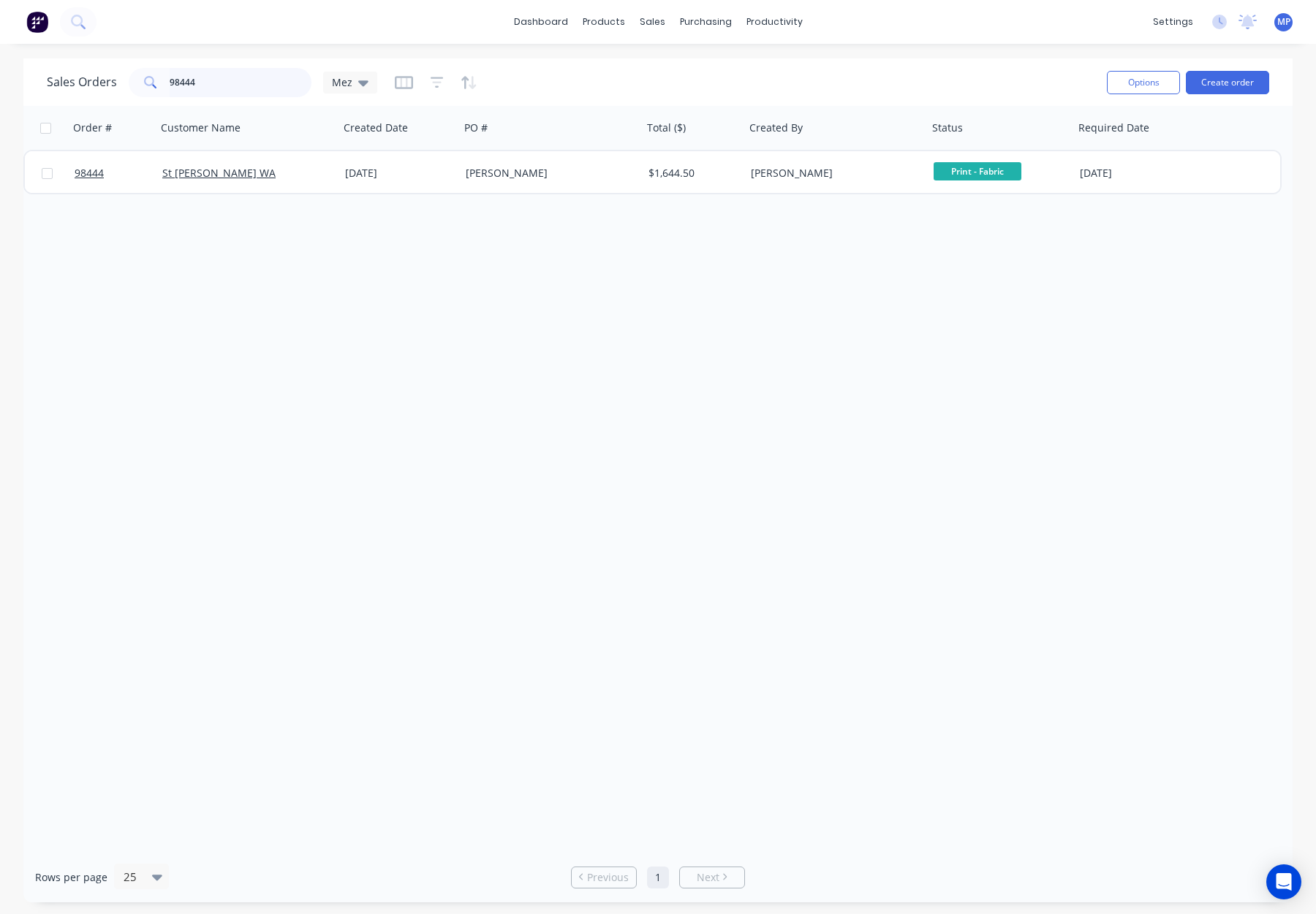
click at [208, 82] on input "98444" at bounding box center [240, 82] width 143 height 29
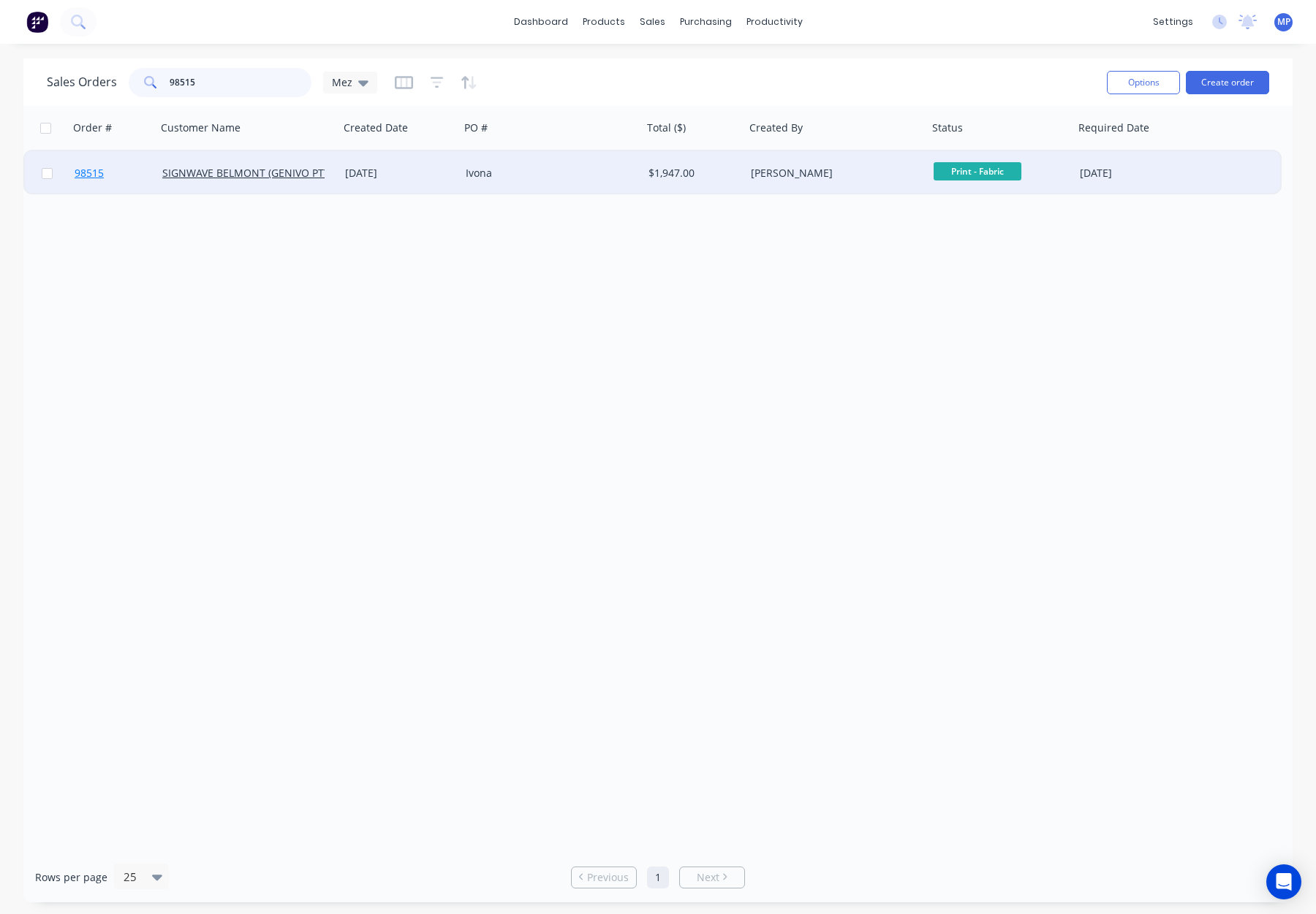
type input "98515"
click at [138, 152] on link "98515" at bounding box center [118, 173] width 88 height 44
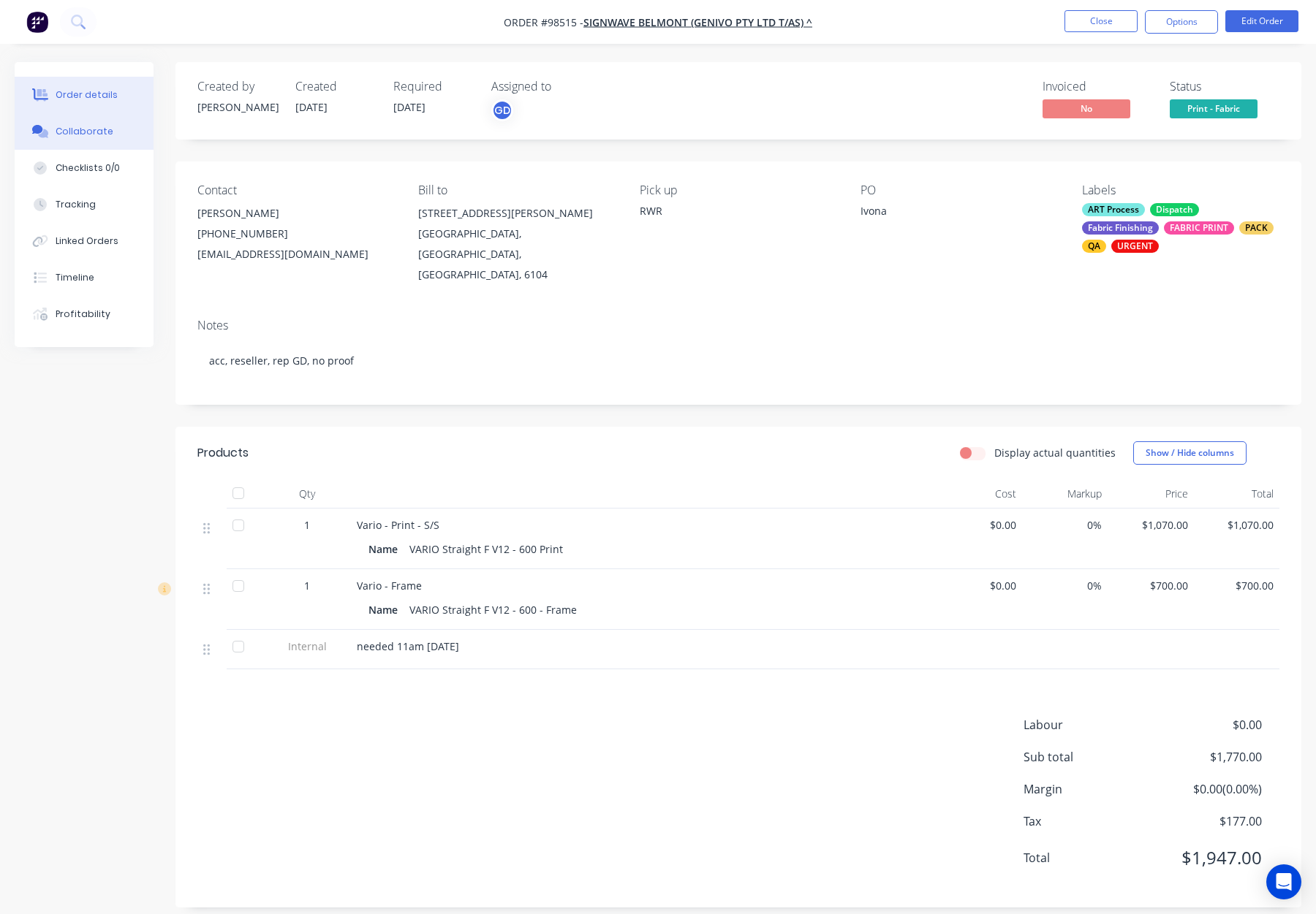
click at [106, 145] on button "Collaborate" at bounding box center [84, 131] width 139 height 36
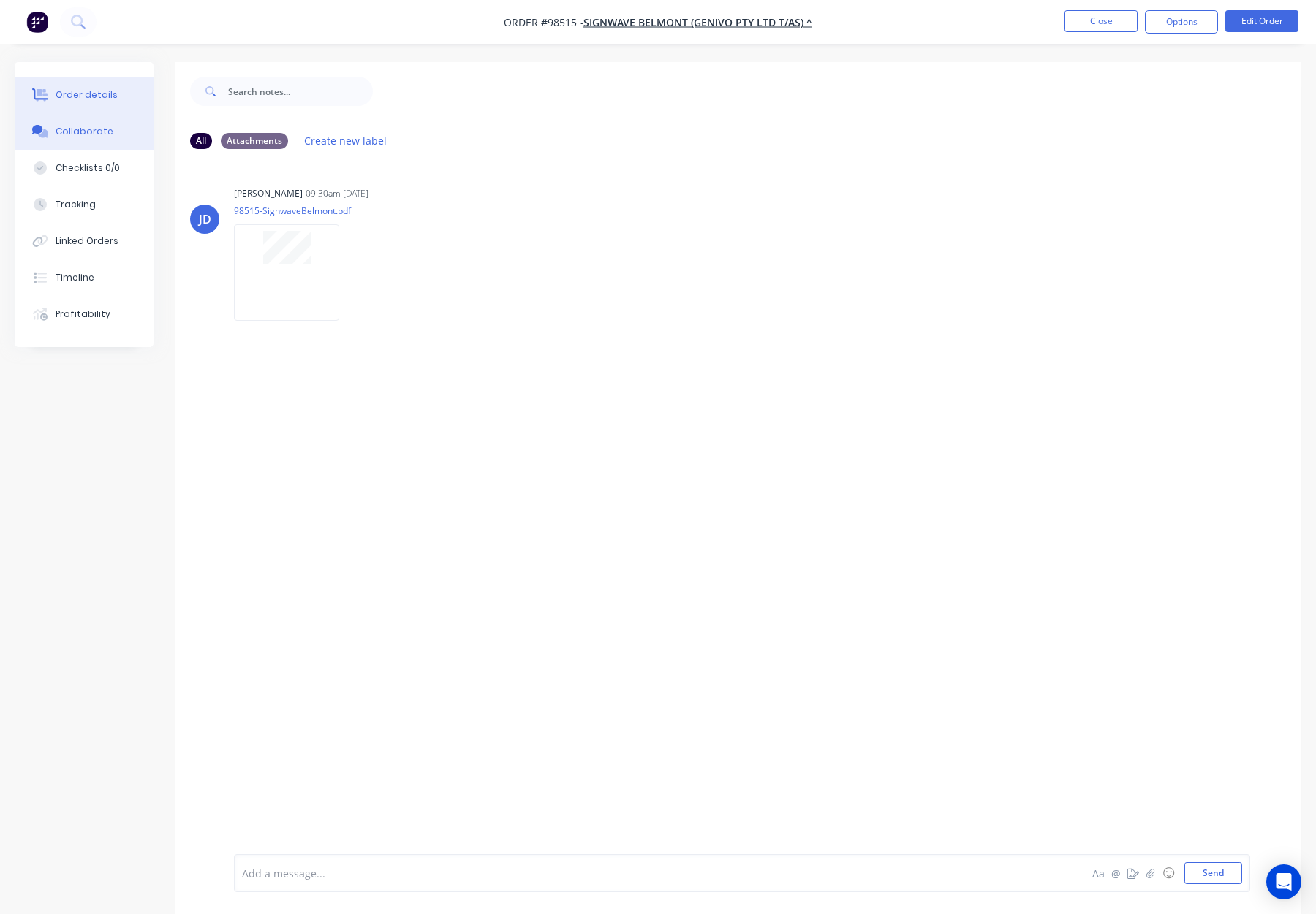
click at [104, 93] on div "Order details" at bounding box center [86, 95] width 62 height 13
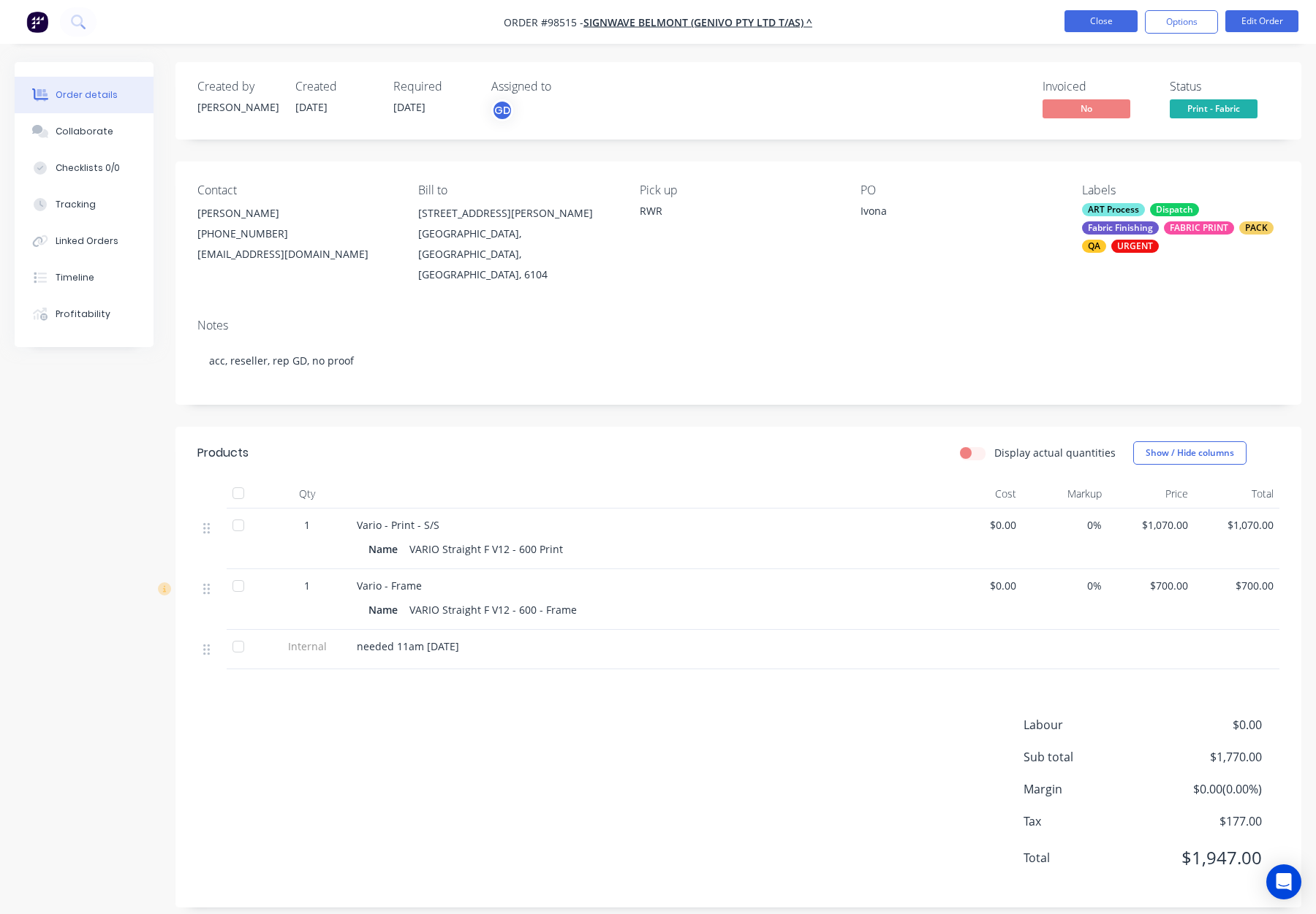
click at [1089, 11] on button "Close" at bounding box center [1101, 21] width 73 height 22
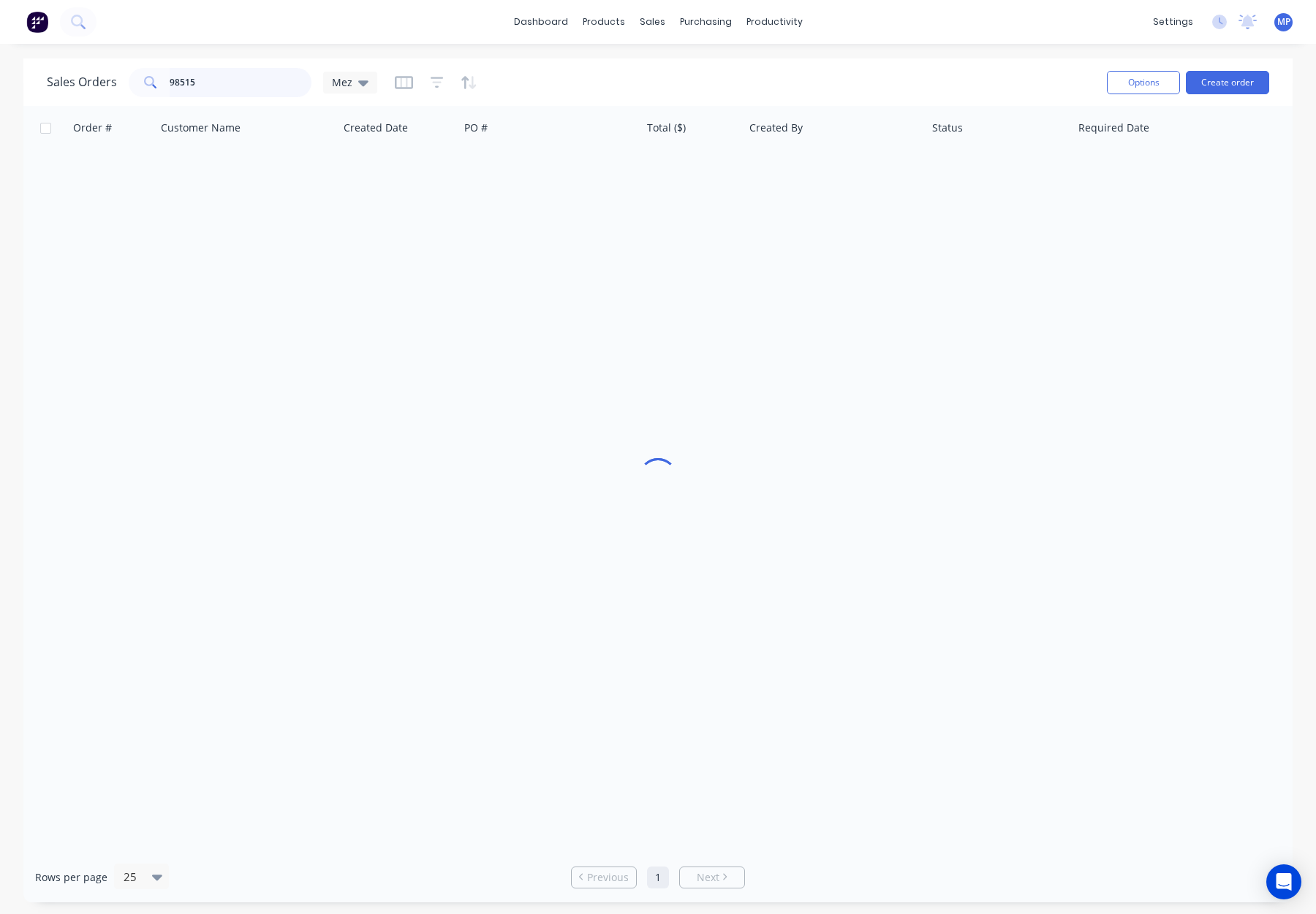
click at [227, 89] on input "98515" at bounding box center [240, 82] width 143 height 29
drag, startPoint x: 210, startPoint y: 81, endPoint x: 162, endPoint y: 79, distance: 48.0
click at [162, 79] on div "98515" at bounding box center [220, 82] width 183 height 29
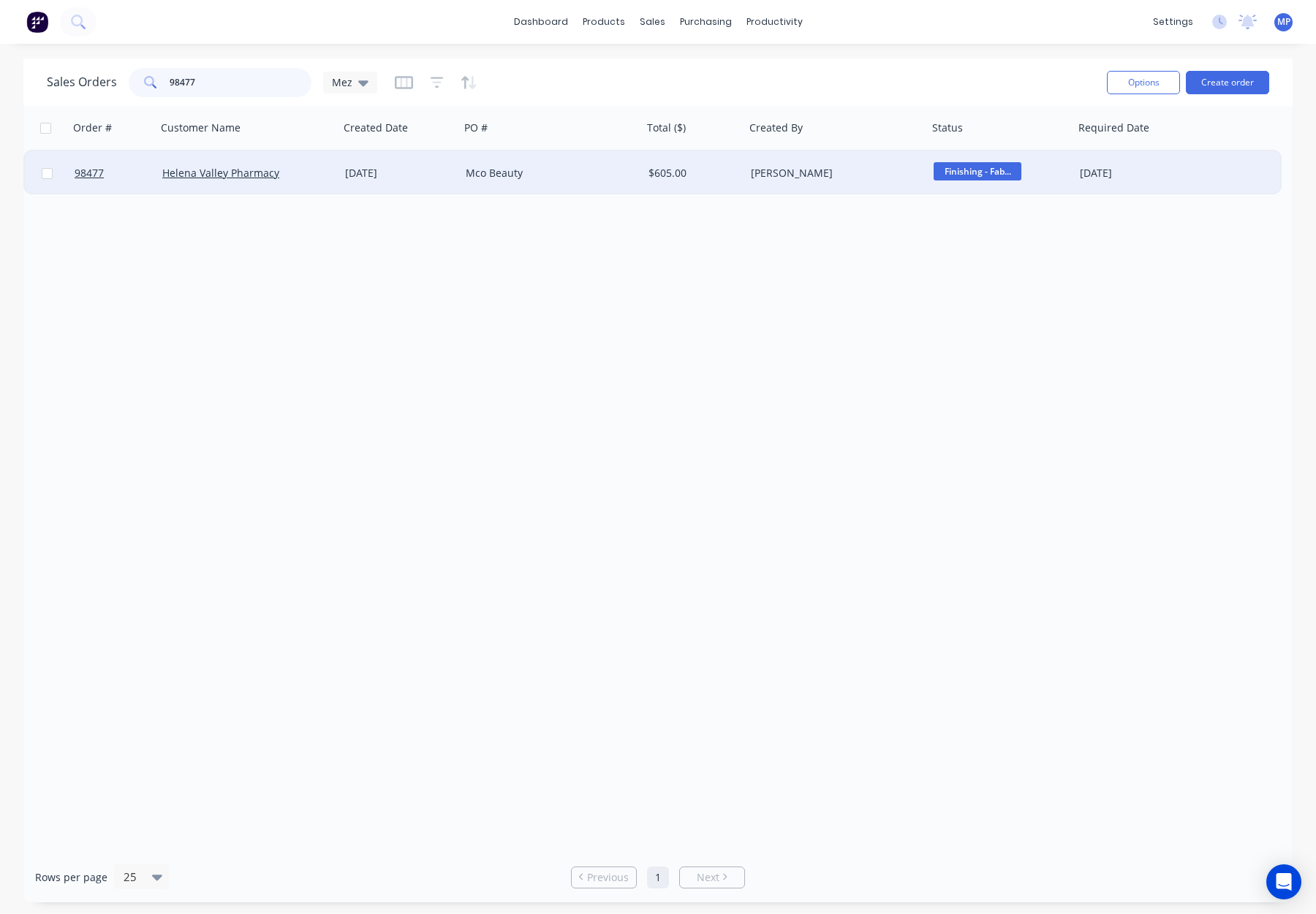
type input "98477"
click at [314, 169] on div "Helena Valley Pharmacy" at bounding box center [243, 173] width 162 height 15
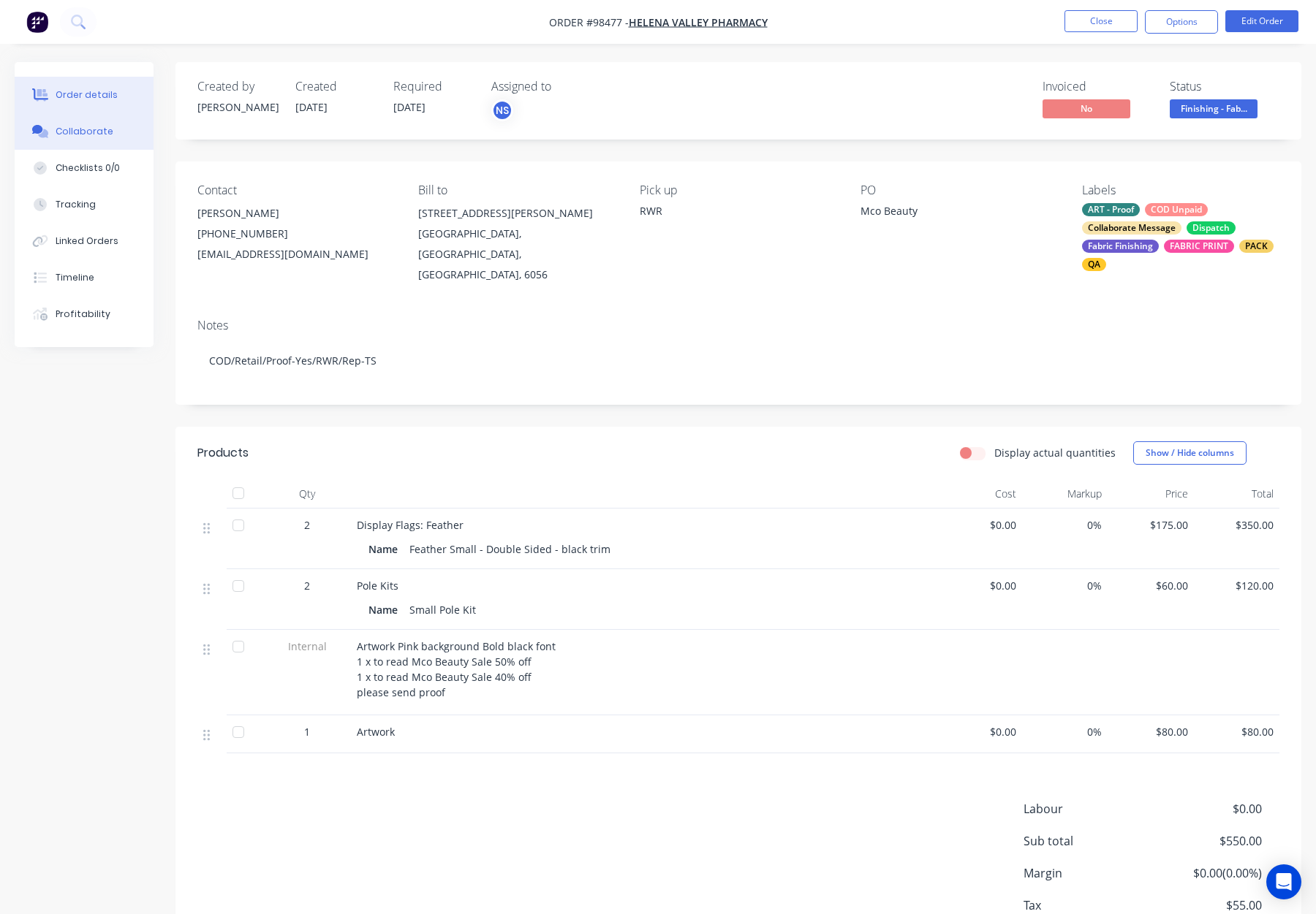
click at [65, 127] on div "Collaborate" at bounding box center [85, 131] width 58 height 13
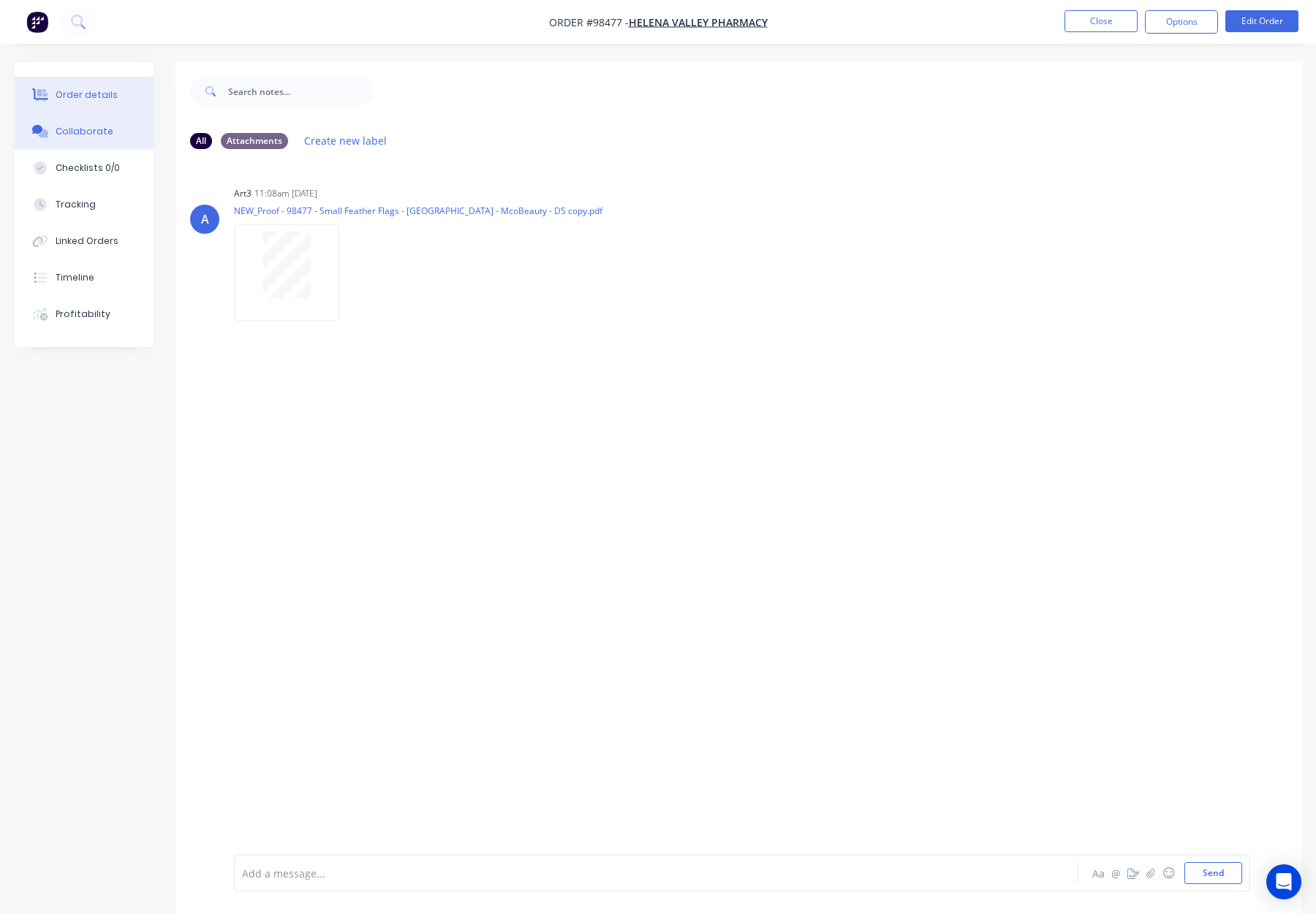
click at [90, 91] on div "Order details" at bounding box center [86, 95] width 62 height 13
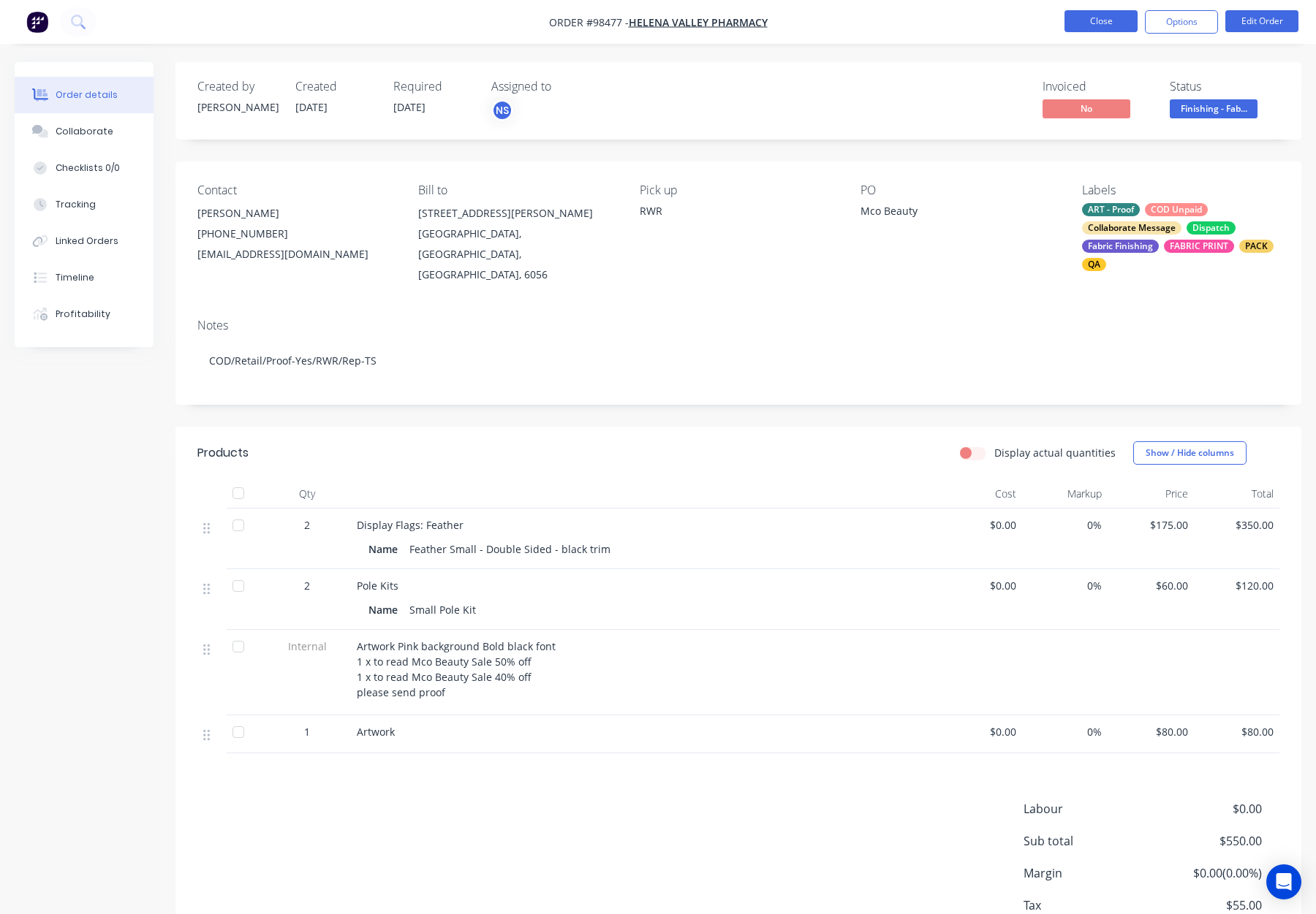
click at [1108, 21] on button "Close" at bounding box center [1101, 21] width 73 height 22
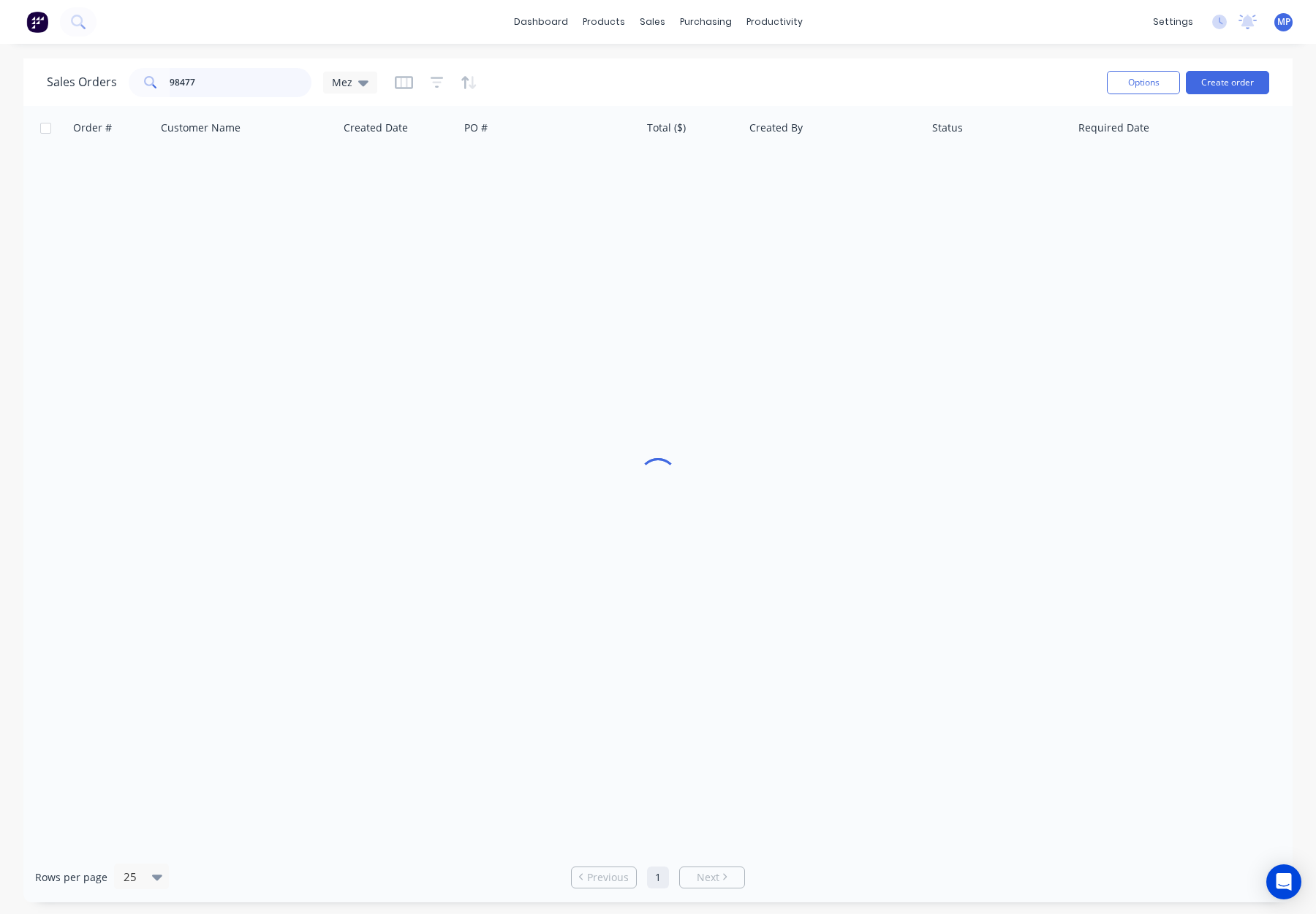
click at [240, 82] on input "98477" at bounding box center [240, 82] width 143 height 29
drag, startPoint x: 232, startPoint y: 84, endPoint x: 159, endPoint y: 80, distance: 73.1
click at [142, 79] on div "98477" at bounding box center [220, 82] width 183 height 29
click at [281, 83] on input "98477" at bounding box center [240, 82] width 143 height 29
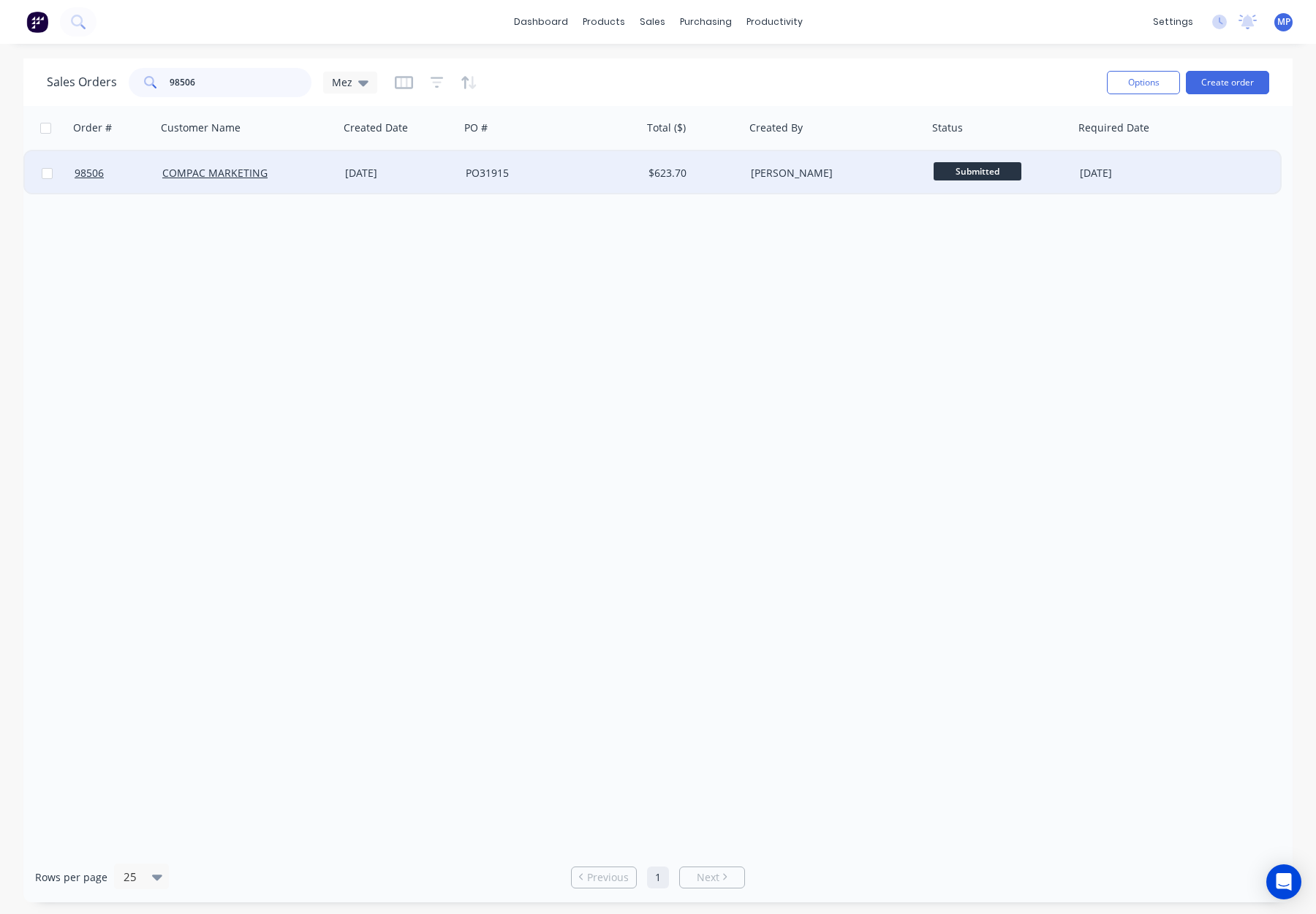
type input "98506"
click at [316, 176] on div "COMPAC MARKETING" at bounding box center [243, 173] width 162 height 15
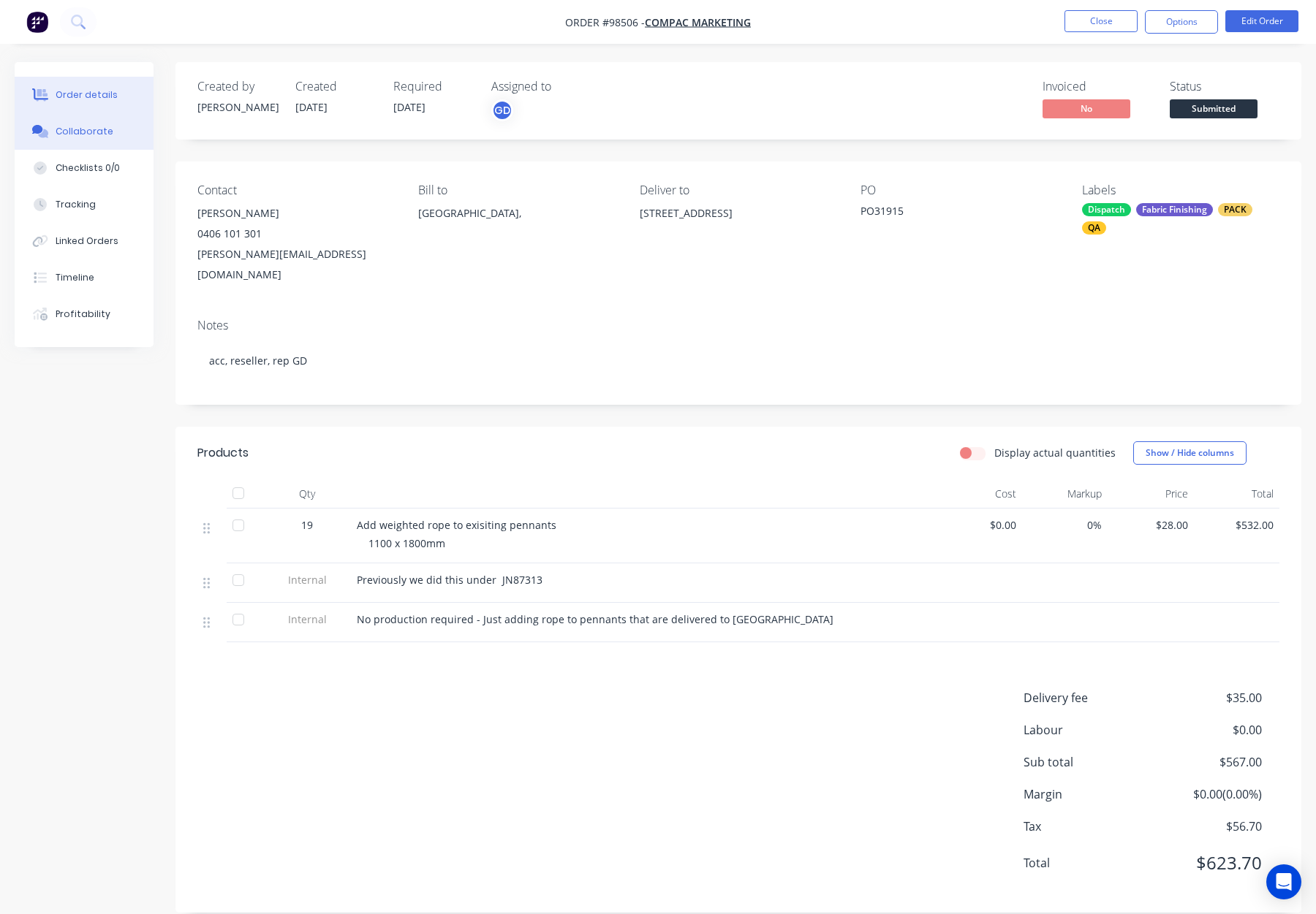
click at [94, 126] on div "Collaborate" at bounding box center [85, 131] width 58 height 13
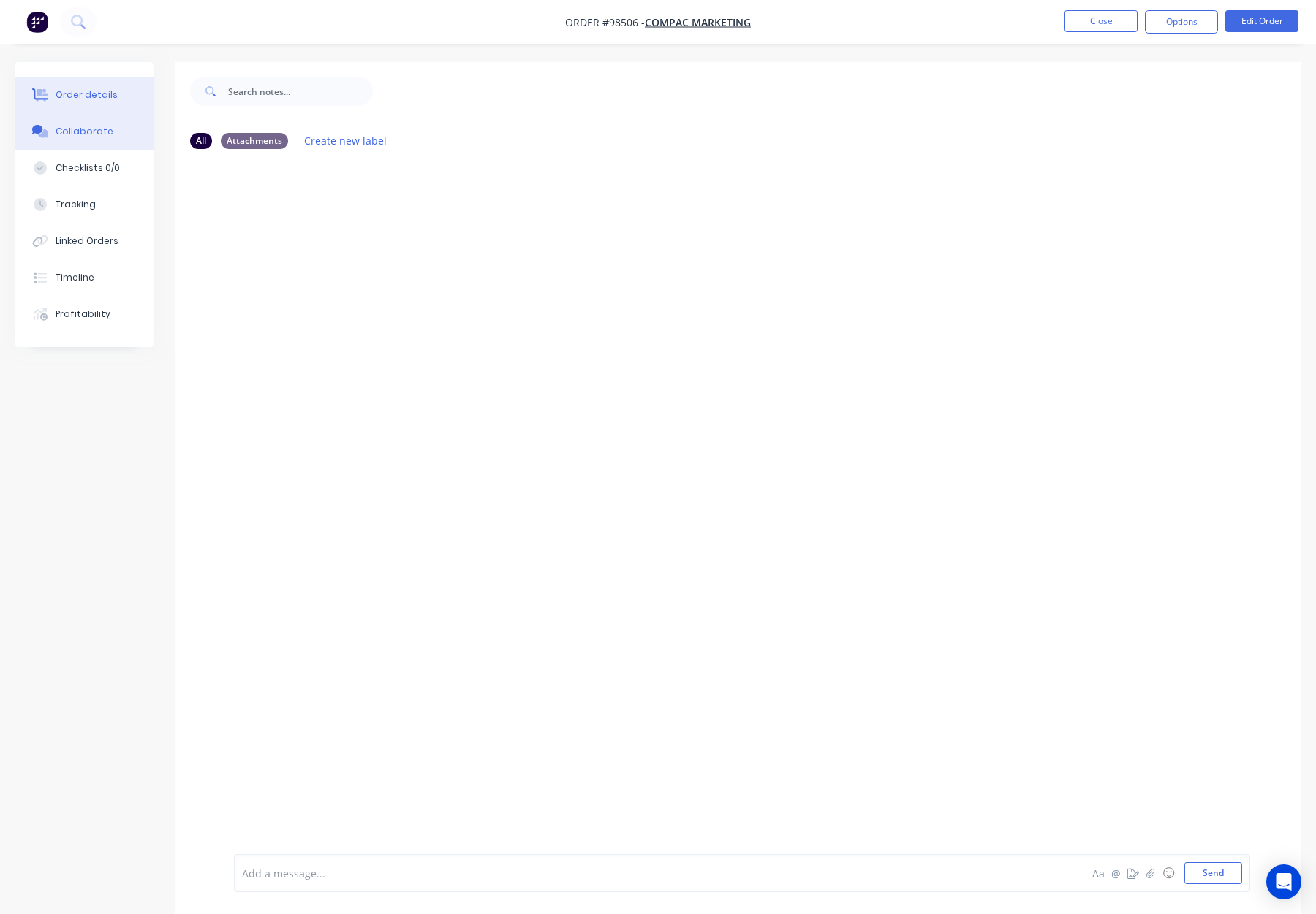
click at [92, 111] on button "Order details" at bounding box center [84, 94] width 139 height 36
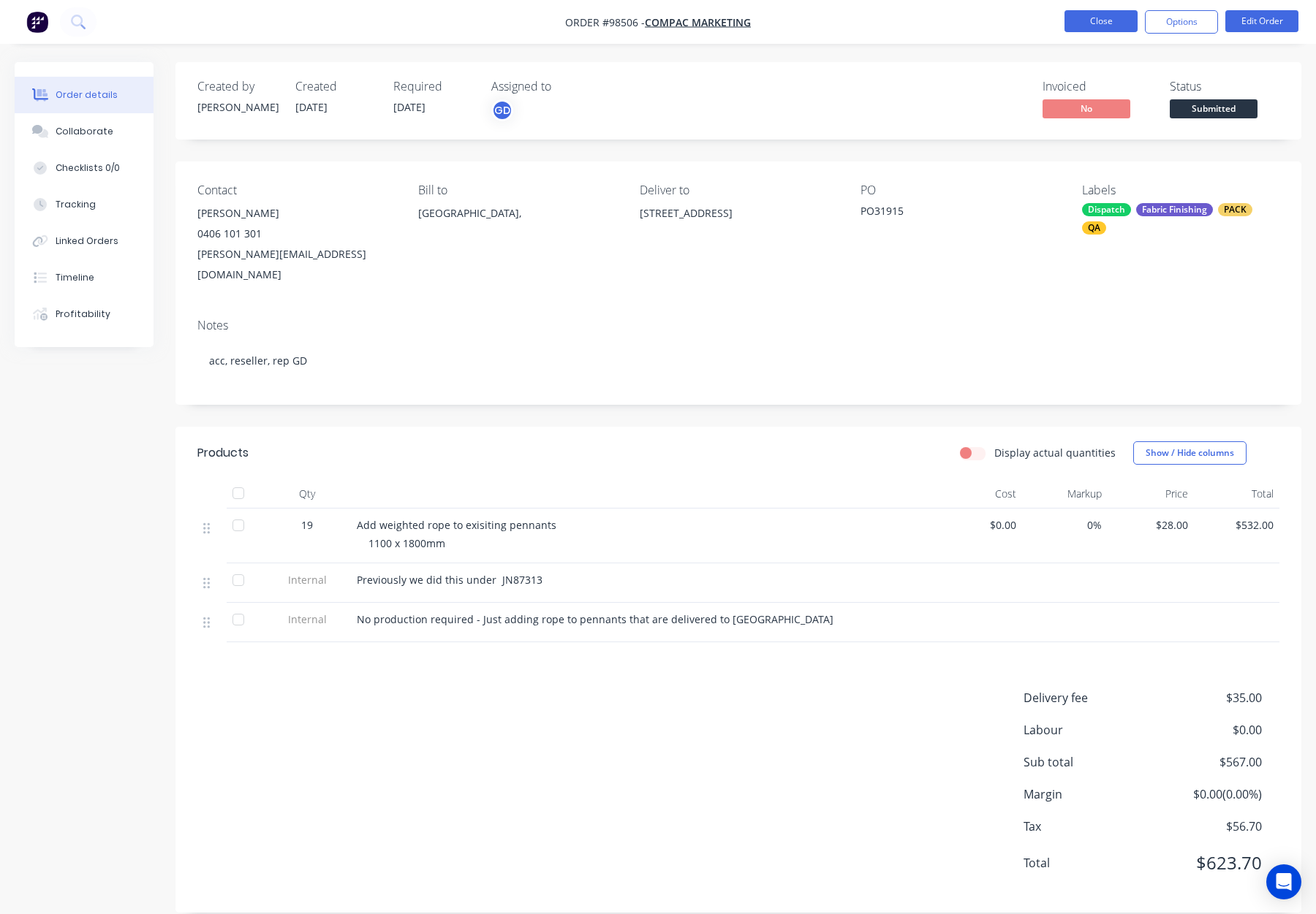
click at [1083, 12] on button "Close" at bounding box center [1101, 21] width 73 height 22
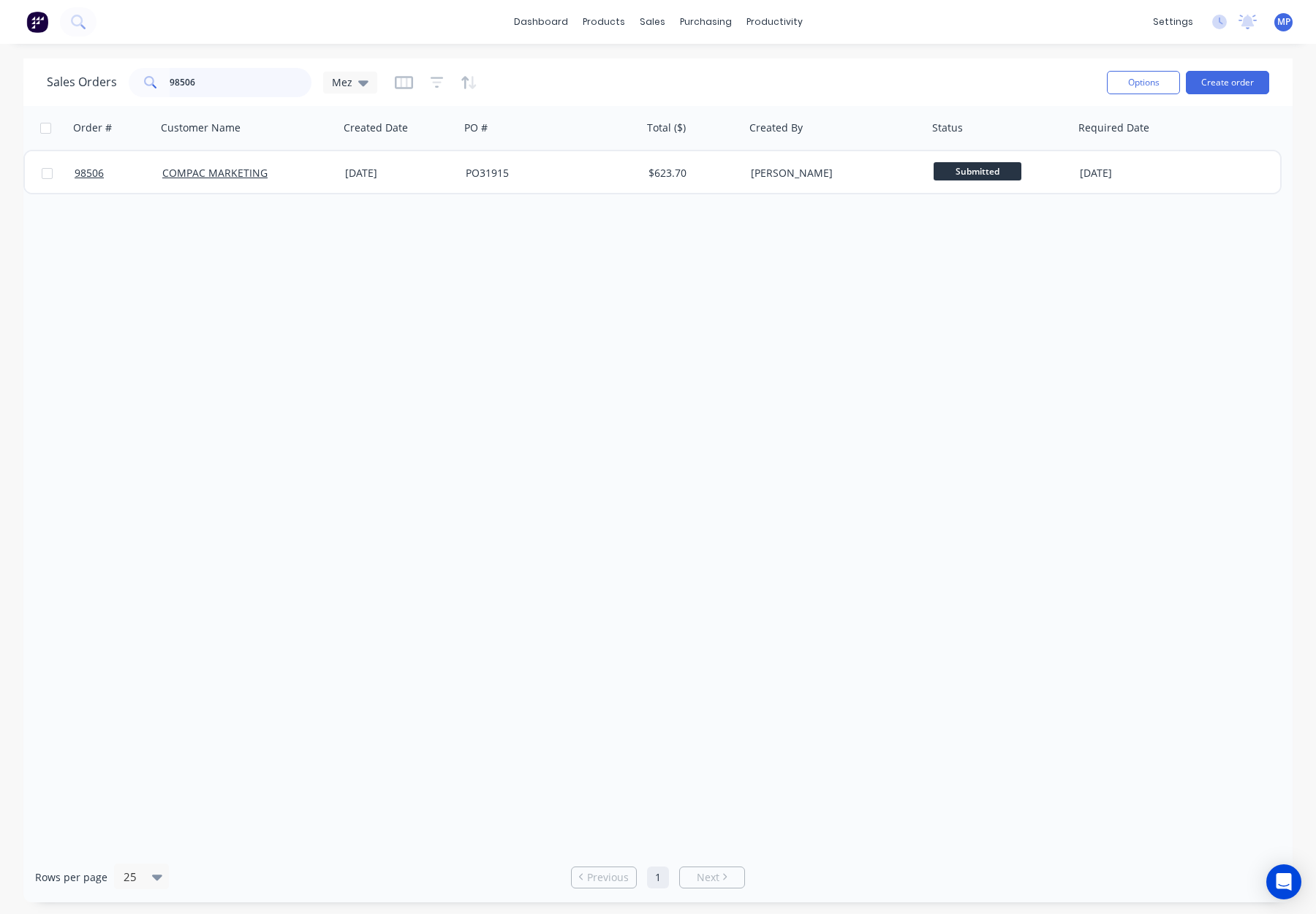
click at [203, 76] on input "98506" at bounding box center [240, 82] width 143 height 29
type input "9"
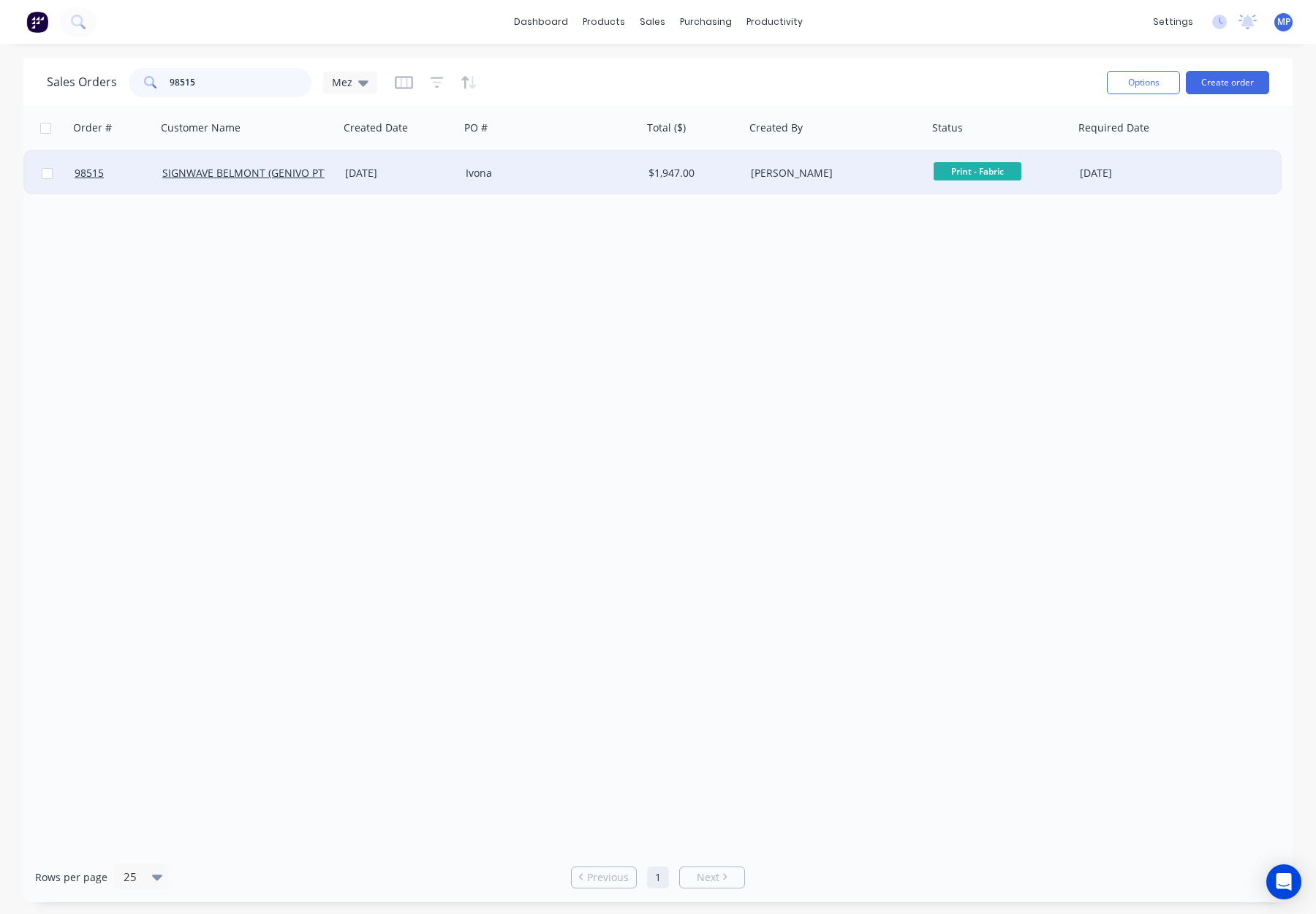
type input "98515"
click at [429, 168] on div "[DATE]" at bounding box center [399, 173] width 109 height 15
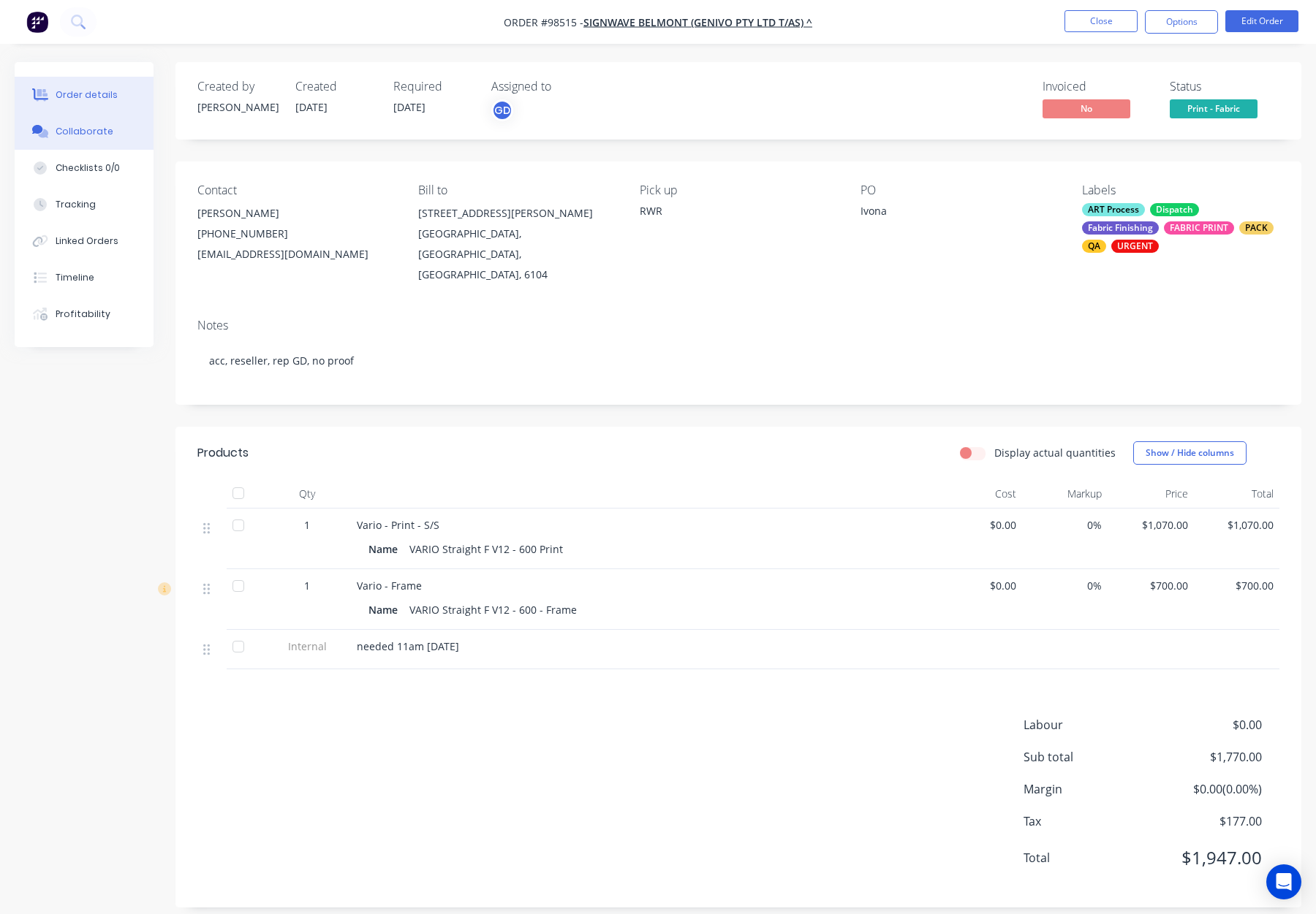
click at [56, 127] on div "Collaborate" at bounding box center [85, 131] width 58 height 13
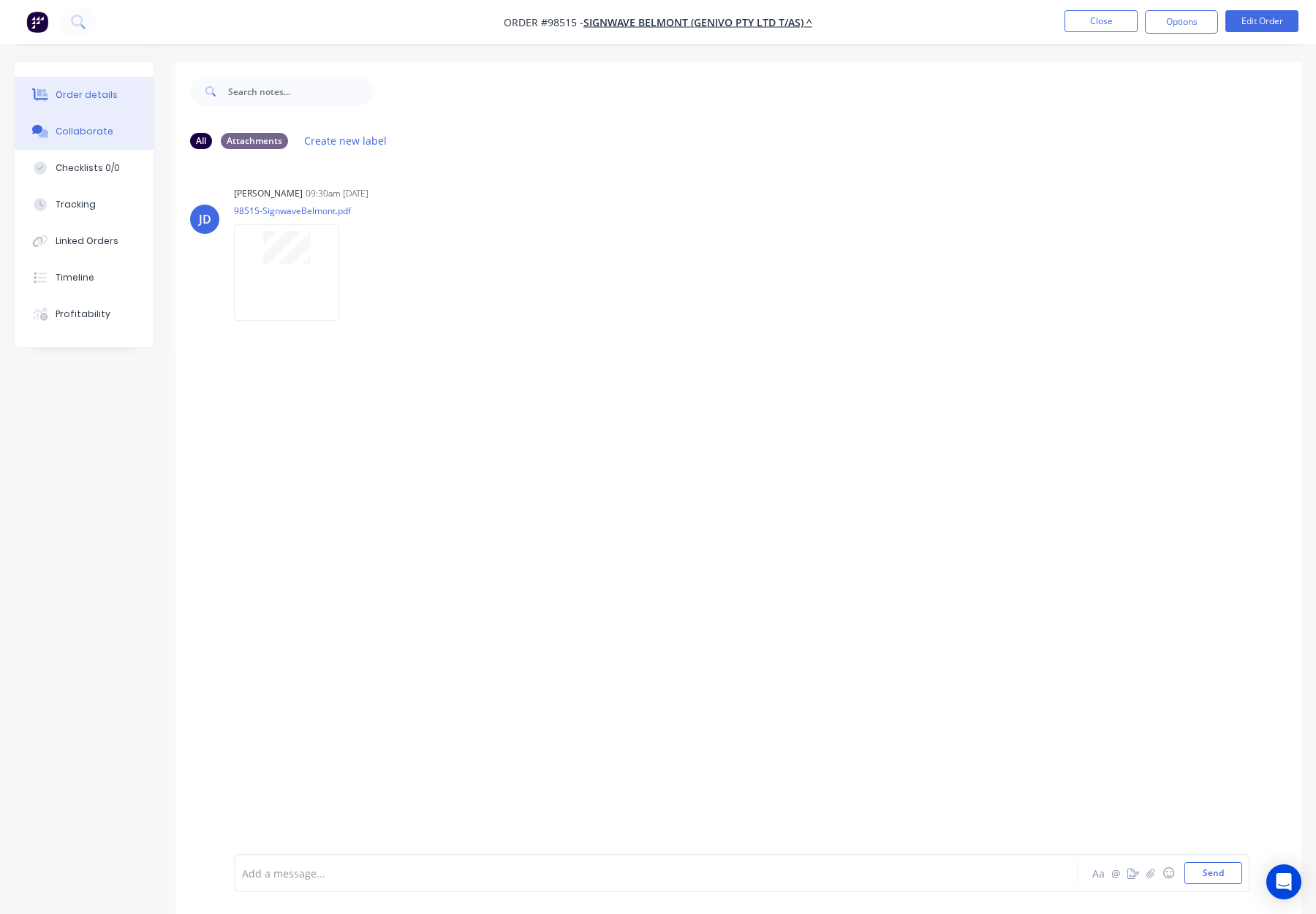
click at [100, 102] on button "Order details" at bounding box center [84, 94] width 139 height 36
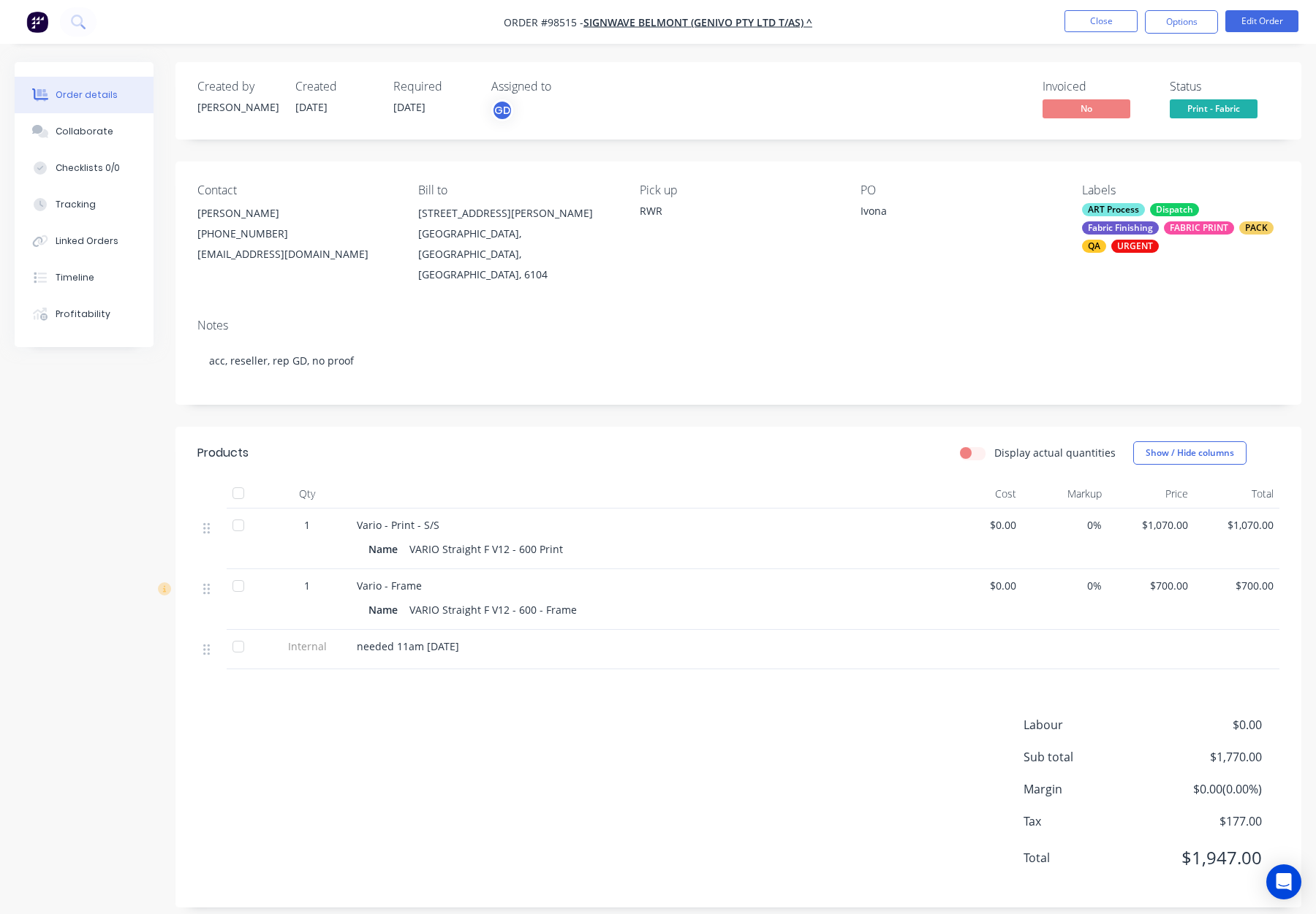
click at [1102, 9] on nav "Order #98515 - SIGNWAVE BELMONT (GENIVO PTY LTD T/AS) ^ Close Options Edit Order" at bounding box center [658, 22] width 1316 height 44
click at [1101, 15] on button "Close" at bounding box center [1101, 21] width 73 height 22
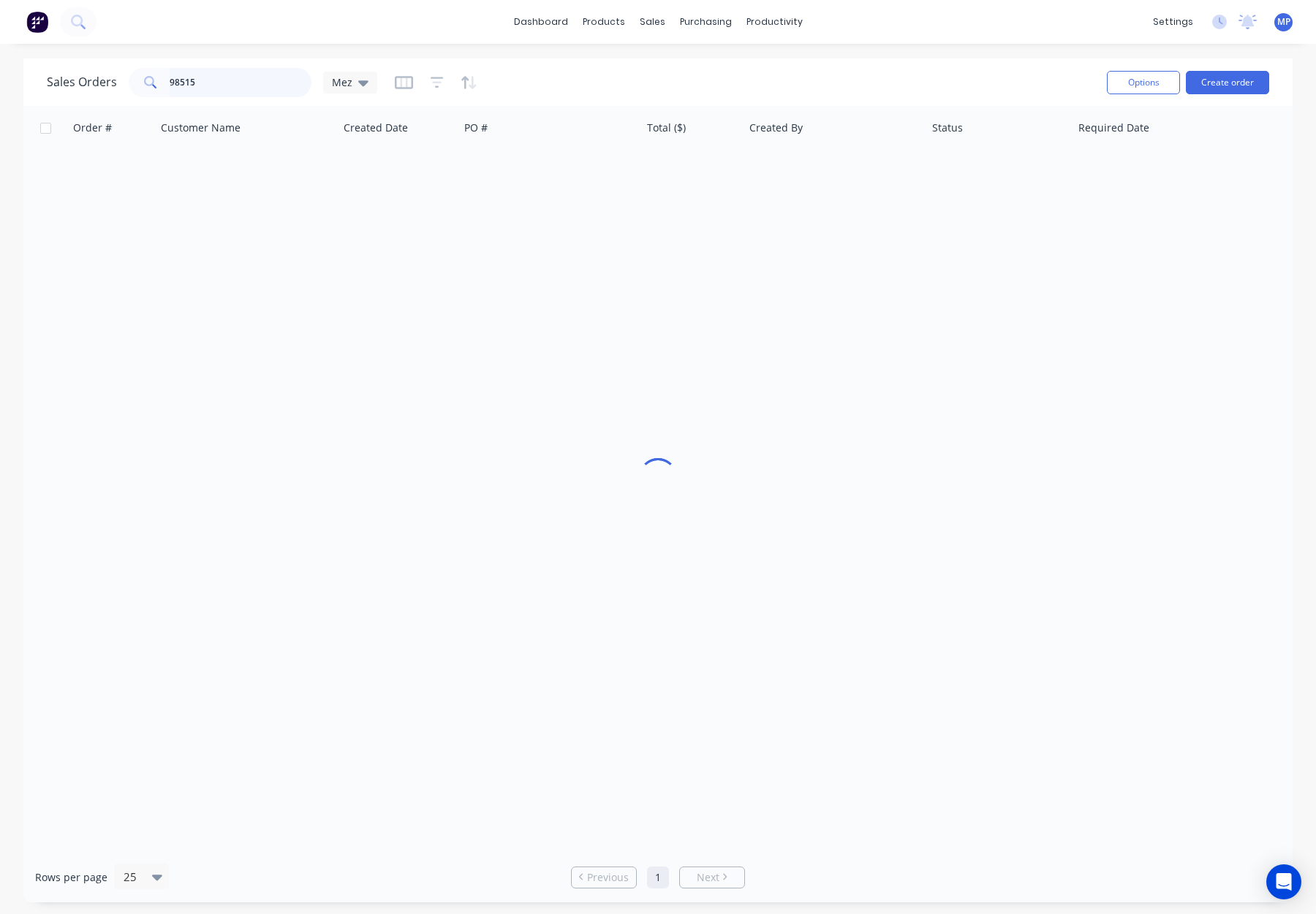
click at [219, 82] on input "98515" at bounding box center [240, 82] width 143 height 29
drag, startPoint x: 242, startPoint y: 84, endPoint x: 152, endPoint y: 77, distance: 90.3
click at [148, 79] on div "98515" at bounding box center [220, 82] width 183 height 29
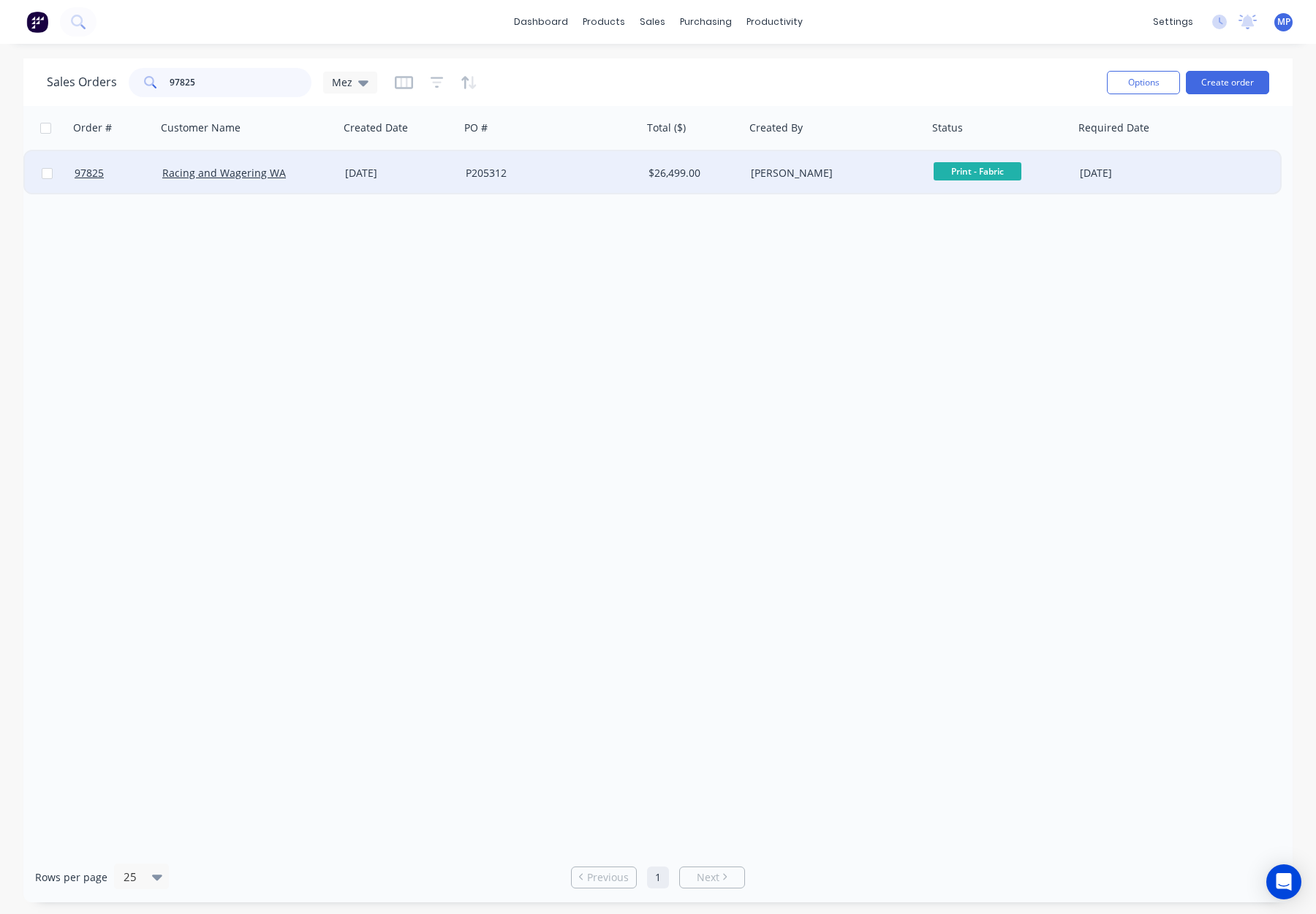
type input "97825"
click at [568, 156] on div "P205312" at bounding box center [551, 173] width 183 height 44
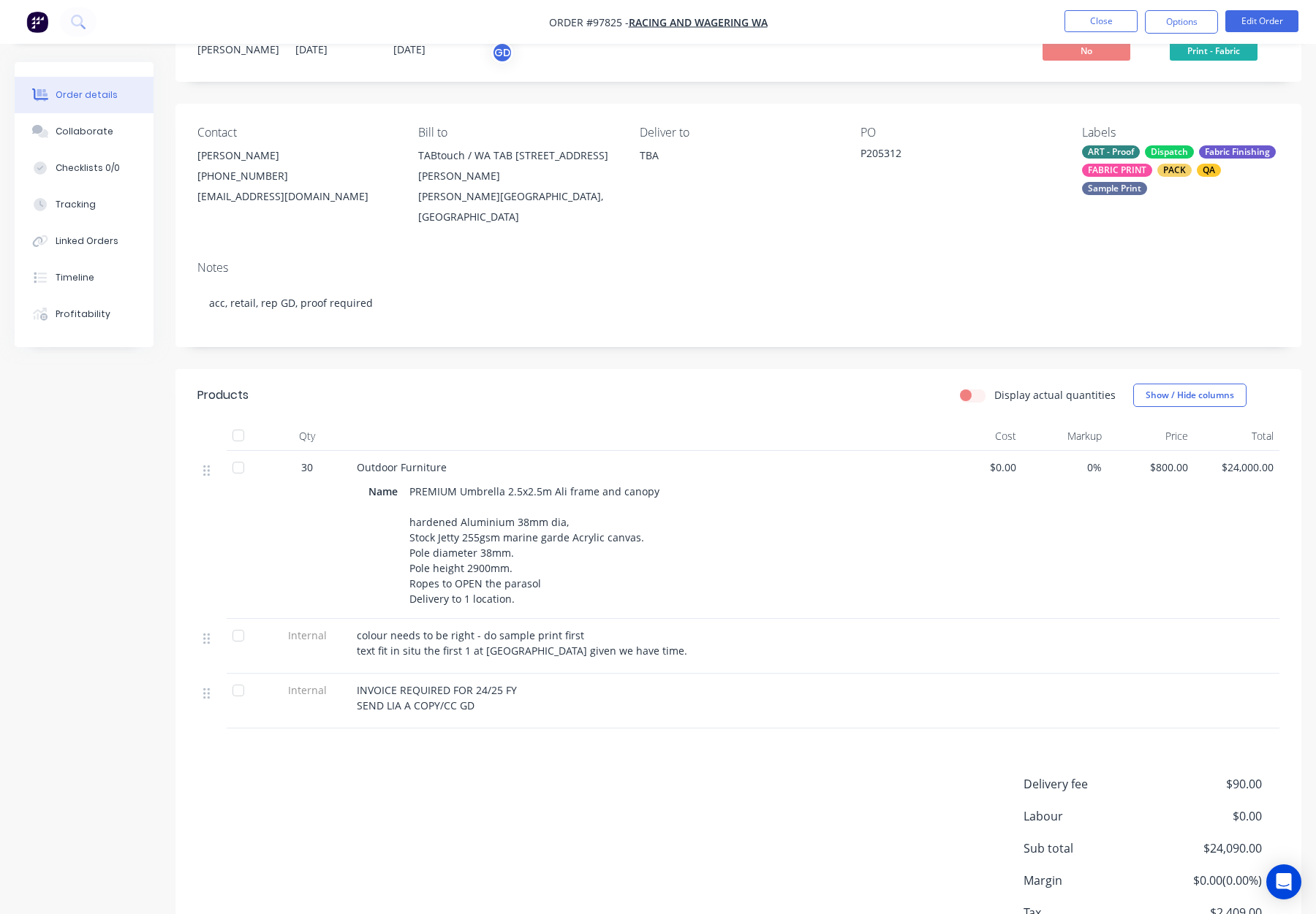
scroll to position [61, 0]
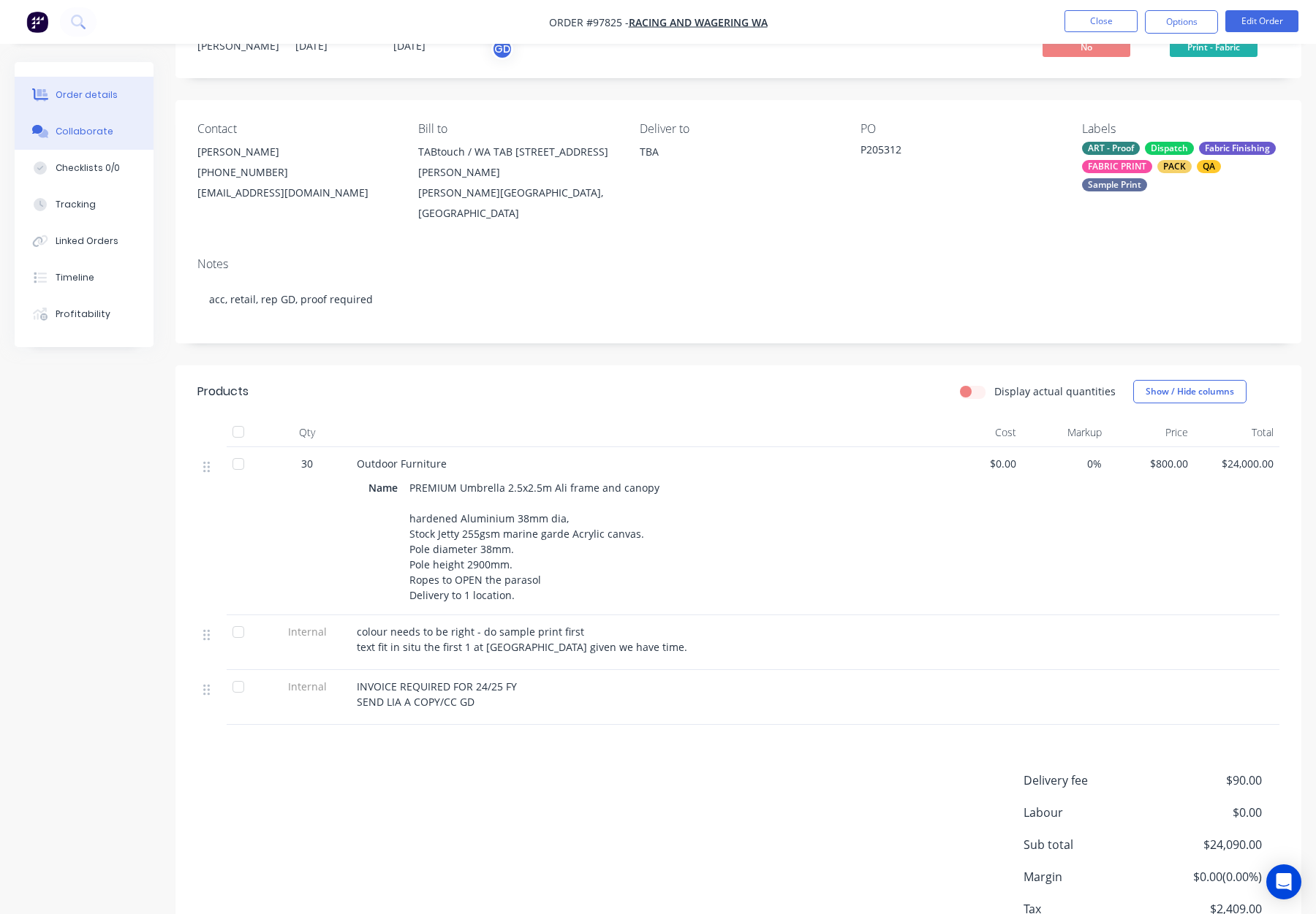
click at [107, 127] on button "Collaborate" at bounding box center [84, 131] width 139 height 36
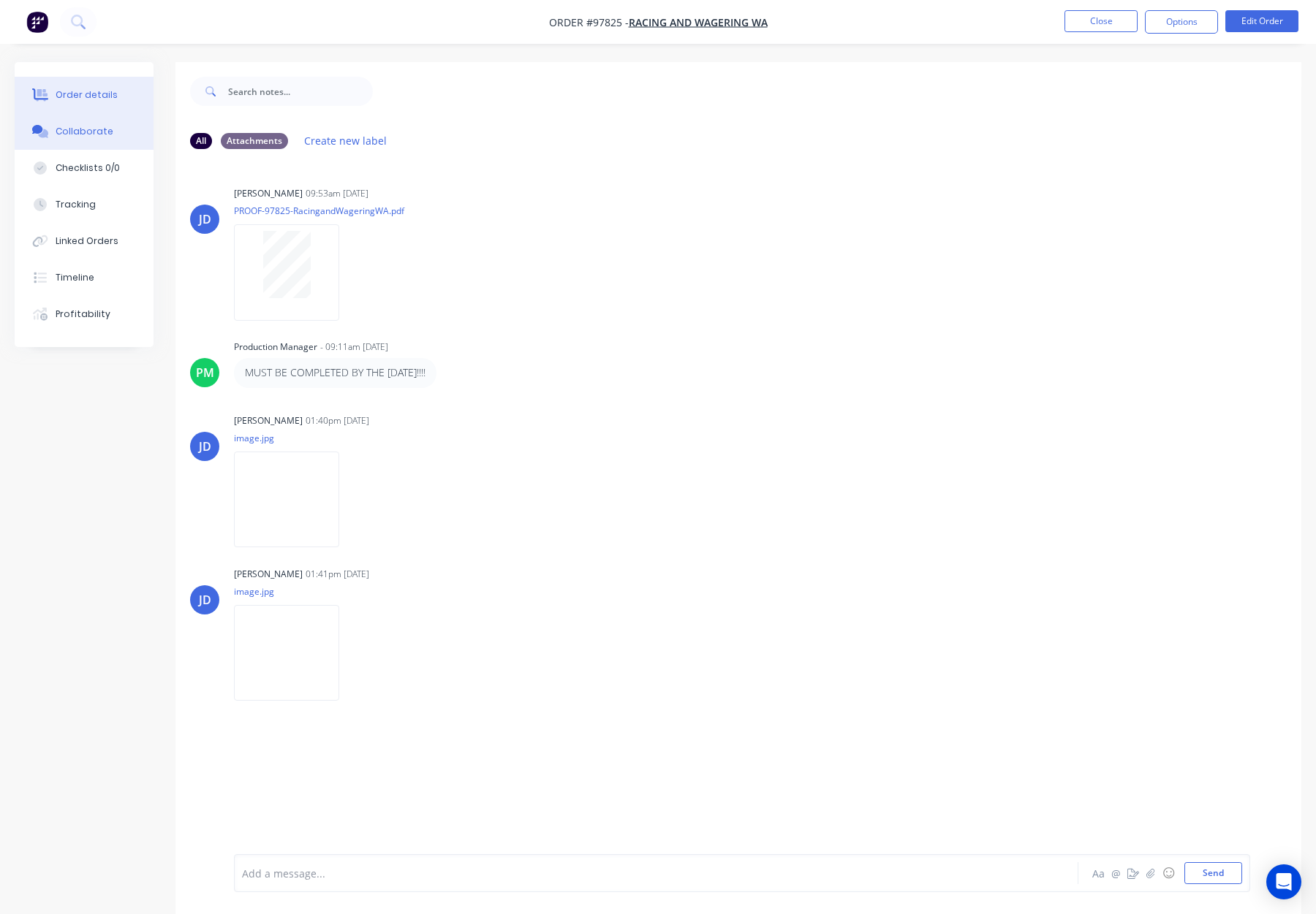
click at [82, 98] on div "Order details" at bounding box center [86, 95] width 62 height 13
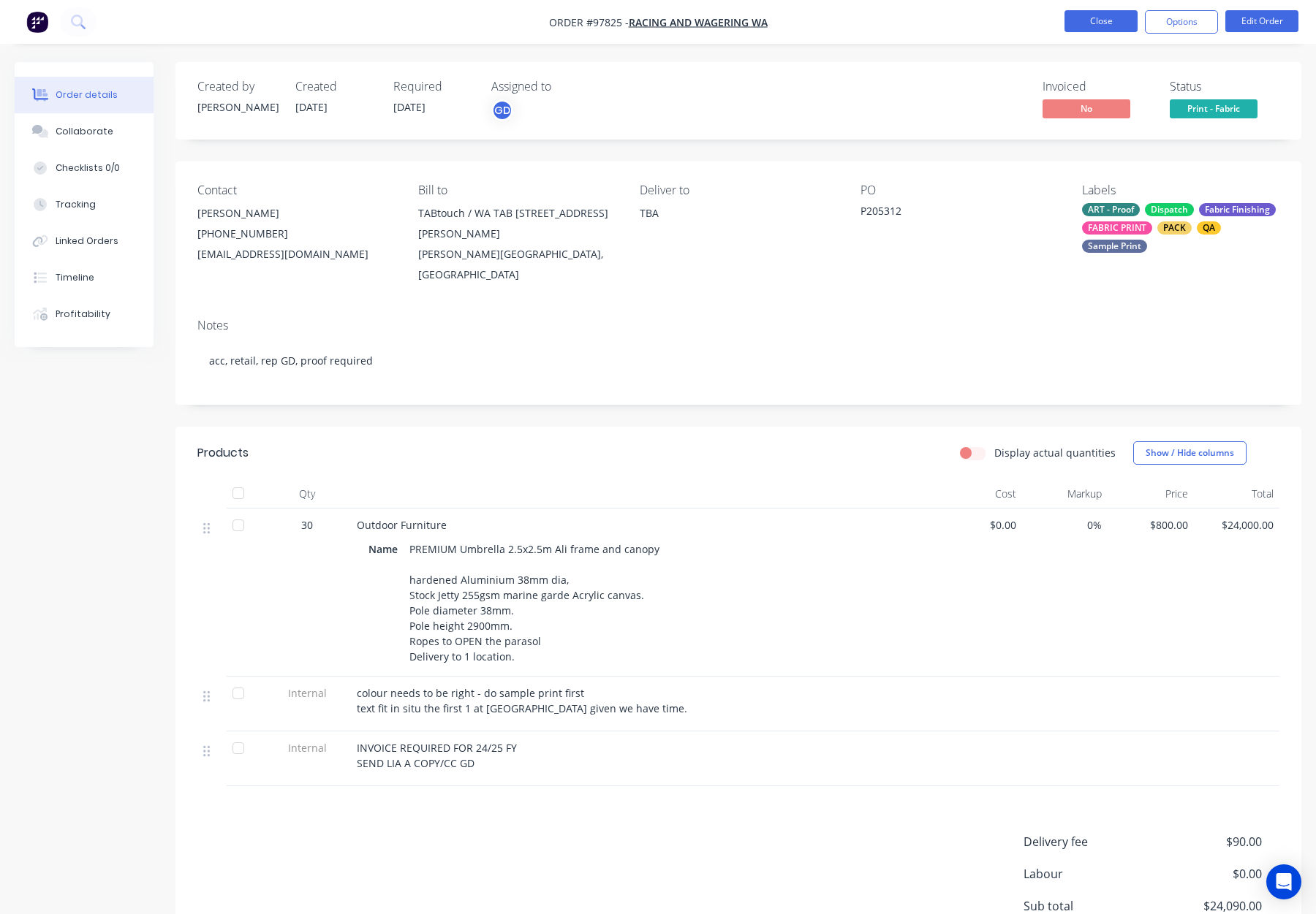
click at [1097, 23] on button "Close" at bounding box center [1101, 21] width 73 height 22
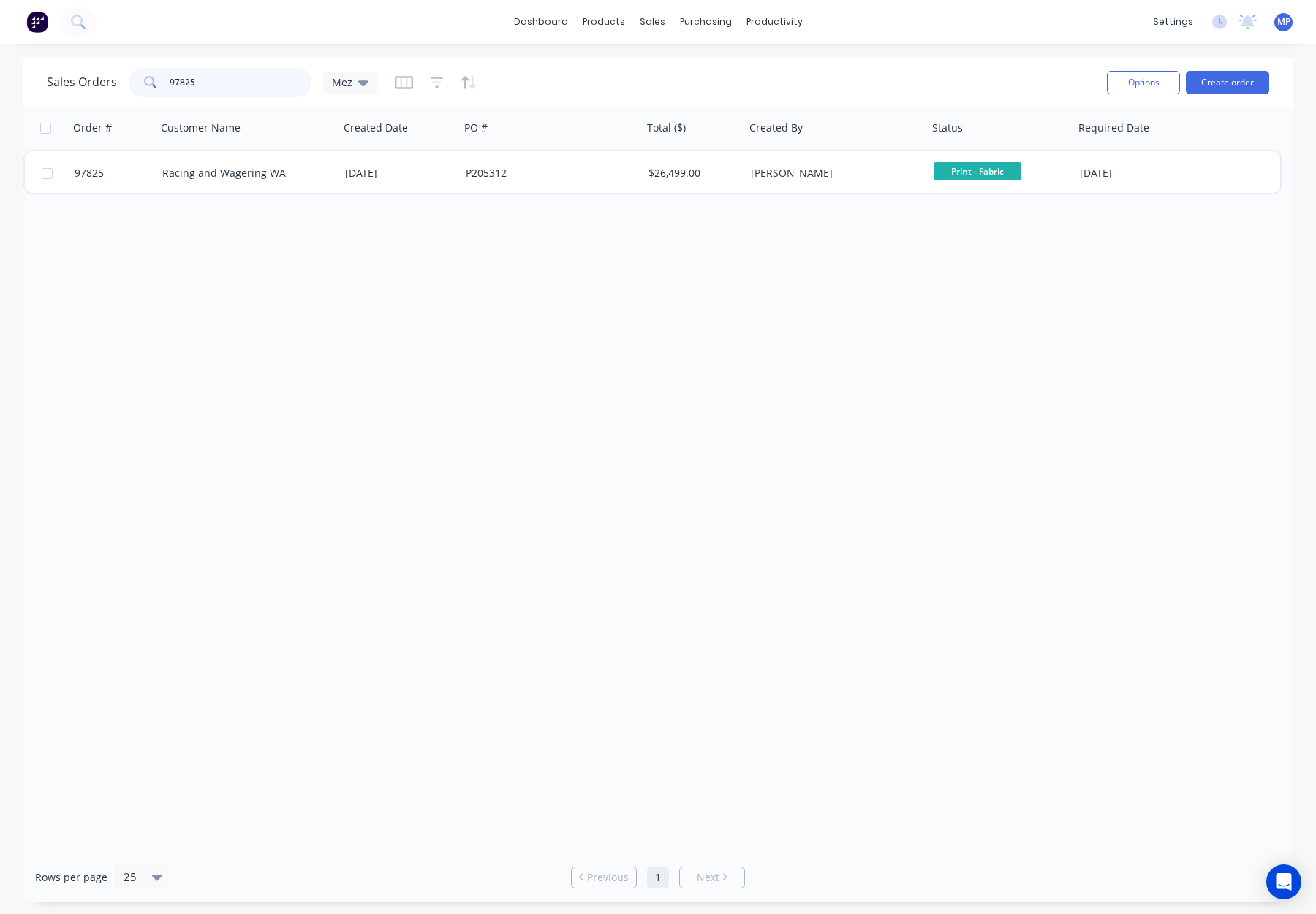
drag, startPoint x: 219, startPoint y: 84, endPoint x: 229, endPoint y: 82, distance: 10.2
click at [219, 84] on input "97825" at bounding box center [240, 82] width 143 height 29
drag, startPoint x: 223, startPoint y: 82, endPoint x: 136, endPoint y: 81, distance: 87.0
click at [115, 80] on div "Sales Orders 97825 Mez" at bounding box center [212, 82] width 331 height 29
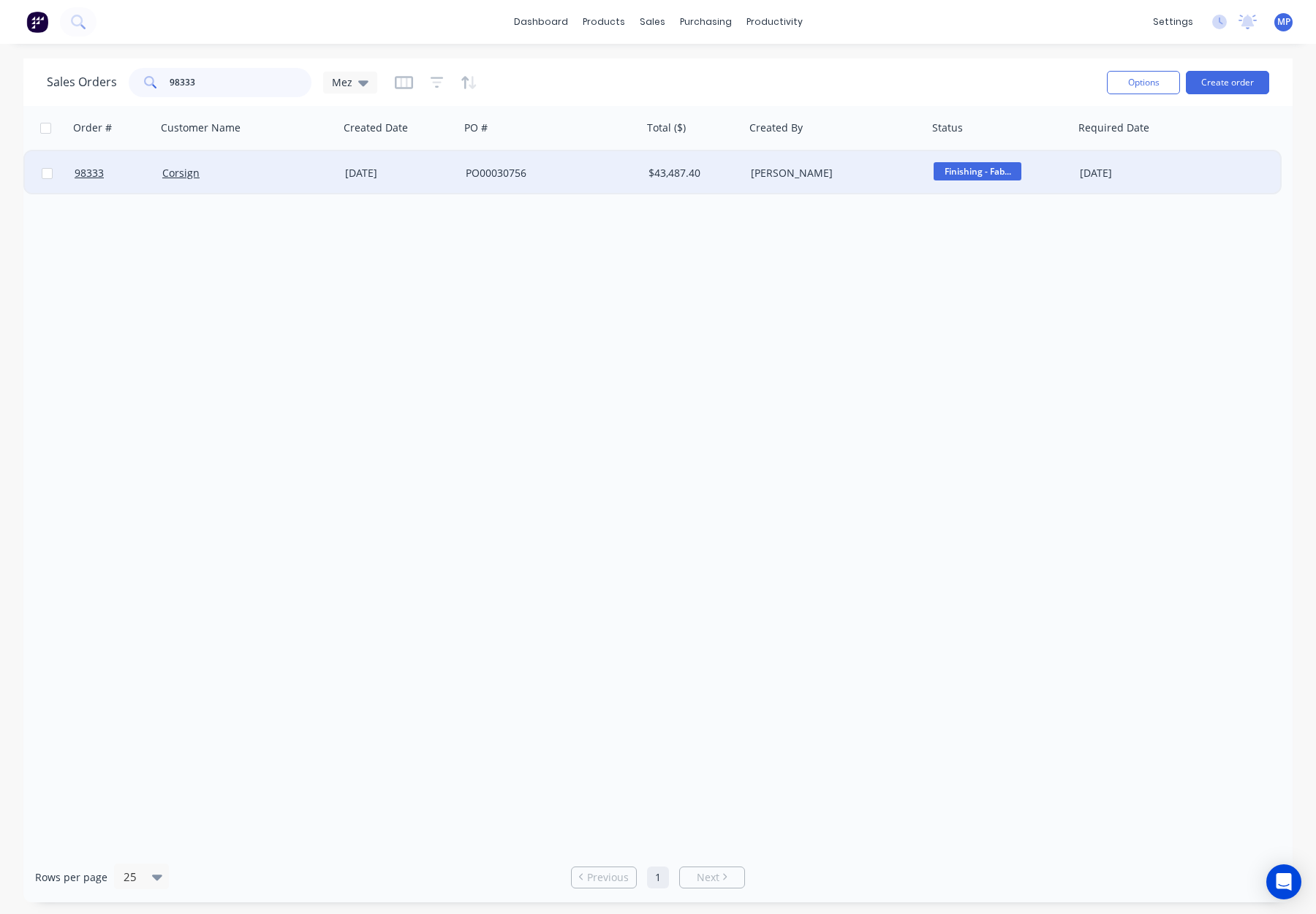
type input "98333"
click at [257, 184] on div "Corsign" at bounding box center [248, 173] width 183 height 44
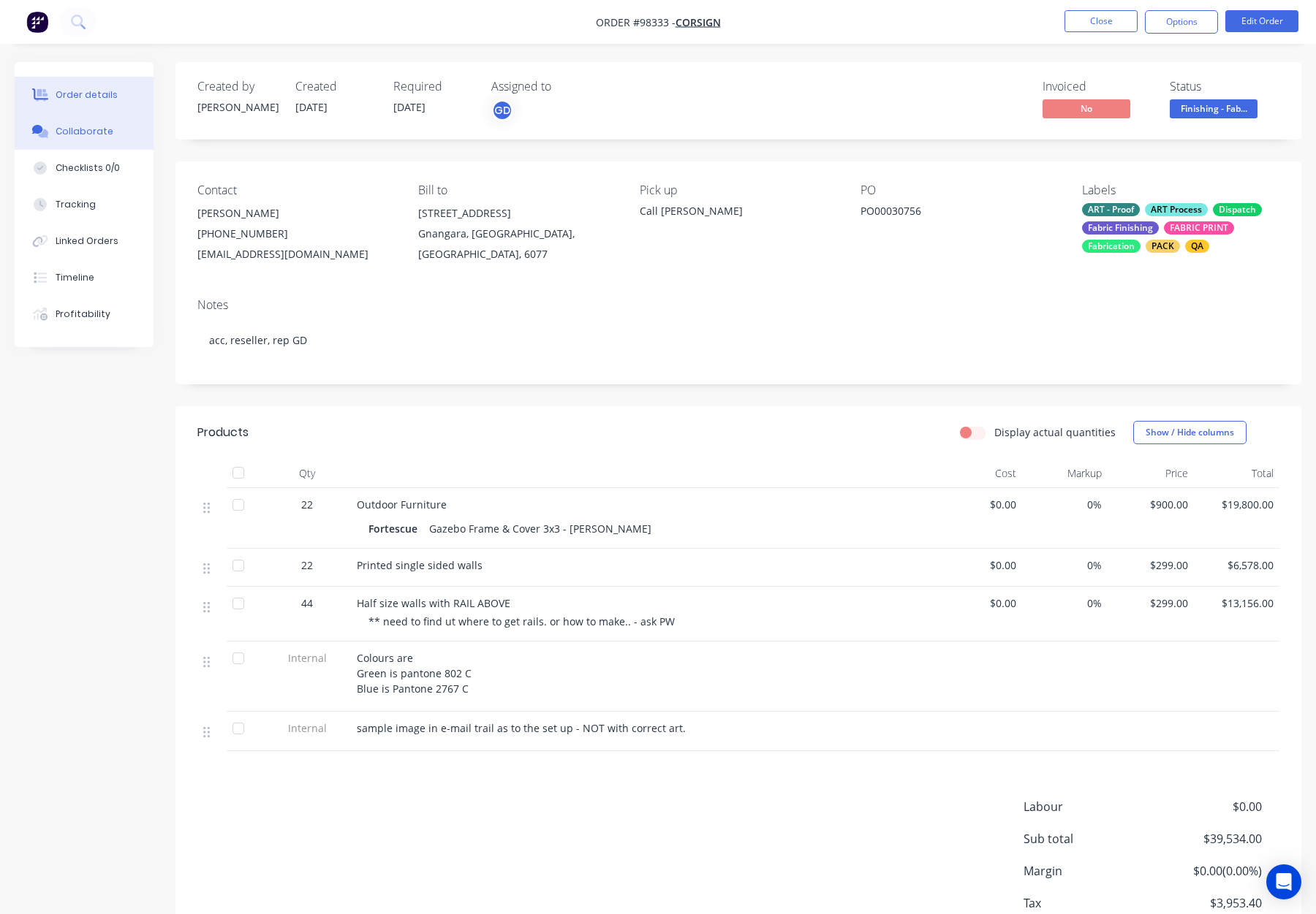
click at [96, 122] on button "Collaborate" at bounding box center [84, 131] width 139 height 36
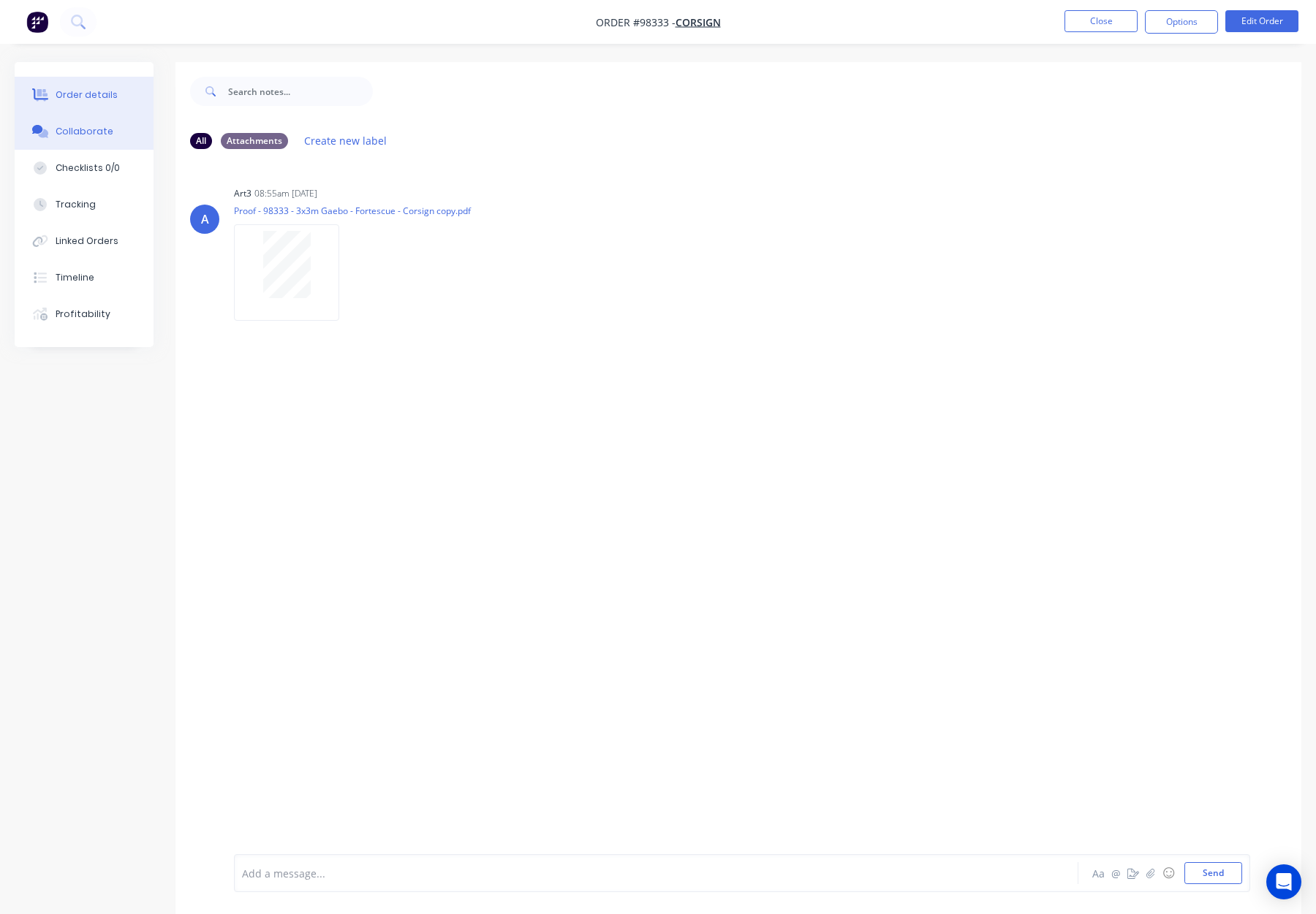
click at [48, 100] on icon at bounding box center [40, 95] width 17 height 13
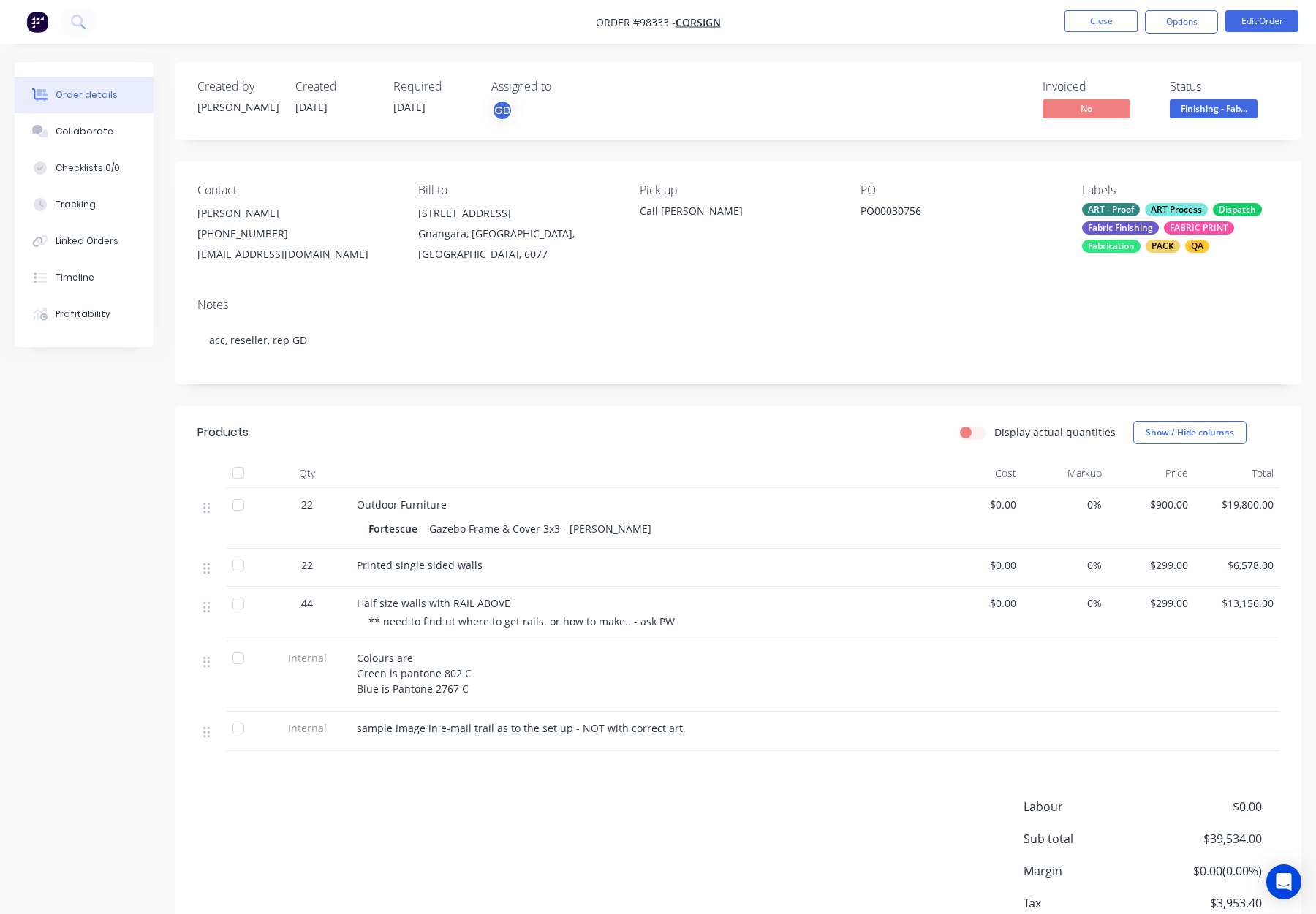
drag, startPoint x: 840, startPoint y: 181, endPoint x: 766, endPoint y: 171, distance: 74.7
click at [839, 181] on div "Contact [PERSON_NAME] [PHONE_NUMBER] [EMAIL_ADDRESS][DOMAIN_NAME] Bill to [STRE…" at bounding box center [739, 223] width 1126 height 125
click at [1095, 23] on button "Close" at bounding box center [1101, 21] width 73 height 22
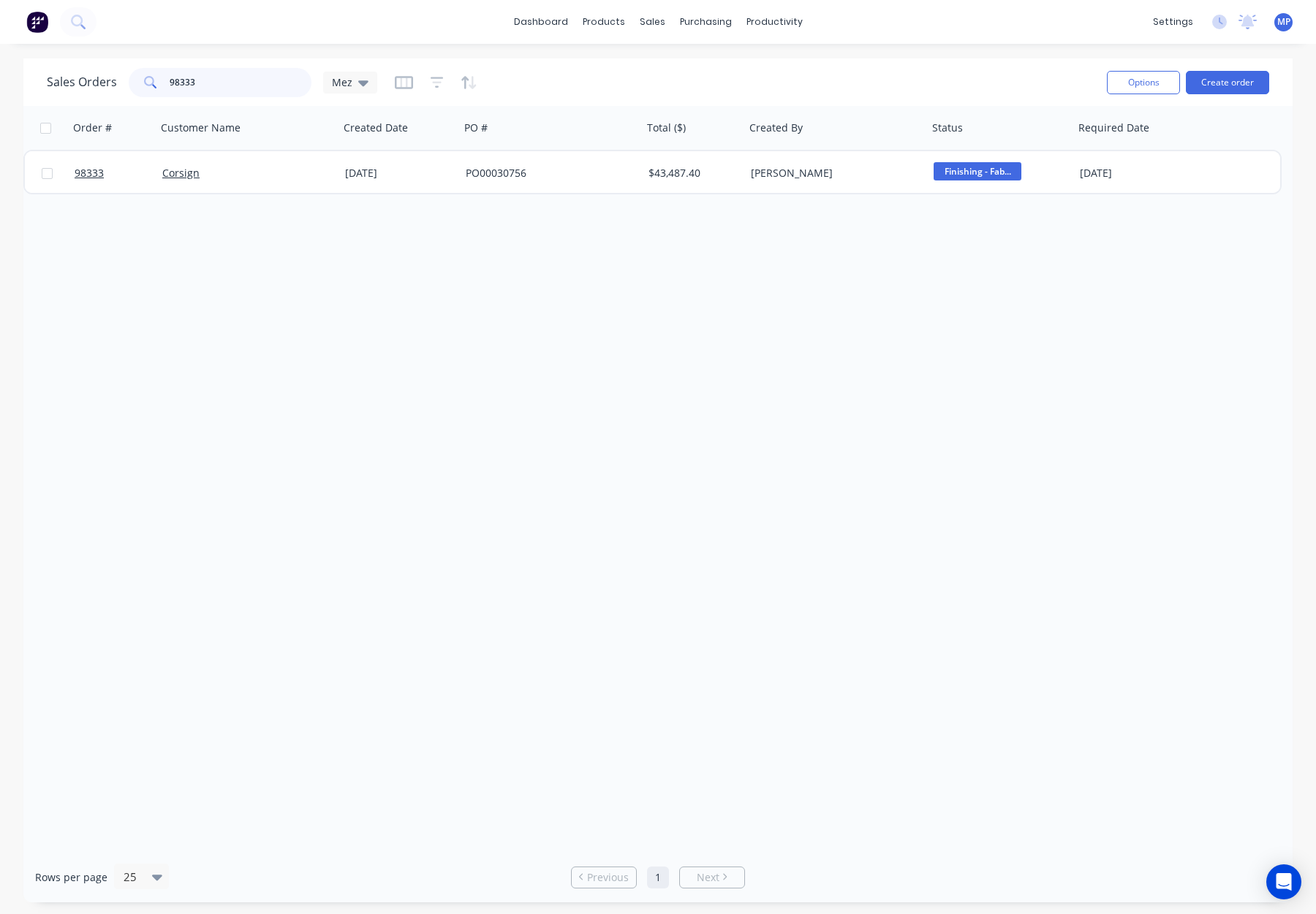
drag, startPoint x: 178, startPoint y: 92, endPoint x: 197, endPoint y: 86, distance: 19.9
click at [179, 91] on input "98333" at bounding box center [240, 82] width 143 height 29
drag, startPoint x: 221, startPoint y: 81, endPoint x: 123, endPoint y: 79, distance: 98.0
click at [123, 80] on div "Sales Orders 98333 Mez" at bounding box center [212, 82] width 331 height 29
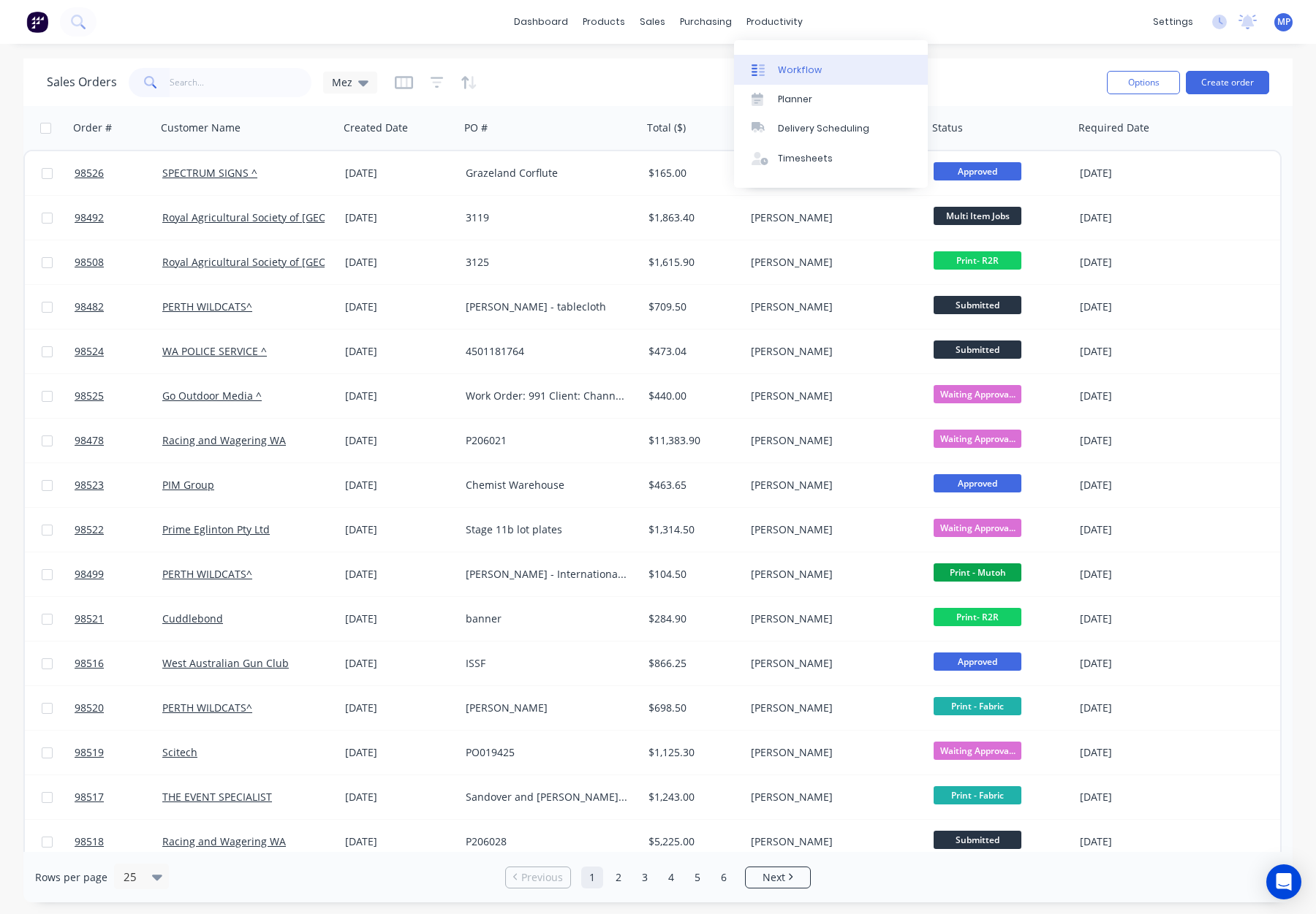
click at [780, 64] on div "Workflow" at bounding box center [800, 70] width 44 height 13
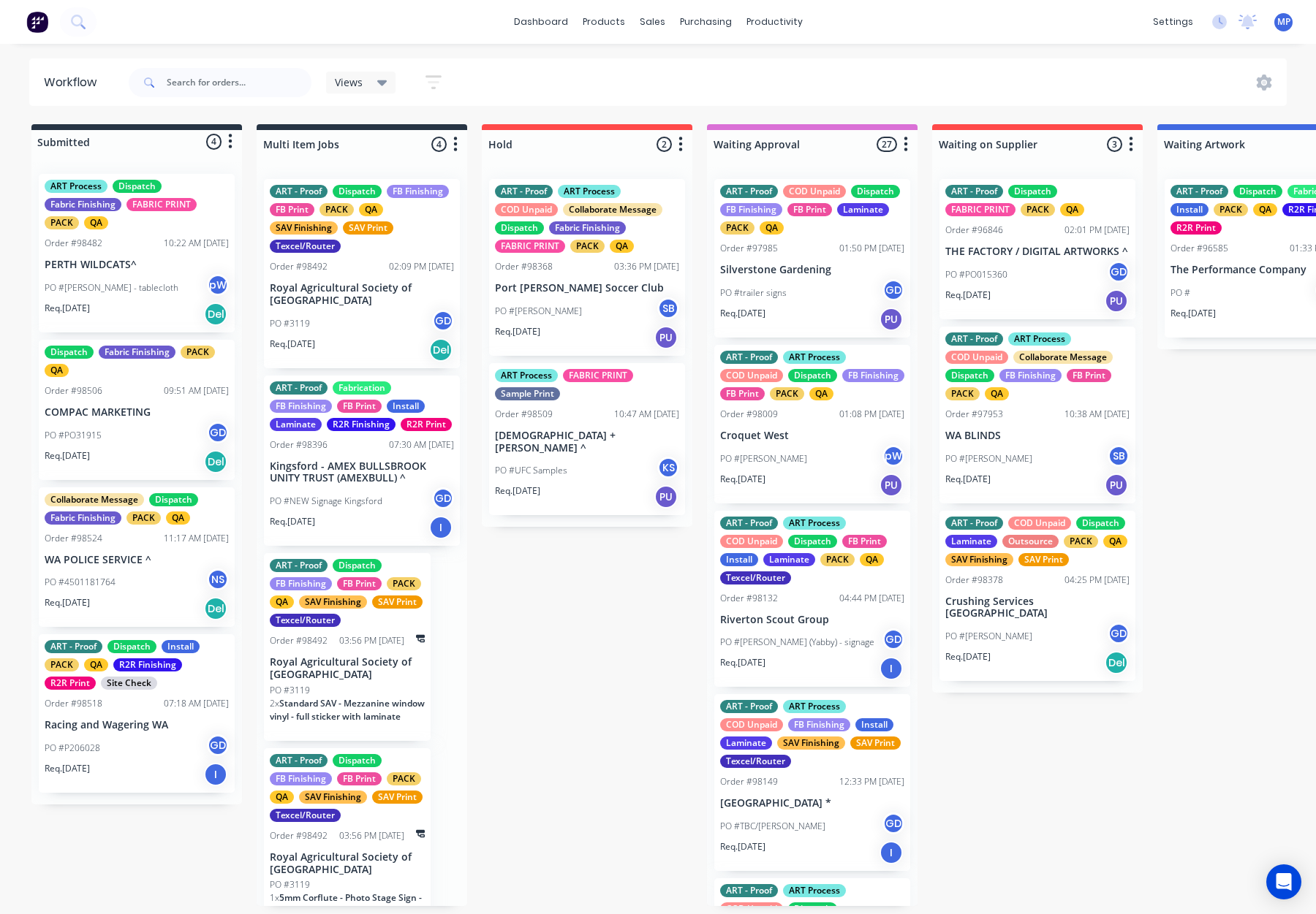
click at [174, 593] on div "PO #4501181764 NS" at bounding box center [136, 582] width 184 height 27
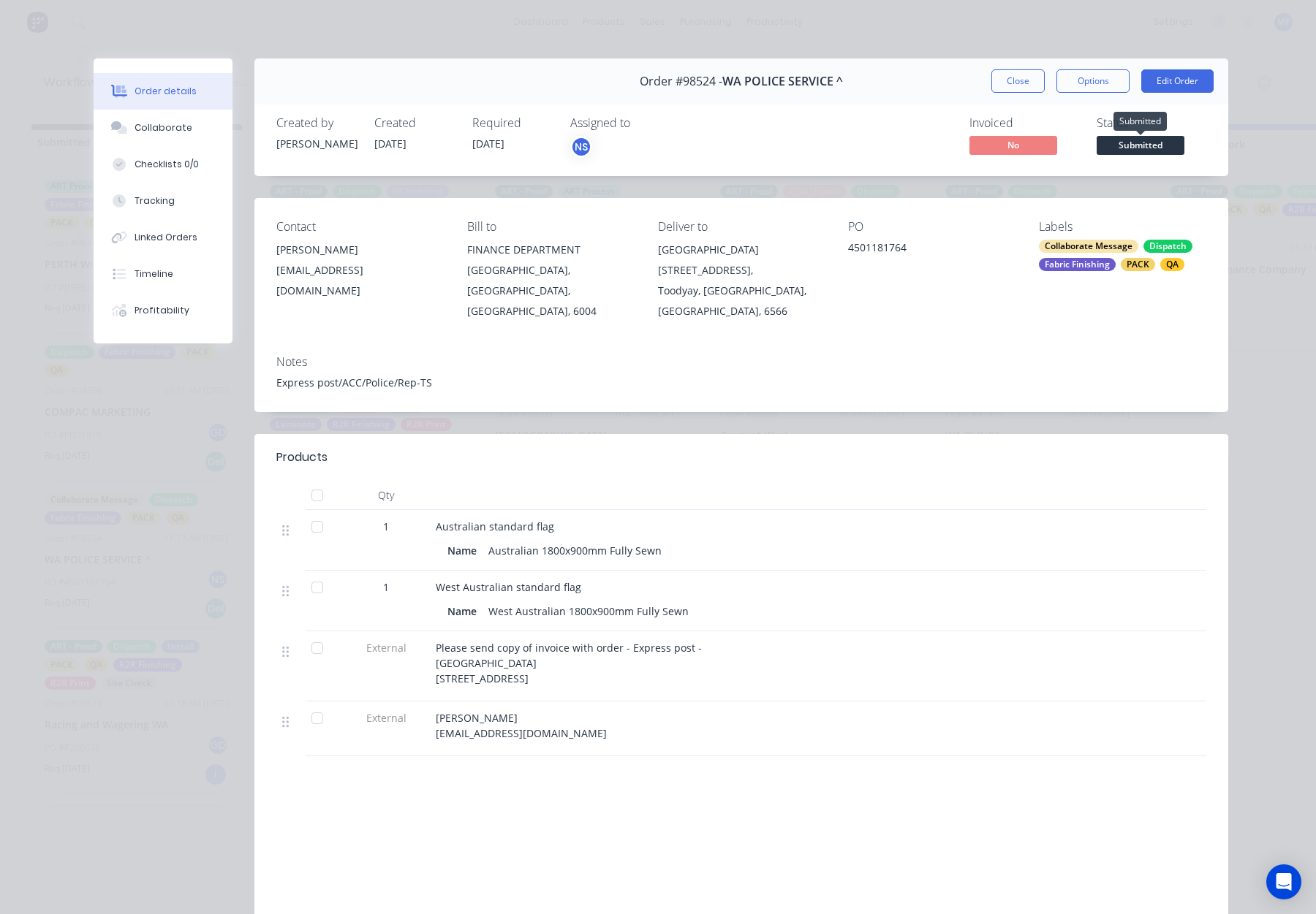
click at [1128, 145] on span "Submitted" at bounding box center [1140, 145] width 88 height 19
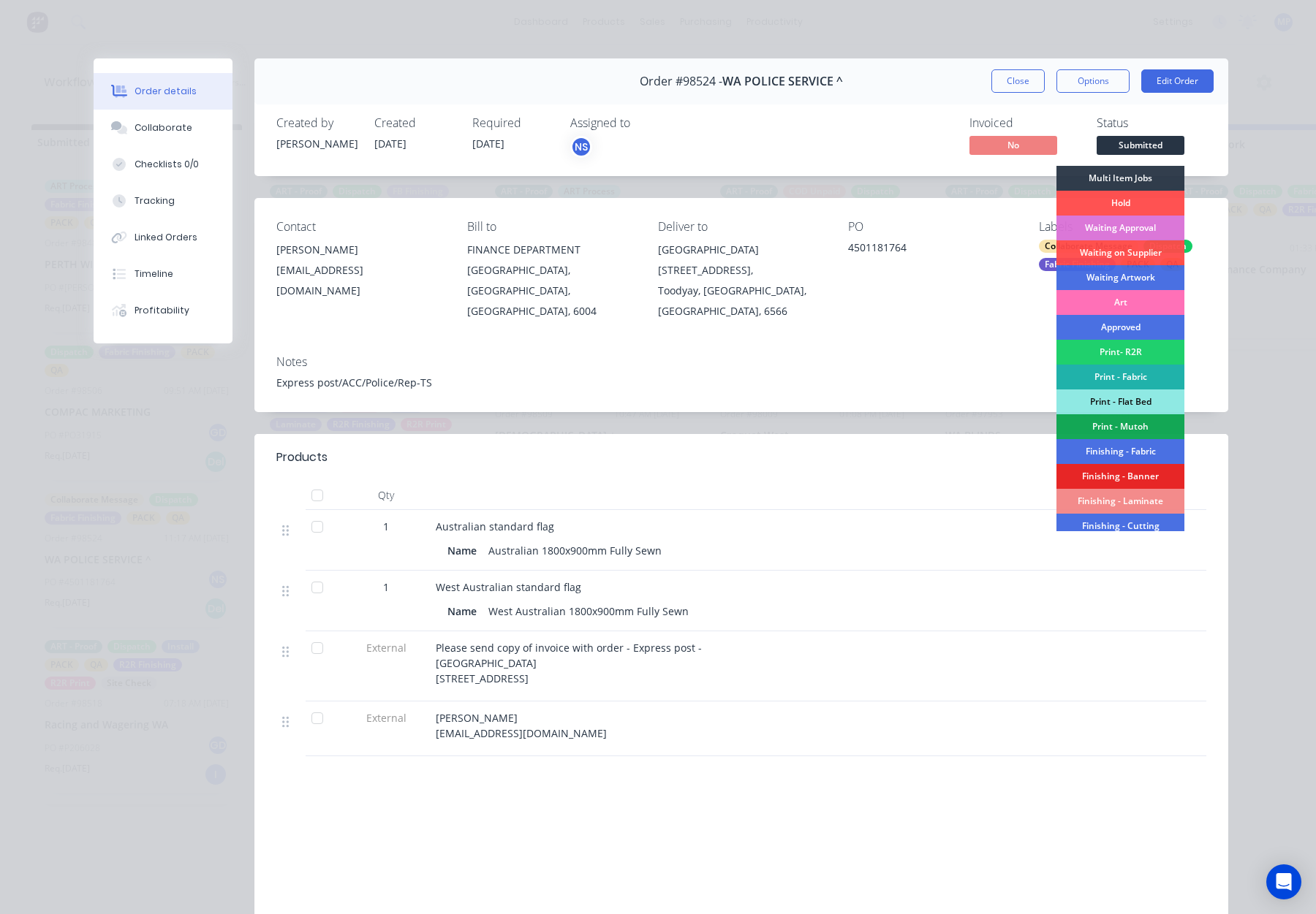
scroll to position [29, 0]
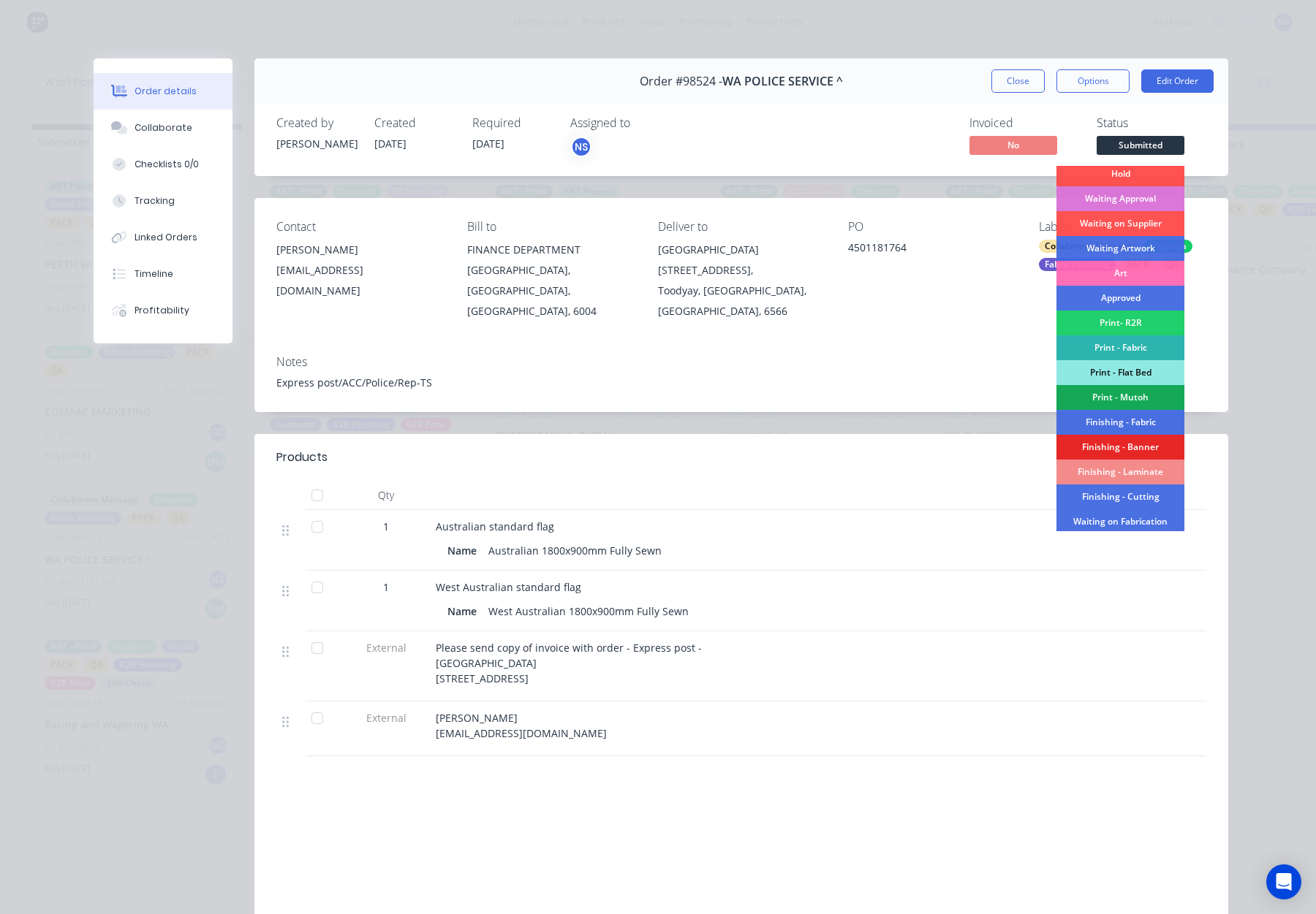
click at [1136, 418] on div "Finishing - Fabric" at bounding box center [1120, 422] width 128 height 25
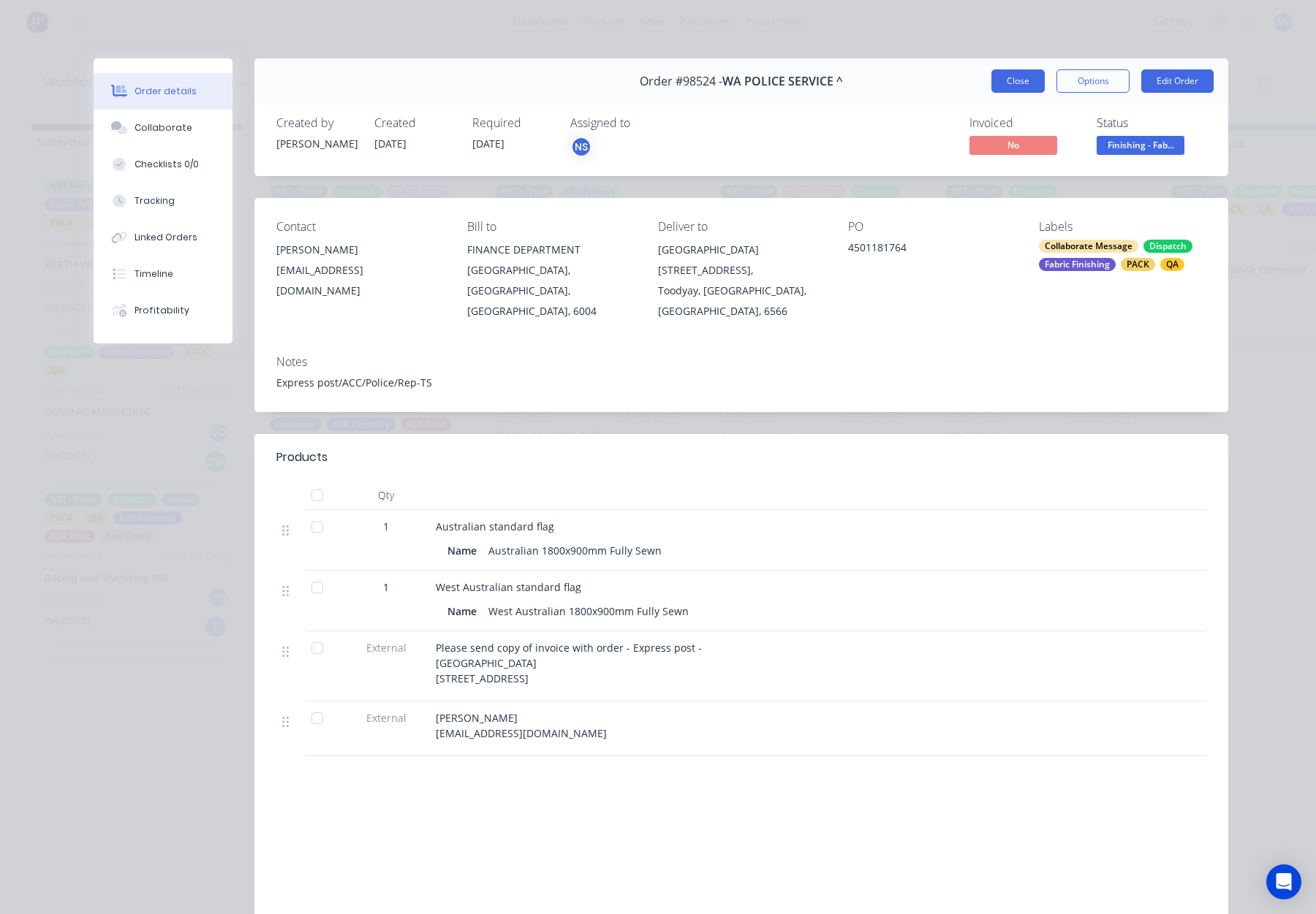
click at [1023, 82] on button "Close" at bounding box center [1018, 81] width 53 height 23
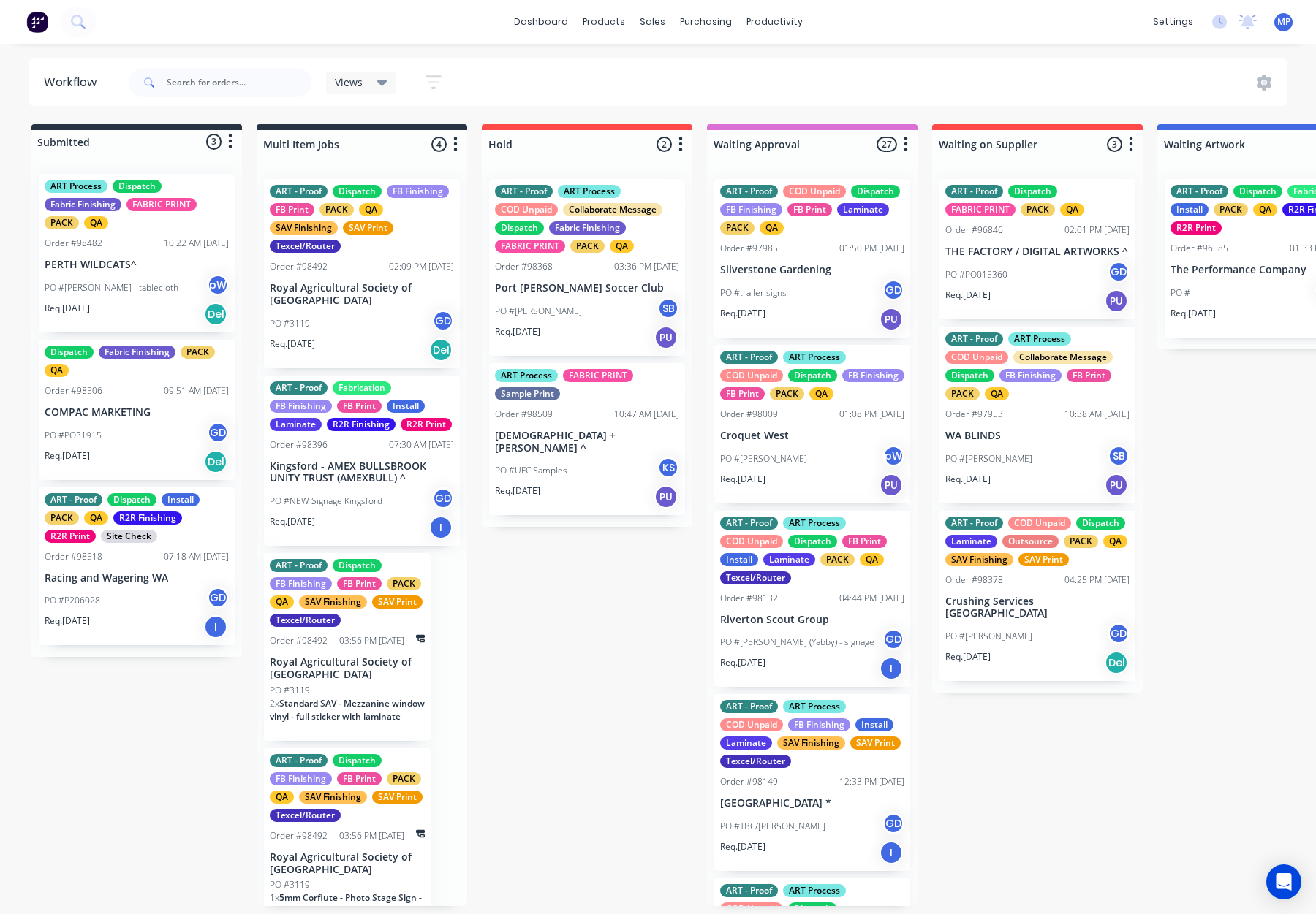
click at [148, 408] on p "COMPAC MARKETING" at bounding box center [136, 412] width 184 height 12
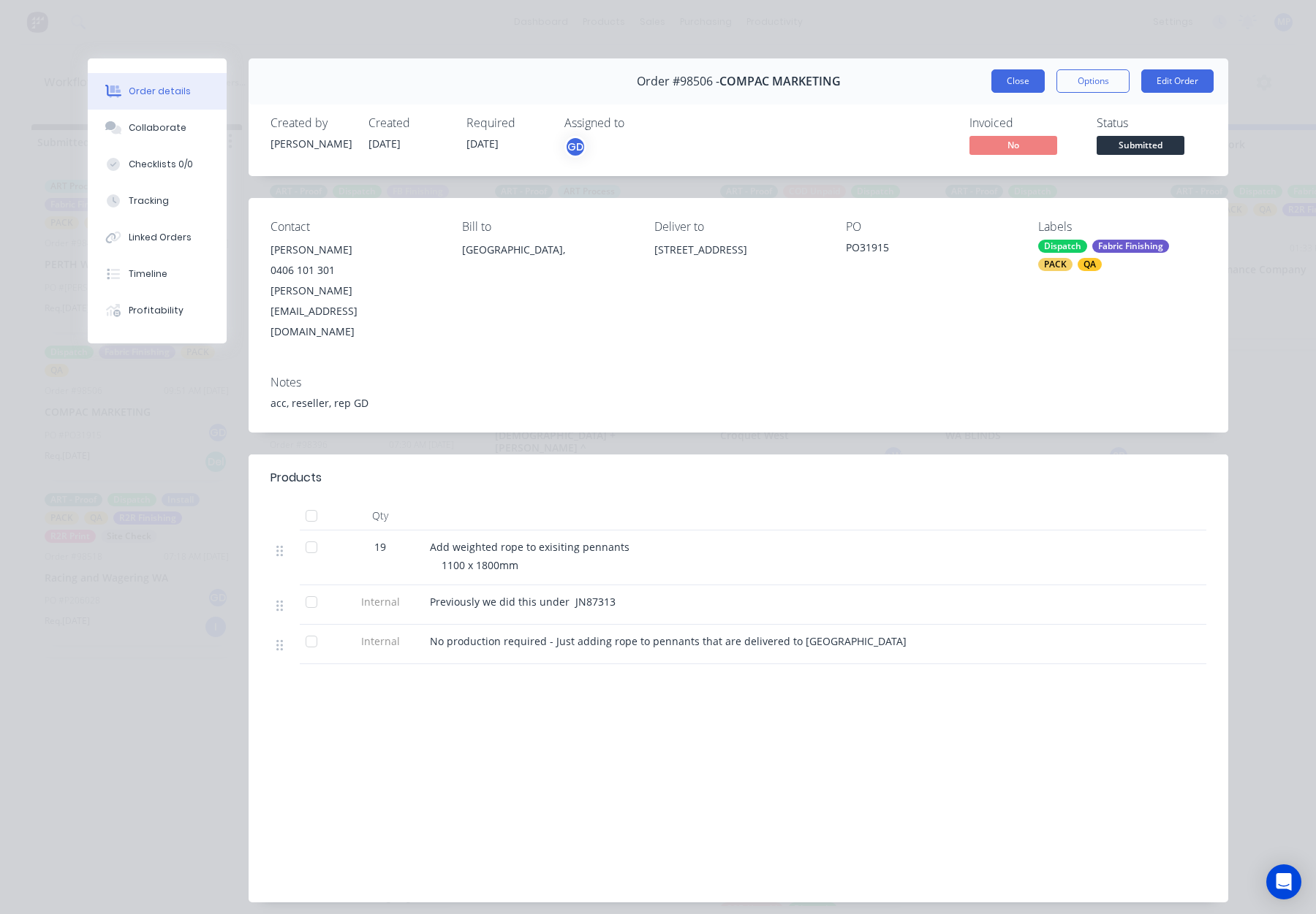
click at [1014, 79] on button "Close" at bounding box center [1018, 81] width 53 height 23
